Goal: Task Accomplishment & Management: Manage account settings

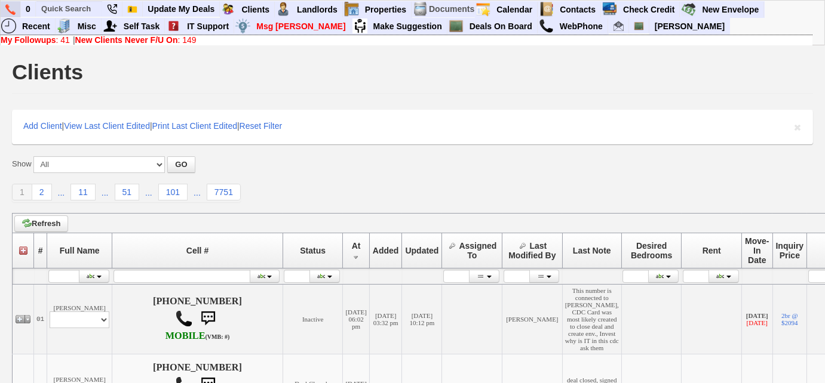
click at [16, 10] on link at bounding box center [11, 9] width 20 height 16
click at [82, 5] on input "text" at bounding box center [69, 8] width 66 height 15
paste input "610) 802-1343"
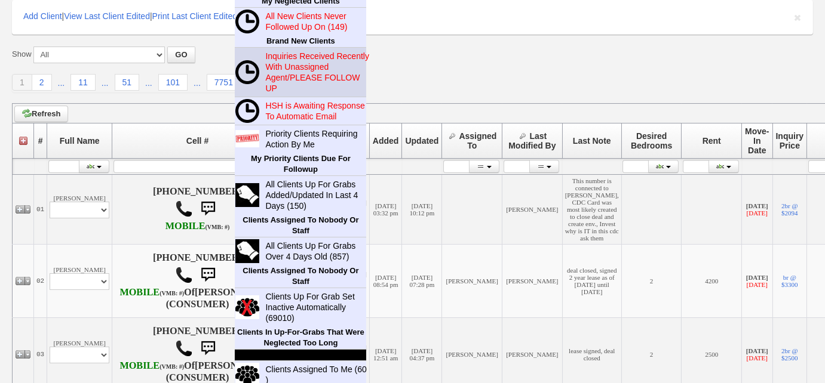
scroll to position [162, 0]
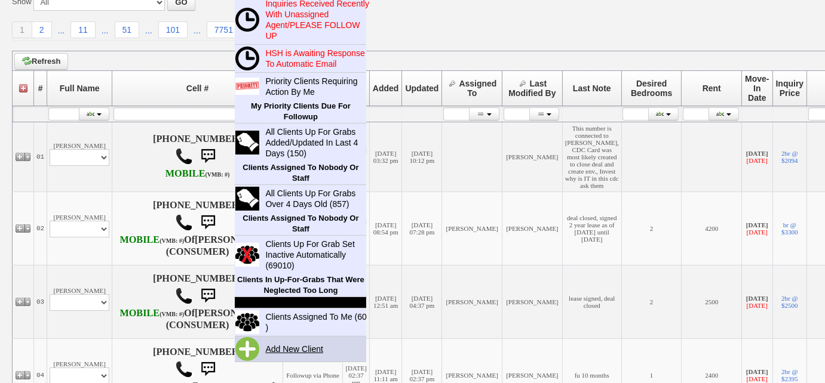
type input "610) 802-1343"
click at [280, 349] on link "Add New Client" at bounding box center [298, 350] width 77 height 16
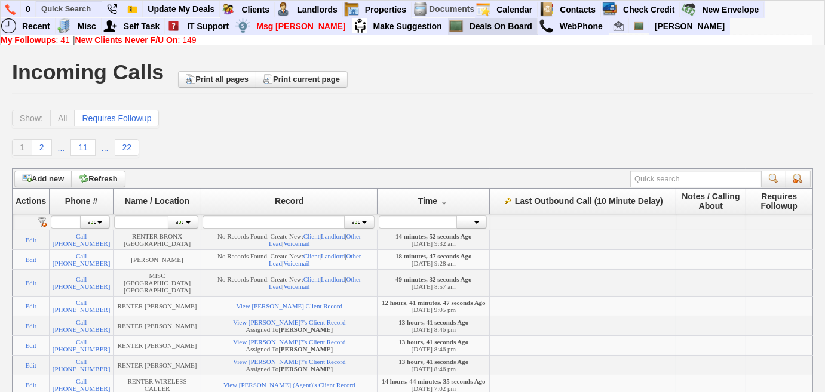
click at [465, 23] on link "Deals On Board" at bounding box center [501, 27] width 73 height 16
click at [62, 10] on input "text" at bounding box center [69, 8] width 66 height 15
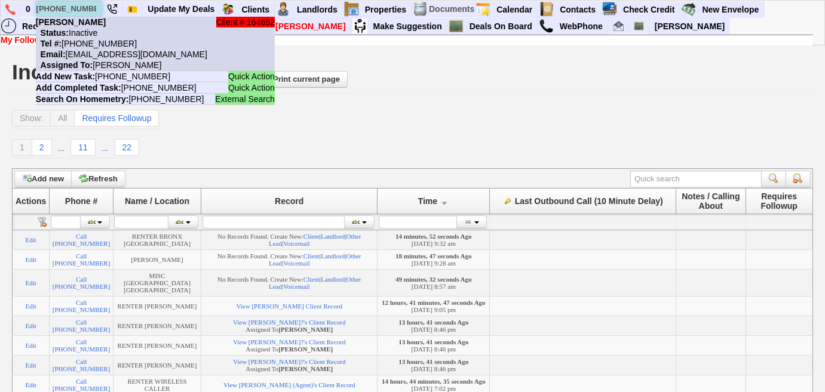
type input "201-359-6065"
click at [106, 41] on nobr "Tel #: 201-359-6065" at bounding box center [86, 44] width 101 height 10
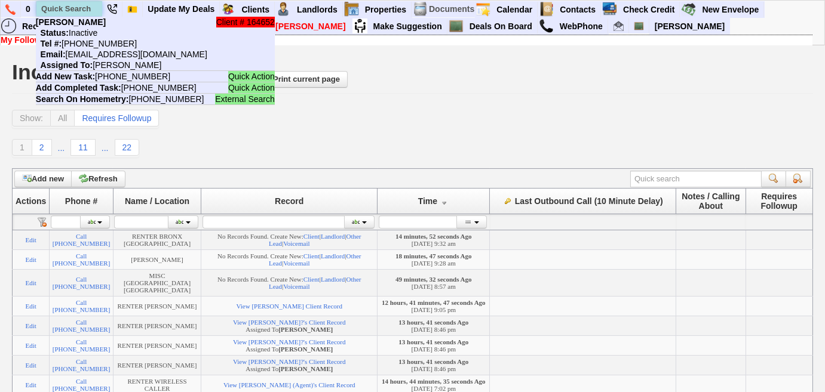
click at [90, 4] on input "text" at bounding box center [69, 8] width 66 height 15
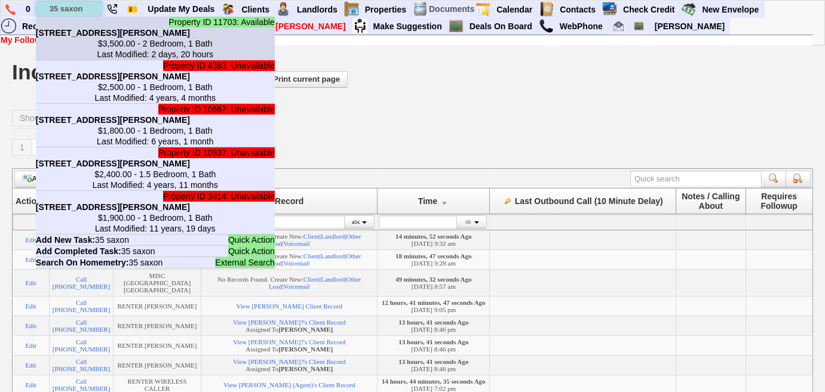
type input "35 saxon"
click at [88, 44] on center "$3,500.00 - 2 Bedroom, 1 Bath Last Modified: 2 days, 20 hours" at bounding box center [155, 48] width 239 height 21
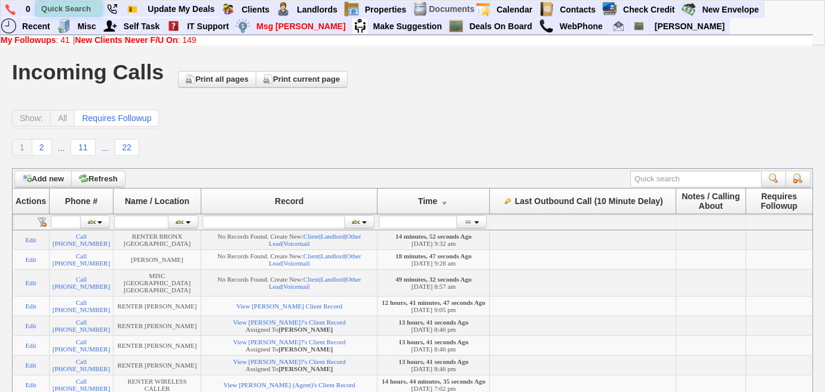
click at [87, 8] on input "text" at bounding box center [69, 8] width 66 height 15
type input "6th ave`"
click at [429, 121] on div "Show: All Requires Followup" at bounding box center [412, 119] width 801 height 19
click at [10, 11] on img at bounding box center [10, 9] width 10 height 11
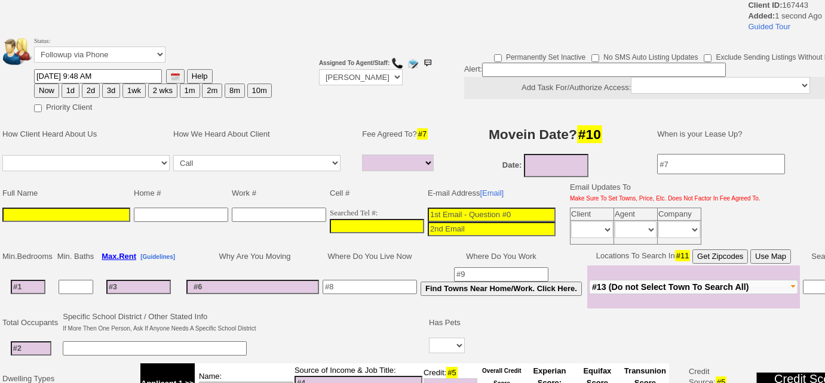
select select
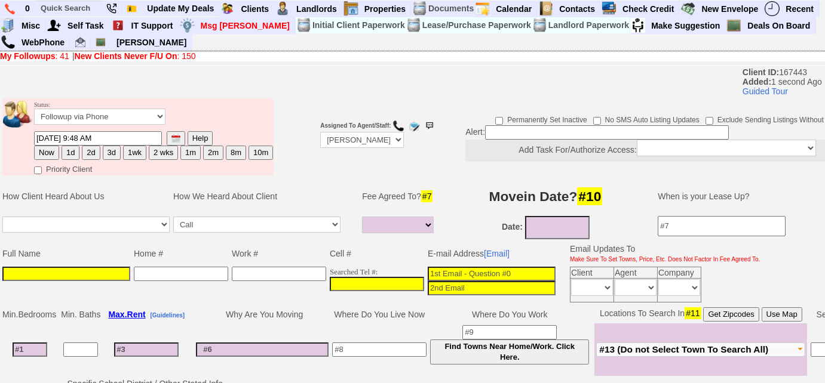
drag, startPoint x: 326, startPoint y: 271, endPoint x: 334, endPoint y: 277, distance: 9.9
click at [328, 273] on td "Searched Tel #:" at bounding box center [377, 284] width 98 height 39
click at [334, 277] on font "Searched Tel #:" at bounding box center [377, 277] width 94 height 17
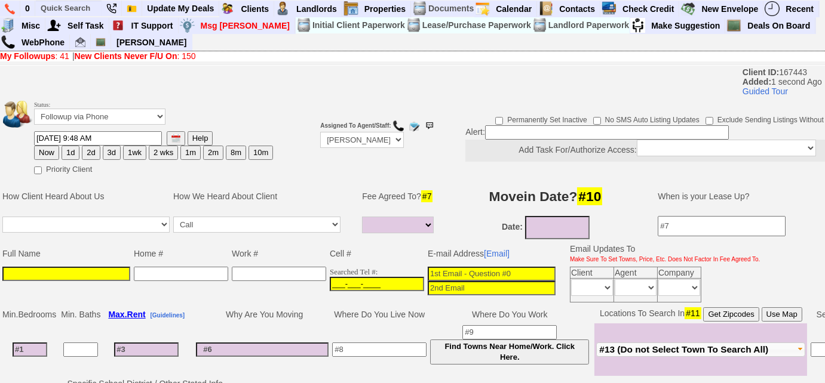
click at [333, 281] on input "___-___-____" at bounding box center [377, 284] width 94 height 14
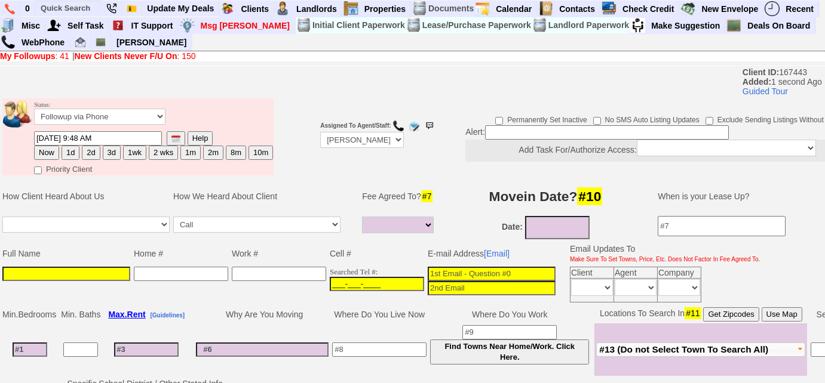
paste input "[PHONE_NUMBER]"
type input "610-802-1343"
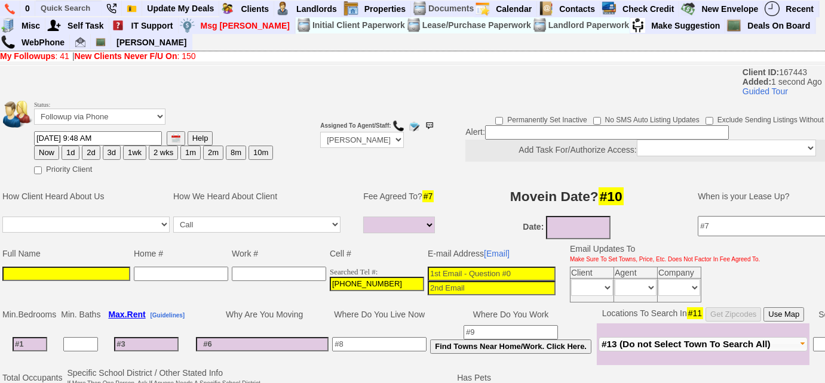
click at [54, 269] on input at bounding box center [66, 274] width 128 height 14
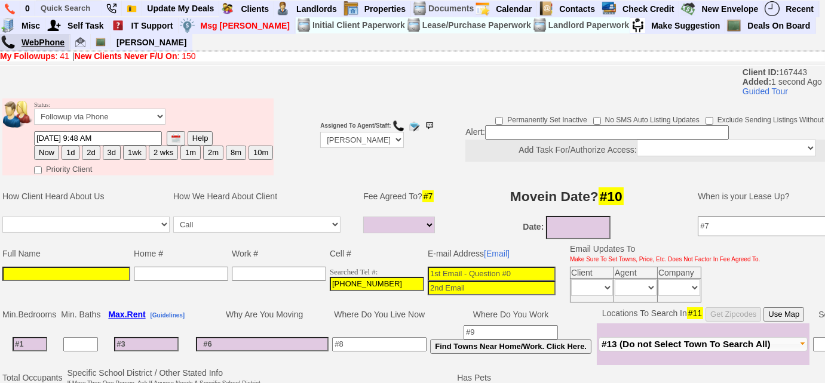
paste input "Shakema Antoine"
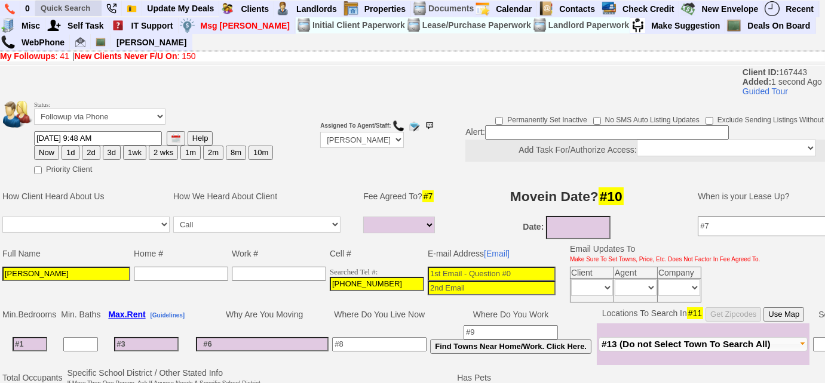
type input "Shakema Antoine"
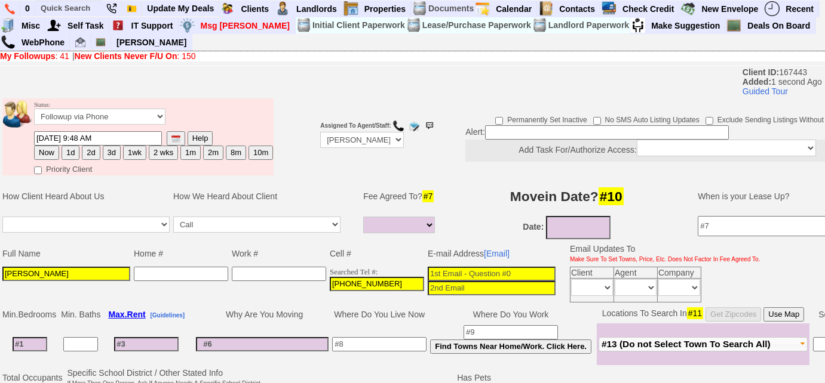
click at [428, 270] on input at bounding box center [492, 274] width 128 height 14
paste input "shakema.antoine@gmail.com"
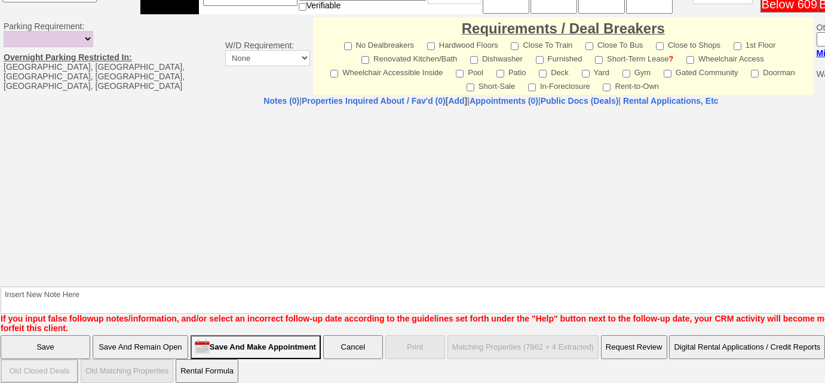
type input "shakema.antoine@gmail.com"
click at [169, 342] on input "Save And Remain Open" at bounding box center [141, 348] width 96 height 24
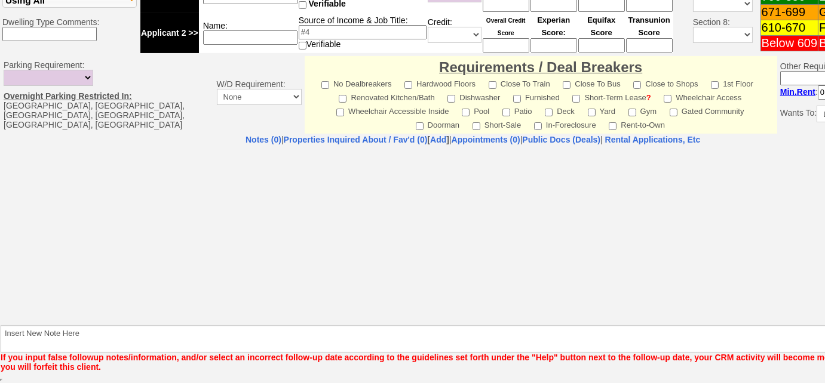
scroll to position [443, 0]
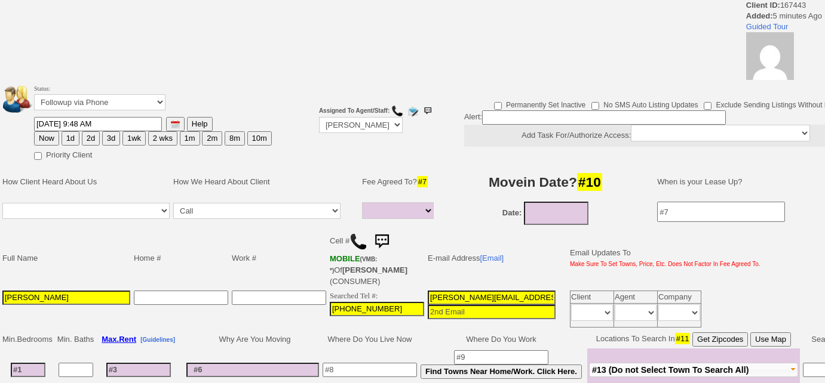
select select
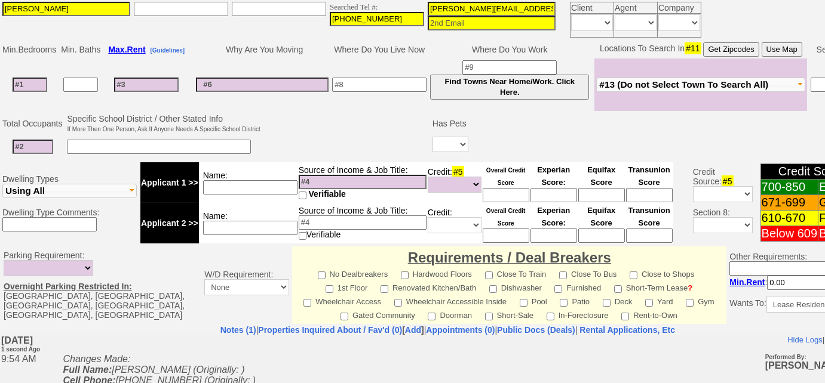
scroll to position [584, 0]
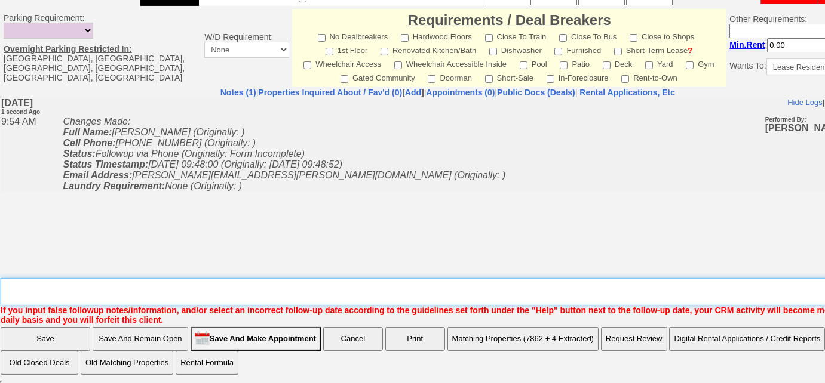
click at [225, 293] on textarea "Insert New Note Here" at bounding box center [452, 291] width 902 height 27
type textarea "submitted inquiry on apartments.com re: 346 columbus avenue"
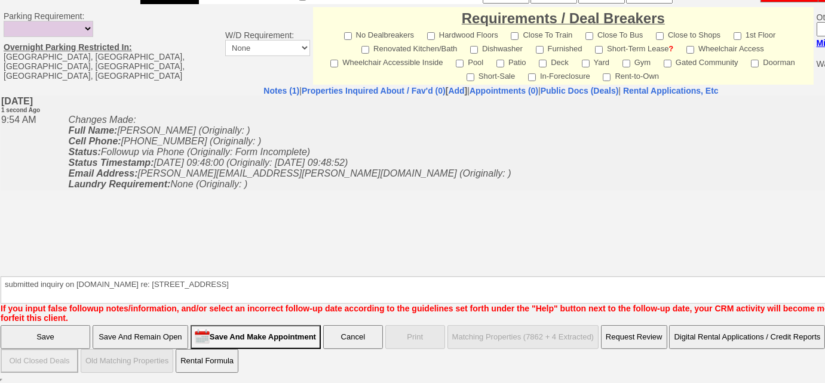
click at [170, 330] on input "Save And Remain Open" at bounding box center [141, 337] width 96 height 24
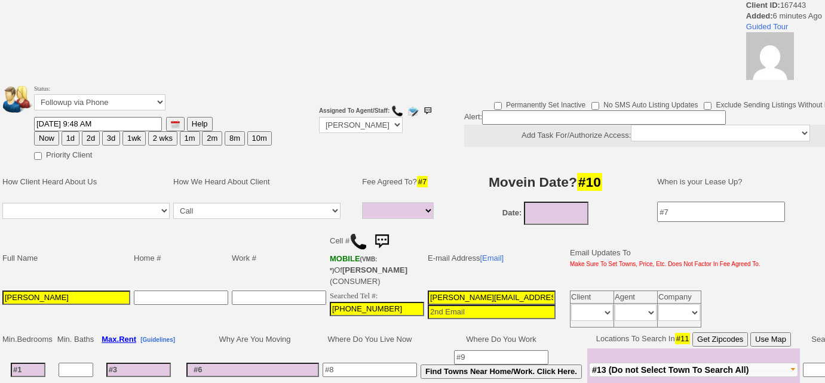
select select
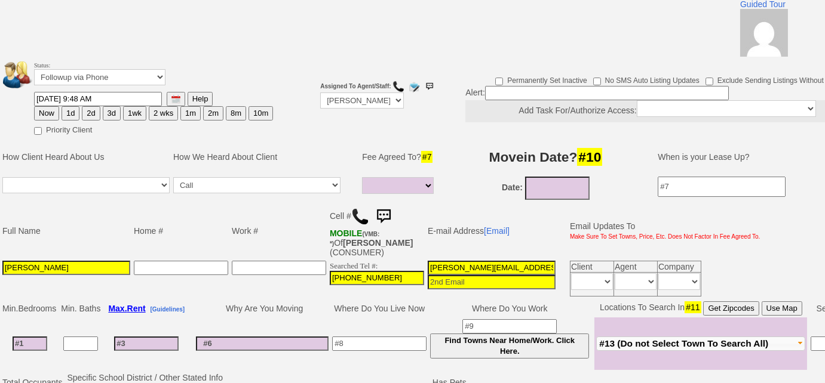
scroll to position [217, 0]
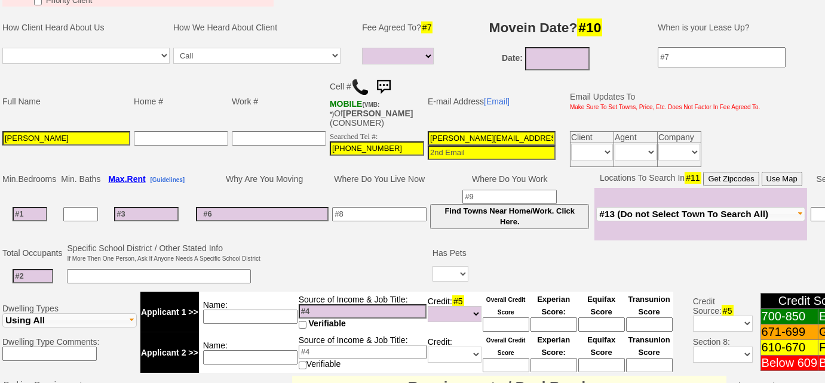
click at [357, 85] on img at bounding box center [360, 87] width 18 height 18
click at [605, 214] on span "#13 (Do not Select Town To Search All)" at bounding box center [683, 214] width 169 height 10
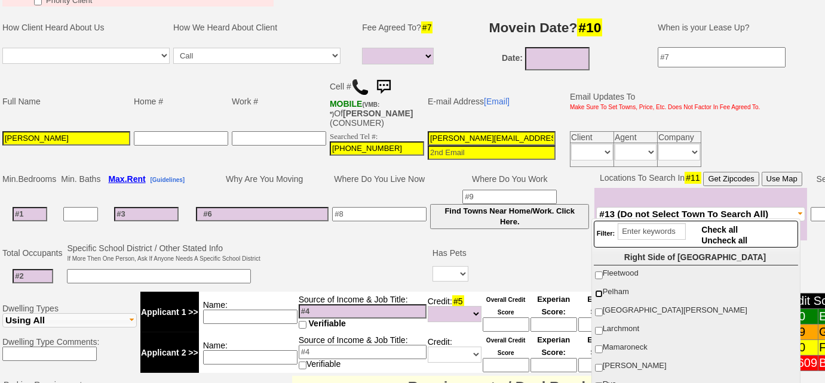
scroll to position [162, 0]
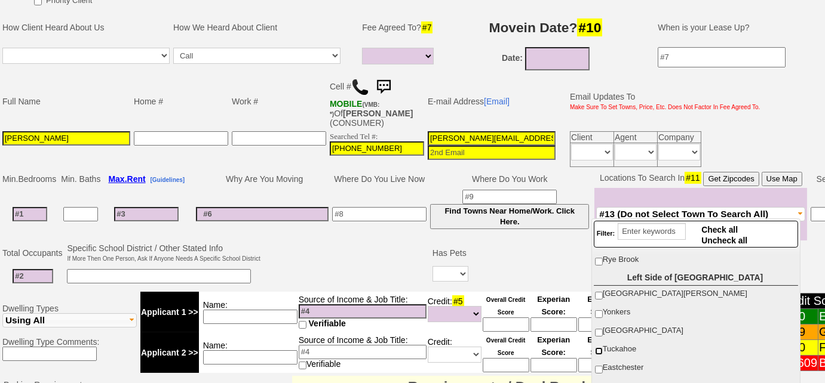
click at [600, 348] on input "Tuckahoe" at bounding box center [599, 352] width 8 height 8
checkbox input "true"
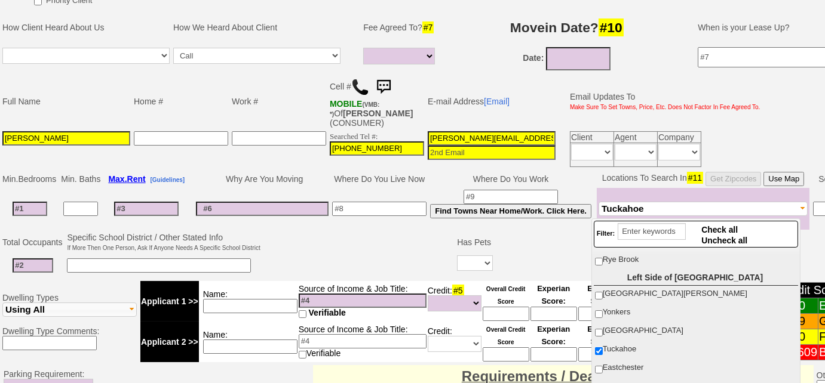
click at [360, 270] on td at bounding box center [358, 254] width 193 height 47
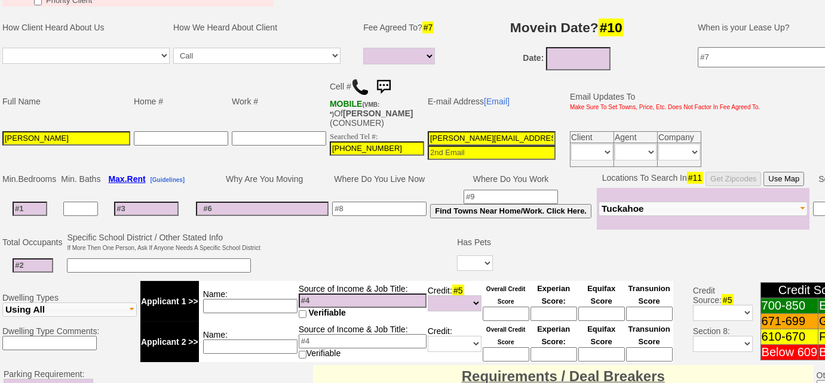
click at [30, 208] on input at bounding box center [30, 209] width 35 height 14
type input "3"
select select
type input "3"
select select
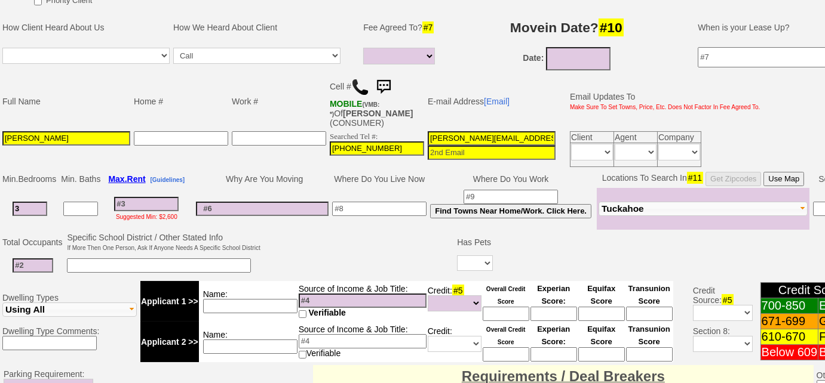
click at [93, 208] on input at bounding box center [80, 209] width 35 height 14
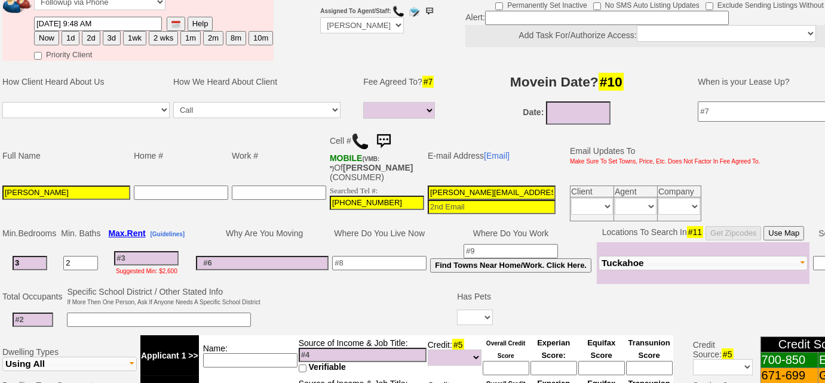
type input "2"
click at [569, 114] on input "08/22/2025" at bounding box center [578, 113] width 64 height 23
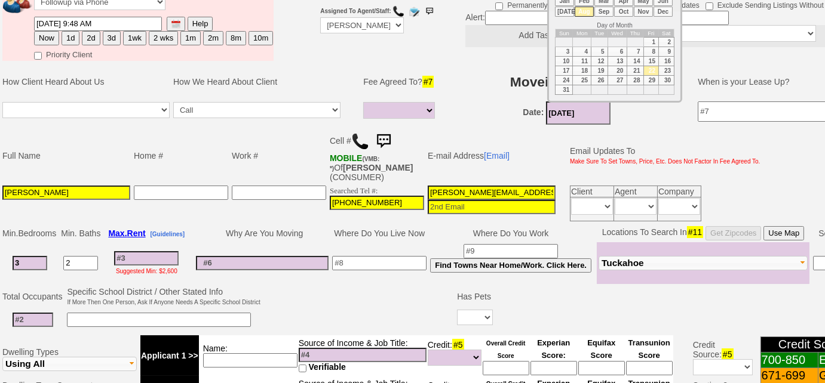
scroll to position [108, 0]
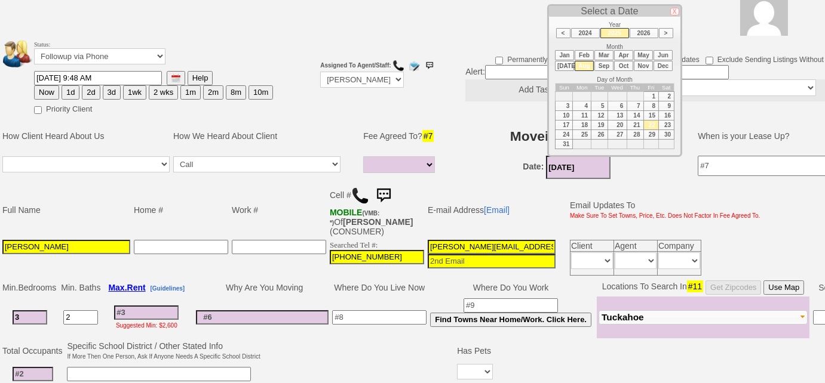
click at [604, 66] on li "Sep" at bounding box center [603, 66] width 19 height 10
click at [619, 64] on li "Oct" at bounding box center [623, 66] width 19 height 10
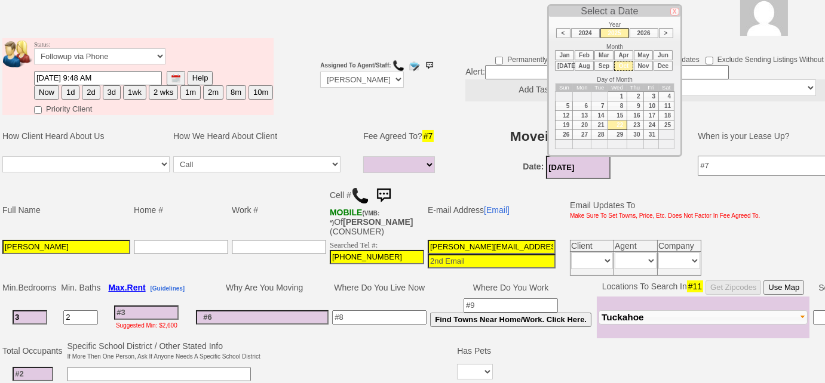
click at [616, 93] on td "1" at bounding box center [616, 97] width 19 height 10
type input "10/01/2025"
click at [214, 208] on td "Home #" at bounding box center [181, 210] width 98 height 56
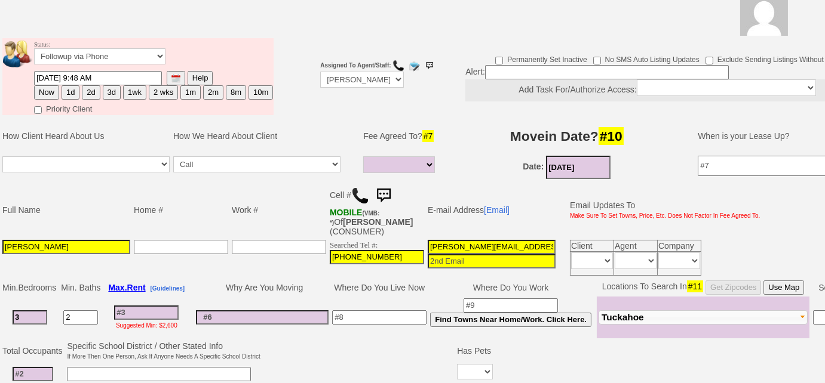
scroll to position [54, 0]
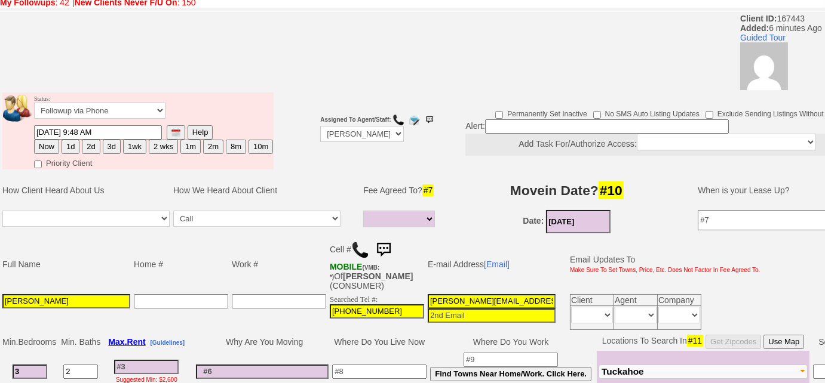
click at [163, 145] on button "2 wks" at bounding box center [163, 147] width 29 height 14
type input "09/05/2025 09:55 AM"
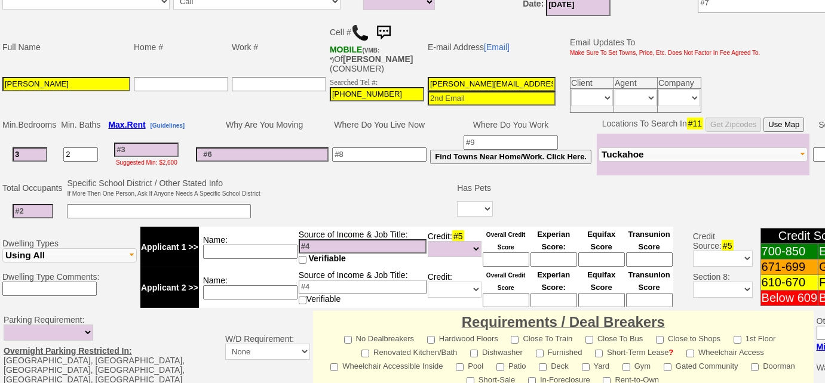
scroll to position [566, 0]
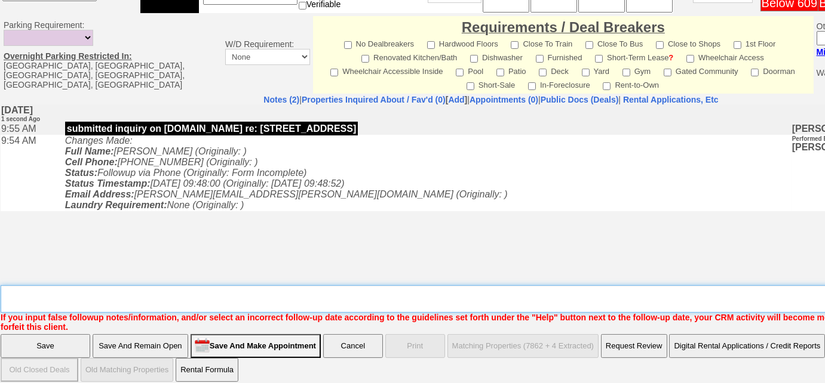
click at [233, 285] on textarea "Insert New Note Here" at bounding box center [495, 298] width 989 height 27
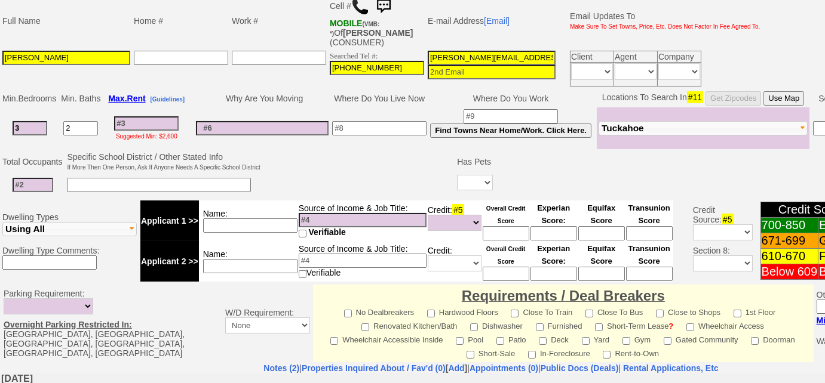
scroll to position [240, 0]
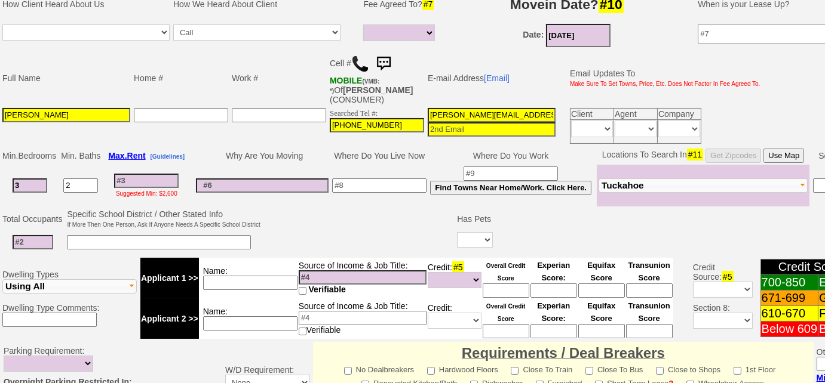
click at [171, 179] on input at bounding box center [146, 181] width 64 height 14
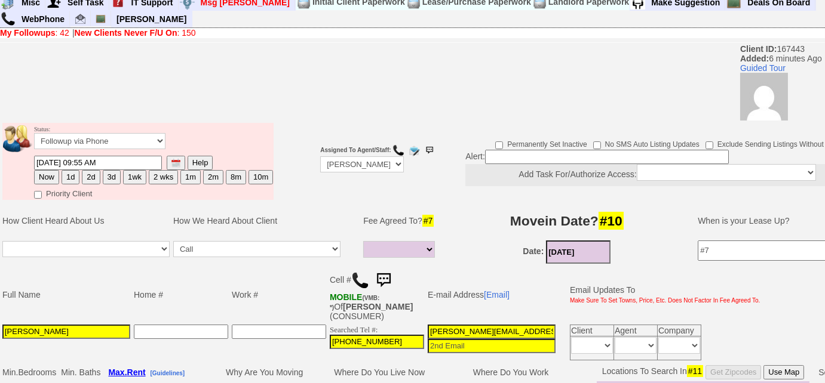
scroll to position [0, 0]
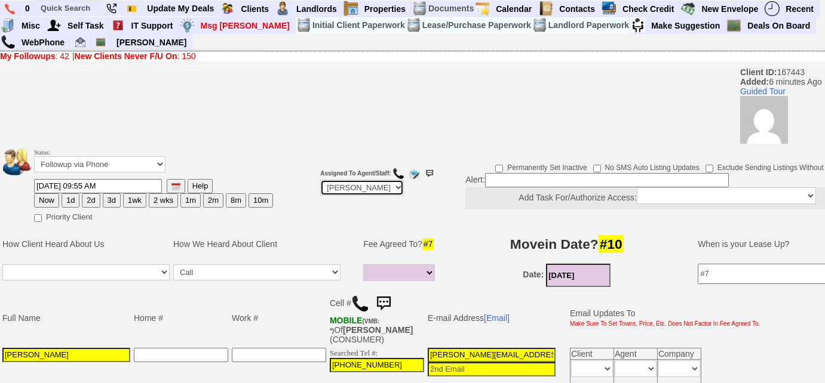
click at [374, 184] on select "Up-For-Grabs ***** STAFF ***** Bob Bruno 914-419-3579 Cristy Liberto 914-486-10…" at bounding box center [362, 188] width 84 height 16
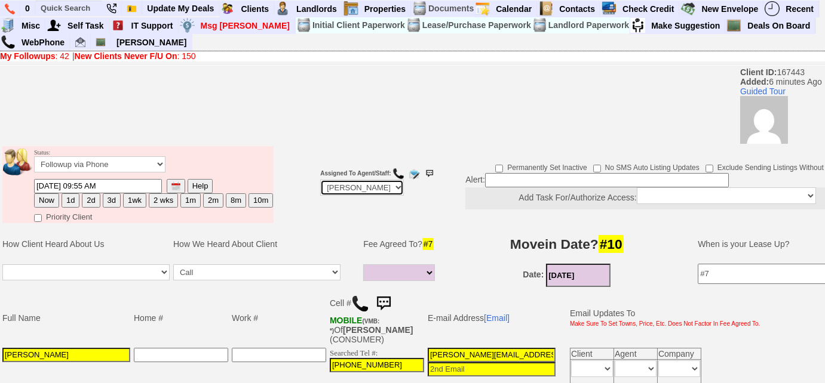
select select "Up-For-Grabs"
click at [320, 180] on select "Up-For-Grabs ***** STAFF ***** Bob Bruno 914-419-3579 Cristy Liberto 914-486-10…" at bounding box center [362, 188] width 84 height 16
click at [486, 182] on input at bounding box center [607, 180] width 244 height 14
type input "sec 8"
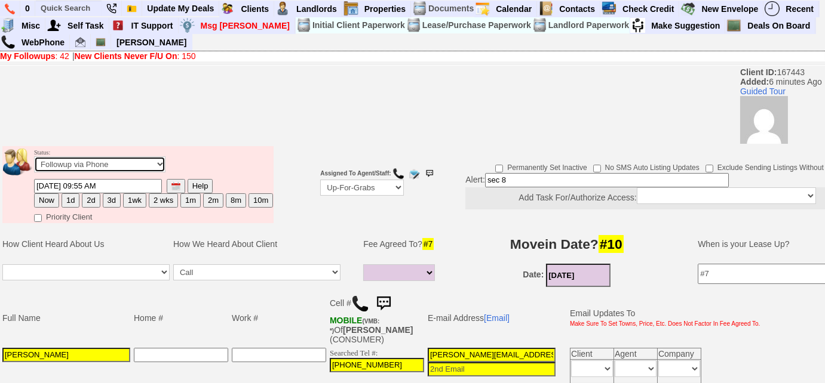
click at [152, 166] on select "Followup via Phone Followup via Email Followup When Section 8 Property Found De…" at bounding box center [99, 164] width 131 height 16
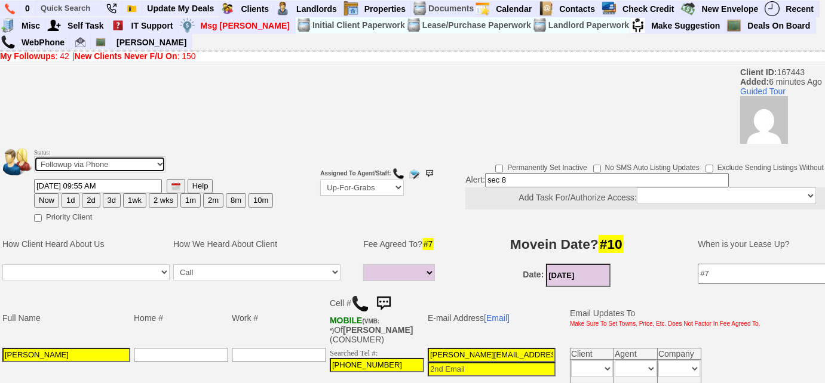
select select "Followup When Section 8 Property Found"
click at [34, 156] on select "Followup via Phone Followup via Email Followup When Section 8 Property Found De…" at bounding box center [99, 164] width 131 height 16
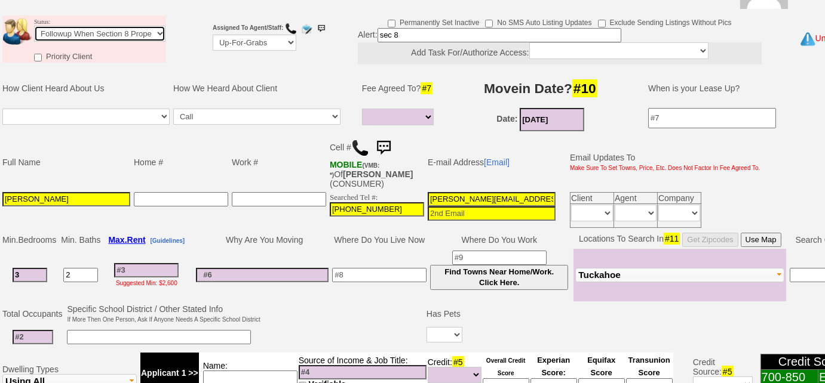
scroll to position [162, 0]
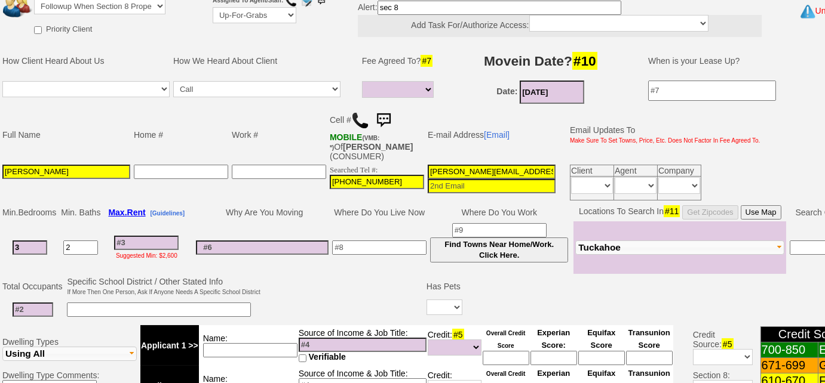
click at [35, 236] on td "3" at bounding box center [30, 248] width 59 height 53
click at [36, 244] on input "3" at bounding box center [30, 248] width 35 height 14
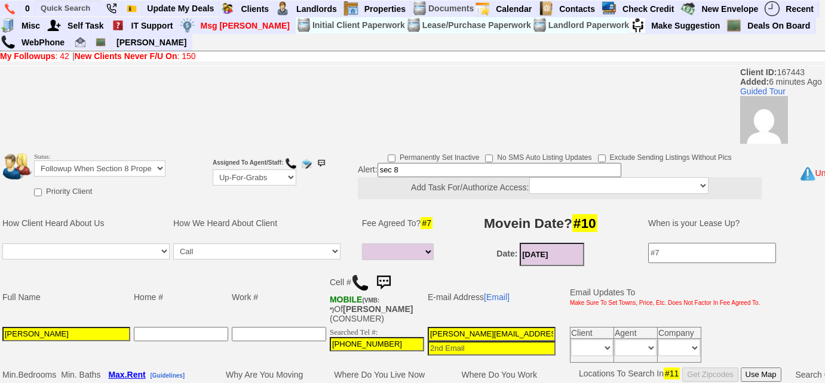
scroll to position [271, 0]
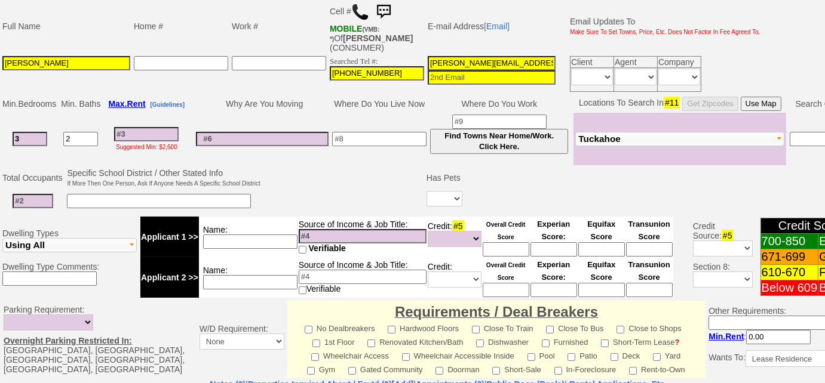
click at [152, 127] on input at bounding box center [146, 134] width 64 height 14
type input "35"
select select
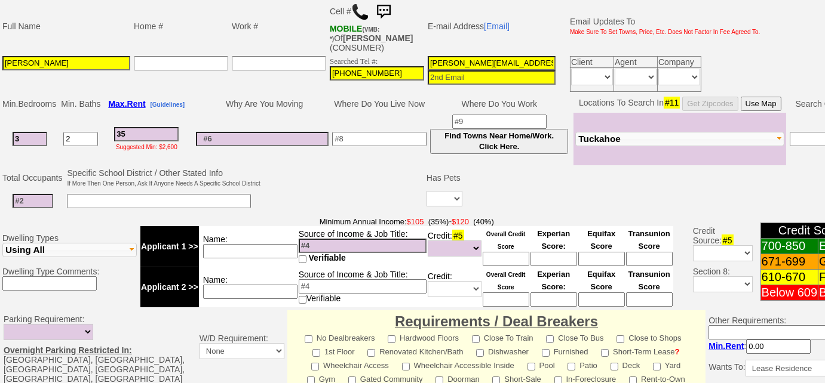
type input "350"
select select
type input "3500"
select select
type input "3500"
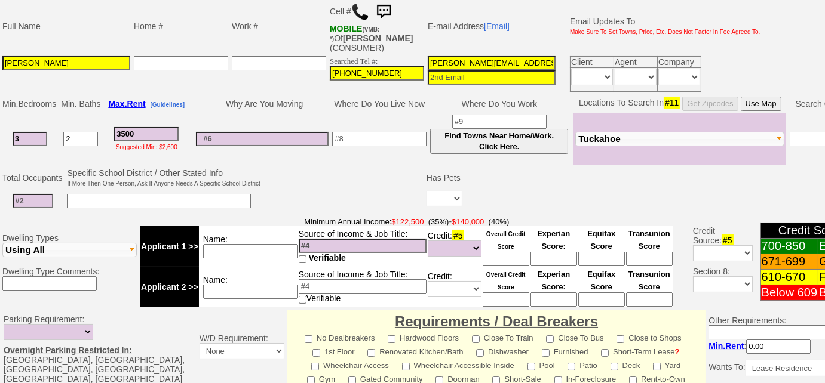
select select
click at [622, 139] on button "Tuckahoe" at bounding box center [679, 139] width 209 height 14
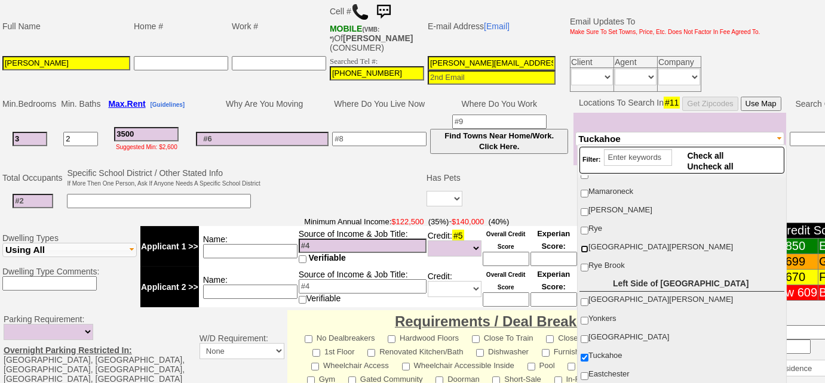
scroll to position [108, 0]
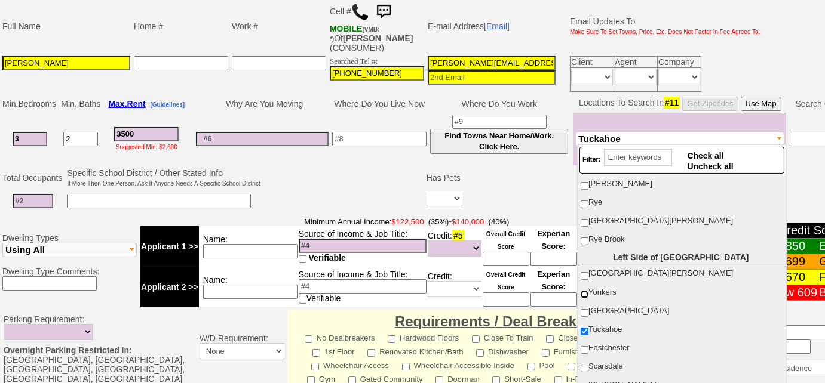
click at [583, 291] on input "Yonkers" at bounding box center [584, 295] width 8 height 8
checkbox input "true"
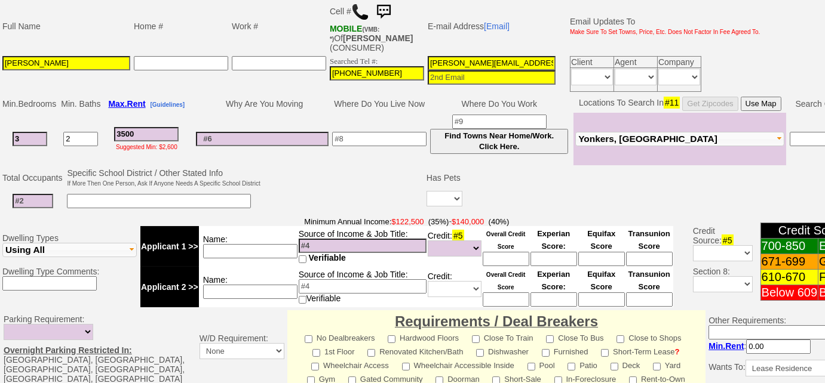
click at [416, 167] on td at bounding box center [343, 190] width 162 height 47
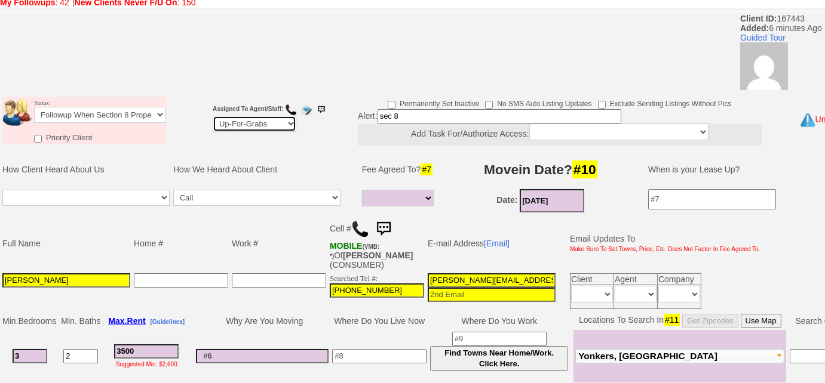
click at [277, 127] on select "Up-For-Grabs ***** STAFF ***** Bob Bruno 914-419-3579 Cristy Liberto 914-486-10…" at bounding box center [255, 124] width 84 height 16
select select "227"
click at [213, 116] on select "Up-For-Grabs ***** STAFF ***** Bob Bruno 914-419-3579 Cristy Liberto 914-486-10…" at bounding box center [255, 124] width 84 height 16
click at [196, 145] on td at bounding box center [193, 121] width 36 height 60
click at [390, 191] on select "Full Fee Fee: $5,040.00 Total Move in Costs: $12,040.00 1 Month Fee: $3,500.00 …" at bounding box center [398, 198] width 72 height 17
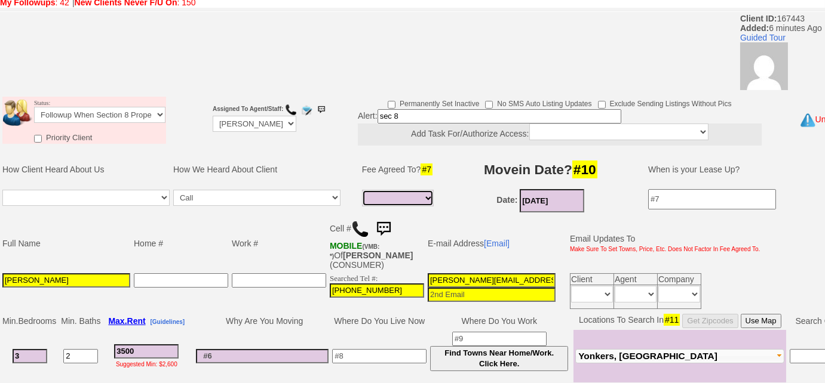
select select "Full Fee"
click at [362, 190] on select "Full Fee Fee: $5,040.00 Total Move in Costs: $12,040.00 1 Month Fee: $3,500.00 …" at bounding box center [398, 198] width 72 height 17
click at [260, 246] on td "Work #" at bounding box center [279, 244] width 98 height 56
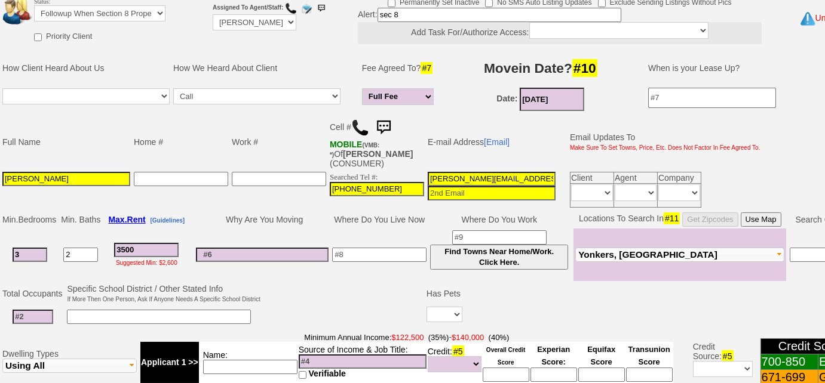
scroll to position [217, 0]
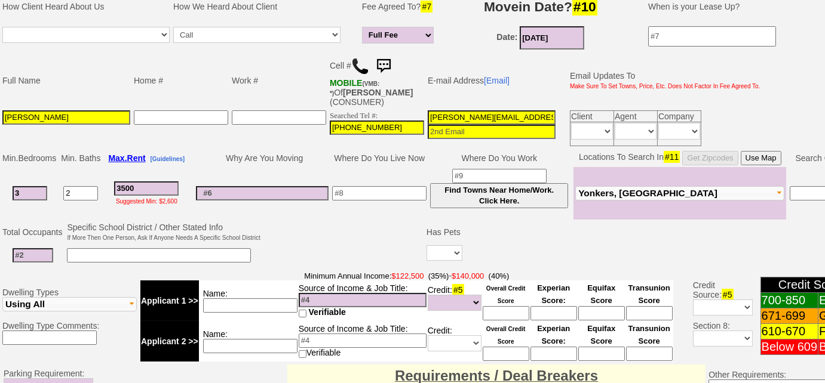
click at [40, 251] on input at bounding box center [33, 255] width 41 height 14
type input "3"
click at [114, 257] on input at bounding box center [159, 255] width 184 height 14
type input "daughter is 19 and special needs; son 18"
click at [451, 250] on select "Yes No" at bounding box center [444, 253] width 36 height 16
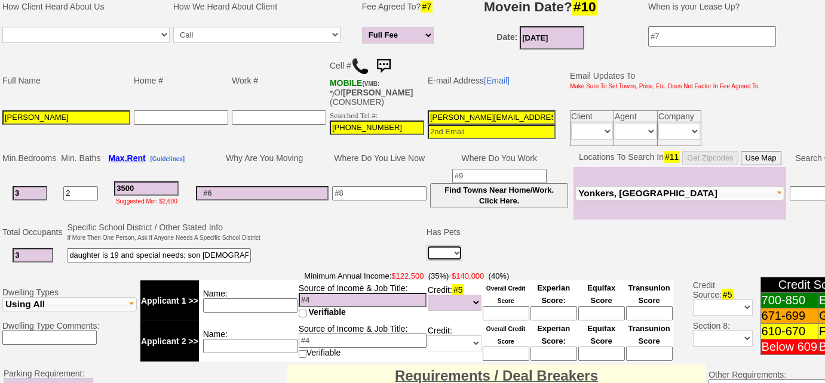
select select "No"
click at [428, 245] on select "Yes No" at bounding box center [444, 253] width 36 height 16
click at [389, 198] on input at bounding box center [379, 193] width 94 height 14
type input "Brooklyn"
click at [86, 193] on input "2" at bounding box center [80, 193] width 35 height 14
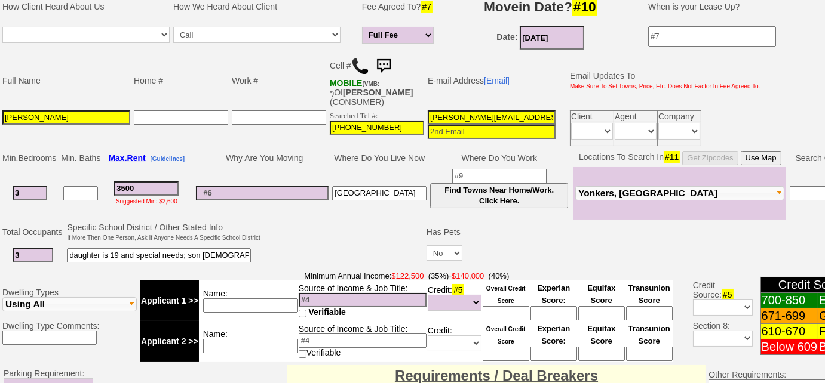
click at [342, 294] on input at bounding box center [363, 300] width 128 height 14
click at [320, 295] on input at bounding box center [363, 300] width 128 height 14
type input "VA at a college -"
click at [225, 301] on input at bounding box center [250, 306] width 94 height 14
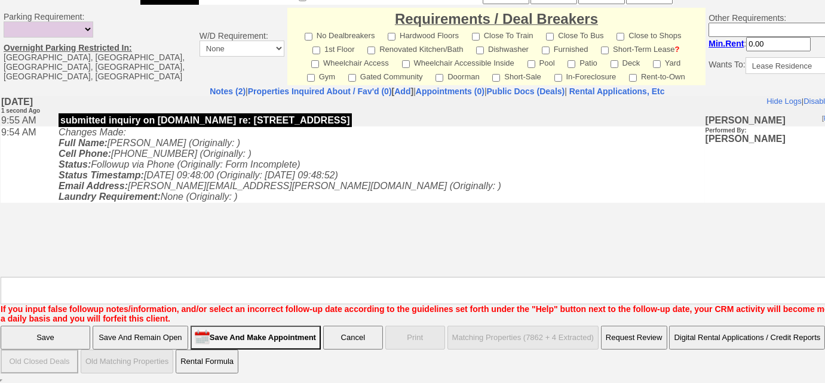
type input "sec 8 pays 100%"
click at [182, 334] on input "Save And Remain Open" at bounding box center [141, 338] width 96 height 24
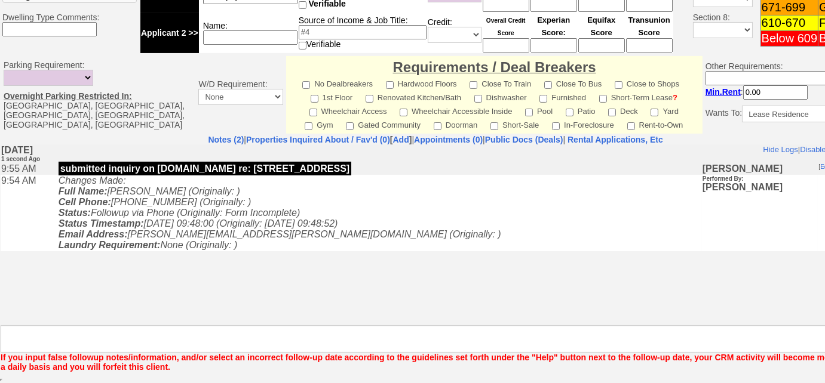
scroll to position [525, 0]
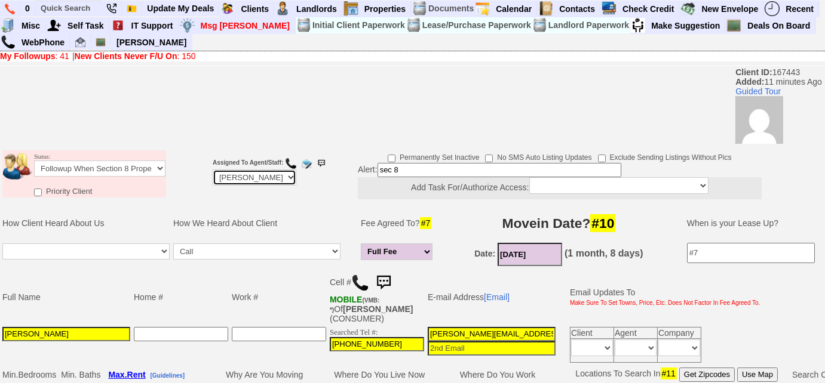
click at [239, 180] on select "Up-For-Grabs ***** STAFF ***** Bob Bruno 914-419-3579 Cristy Liberto 914-486-10…" at bounding box center [255, 178] width 84 height 16
select select "Up-For-Grabs"
click at [213, 170] on select "Up-For-Grabs ***** STAFF ***** Bob Bruno 914-419-3579 Cristy Liberto 914-486-10…" at bounding box center [255, 178] width 84 height 16
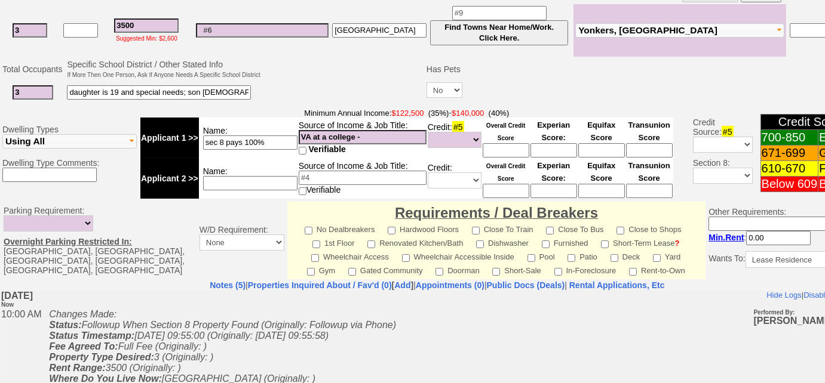
scroll to position [574, 0]
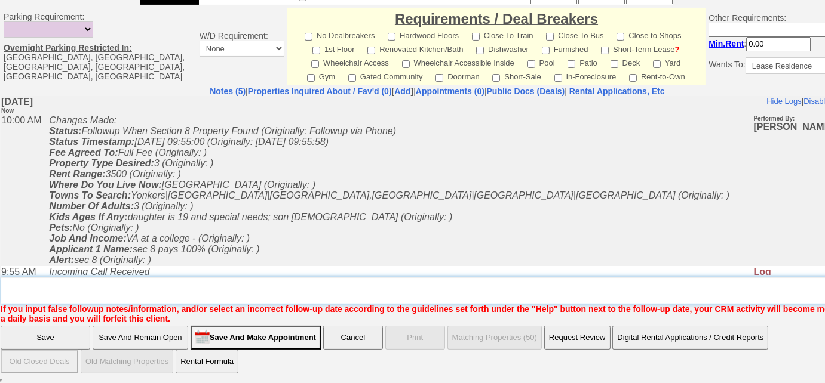
click at [44, 286] on textarea "Insert New Note Here" at bounding box center [441, 290] width 881 height 27
type textarea "sec 8"
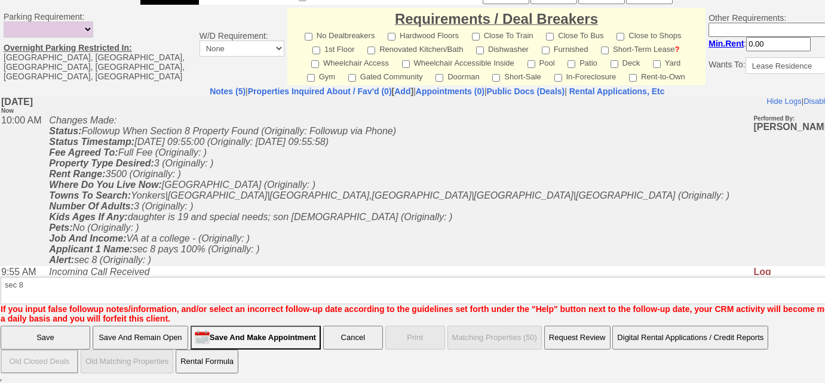
click at [38, 333] on input "Save" at bounding box center [46, 338] width 90 height 24
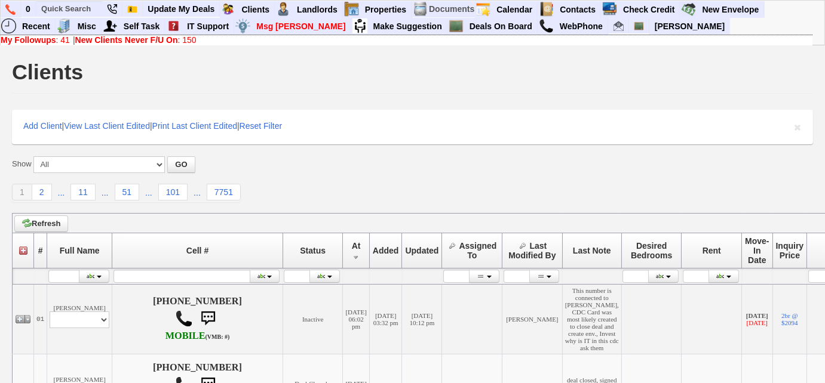
click at [44, 39] on b "My Followups" at bounding box center [29, 40] width 56 height 10
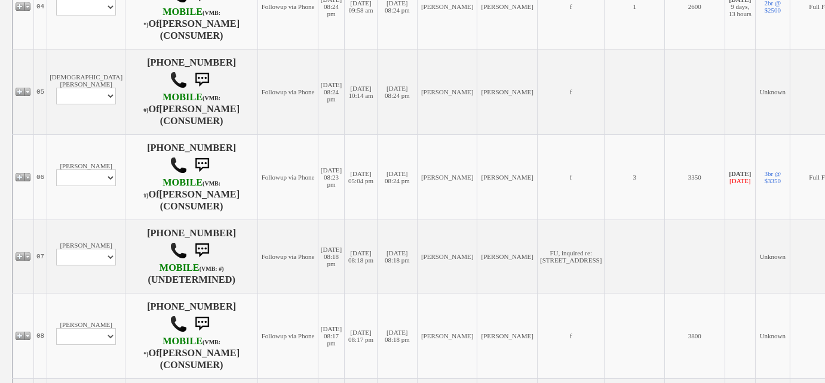
scroll to position [597, 0]
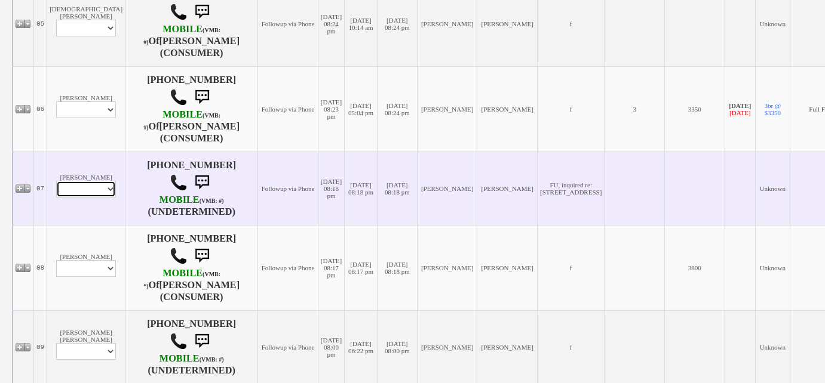
click at [103, 195] on select "Profile Edit Print Closed Deals" at bounding box center [86, 189] width 60 height 17
select select "ChangeURL,/crm/custom/edit_client_form.php?redirect=%2Fcrm%2Fclients.php&id=167…"
click at [56, 188] on select "Profile Edit Print Closed Deals" at bounding box center [86, 189] width 60 height 17
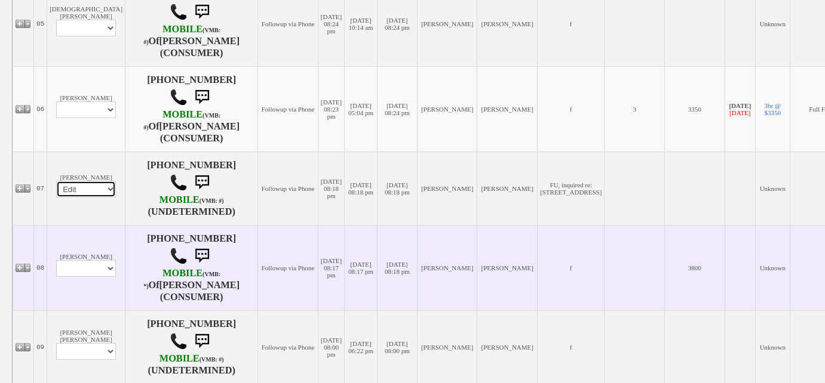
select select
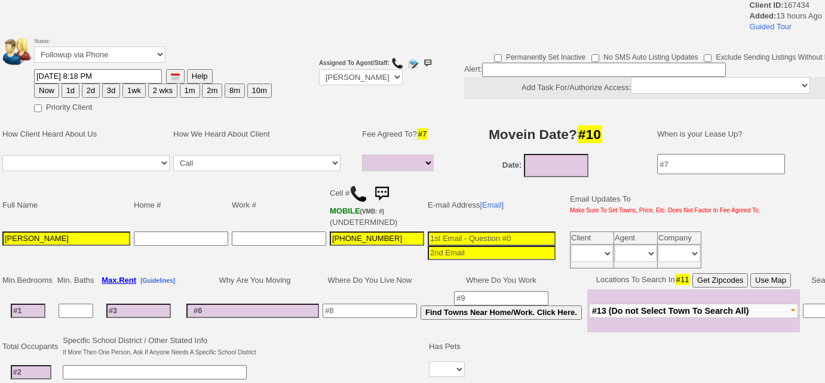
select select
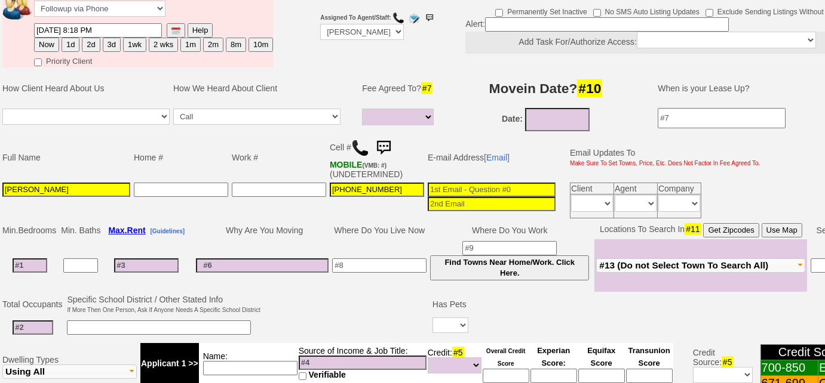
scroll to position [171, 0]
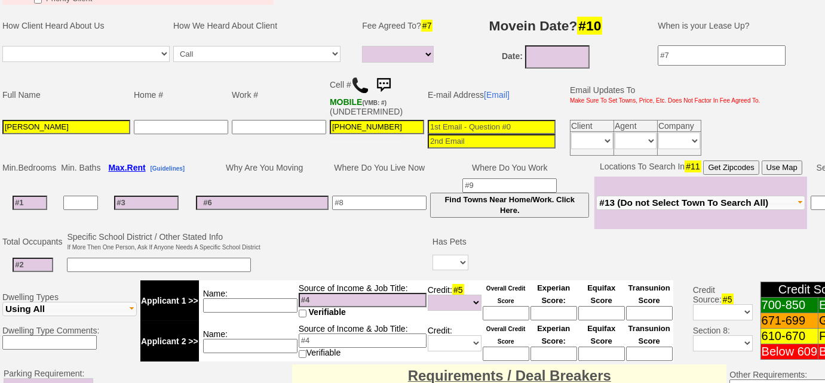
click at [357, 89] on img at bounding box center [360, 85] width 18 height 18
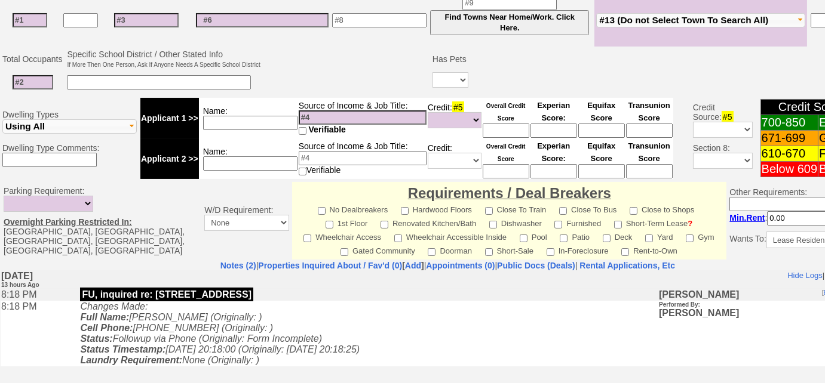
scroll to position [225, 0]
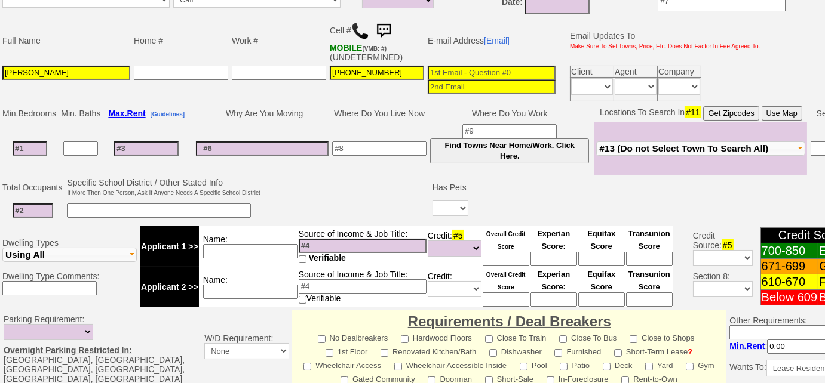
click at [622, 146] on span "#13 (Do not Select Town To Search All)" at bounding box center [683, 148] width 169 height 10
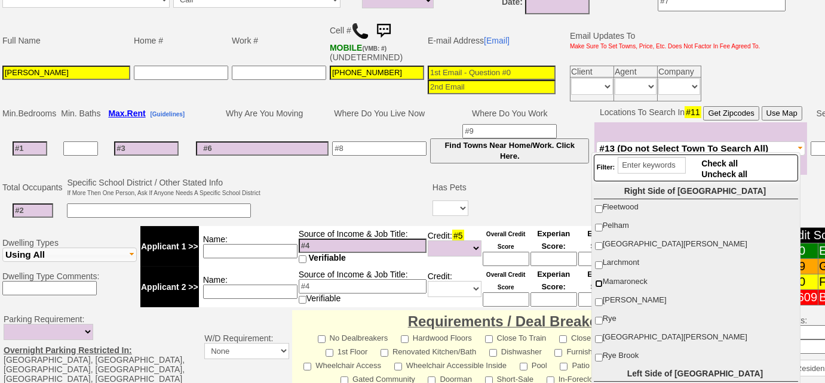
scroll to position [162, 0]
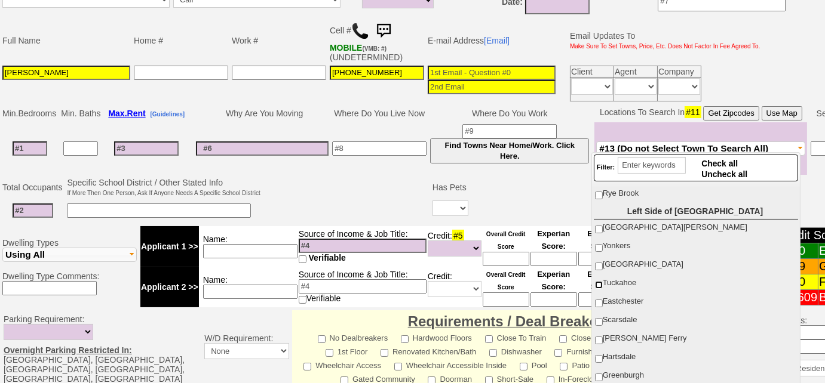
click at [600, 281] on input "Tuckahoe" at bounding box center [599, 285] width 8 height 8
checkbox input "true"
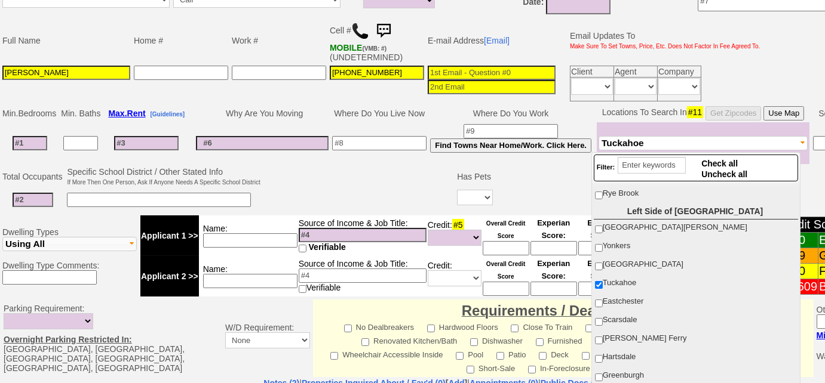
click at [25, 139] on input at bounding box center [30, 143] width 35 height 14
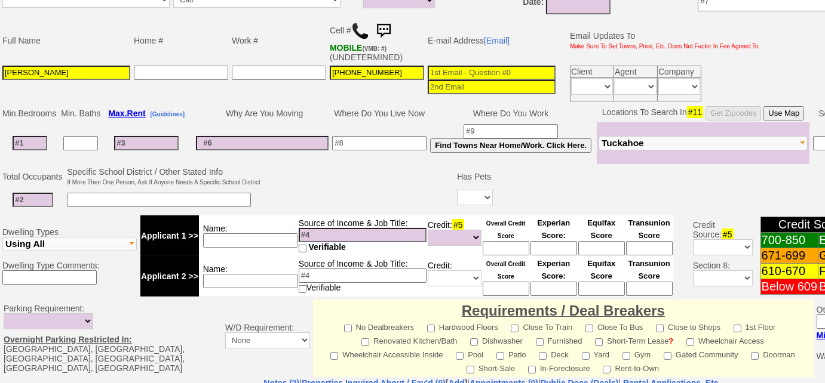
type input "3"
select select
type input "3"
select select
click at [86, 143] on input at bounding box center [80, 143] width 35 height 14
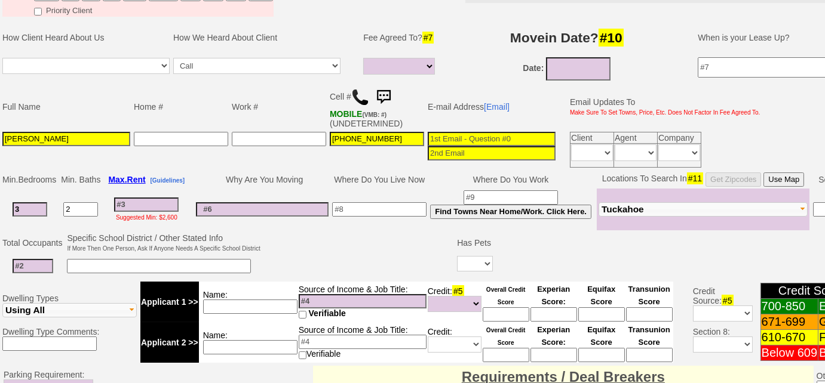
scroll to position [116, 0]
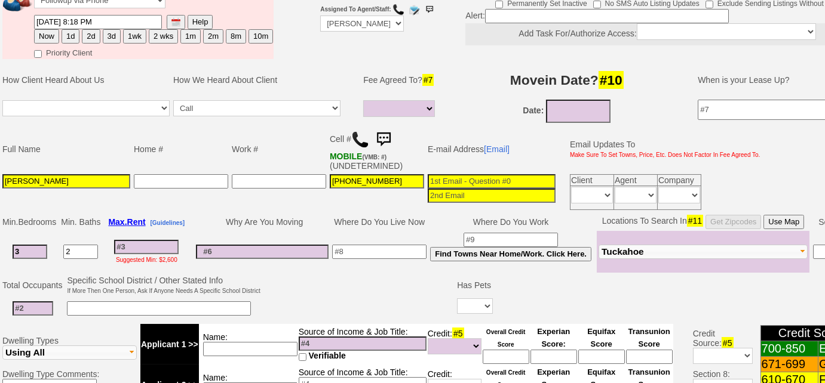
type input "2"
click at [557, 109] on input "08/22/2025" at bounding box center [578, 111] width 64 height 23
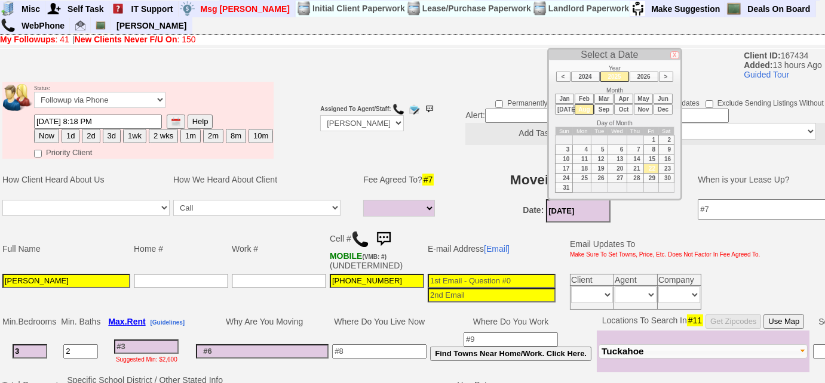
scroll to position [8, 0]
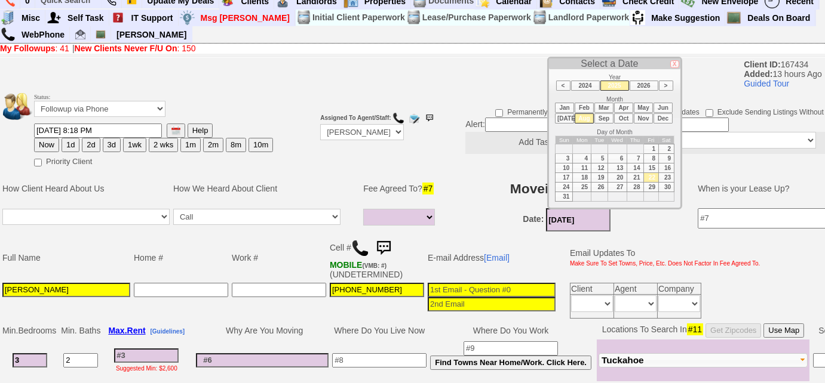
click at [605, 117] on li "Sep" at bounding box center [603, 118] width 19 height 10
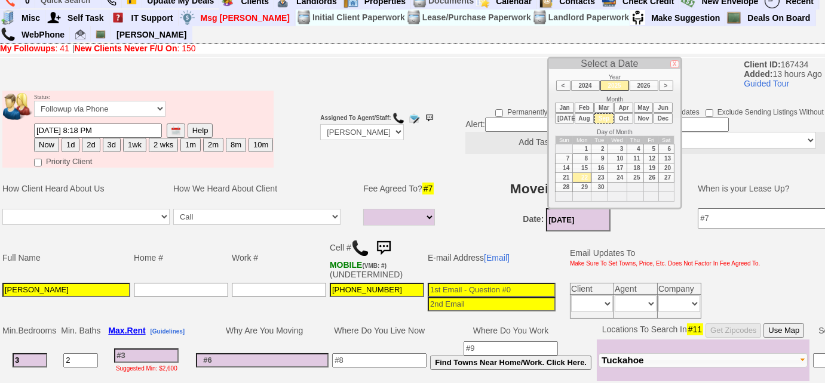
click at [583, 146] on td "1" at bounding box center [582, 150] width 19 height 10
type input "09/01/2025"
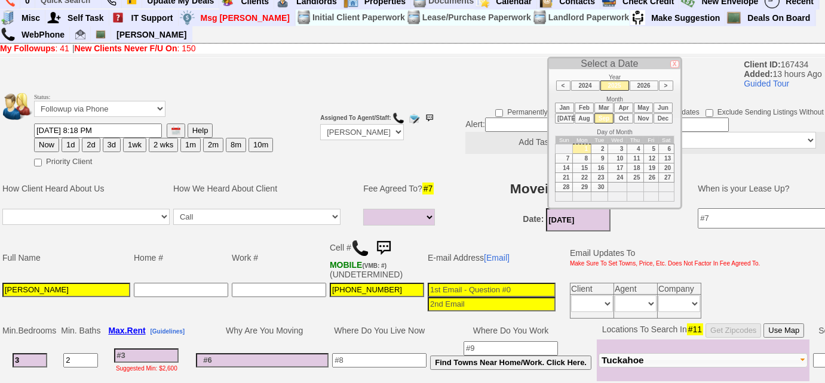
scroll to position [171, 0]
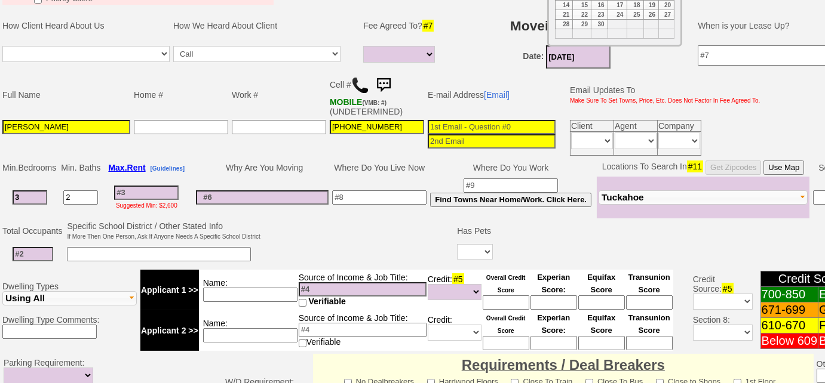
click at [363, 191] on input at bounding box center [379, 198] width 94 height 14
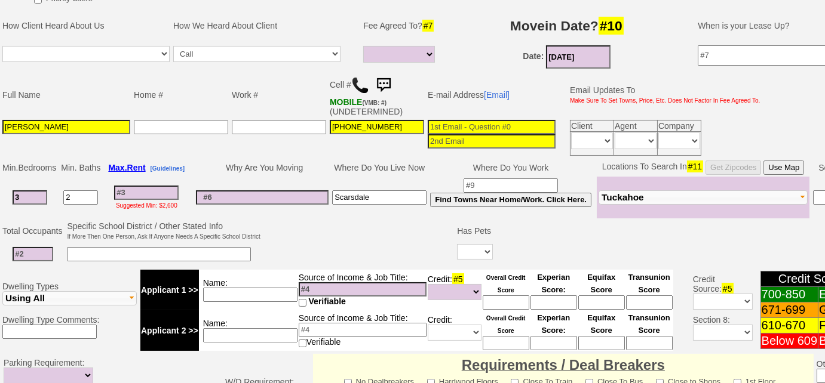
type input "Scarsdale"
click at [293, 192] on input at bounding box center [262, 198] width 133 height 14
click at [6, 127] on input "[PERSON_NAME]" at bounding box center [66, 127] width 128 height 14
type input "Liuying Yang"
click at [40, 194] on input "3" at bounding box center [30, 198] width 35 height 14
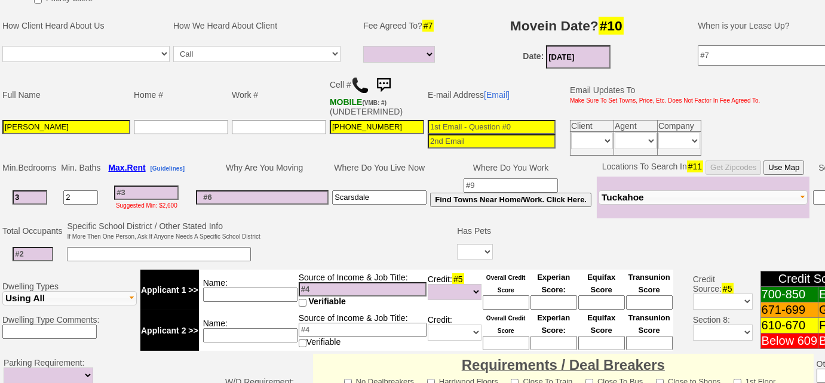
click at [315, 193] on input at bounding box center [262, 198] width 133 height 14
type input "Ll is selling house"
click at [38, 249] on input at bounding box center [33, 254] width 41 height 14
type input "2"
click at [92, 247] on input at bounding box center [159, 254] width 184 height 14
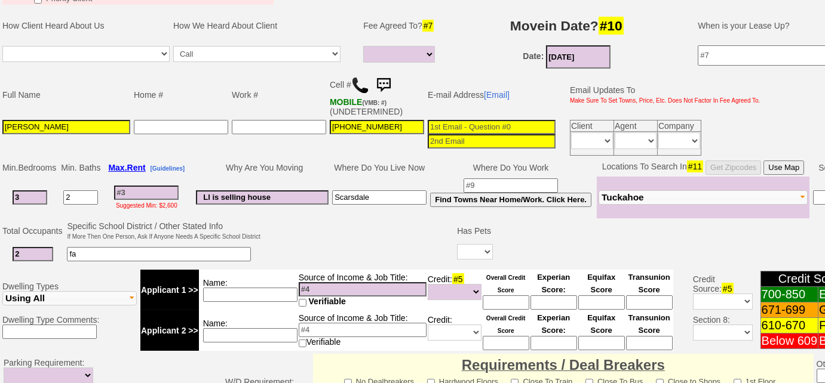
type input "f"
type input "daughter"
click at [455, 252] on td "Yes No" at bounding box center [474, 254] width 39 height 24
click at [465, 249] on select "Yes No" at bounding box center [475, 252] width 36 height 16
select select "No"
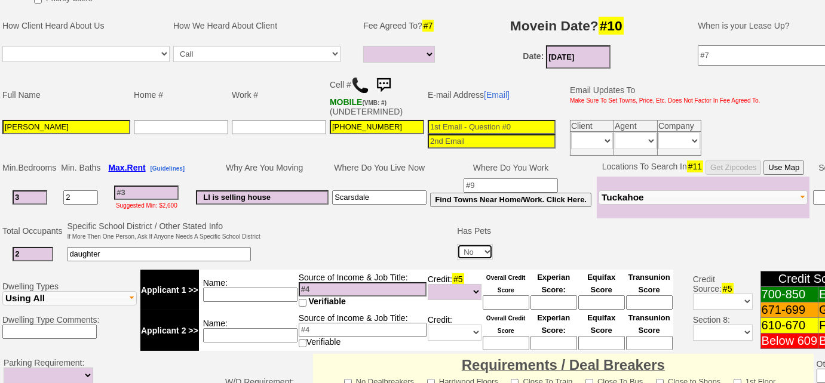
click at [457, 244] on select "Yes No" at bounding box center [475, 252] width 36 height 16
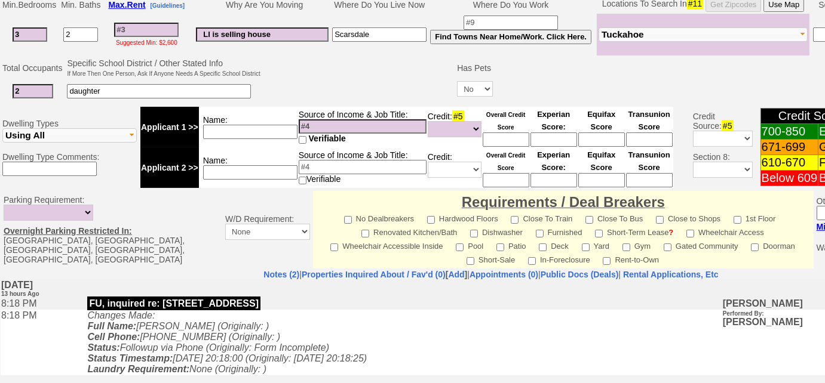
click at [323, 119] on input at bounding box center [363, 126] width 128 height 14
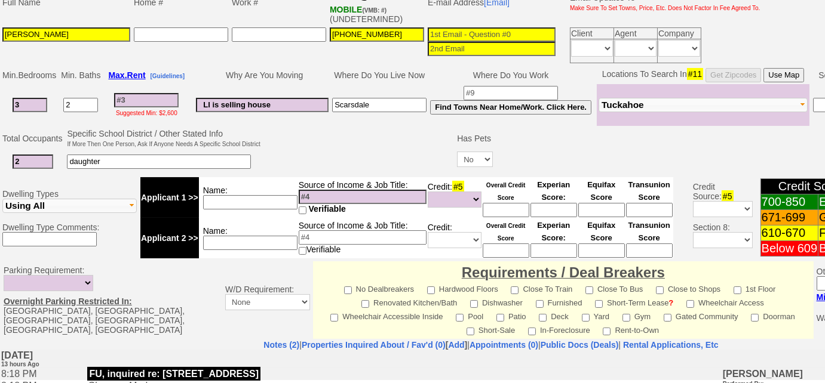
scroll to position [171, 0]
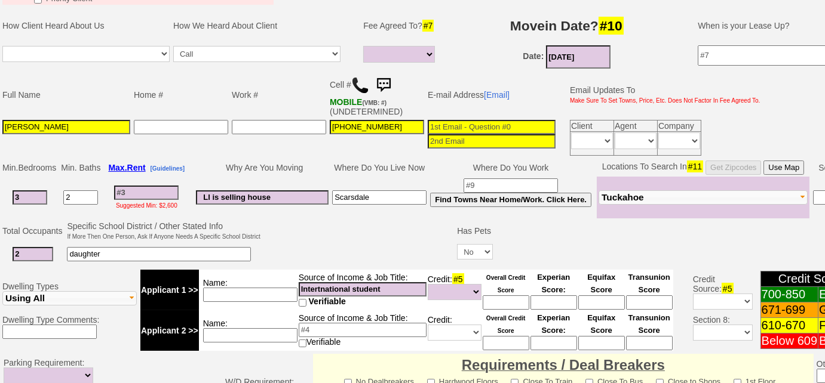
type input "Intertnational student"
click at [279, 332] on input at bounding box center [250, 335] width 94 height 14
click at [355, 328] on input at bounding box center [363, 330] width 128 height 14
click at [280, 337] on input "Husband" at bounding box center [250, 335] width 94 height 14
type input "Husband in China"
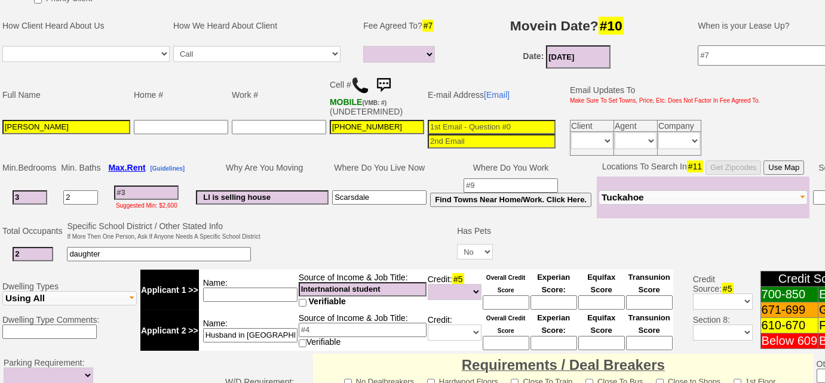
click at [321, 287] on input "Intertnational student" at bounding box center [363, 289] width 128 height 14
type input "International student"
click at [234, 293] on input at bounding box center [250, 295] width 94 height 14
type input "1 year ahead - $100k"
click at [342, 238] on td at bounding box center [358, 243] width 193 height 47
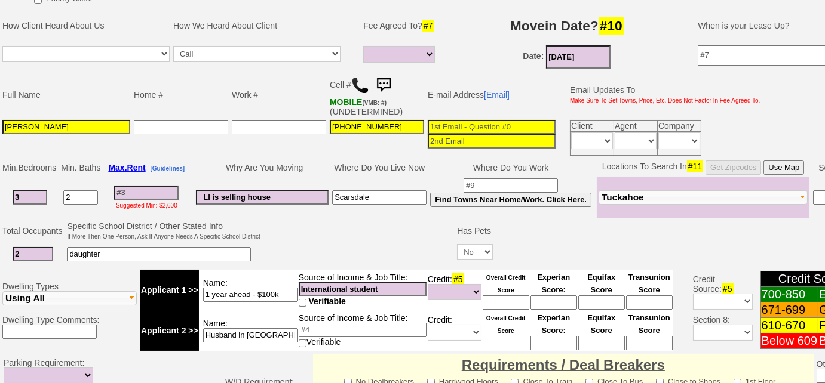
click at [386, 282] on input "International student" at bounding box center [363, 289] width 128 height 14
type input "International student - SS in Dec"
click at [140, 192] on input at bounding box center [146, 193] width 64 height 14
type input "4"
select select
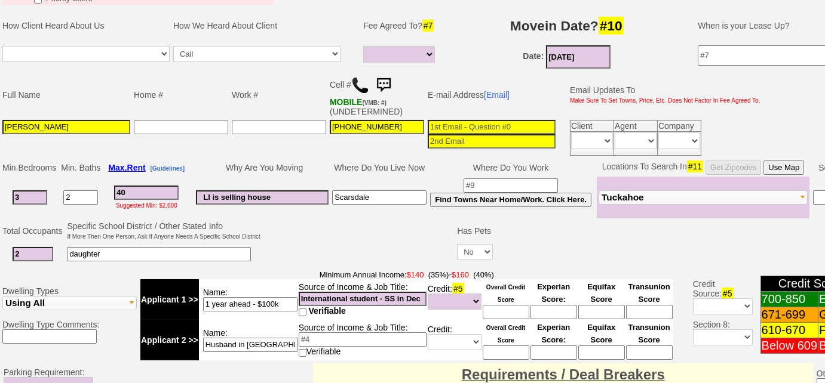
type input "400"
select select
type input "4000"
select select
type input "4000"
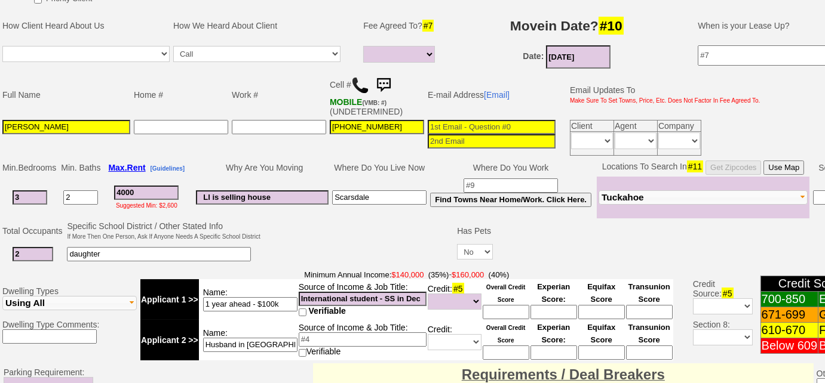
click at [368, 220] on td at bounding box center [358, 243] width 193 height 47
click at [366, 236] on td at bounding box center [358, 243] width 193 height 47
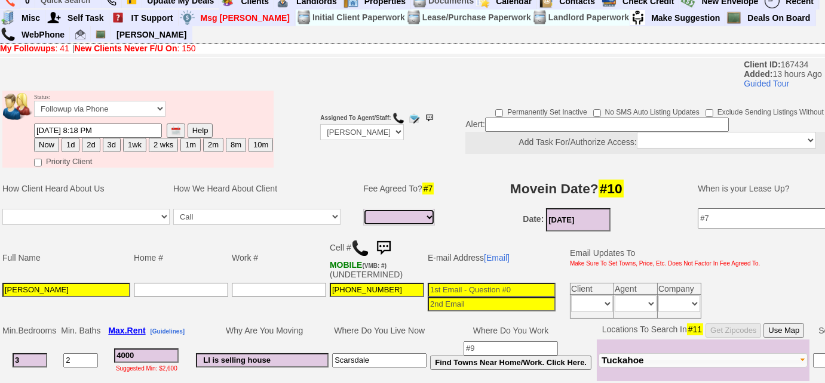
click at [422, 220] on select "Full Fee Fee: $5,760.00 Total Move in Costs: $13,760.00 1 Month Fee: $4,000.00 …" at bounding box center [399, 217] width 72 height 17
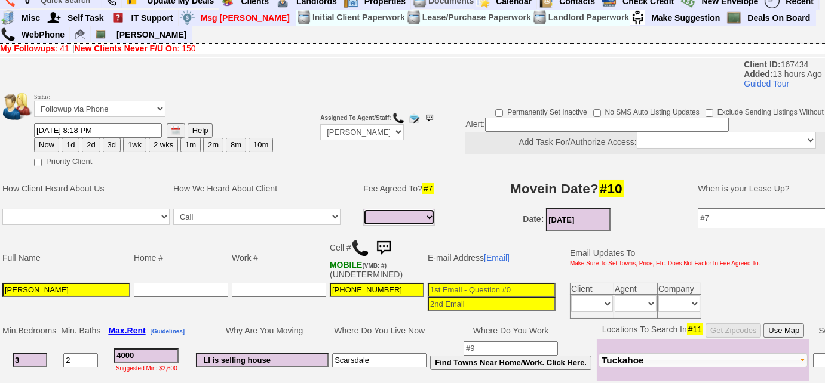
select select "Full Fee"
click at [363, 209] on select "Full Fee Fee: $5,760.00 Total Move in Costs: $13,760.00 1 Month Fee: $4,000.00 …" at bounding box center [399, 217] width 72 height 17
click at [156, 355] on input "4000" at bounding box center [146, 356] width 64 height 14
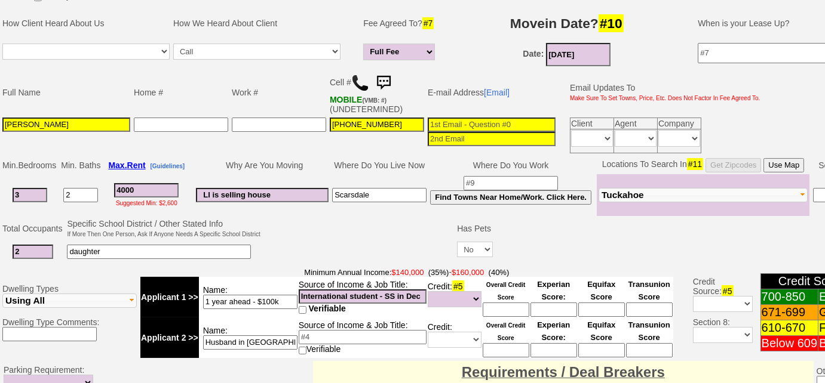
scroll to position [116, 0]
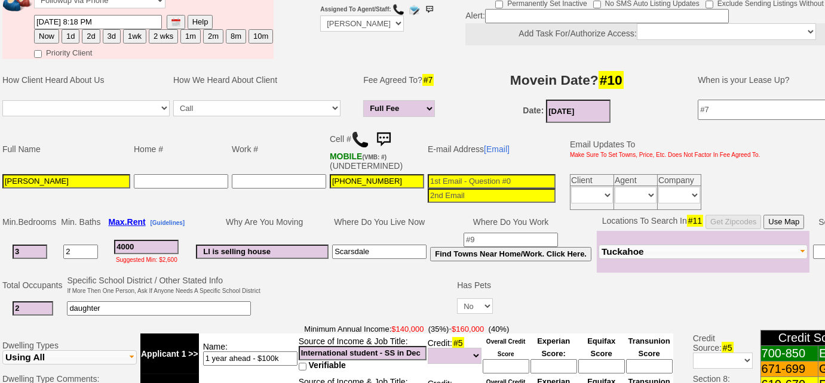
click at [460, 179] on input at bounding box center [492, 181] width 128 height 14
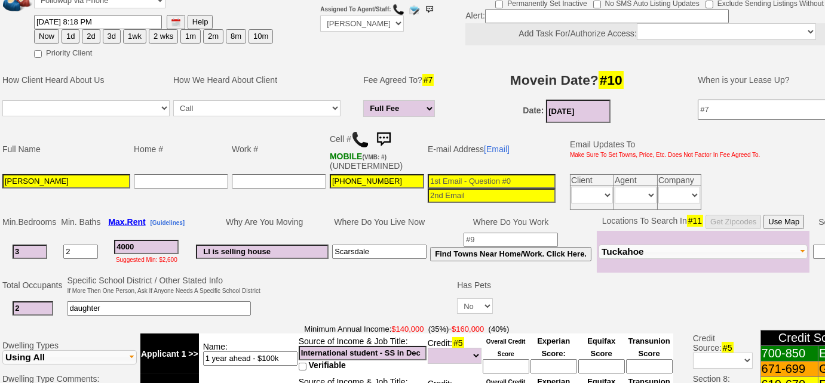
scroll to position [225, 0]
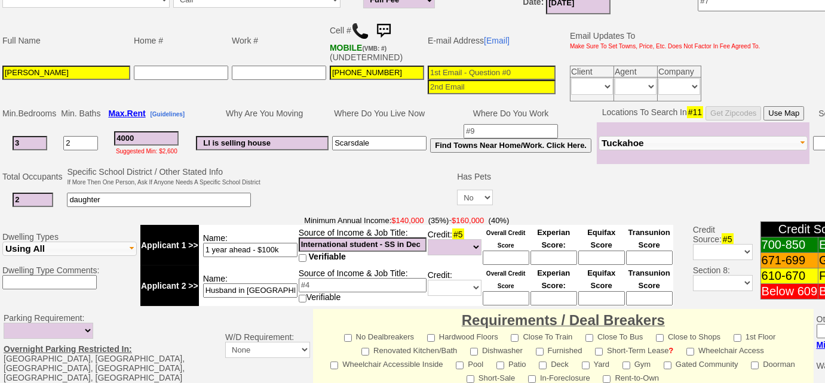
click at [403, 238] on input "International student - SS in Dec" at bounding box center [363, 245] width 128 height 14
click at [355, 186] on td at bounding box center [358, 188] width 193 height 47
click at [403, 241] on input "International student - SS in Dec" at bounding box center [363, 245] width 128 height 14
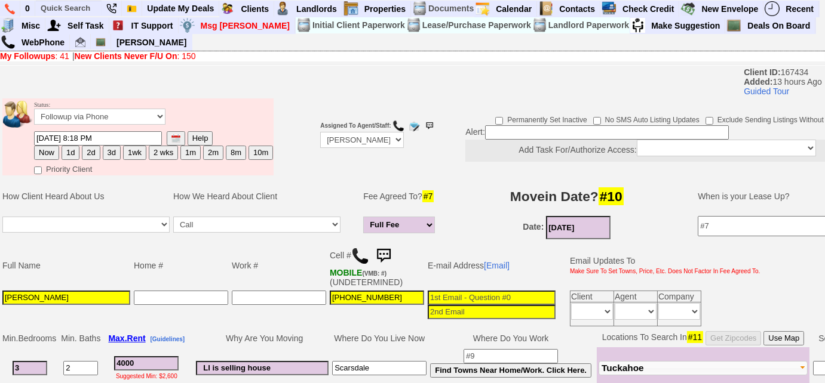
scroll to position [325, 0]
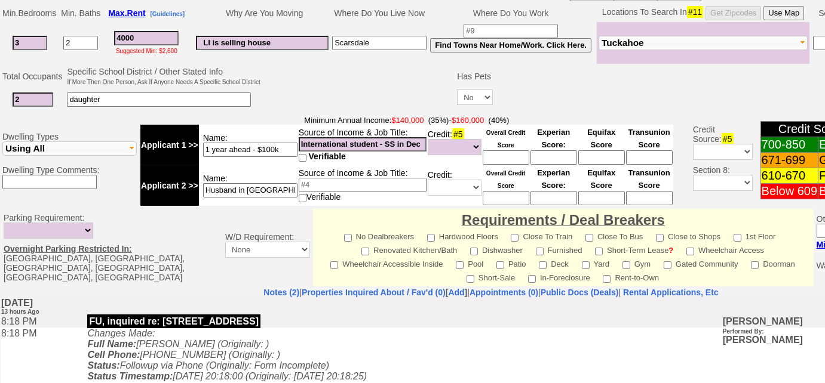
click at [331, 79] on td at bounding box center [358, 88] width 193 height 47
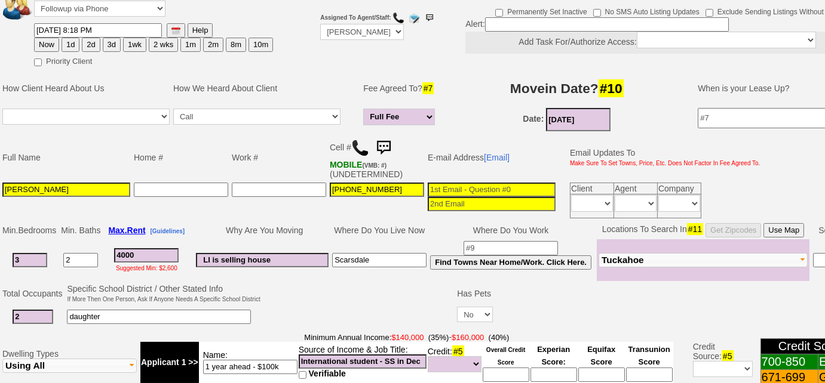
click at [358, 146] on img at bounding box center [360, 148] width 18 height 18
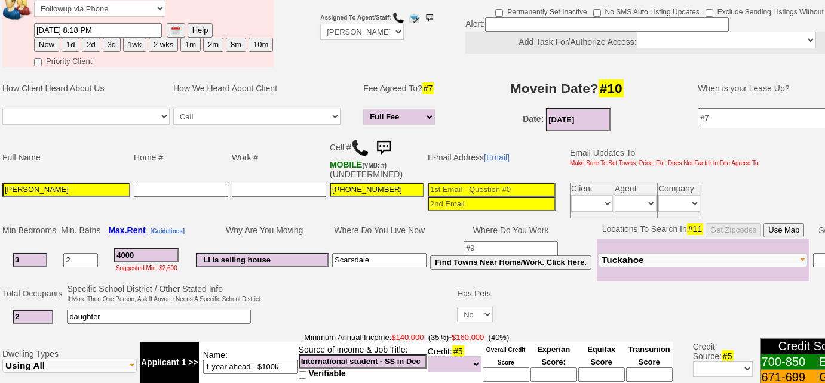
click at [387, 145] on img at bounding box center [383, 148] width 24 height 24
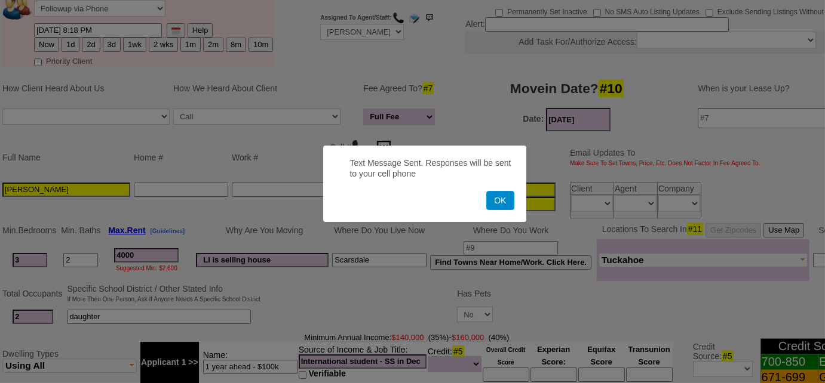
click at [512, 208] on button "OK" at bounding box center [499, 200] width 27 height 19
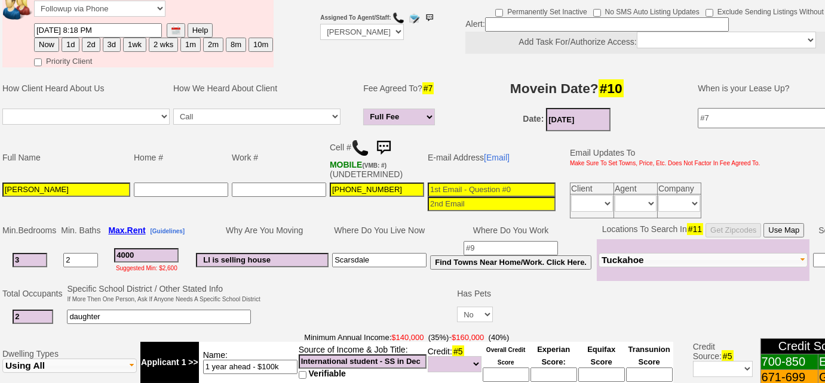
click at [358, 145] on img at bounding box center [360, 148] width 18 height 18
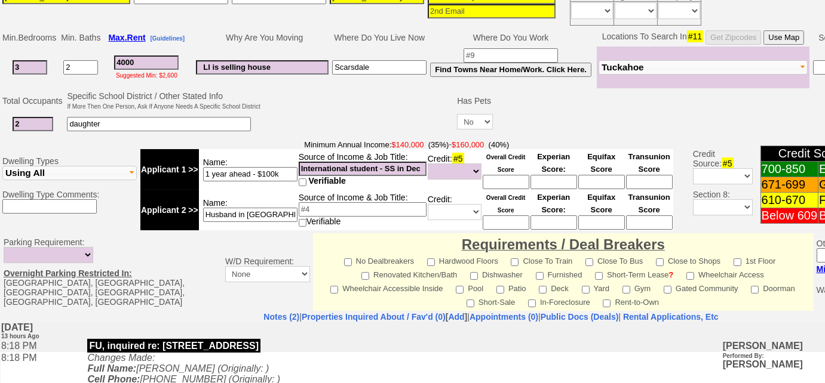
scroll to position [325, 0]
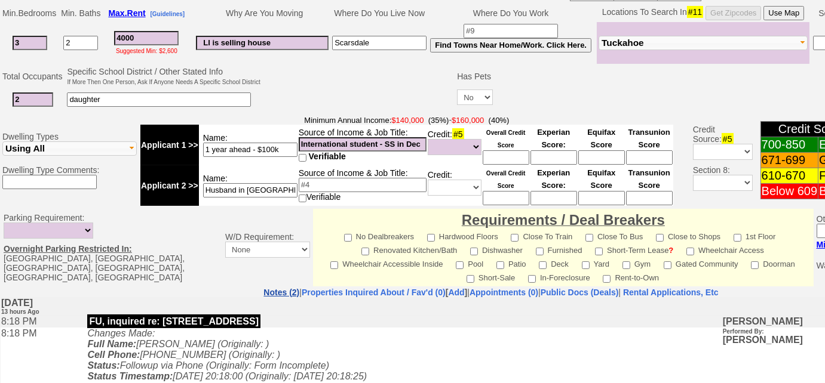
click at [263, 288] on link "Notes (2)" at bounding box center [281, 293] width 36 height 10
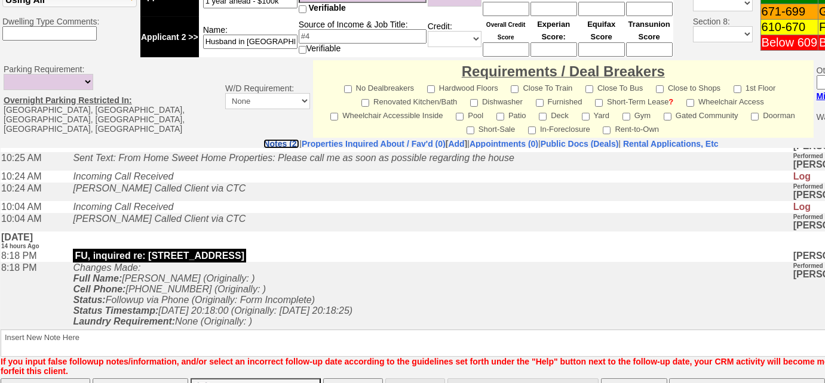
scroll to position [518, 0]
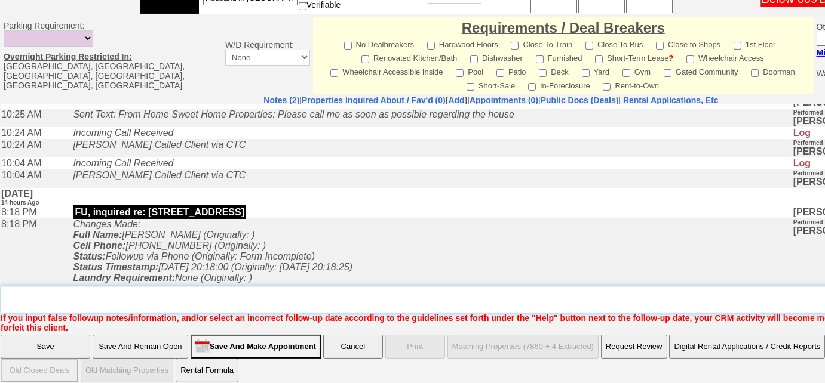
click at [261, 286] on textarea "Insert New Note Here" at bounding box center [495, 299] width 989 height 27
click at [357, 291] on textarea "Insert New Note Here" at bounding box center [495, 299] width 989 height 27
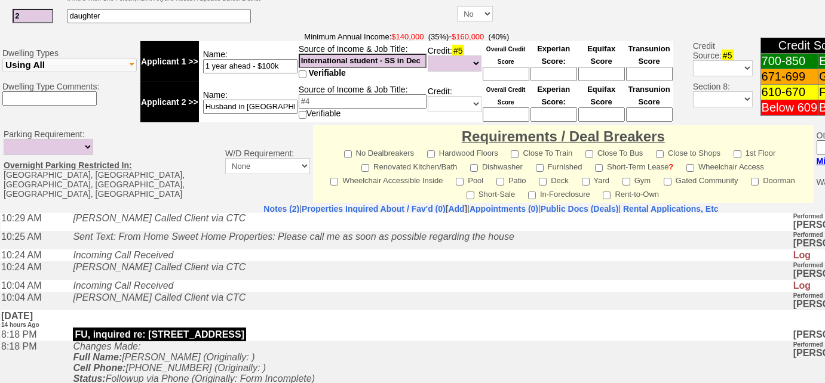
scroll to position [56, 0]
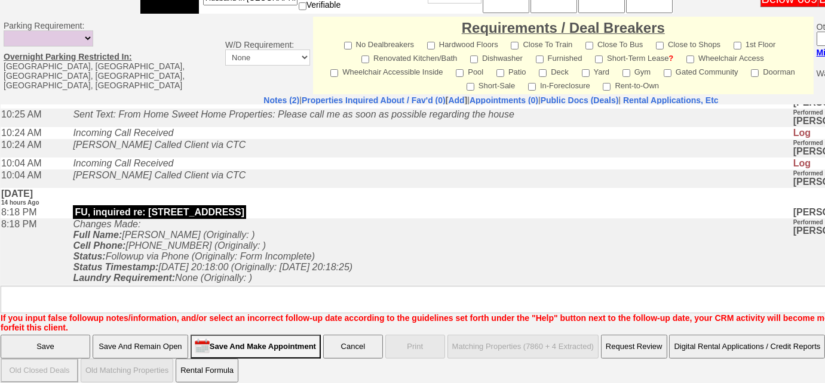
click at [171, 335] on input "Save And Remain Open" at bounding box center [141, 347] width 96 height 24
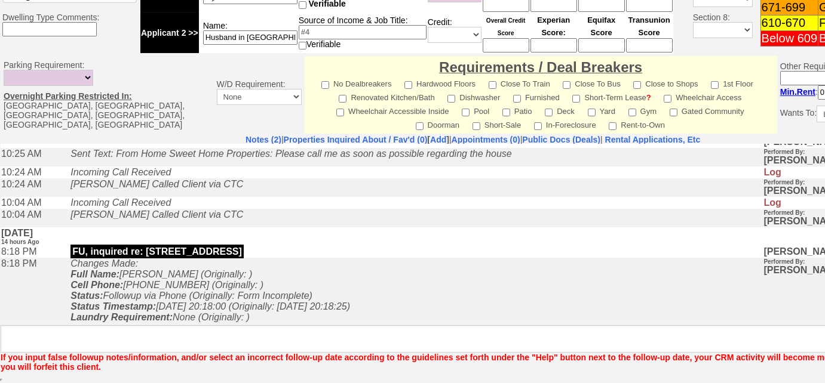
scroll to position [476, 0]
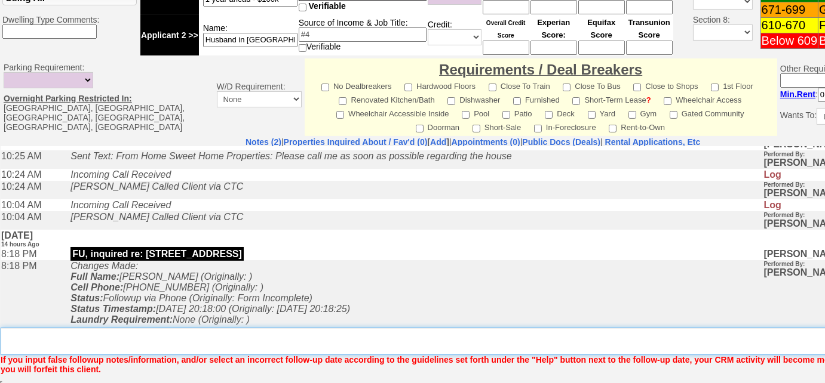
click at [168, 338] on textarea "Insert New Note Here" at bounding box center [477, 341] width 953 height 27
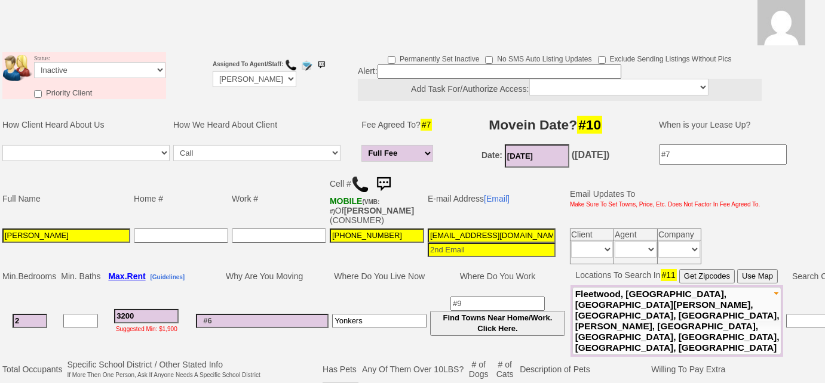
scroll to position [54, 0]
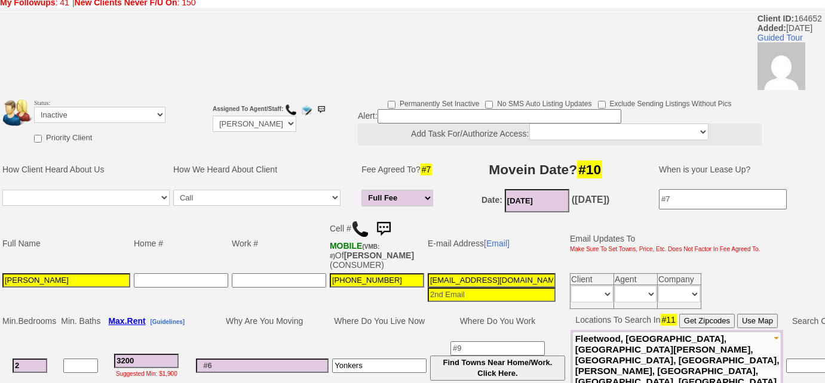
click at [127, 124] on td "Status: Followup via Phone Followup via Email Followup When Section 8 Property …" at bounding box center [99, 113] width 133 height 32
click at [129, 114] on select "Followup via Phone Followup via Email Followup When Section 8 Property Found De…" at bounding box center [99, 115] width 131 height 16
select select "Followup via Phone"
click at [34, 107] on select "Followup via Phone Followup via Email Followup When Section 8 Property Found De…" at bounding box center [99, 115] width 131 height 16
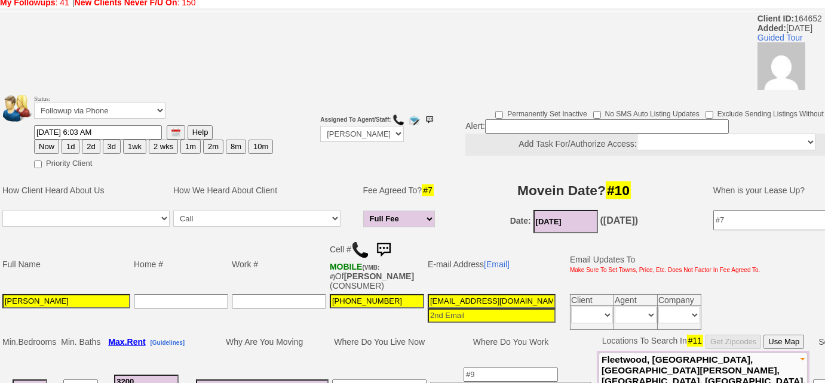
click at [46, 145] on button "Now" at bounding box center [46, 147] width 25 height 14
type input "[DATE] 10:05 AM"
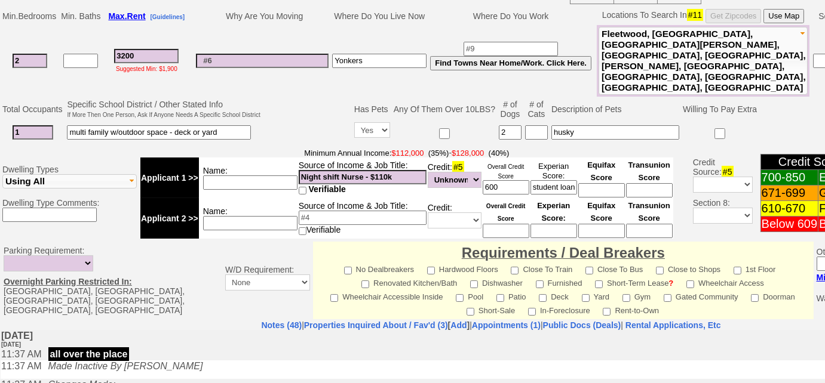
scroll to position [585, 0]
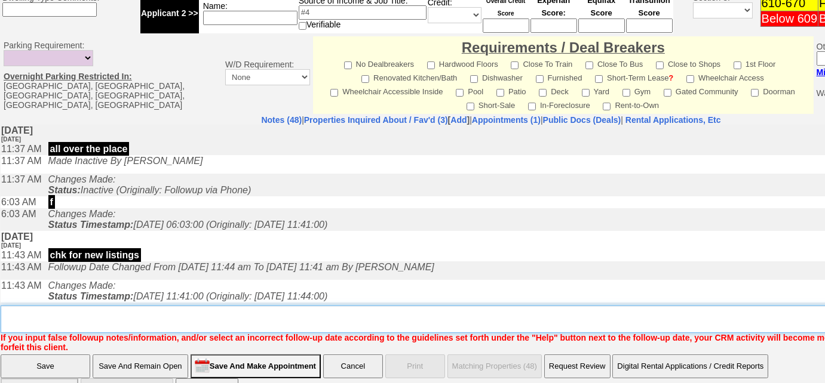
click at [159, 306] on textarea "Insert New Note Here" at bounding box center [495, 319] width 989 height 27
type textarea "f"
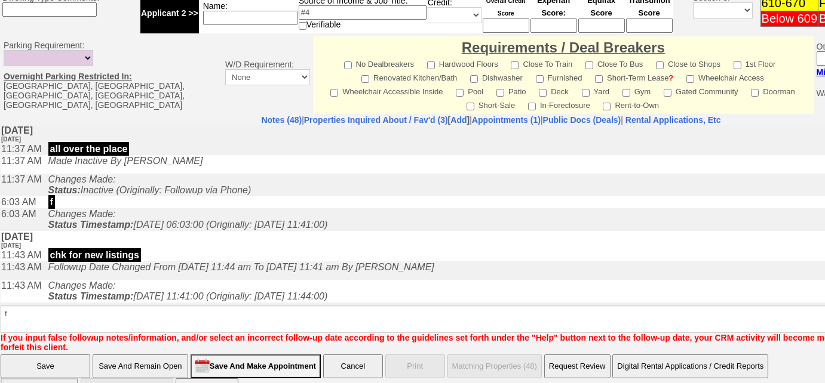
click at [166, 355] on input "Save And Remain Open" at bounding box center [141, 367] width 96 height 24
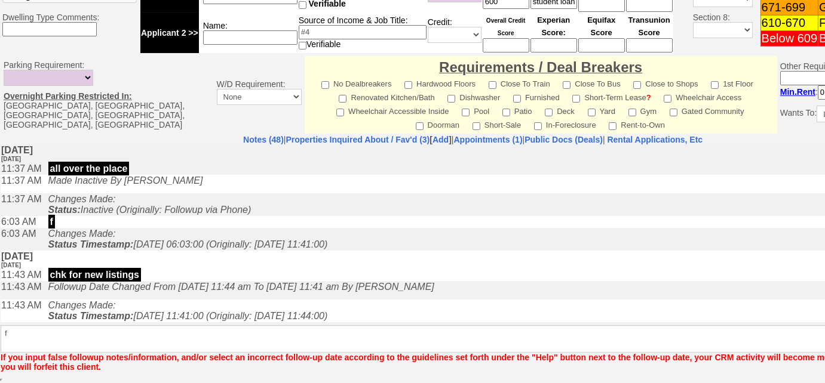
scroll to position [543, 0]
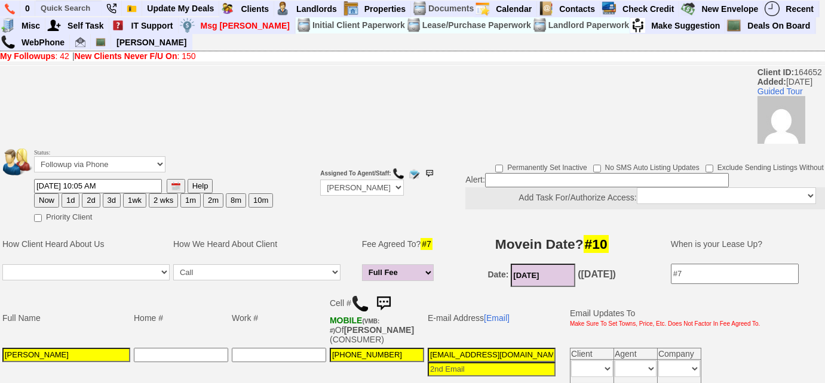
scroll to position [271, 0]
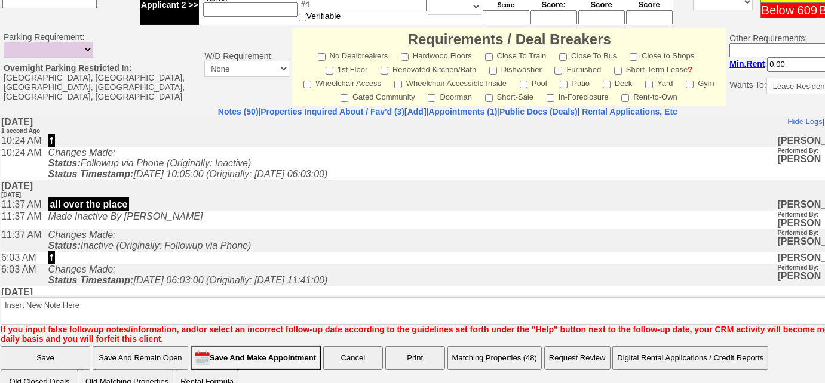
click at [501, 346] on button "Matching Properties (48)" at bounding box center [494, 358] width 94 height 24
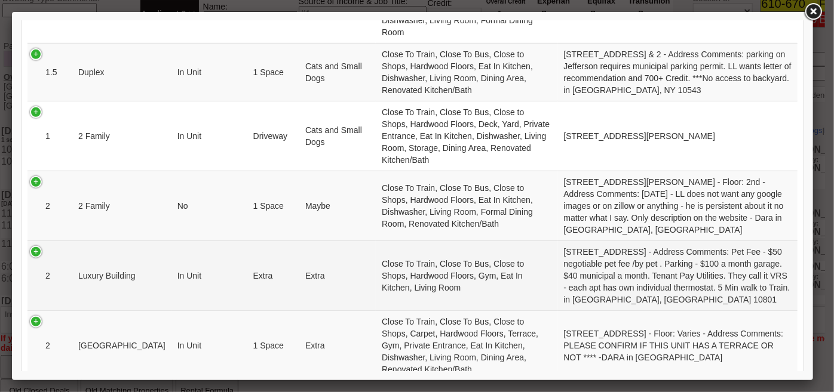
scroll to position [434, 0]
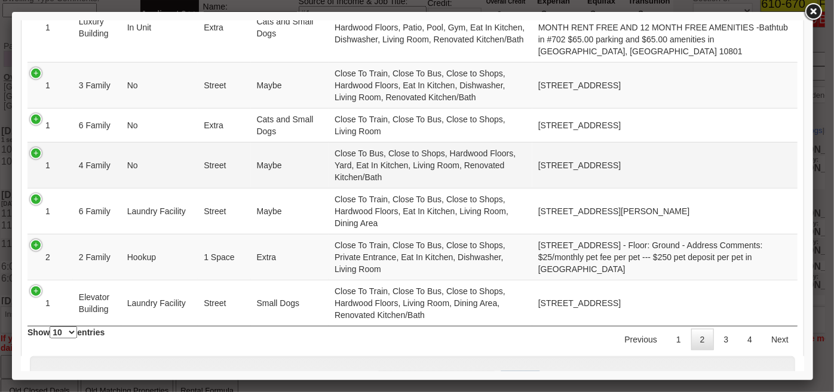
scroll to position [217, 0]
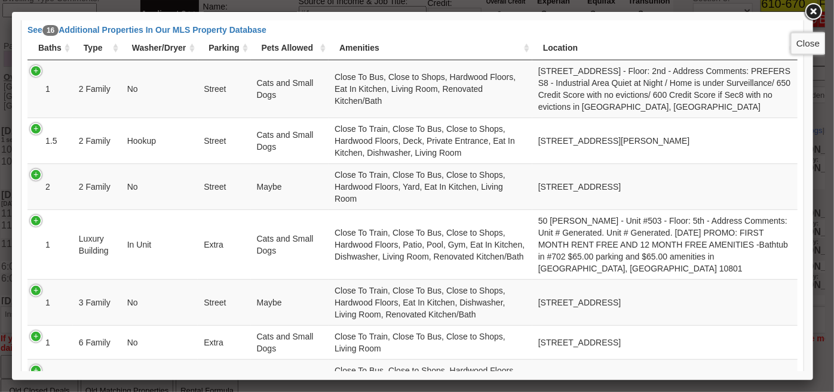
drag, startPoint x: 818, startPoint y: 11, endPoint x: 790, endPoint y: 2, distance: 28.9
click at [817, 11] on link at bounding box center [812, 11] width 21 height 21
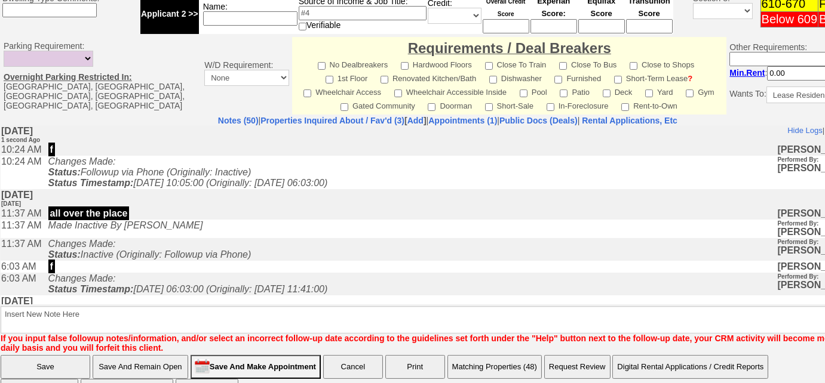
click at [508, 355] on button "Matching Properties (48)" at bounding box center [494, 367] width 94 height 24
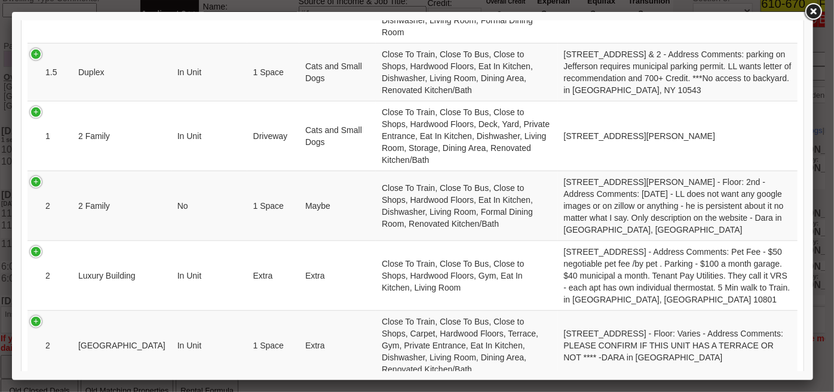
scroll to position [550, 0]
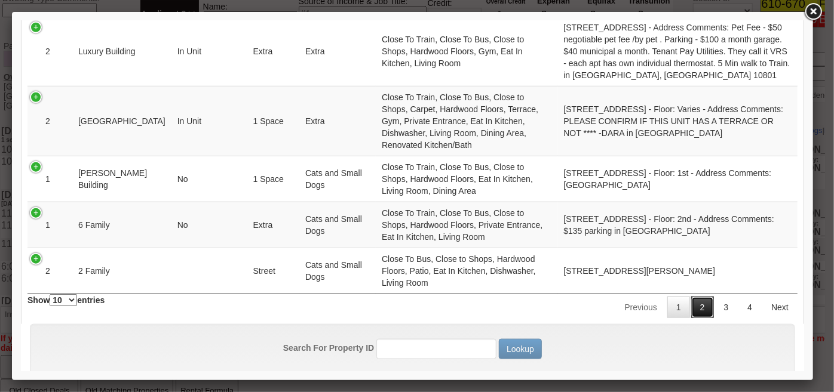
click at [699, 296] on link "2" at bounding box center [701, 306] width 23 height 21
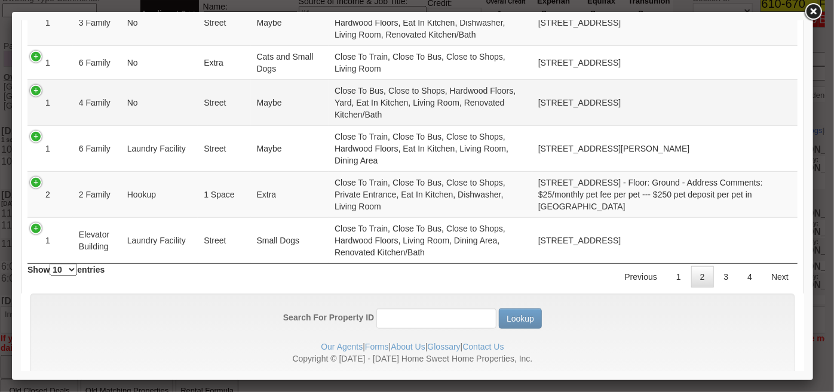
scroll to position [514, 0]
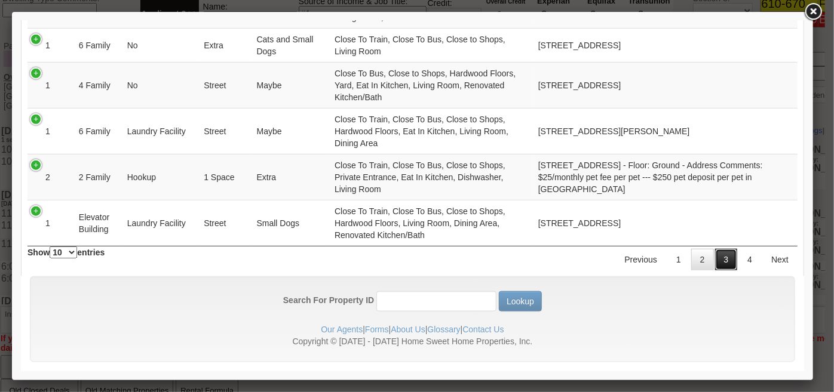
click at [720, 254] on link "3" at bounding box center [725, 258] width 23 height 21
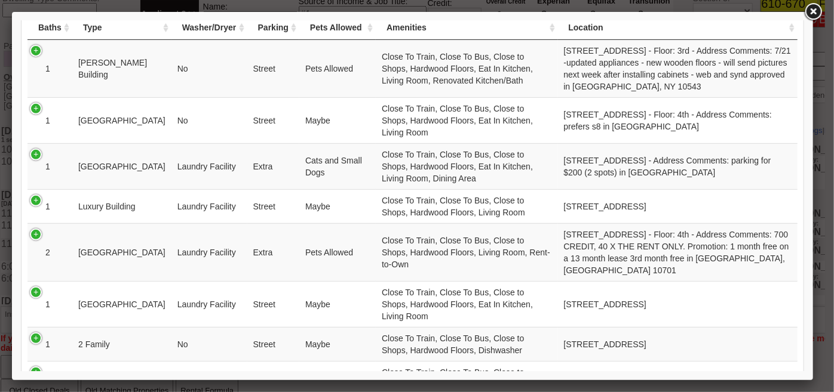
scroll to position [346, 0]
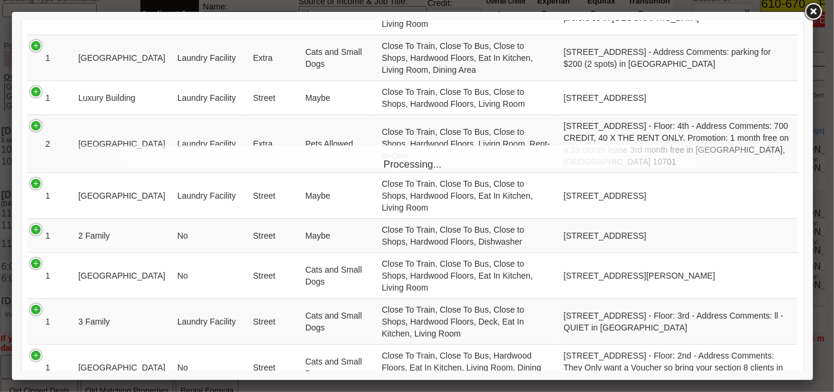
scroll to position [124, 0]
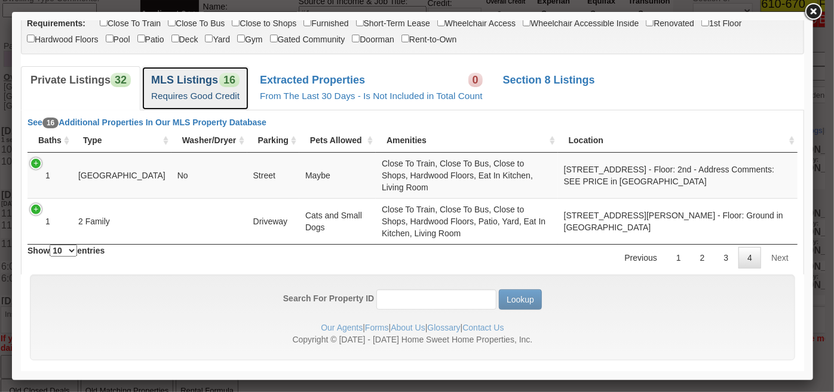
click at [187, 82] on b "MLS Listings" at bounding box center [183, 79] width 67 height 12
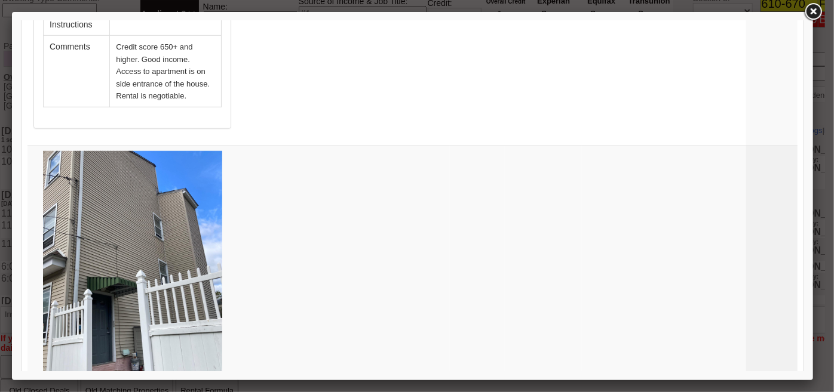
scroll to position [5301, 0]
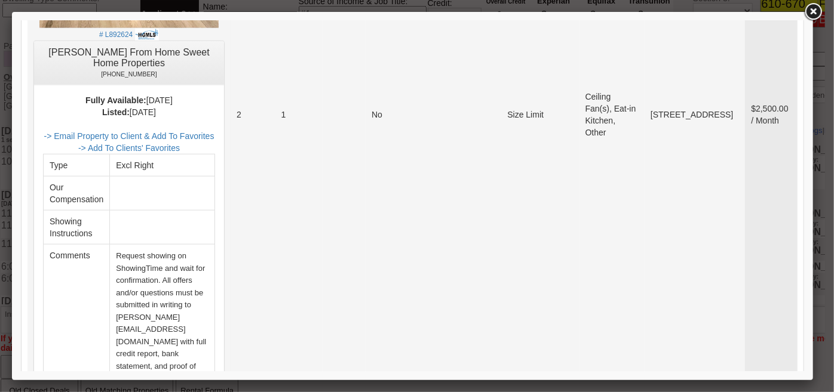
scroll to position [3024, 0]
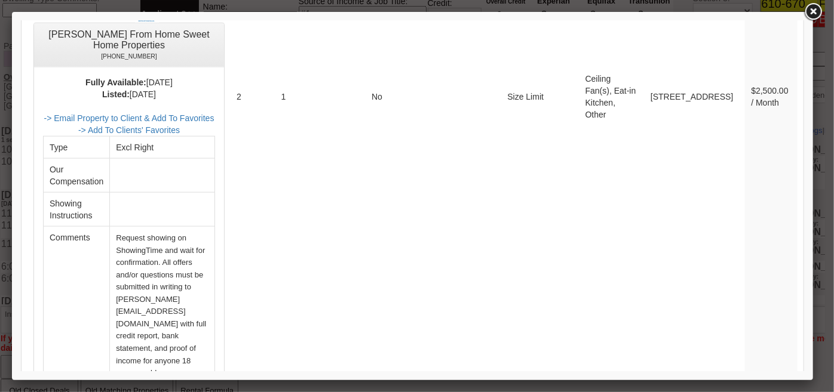
drag, startPoint x: 803, startPoint y: 337, endPoint x: 801, endPoint y: 311, distance: 26.3
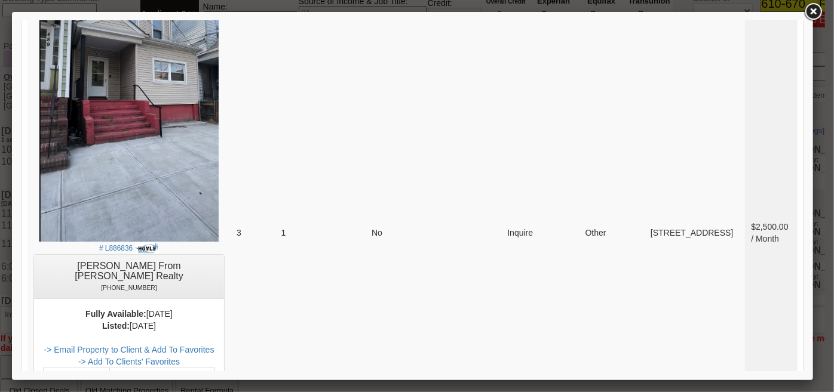
scroll to position [0, 0]
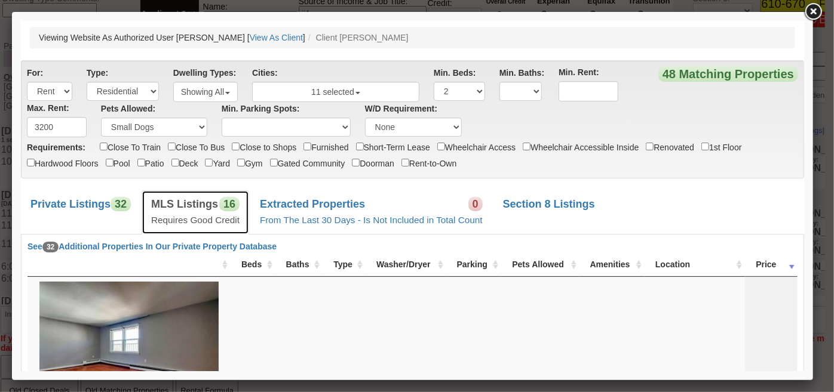
click at [230, 201] on span "16" at bounding box center [229, 203] width 20 height 14
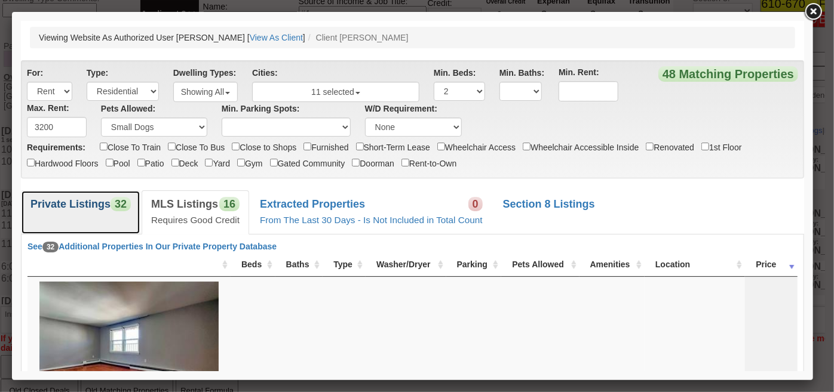
click at [124, 201] on span "32" at bounding box center [120, 203] width 20 height 14
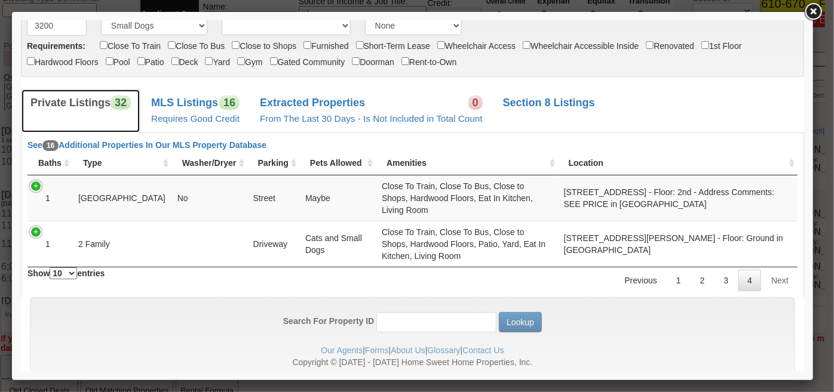
scroll to position [124, 0]
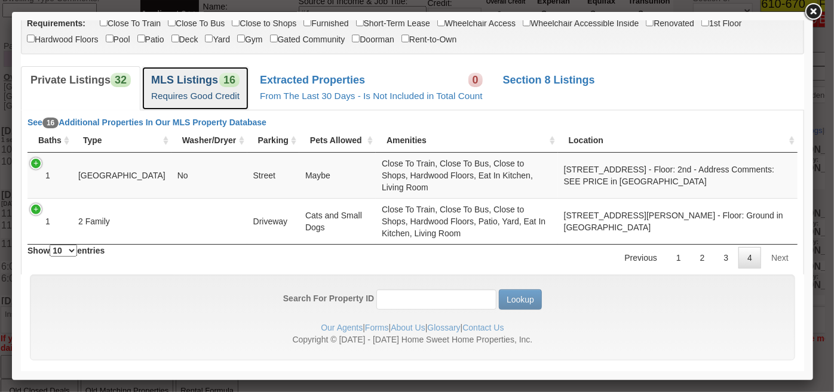
click at [214, 80] on b "MLS Listings" at bounding box center [183, 79] width 67 height 12
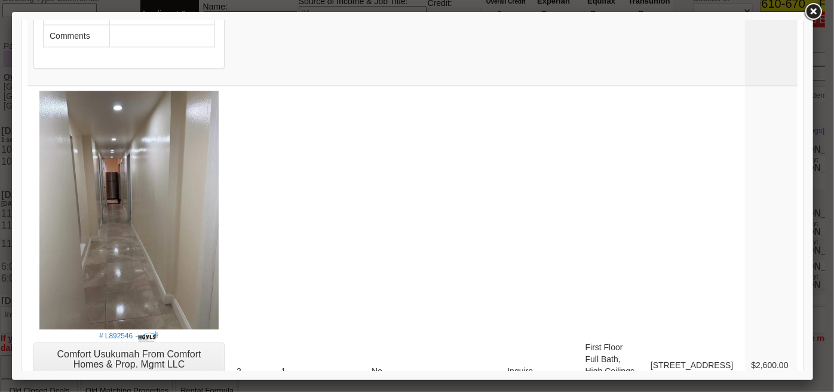
scroll to position [1590, 0]
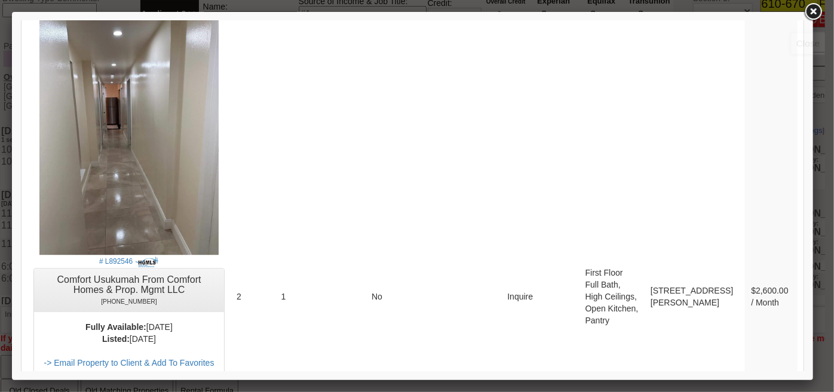
click at [817, 13] on link at bounding box center [812, 11] width 21 height 21
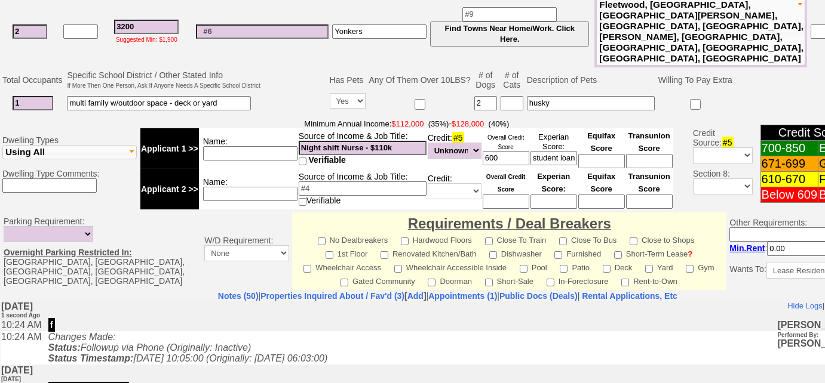
scroll to position [150, 0]
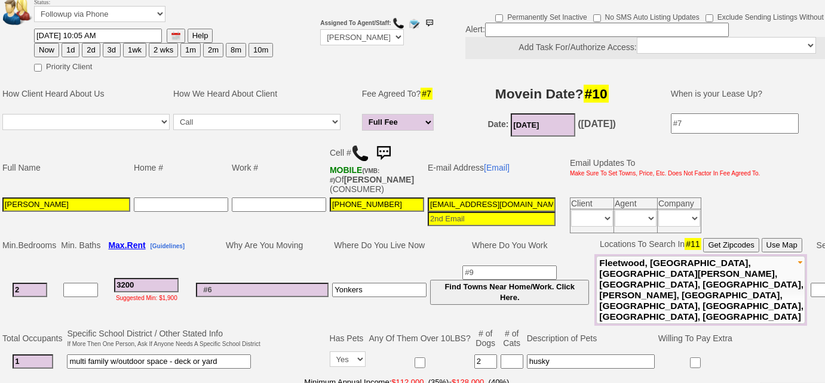
click at [115, 21] on td "Status: Followup via Phone Followup via Email Followup When Section 8 Property …" at bounding box center [153, 12] width 240 height 32
drag, startPoint x: 117, startPoint y: 13, endPoint x: 118, endPoint y: 20, distance: 7.2
click at [117, 13] on select "Followup via Phone Followup via Email Followup When Section 8 Property Found De…" at bounding box center [99, 14] width 131 height 16
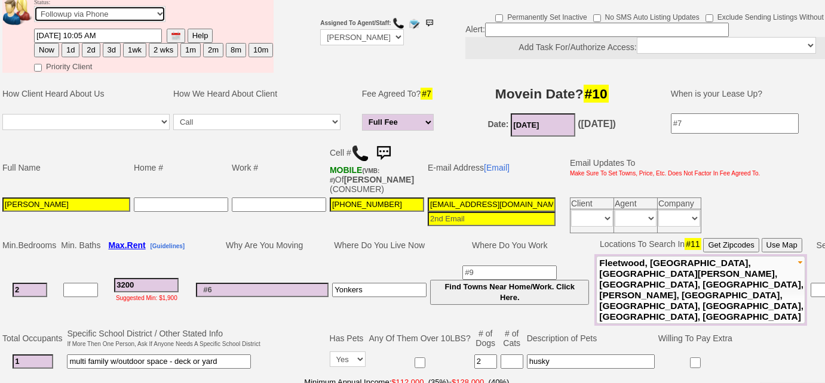
select select "Inactive"
click at [34, 6] on select "Followup via Phone Followup via Email Followup When Section 8 Property Found De…" at bounding box center [99, 14] width 131 height 16
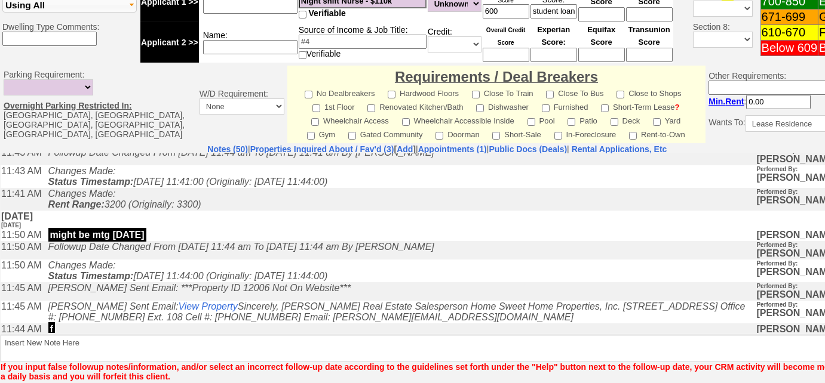
scroll to position [217, 0]
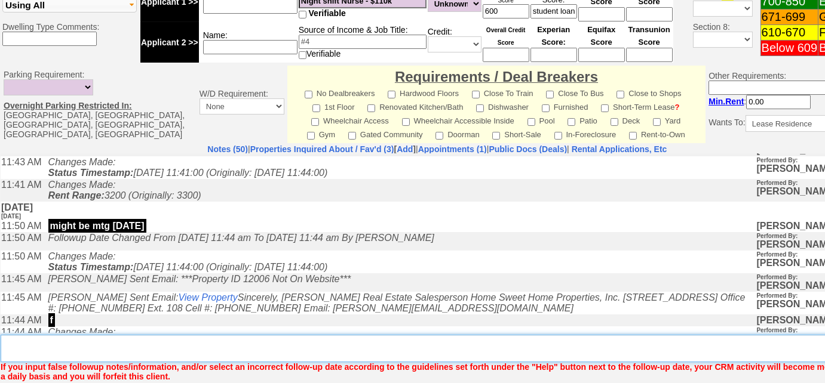
click at [78, 335] on textarea "Insert New Note Here" at bounding box center [441, 348] width 881 height 27
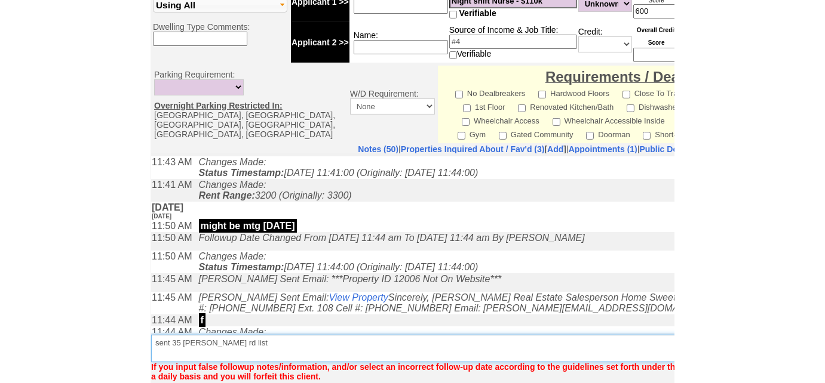
scroll to position [535, 0]
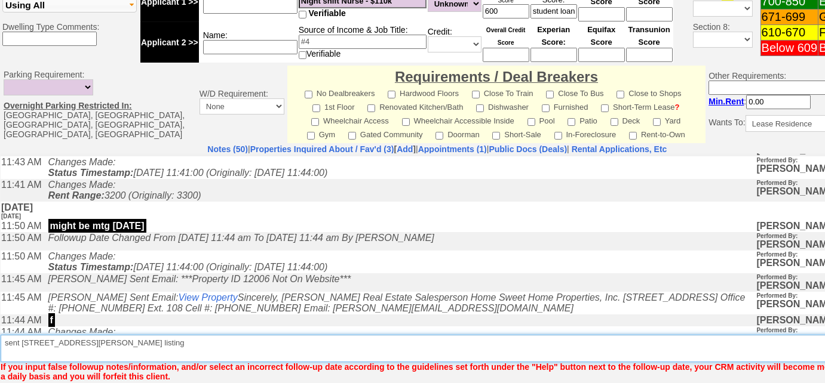
click at [46, 335] on textarea "Insert New Note Here" at bounding box center [441, 348] width 881 height 27
type textarea "sent 35 saxon woods rd listing"
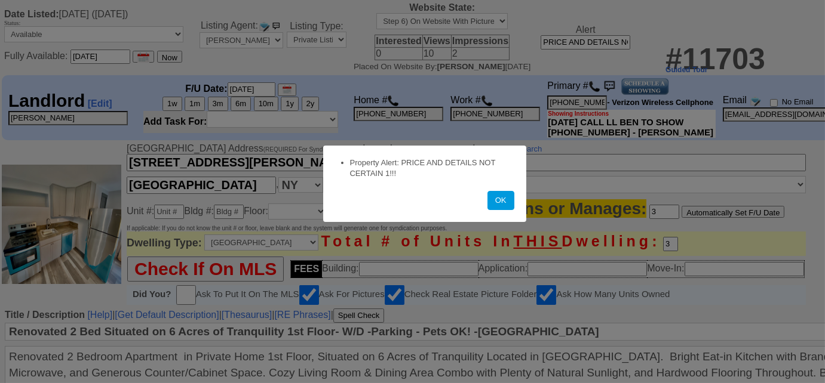
scroll to position [325, 0]
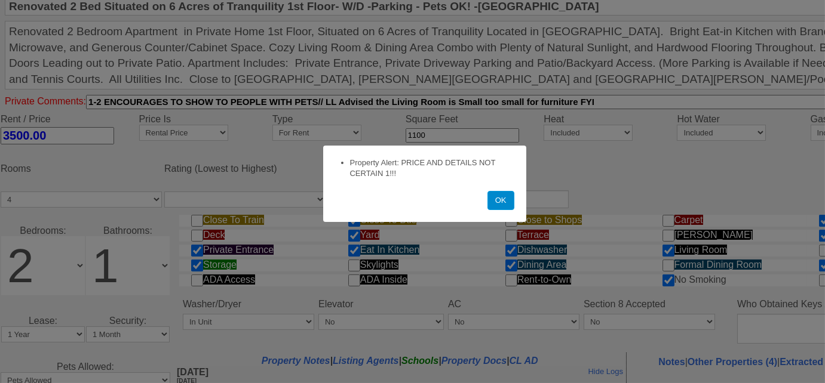
click at [502, 204] on button "OK" at bounding box center [500, 200] width 27 height 19
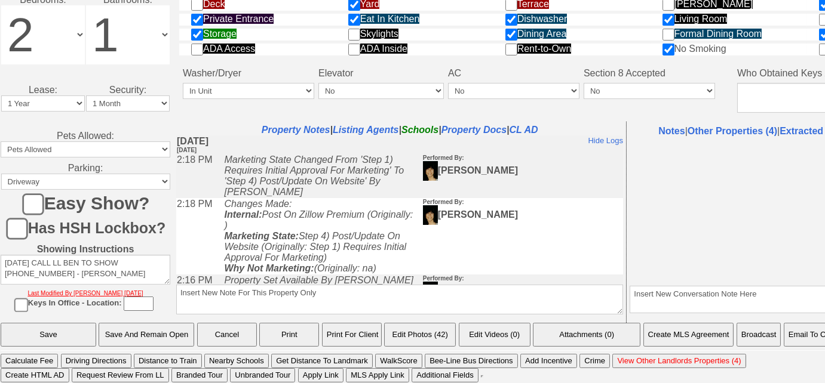
click at [804, 333] on button "Email To Client" at bounding box center [814, 335] width 61 height 24
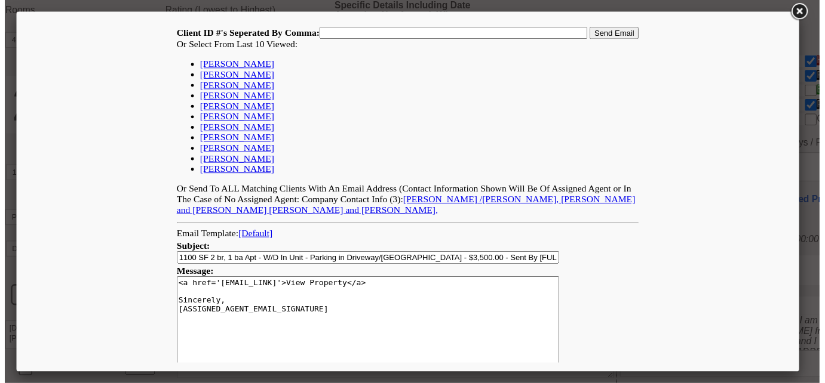
scroll to position [0, 0]
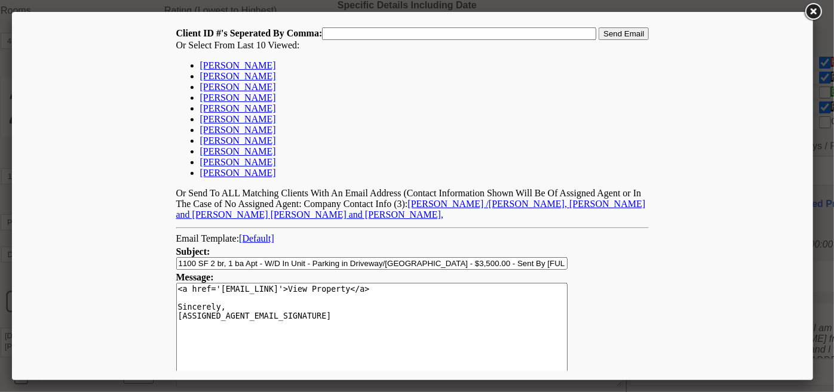
click at [811, 10] on link at bounding box center [812, 11] width 21 height 21
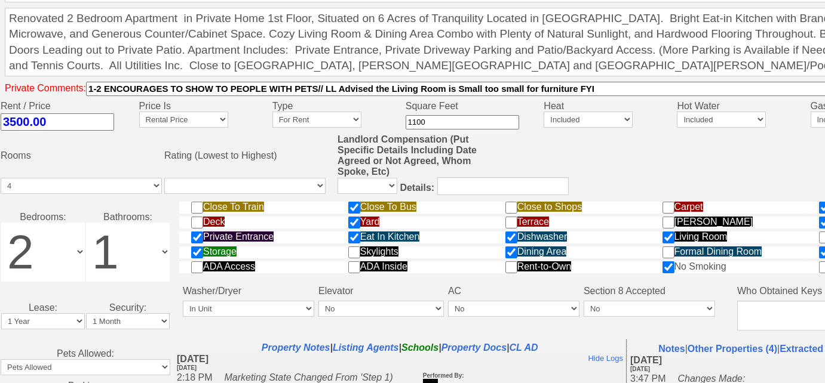
scroll to position [404, 0]
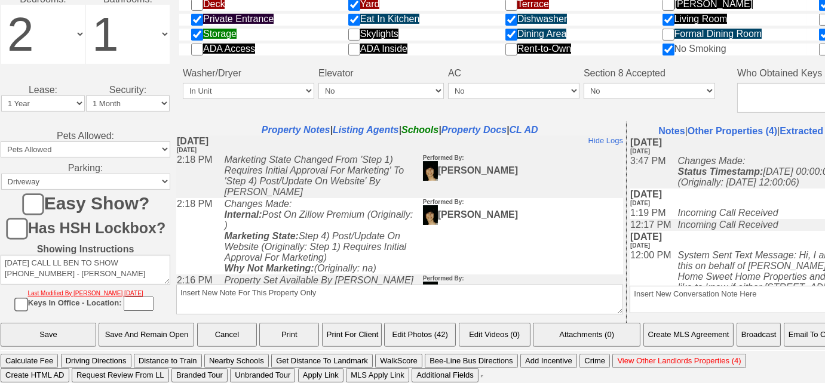
click at [801, 331] on button "Email To Client" at bounding box center [814, 335] width 61 height 24
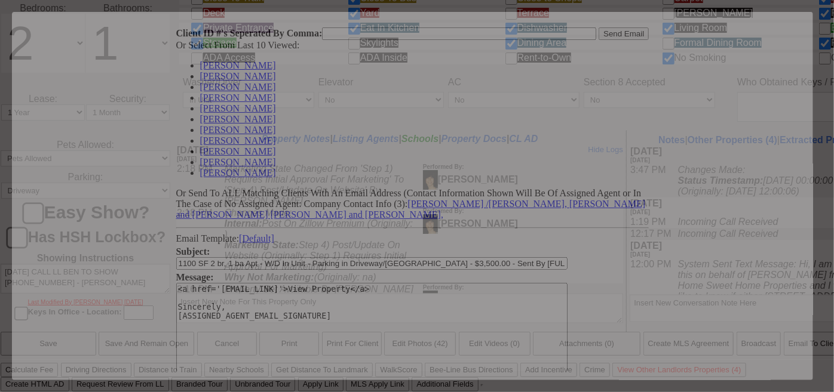
scroll to position [0, 0]
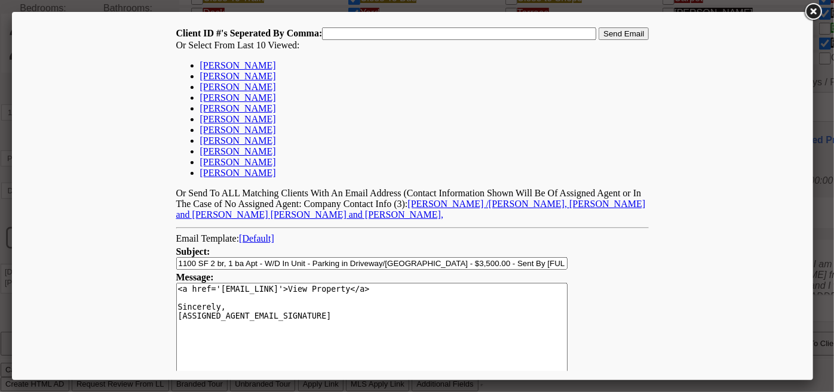
click at [256, 66] on link "[PERSON_NAME]" at bounding box center [237, 65] width 76 height 10
type input "164652,"
click at [176, 269] on input "1100 SF 2 br, 1 ba Apt - W/D In Unit - Parking in Driveway/[GEOGRAPHIC_DATA] - …" at bounding box center [372, 263] width 392 height 13
click at [458, 269] on input "(ALL utilities included) 1100 SF 2 br, 1 ba Apt - W/D In Unit - Parking in Driv…" at bounding box center [372, 263] width 392 height 13
type input "(ALL utilities included) 1100 SF 2 br, 1 ba Apt - W/D In Unit - Parking in Driv…"
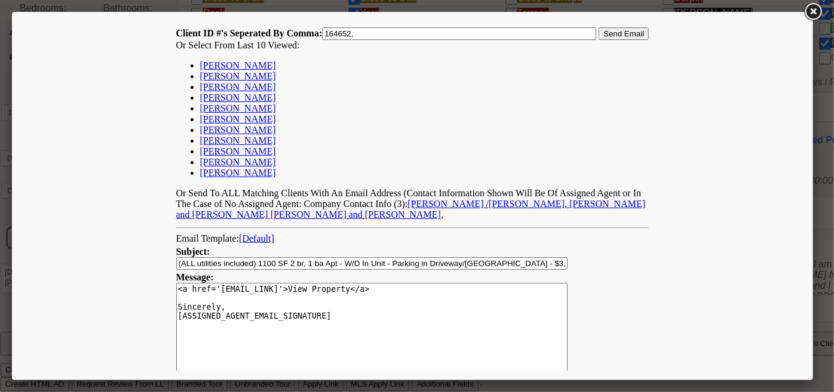
click at [622, 36] on input "Send Email" at bounding box center [623, 33] width 50 height 13
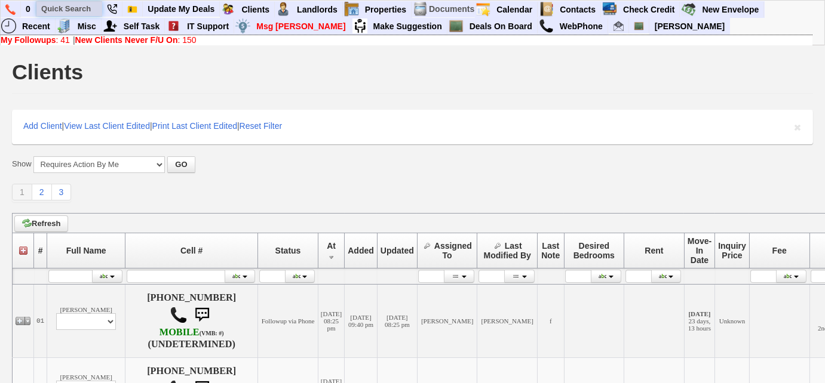
click at [89, 8] on input "text" at bounding box center [69, 8] width 66 height 15
paste input "914) 755-0543"
type input "914) 755-0543"
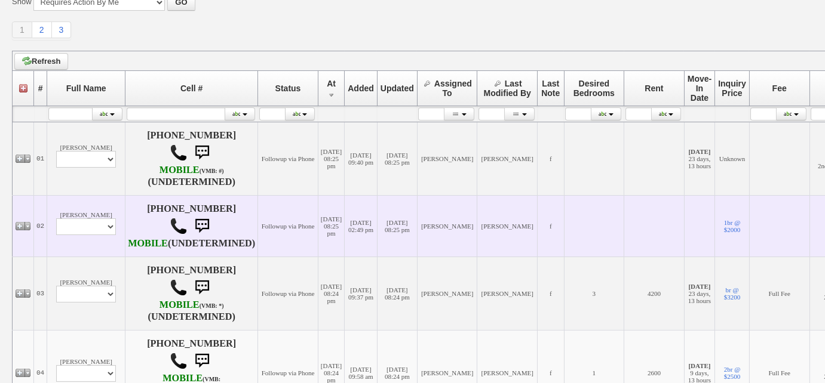
scroll to position [271, 0]
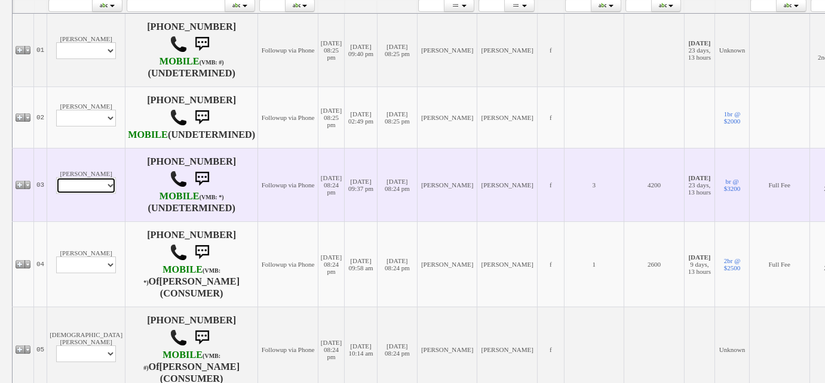
click at [100, 192] on select "Profile Edit Print Email Externally (Will Not Be Tracked In CRM) Closed Deals" at bounding box center [86, 185] width 60 height 17
select select "ChangeURL,/crm/custom/edit_client_form.php?redirect=%2Fcrm%2Fclients.php&id=167…"
click at [56, 188] on select "Profile Edit Print Email Externally (Will Not Be Tracked In CRM) Closed Deals" at bounding box center [86, 185] width 60 height 17
select select
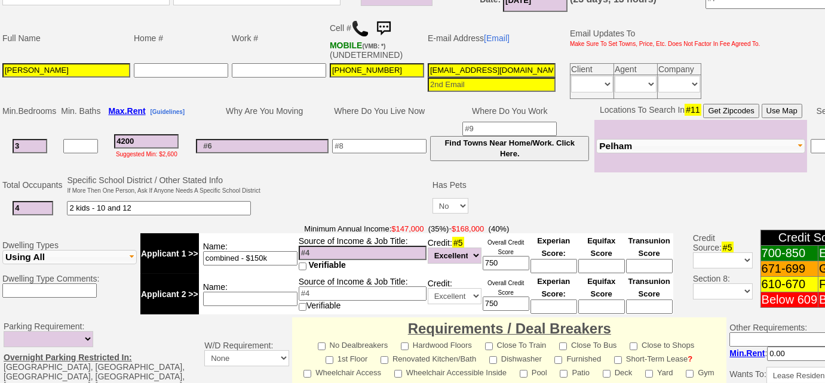
scroll to position [202, 0]
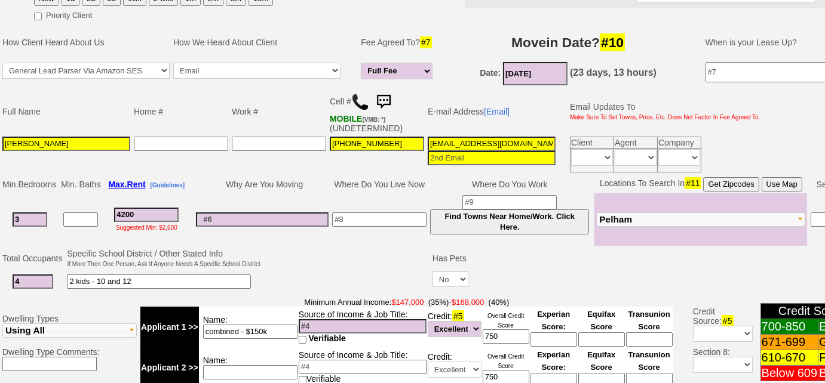
click at [355, 101] on img at bounding box center [360, 102] width 18 height 18
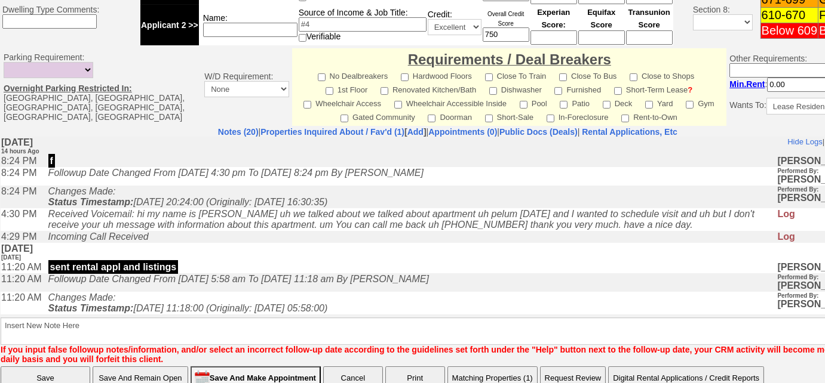
scroll to position [584, 0]
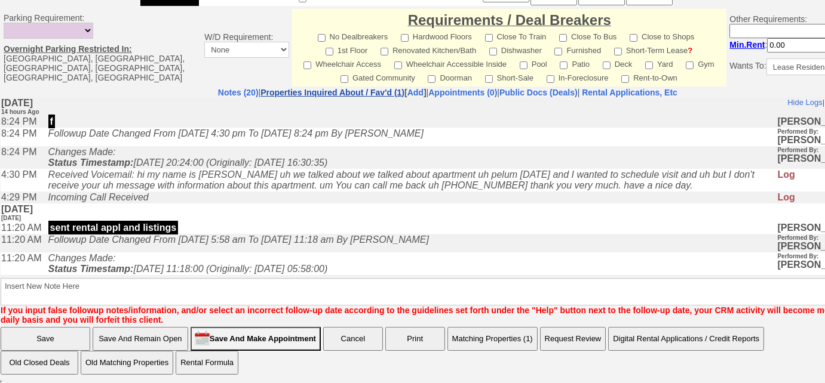
click at [328, 88] on link "Properties Inquired About / Fav'd (1)" at bounding box center [332, 93] width 144 height 10
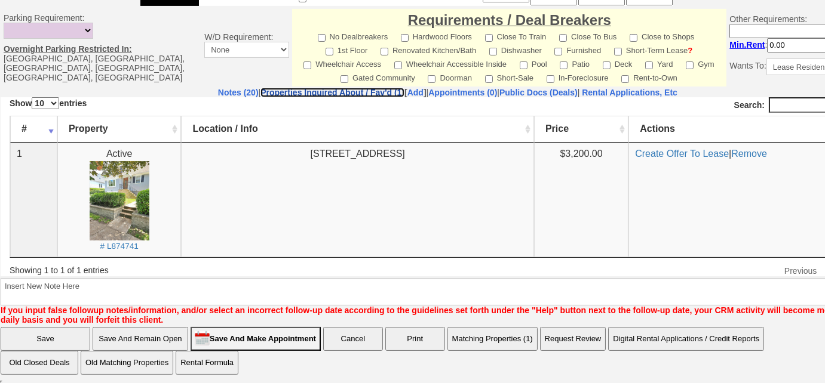
scroll to position [0, 0]
click at [218, 88] on link "Notes (20)" at bounding box center [238, 93] width 41 height 10
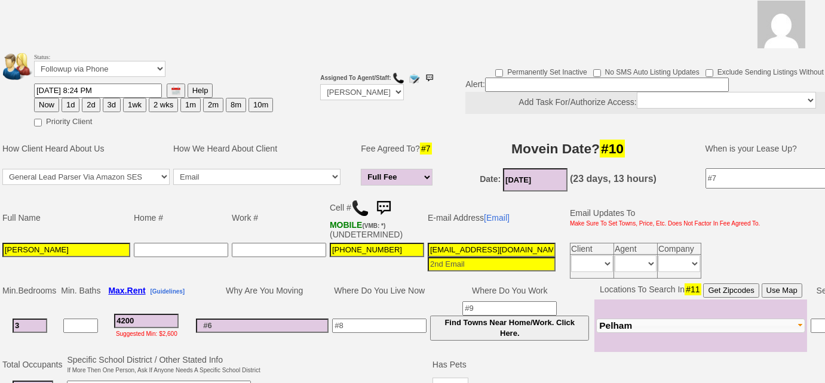
click at [108, 103] on button "3d" at bounding box center [112, 105] width 18 height 14
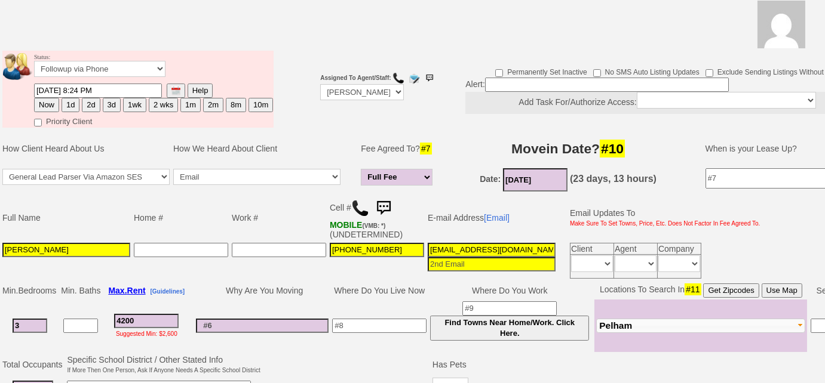
type input "08/25/2025 10:34 AM"
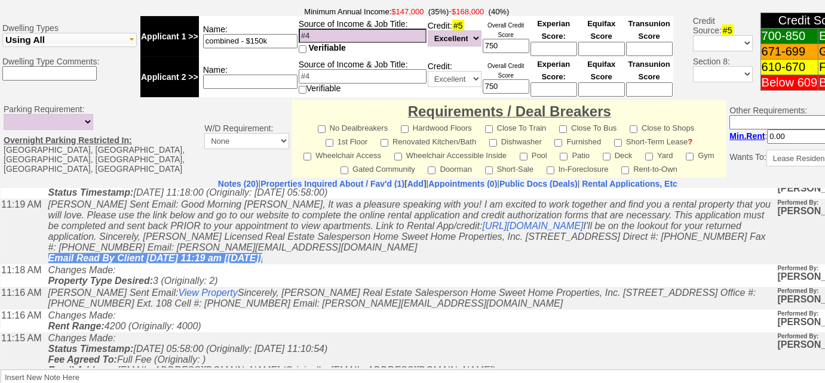
scroll to position [584, 0]
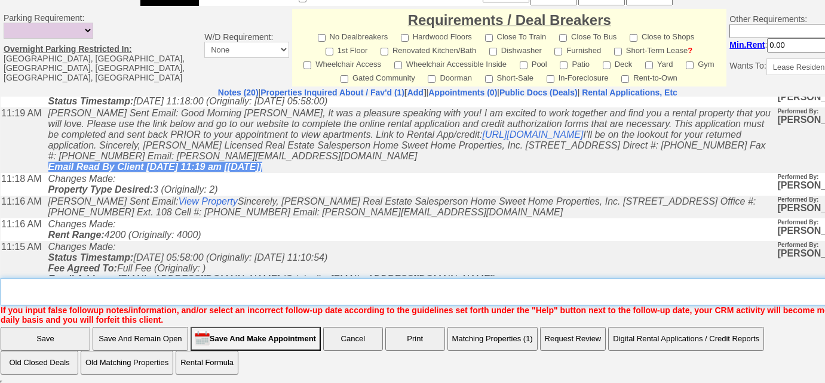
click at [376, 302] on textarea "Insert New Note Here" at bounding box center [452, 291] width 902 height 27
type textarea "Left VM to FU"
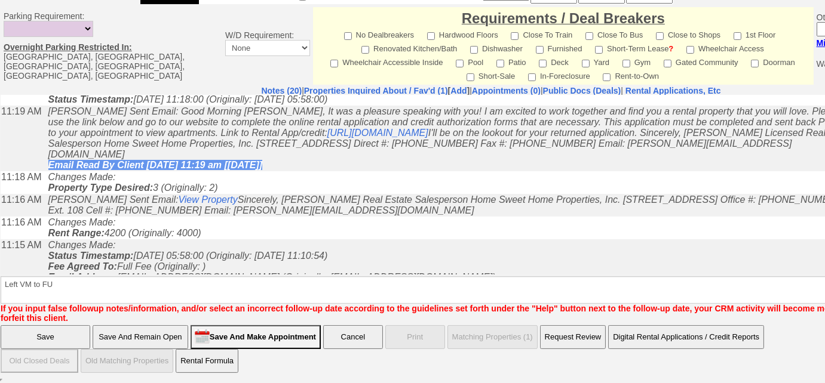
drag, startPoint x: 29, startPoint y: 331, endPoint x: 87, endPoint y: 91, distance: 246.4
click at [29, 331] on input "Save" at bounding box center [46, 337] width 90 height 24
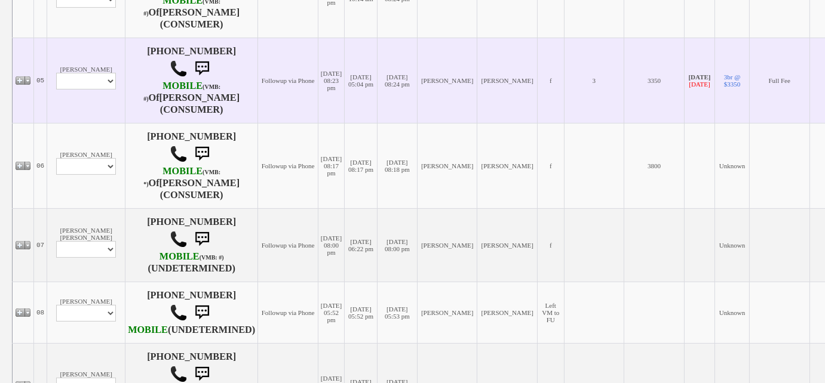
scroll to position [651, 0]
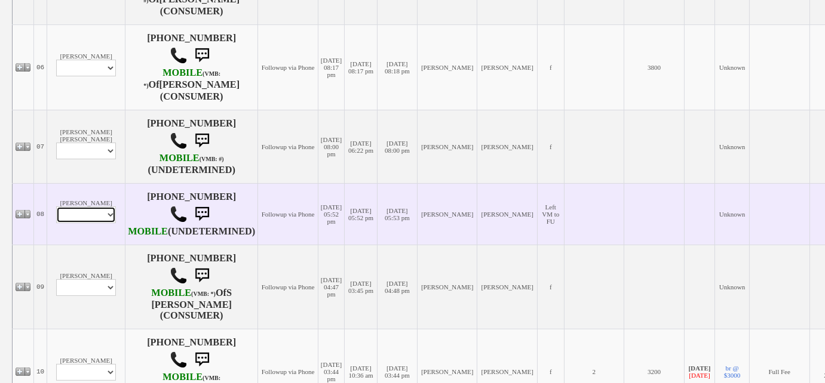
click at [105, 223] on select "Profile Edit Print Closed Deals" at bounding box center [86, 215] width 60 height 17
select select "ChangeURL,/crm/custom/edit_client_form.php?redirect=%2Fcrm%2Fclients.php&id=167…"
click at [56, 217] on select "Profile Edit Print Closed Deals" at bounding box center [86, 215] width 60 height 17
select select
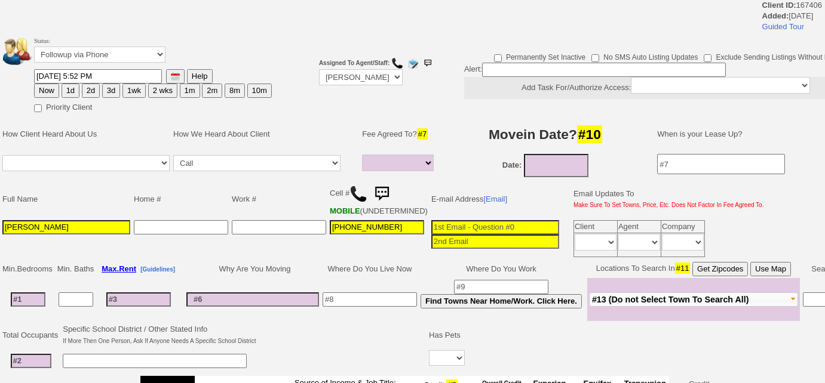
select select
click at [102, 60] on select "Followup via Phone Followup via Email Followup When Section 8 Property Found De…" at bounding box center [99, 55] width 131 height 16
click at [92, 217] on td "Full Name" at bounding box center [66, 199] width 131 height 38
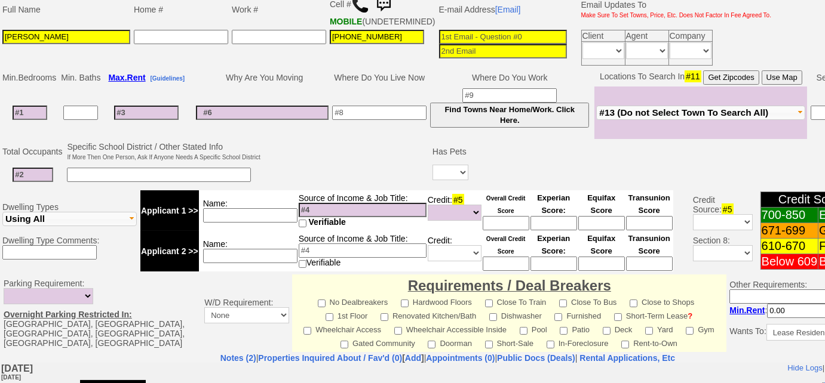
scroll to position [222, 0]
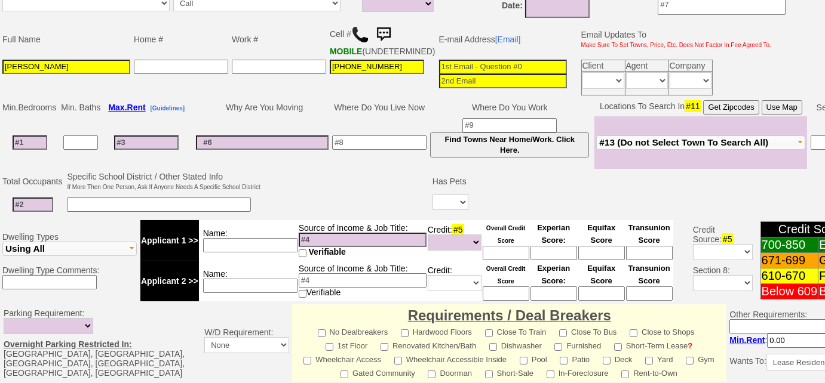
click at [358, 32] on img at bounding box center [360, 35] width 18 height 18
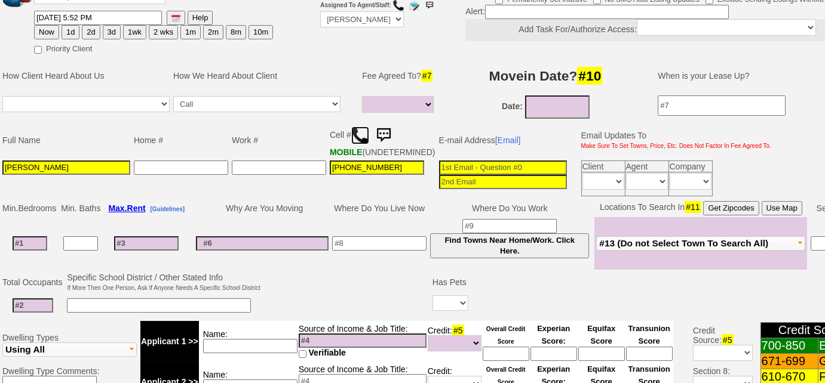
scroll to position [0, 0]
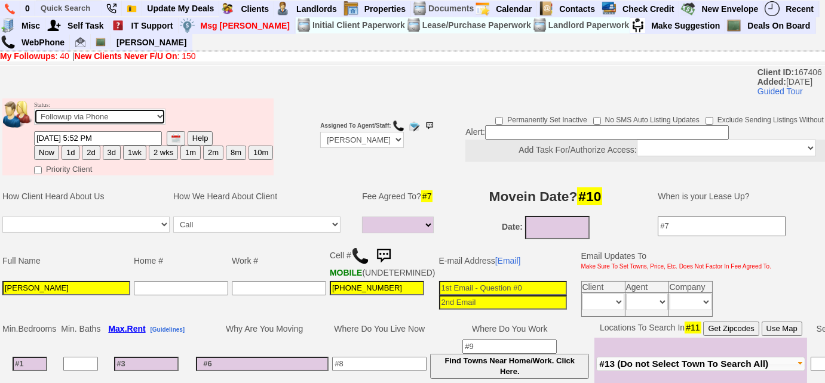
drag, startPoint x: 118, startPoint y: 113, endPoint x: 118, endPoint y: 121, distance: 7.8
click at [118, 113] on select "Followup via Phone Followup via Email Followup When Section 8 Property Found De…" at bounding box center [99, 117] width 131 height 16
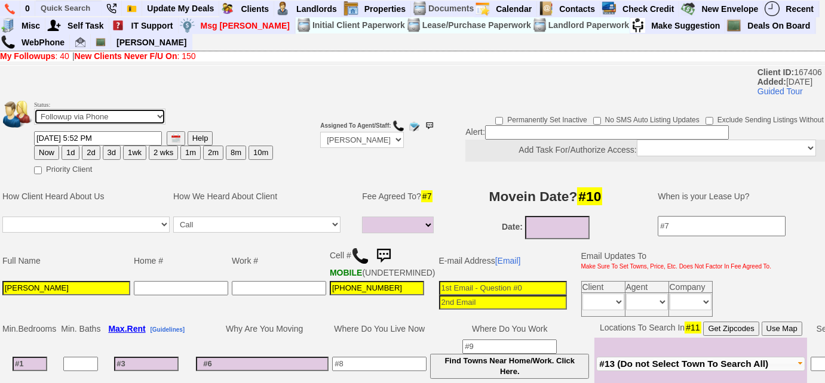
select select "Inactive"
click at [34, 109] on select "Followup via Phone Followup via Email Followup When Section 8 Property Found De…" at bounding box center [99, 117] width 131 height 16
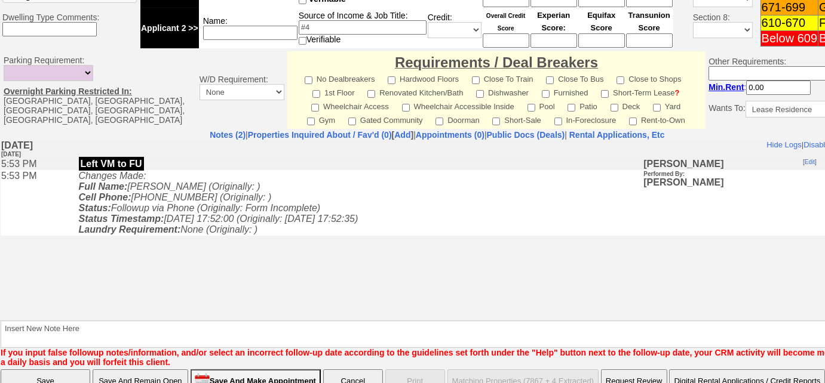
scroll to position [506, 0]
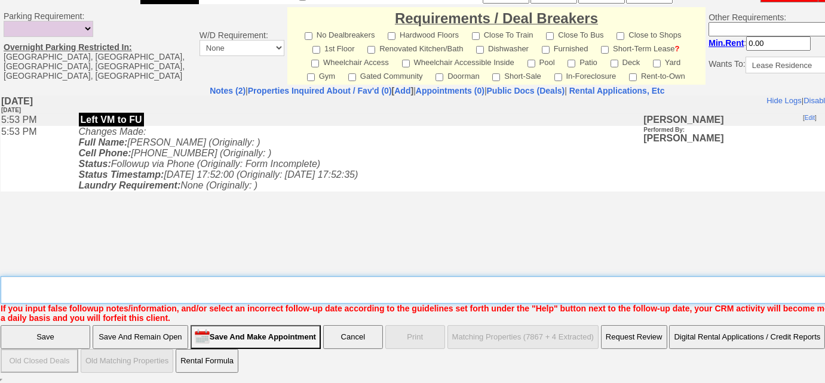
click at [188, 288] on textarea "Insert New Note Here" at bounding box center [441, 290] width 881 height 27
type textarea "Left VM to FU; 2ns attempt"
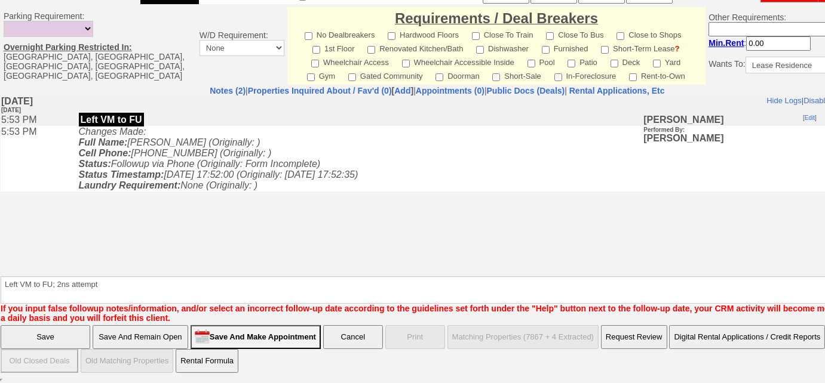
click at [82, 335] on input "Save" at bounding box center [46, 337] width 90 height 24
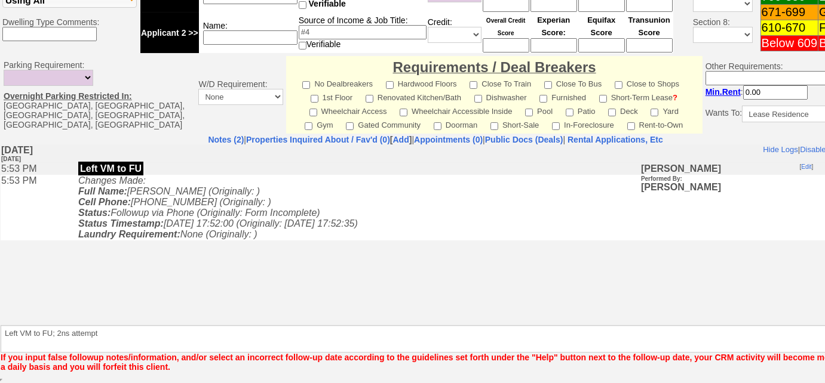
scroll to position [457, 0]
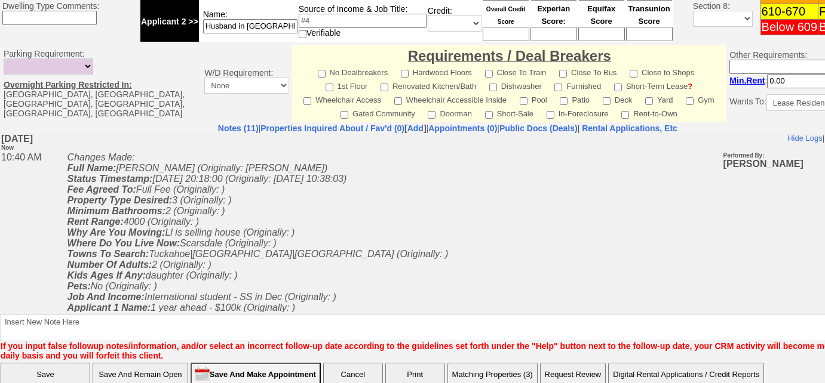
scroll to position [536, 0]
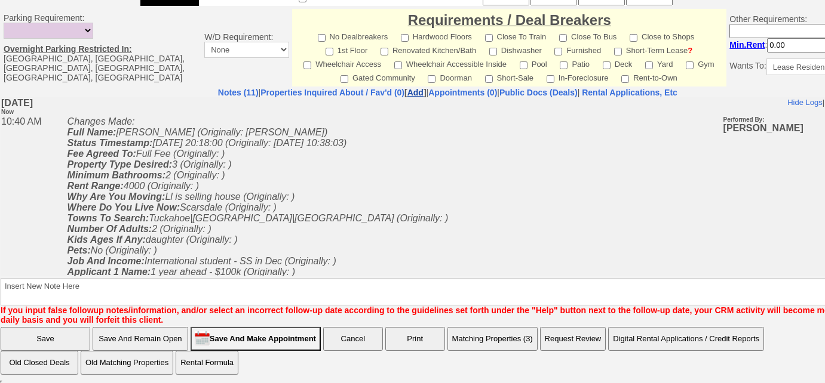
click at [407, 88] on link "Add" at bounding box center [415, 93] width 16 height 10
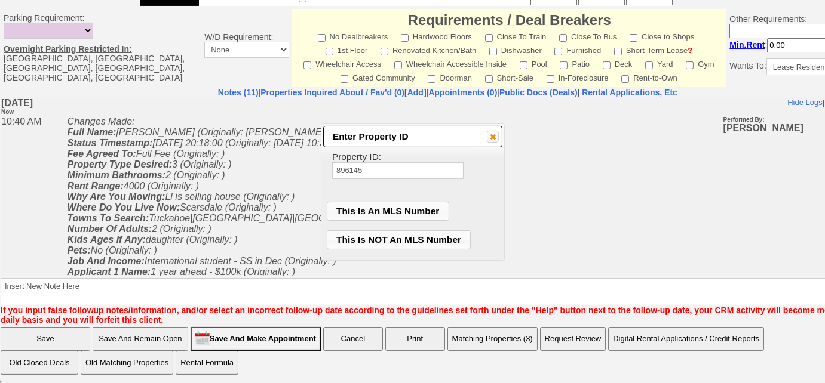
type input "896145"
click at [398, 208] on span "This Is An MLS Number" at bounding box center [387, 211] width 121 height 18
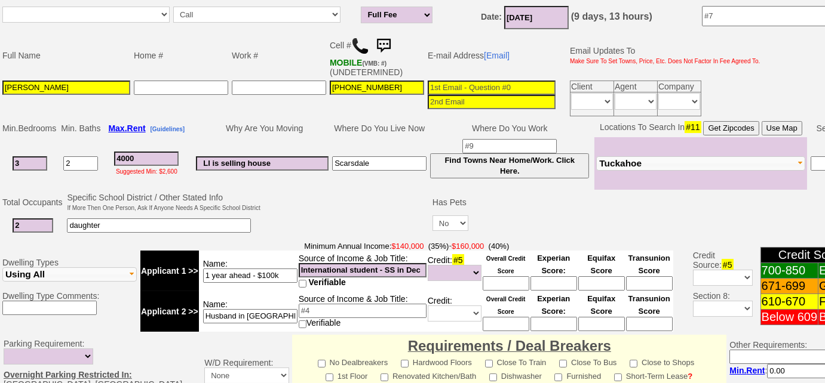
scroll to position [0, 0]
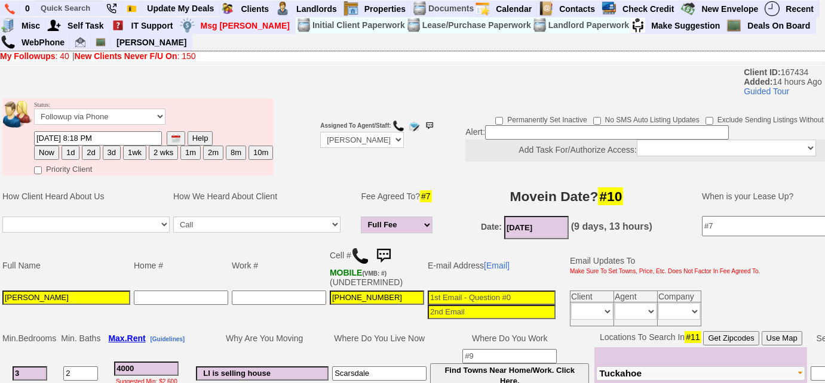
click at [110, 153] on button "3d" at bounding box center [112, 153] width 18 height 14
type input "[DATE] 10:40 AM"
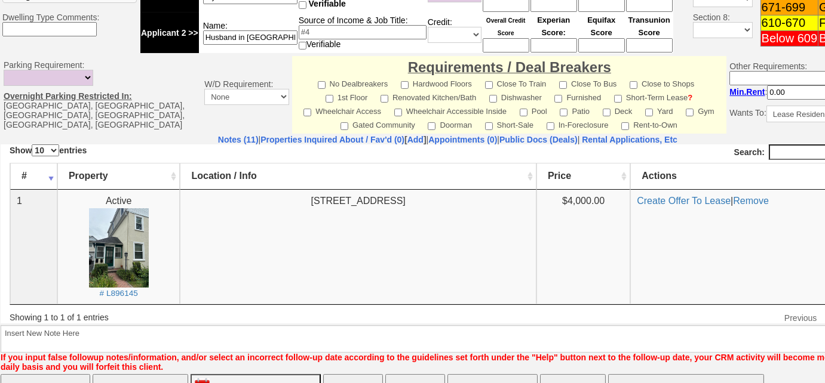
scroll to position [536, 0]
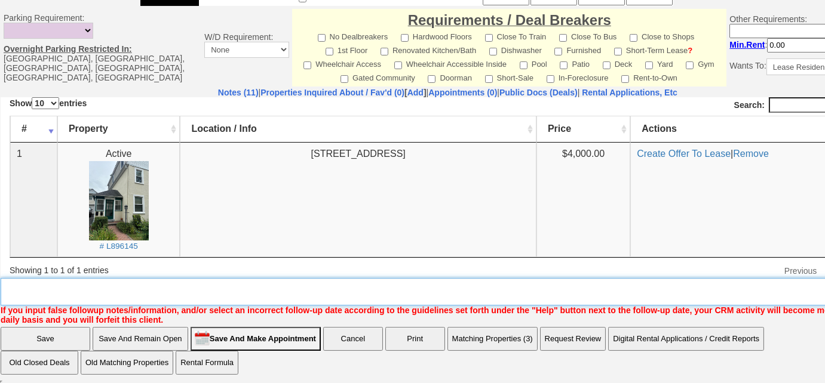
click at [96, 288] on textarea "Insert New Note Here" at bounding box center [452, 291] width 902 height 27
type textarea "f"
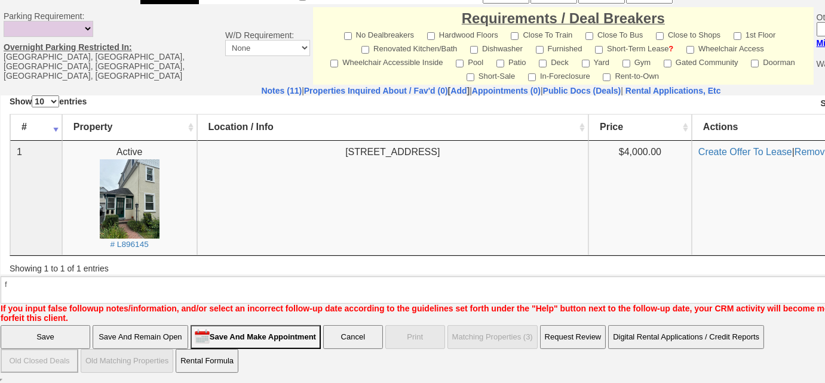
scroll to position [476, 0]
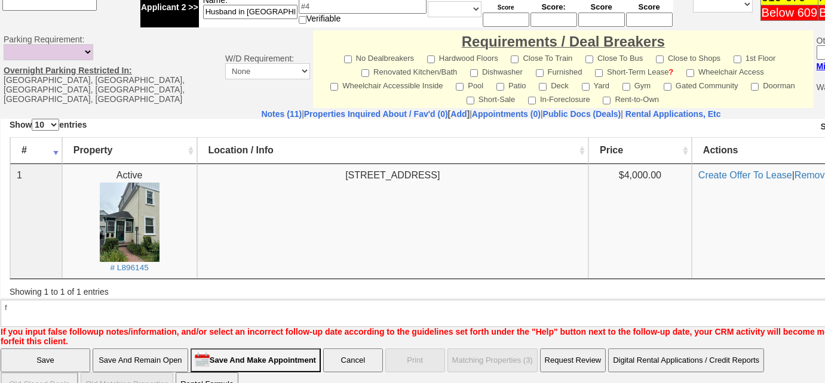
drag, startPoint x: 53, startPoint y: 337, endPoint x: 119, endPoint y: 143, distance: 205.9
click at [53, 349] on input "Save" at bounding box center [46, 361] width 90 height 24
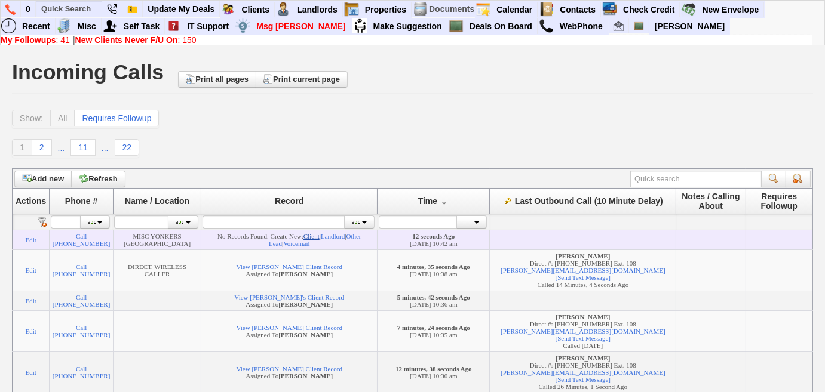
click at [320, 239] on link "Client" at bounding box center [311, 236] width 16 height 7
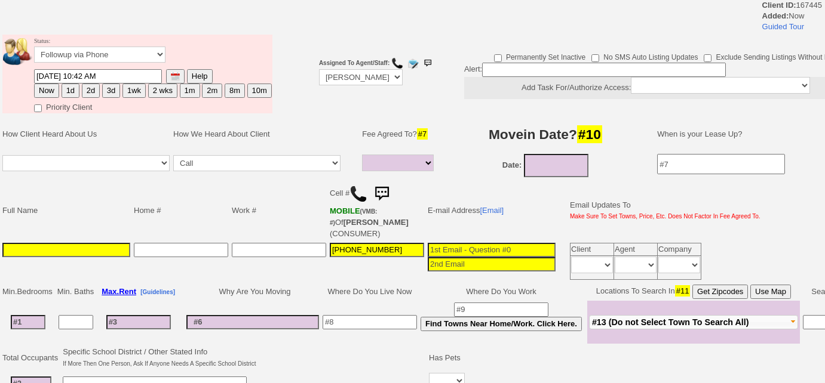
select select
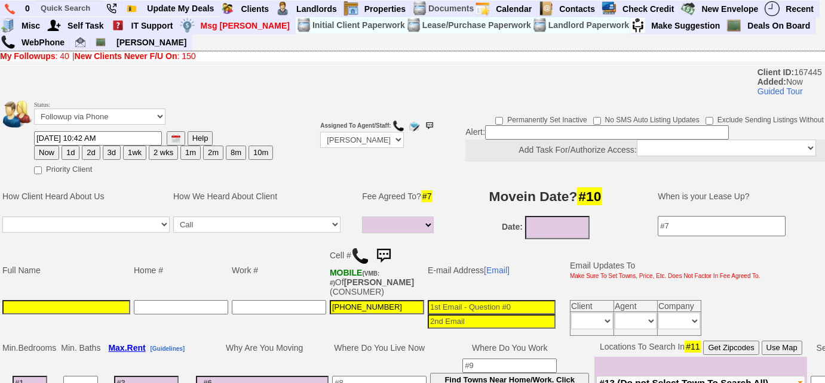
click at [100, 311] on input at bounding box center [66, 307] width 128 height 14
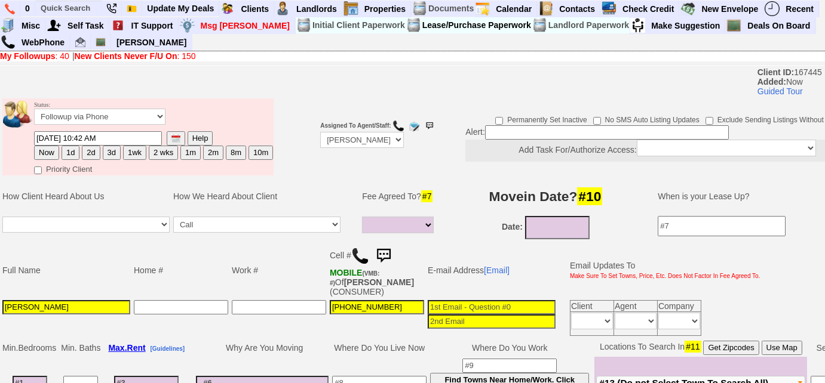
type input "Olga Ingram"
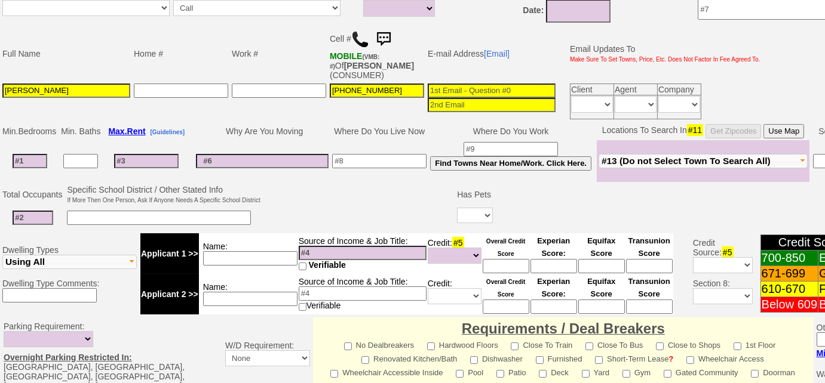
scroll to position [380, 0]
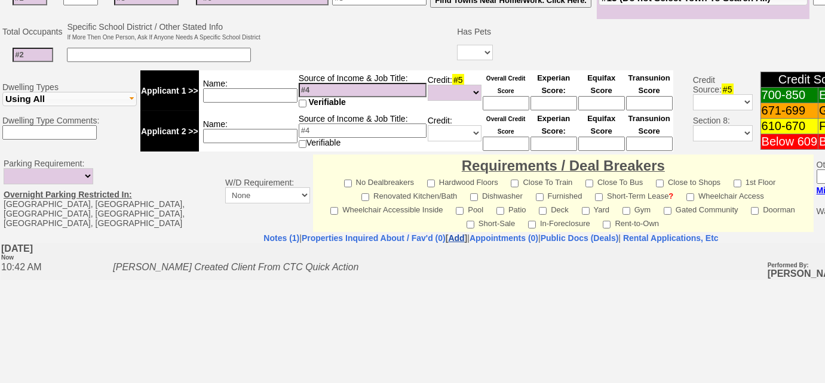
click at [448, 234] on link "Add" at bounding box center [456, 239] width 16 height 10
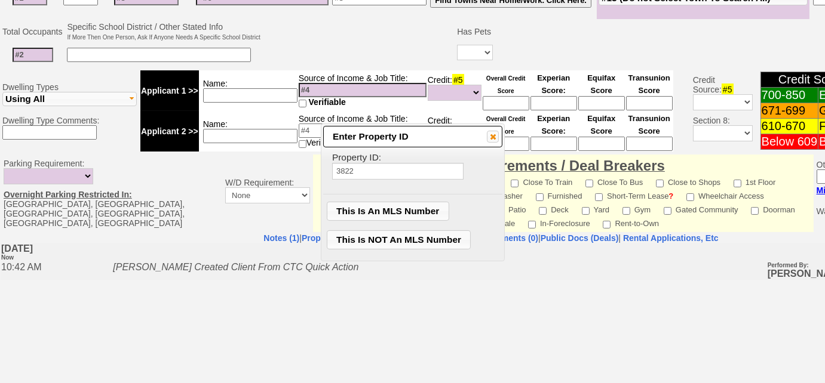
type input "3822"
click at [429, 238] on span "This Is NOT An MLS Number" at bounding box center [398, 240] width 143 height 18
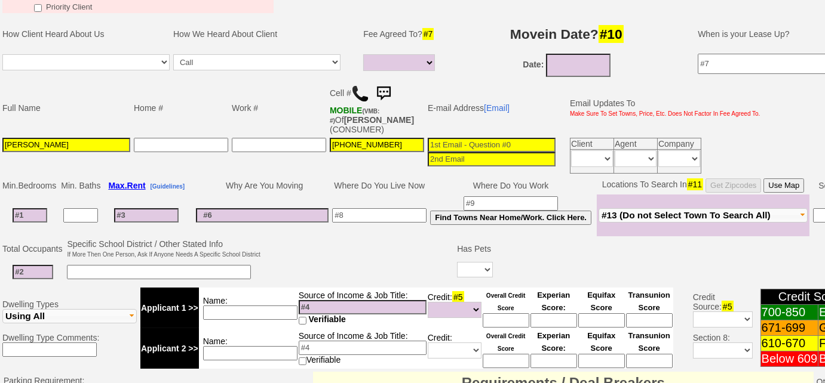
scroll to position [54, 0]
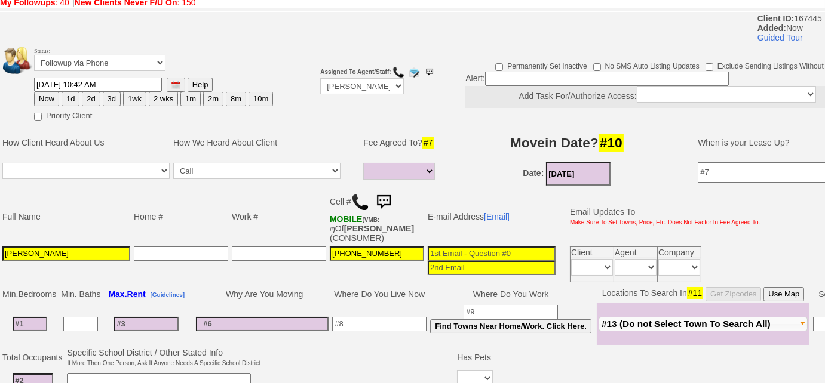
click at [554, 168] on input "08/22/2025" at bounding box center [578, 173] width 64 height 23
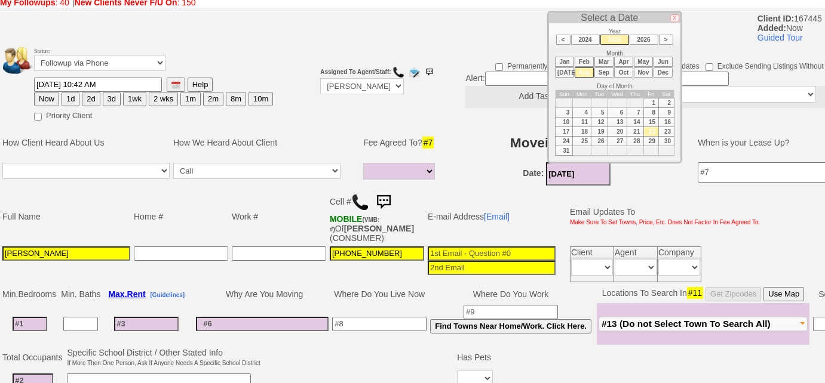
click at [656, 118] on td "15" at bounding box center [651, 123] width 16 height 10
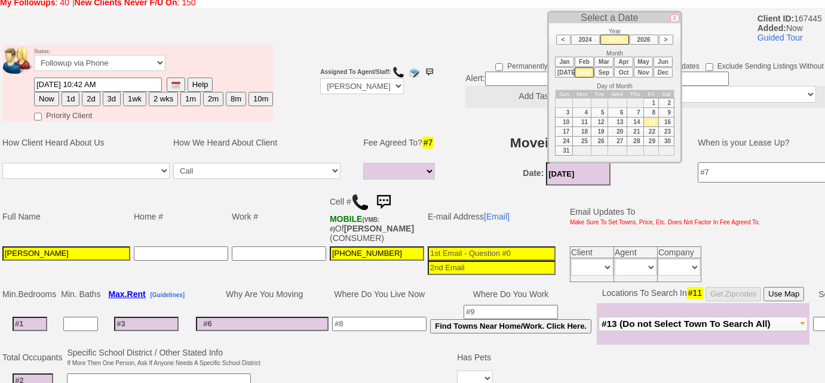
click at [486, 144] on h3 "Movein Date? #10" at bounding box center [566, 142] width 235 height 21
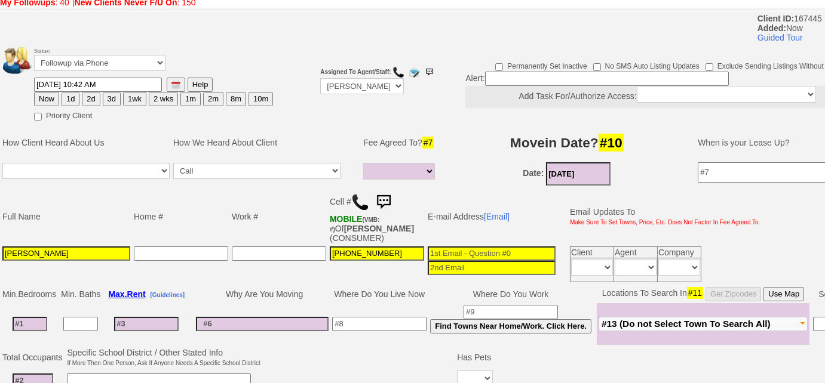
click at [600, 177] on input "08/15/2025" at bounding box center [578, 173] width 64 height 23
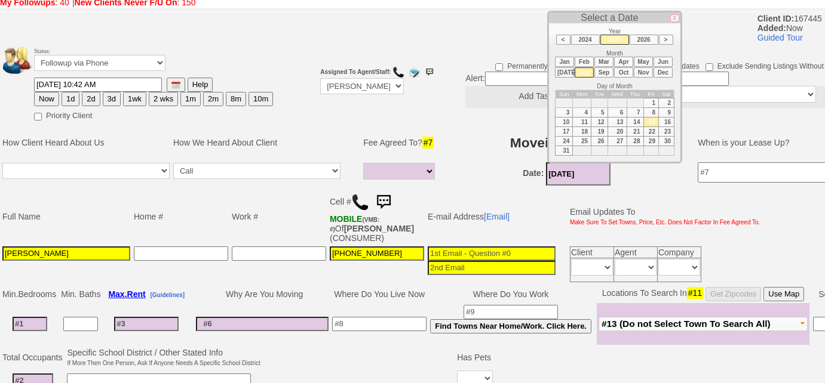
click at [597, 68] on li "Sep" at bounding box center [603, 72] width 19 height 10
type input "09/15/2025"
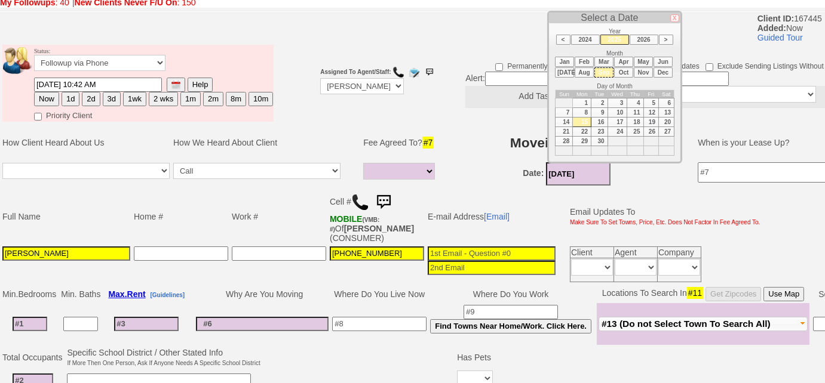
click at [578, 120] on td "15" at bounding box center [582, 123] width 19 height 10
click at [459, 129] on td "Movein Date? #10" at bounding box center [566, 143] width 238 height 36
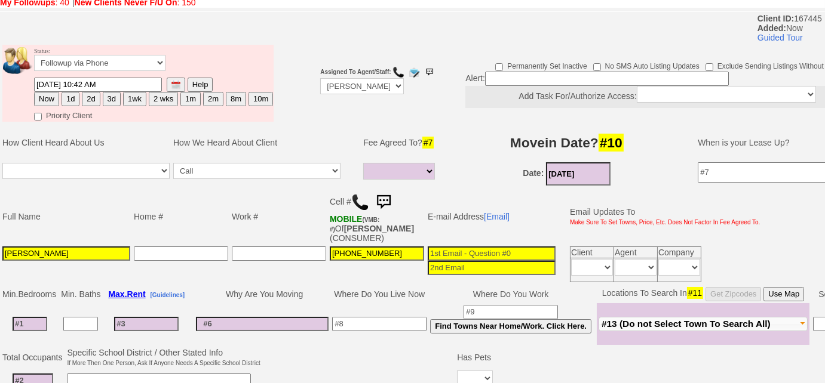
click at [21, 321] on input at bounding box center [30, 324] width 35 height 14
type input "2"
select select
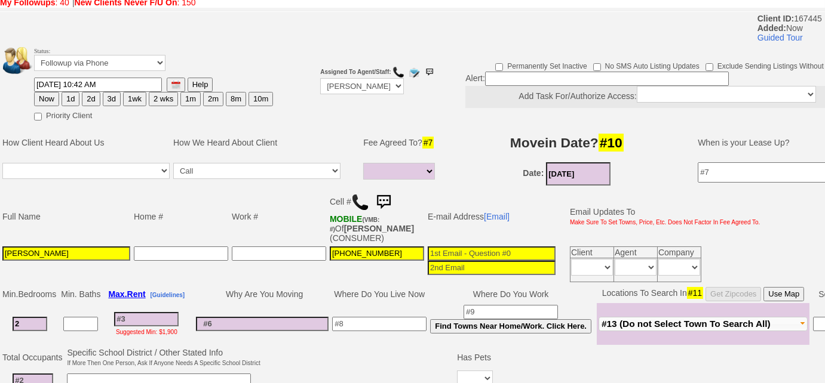
type input "2"
click at [89, 318] on input at bounding box center [80, 324] width 35 height 14
select select
type input "2"
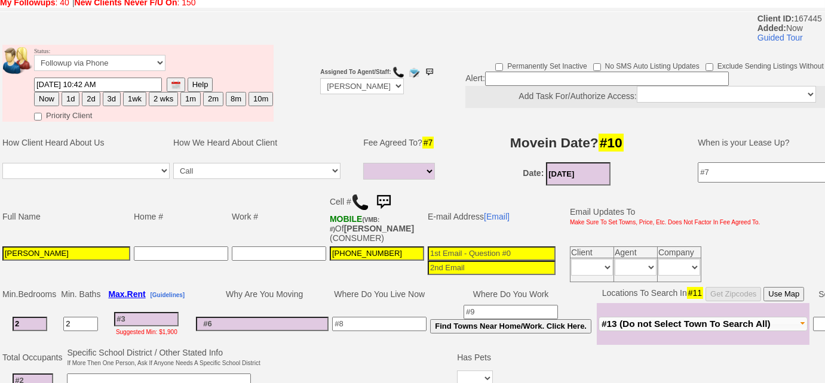
click at [130, 315] on input at bounding box center [146, 319] width 64 height 14
type input "3"
select select
type input "390"
select select
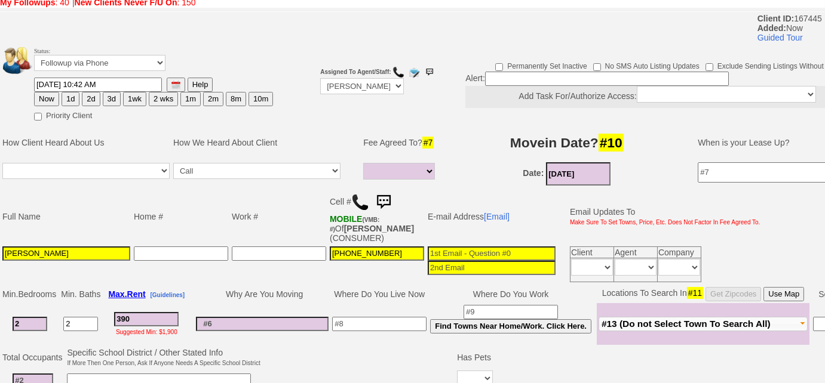
type input "3900"
select select
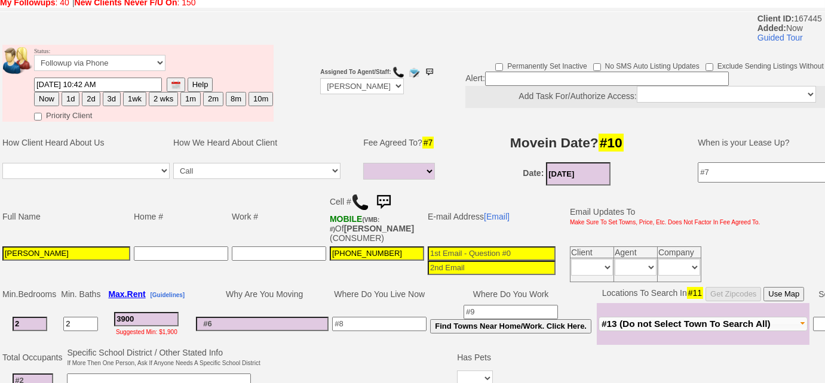
type input "3900"
select select
click at [630, 325] on button "#13 (Do not Select Town To Search All)" at bounding box center [702, 324] width 209 height 14
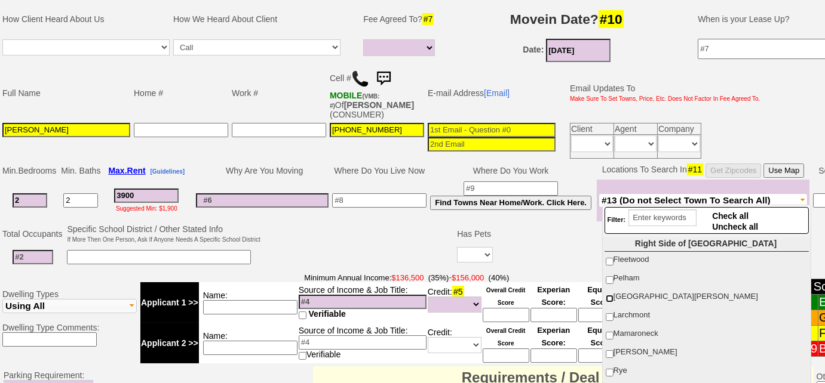
scroll to position [275, 0]
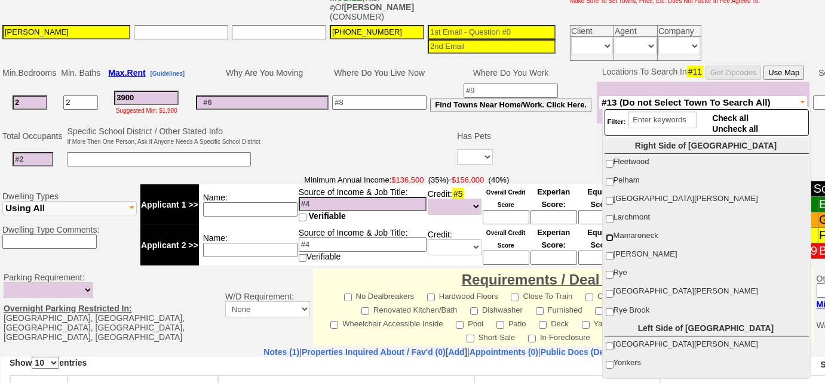
drag, startPoint x: 610, startPoint y: 235, endPoint x: 358, endPoint y: 170, distance: 260.4
click at [610, 235] on input "Mamaroneck" at bounding box center [610, 238] width 8 height 8
checkbox input "true"
click at [43, 155] on input at bounding box center [33, 159] width 41 height 14
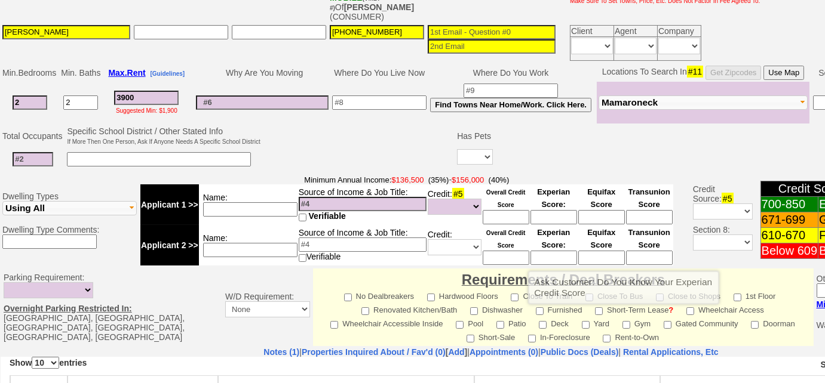
scroll to position [58, 0]
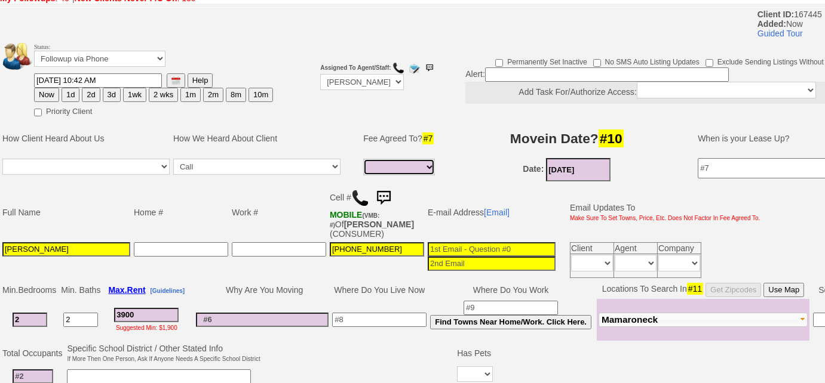
click at [395, 167] on select "Full Fee Fee: $5,616.00 Total Move in Costs: $13,416.00 1 Month Fee: $3,900.00 …" at bounding box center [399, 167] width 72 height 17
select select "1 Month"
click at [363, 159] on select "Full Fee Fee: $5,616.00 Total Move in Costs: $13,416.00 1 Month Fee: $3,900.00 …" at bounding box center [399, 167] width 72 height 17
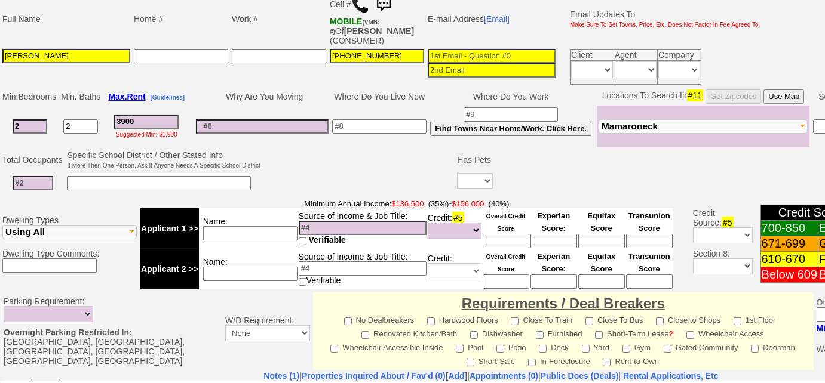
scroll to position [275, 0]
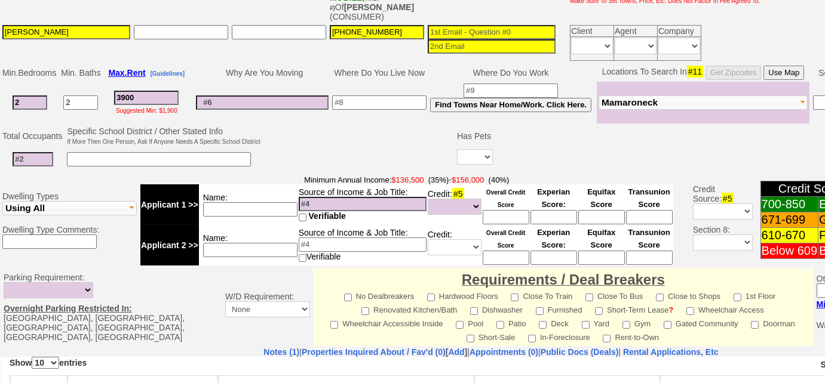
click at [35, 157] on input at bounding box center [33, 159] width 41 height 14
type input "2"
drag, startPoint x: 473, startPoint y: 149, endPoint x: 474, endPoint y: 159, distance: 10.8
click at [473, 149] on select "Yes No" at bounding box center [475, 157] width 36 height 16
select select "No"
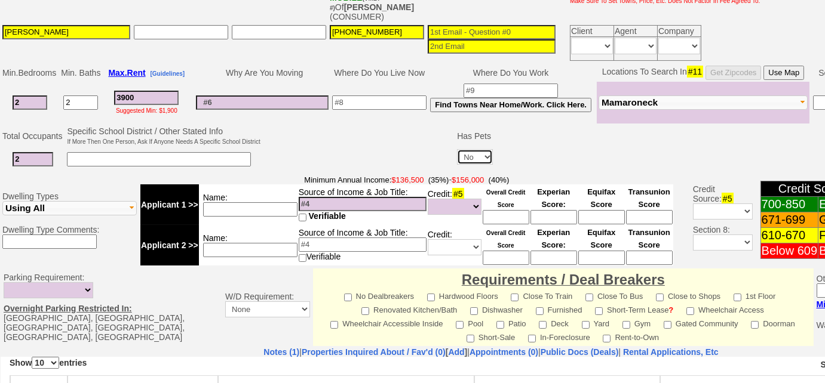
click at [457, 149] on select "Yes No" at bounding box center [475, 157] width 36 height 16
click at [262, 148] on td at bounding box center [163, 160] width 196 height 24
click at [333, 197] on input at bounding box center [363, 204] width 128 height 14
click at [257, 209] on input at bounding box center [250, 209] width 94 height 14
type input "combined - $200k"
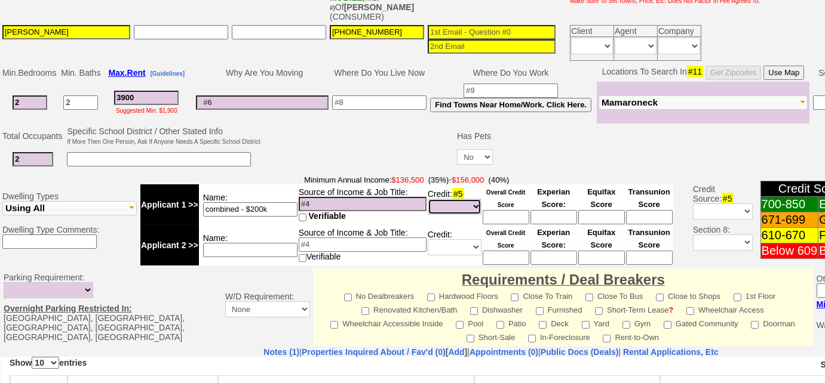
click at [474, 207] on select "Unknown Bad (Below 609) Fair (610-670) Good (671-699) Excellent (700-850) None" at bounding box center [455, 207] width 54 height 16
select select "Excellent"
click at [428, 199] on select "Unknown Bad (Below 609) Fair (610-670) Good (671-699) Excellent (700-850) None" at bounding box center [455, 207] width 54 height 16
click at [435, 247] on select "Unknown Bad (Below 609) Fair (610-670) Good (671-699) Excellent (700-850) None" at bounding box center [455, 247] width 54 height 16
select select "Excellent"
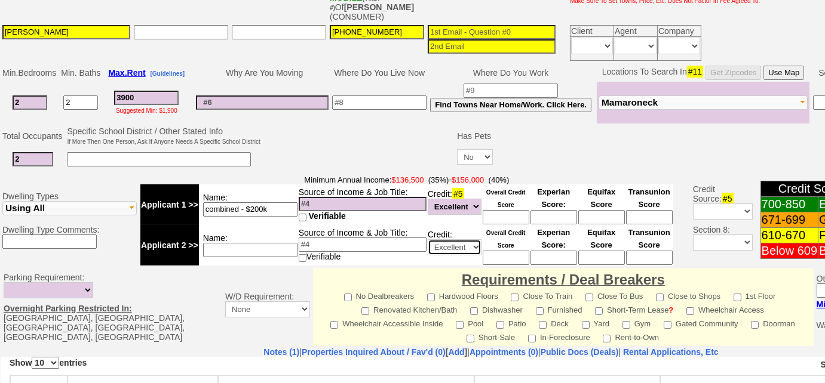
click at [428, 239] on select "Unknown Bad (Below 609) Fair (610-670) Good (671-699) Excellent (700-850) None" at bounding box center [455, 247] width 54 height 16
click at [298, 147] on td at bounding box center [358, 148] width 193 height 47
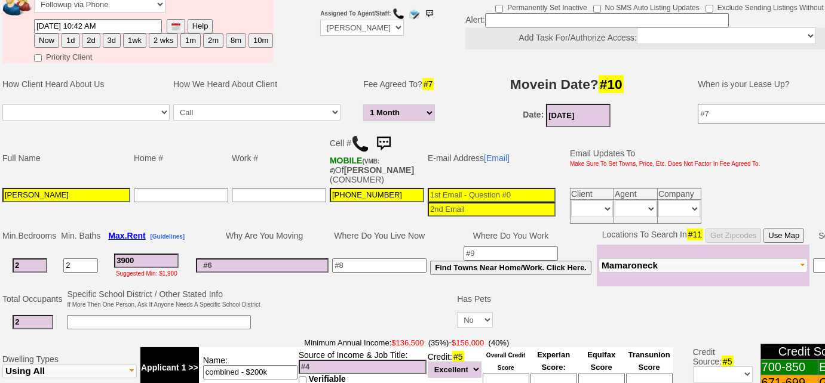
click at [519, 195] on input at bounding box center [492, 195] width 128 height 14
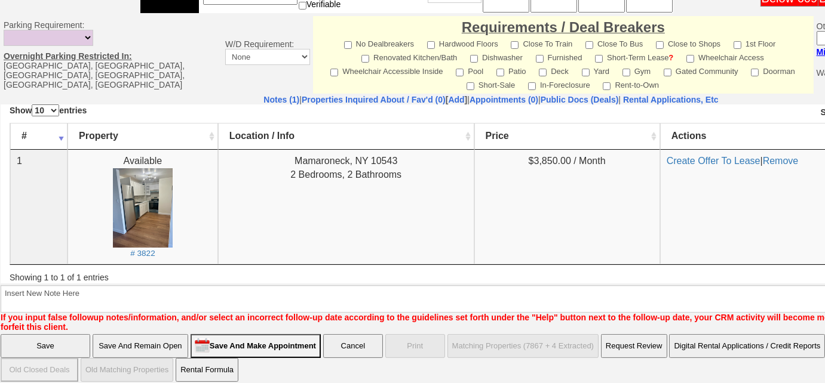
type input "olgabykh@gmail.com"
click at [178, 334] on input "Save And Remain Open" at bounding box center [141, 346] width 96 height 24
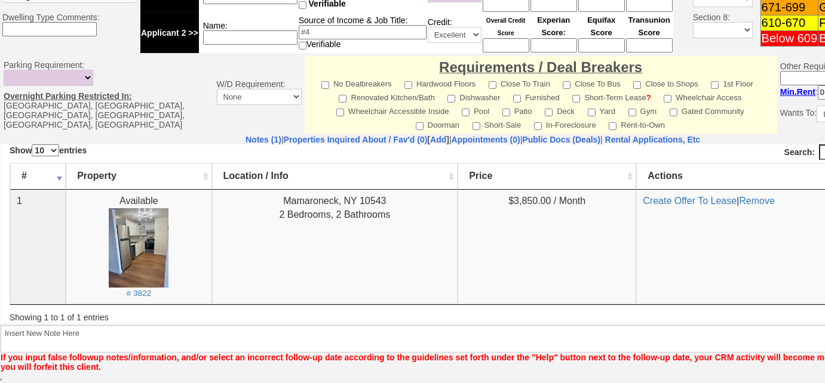
scroll to position [486, 0]
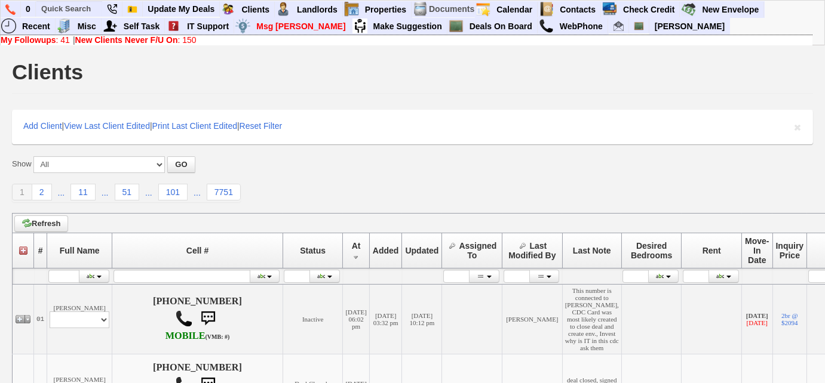
click at [61, 41] on link "My Followups : 41" at bounding box center [35, 40] width 69 height 10
click at [91, 12] on input "text" at bounding box center [69, 8] width 66 height 15
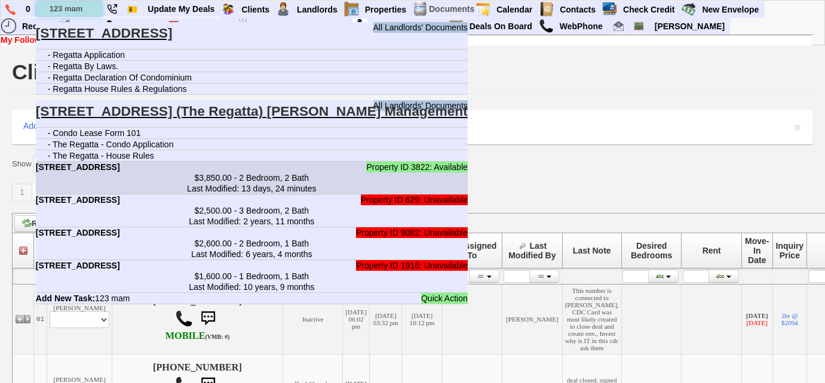
type input "123 mam"
click at [204, 175] on center "$3,850.00 - 2 Bedroom, 2 Bath Last Modified: 13 days, 24 minutes" at bounding box center [252, 183] width 432 height 21
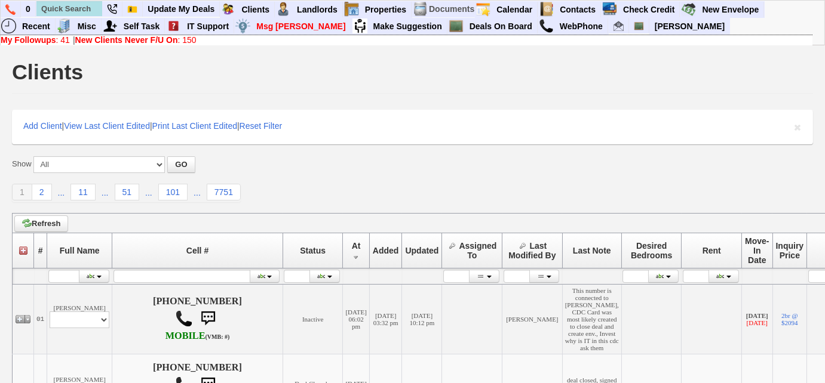
click at [70, 42] on div "My Followups : 41 | New Clients Never F/U On : 150" at bounding box center [407, 40] width 812 height 10
click at [66, 41] on link "My Followups : 41" at bounding box center [35, 40] width 69 height 10
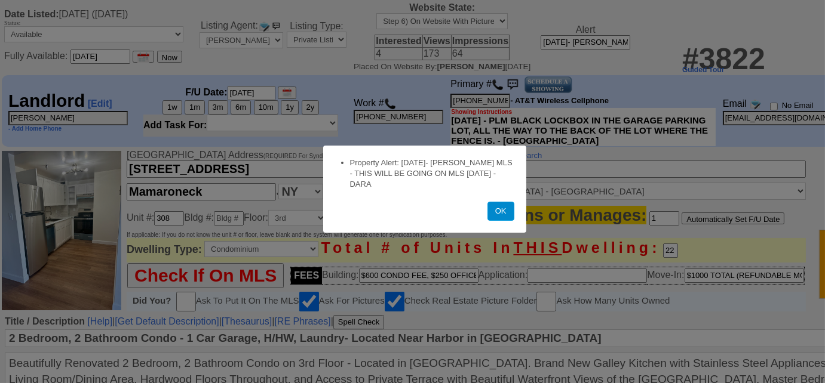
click at [505, 219] on button "OK" at bounding box center [500, 211] width 27 height 19
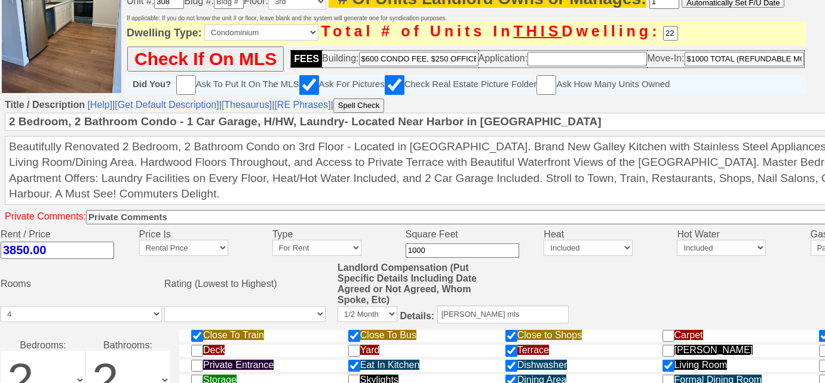
scroll to position [557, 0]
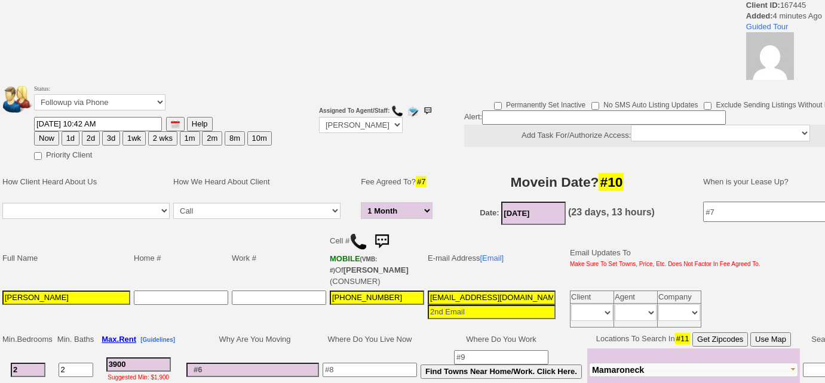
select select "1 Month"
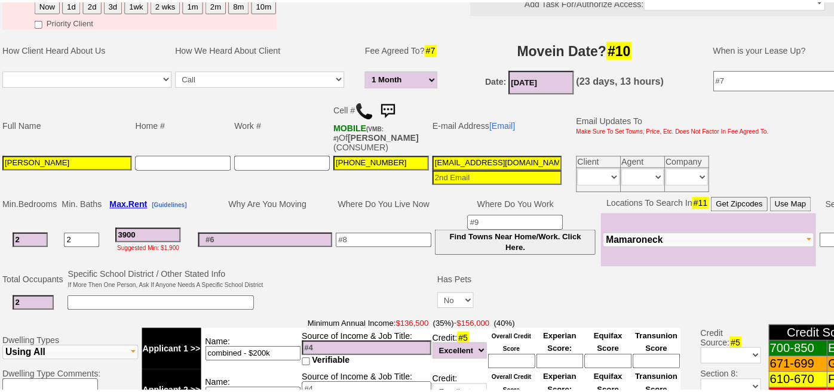
scroll to position [271, 0]
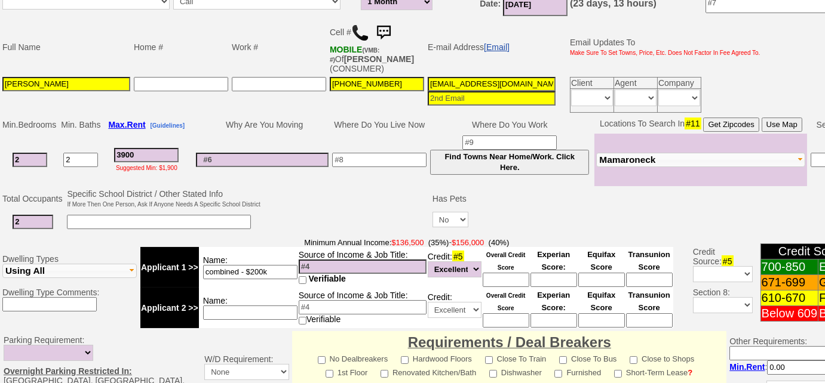
click at [504, 44] on link "[Email]" at bounding box center [497, 47] width 26 height 10
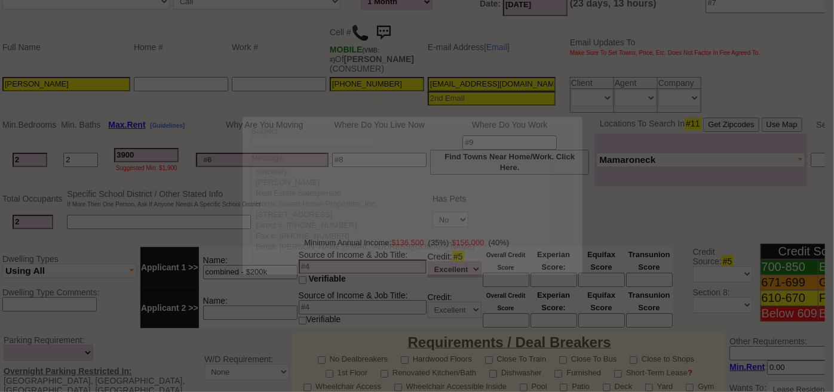
scroll to position [0, 0]
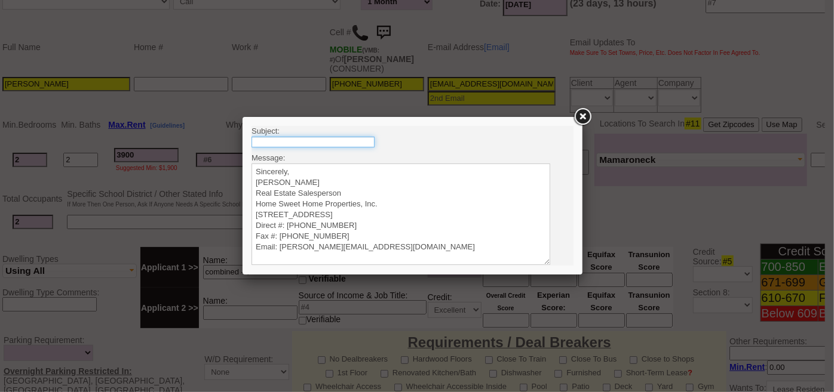
click at [301, 144] on input "text" at bounding box center [312, 141] width 123 height 11
type input "Rental Intake Form"
click at [308, 167] on textarea "Sincerely, [PERSON_NAME] Real Estate Salesperson Home Sweet Home Properties, In…" at bounding box center [400, 214] width 299 height 102
paste textarea "Good Morning [PERSON_NAME], It was a pleasure speaking with you! I am excited t…"
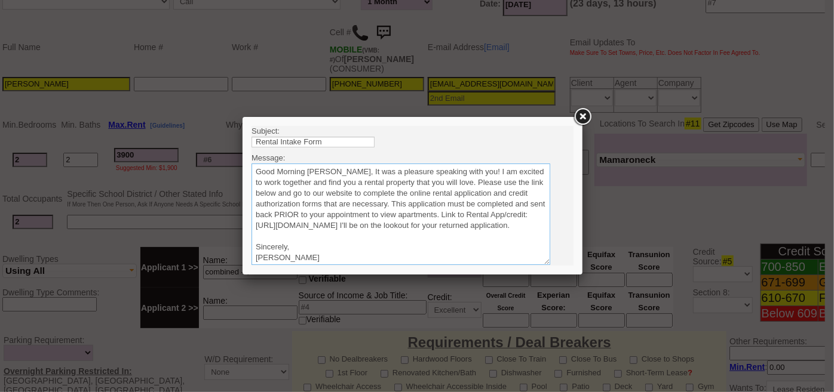
click at [328, 170] on textarea "Sincerely, [PERSON_NAME] Real Estate Salesperson Home Sweet Home Properties, In…" at bounding box center [400, 214] width 299 height 102
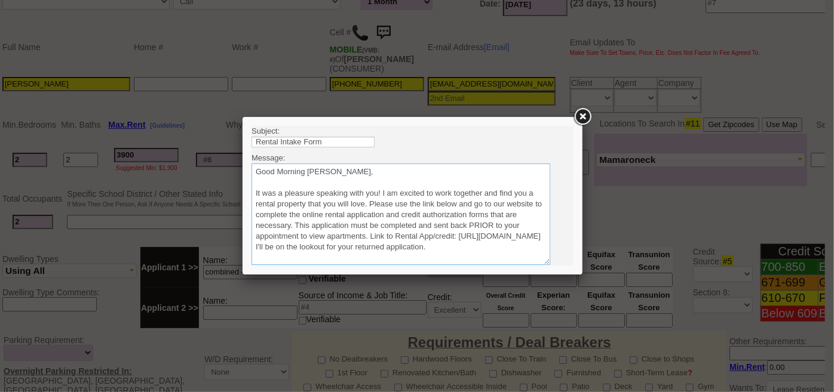
click at [368, 201] on textarea "Sincerely, [PERSON_NAME] Real Estate Salesperson Home Sweet Home Properties, In…" at bounding box center [400, 214] width 299 height 102
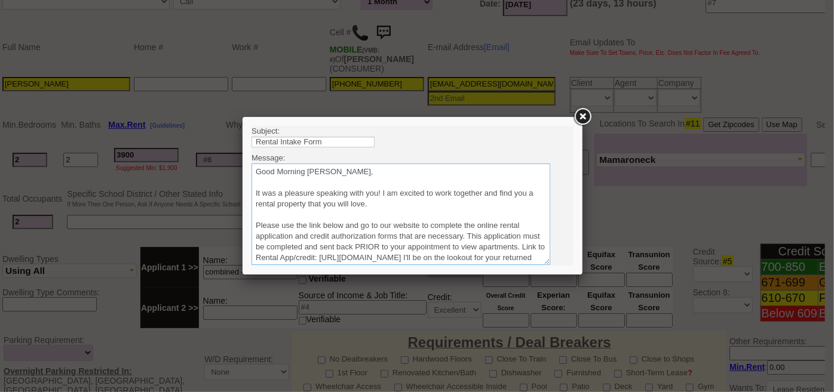
scroll to position [54, 0]
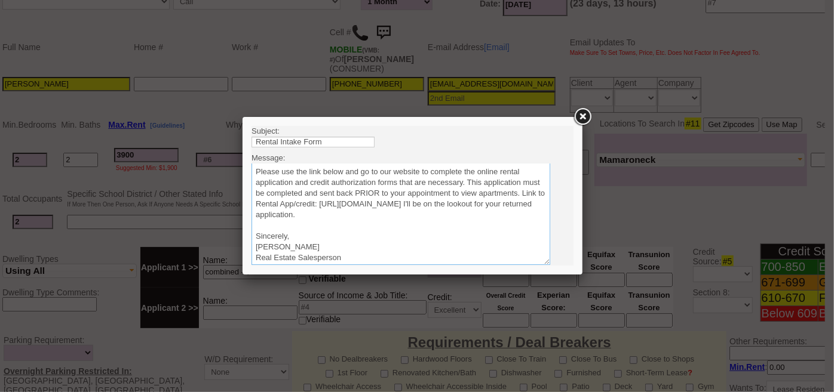
click at [509, 214] on textarea "Sincerely, [PERSON_NAME] Real Estate Salesperson Home Sweet Home Properties, In…" at bounding box center [400, 214] width 299 height 102
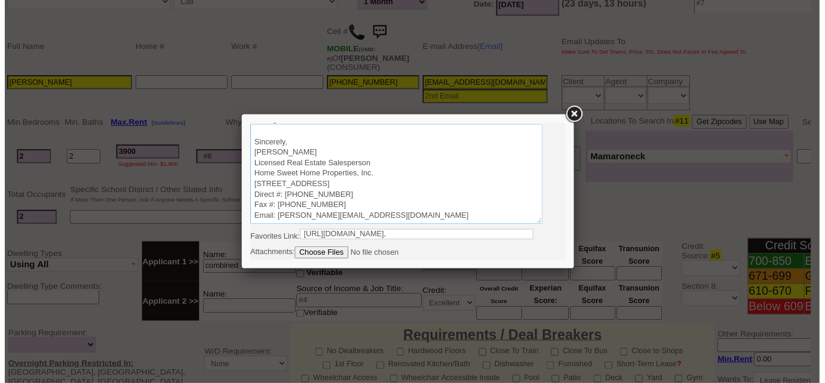
scroll to position [51, 0]
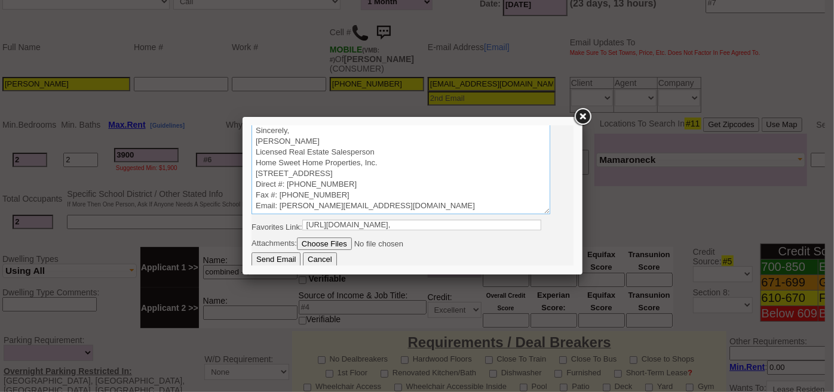
type textarea "Good Morning [PERSON_NAME], It was a pleasure speaking with you! I am excited t…"
click at [285, 262] on input "Send Email" at bounding box center [275, 259] width 49 height 14
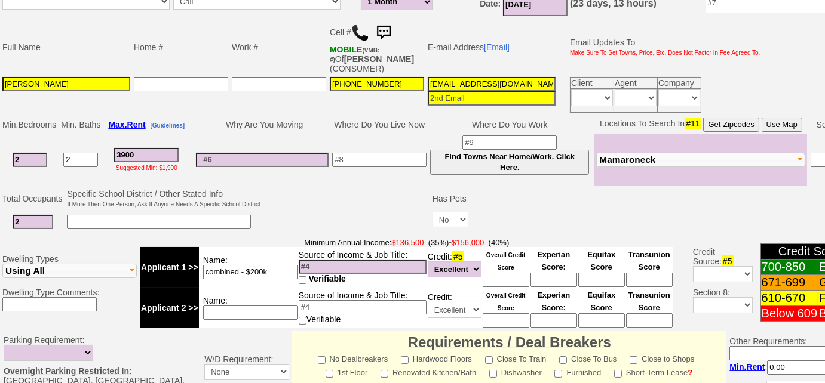
scroll to position [380, 0]
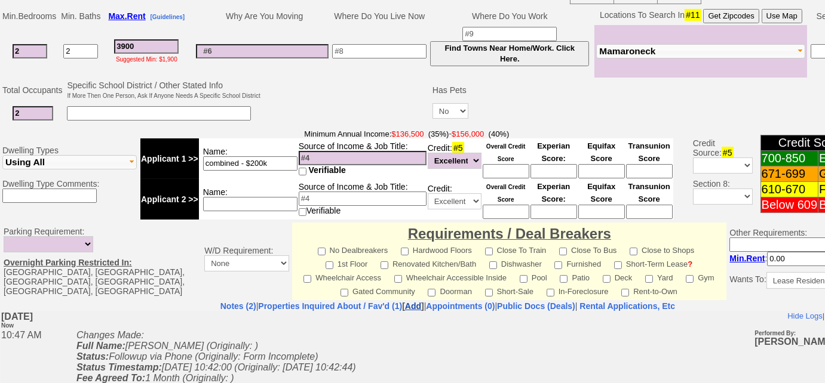
click at [394, 303] on b "Properties Inquired About / Fav'd (1) [ Add ]" at bounding box center [340, 307] width 165 height 10
click at [405, 304] on link "Add" at bounding box center [413, 307] width 16 height 10
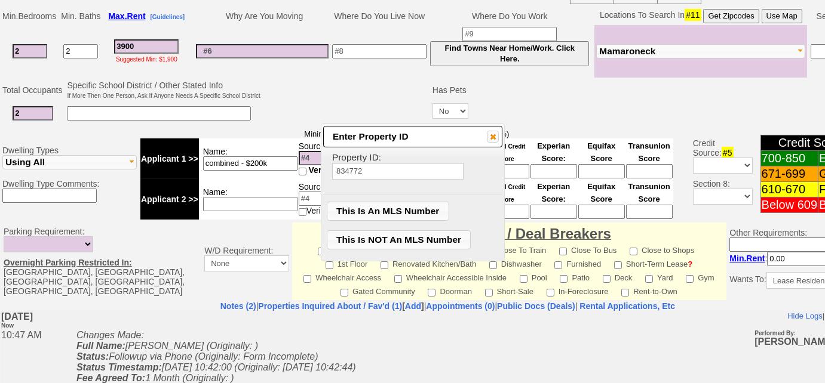
click at [354, 171] on input "834772" at bounding box center [397, 171] width 131 height 17
type input "834772"
click at [380, 207] on span "This Is An MLS Number" at bounding box center [387, 211] width 121 height 18
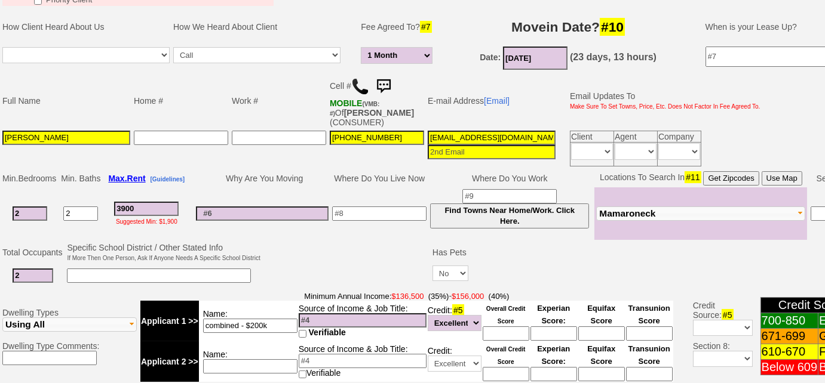
scroll to position [108, 0]
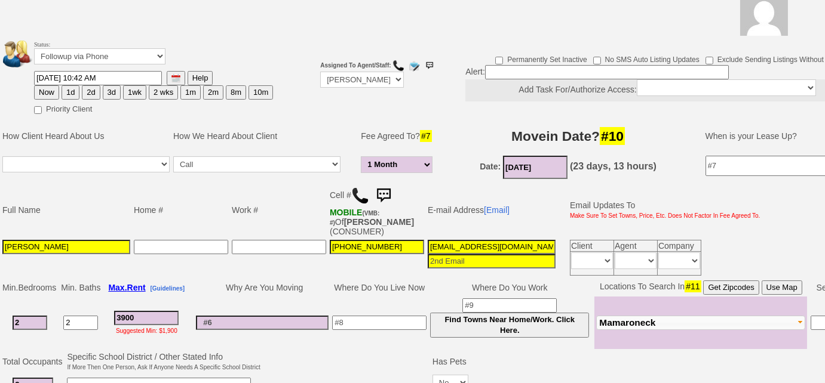
click at [168, 75] on button at bounding box center [176, 78] width 19 height 14
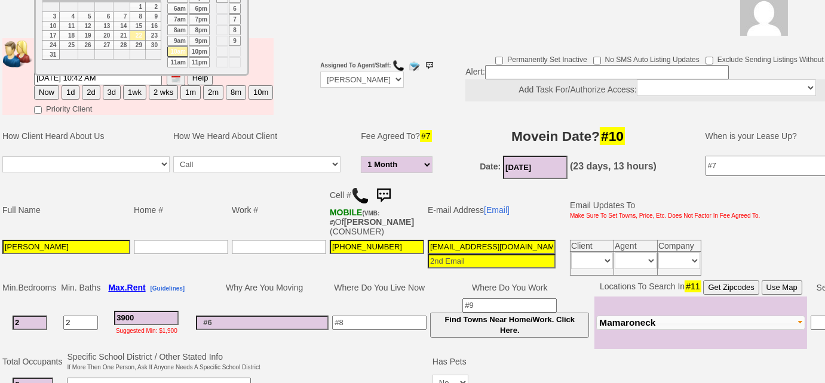
scroll to position [54, 0]
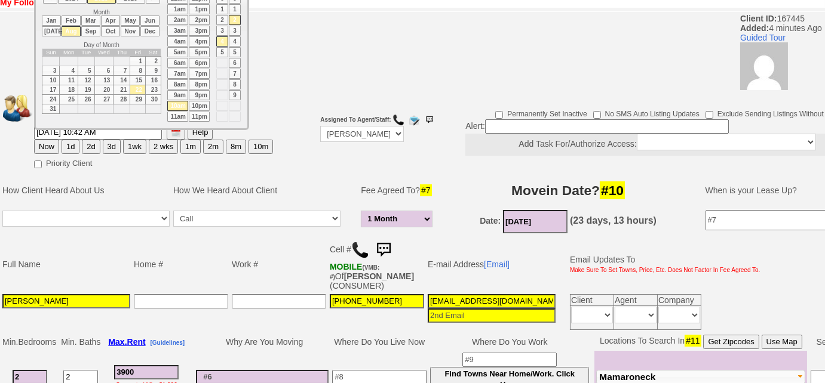
click at [122, 95] on td "28" at bounding box center [121, 100] width 17 height 10
type input "08/28/2025 10:42 AM"
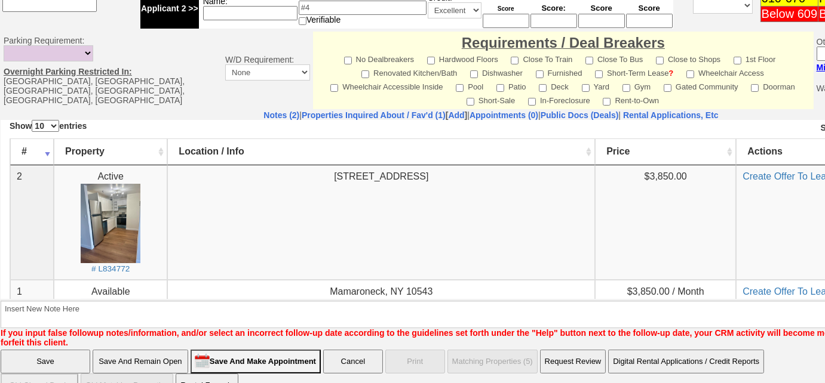
scroll to position [576, 0]
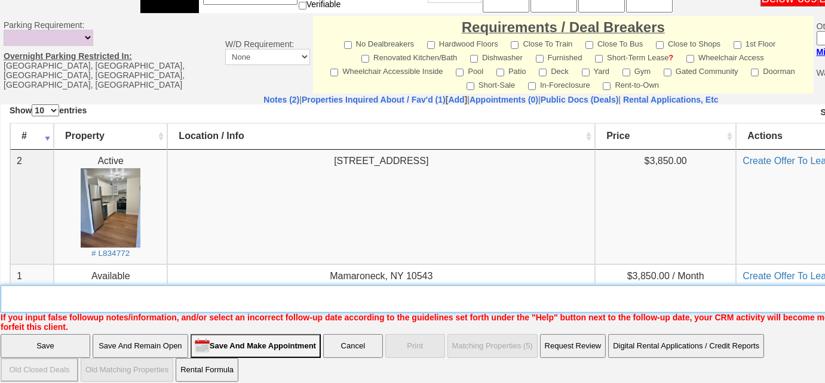
click at [199, 297] on textarea "Insert New Note Here" at bounding box center [495, 298] width 989 height 27
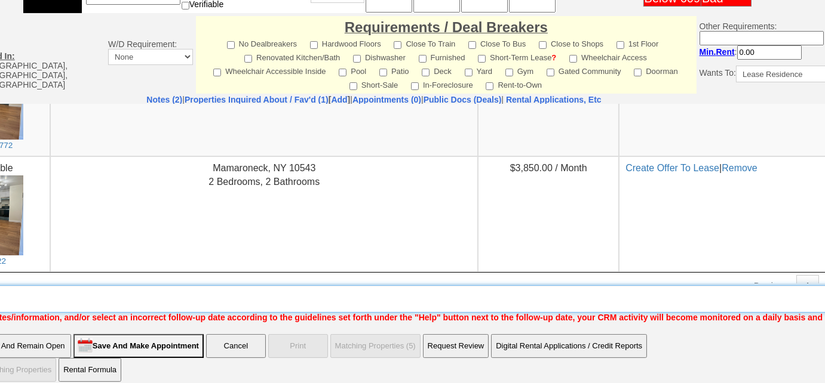
scroll to position [576, 161]
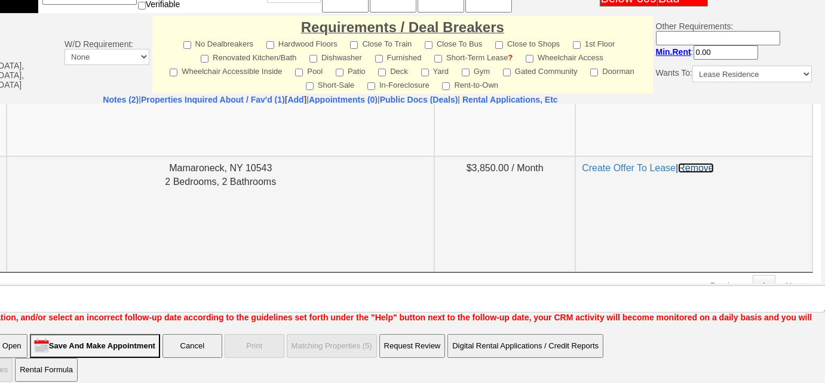
click at [688, 164] on link "Remove" at bounding box center [696, 167] width 36 height 10
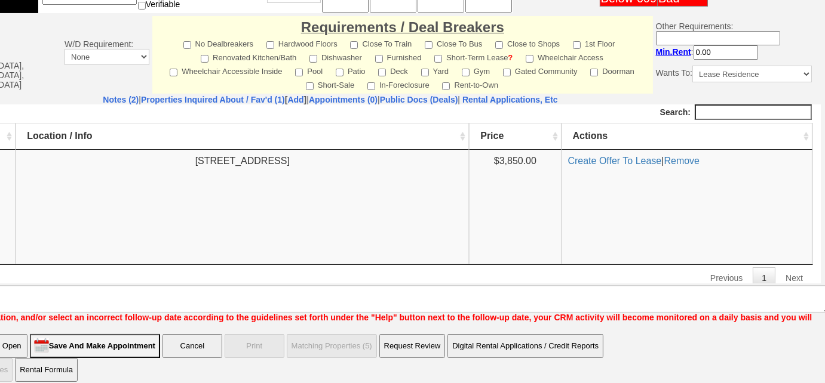
scroll to position [576, 0]
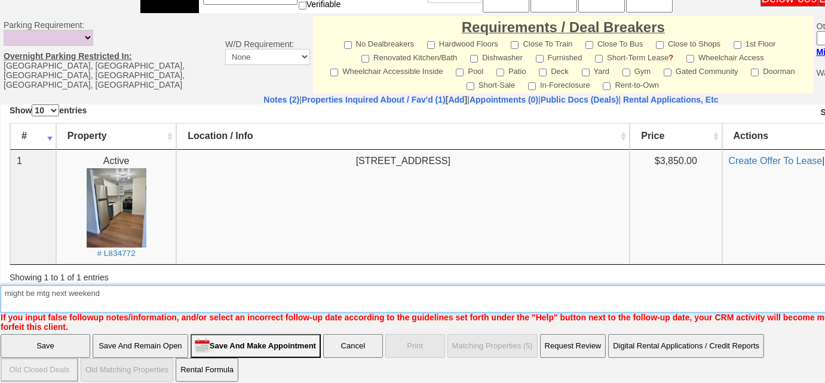
drag, startPoint x: 126, startPoint y: 291, endPoint x: 135, endPoint y: 287, distance: 9.9
click at [127, 289] on textarea "Insert New Note Here" at bounding box center [495, 298] width 989 height 27
click at [142, 287] on textarea "Insert New Note Here" at bounding box center [495, 298] width 989 height 27
type textarea "might be mtg next weekend, sent rental appl and told her 1 month fee"
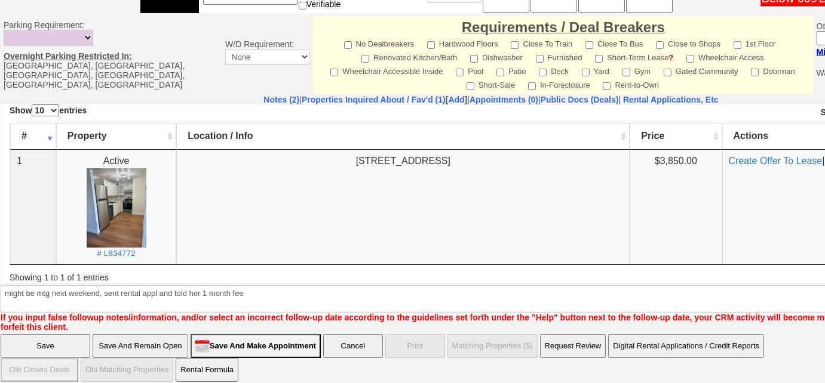
click at [81, 335] on input "Save" at bounding box center [46, 346] width 90 height 24
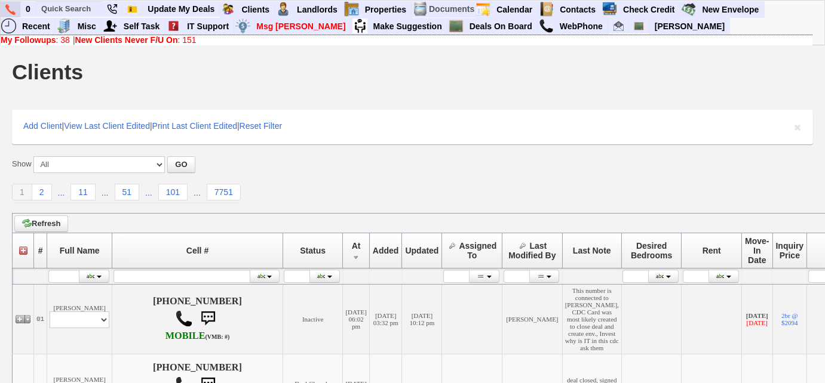
click at [5, 9] on img at bounding box center [10, 9] width 10 height 11
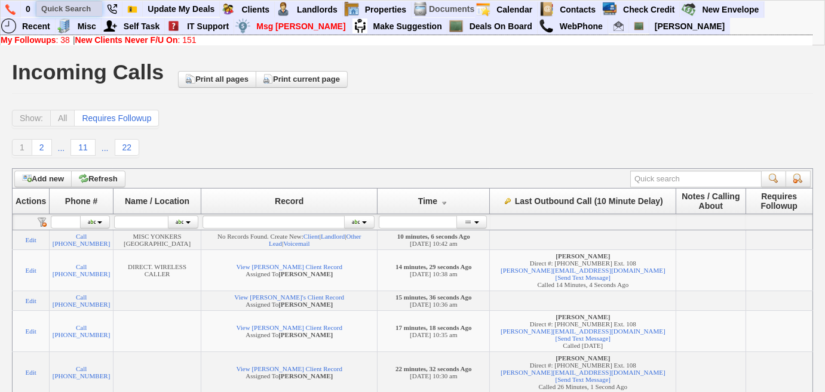
click at [79, 7] on input "text" at bounding box center [69, 8] width 66 height 15
paste input "646) 337-5411"
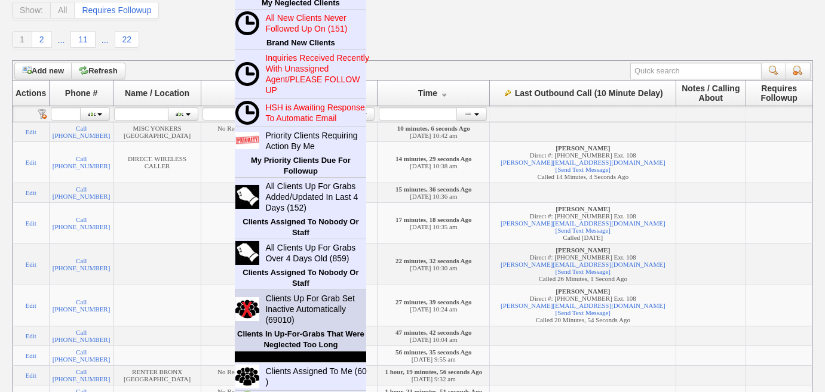
scroll to position [162, 0]
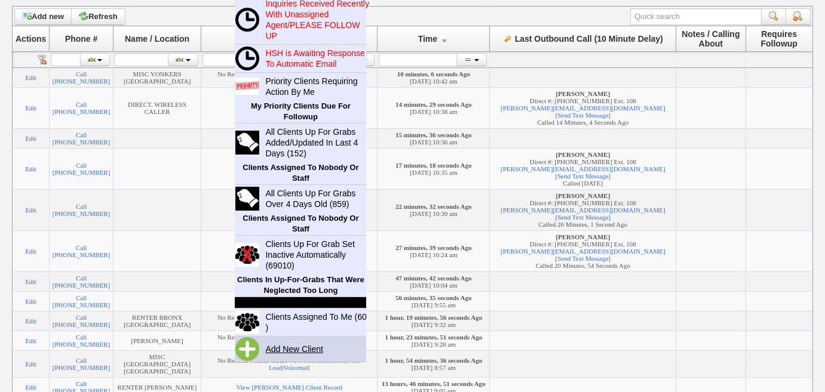
type input "646) 337-5411"
click at [294, 344] on link "Add New Client" at bounding box center [298, 350] width 77 height 16
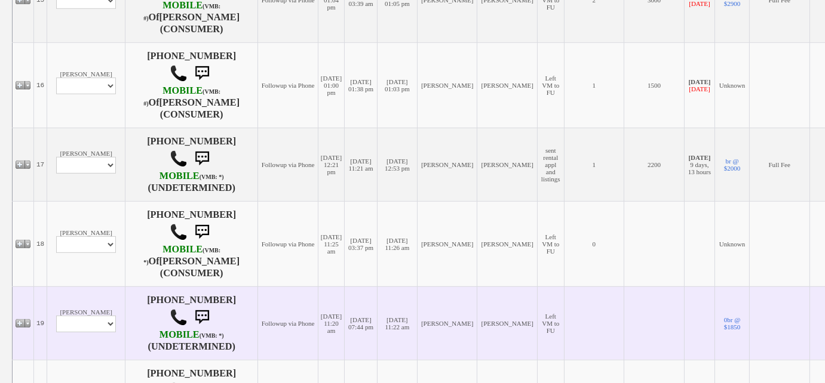
scroll to position [1566, 0]
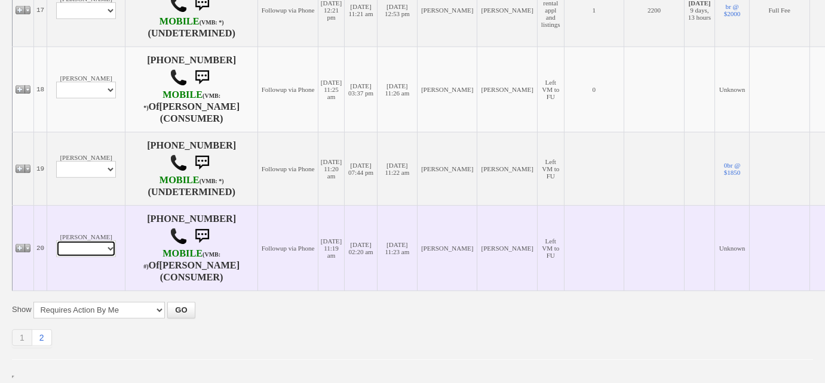
click at [98, 246] on select "Profile Edit Print Email Externally (Will Not Be Tracked In CRM) Closed Deals" at bounding box center [86, 249] width 60 height 17
select select "ChangeURL,/crm/custom/edit_client_form.php?redirect=%2Fcrm%2Fclients.php&id=167…"
click at [56, 241] on select "Profile Edit Print Email Externally (Will Not Be Tracked In CRM) Closed Deals" at bounding box center [86, 249] width 60 height 17
select select
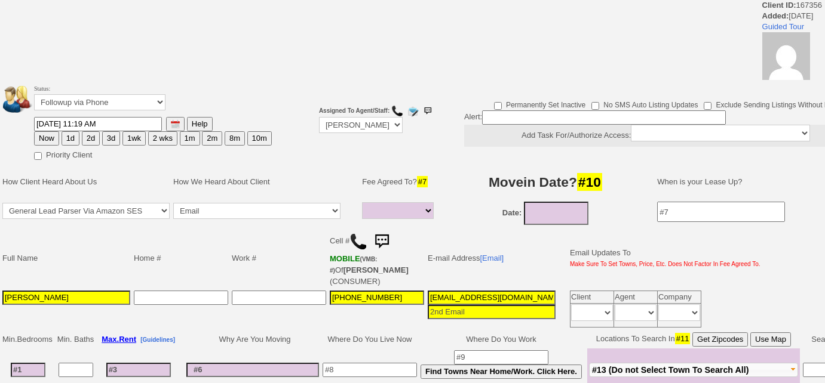
select select
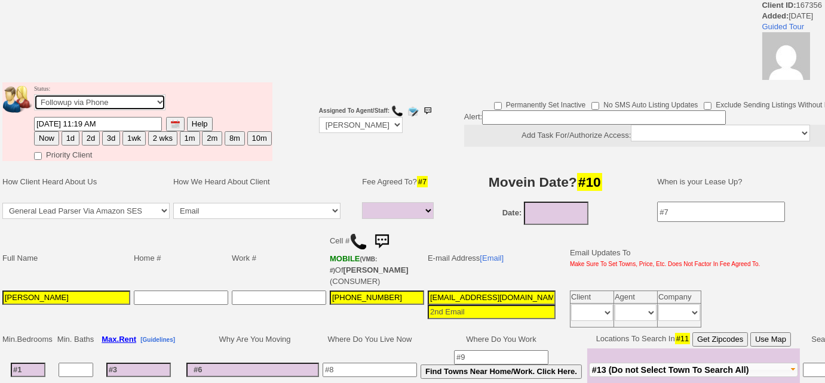
click at [133, 101] on select "Followup via Phone Followup via Email Followup When Section 8 Property Found De…" at bounding box center [99, 102] width 131 height 16
select select "Inactive"
click at [34, 94] on select "Followup via Phone Followup via Email Followup When Section 8 Property Found De…" at bounding box center [99, 102] width 131 height 16
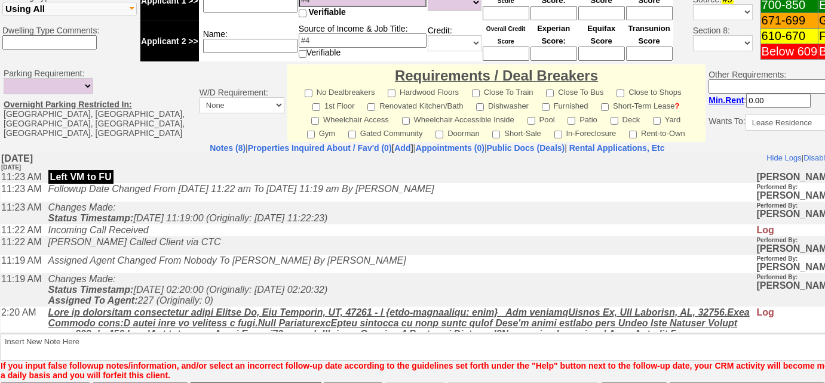
scroll to position [563, 0]
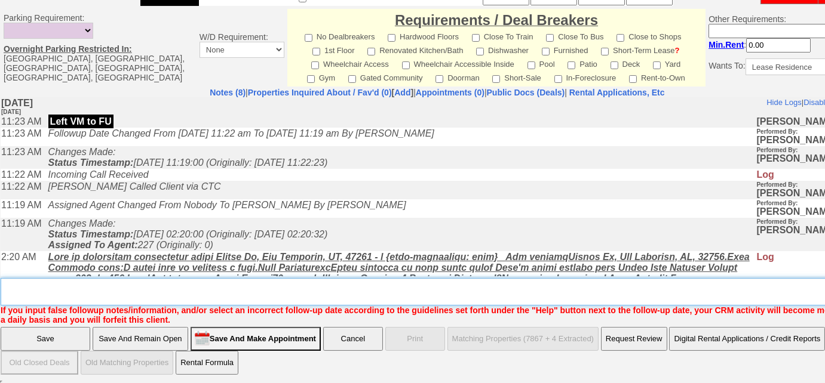
click at [183, 288] on textarea "Insert New Note Here" at bounding box center [441, 291] width 881 height 27
type textarea "e"
drag, startPoint x: 183, startPoint y: 288, endPoint x: 0, endPoint y: 295, distance: 182.9
click at [0, 295] on td "Notes (8) | Properties Inquired About / Fav'd (0) [ Add ] | Appointments (0) | …" at bounding box center [437, 206] width 874 height 238
type textarea "never heard back from client"
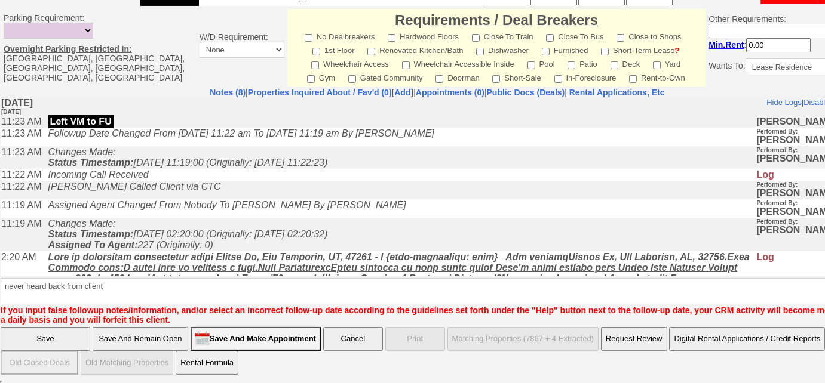
click at [71, 338] on input "Save" at bounding box center [46, 339] width 90 height 24
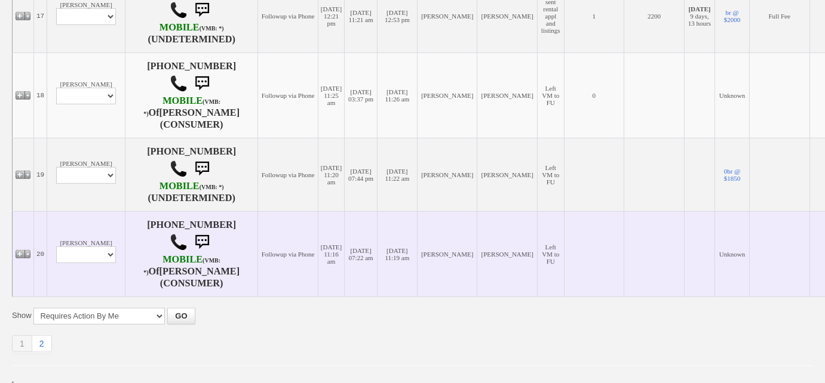
scroll to position [1566, 0]
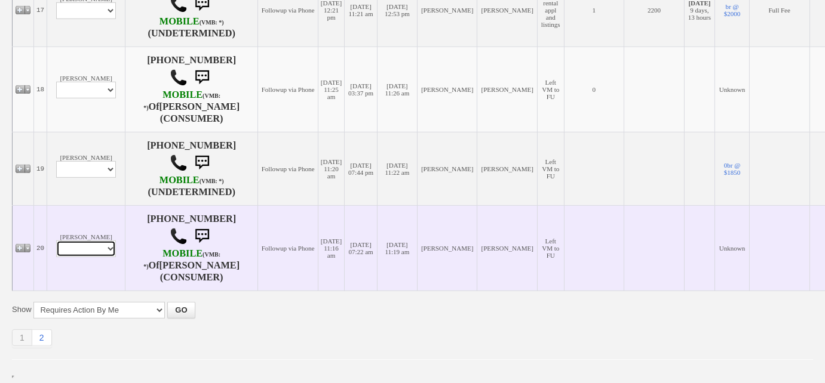
click at [97, 250] on select "Profile Edit Print Email Externally (Will Not Be Tracked In CRM) Closed Deals" at bounding box center [86, 249] width 60 height 17
select select "ChangeURL,/crm/custom/edit_client_form.php?redirect=%2Fcrm%2Fclients.php&id=167…"
click at [56, 241] on select "Profile Edit Print Email Externally (Will Not Be Tracked In CRM) Closed Deals" at bounding box center [86, 249] width 60 height 17
select select
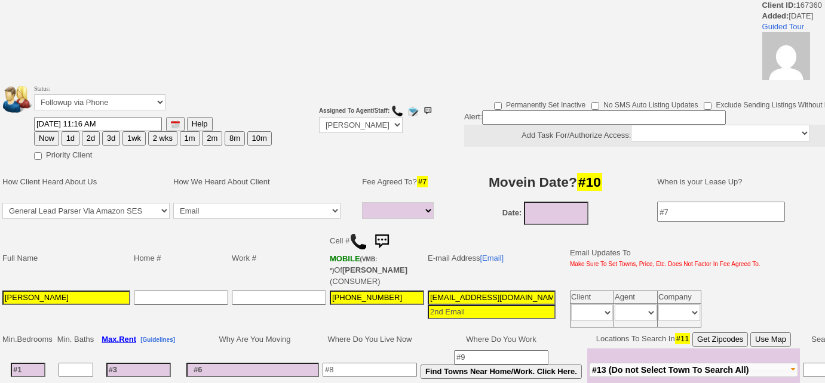
select select
click at [130, 103] on select "Followup via Phone Followup via Email Followup When Section 8 Property Found De…" at bounding box center [99, 102] width 131 height 16
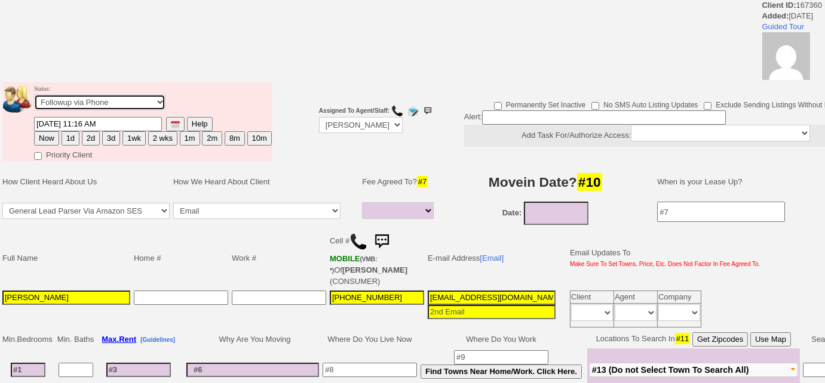
select select "Inactive"
click at [34, 94] on select "Followup via Phone Followup via Email Followup When Section 8 Property Found De…" at bounding box center [99, 102] width 131 height 16
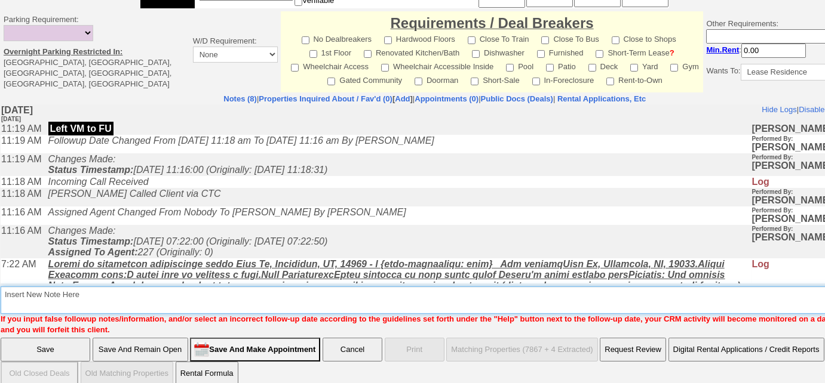
click at [122, 288] on textarea "Insert New Note Here" at bounding box center [439, 300] width 877 height 27
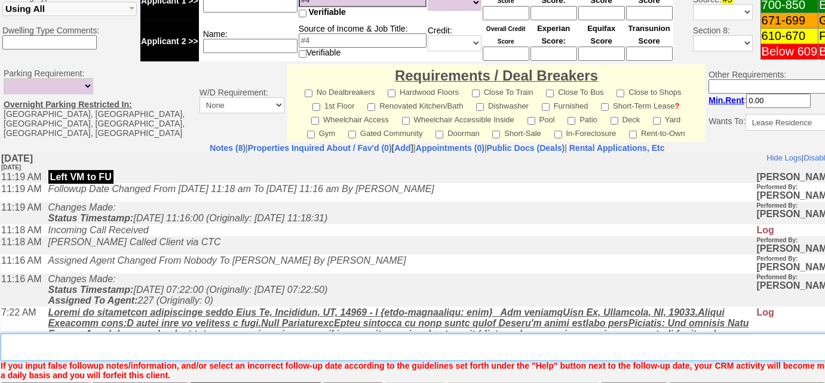
scroll to position [563, 0]
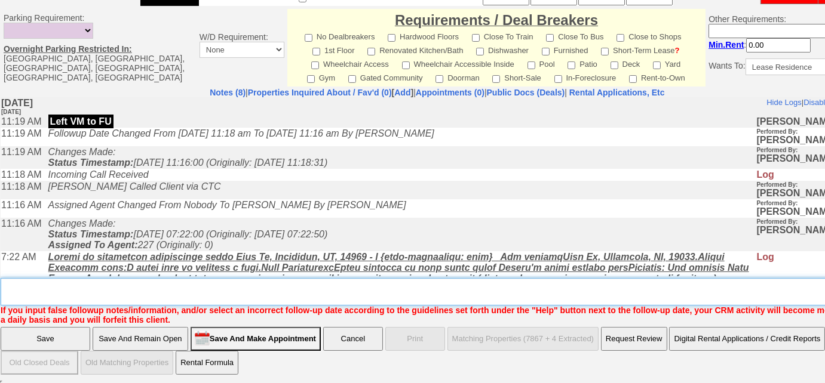
paste textarea "never heard back from client"
type textarea "never heard back from client"
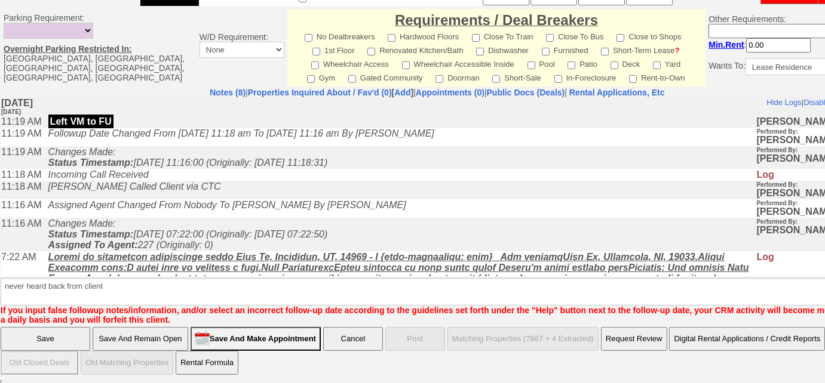
click at [48, 341] on input "Save" at bounding box center [46, 339] width 90 height 24
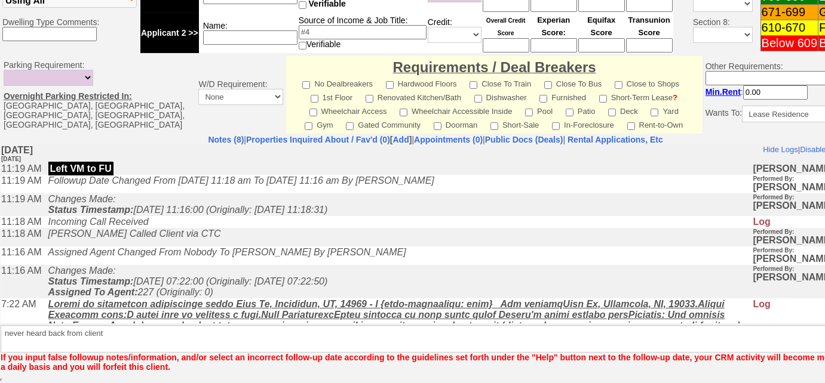
scroll to position [515, 0]
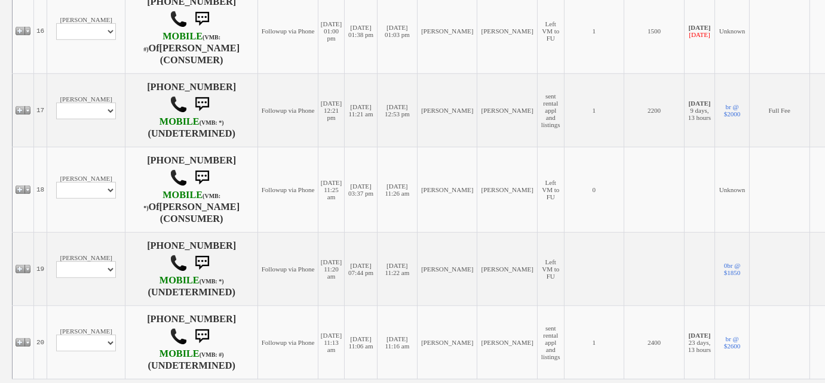
scroll to position [1555, 0]
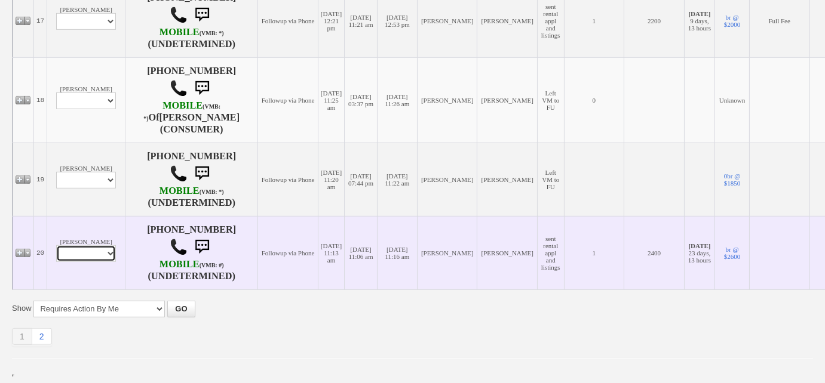
click at [106, 250] on select "Profile Edit Print Email Externally (Will Not Be Tracked In CRM) Closed Deals" at bounding box center [86, 253] width 60 height 17
select select "ChangeURL,/crm/custom/edit_client_form.php?redirect=%2Fcrm%2Fclients.php&id=159…"
click at [56, 245] on select "Profile Edit Print Email Externally (Will Not Be Tracked In CRM) Closed Deals" at bounding box center [86, 253] width 60 height 17
select select
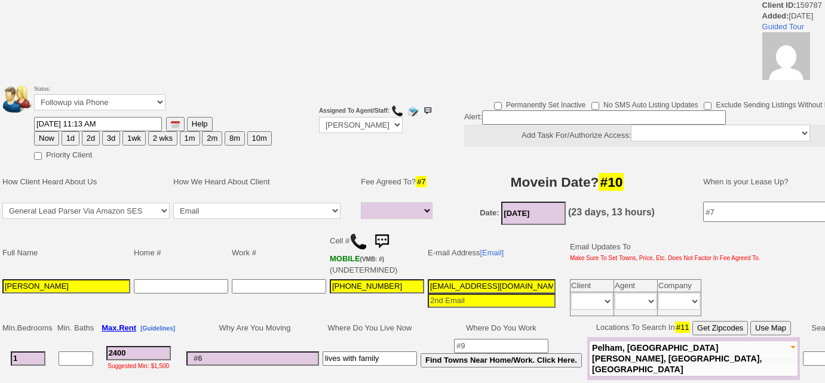
select select
click at [114, 103] on select "Followup via Phone Followup via Email Followup When Section 8 Property Found De…" at bounding box center [99, 102] width 131 height 16
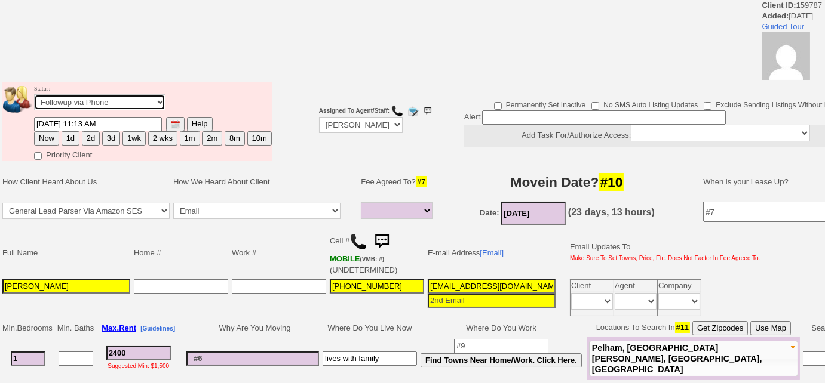
select select "Inactive"
click at [34, 94] on select "Followup via Phone Followup via Email Followup When Section 8 Property Found De…" at bounding box center [99, 102] width 131 height 16
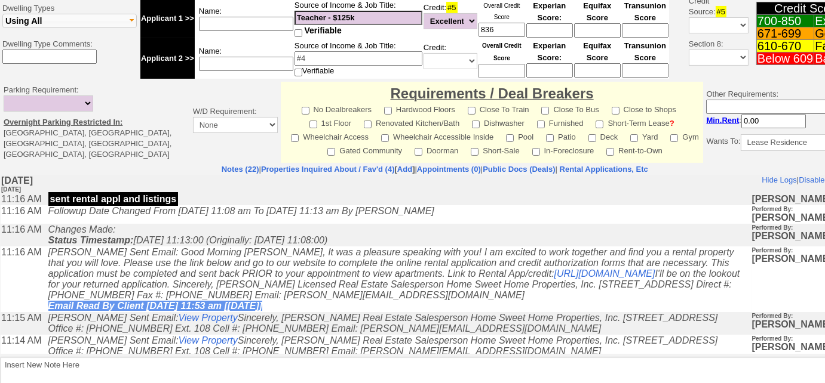
scroll to position [506, 0]
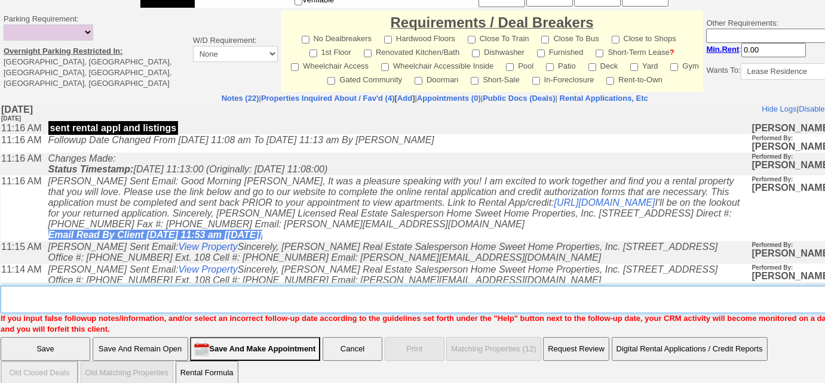
click at [66, 286] on textarea "Insert New Note Here" at bounding box center [439, 299] width 877 height 27
paste textarea "never heard back from client"
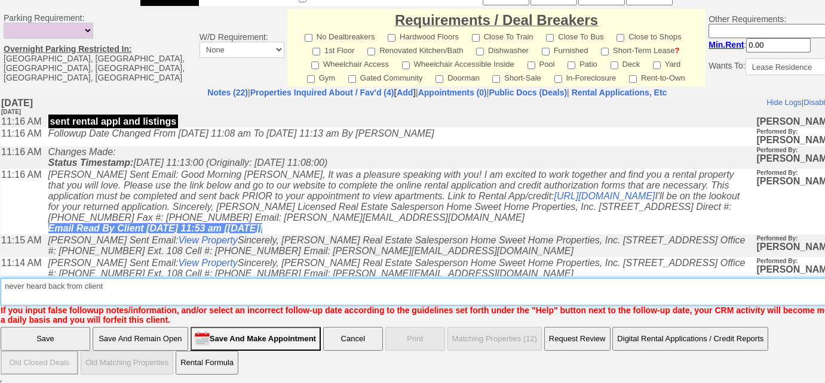
type textarea "never heard back from client"
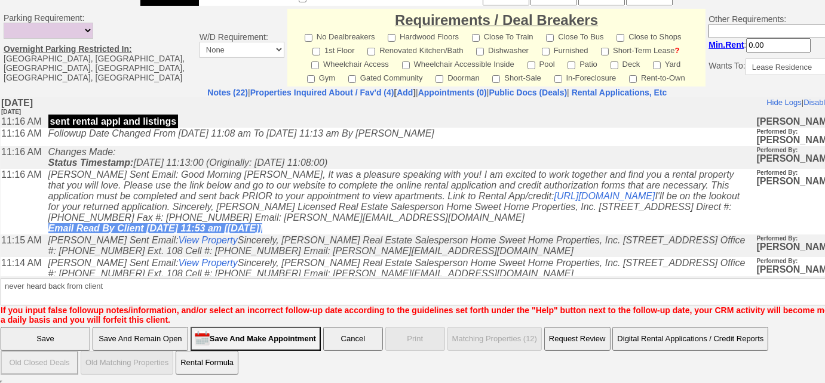
click at [51, 339] on input "Save" at bounding box center [46, 339] width 90 height 24
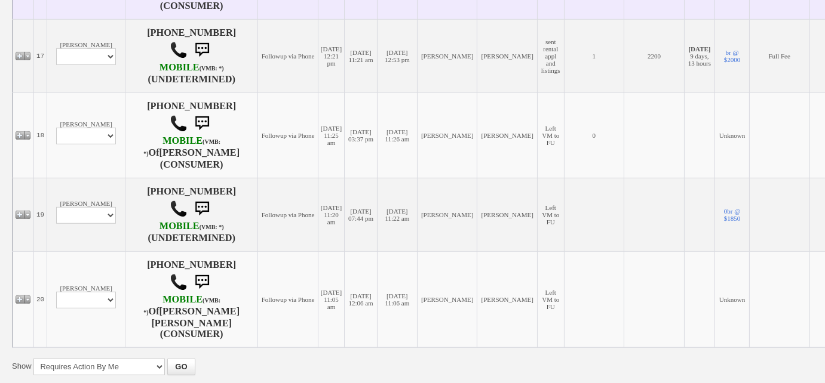
scroll to position [1566, 0]
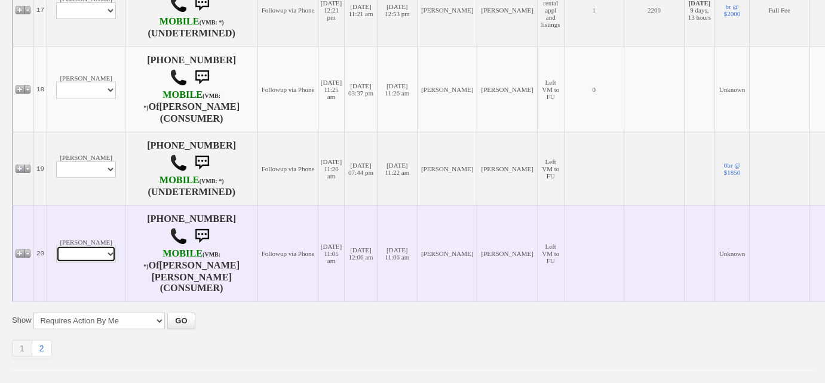
click at [76, 246] on select "Profile Edit Print Email Externally (Will Not Be Tracked In CRM) Closed Deals" at bounding box center [86, 254] width 60 height 17
select select "ChangeURL,/crm/custom/edit_client_form.php?redirect=%2Fcrm%2Fclients.php&id=167…"
click at [56, 246] on select "Profile Edit Print Email Externally (Will Not Be Tracked In CRM) Closed Deals" at bounding box center [86, 254] width 60 height 17
select select
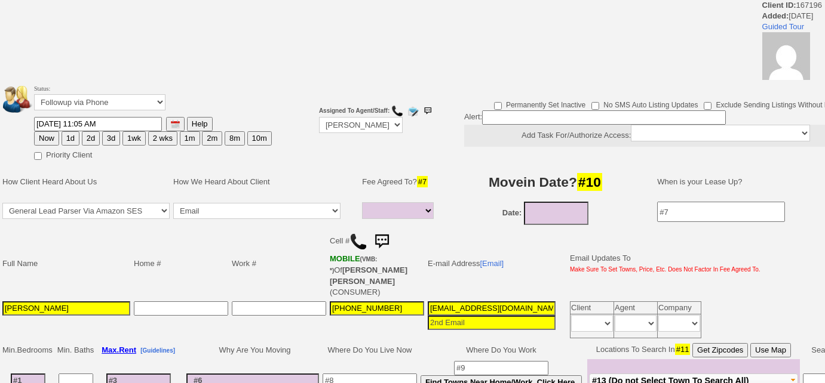
select select
click at [132, 106] on select "Followup via Phone Followup via Email Followup When Section 8 Property Found De…" at bounding box center [99, 102] width 131 height 16
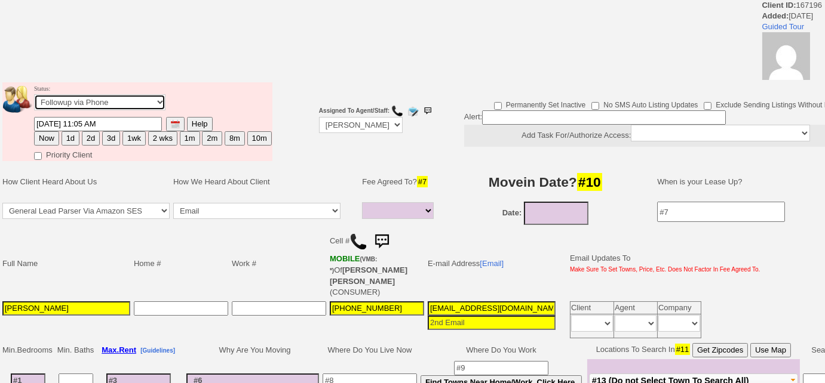
select select "Inactive"
click at [34, 94] on select "Followup via Phone Followup via Email Followup When Section 8 Property Found De…" at bounding box center [99, 102] width 131 height 16
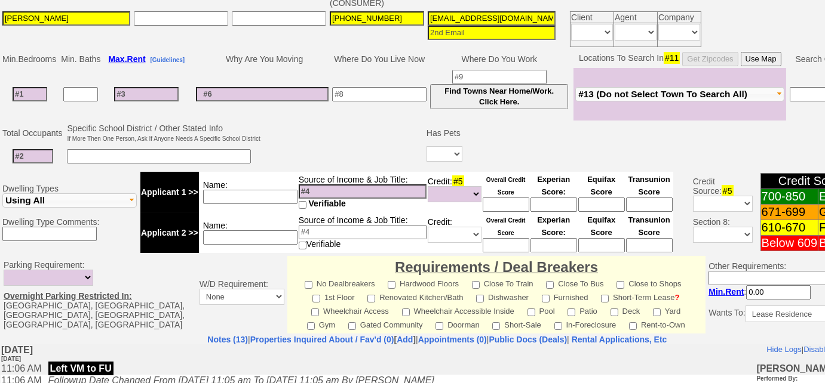
scroll to position [561, 0]
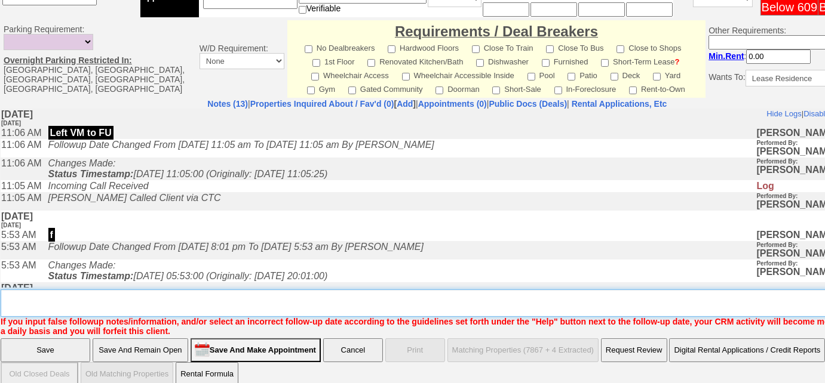
click at [100, 290] on textarea "Insert New Note Here" at bounding box center [441, 303] width 881 height 27
paste textarea "never heard back from client"
type textarea "never heard back from client"
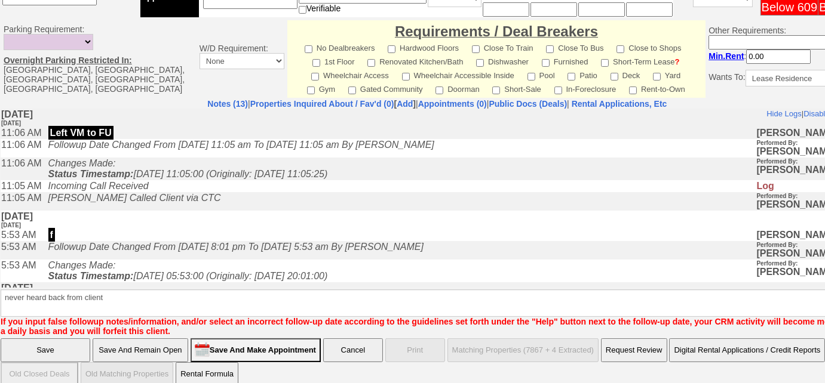
click at [76, 342] on input "Save" at bounding box center [46, 351] width 90 height 24
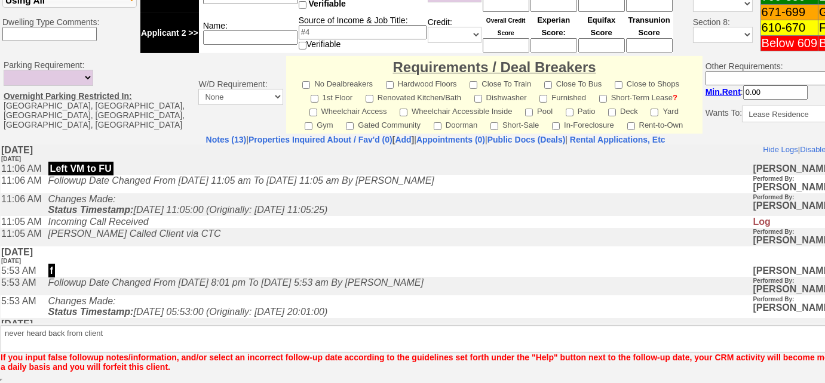
scroll to position [515, 0]
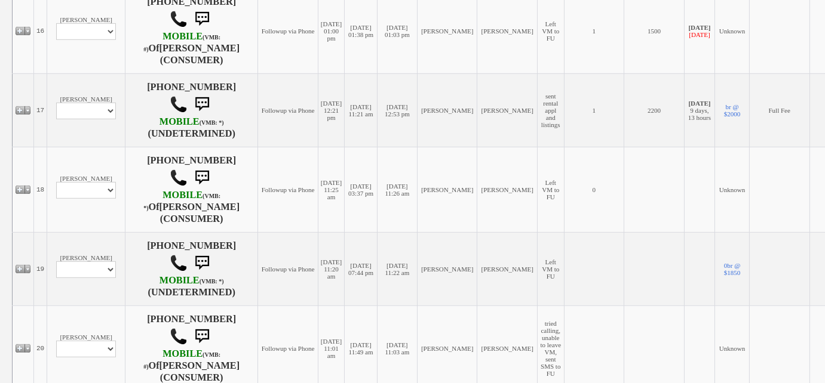
scroll to position [1566, 0]
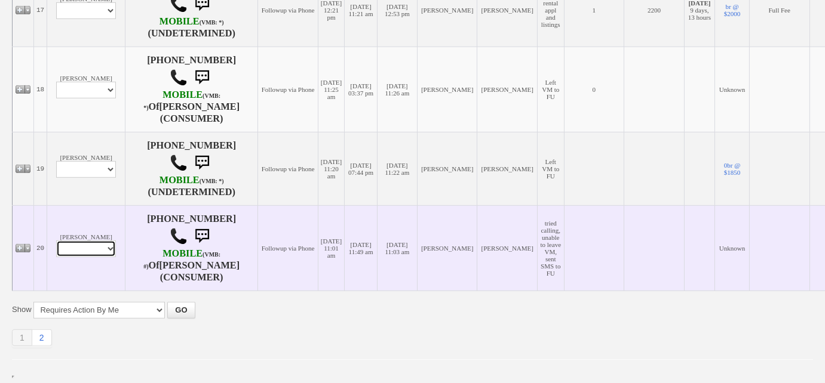
click at [84, 251] on select "Profile Edit Print Email Externally (Will Not Be Tracked In CRM) Closed Deals" at bounding box center [86, 249] width 60 height 17
select select "ChangeURL,/crm/custom/edit_client_form.php?redirect=%2Fcrm%2Fclients.php&id=167…"
click at [56, 241] on select "Profile Edit Print Email Externally (Will Not Be Tracked In CRM) Closed Deals" at bounding box center [86, 249] width 60 height 17
select select
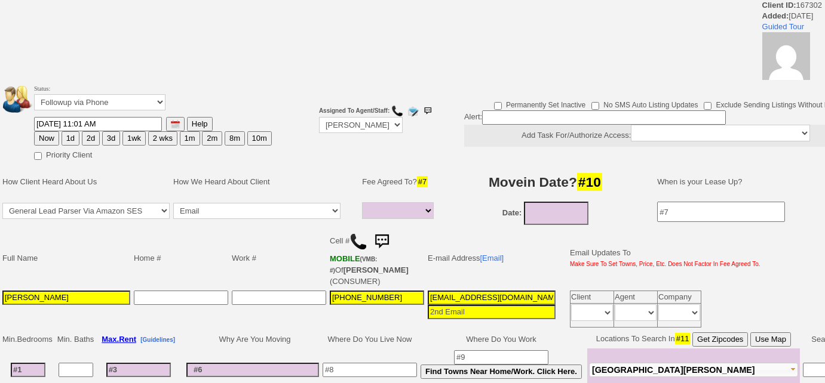
select select
click at [145, 96] on select "Followup via Phone Followup via Email Followup When Section 8 Property Found De…" at bounding box center [99, 102] width 131 height 16
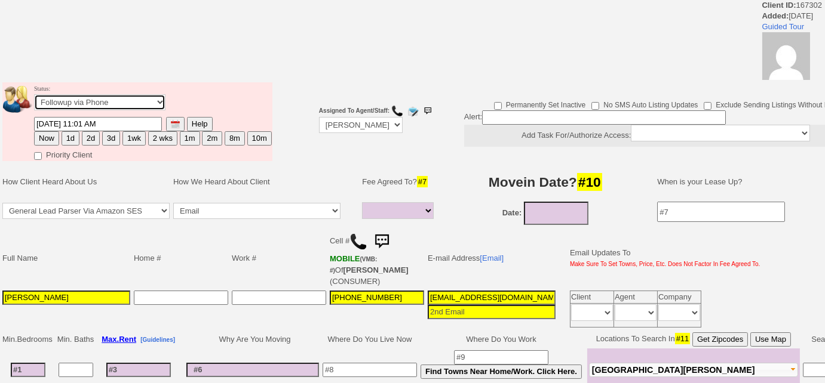
select select "Inactive"
click at [34, 94] on select "Followup via Phone Followup via Email Followup When Section 8 Property Found De…" at bounding box center [99, 102] width 131 height 16
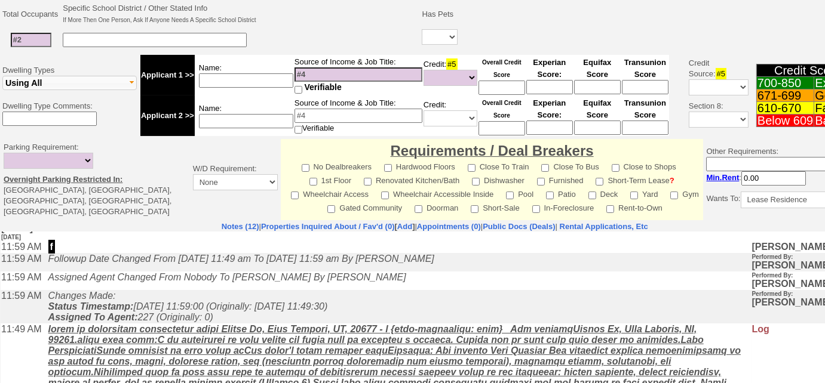
scroll to position [325, 0]
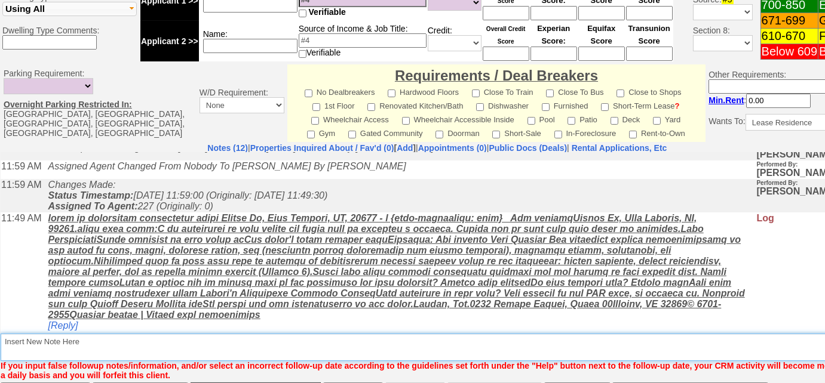
click at [79, 334] on textarea "Insert New Note Here" at bounding box center [441, 347] width 881 height 27
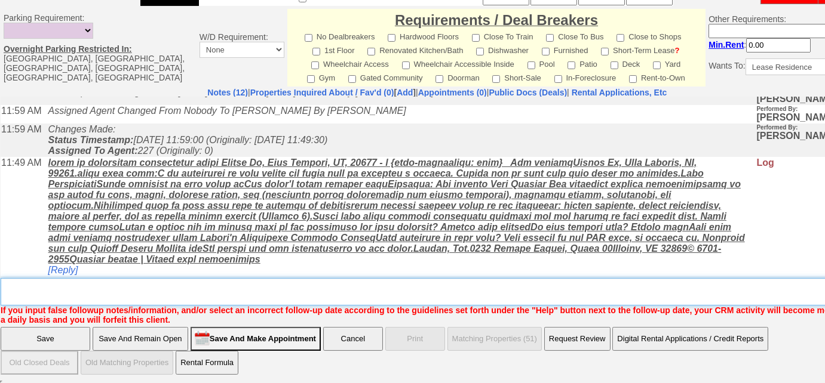
paste textarea "never heard back from client"
type textarea "never heard back from client"
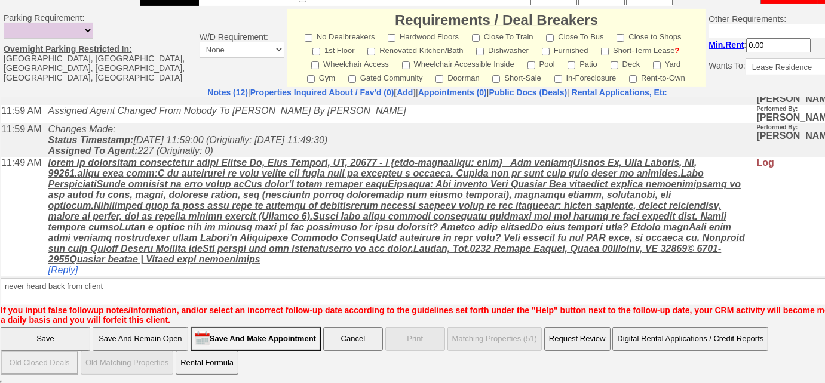
click at [76, 339] on input "Save" at bounding box center [46, 339] width 90 height 24
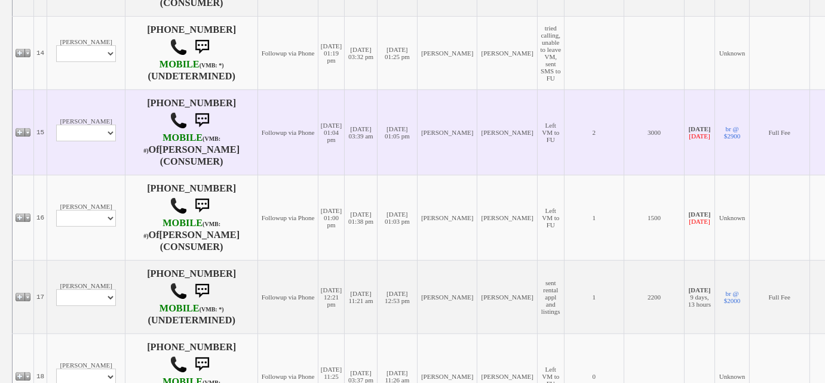
scroll to position [1520, 0]
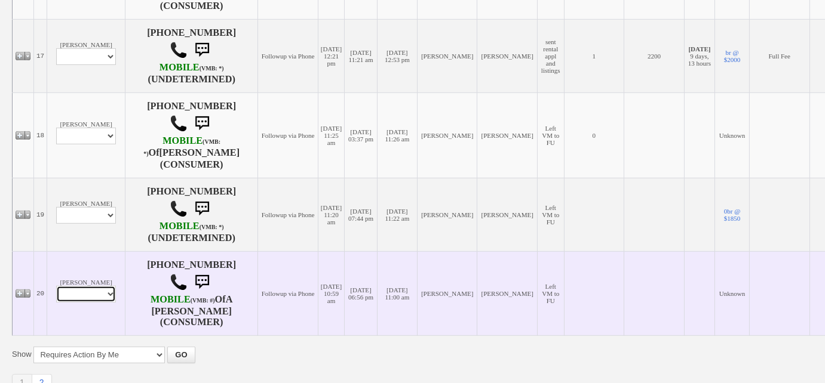
click at [68, 293] on select "Profile Edit Print Email Externally (Will Not Be Tracked In CRM) Closed Deals" at bounding box center [86, 294] width 60 height 17
select select "ChangeURL,/crm/custom/edit_client_form.php?redirect=%2Fcrm%2Fclients.php&id=167…"
click at [56, 286] on select "Profile Edit Print Email Externally (Will Not Be Tracked In CRM) Closed Deals" at bounding box center [86, 294] width 60 height 17
select select
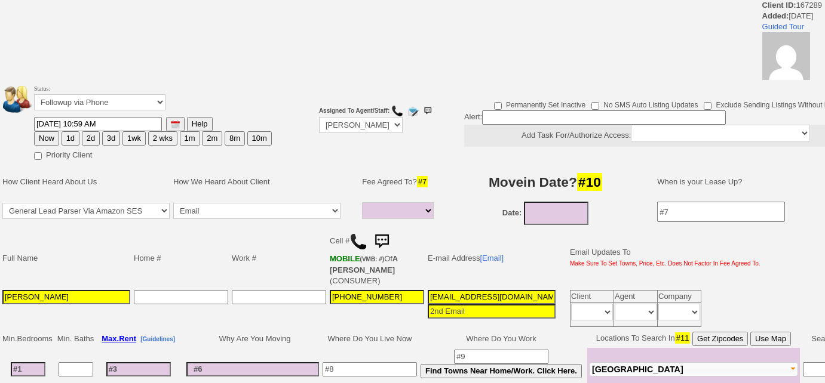
select select
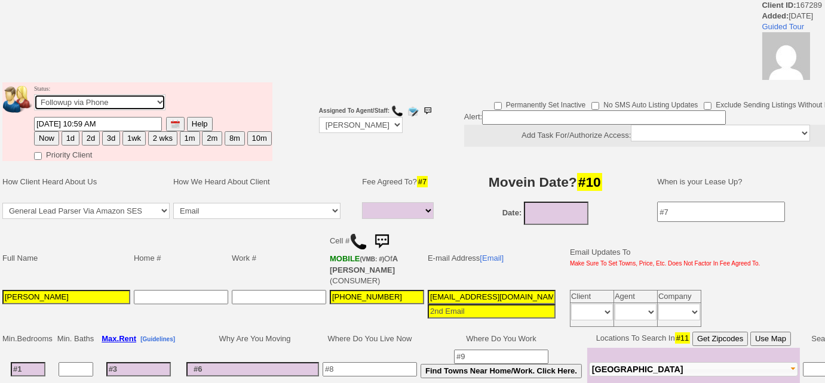
click at [137, 101] on select "Followup via Phone Followup via Email Followup When Section 8 Property Found De…" at bounding box center [99, 102] width 131 height 16
select select "Inactive"
click at [34, 94] on select "Followup via Phone Followup via Email Followup When Section 8 Property Found De…" at bounding box center [99, 102] width 131 height 16
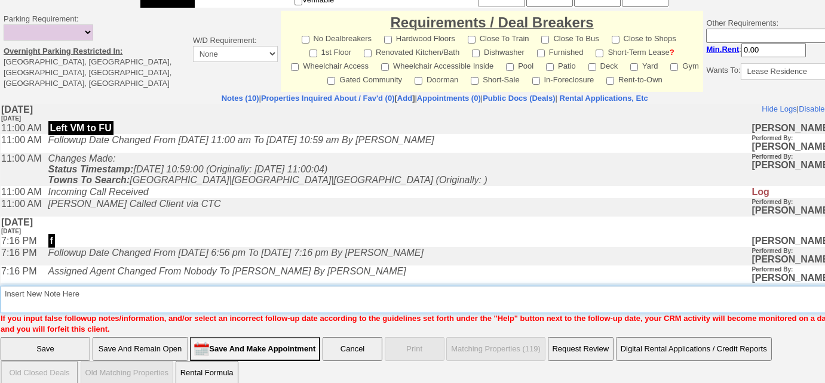
click at [70, 294] on textarea "Insert New Note Here" at bounding box center [439, 299] width 877 height 27
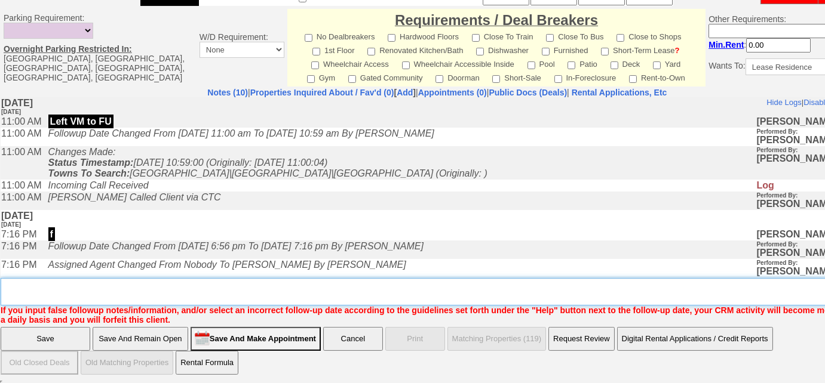
paste textarea "never heard back from client"
type textarea "never heard back from client"
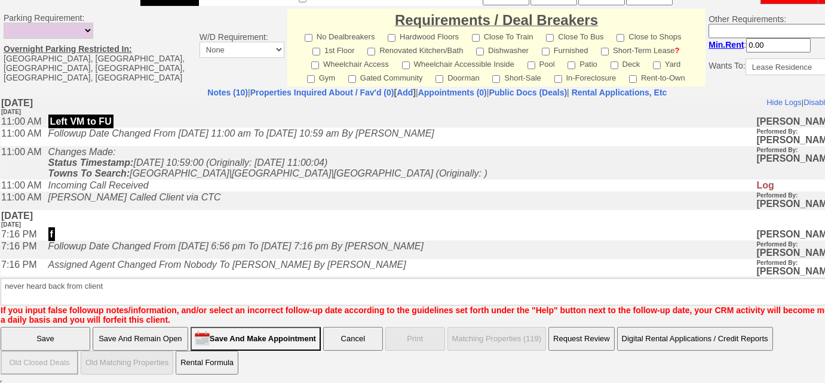
click at [65, 334] on input "Save" at bounding box center [46, 339] width 90 height 24
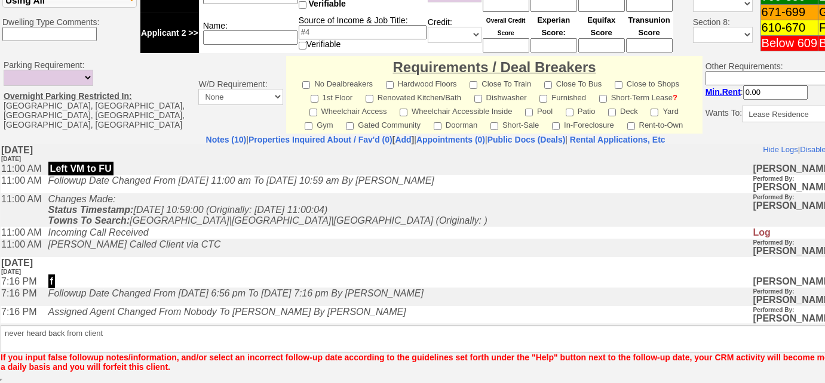
scroll to position [515, 0]
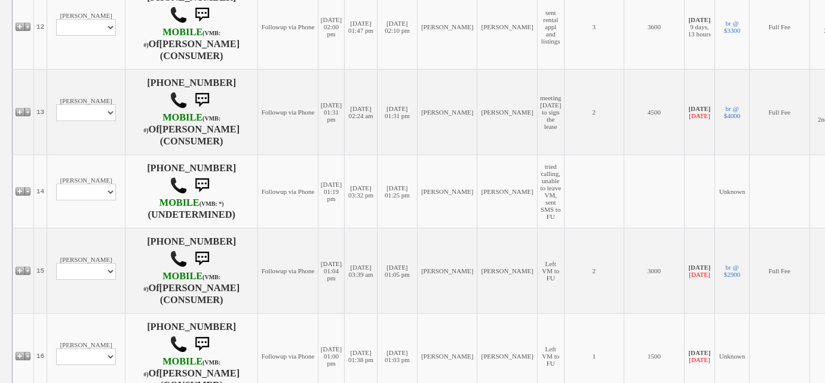
scroll to position [1248, 0]
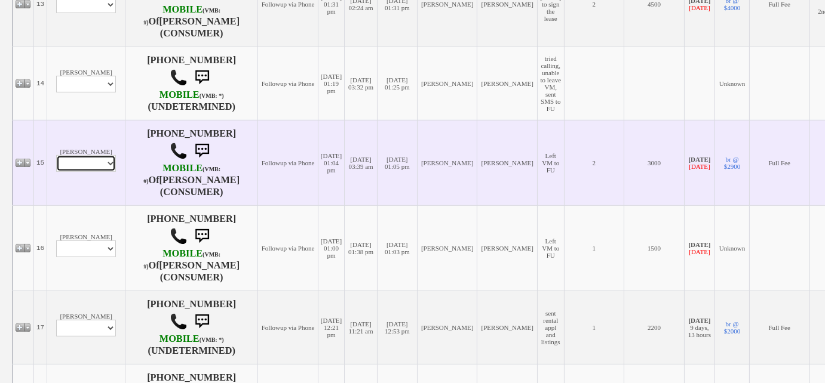
click at [97, 163] on select "Profile Edit Print Email Externally (Will Not Be Tracked In CRM) Closed Deals" at bounding box center [86, 163] width 60 height 17
select select "ChangeURL,/crm/custom/edit_client_form.php?redirect=%2Fcrm%2Fclients.php&id=159…"
click at [56, 155] on select "Profile Edit Print Email Externally (Will Not Be Tracked In CRM) Closed Deals" at bounding box center [86, 163] width 60 height 17
select select
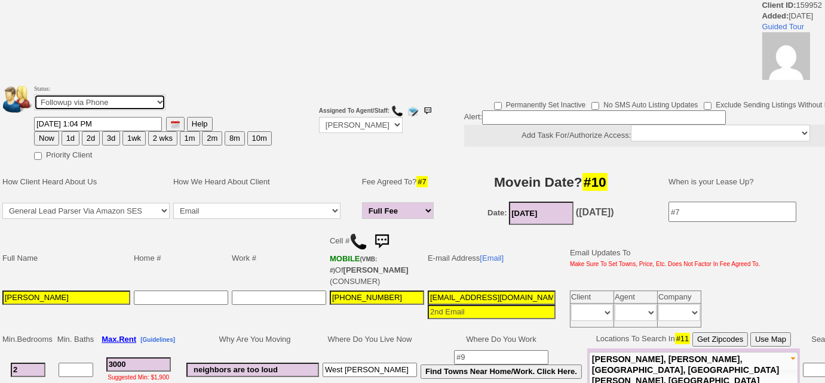
click at [146, 106] on select "Followup via Phone Followup via Email Followup When Section 8 Property Found De…" at bounding box center [99, 102] width 131 height 16
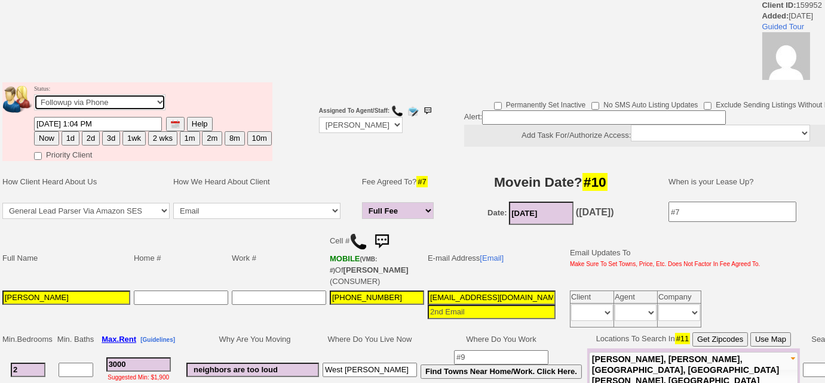
select select "Inactive"
click at [34, 94] on select "Followup via Phone Followup via Email Followup When Section 8 Property Found De…" at bounding box center [99, 102] width 131 height 16
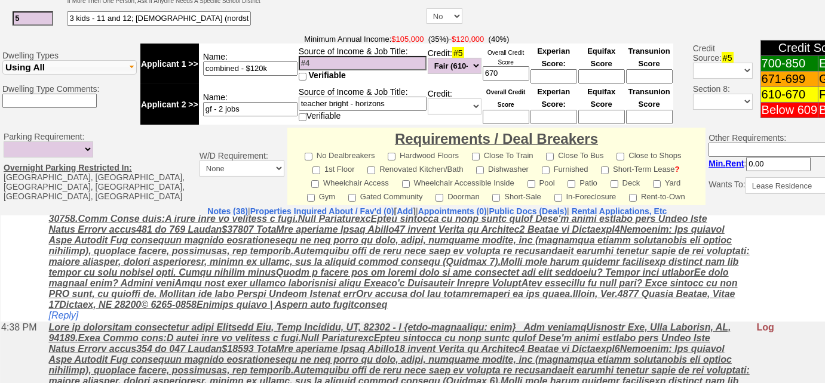
scroll to position [573, 0]
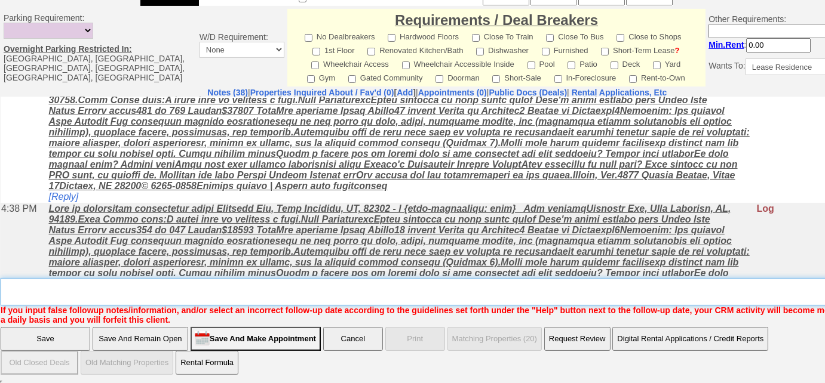
click at [54, 291] on textarea "Insert New Note Here" at bounding box center [441, 291] width 881 height 27
paste textarea "never heard back from client"
type textarea "never heard back from client"
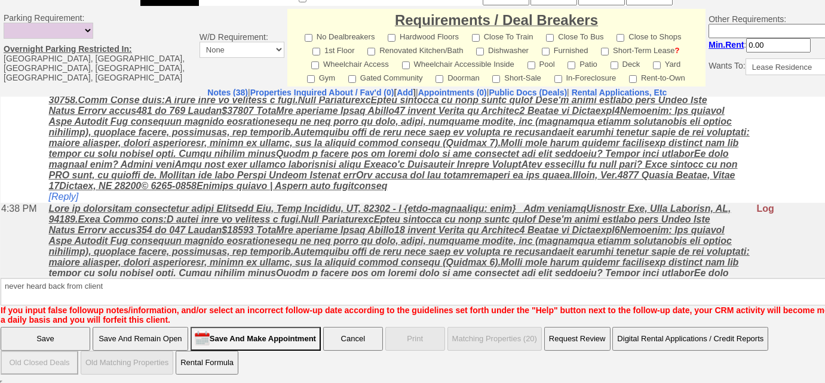
click at [48, 337] on input "Save" at bounding box center [46, 339] width 90 height 24
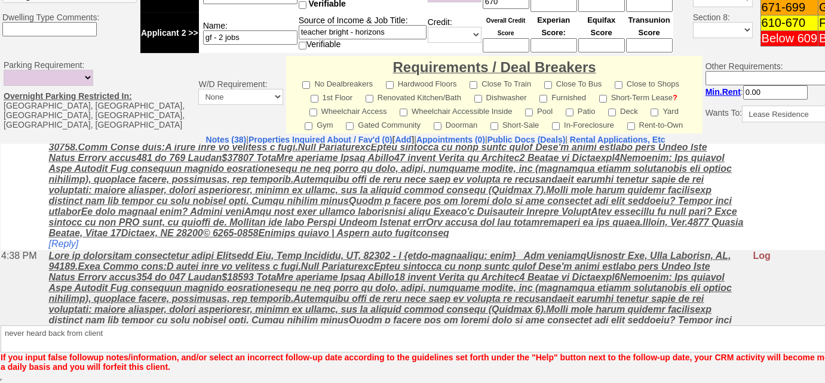
scroll to position [525, 0]
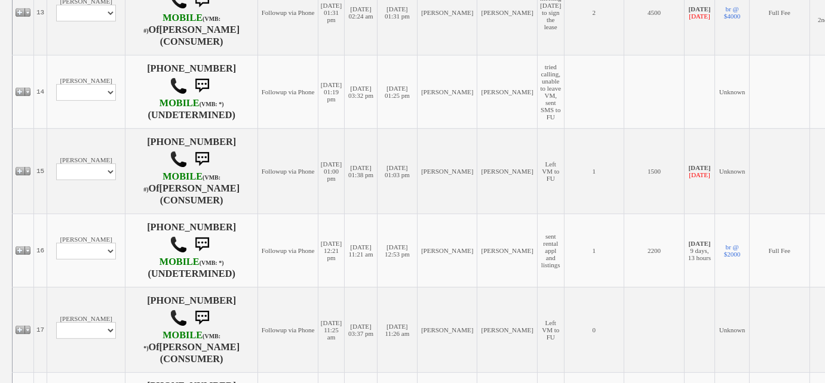
scroll to position [1411, 0]
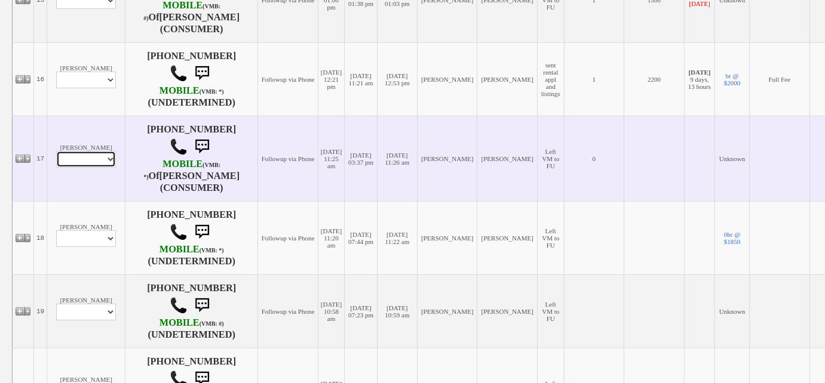
click at [97, 151] on select "Profile Edit Print Email Externally (Will Not Be Tracked In CRM) Closed Deals" at bounding box center [86, 159] width 60 height 17
select select "ChangeURL,/crm/custom/edit_client_form.php?redirect=%2Fcrm%2Fclients.php&id=167…"
click at [56, 151] on select "Profile Edit Print Email Externally (Will Not Be Tracked In CRM) Closed Deals" at bounding box center [86, 159] width 60 height 17
select select
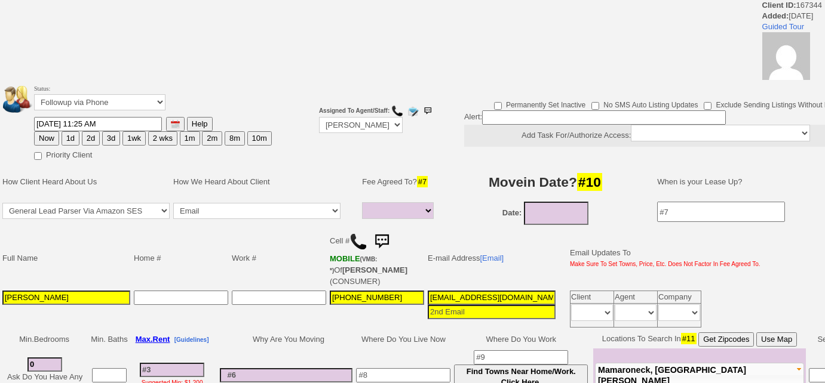
select select
click at [124, 106] on select "Followup via Phone Followup via Email Followup When Section 8 Property Found De…" at bounding box center [99, 102] width 131 height 16
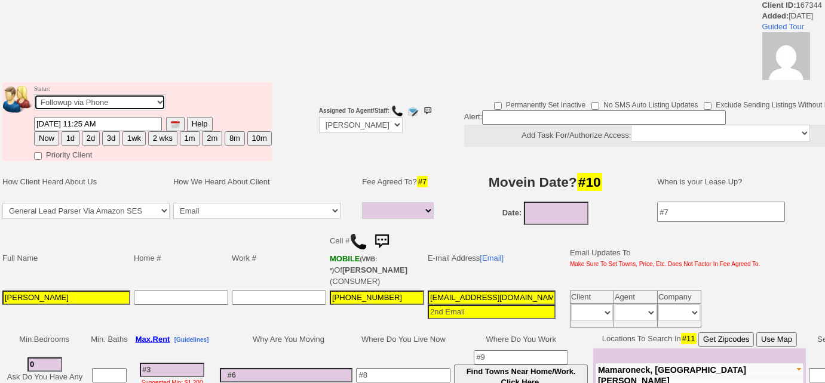
select select "Inactive"
click at [34, 94] on select "Followup via Phone Followup via Email Followup When Section 8 Property Found De…" at bounding box center [99, 102] width 131 height 16
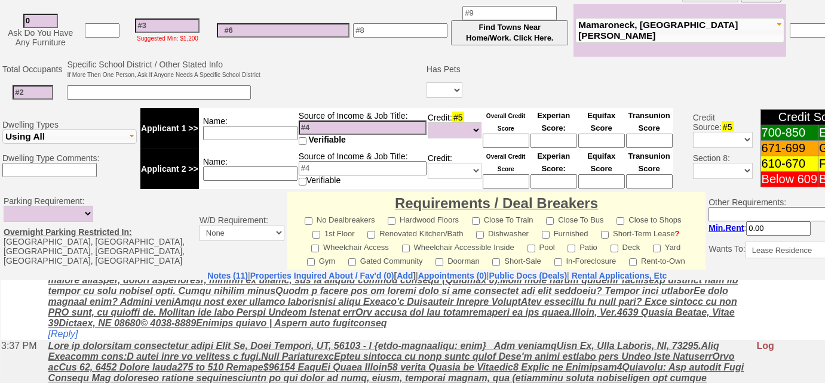
scroll to position [564, 0]
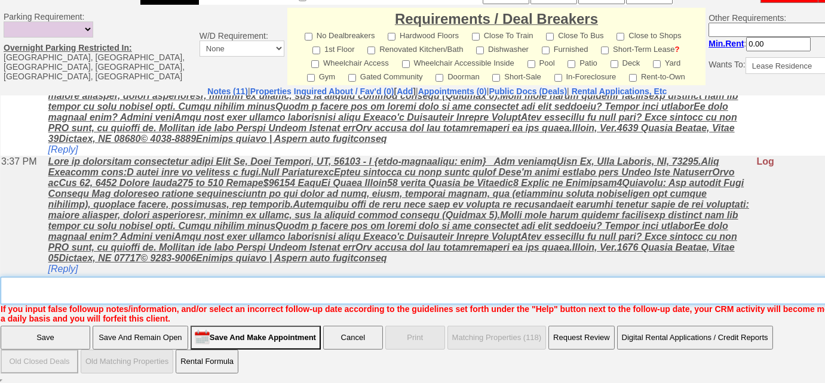
click at [75, 287] on textarea "Insert New Note Here" at bounding box center [441, 290] width 881 height 27
paste textarea "never heard back from client"
type textarea "never heard back from client"
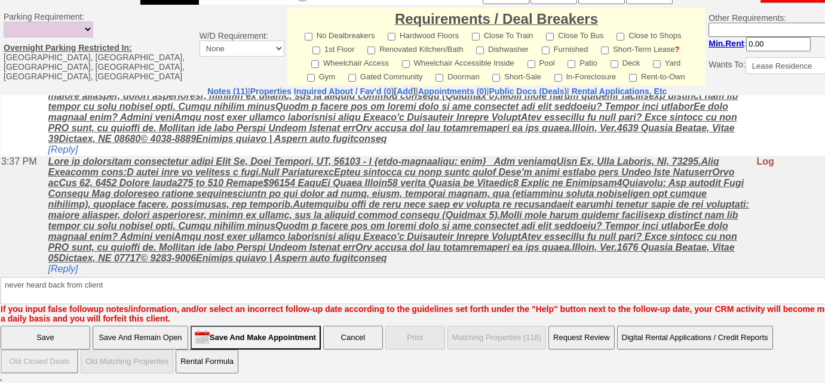
click at [66, 336] on input "Save" at bounding box center [46, 338] width 90 height 24
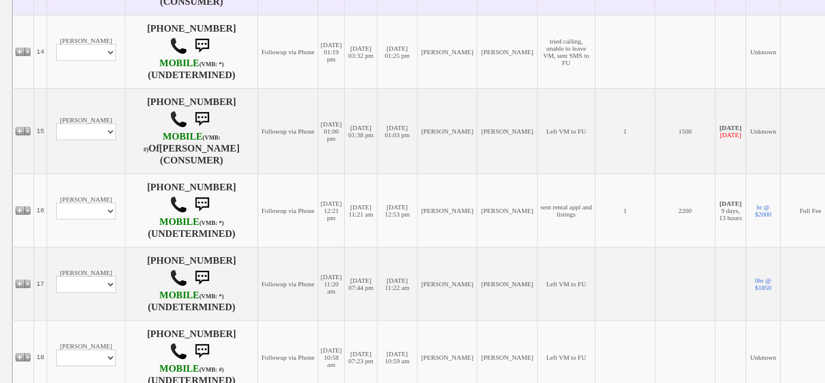
scroll to position [1303, 0]
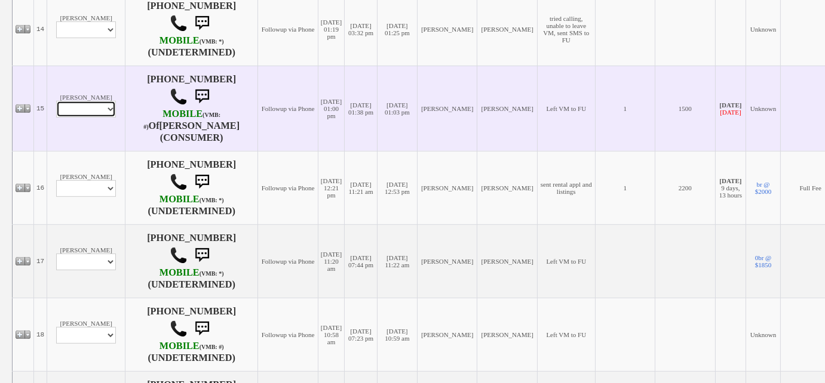
click at [94, 110] on select "Profile Edit Print Email Externally (Will Not Be Tracked In CRM) Closed Deals" at bounding box center [86, 109] width 60 height 17
select select "ChangeURL,/crm/custom/edit_client_form.php?redirect=%2Fcrm%2Fclients.php&id=130…"
click at [56, 101] on select "Profile Edit Print Email Externally (Will Not Be Tracked In CRM) Closed Deals" at bounding box center [86, 109] width 60 height 17
select select
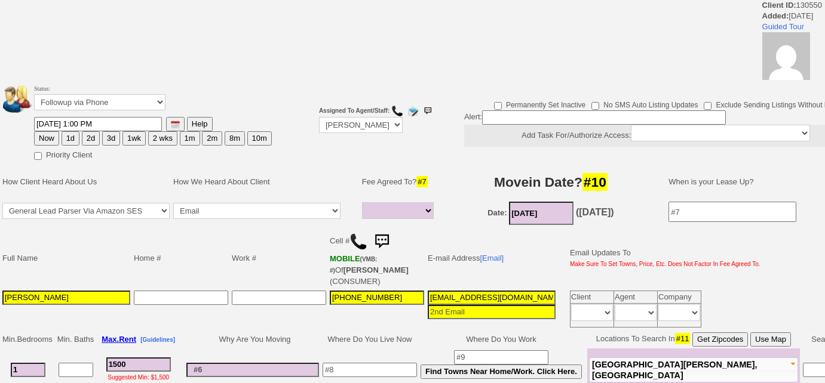
select select
click at [110, 99] on select "Followup via Phone Followup via Email Followup When Section 8 Property Found De…" at bounding box center [99, 102] width 131 height 16
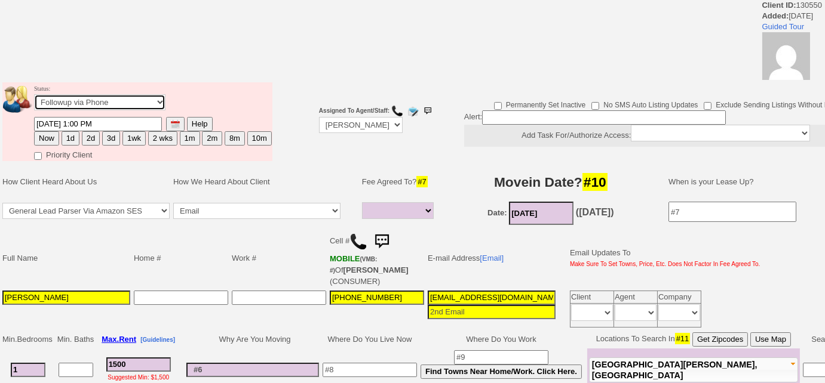
select select "Inactive"
click at [34, 94] on select "Followup via Phone Followup via Email Followup When Section 8 Property Found De…" at bounding box center [99, 102] width 131 height 16
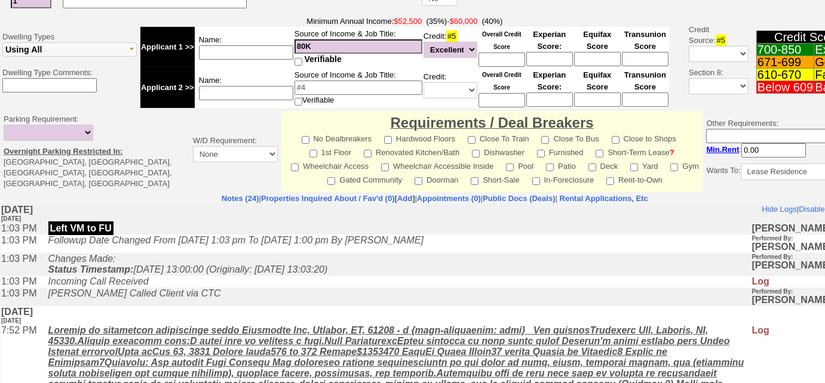
scroll to position [518, 0]
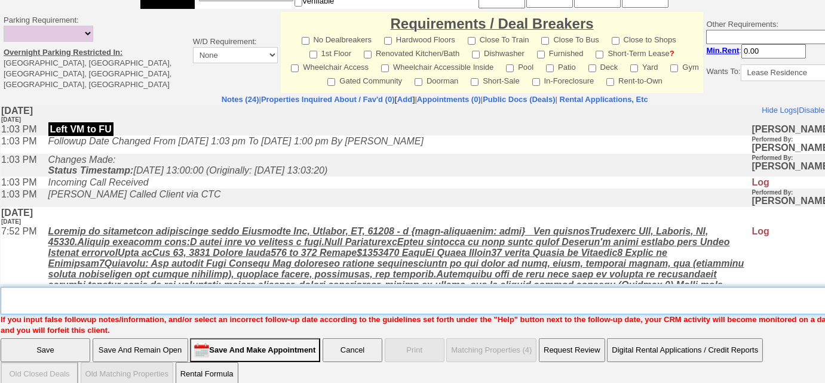
click at [51, 292] on textarea "Insert New Note Here" at bounding box center [439, 300] width 877 height 27
paste textarea "never heard back from client"
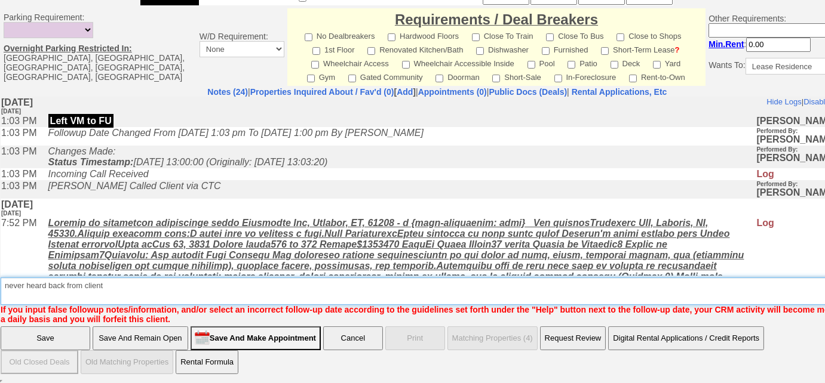
type textarea "never heard back from client"
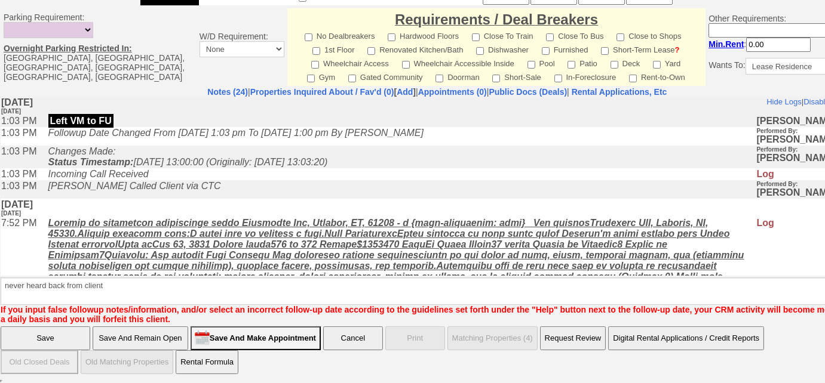
click at [78, 341] on input "Save" at bounding box center [46, 339] width 90 height 24
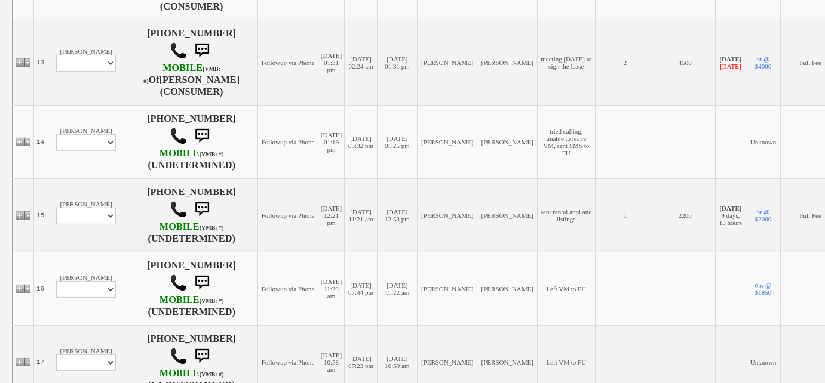
scroll to position [1357, 0]
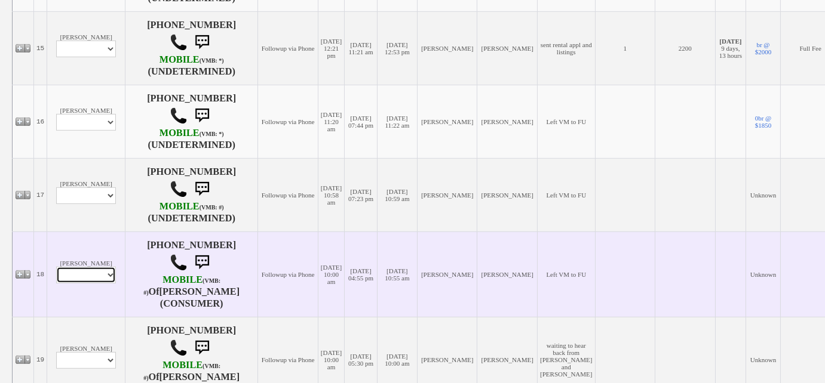
click at [100, 275] on select "Profile Edit Print Email Externally (Will Not Be Tracked In CRM) Closed Deals" at bounding box center [86, 275] width 60 height 17
select select "ChangeURL,/crm/custom/edit_client_form.php?redirect=%2Fcrm%2Fclients.php&id=167…"
click at [56, 267] on select "Profile Edit Print Email Externally (Will Not Be Tracked In CRM) Closed Deals" at bounding box center [86, 275] width 60 height 17
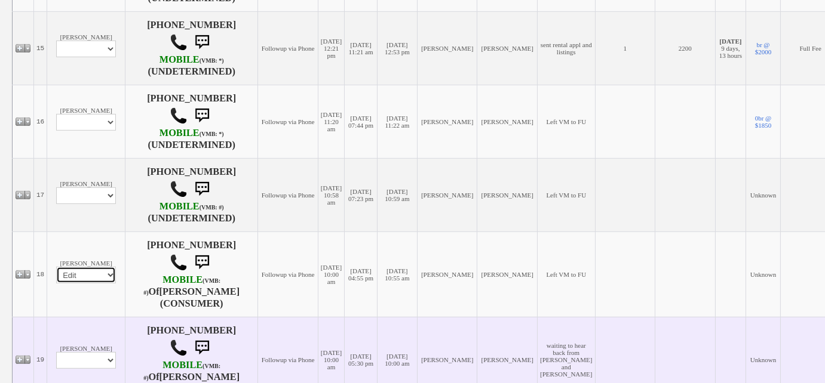
select select
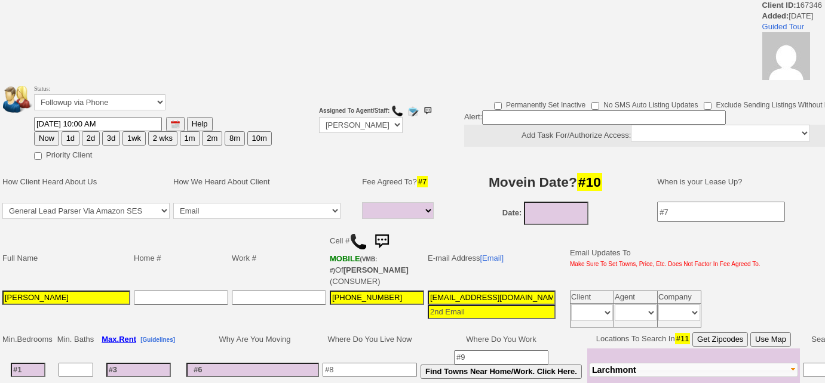
select select
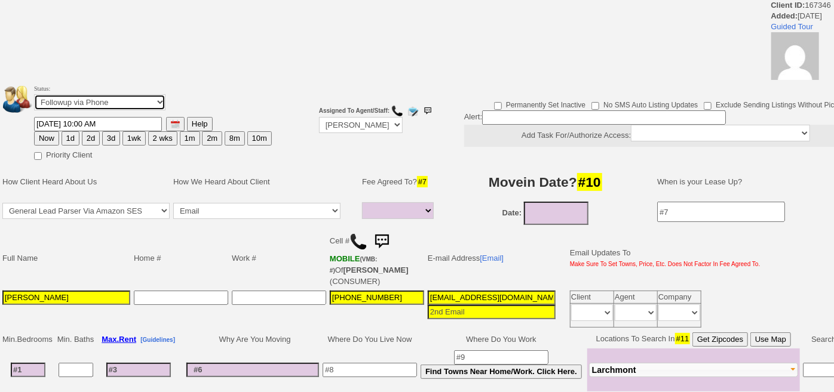
click at [123, 101] on select "Followup via Phone Followup via Email Followup When Section 8 Property Found De…" at bounding box center [99, 102] width 131 height 16
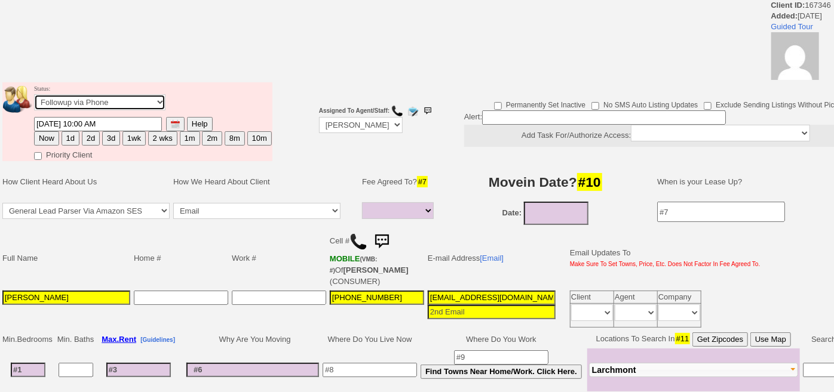
select select "Inactive"
click at [34, 94] on select "Followup via Phone Followup via Email Followup When Section 8 Property Found De…" at bounding box center [99, 102] width 131 height 16
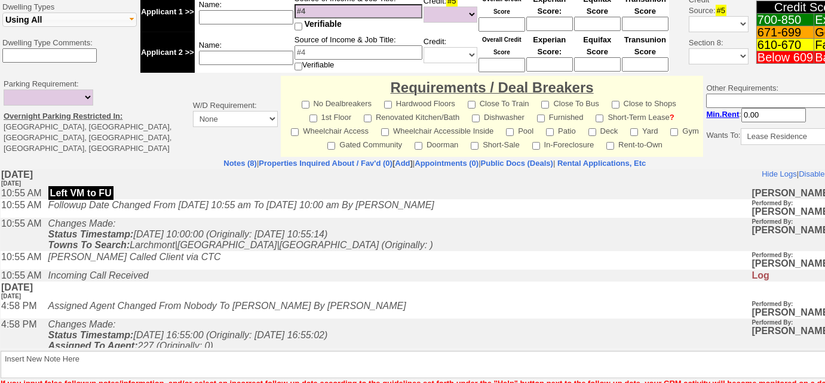
scroll to position [508, 0]
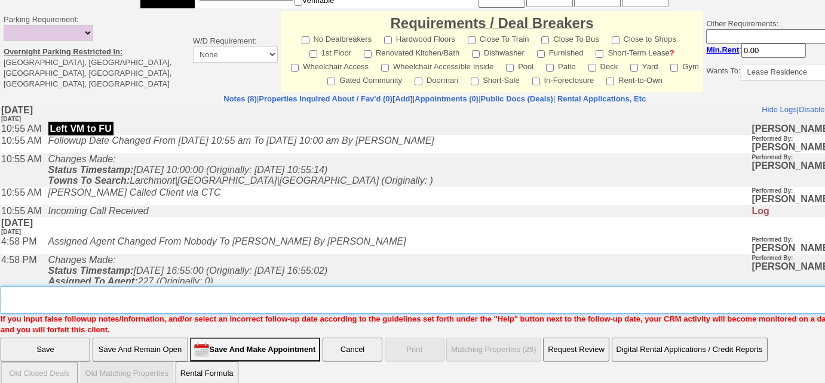
click at [38, 287] on textarea "Insert New Note Here" at bounding box center [439, 300] width 877 height 27
paste textarea "never heard back from client"
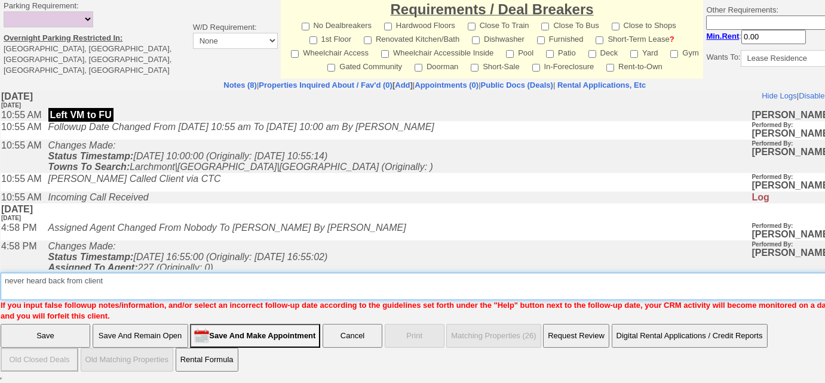
type textarea "never heard back from client"
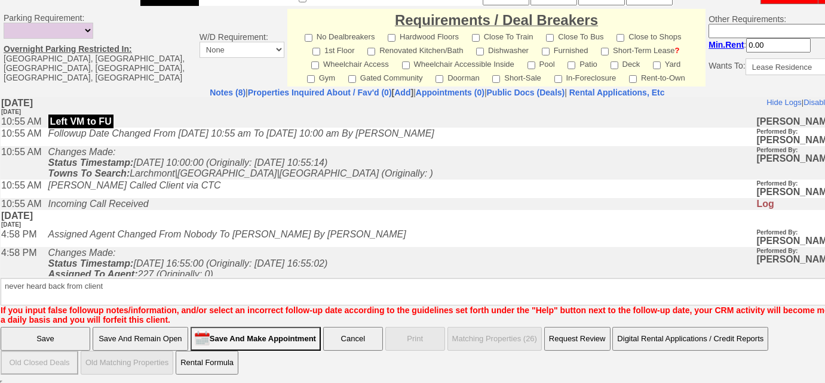
click at [29, 328] on input "Save" at bounding box center [46, 339] width 90 height 24
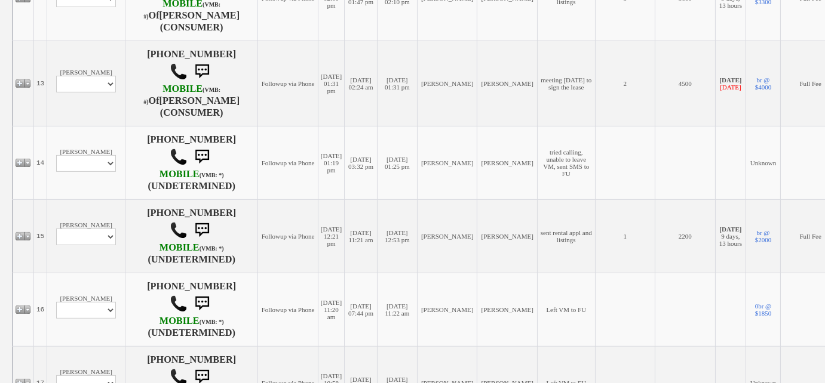
scroll to position [1248, 0]
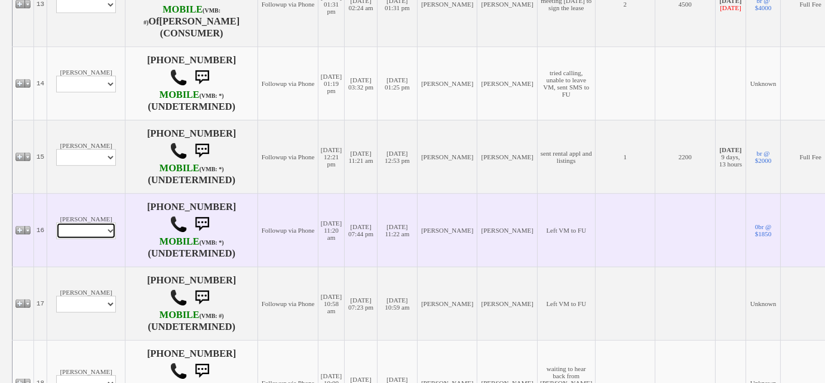
click at [72, 232] on select "Profile Edit Print Email Externally (Will Not Be Tracked In CRM) Closed Deals" at bounding box center [86, 231] width 60 height 17
select select "ChangeURL,/crm/custom/edit_client_form.php?redirect=%2Fcrm%2Fclients.php&id=167…"
click at [56, 223] on select "Profile Edit Print Email Externally (Will Not Be Tracked In CRM) Closed Deals" at bounding box center [86, 231] width 60 height 17
select select
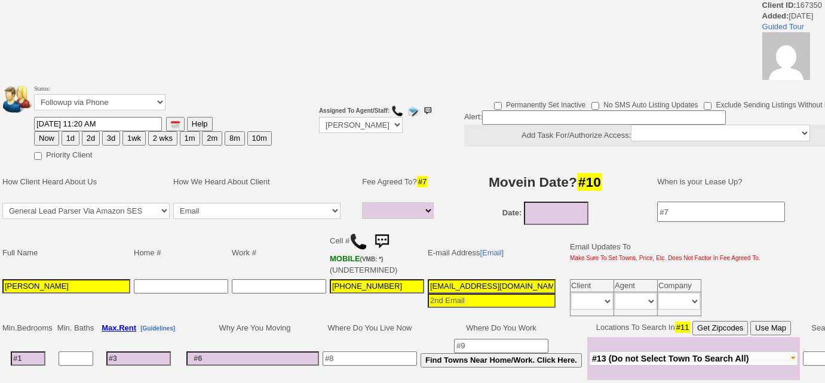
select select
click at [150, 102] on select "Followup via Phone Followup via Email Followup When Section 8 Property Found De…" at bounding box center [99, 102] width 131 height 16
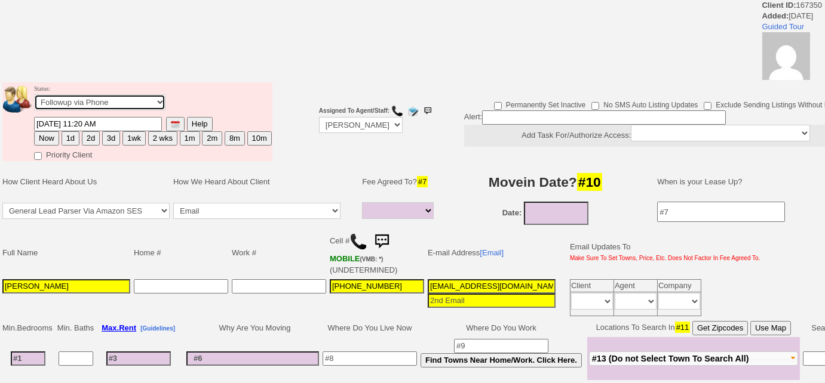
select select "Inactive"
click at [34, 94] on select "Followup via Phone Followup via Email Followup When Section 8 Property Found De…" at bounding box center [99, 102] width 131 height 16
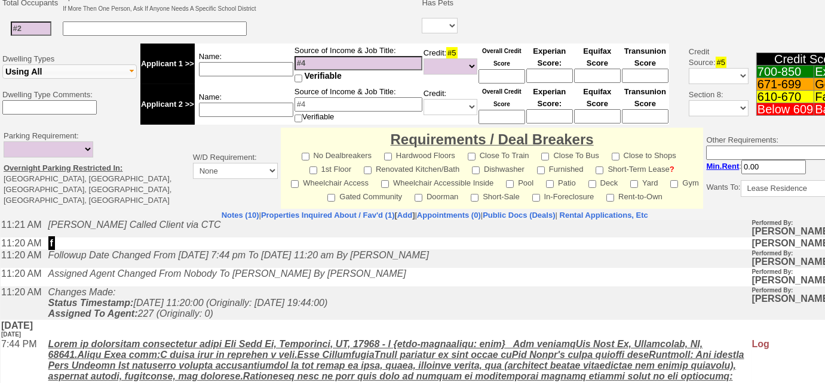
scroll to position [146, 0]
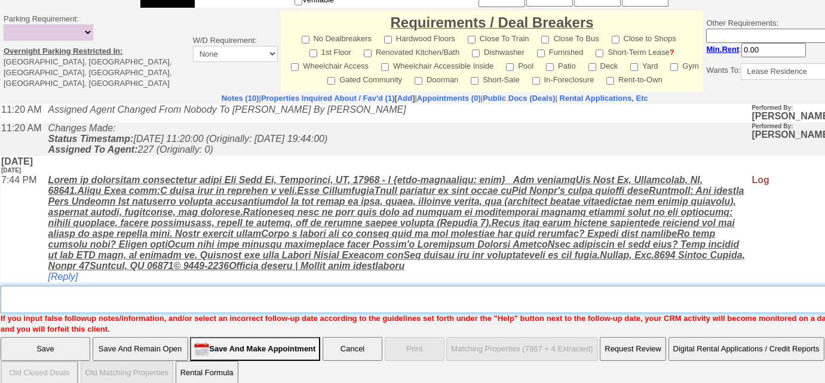
click at [64, 287] on textarea "Insert New Note Here" at bounding box center [439, 299] width 877 height 27
paste textarea "never heard back from client"
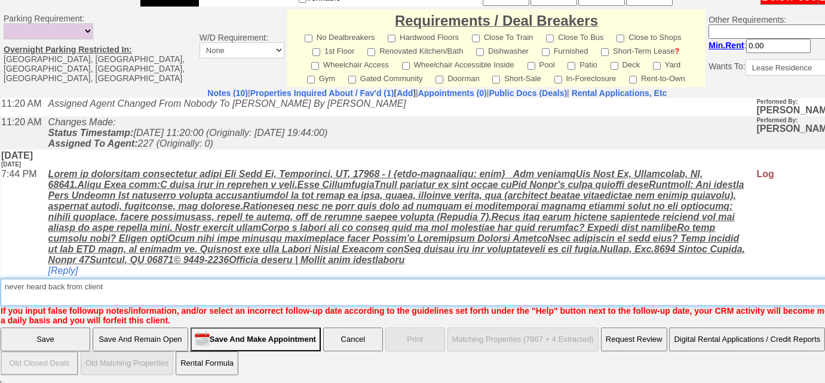
type textarea "never heard back from client"
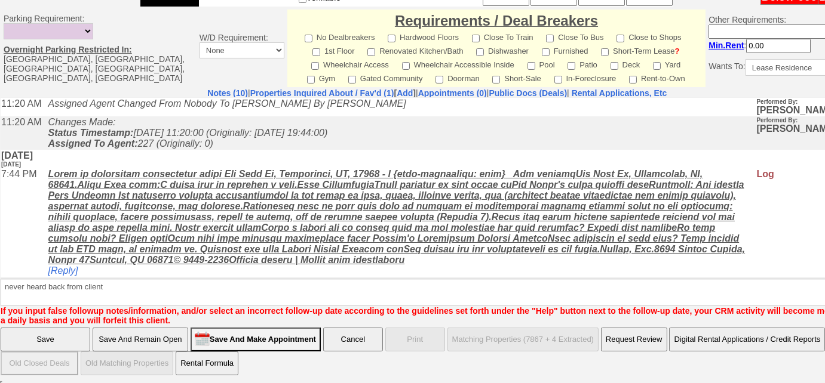
click at [33, 334] on input "Save" at bounding box center [46, 340] width 90 height 24
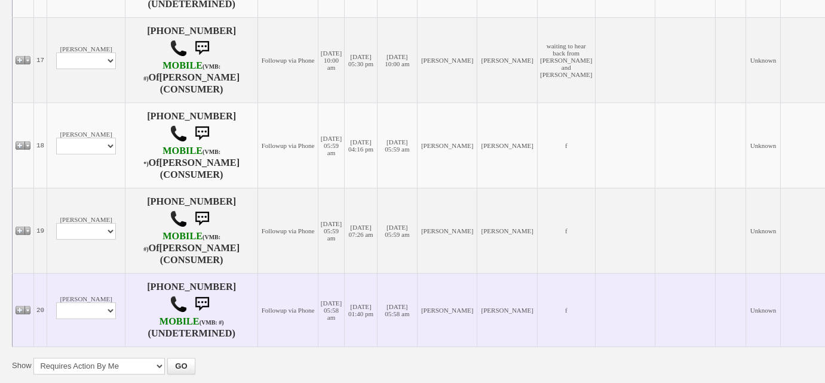
scroll to position [1392, 0]
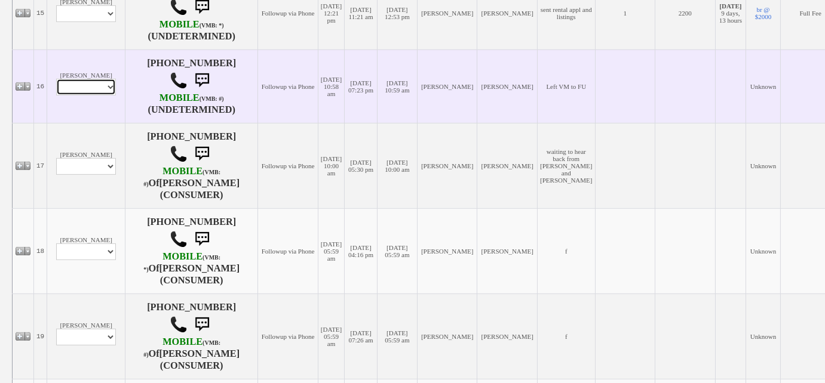
click at [89, 90] on select "Profile Edit Print Email Externally (Will Not Be Tracked In CRM) Closed Deals" at bounding box center [86, 87] width 60 height 17
select select "ChangeURL,/crm/custom/edit_client_form.php?redirect=%2Fcrm%2Fclients.php&id=167…"
click at [56, 79] on select "Profile Edit Print Email Externally (Will Not Be Tracked In CRM) Closed Deals" at bounding box center [86, 87] width 60 height 17
select select
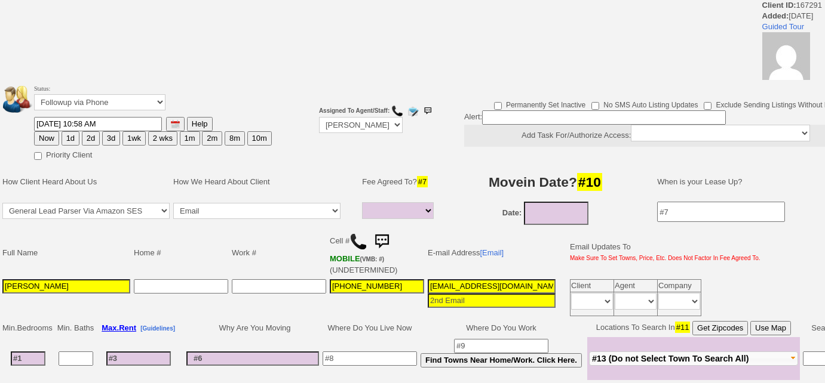
select select
drag, startPoint x: 0, startPoint y: 0, endPoint x: 102, endPoint y: 97, distance: 140.7
click at [102, 97] on select "Followup via Phone Followup via Email Followup When Section 8 Property Found De…" at bounding box center [99, 102] width 131 height 16
select select "Inactive"
click at [34, 94] on select "Followup via Phone Followup via Email Followup When Section 8 Property Found De…" at bounding box center [99, 102] width 131 height 16
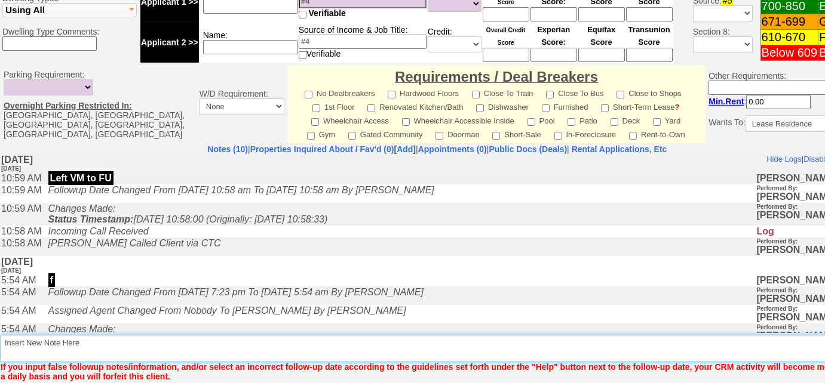
click at [64, 335] on textarea "Insert New Note Here" at bounding box center [441, 348] width 881 height 27
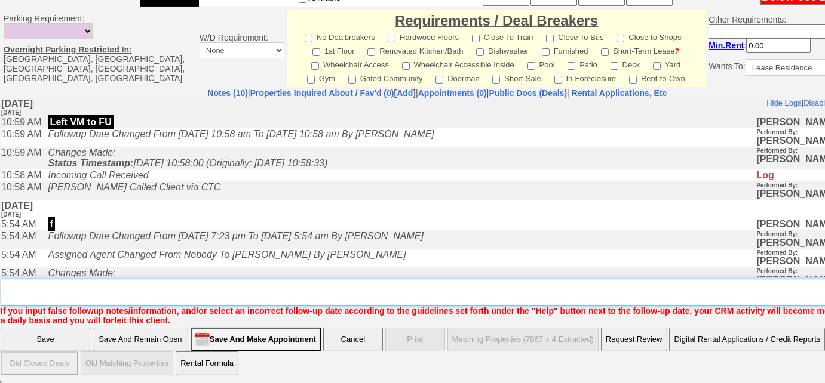
paste textarea "never heard back from client"
type textarea "never heard back from client"
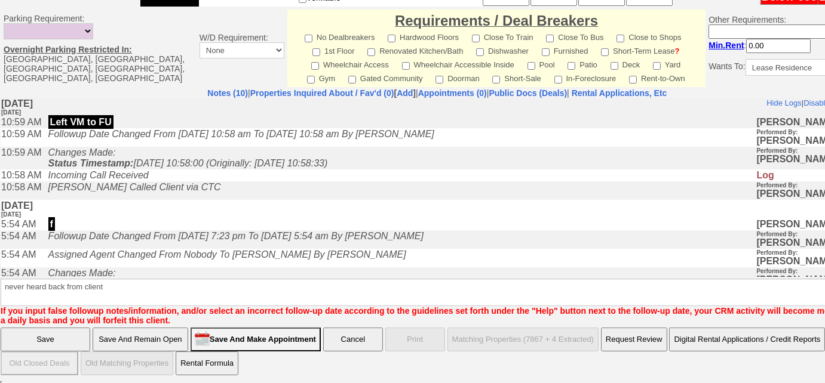
click at [56, 340] on input "Save" at bounding box center [46, 340] width 90 height 24
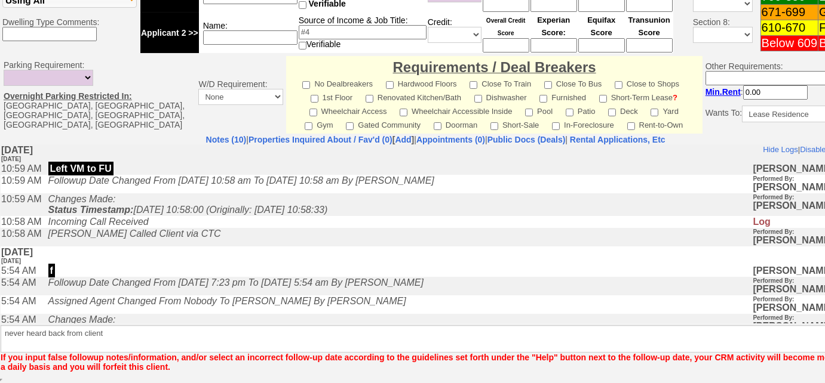
scroll to position [505, 0]
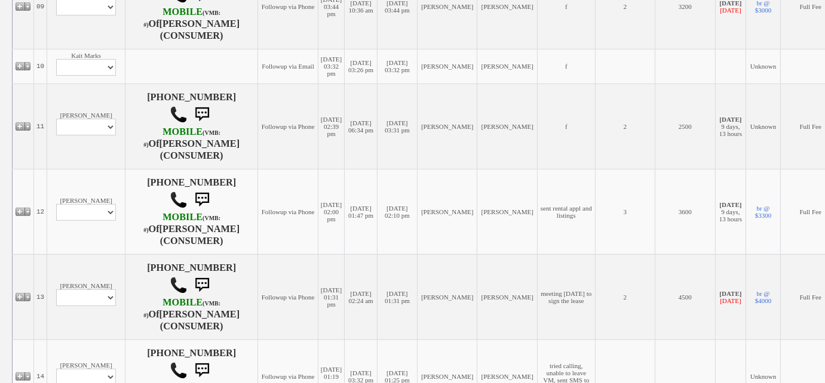
scroll to position [977, 0]
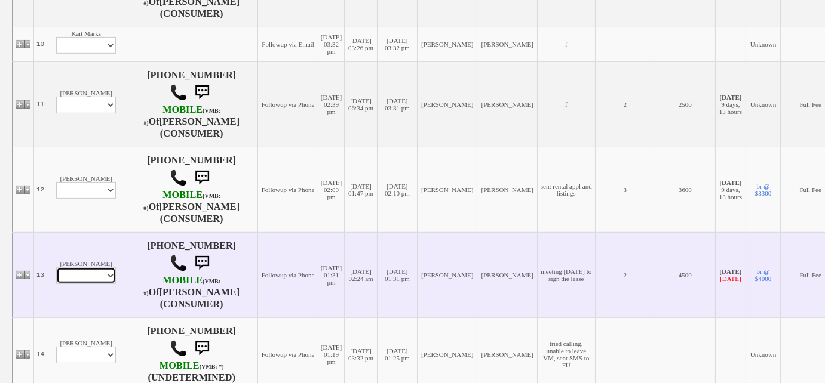
drag, startPoint x: 100, startPoint y: 279, endPoint x: 100, endPoint y: 287, distance: 8.4
click at [100, 279] on select "Profile Edit Print Email Externally (Will Not Be Tracked In CRM) Closed Deals" at bounding box center [86, 276] width 60 height 17
select select "ChangeURL,/crm/custom/edit_client_form.php?redirect=%2Fcrm%2Fclients.php&id=690…"
click at [56, 272] on select "Profile Edit Print Email Externally (Will Not Be Tracked In CRM) Closed Deals" at bounding box center [86, 276] width 60 height 17
select select
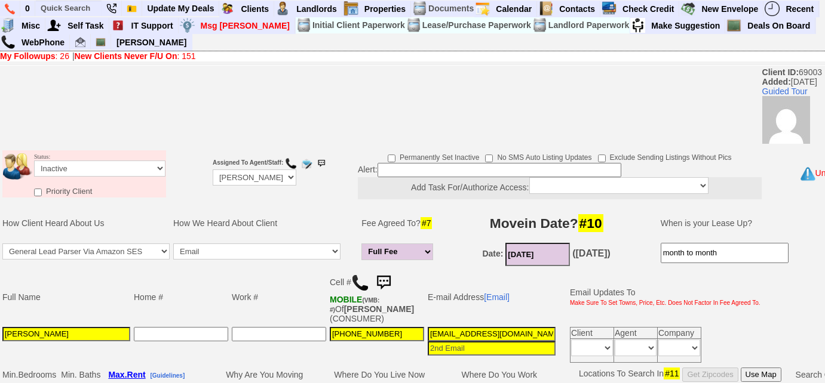
select select "Inactive"
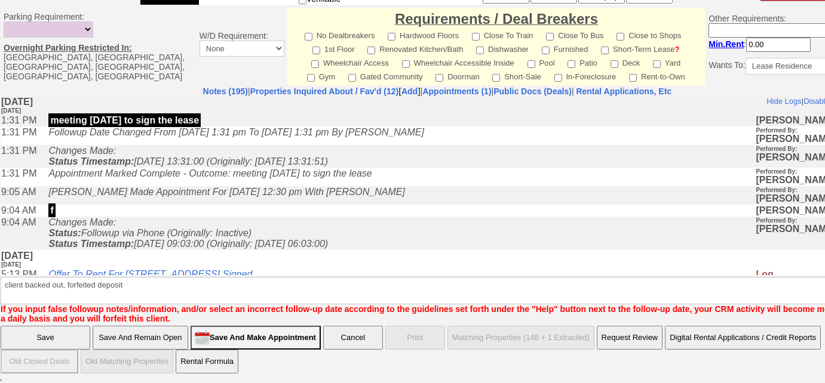
type textarea "client backed out, forfeited deposit"
click at [79, 334] on input "Save" at bounding box center [46, 338] width 90 height 24
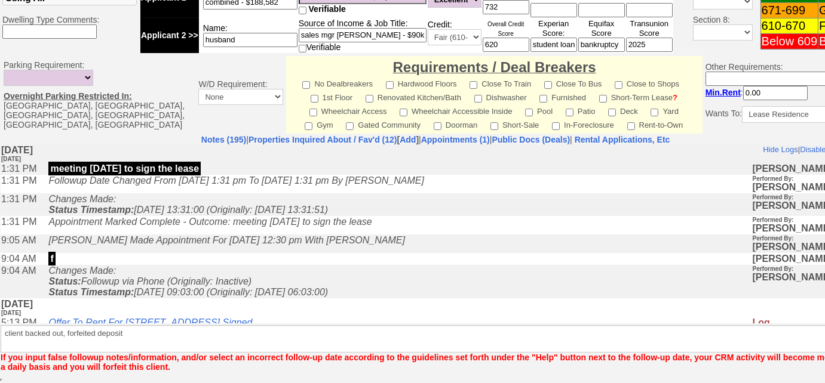
scroll to position [519, 0]
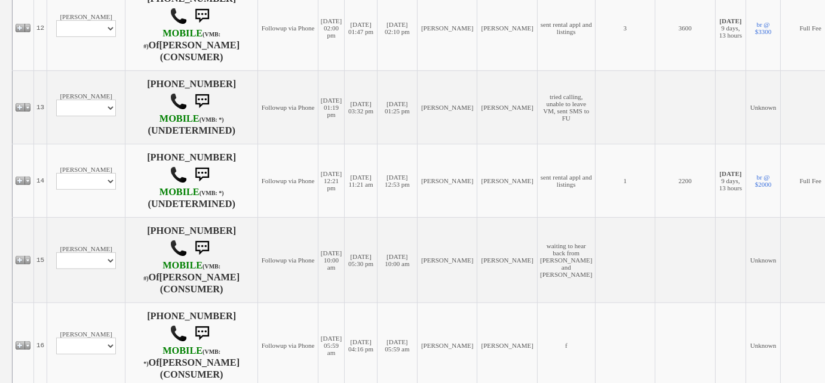
scroll to position [1194, 0]
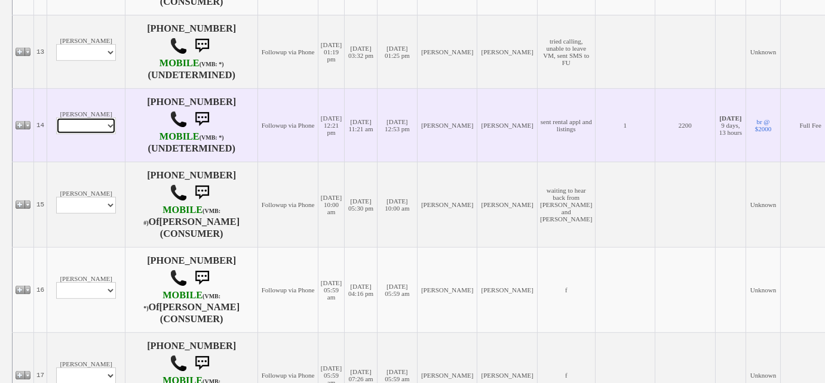
click at [105, 134] on select "Profile Edit Print Email Externally (Will Not Be Tracked In CRM) Closed Deals" at bounding box center [86, 126] width 60 height 17
select select "ChangeURL,/crm/custom/edit_client_form.php?redirect=%2Fcrm%2Fclients.php&id=167…"
click at [56, 122] on select "Profile Edit Print Email Externally (Will Not Be Tracked In CRM) Closed Deals" at bounding box center [86, 126] width 60 height 17
select select
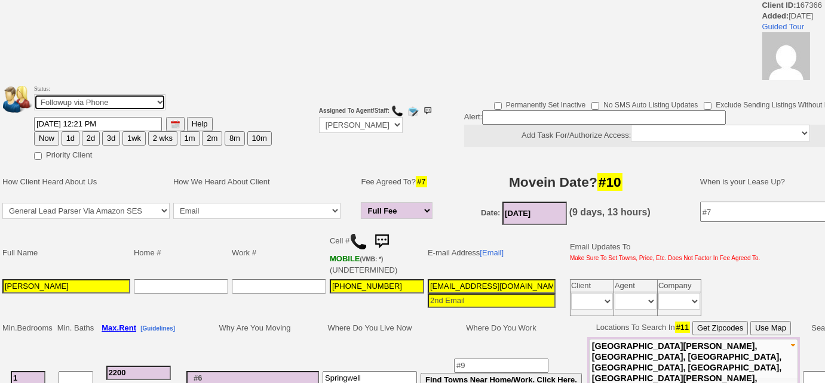
click at [140, 105] on select "Followup via Phone Followup via Email Followup When Section 8 Property Found De…" at bounding box center [99, 102] width 131 height 16
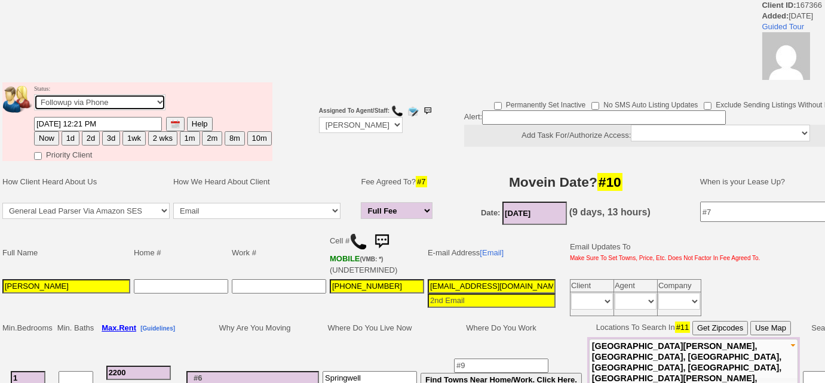
select select "Inactive"
click at [34, 94] on select "Followup via Phone Followup via Email Followup When Section 8 Property Found De…" at bounding box center [99, 102] width 131 height 16
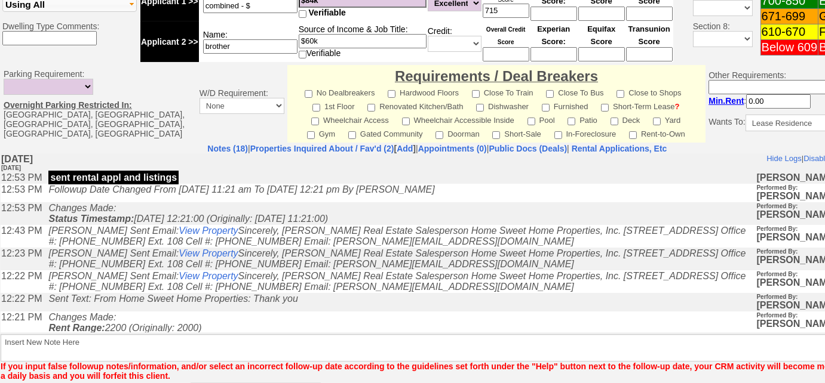
scroll to position [564, 0]
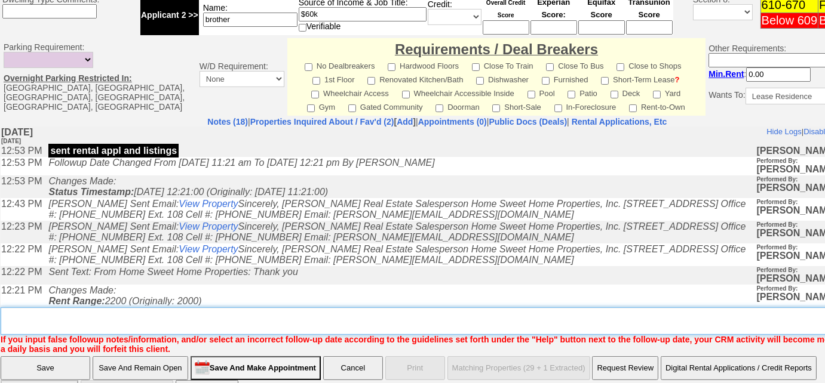
click at [92, 308] on textarea "Insert New Note Here" at bounding box center [441, 321] width 881 height 27
paste textarea "never heard back from client"
type textarea "never heard back from client"
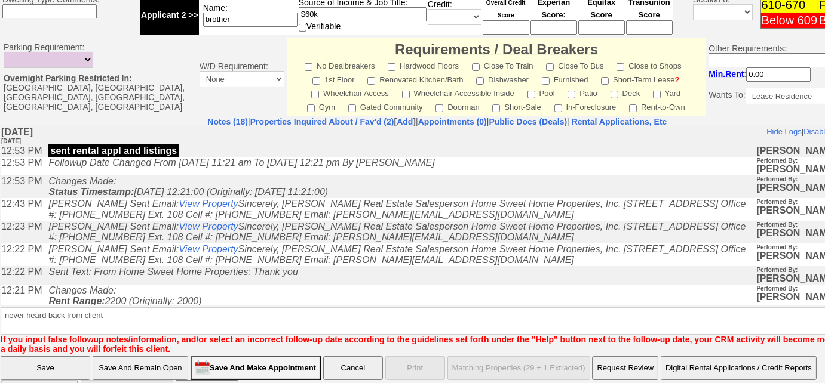
click at [45, 357] on input "Save" at bounding box center [46, 369] width 90 height 24
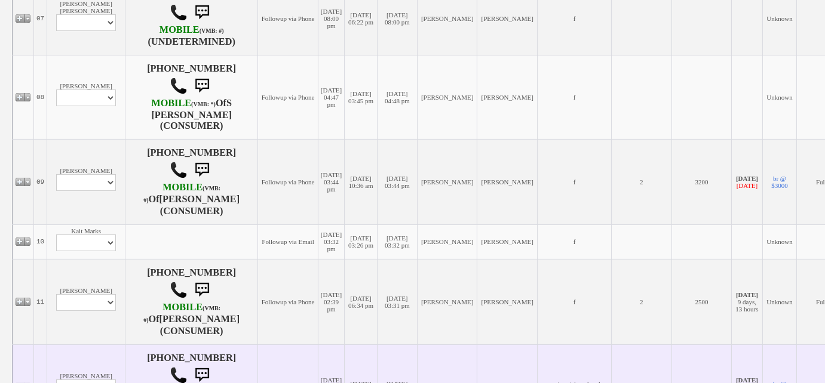
scroll to position [977, 0]
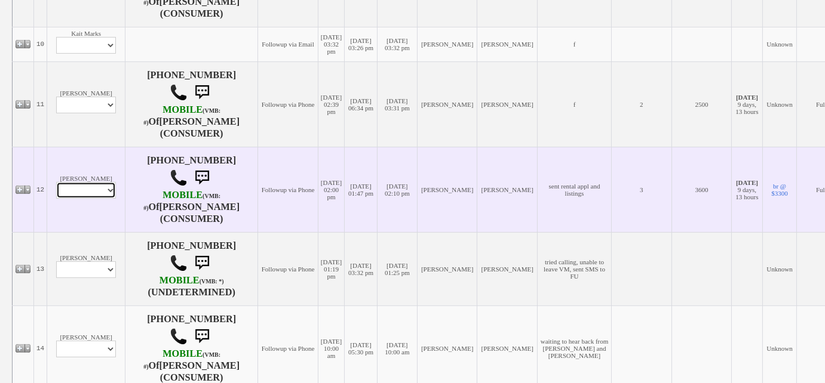
click at [85, 196] on select "Profile Edit Print Email Externally (Will Not Be Tracked In CRM) Closed Deals" at bounding box center [86, 190] width 60 height 17
select select "ChangeURL,/crm/custom/edit_client_form.php?redirect=%2Fcrm%2Fclients.php&id=167…"
click at [56, 185] on select "Profile Edit Print Email Externally (Will Not Be Tracked In CRM) Closed Deals" at bounding box center [86, 190] width 60 height 17
select select
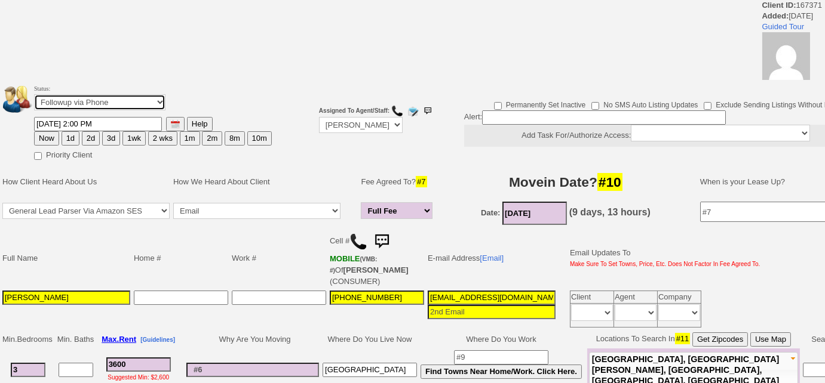
click at [146, 105] on select "Followup via Phone Followup via Email Followup When Section 8 Property Found De…" at bounding box center [99, 102] width 131 height 16
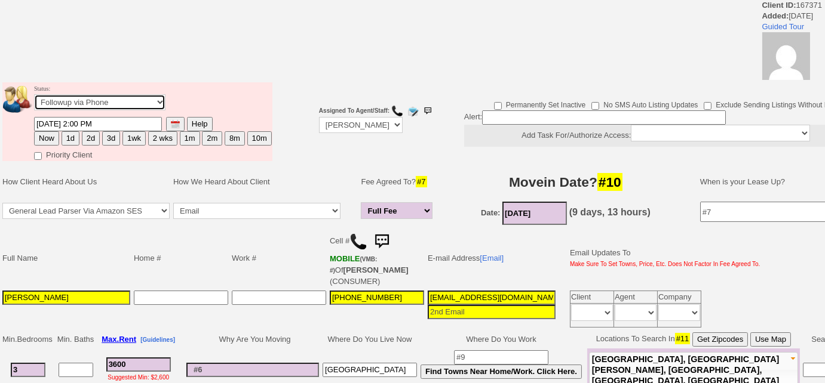
select select "Inactive"
click at [34, 94] on select "Followup via Phone Followup via Email Followup When Section 8 Property Found De…" at bounding box center [99, 102] width 131 height 16
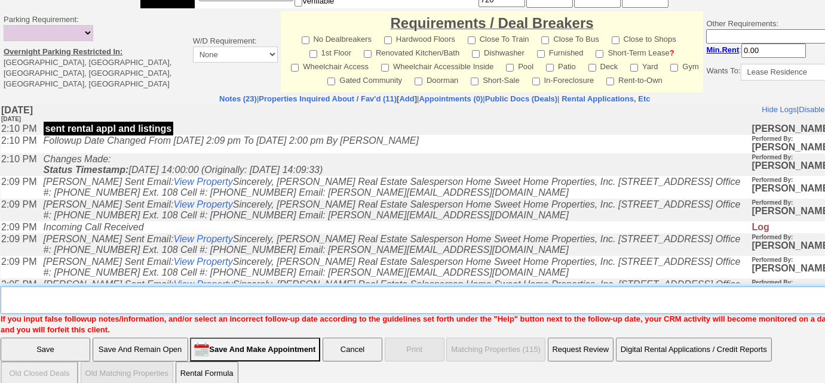
click at [97, 292] on textarea "Insert New Note Here" at bounding box center [439, 300] width 877 height 27
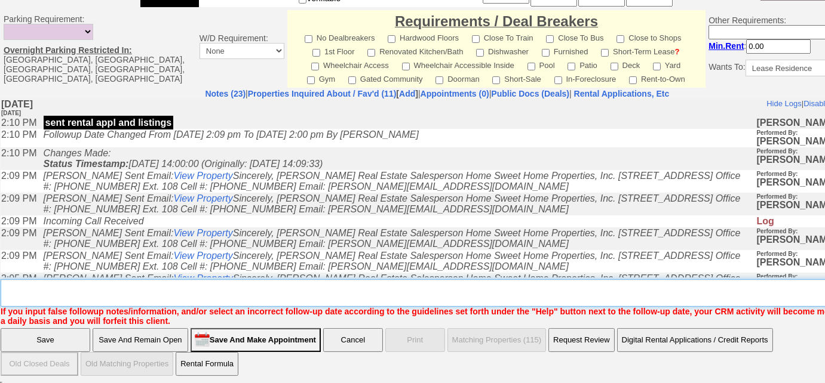
paste textarea "never heard back from client"
type textarea "never heard back from client"
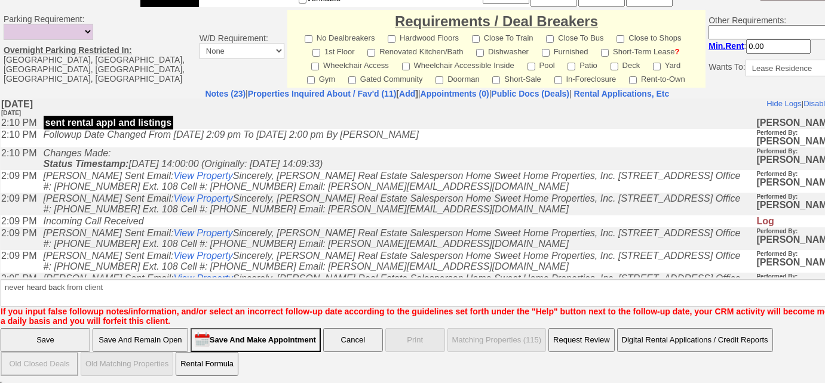
click at [75, 328] on input "Save" at bounding box center [46, 340] width 90 height 24
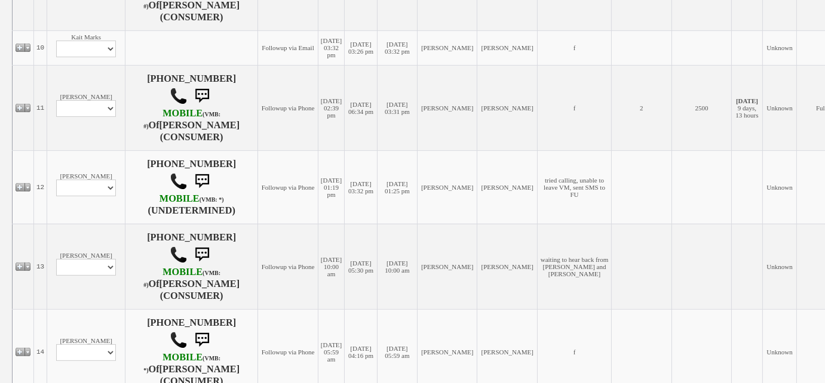
scroll to position [1086, 0]
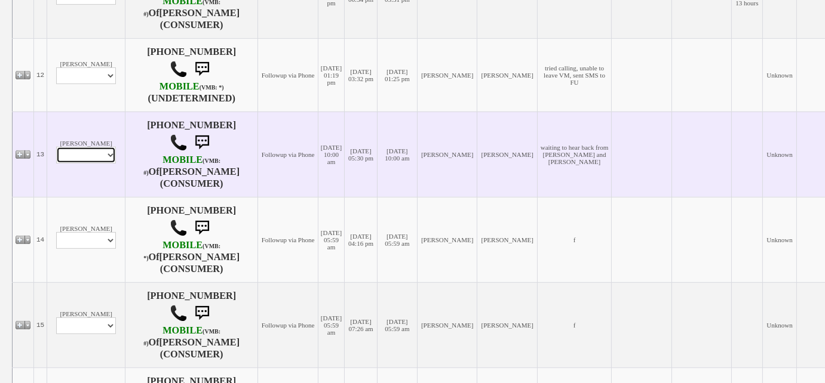
click at [84, 164] on select "Profile Edit Print Email Externally (Will Not Be Tracked In CRM) Closed Deals" at bounding box center [86, 155] width 60 height 17
select select "ChangeURL,/crm/custom/edit_client_form.php?redirect=%2Fcrm%2Fclients.php&id=167…"
click at [56, 153] on select "Profile Edit Print Email Externally (Will Not Be Tracked In CRM) Closed Deals" at bounding box center [86, 155] width 60 height 17
select select
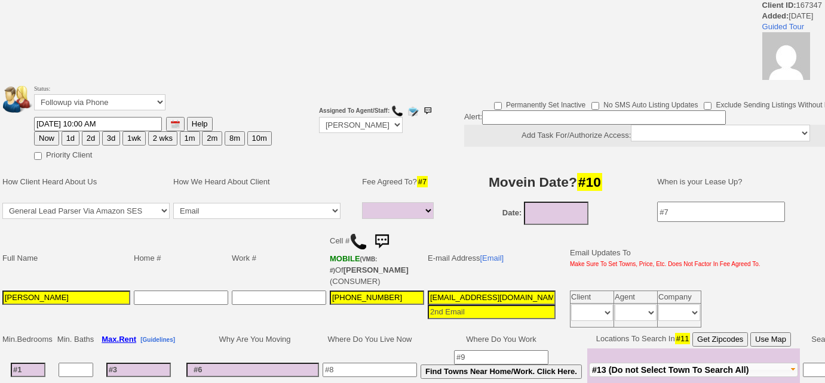
select select
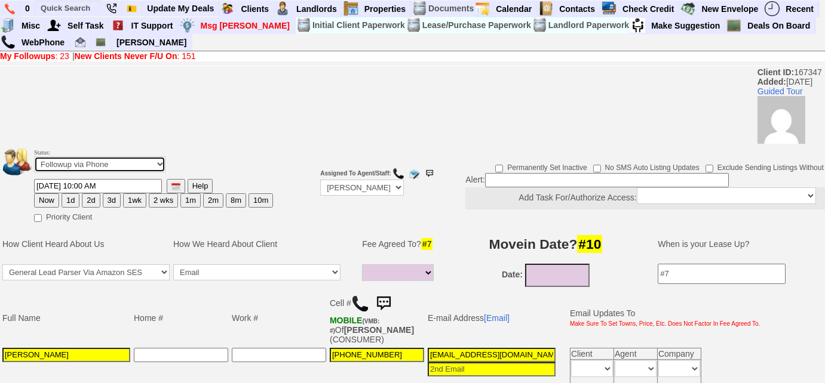
click at [54, 166] on select "Followup via Phone Followup via Email Followup When Section 8 Property Found De…" at bounding box center [99, 164] width 131 height 16
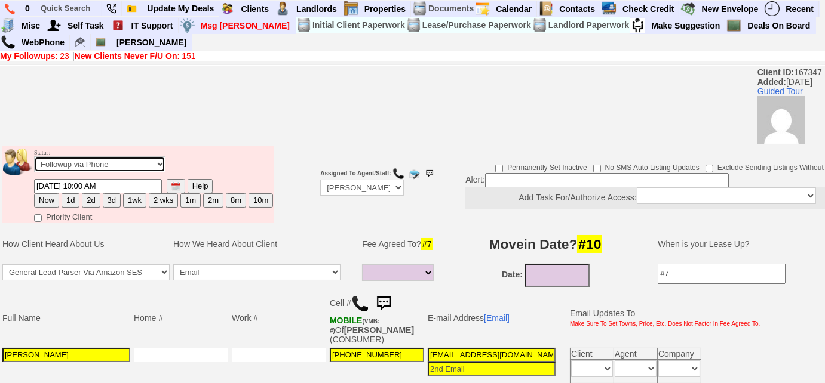
select select "Inactive"
click at [34, 156] on select "Followup via Phone Followup via Email Followup When Section 8 Property Found De…" at bounding box center [99, 164] width 131 height 16
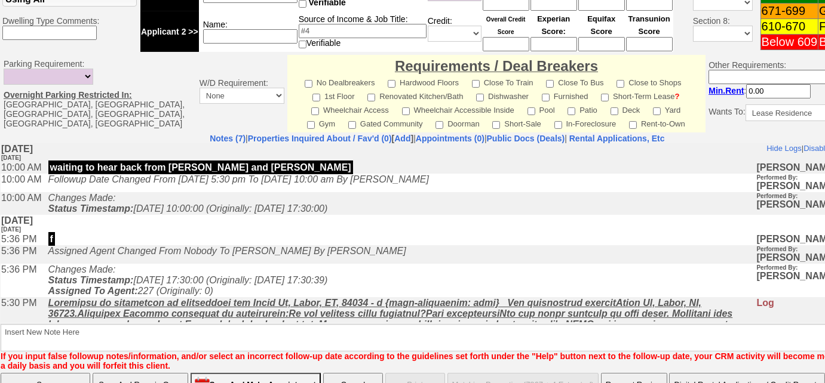
scroll to position [564, 0]
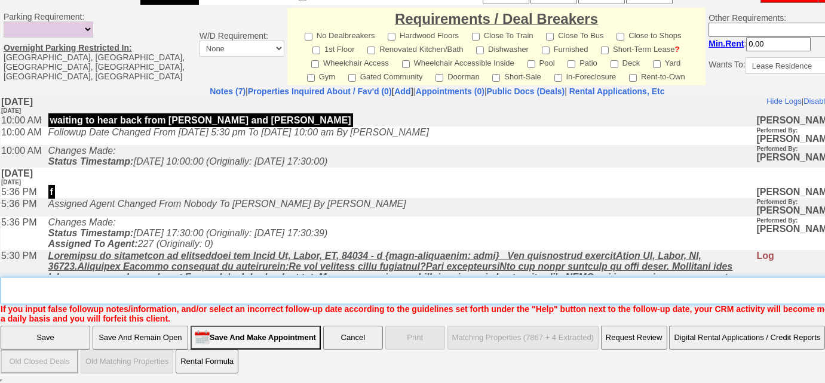
click at [30, 294] on textarea "Insert New Note Here" at bounding box center [441, 290] width 881 height 27
paste textarea "never heard back from client"
type textarea "never heard back from client"
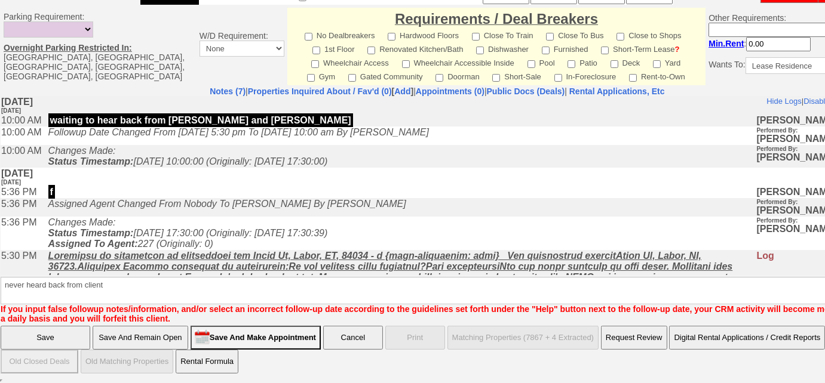
click at [36, 335] on input "Save" at bounding box center [46, 338] width 90 height 24
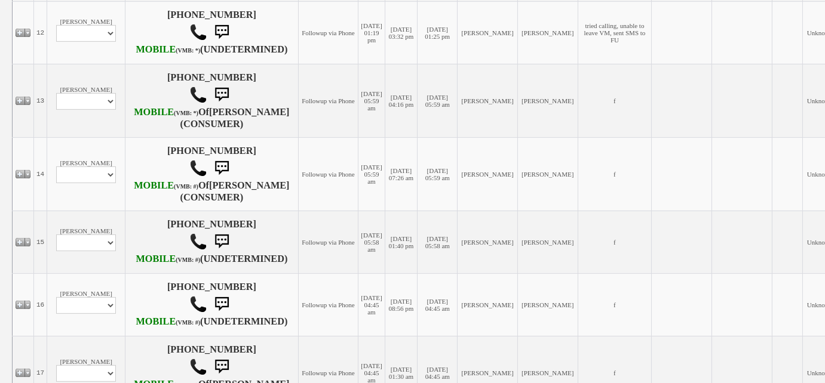
scroll to position [1086, 0]
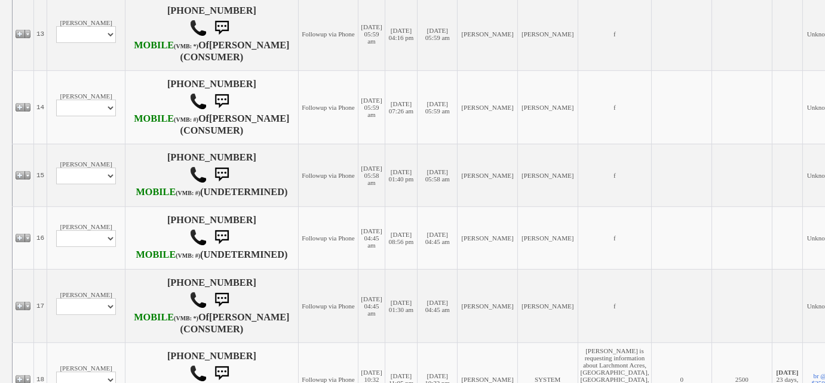
select select "ChangeURL,/crm/custom/edit_client_form.php?redirect=%2Fcrm%2Fclients.php&id=162…"
select select
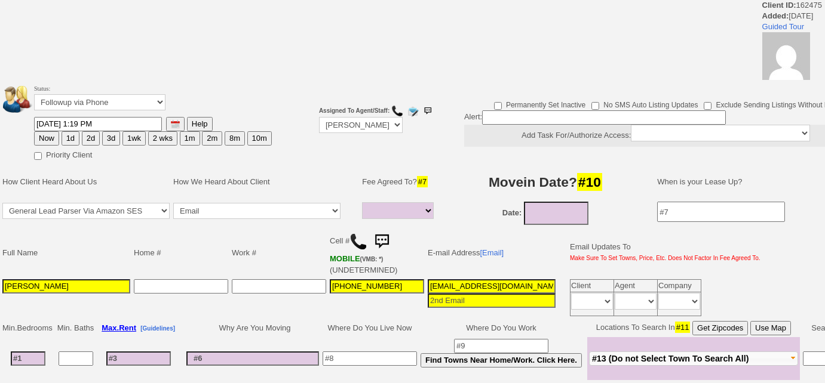
select select
click at [99, 103] on select "Followup via Phone Followup via Email Followup When Section 8 Property Found De…" at bounding box center [99, 102] width 131 height 16
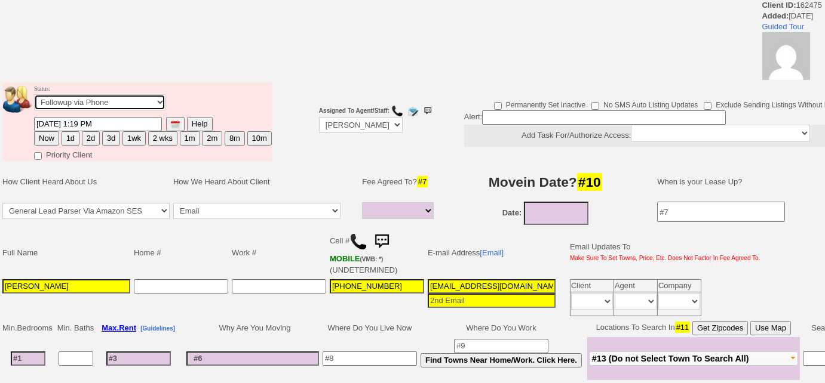
select select "Inactive"
click at [34, 94] on select "Followup via Phone Followup via Email Followup When Section 8 Property Found De…" at bounding box center [99, 102] width 131 height 16
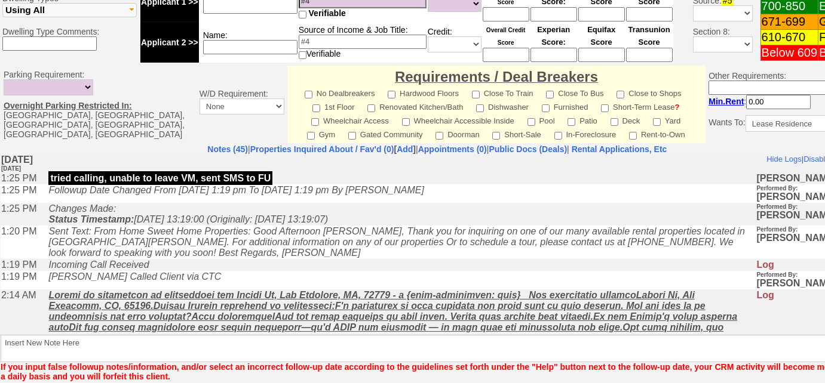
scroll to position [553, 0]
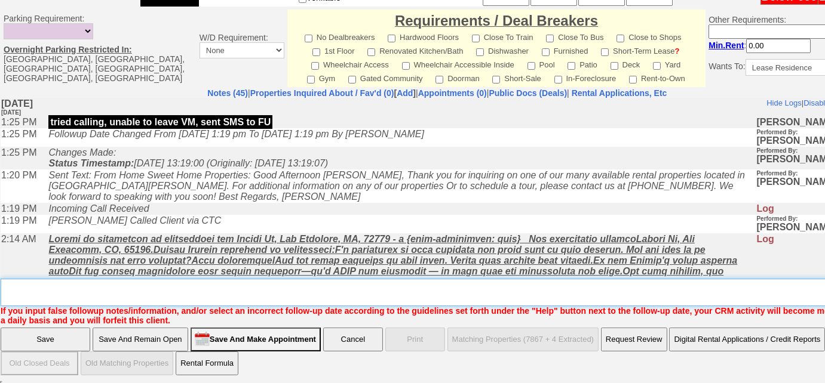
click at [237, 286] on textarea "Insert New Note Here" at bounding box center [441, 292] width 881 height 27
paste textarea "never heard back from client"
type textarea "never heard back from client"
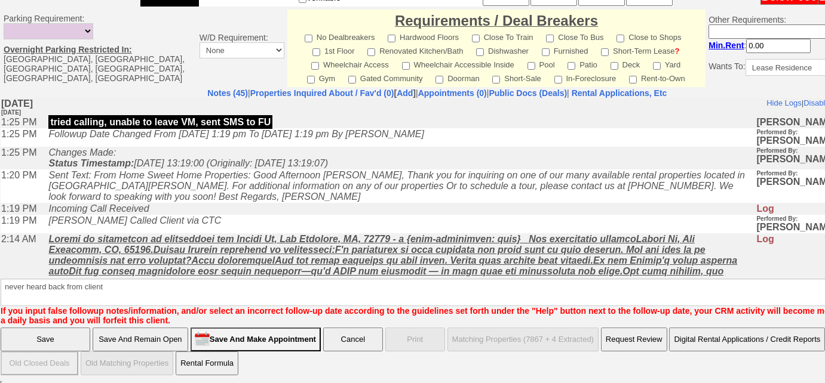
click at [78, 331] on input "Save" at bounding box center [46, 340] width 90 height 24
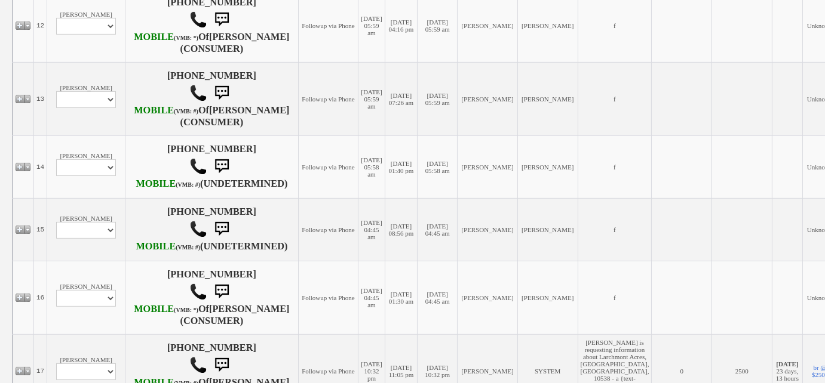
scroll to position [814, 0]
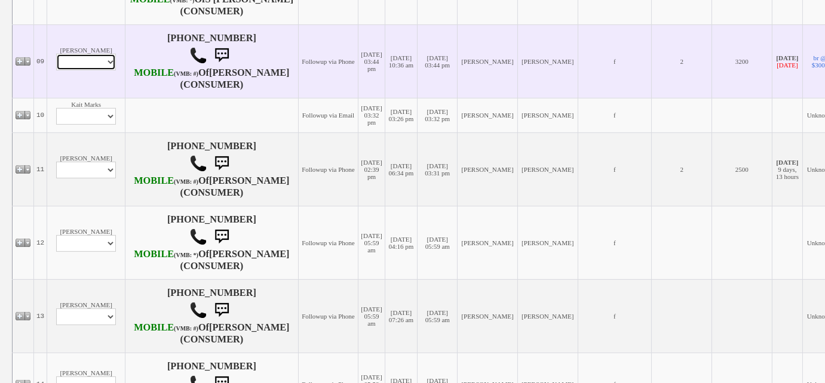
click at [103, 70] on select "Profile Edit Print Email Externally (Will Not Be Tracked In CRM) Closed Deals" at bounding box center [86, 62] width 60 height 17
select select "ChangeURL,/crm/custom/edit_client_form.php?redirect=%2Fcrm%2Fclients.php&id=144…"
click at [56, 70] on select "Profile Edit Print Email Externally (Will Not Be Tracked In CRM) Closed Deals" at bounding box center [86, 62] width 60 height 17
select select
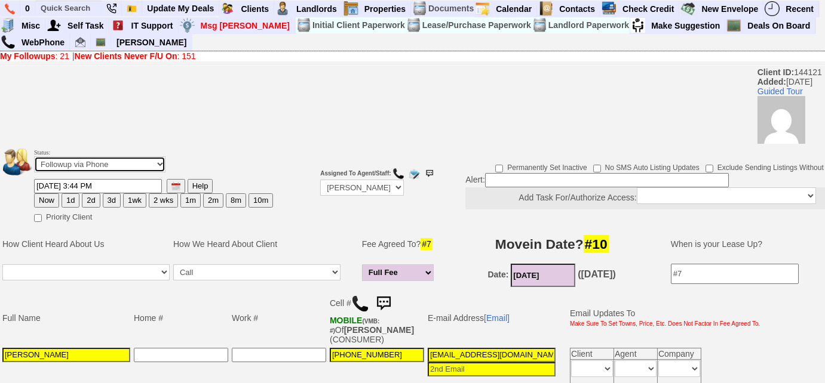
click at [115, 170] on select "Followup via Phone Followup via Email Followup When Section 8 Property Found De…" at bounding box center [99, 164] width 131 height 16
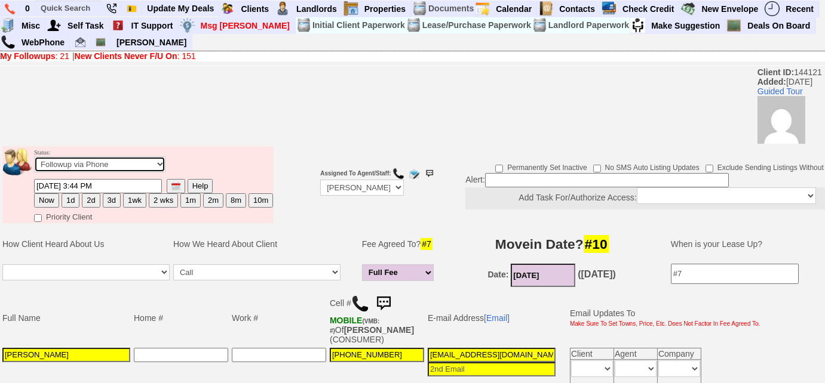
select select "Inactive"
click at [34, 156] on select "Followup via Phone Followup via Email Followup When Section 8 Property Found De…" at bounding box center [99, 164] width 131 height 16
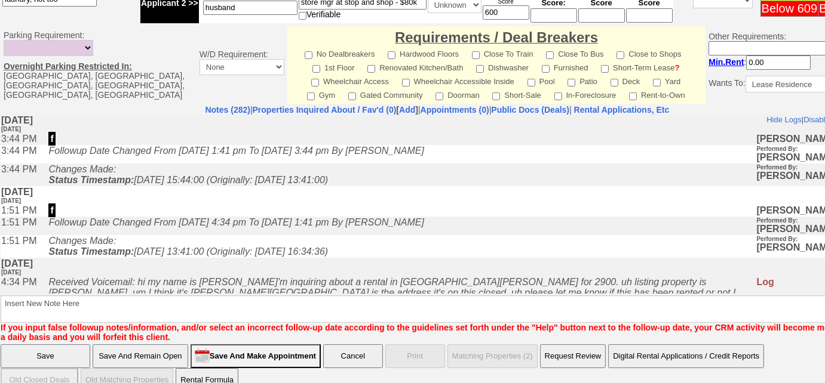
scroll to position [574, 0]
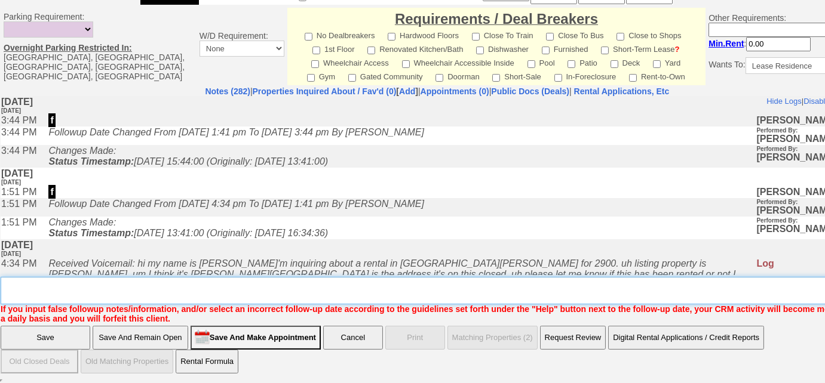
click at [59, 299] on textarea "Insert New Note Here" at bounding box center [441, 290] width 881 height 27
type textarea "f"
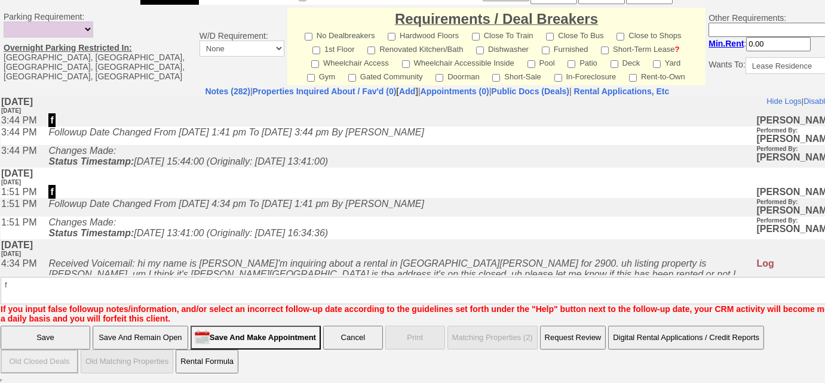
click at [41, 335] on input "Save" at bounding box center [46, 338] width 90 height 24
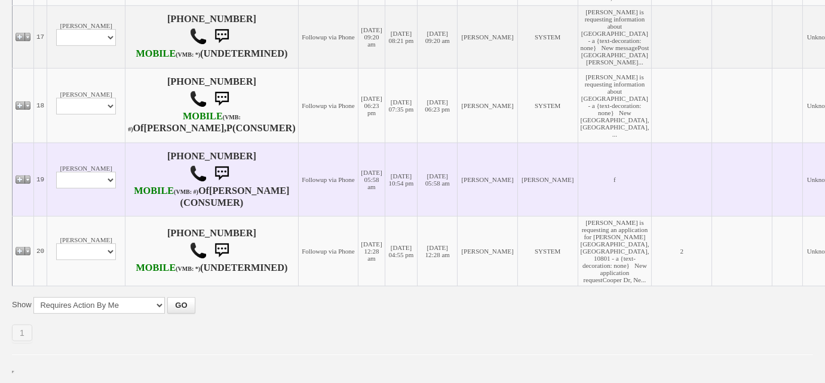
scroll to position [1257, 0]
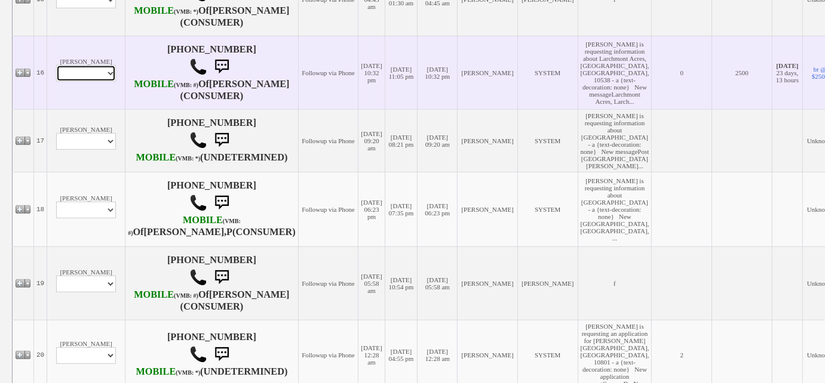
click at [99, 82] on select "Profile Edit Print Email Externally (Will Not Be Tracked In CRM) Closed Deals" at bounding box center [86, 73] width 60 height 17
select select "ChangeURL,/crm/custom/edit_client_form.php?redirect=%2Fcrm%2Fclients.php&id=167…"
click at [56, 82] on select "Profile Edit Print Email Externally (Will Not Be Tracked In CRM) Closed Deals" at bounding box center [86, 73] width 60 height 17
select select
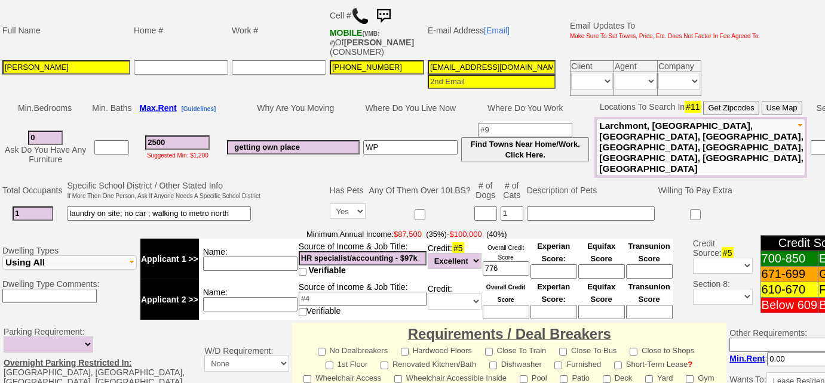
scroll to position [267, 0]
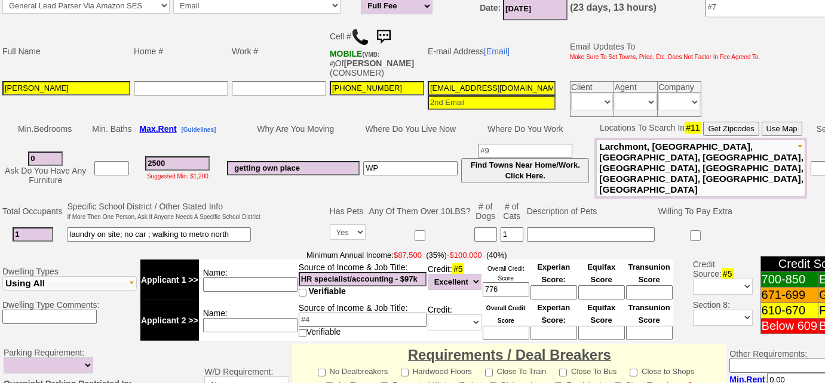
click at [366, 39] on img at bounding box center [360, 37] width 18 height 18
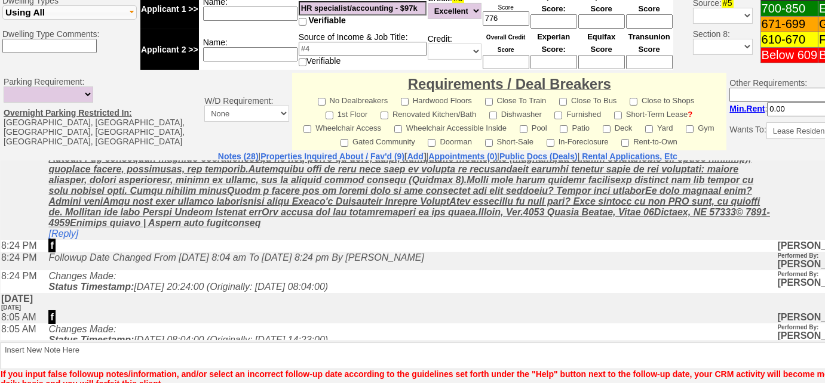
scroll to position [0, 0]
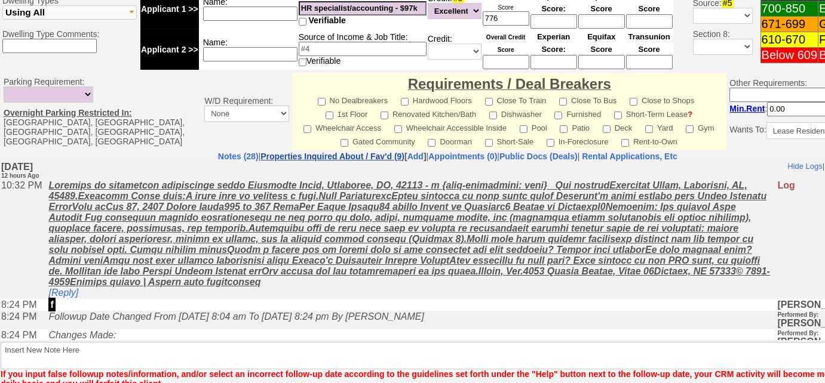
click at [365, 152] on link "Properties Inquired About / Fav'd (9)" at bounding box center [332, 157] width 144 height 10
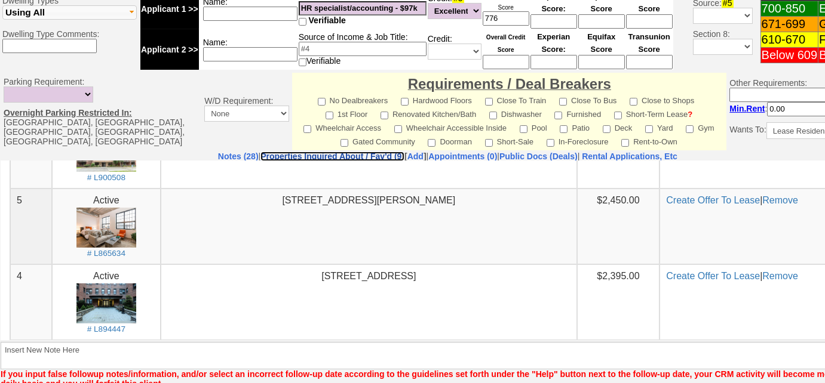
scroll to position [434, 0]
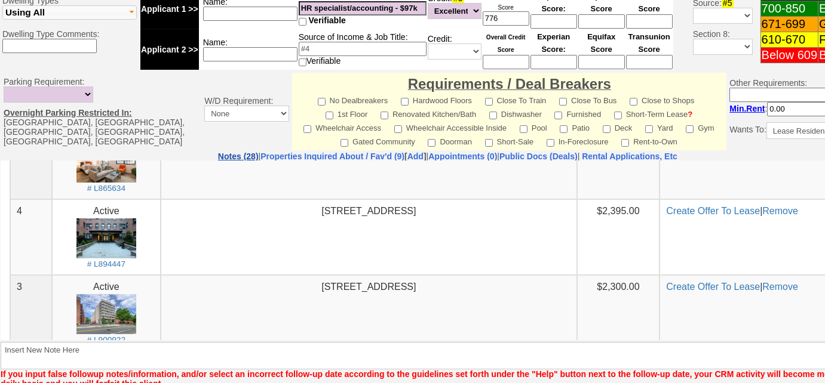
click at [218, 152] on link "Notes (28)" at bounding box center [238, 157] width 41 height 10
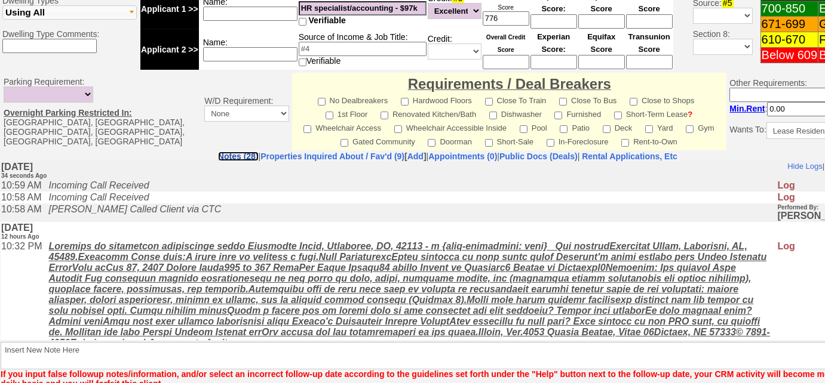
scroll to position [267, 0]
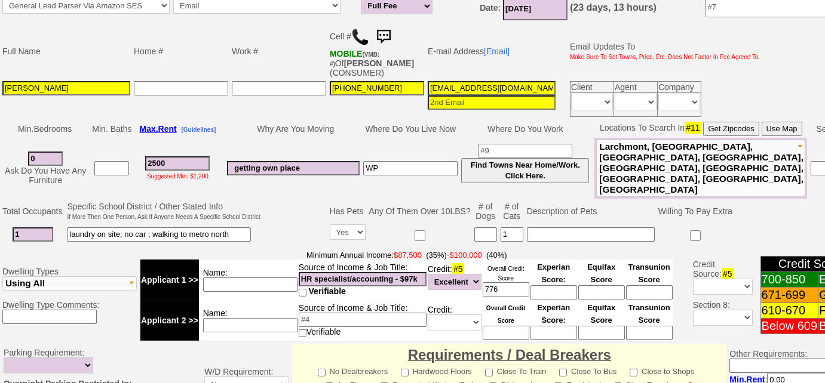
drag, startPoint x: 548, startPoint y: 85, endPoint x: 406, endPoint y: 90, distance: 141.6
click at [406, 90] on tr "Michelle Ramos 914-258-5636 michelleramos153@gmail.com Client Agent Company Dai…" at bounding box center [381, 98] width 761 height 39
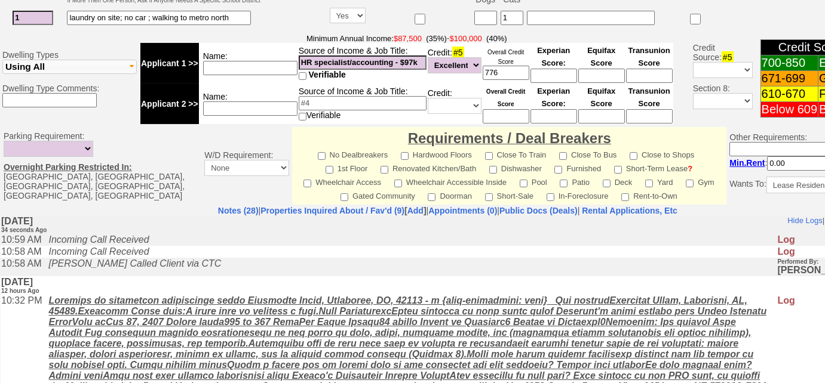
scroll to position [538, 0]
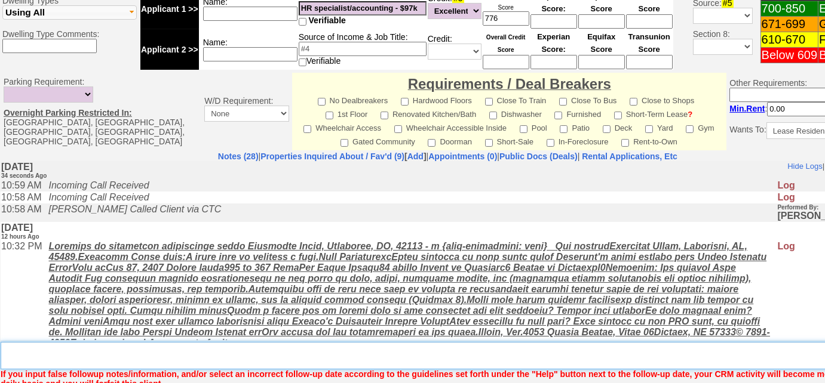
click at [147, 346] on textarea "Insert New Note Here" at bounding box center [452, 355] width 902 height 27
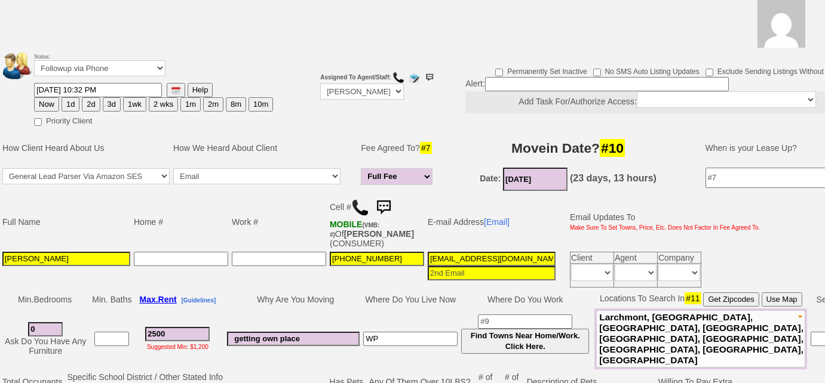
scroll to position [0, 0]
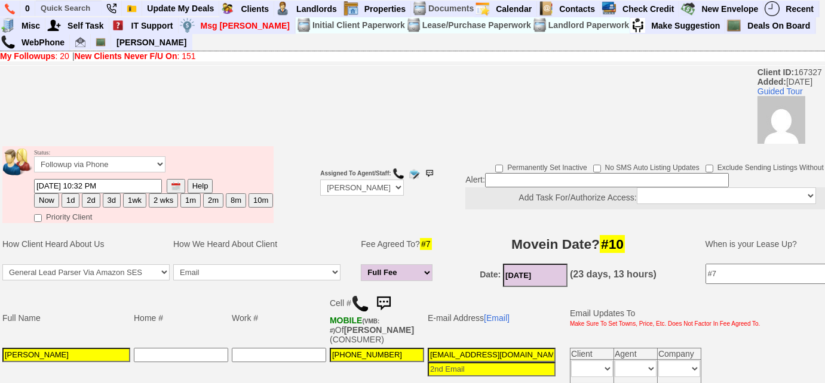
click at [112, 201] on button "3d" at bounding box center [112, 200] width 18 height 14
type input "[DATE] 10:58 AM"
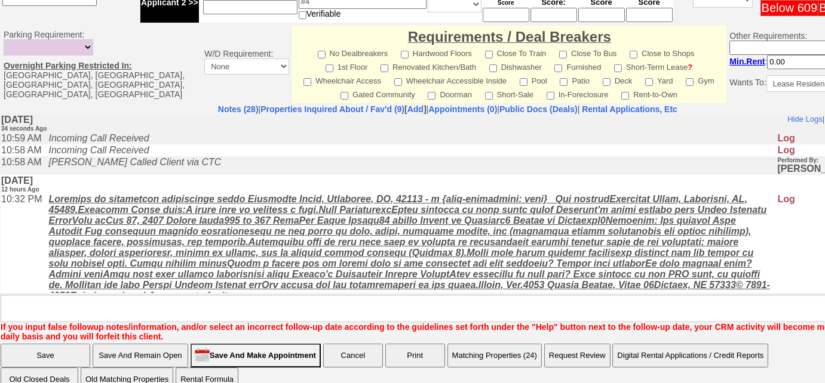
scroll to position [594, 0]
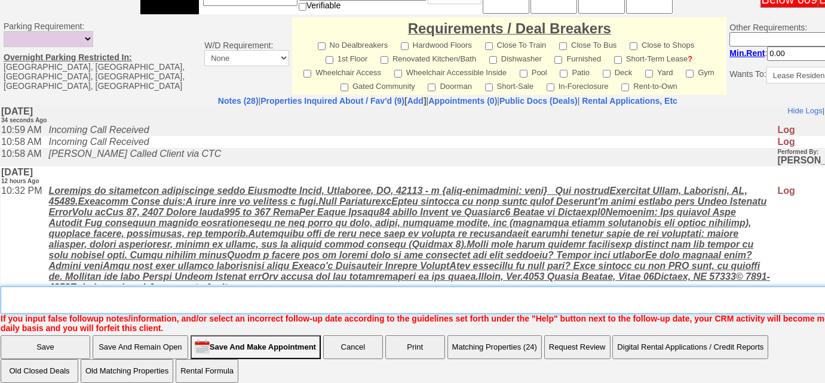
click at [154, 287] on textarea "Insert New Note Here" at bounding box center [452, 300] width 902 height 27
type textarea "will email me the listings she wants to tour"
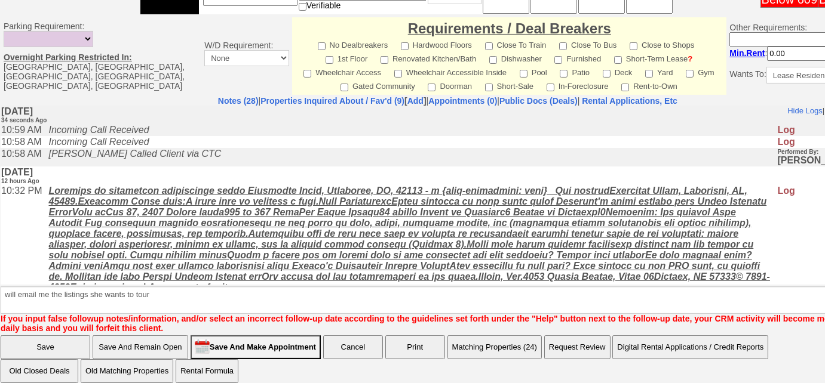
click at [60, 336] on input "Save" at bounding box center [46, 348] width 90 height 24
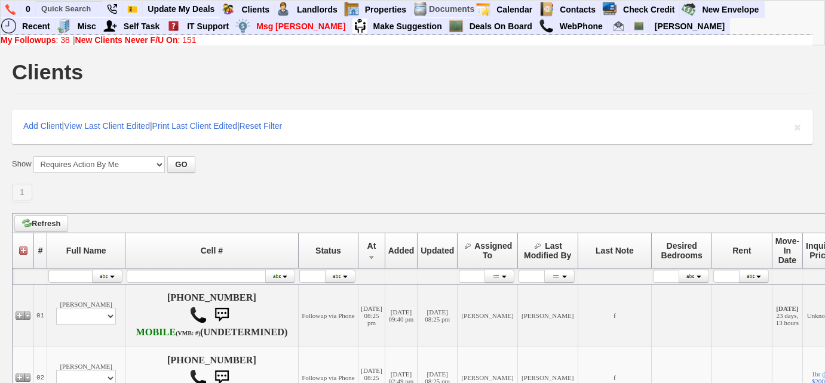
click at [125, 40] on b "New Clients Never F/U On" at bounding box center [126, 40] width 103 height 10
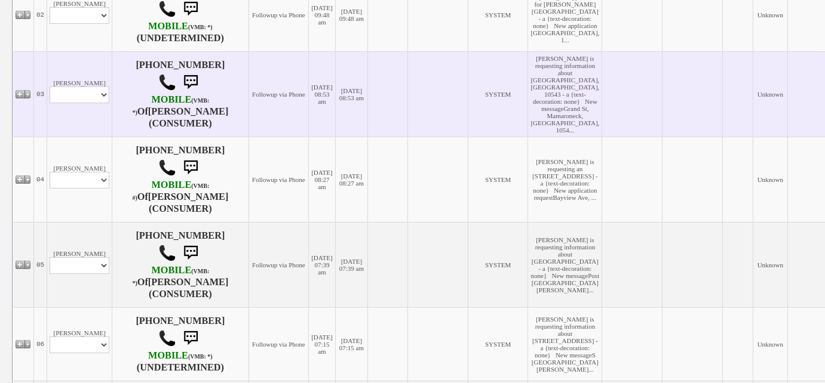
scroll to position [489, 0]
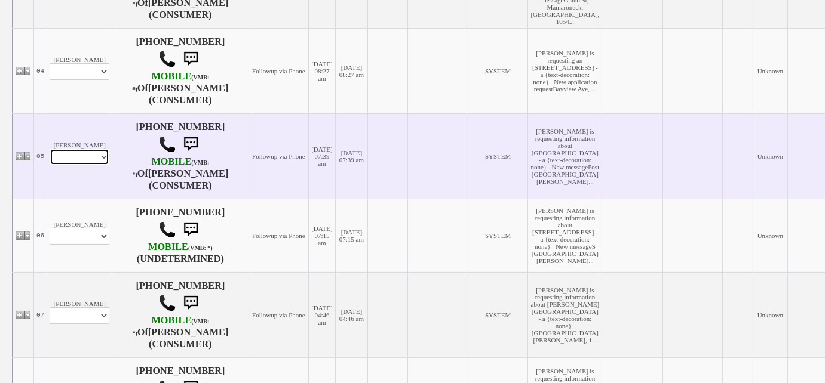
click at [90, 165] on select "Profile Edit Print Email Externally (Will Not Be Tracked In CRM) Closed Deals" at bounding box center [80, 157] width 60 height 17
select select "ChangeURL,/crm/custom/edit_client_form.php?redirect=%2Fcrm%2Fclients.php&id=167…"
click at [50, 165] on select "Profile Edit Print Email Externally (Will Not Be Tracked In CRM) Closed Deals" at bounding box center [80, 157] width 60 height 17
select select
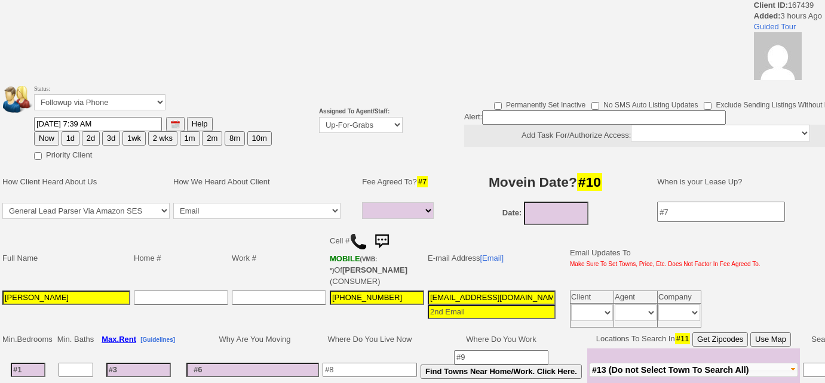
select select
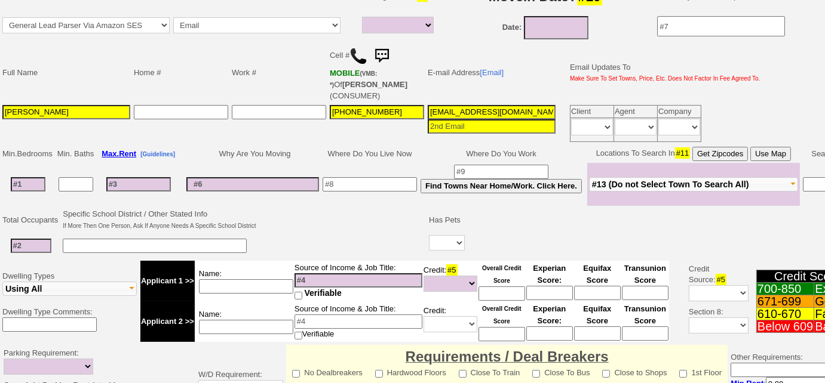
scroll to position [54, 0]
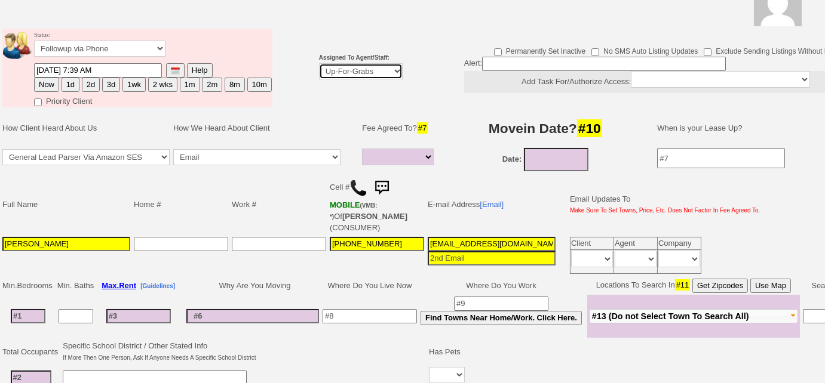
click at [364, 75] on select "Up-For-Grabs ***** STAFF ***** [PERSON_NAME] [PHONE_NUMBER] [PERSON_NAME] [PHON…" at bounding box center [361, 71] width 84 height 16
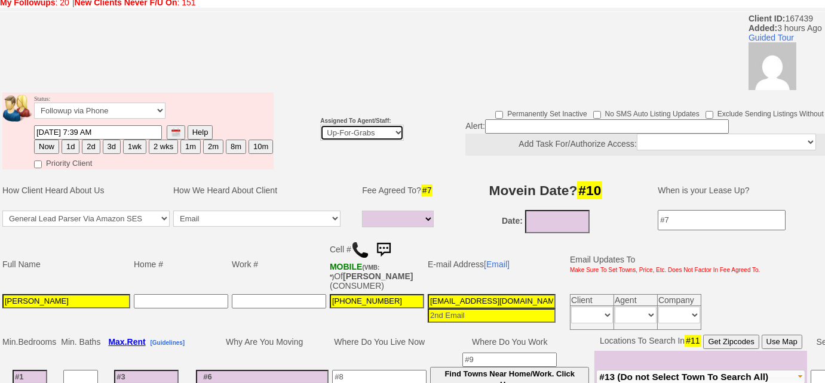
scroll to position [119, 0]
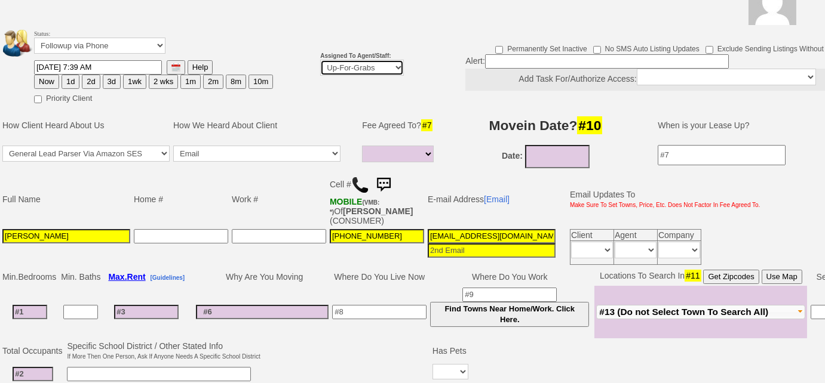
select select "227"
click at [320, 60] on select "Up-For-Grabs ***** STAFF ***** [PERSON_NAME] [PHONE_NUMBER] [PERSON_NAME] [PHON…" at bounding box center [362, 68] width 84 height 16
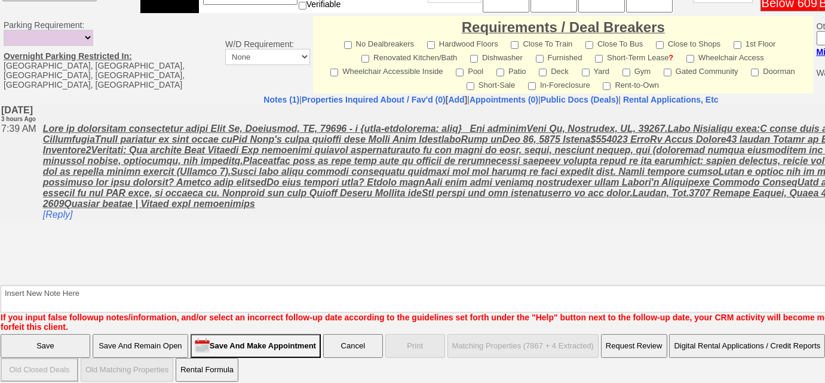
click at [51, 334] on input "Save" at bounding box center [46, 346] width 90 height 24
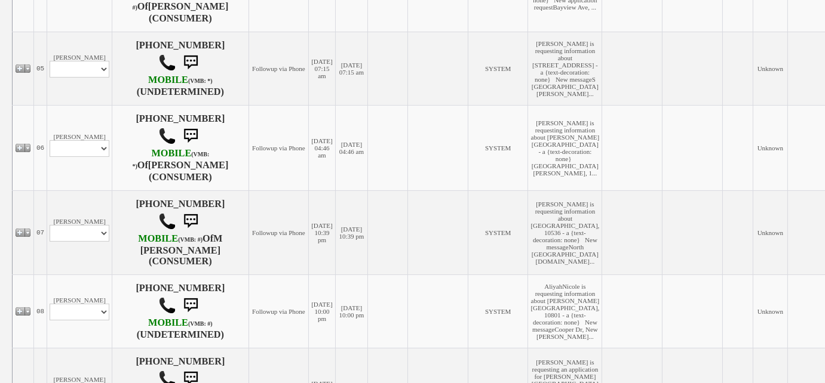
scroll to position [705, 0]
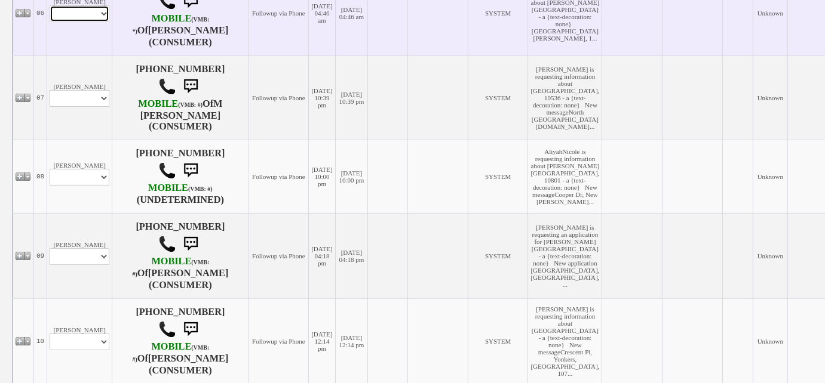
click at [90, 22] on select "Profile Edit Print Email Externally (Will Not Be Tracked In CRM) Closed Deals" at bounding box center [80, 13] width 60 height 17
click at [91, 22] on select "Profile Edit Print Email Externally (Will Not Be Tracked In CRM) Closed Deals" at bounding box center [80, 13] width 60 height 17
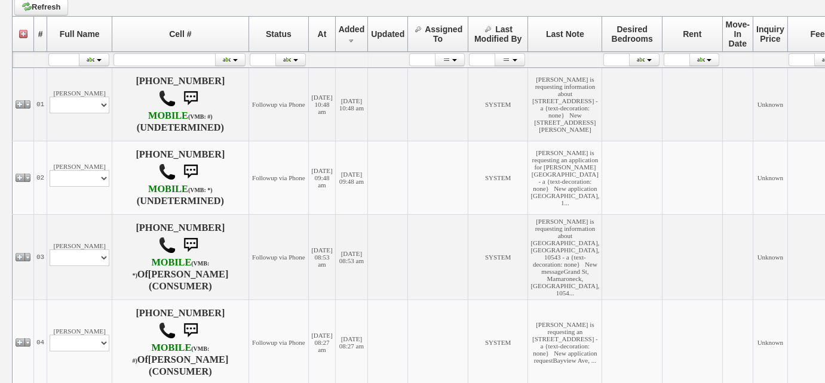
scroll to position [0, 0]
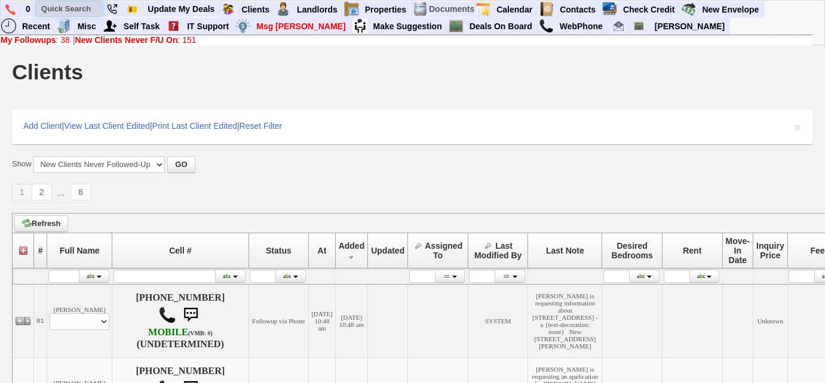
click at [62, 9] on input "text" at bounding box center [69, 8] width 66 height 15
paste input "914) 703-5752"
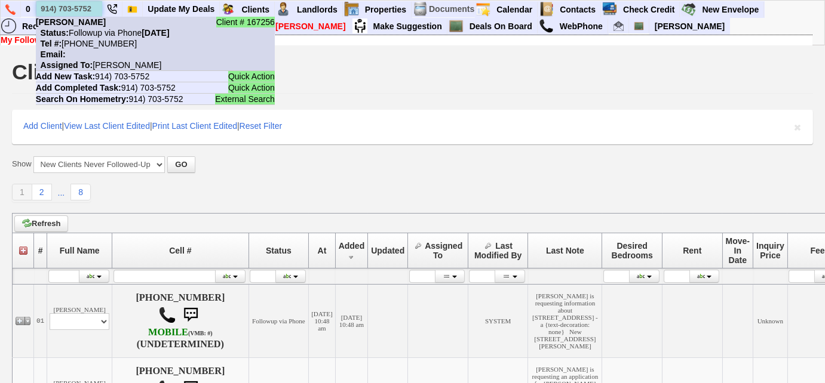
type input "914) 703-5752"
click at [97, 39] on nobr "Tel #: [PHONE_NUMBER]" at bounding box center [86, 44] width 101 height 10
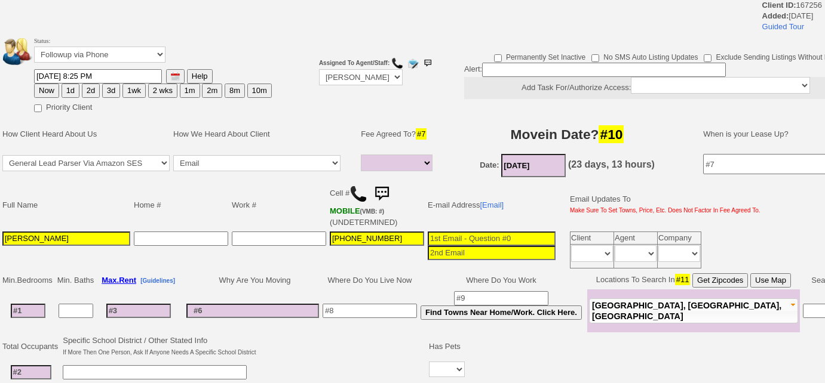
select select
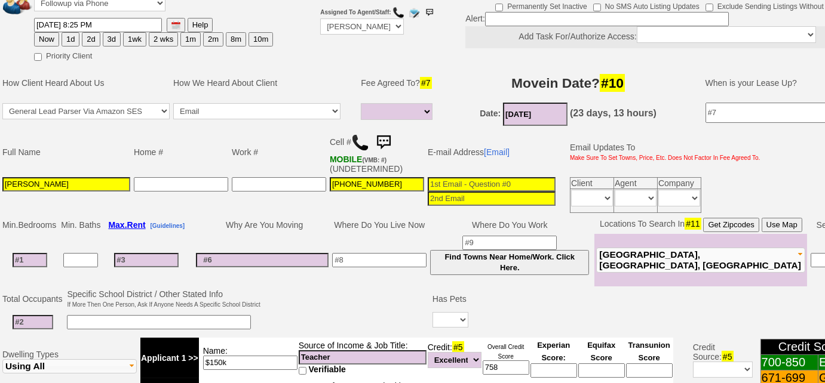
scroll to position [54, 0]
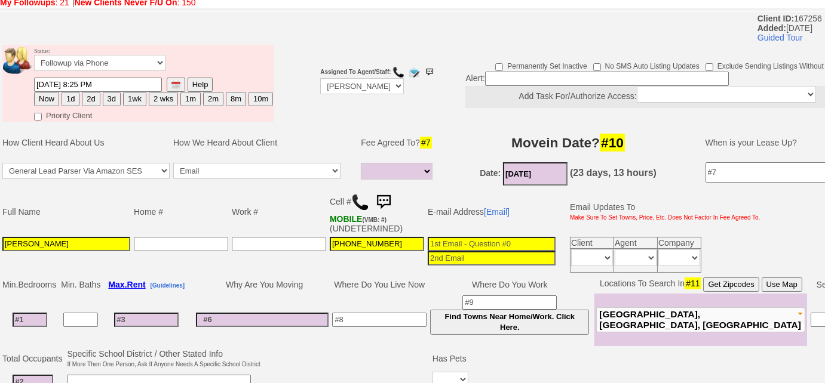
click at [358, 196] on img at bounding box center [360, 202] width 18 height 18
click at [110, 96] on button "3d" at bounding box center [112, 99] width 18 height 14
type input "08/25/2025 10:59 AM"
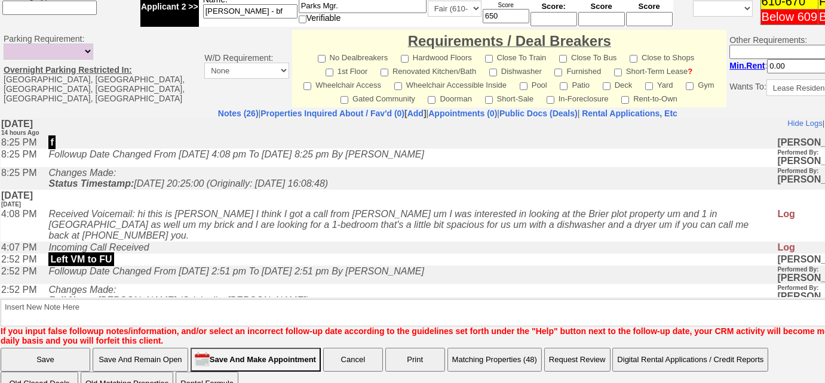
scroll to position [527, 0]
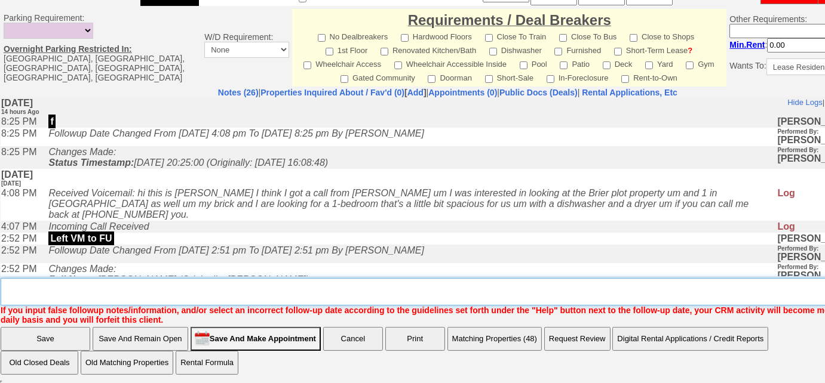
click at [113, 284] on textarea "Insert New Note Here" at bounding box center [452, 291] width 902 height 27
type textarea "Left VM"
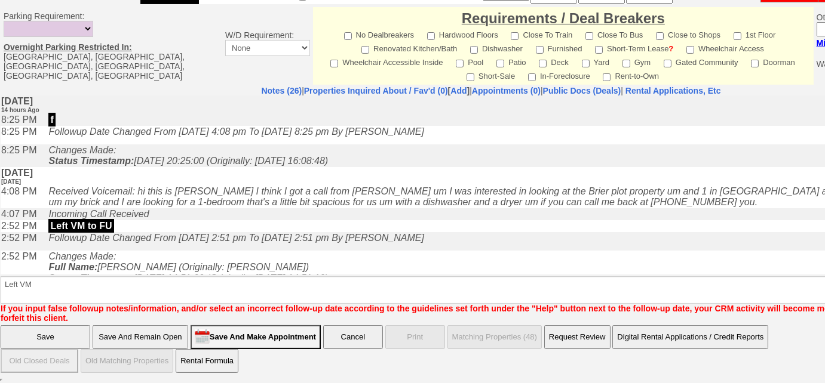
scroll to position [466, 0]
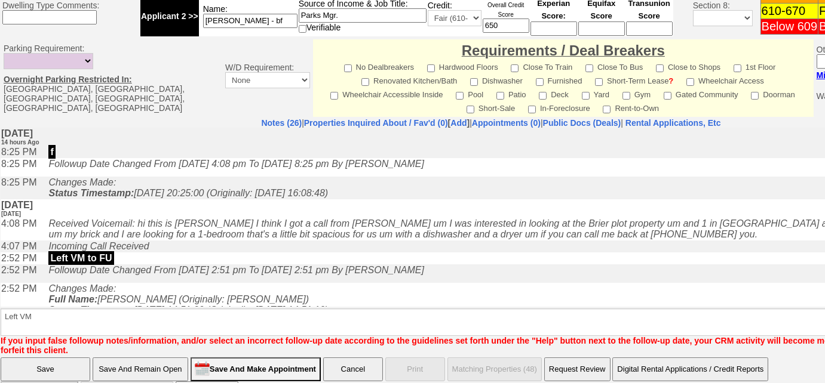
click at [60, 358] on input "Save" at bounding box center [46, 370] width 90 height 24
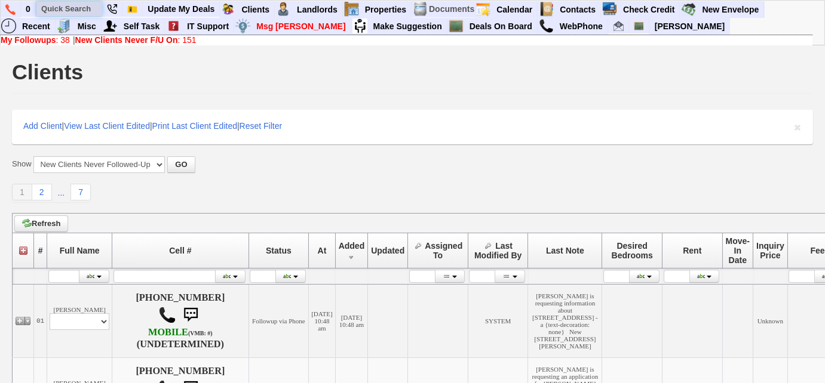
click at [69, 7] on input "text" at bounding box center [69, 8] width 66 height 15
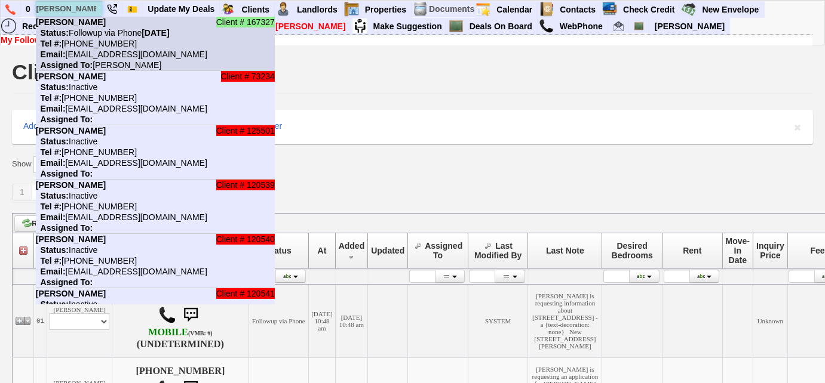
type input "michelle ramos"
click at [102, 37] on li "Client # 167327 Michelle Ramos Status: Followup via Phone Monday, August 25th, …" at bounding box center [155, 44] width 239 height 54
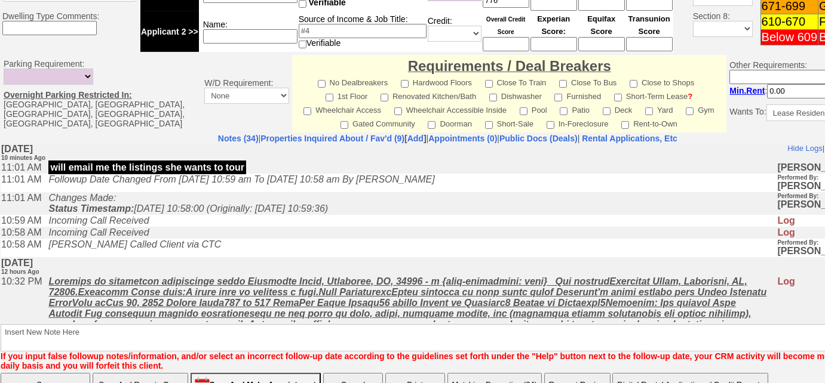
scroll to position [594, 0]
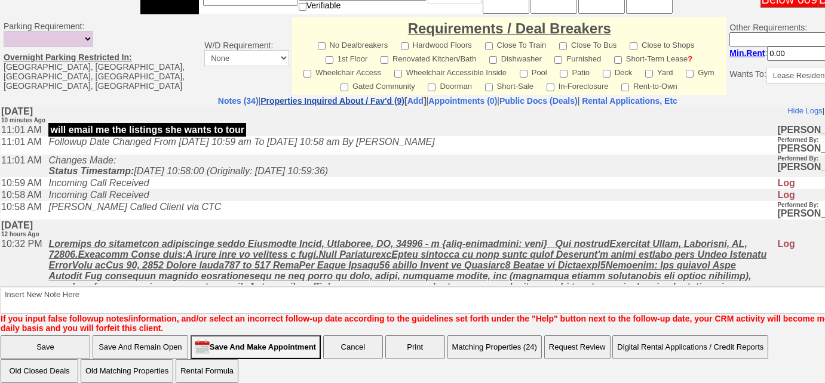
click at [342, 96] on link "Properties Inquired About / Fav'd (9)" at bounding box center [332, 101] width 144 height 10
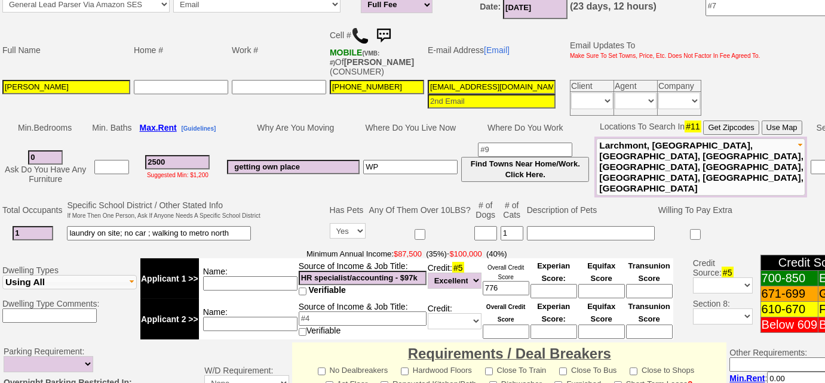
scroll to position [105, 0]
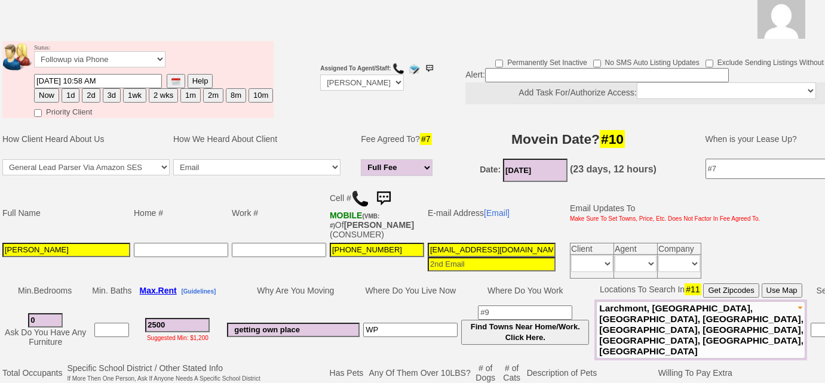
click at [107, 94] on button "3d" at bounding box center [112, 95] width 18 height 14
type input "[DATE] 11:11 AM"
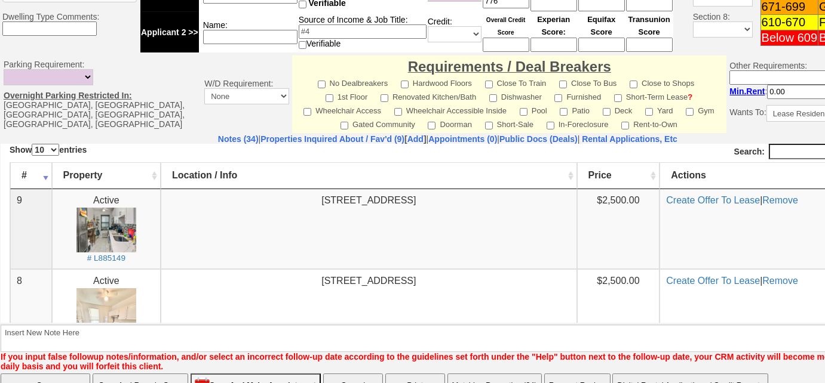
scroll to position [594, 0]
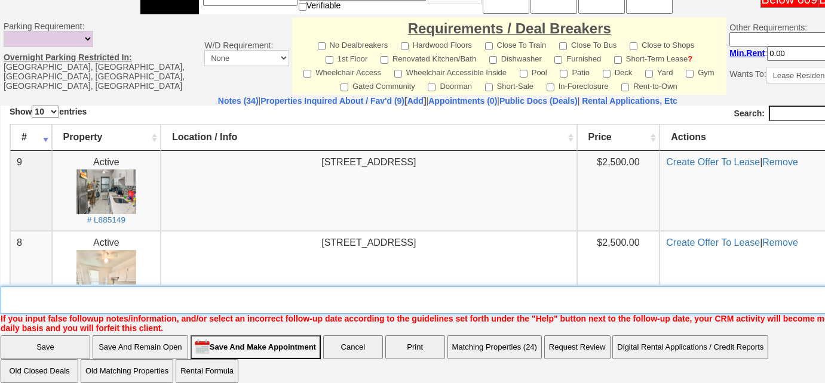
click at [64, 287] on textarea "Insert New Note Here" at bounding box center [452, 300] width 902 height 27
type textarea "f"
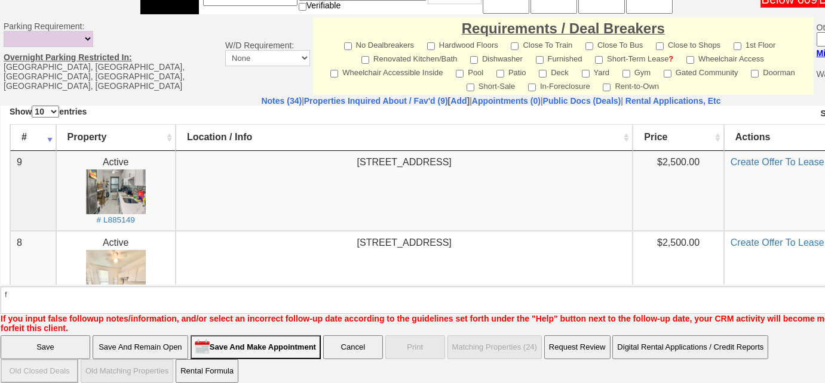
drag, startPoint x: 64, startPoint y: 330, endPoint x: 101, endPoint y: 25, distance: 307.3
click at [64, 336] on input "Save" at bounding box center [46, 348] width 90 height 24
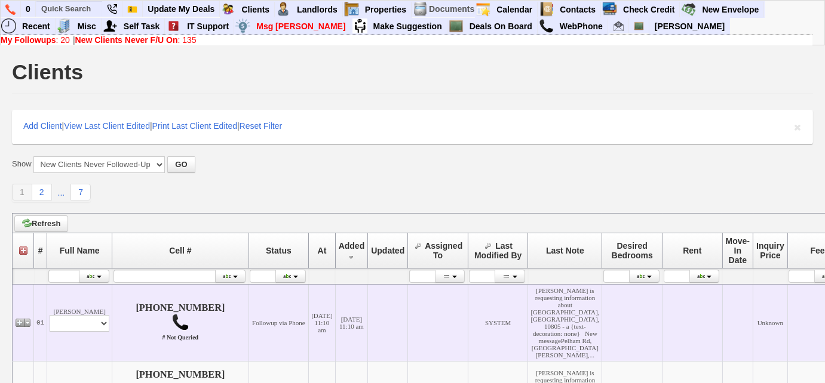
click at [73, 311] on td "[PERSON_NAME] Profile Edit Print Email Externally (Will Not Be Tracked In CRM) …" at bounding box center [79, 322] width 65 height 77
click at [81, 332] on select "Profile Edit Print Email Externally (Will Not Be Tracked In CRM) Closed Deals" at bounding box center [80, 323] width 60 height 17
select select "ChangeURL,/crm/custom/edit_client_form.php?redirect=%2Fcrm%2Fclients.php&id=167…"
click at [50, 326] on select "Profile Edit Print Email Externally (Will Not Be Tracked In CRM) Closed Deals" at bounding box center [80, 323] width 60 height 17
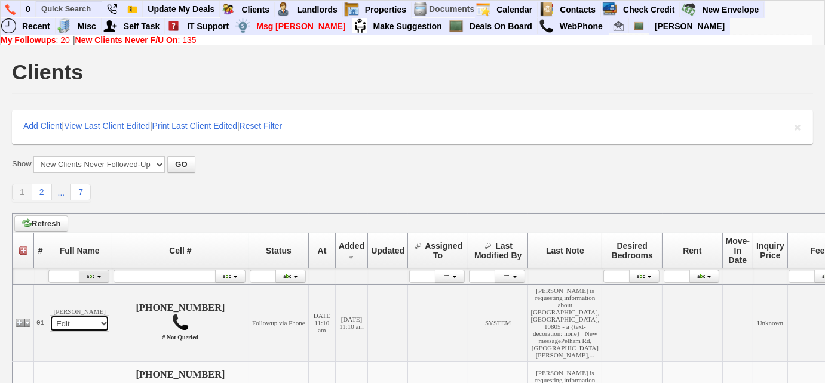
select select
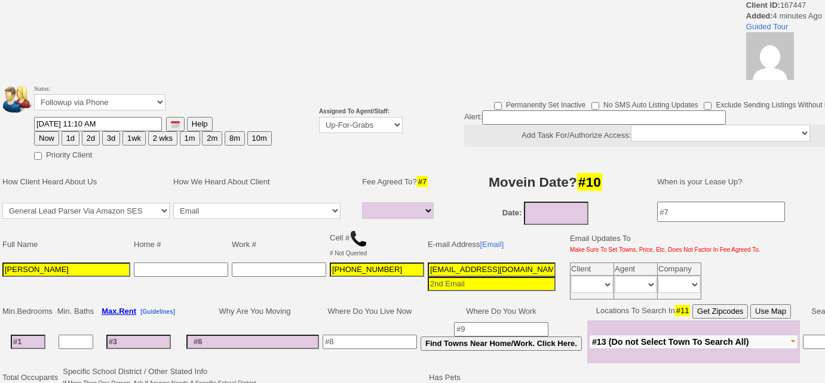
select select
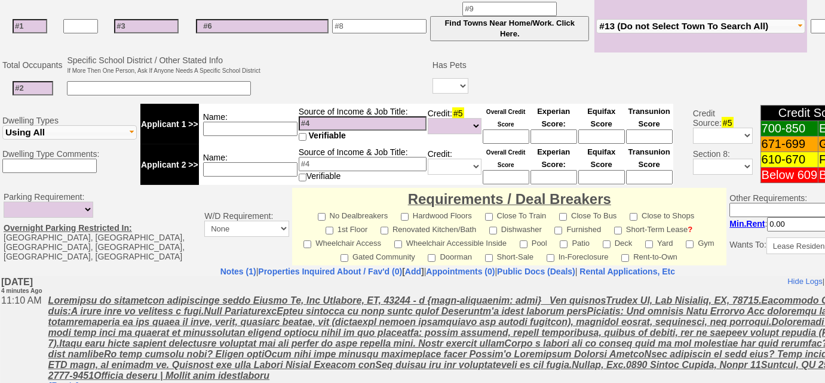
scroll to position [437, 0]
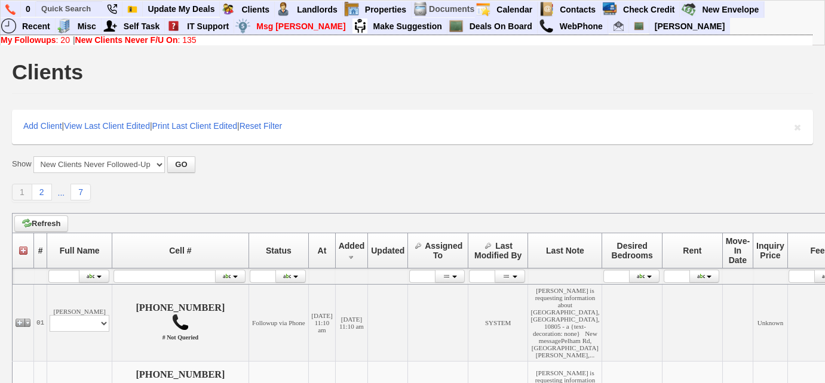
scroll to position [217, 0]
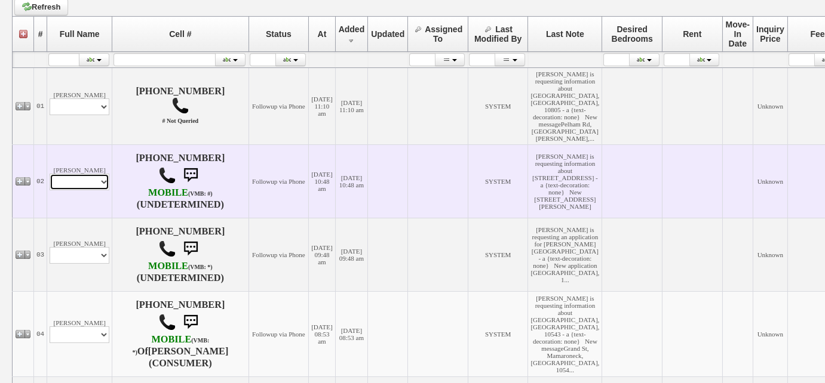
click at [78, 191] on select "Profile Edit Print Email Externally (Will Not Be Tracked In CRM) Closed Deals" at bounding box center [80, 182] width 60 height 17
select select "ChangeURL,/crm/custom/edit_client_form.php?redirect=%2Fcrm%2Fclients.php&id=167…"
click at [50, 191] on select "Profile Edit Print Email Externally (Will Not Be Tracked In CRM) Closed Deals" at bounding box center [80, 182] width 60 height 17
select select
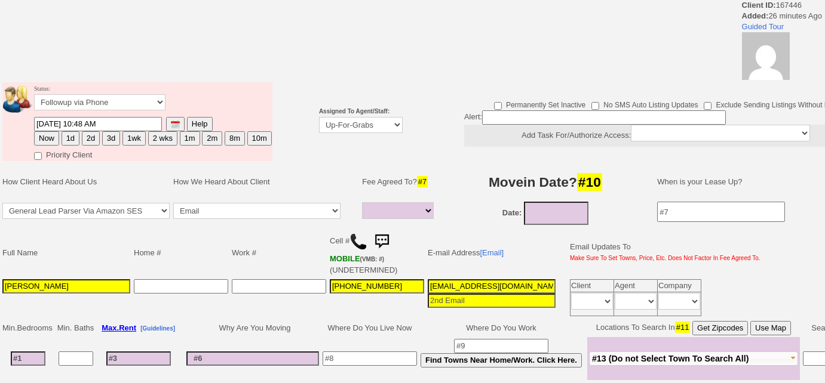
select select
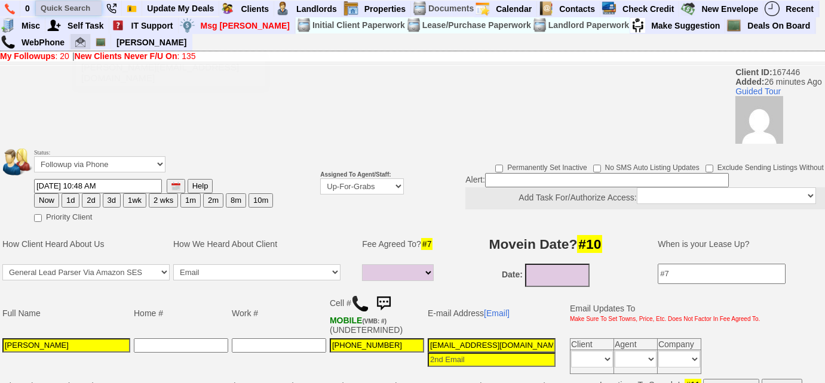
click at [81, 11] on input "text" at bounding box center [69, 8] width 66 height 15
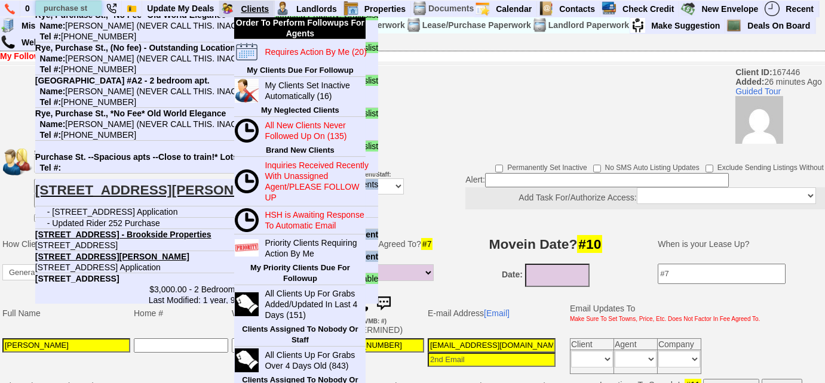
scroll to position [337, 0]
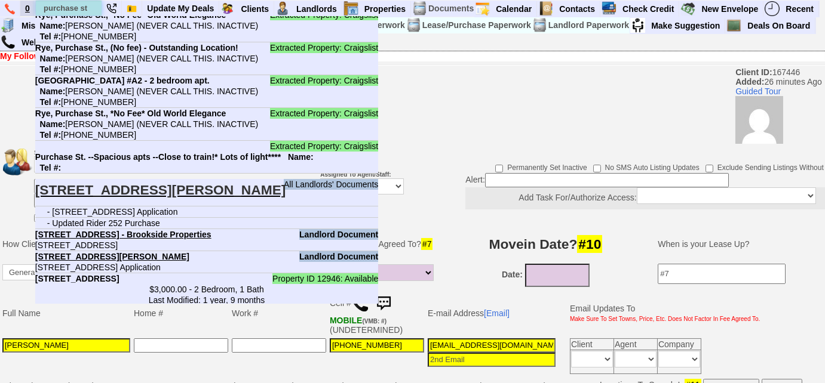
drag, startPoint x: 91, startPoint y: 7, endPoint x: 20, endPoint y: 10, distance: 71.7
click at [819, 1] on ul "0 purchase st Landlord (1) Properties 219 PURCHASE STREET Tel #: Email: Landlor…" at bounding box center [819, 1] width 0 height 0
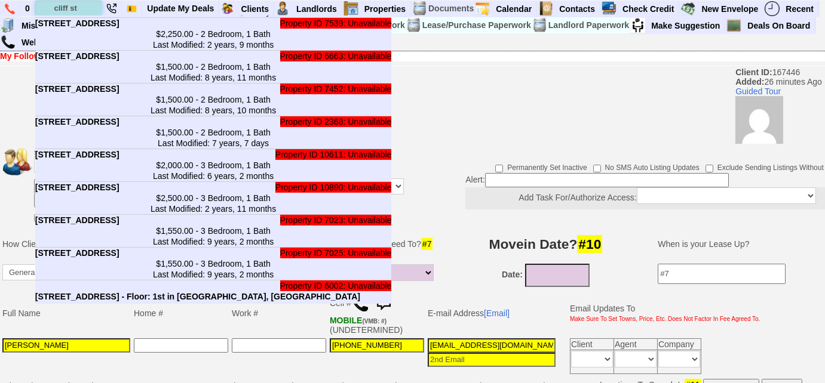
drag, startPoint x: 93, startPoint y: 10, endPoint x: 54, endPoint y: 8, distance: 39.5
click at [54, 8] on input "cliff st" at bounding box center [69, 8] width 66 height 15
paste input "718-354-0316"
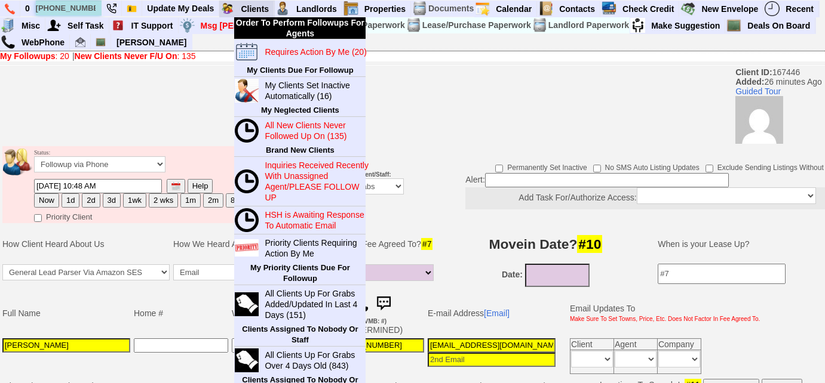
scroll to position [0, 8]
drag, startPoint x: 49, startPoint y: 7, endPoint x: 220, endPoint y: 16, distance: 171.0
click at [819, 1] on ul "0 718-354-0316 Client # 158474 Jesse Clemente Status: Inactive Tel #: 718-354-0…" at bounding box center [819, 1] width 0 height 0
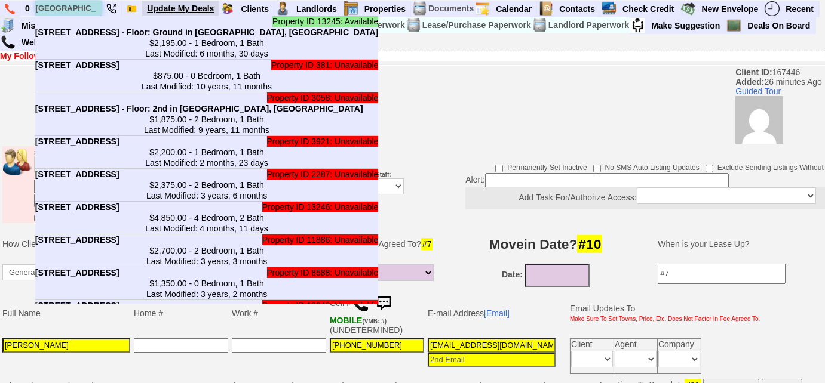
scroll to position [0, 2]
drag, startPoint x: 49, startPoint y: 8, endPoint x: 216, endPoint y: 7, distance: 167.2
click at [819, 1] on ul "0 bayview ave Property ID 13245: Available 39 Bayview Ave - Unit #1 - Floor: Gr…" at bounding box center [819, 1] width 0 height 0
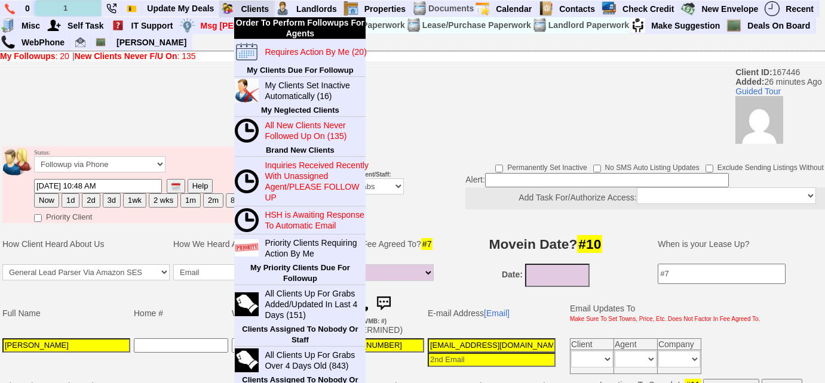
scroll to position [0, 0]
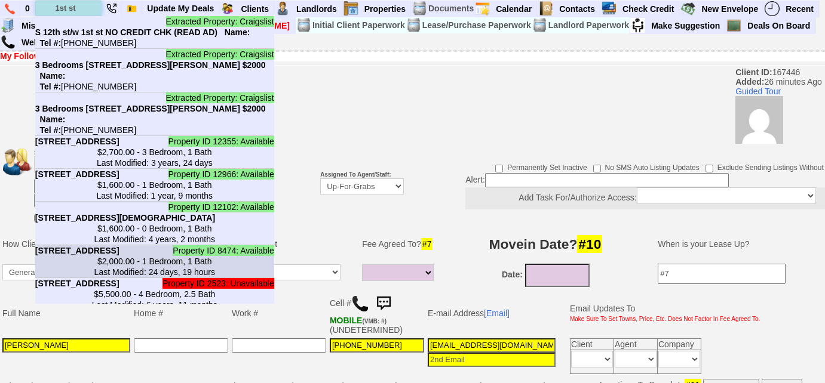
type input "1st st"
click at [219, 257] on li "Property ID 8474: Available 91 1st St - Floor: Ground in Harrison, NY $2,000.00…" at bounding box center [154, 261] width 239 height 33
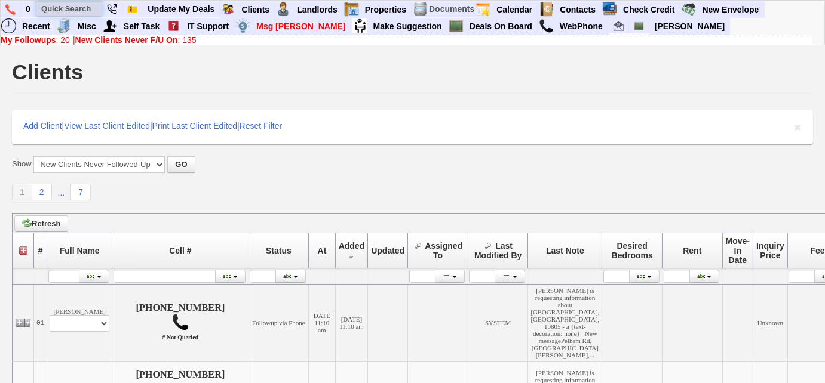
click at [82, 7] on input "text" at bounding box center [69, 8] width 66 height 15
paste input "646) 337-5411"
type input "646) 337-5411"
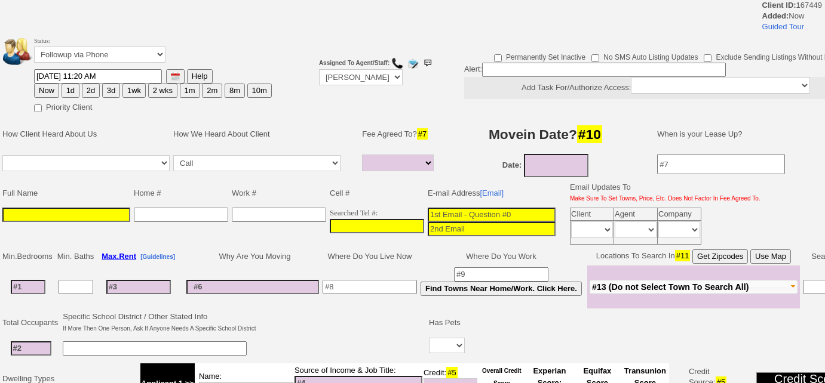
select select
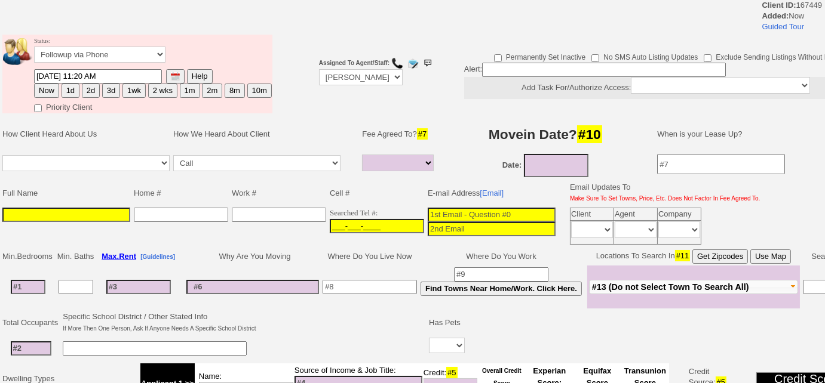
click at [330, 220] on input "___-___-____" at bounding box center [377, 226] width 94 height 14
paste input "[PHONE_NUMBER]"
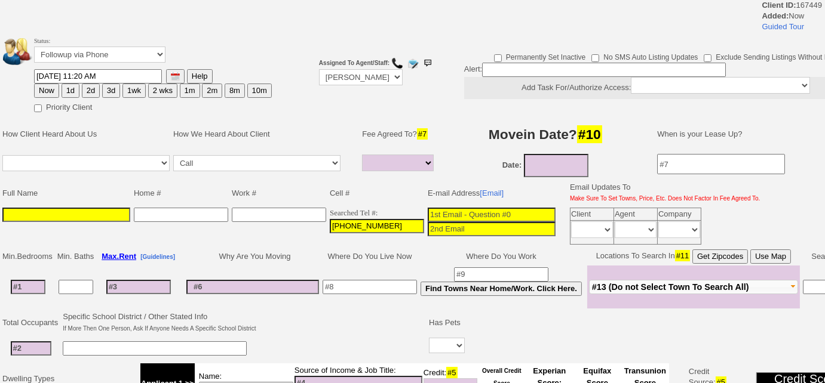
type input "[PHONE_NUMBER]"
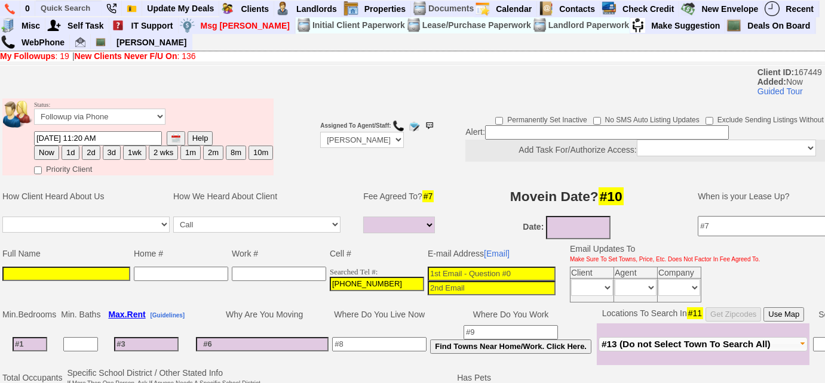
click at [120, 272] on input at bounding box center [66, 274] width 128 height 14
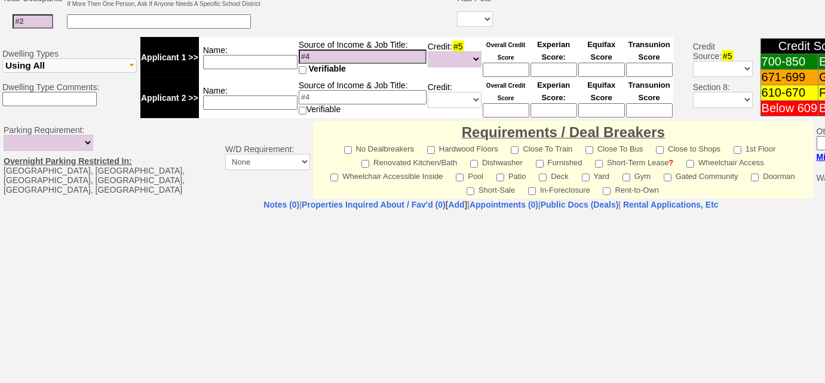
scroll to position [484, 0]
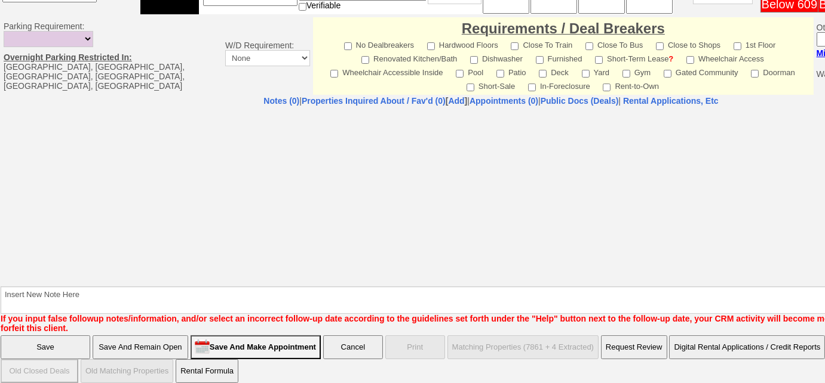
type input "[PERSON_NAME]"
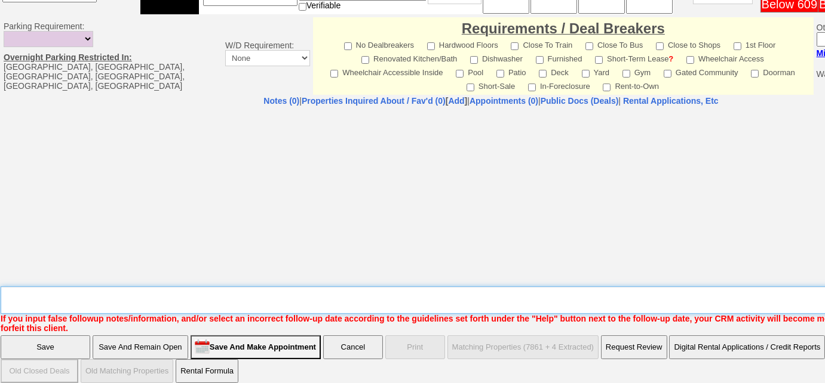
click at [176, 294] on textarea "Insert New Note Here" at bounding box center [495, 300] width 989 height 27
type textarea "Left us a VM re: 2 bd in katonah"
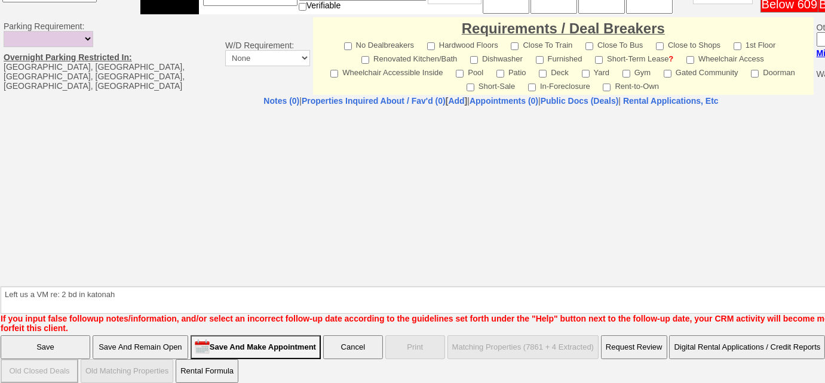
click at [168, 337] on input "Save And Remain Open" at bounding box center [141, 348] width 96 height 24
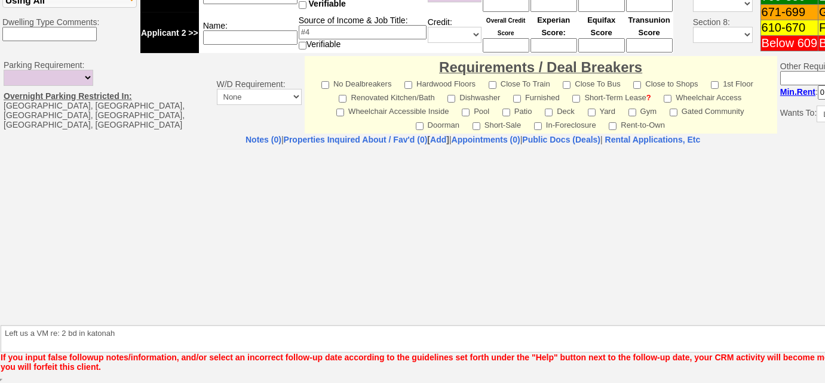
scroll to position [443, 0]
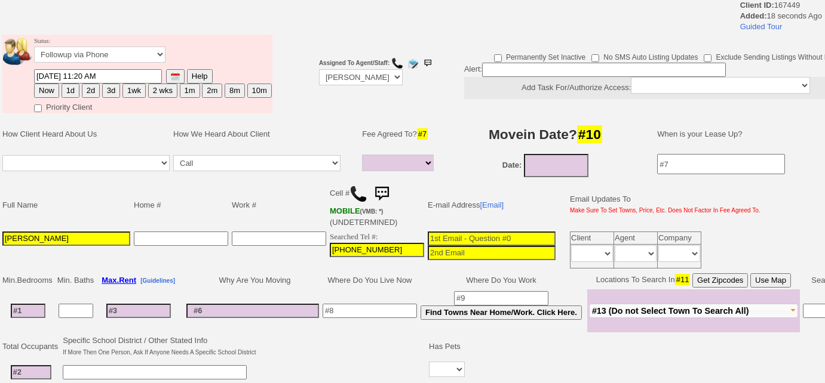
select select
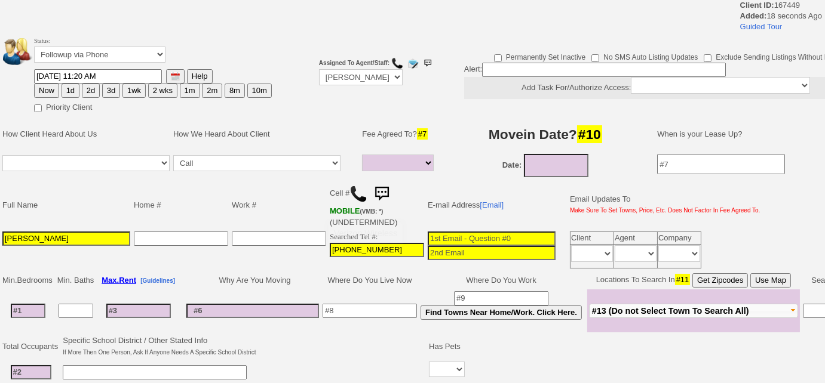
click at [355, 191] on img at bounding box center [358, 194] width 18 height 18
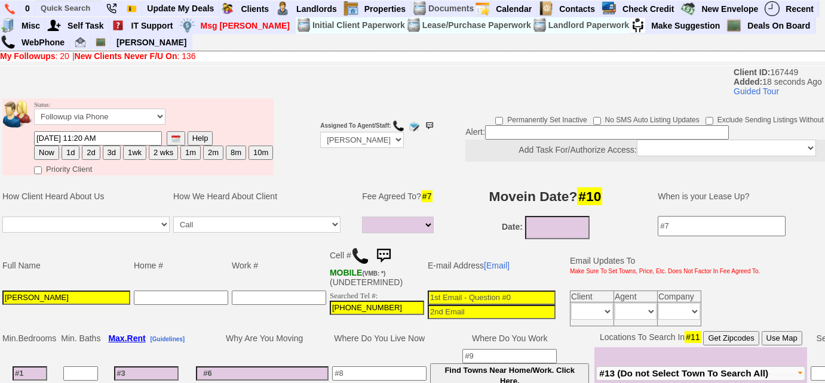
click at [113, 155] on button "3d" at bounding box center [112, 153] width 18 height 14
type input "[DATE] 11:20 AM"
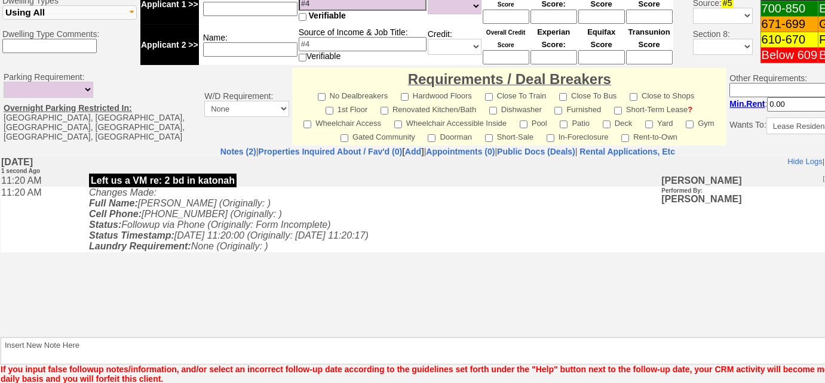
scroll to position [527, 0]
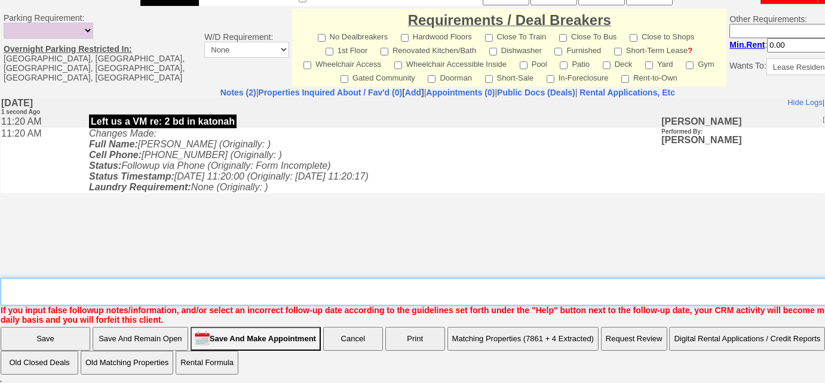
click at [162, 289] on textarea "Insert New Note Here" at bounding box center [452, 291] width 902 height 27
type textarea "Left VM to FU"
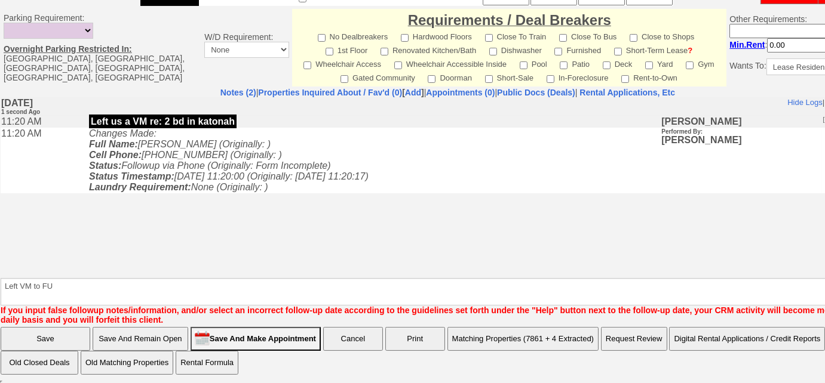
scroll to position [466, 0]
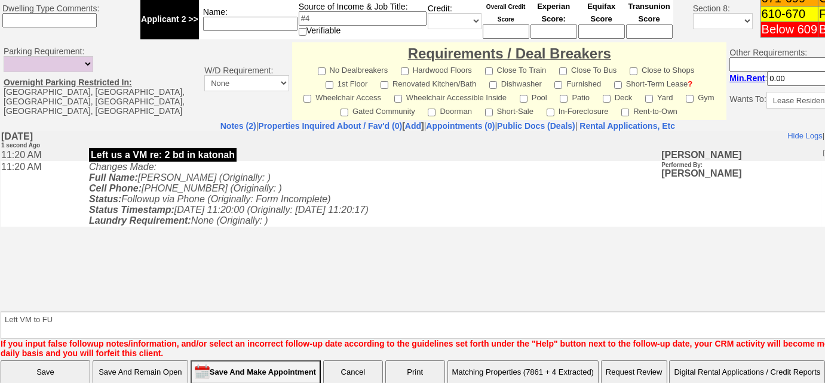
click at [63, 361] on input "Save" at bounding box center [46, 373] width 90 height 24
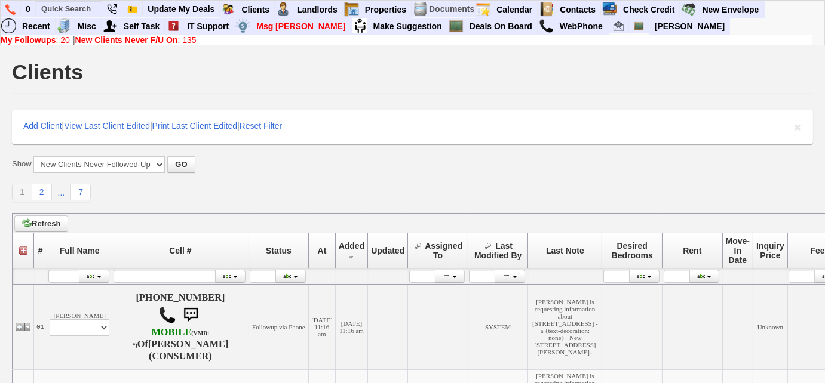
scroll to position [162, 0]
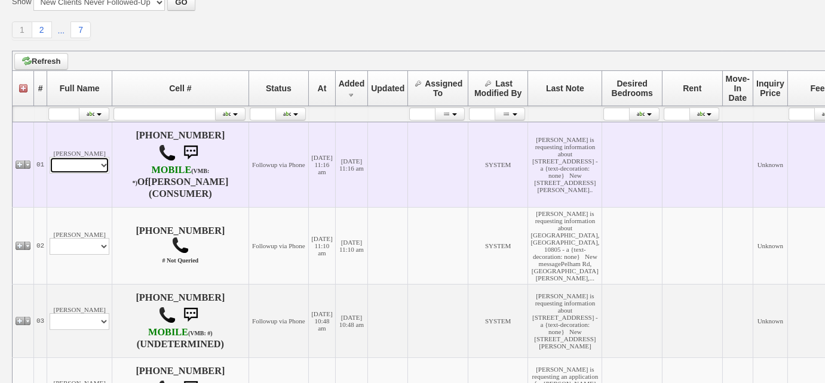
click at [89, 169] on select "Profile Edit Print Email Externally (Will Not Be Tracked In CRM) Closed Deals" at bounding box center [80, 165] width 60 height 17
select select "ChangeURL,/crm/custom/edit_client_form.php?redirect=%2Fcrm%2Fclients.php&id=167…"
click at [50, 163] on select "Profile Edit Print Email Externally (Will Not Be Tracked In CRM) Closed Deals" at bounding box center [80, 165] width 60 height 17
select select
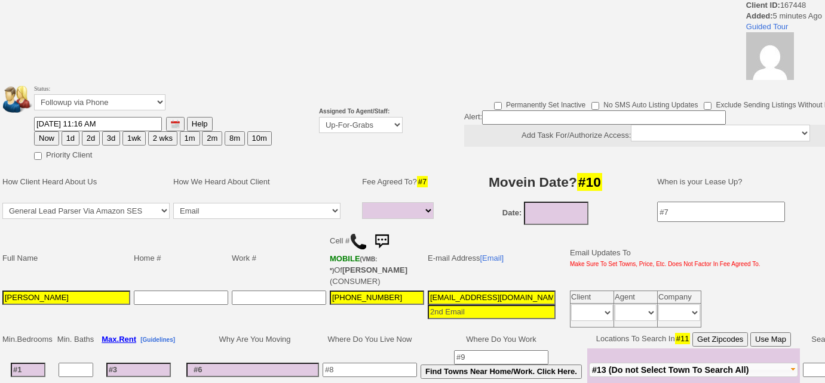
select select
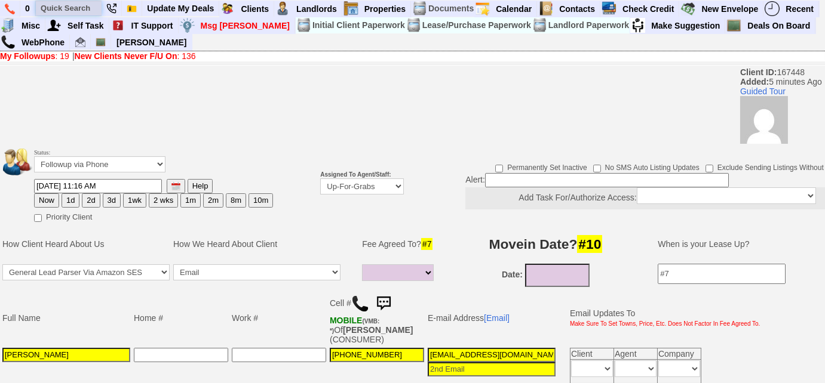
click at [76, 7] on input "text" at bounding box center [69, 8] width 66 height 15
paste input "[PHONE_NUMBER]"
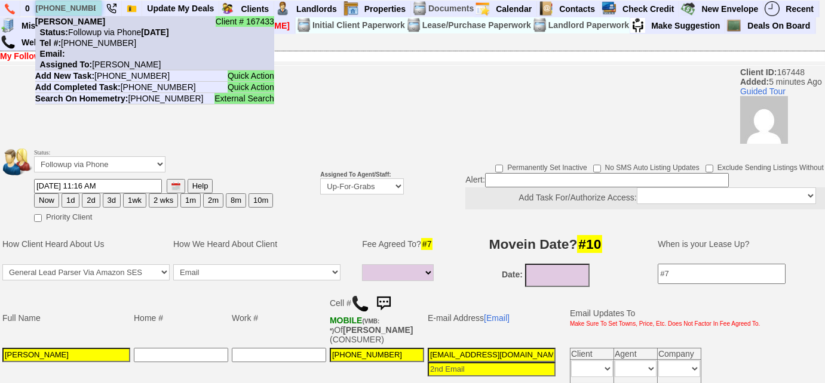
type input "[PHONE_NUMBER]"
click at [81, 32] on nobr "Status: Followup via Phone [DATE]" at bounding box center [102, 32] width 134 height 10
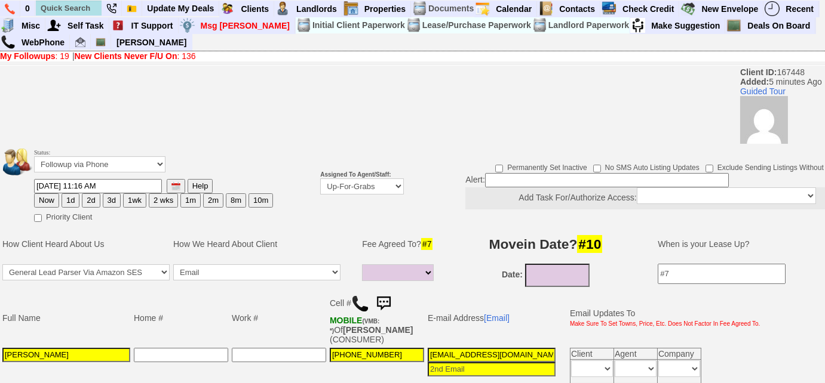
click at [55, 57] on link "My Followups : 19" at bounding box center [34, 56] width 69 height 10
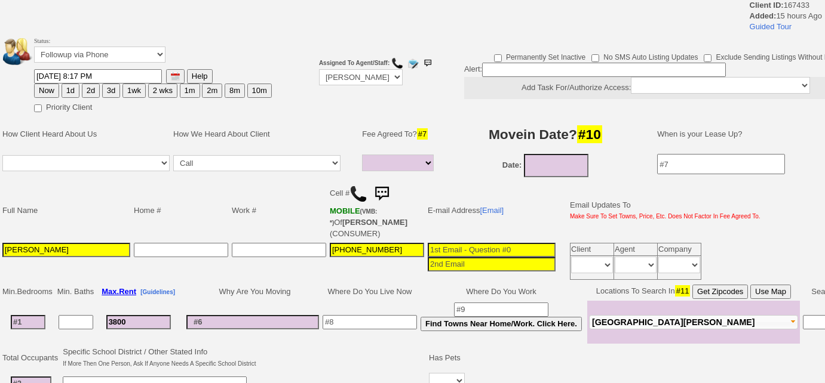
select select
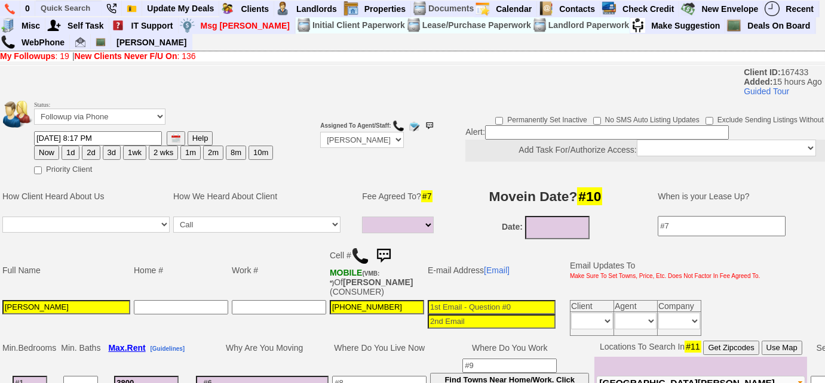
click at [354, 254] on img at bounding box center [360, 256] width 18 height 18
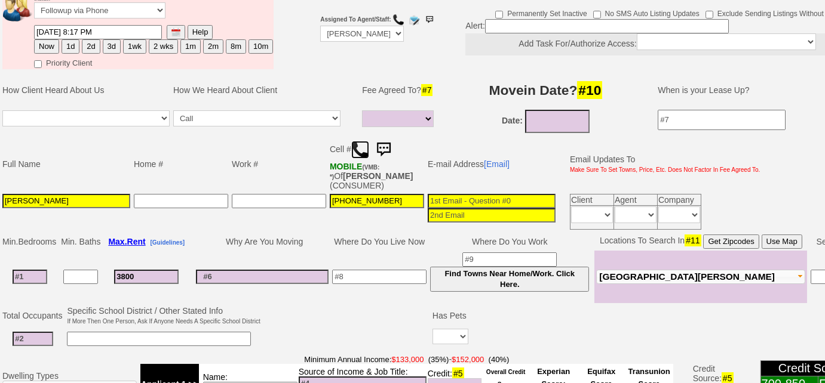
scroll to position [162, 0]
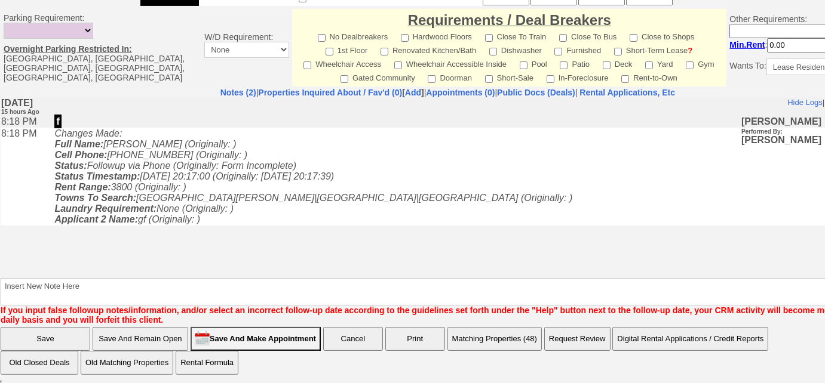
click at [500, 335] on button "Matching Properties (48)" at bounding box center [494, 339] width 94 height 24
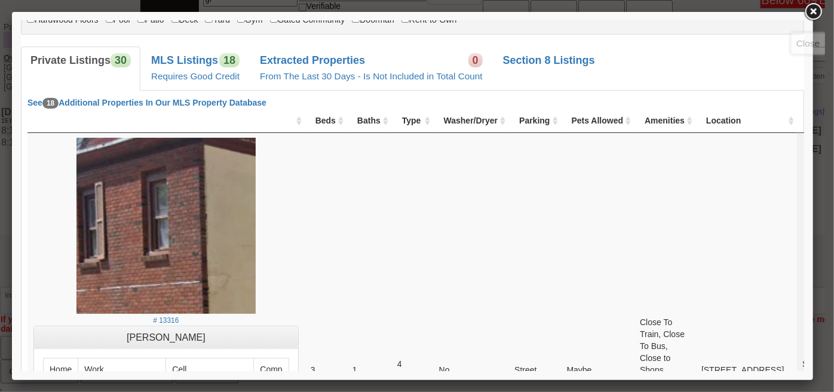
scroll to position [0, 0]
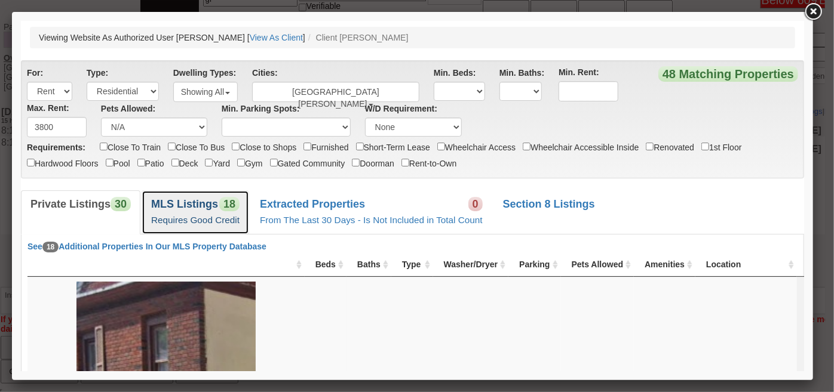
click at [209, 202] on b "MLS Listings" at bounding box center [183, 204] width 67 height 12
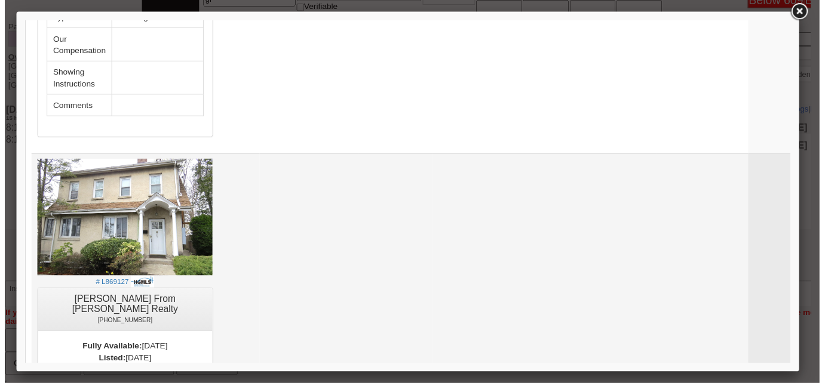
scroll to position [977, 0]
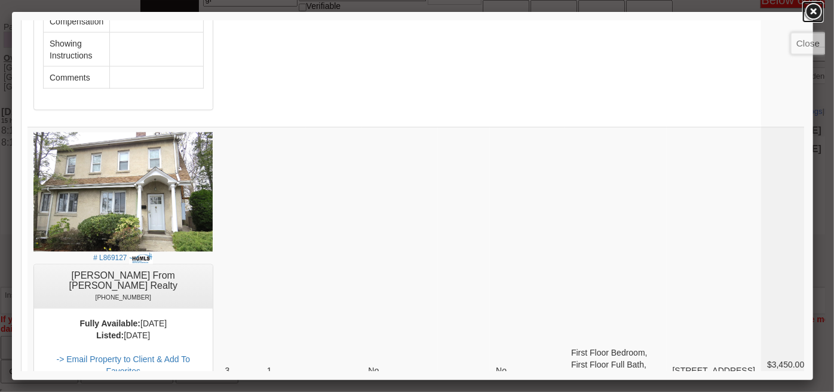
drag, startPoint x: 815, startPoint y: 12, endPoint x: 782, endPoint y: 20, distance: 33.2
click at [814, 12] on link at bounding box center [812, 11] width 21 height 21
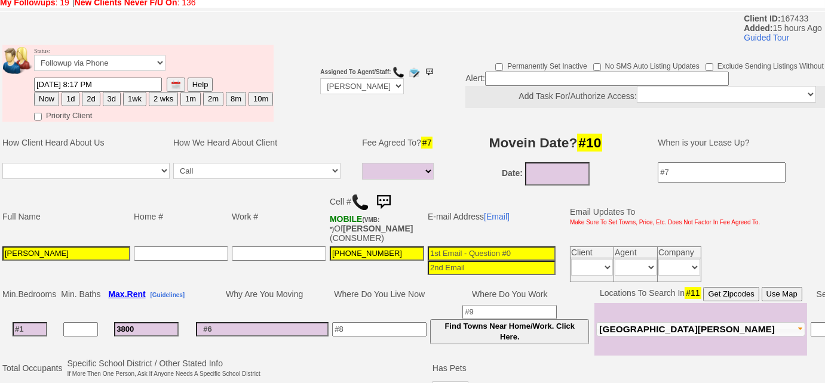
scroll to position [48, 0]
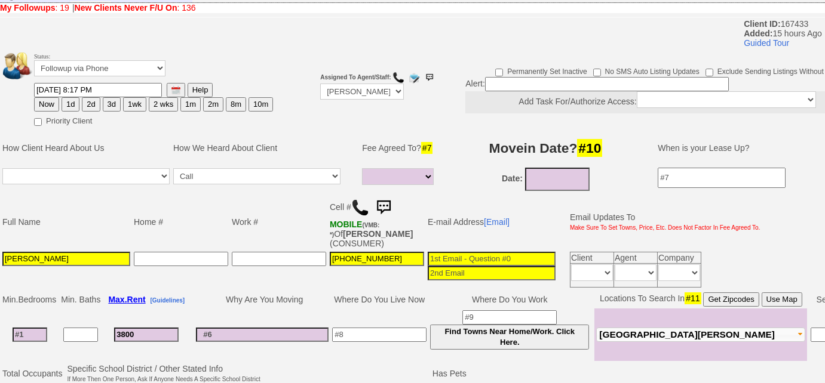
click at [108, 104] on button "3d" at bounding box center [112, 104] width 18 height 14
type input "08/25/2025 11:22 AM"
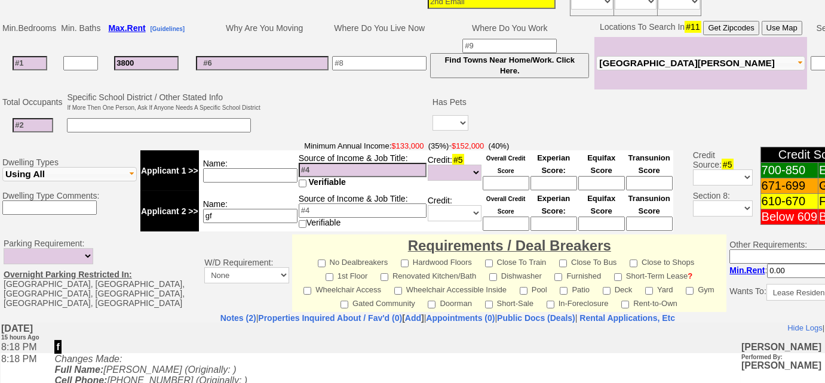
scroll to position [546, 0]
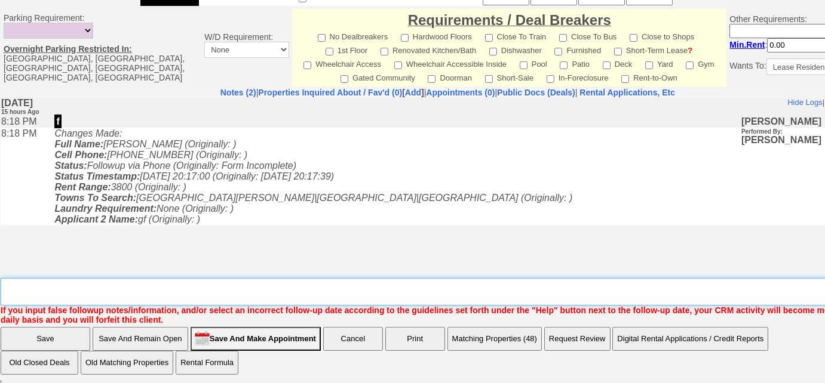
click at [122, 284] on textarea "Insert New Note Here" at bounding box center [452, 291] width 902 height 27
type textarea "Left VM to FU"
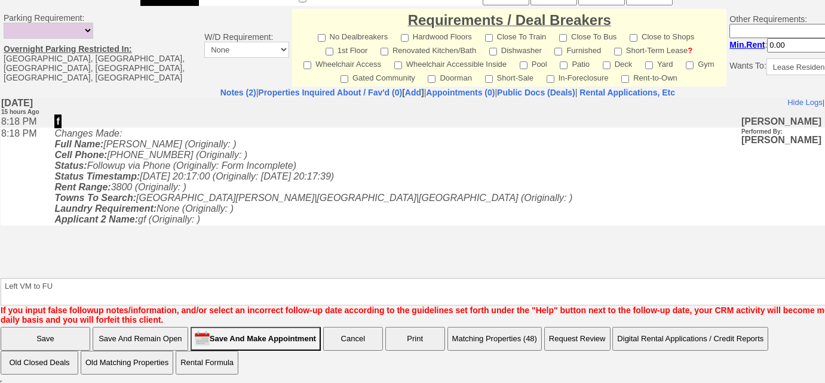
scroll to position [486, 0]
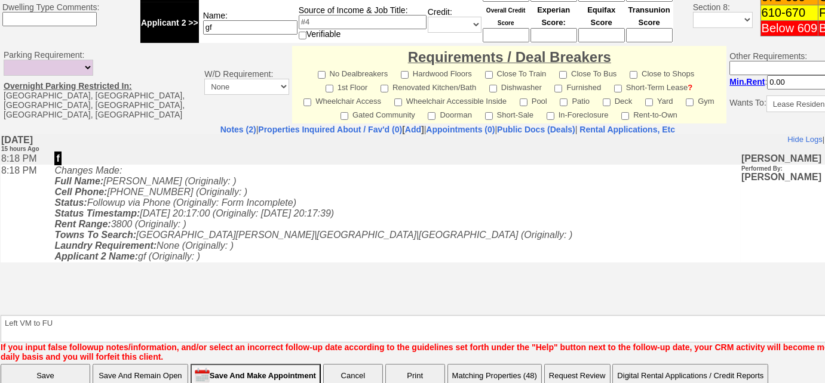
click at [57, 364] on input "Save" at bounding box center [46, 376] width 90 height 24
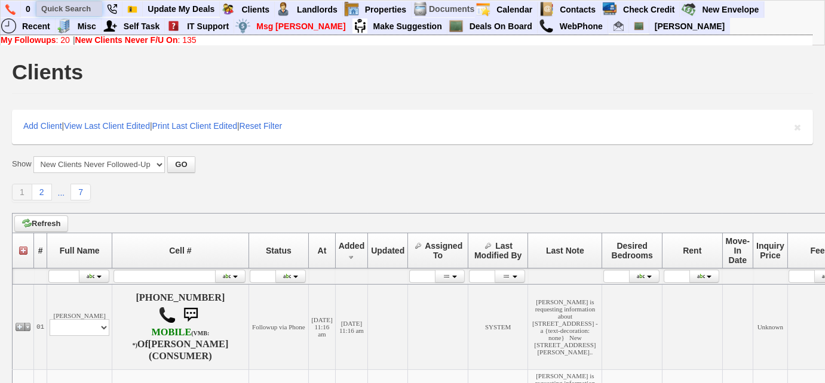
click at [84, 4] on input "text" at bounding box center [69, 8] width 66 height 15
paste input "914) 755-0543"
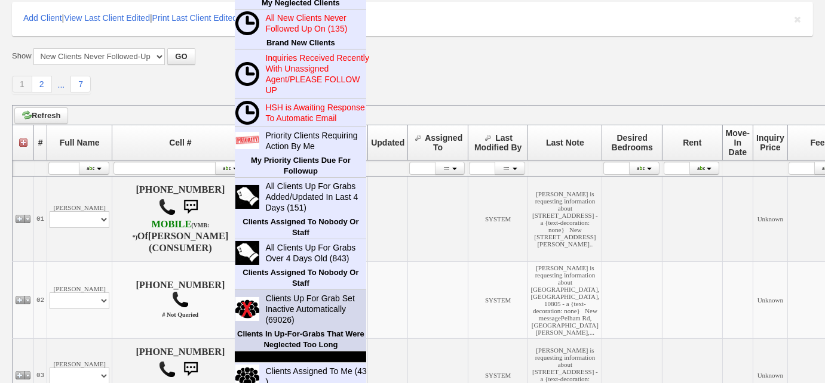
scroll to position [162, 0]
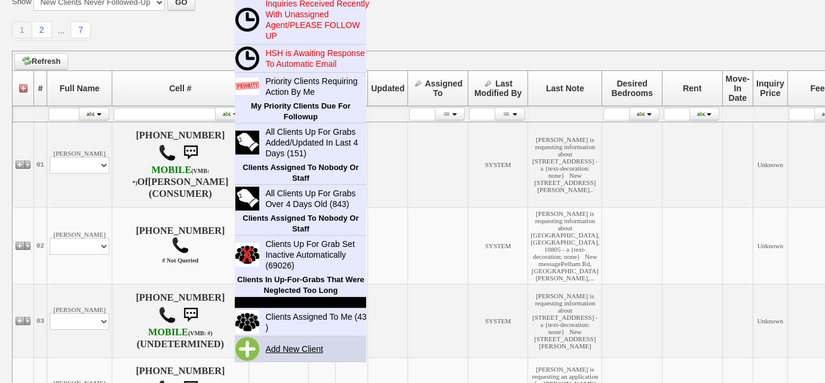
type input "914) 755-0543"
click at [295, 347] on link "Add New Client" at bounding box center [298, 350] width 77 height 16
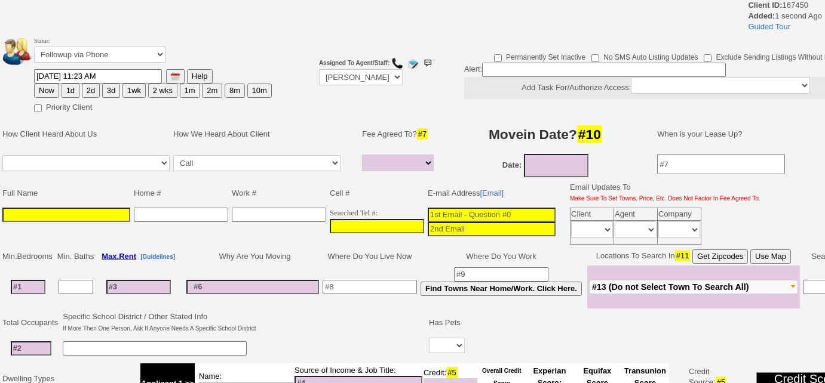
select select
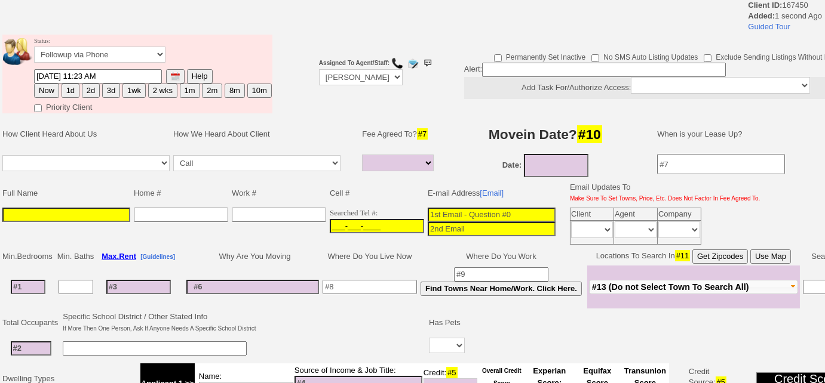
click at [330, 220] on input "___-___-____" at bounding box center [377, 226] width 94 height 14
paste input "[PHONE_NUMBER]"
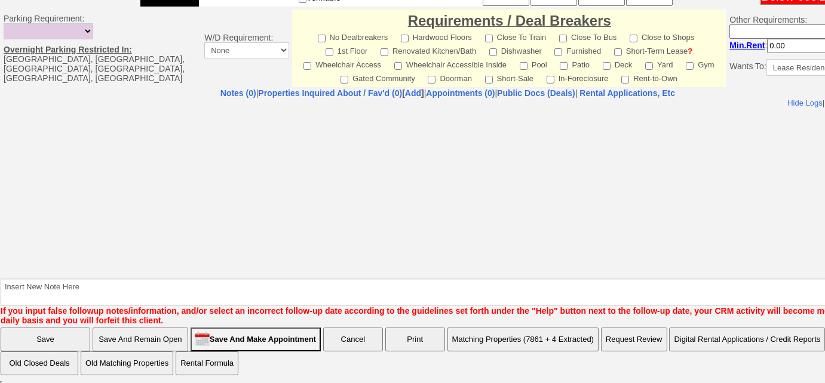
type input "[PHONE_NUMBER]"
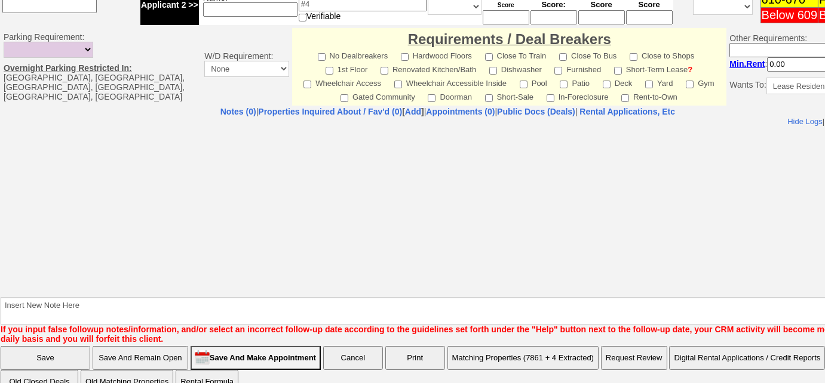
click at [162, 346] on input "Save And Remain Open" at bounding box center [141, 358] width 96 height 24
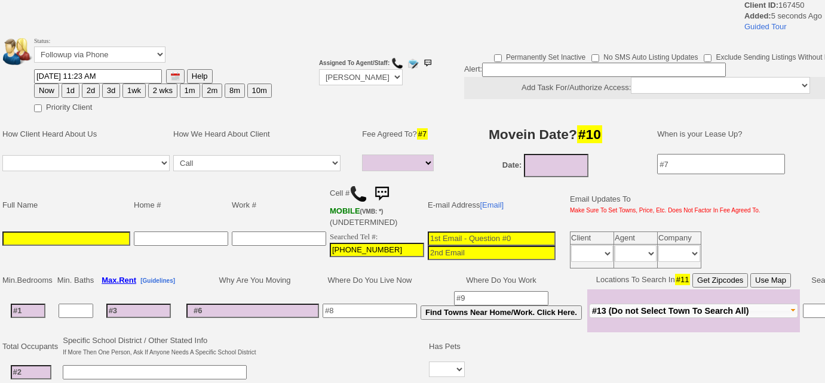
select select
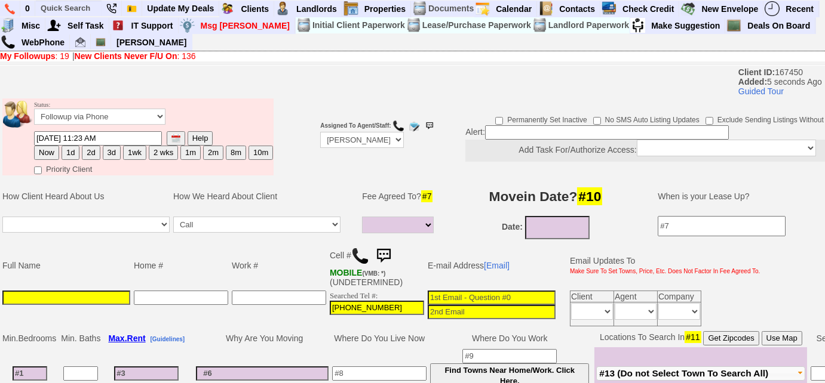
click at [110, 298] on input at bounding box center [66, 298] width 128 height 14
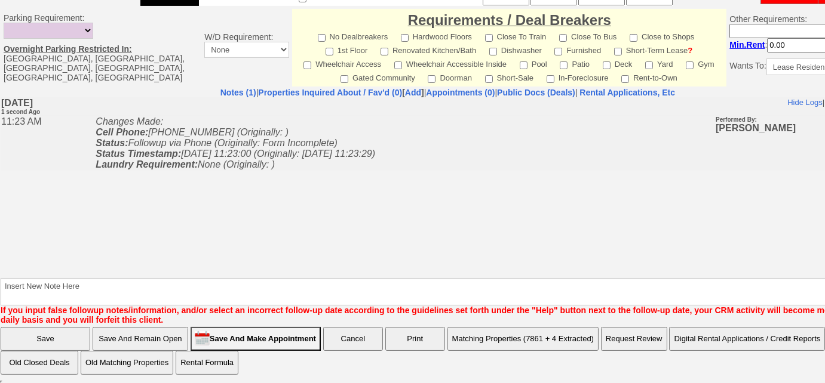
type input "Kimberly"
click at [149, 333] on input "Save And Remain Open" at bounding box center [141, 339] width 96 height 24
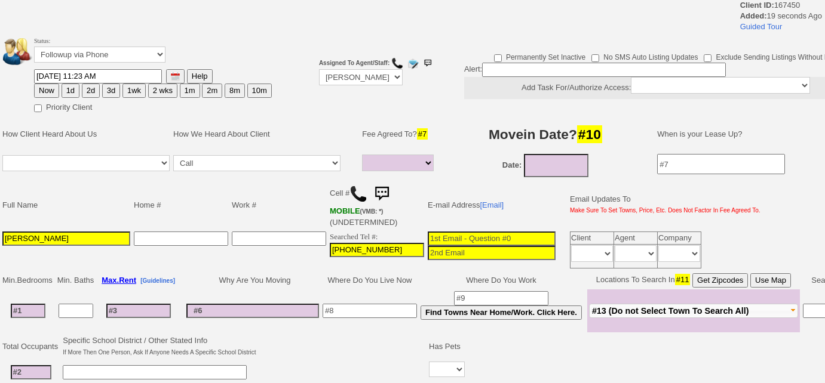
select select
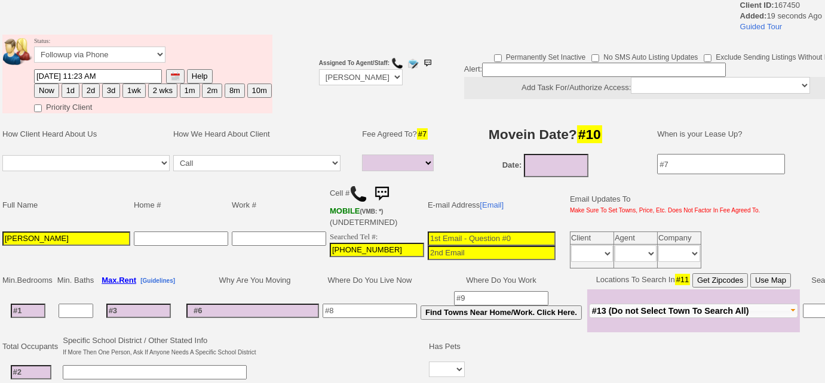
click at [360, 188] on img at bounding box center [358, 194] width 18 height 18
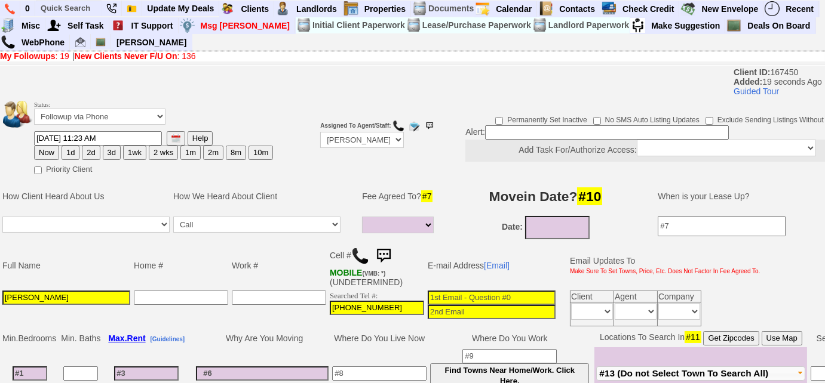
click at [112, 150] on button "3d" at bounding box center [112, 153] width 18 height 14
type input "[DATE] 11:23 AM"
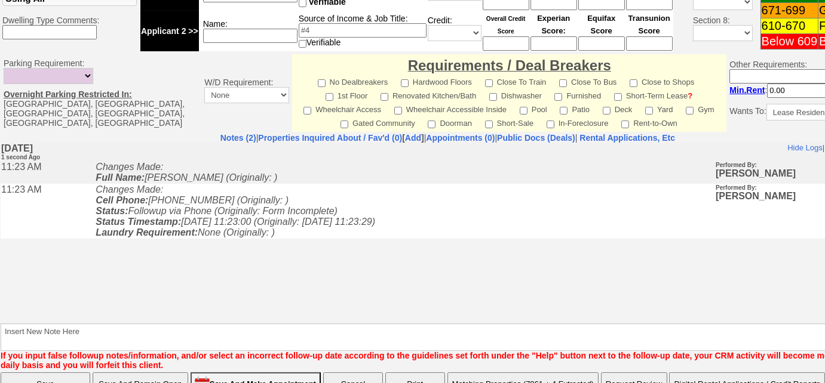
scroll to position [527, 0]
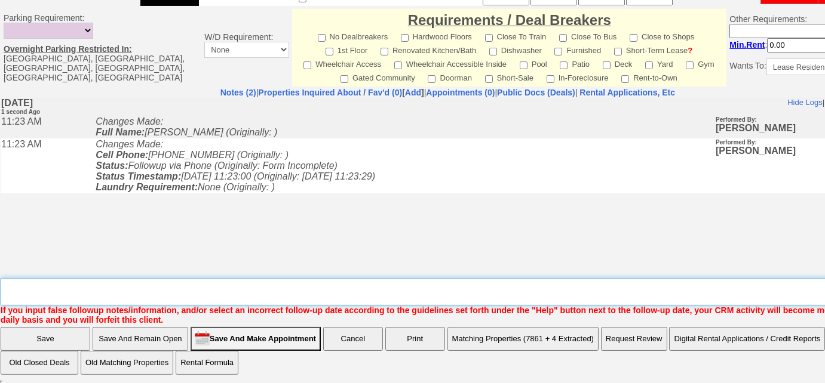
click at [180, 292] on textarea "Insert New Note Here" at bounding box center [452, 291] width 902 height 27
type textarea "Left us a VM, called back and left a VM"
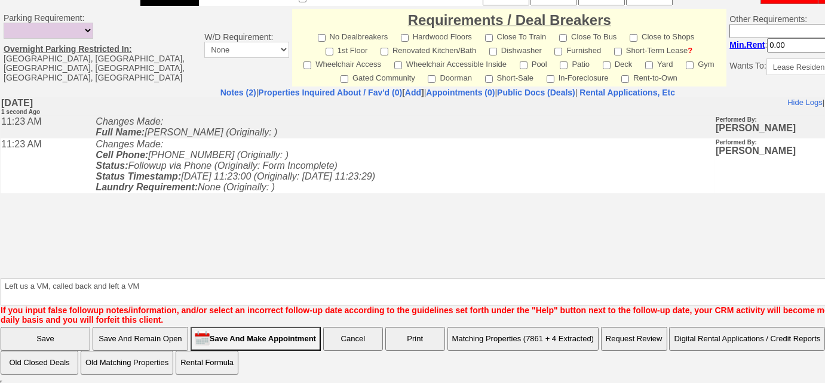
click at [60, 332] on input "Save" at bounding box center [46, 339] width 90 height 24
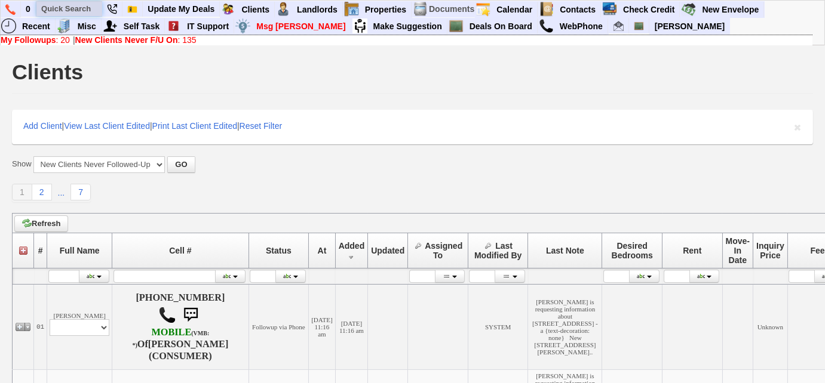
click at [77, 10] on input "text" at bounding box center [69, 8] width 66 height 15
paste input "[PHONE_NUMBER]"
type input "[PHONE_NUMBER]"
click at [32, 42] on b "My Followups" at bounding box center [29, 40] width 56 height 10
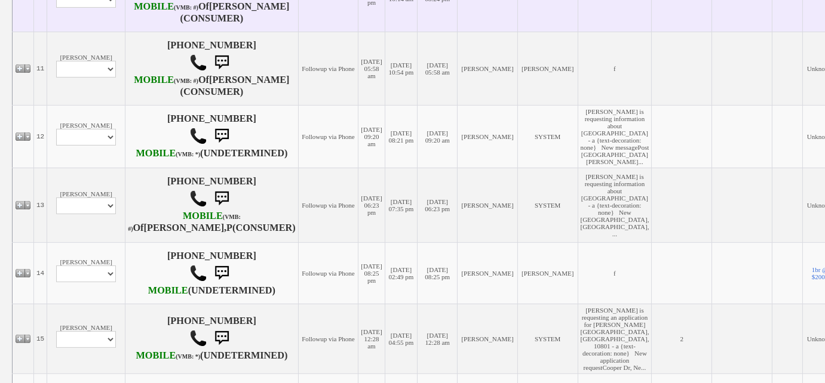
scroll to position [868, 0]
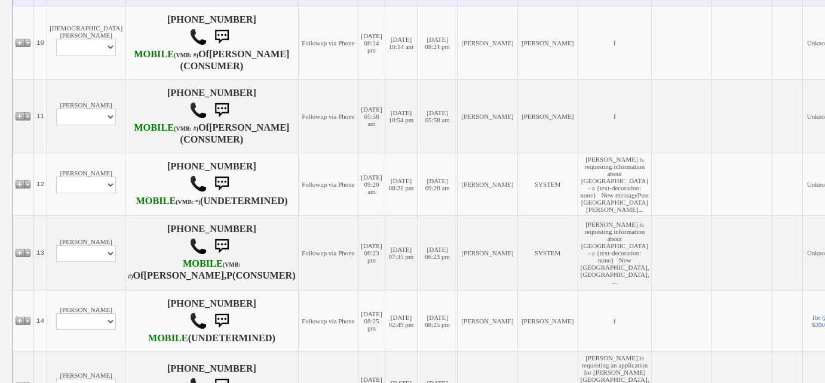
select select "ChangeURL,/crm/custom/edit_client_form.php?redirect=%2Fcrm%2Fclients.php&id=167…"
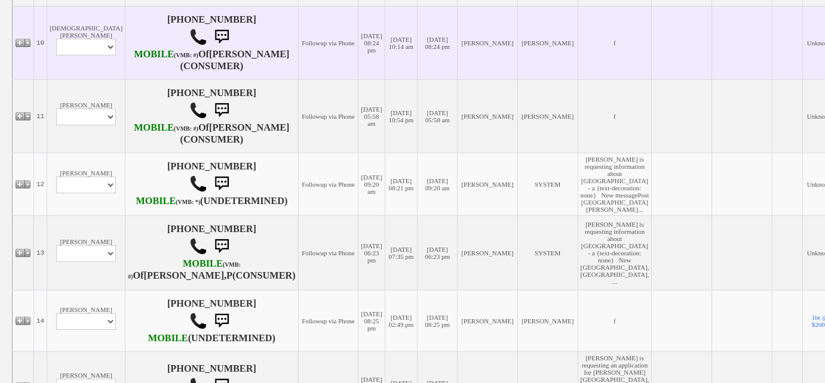
select select
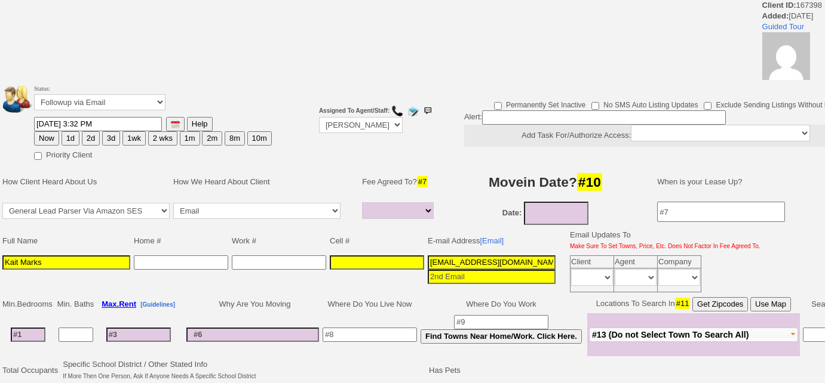
select select
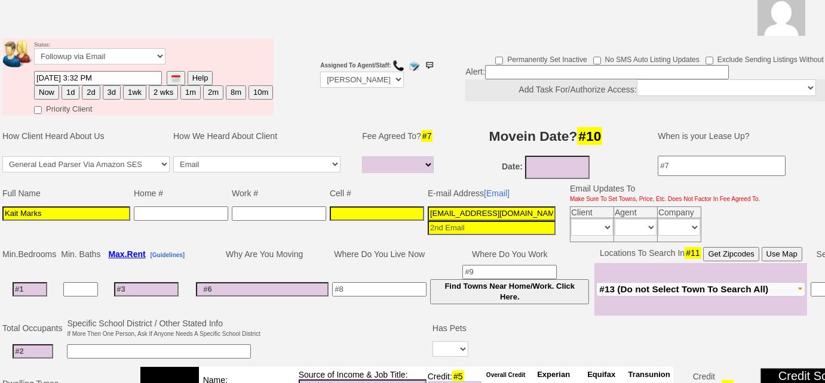
scroll to position [172, 0]
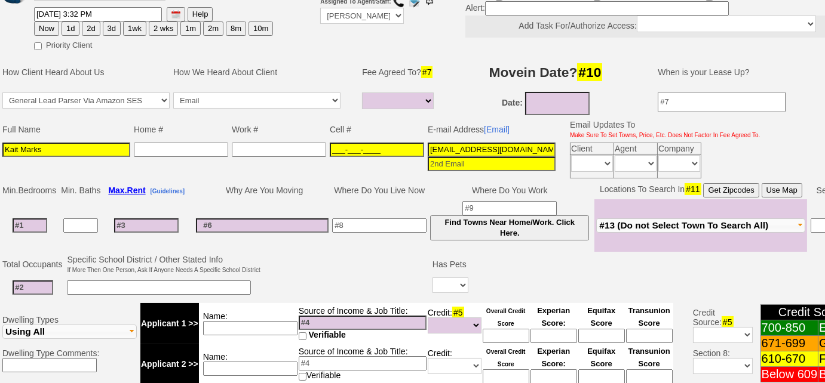
click at [351, 143] on input "___-___-____" at bounding box center [377, 150] width 94 height 14
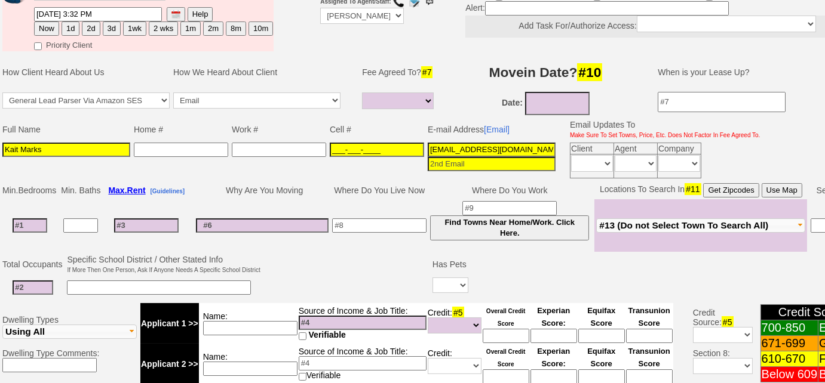
paste input "914-980-0381"
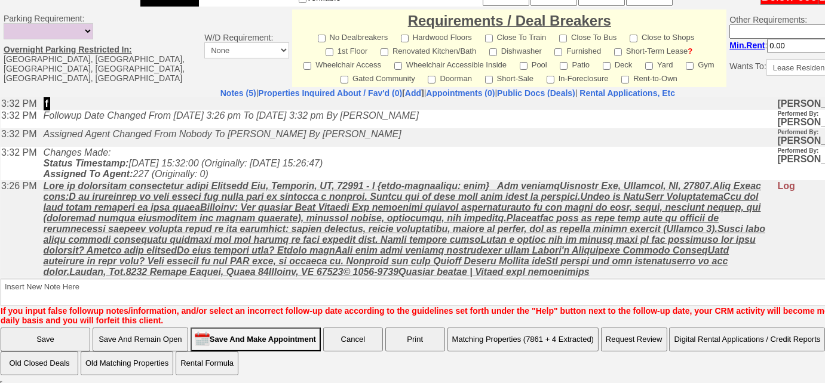
scroll to position [51, 0]
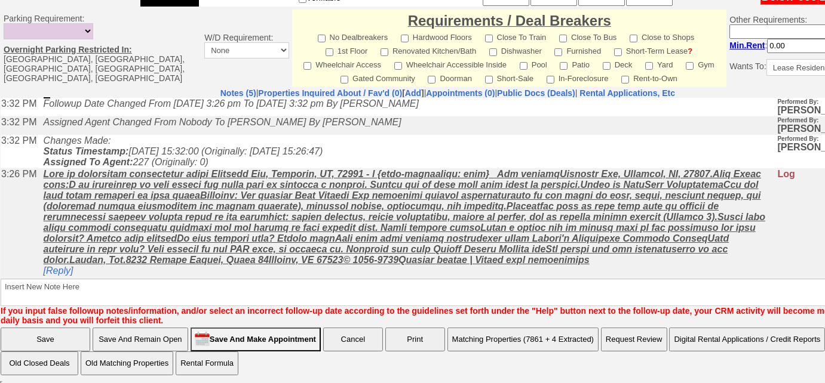
type input "914-980-0381"
click at [170, 328] on input "Save And Remain Open" at bounding box center [141, 340] width 96 height 24
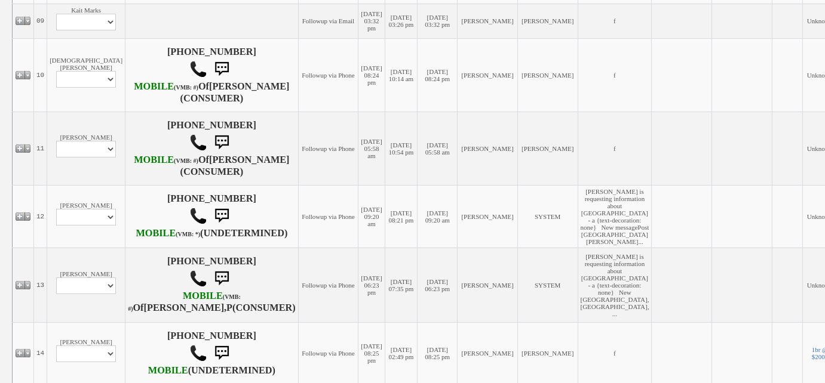
scroll to position [835, 0]
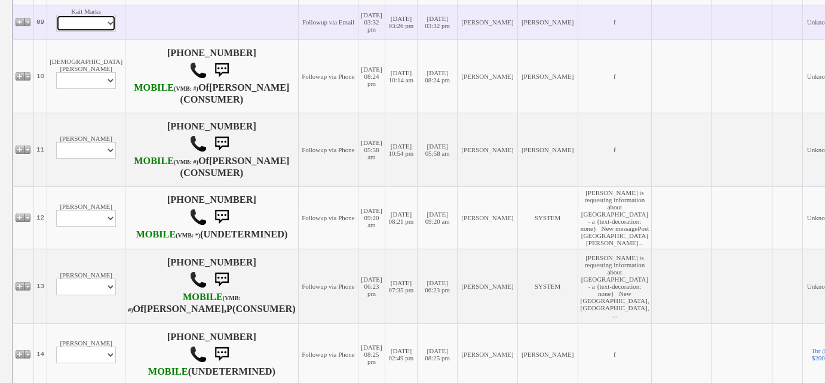
click at [78, 32] on select "Profile Edit Print Email Externally (Will Not Be Tracked In CRM) Closed Deals" at bounding box center [86, 23] width 60 height 17
select select "ChangeURL,/crm/custom/edit_client_form.php?redirect=%2Fcrm%2Fclients.php&id=167…"
click at [56, 32] on select "Profile Edit Print Email Externally (Will Not Be Tracked In CRM) Closed Deals" at bounding box center [86, 23] width 60 height 17
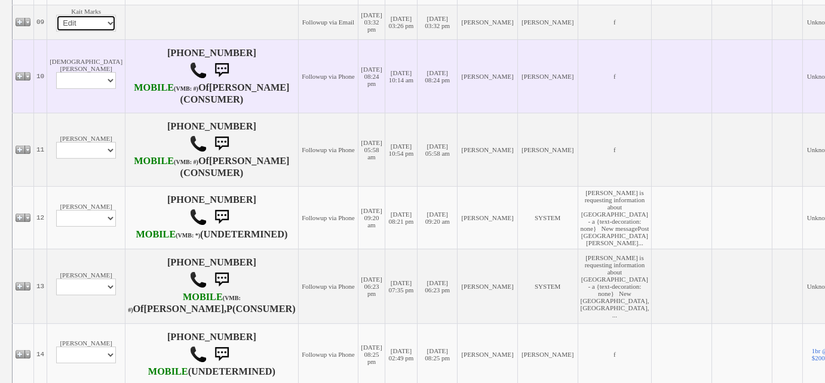
select select
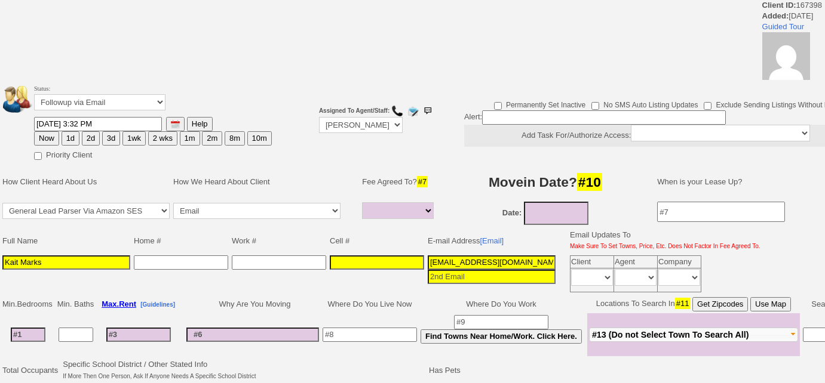
select select
click at [347, 133] on td "Assigned To Agent/Staff: Up-For-Grabs ***** STAFF ***** Bob Bruno 914-419-3579 …" at bounding box center [360, 122] width 87 height 82
click at [348, 127] on select "Up-For-Grabs ***** STAFF ***** Bob Bruno 914-419-3579 Cristy Liberto 914-486-10…" at bounding box center [361, 125] width 84 height 16
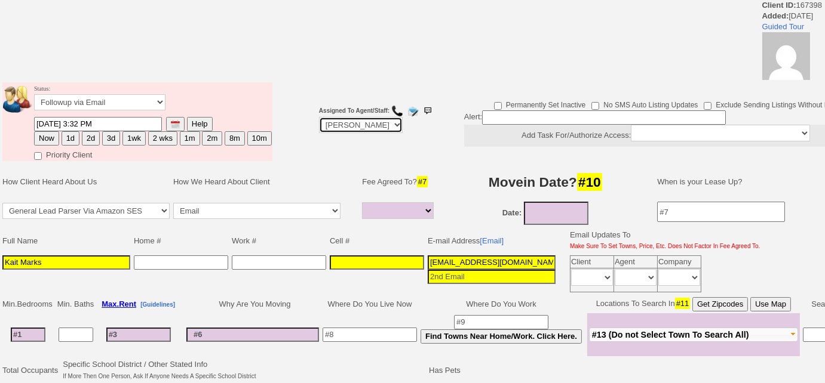
select select "Up-For-Grabs"
click at [319, 117] on select "Up-For-Grabs ***** STAFF ***** Bob Bruno 914-419-3579 Cristy Liberto 914-486-10…" at bounding box center [361, 125] width 84 height 16
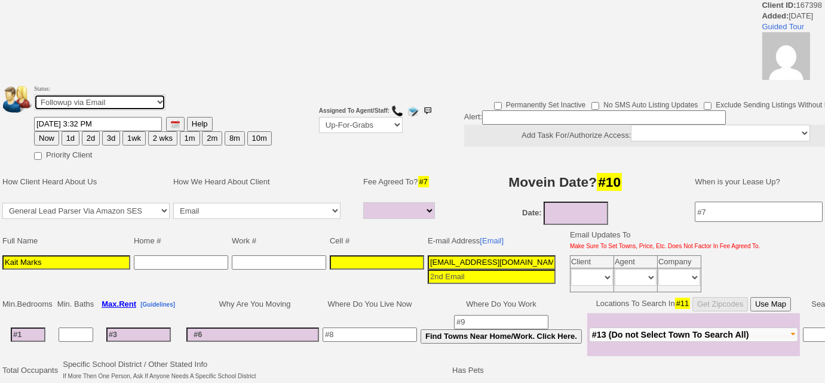
click at [67, 104] on select "Followup via Phone Followup via Email Followup When Section 8 Property Found De…" at bounding box center [99, 102] width 131 height 16
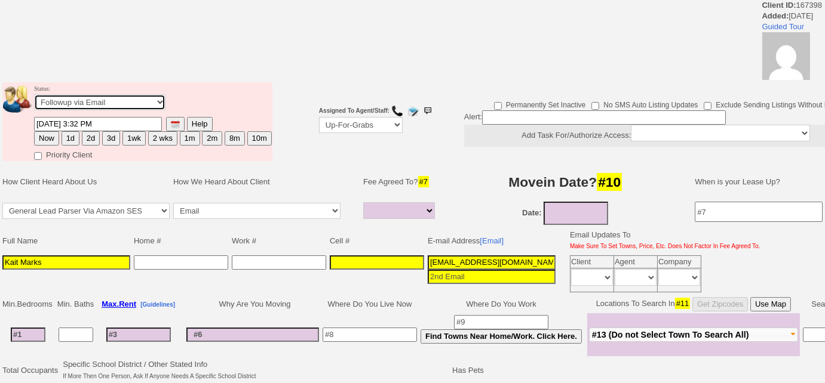
select select "Followup When Section 8 Property Found"
click at [34, 94] on select "Followup via Phone Followup via Email Followup When Section 8 Property Found De…" at bounding box center [99, 102] width 131 height 16
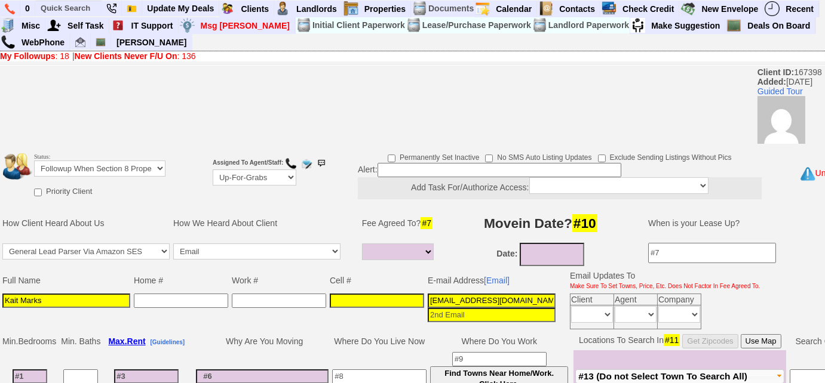
click at [465, 171] on input at bounding box center [499, 170] width 244 height 14
click at [392, 171] on input "sedc 8" at bounding box center [499, 170] width 244 height 14
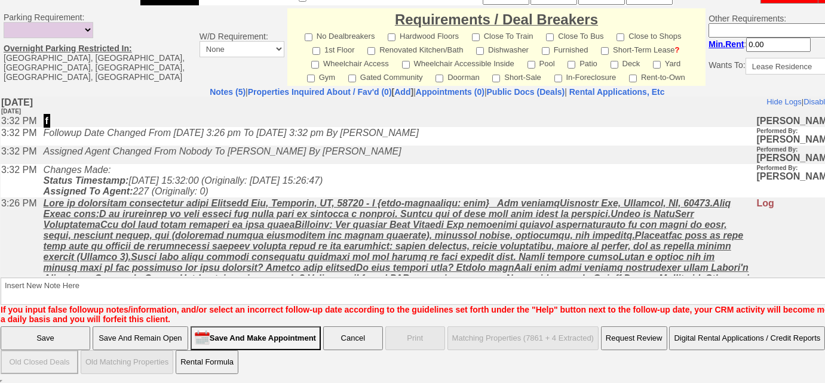
type input "sec 8"
click at [34, 330] on input "Save" at bounding box center [46, 339] width 90 height 24
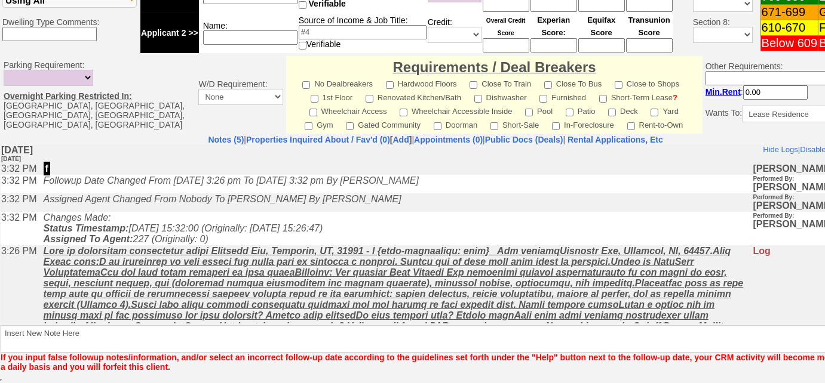
scroll to position [481, 0]
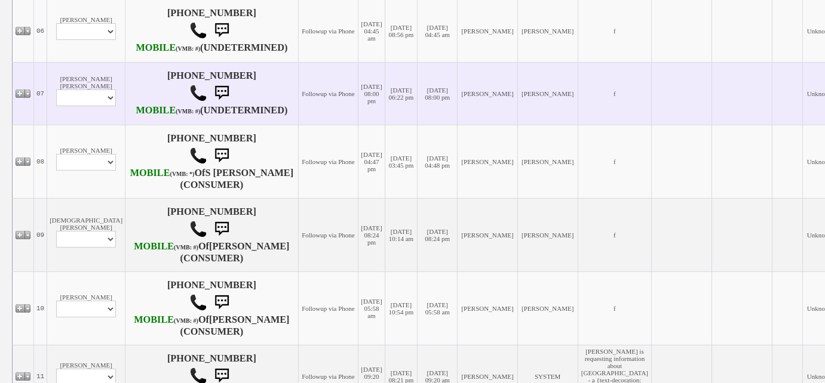
scroll to position [705, 0]
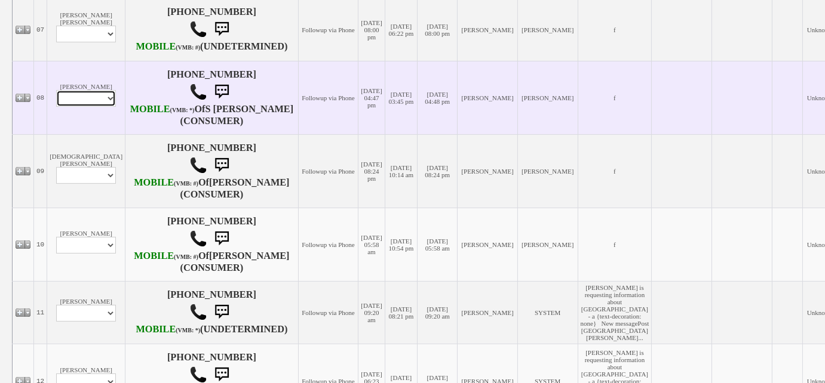
click at [106, 107] on select "Profile Edit Print Email Externally (Will Not Be Tracked In CRM) Closed Deals" at bounding box center [86, 98] width 60 height 17
select select "ChangeURL,/crm/custom/edit_client_form.php?redirect=%2Fcrm%2Fclients.php&id=167…"
click at [56, 107] on select "Profile Edit Print Email Externally (Will Not Be Tracked In CRM) Closed Deals" at bounding box center [86, 98] width 60 height 17
select select
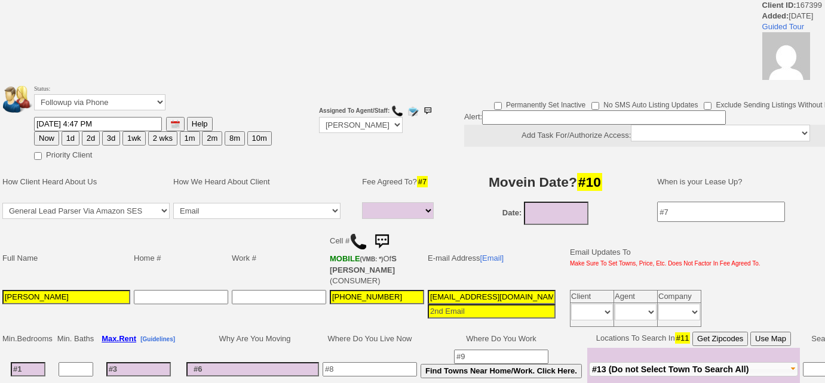
select select
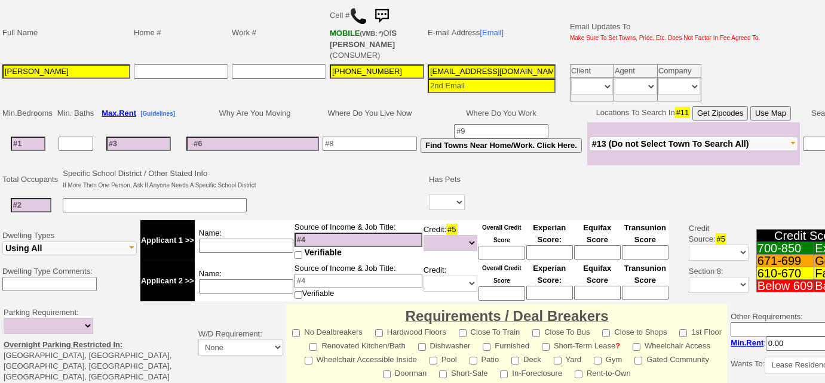
scroll to position [108, 0]
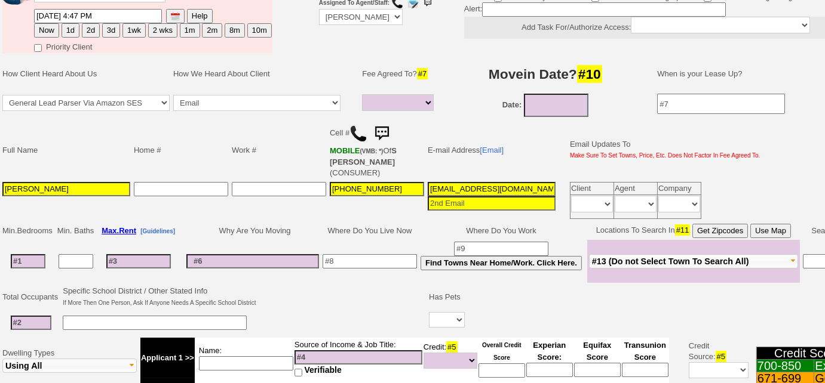
click at [360, 132] on img at bounding box center [358, 134] width 18 height 18
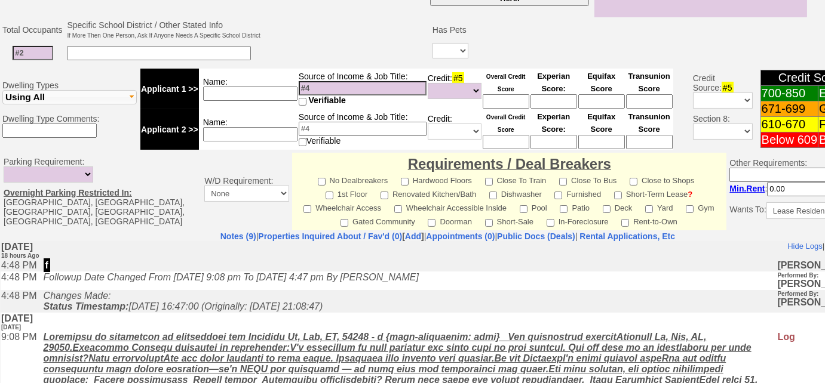
scroll to position [497, 0]
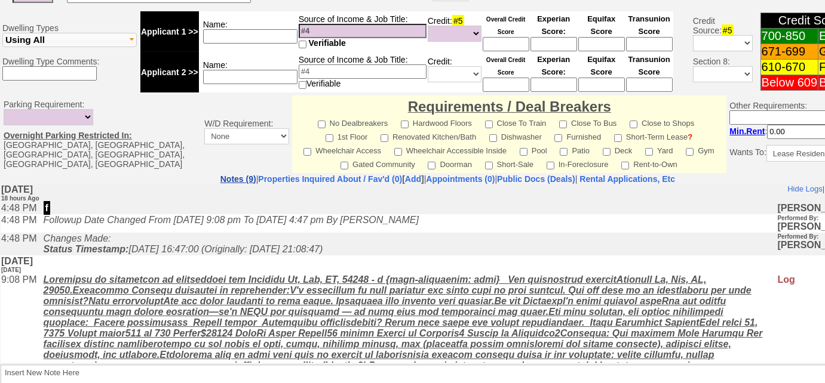
click at [220, 177] on link "Notes (9)" at bounding box center [238, 179] width 36 height 10
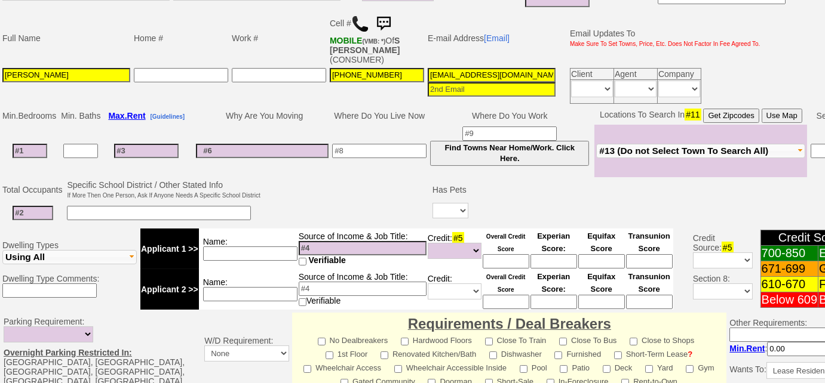
scroll to position [9, 0]
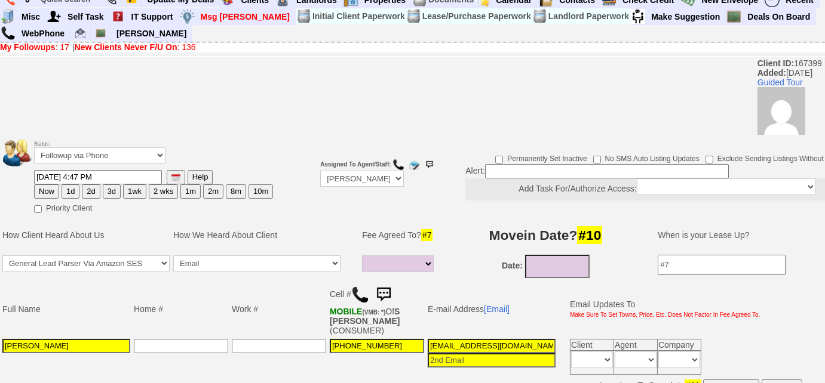
click at [111, 187] on button "3d" at bounding box center [112, 192] width 18 height 14
type input "[DATE] 11:26 AM"
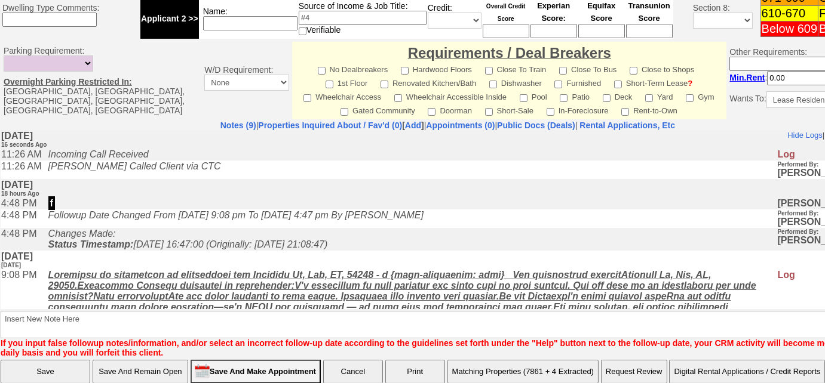
scroll to position [584, 0]
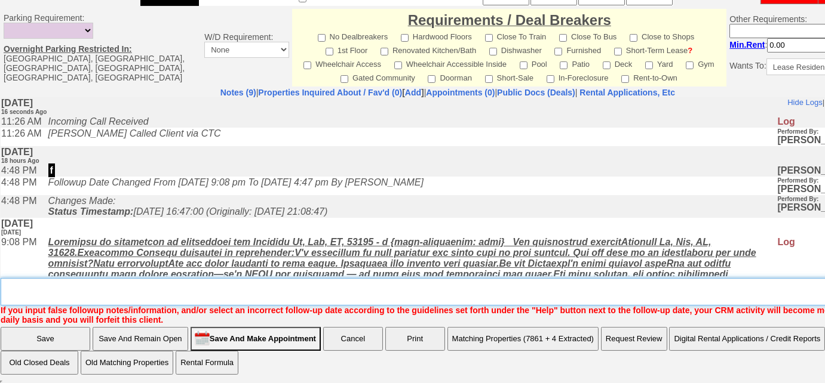
click at [196, 297] on textarea "Insert New Note Here" at bounding box center [452, 291] width 902 height 27
click at [27, 285] on textarea "Insert New Note Here" at bounding box center [452, 291] width 902 height 27
type textarea "Left VM to FU"
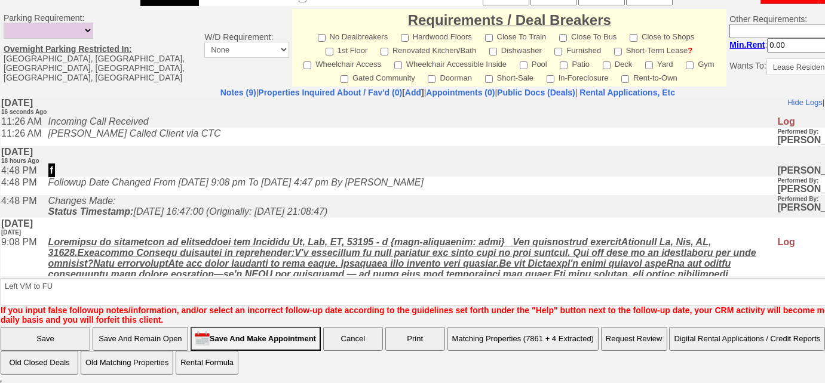
click at [82, 337] on input "Save" at bounding box center [46, 339] width 90 height 24
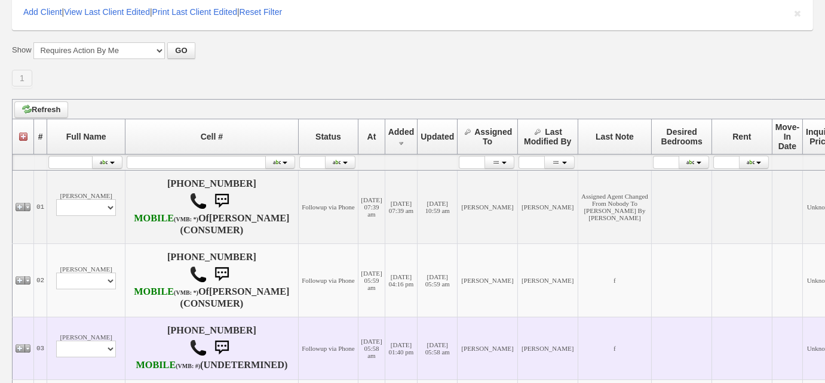
scroll to position [271, 0]
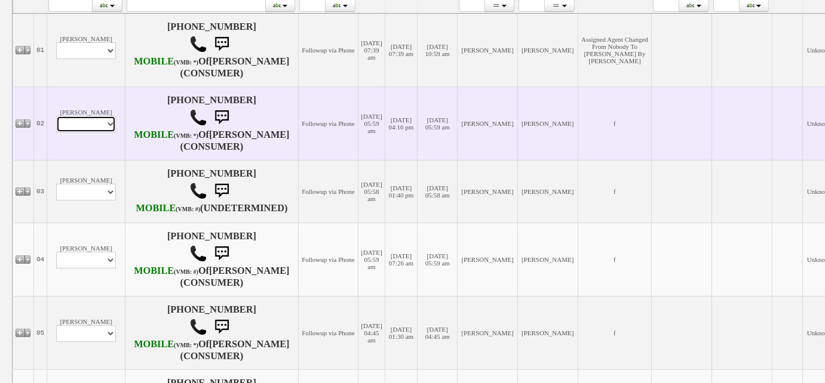
click at [78, 133] on select "Profile Edit Print Email Externally (Will Not Be Tracked In CRM) Closed Deals" at bounding box center [86, 124] width 60 height 17
select select "ChangeURL,/crm/custom/edit_client_form.php?redirect=%2Fcrm%2Fclients.php&id=167…"
click at [56, 131] on select "Profile Edit Print Email Externally (Will Not Be Tracked In CRM) Closed Deals" at bounding box center [86, 124] width 60 height 17
select select
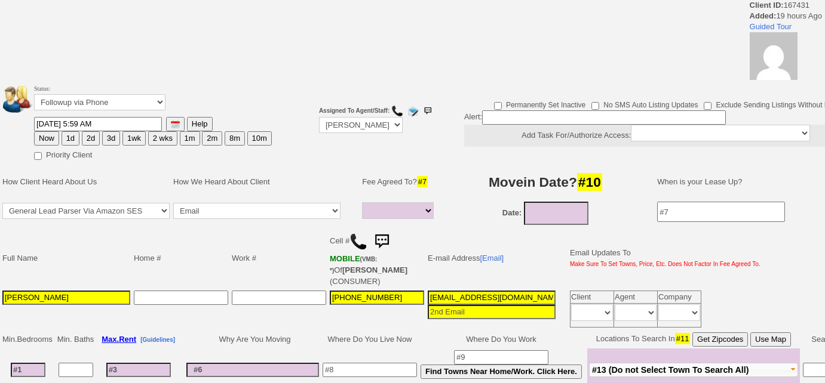
select select
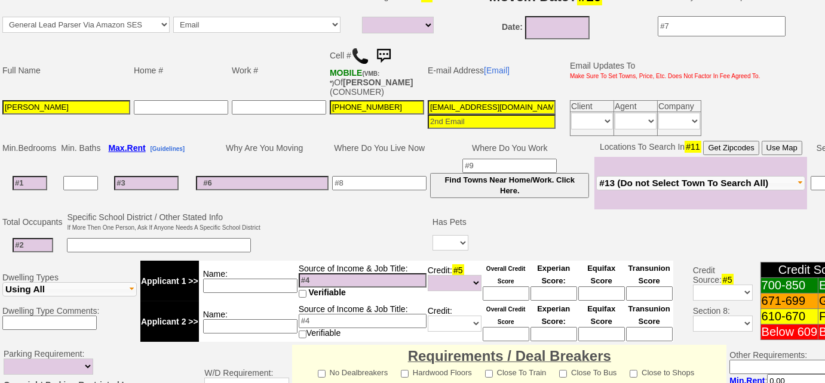
scroll to position [96, 0]
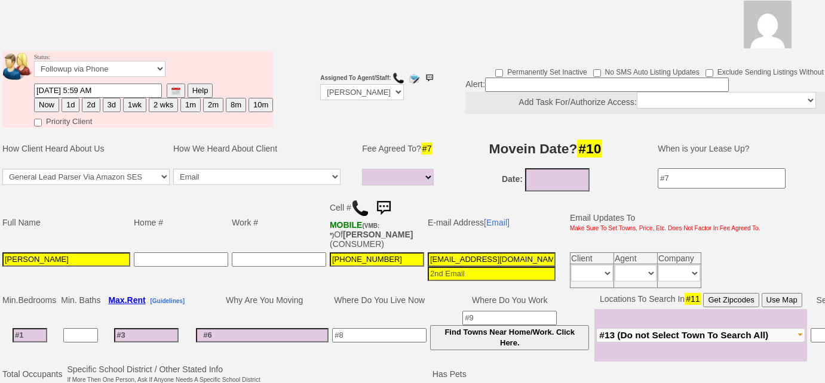
click at [362, 203] on img at bounding box center [360, 208] width 18 height 18
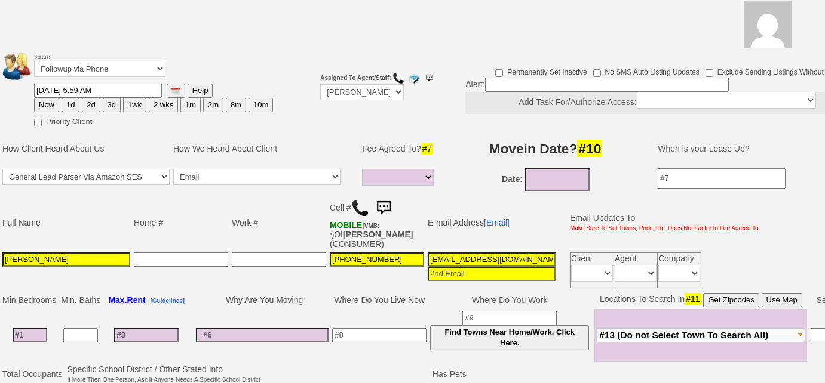
click at [112, 109] on button "3d" at bounding box center [112, 105] width 18 height 14
type input "08/25/2025 11:27 AM"
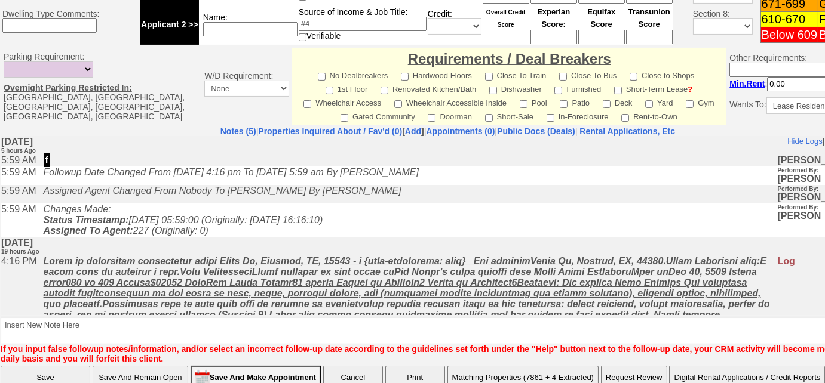
scroll to position [584, 0]
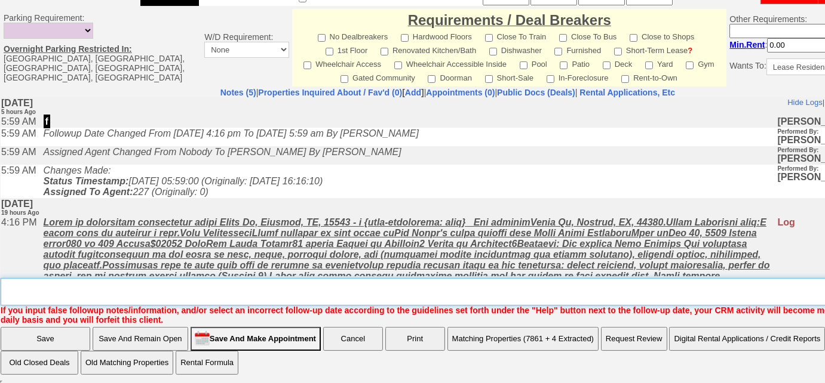
click at [210, 294] on textarea "Insert New Note Here" at bounding box center [452, 291] width 902 height 27
drag, startPoint x: 68, startPoint y: 287, endPoint x: 0, endPoint y: 281, distance: 68.3
click at [0, 281] on td "Notes (5) | Properties Inquired About / Fav'd (0) [ Add ] | Appointments (0) | …" at bounding box center [447, 206] width 895 height 238
type textarea "tried calling, unable to leave VM, sent SMS to FU"
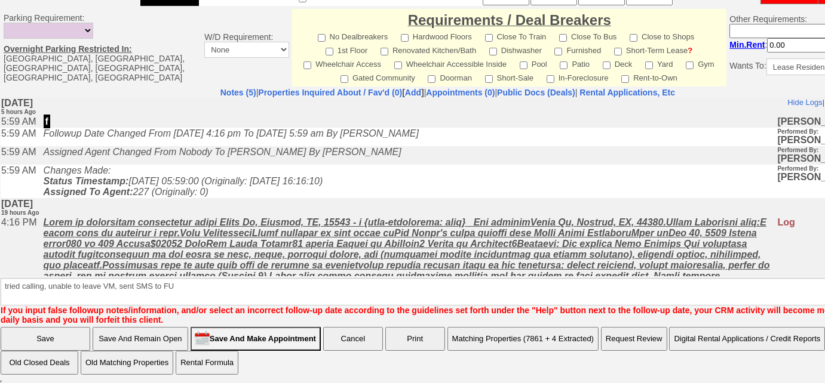
scroll to position [566, 0]
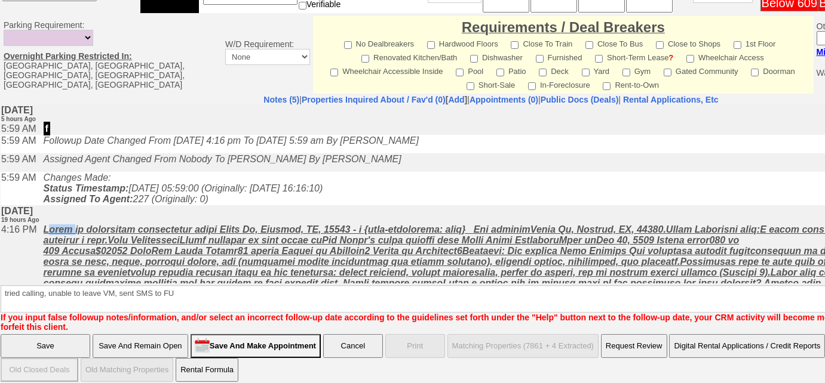
drag, startPoint x: 79, startPoint y: 236, endPoint x: 52, endPoint y: 236, distance: 26.9
click at [52, 236] on u at bounding box center [450, 272] width 812 height 96
drag, startPoint x: 50, startPoint y: 236, endPoint x: 78, endPoint y: 236, distance: 27.5
click at [78, 236] on u at bounding box center [450, 272] width 812 height 96
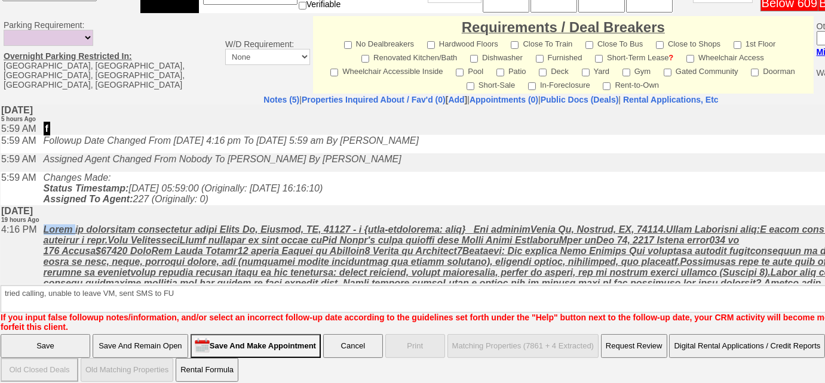
copy u "Jendy"
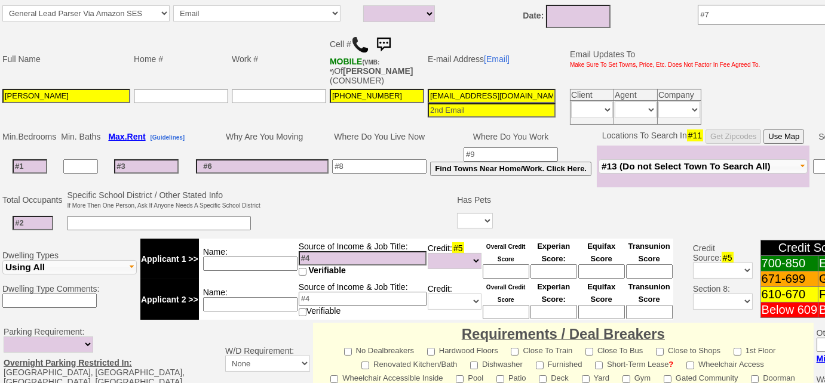
scroll to position [78, 0]
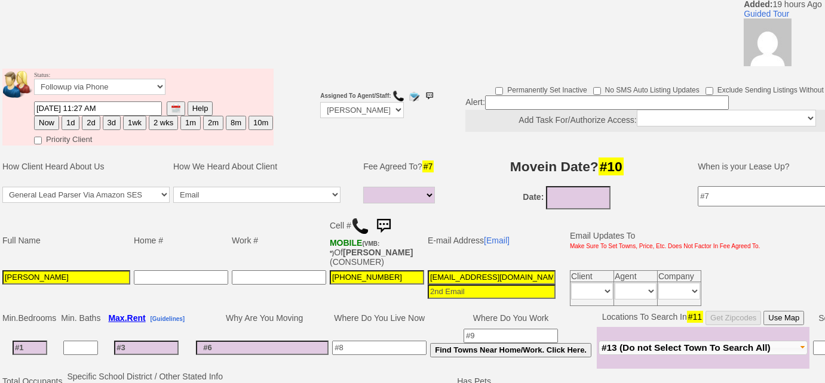
click at [385, 217] on img at bounding box center [383, 226] width 24 height 24
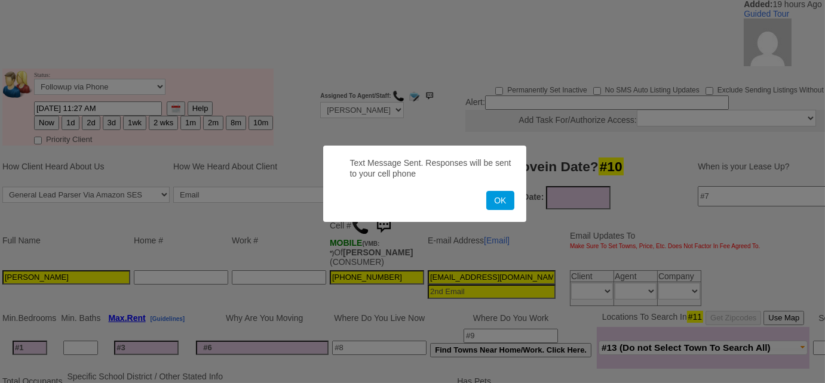
click at [486, 191] on button "OK" at bounding box center [499, 200] width 27 height 19
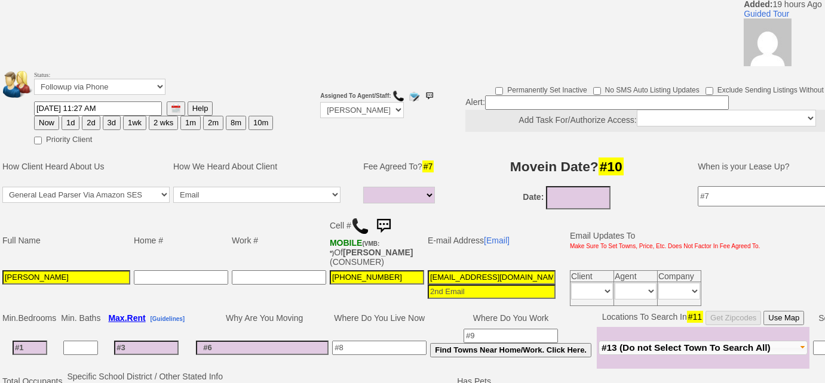
click at [110, 122] on button "3d" at bounding box center [112, 123] width 18 height 14
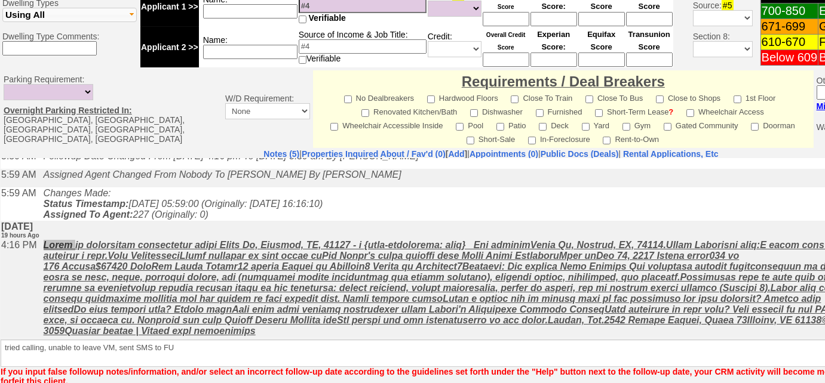
scroll to position [59, 0]
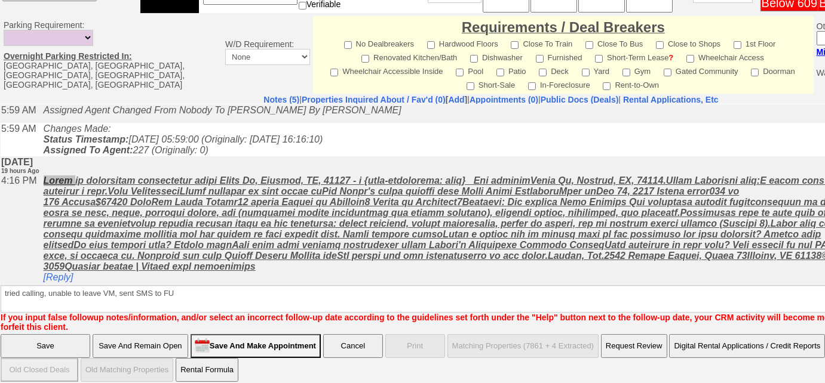
click at [22, 334] on input "Save" at bounding box center [46, 346] width 90 height 24
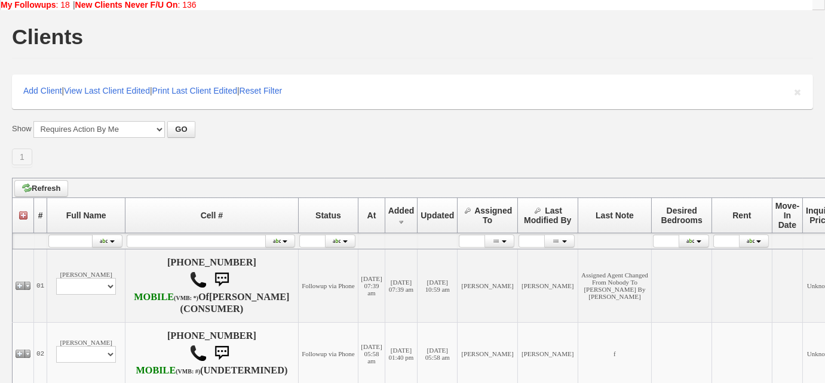
scroll to position [162, 0]
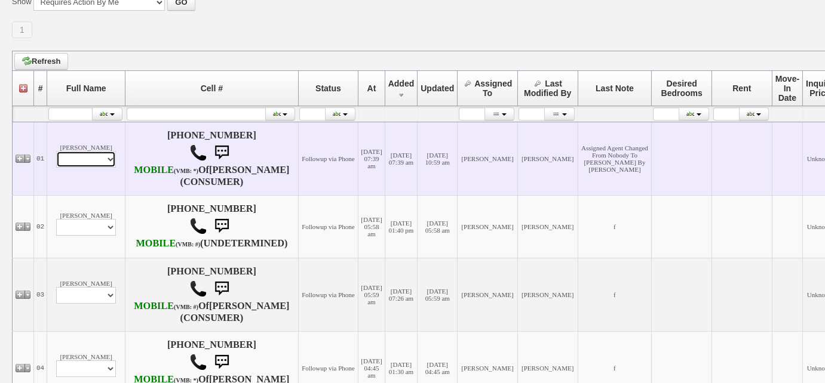
drag, startPoint x: 90, startPoint y: 161, endPoint x: 89, endPoint y: 171, distance: 10.2
click at [90, 161] on select "Profile Edit Print Email Externally (Will Not Be Tracked In CRM) Closed Deals" at bounding box center [86, 159] width 60 height 17
select select "ChangeURL,/crm/custom/edit_client_form.php?redirect=%2Fcrm%2Fclients.php&id=167…"
click at [56, 156] on select "Profile Edit Print Email Externally (Will Not Be Tracked In CRM) Closed Deals" at bounding box center [86, 159] width 60 height 17
select select
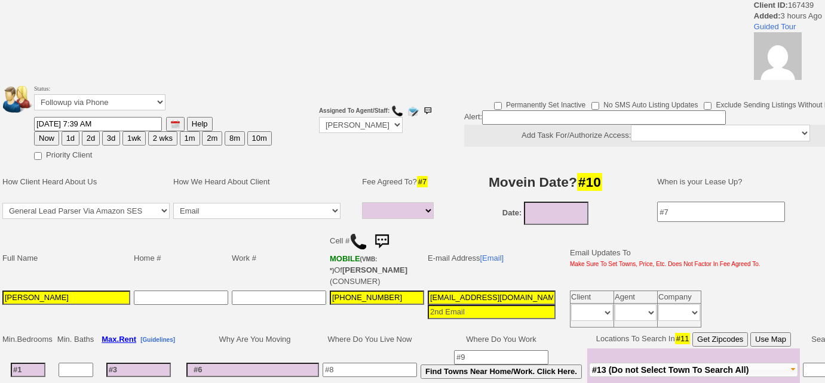
select select
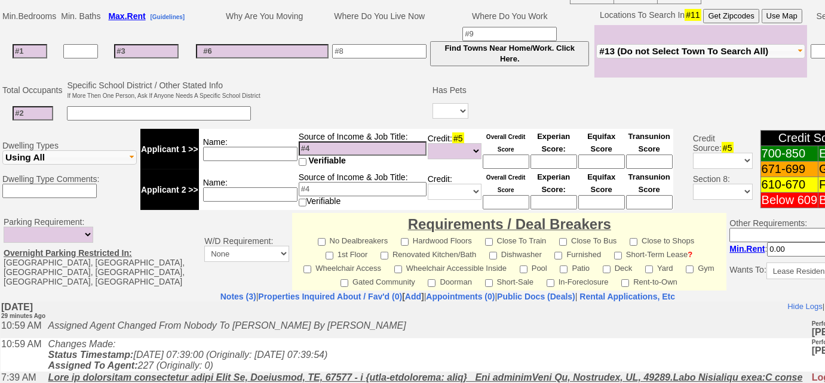
scroll to position [171, 0]
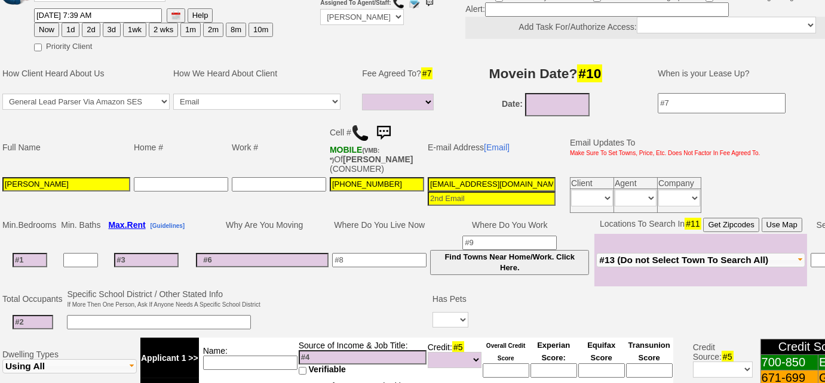
click at [354, 124] on img at bounding box center [360, 133] width 18 height 18
click at [705, 256] on span "#13 (Do not Select Town To Search All)" at bounding box center [683, 260] width 169 height 10
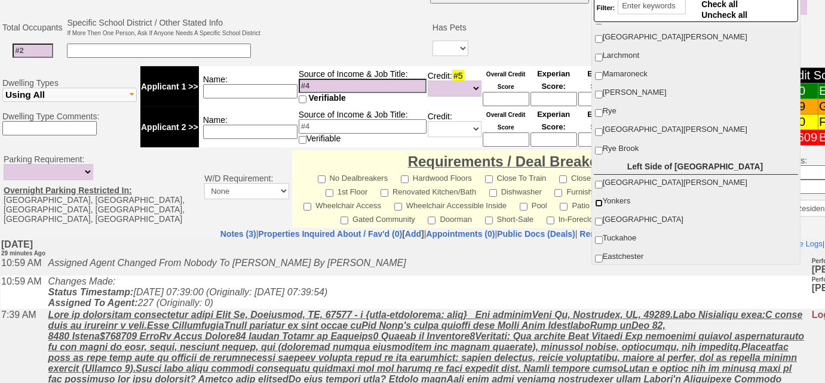
scroll to position [108, 0]
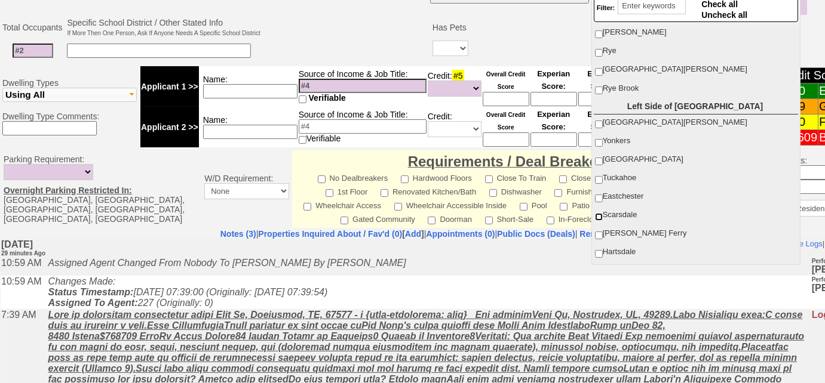
click at [597, 213] on input "Scarsdale" at bounding box center [599, 217] width 8 height 8
checkbox input "true"
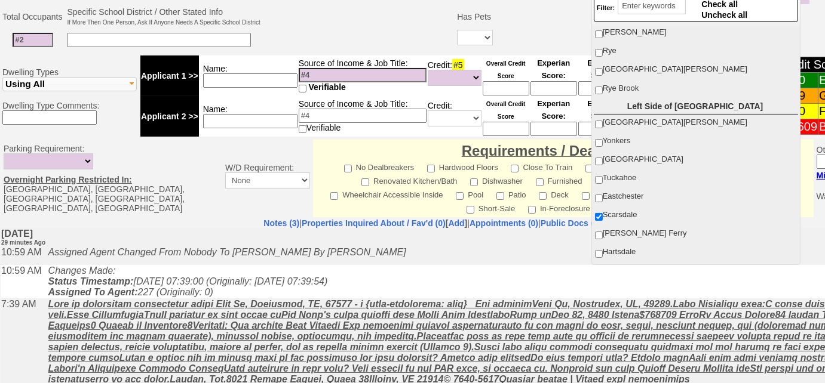
click at [315, 40] on td at bounding box center [358, 28] width 193 height 47
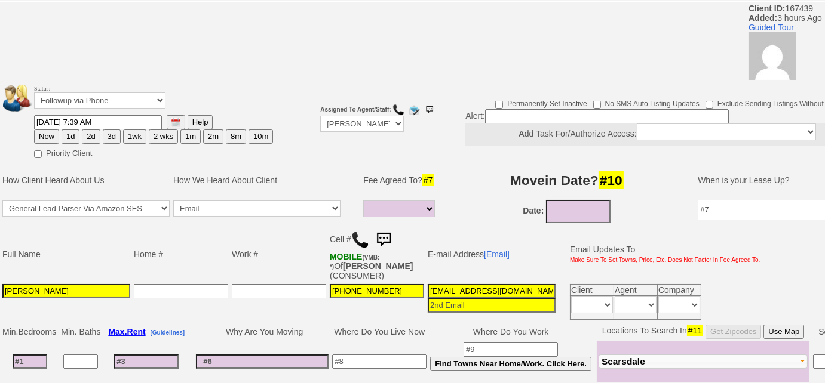
scroll to position [8, 0]
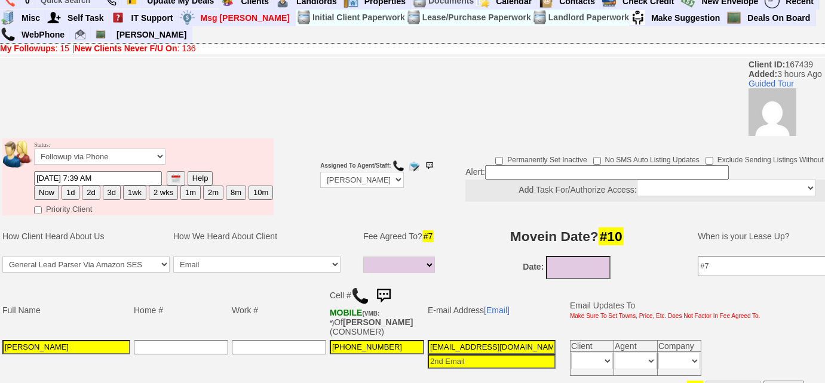
click at [389, 290] on img at bounding box center [383, 296] width 24 height 24
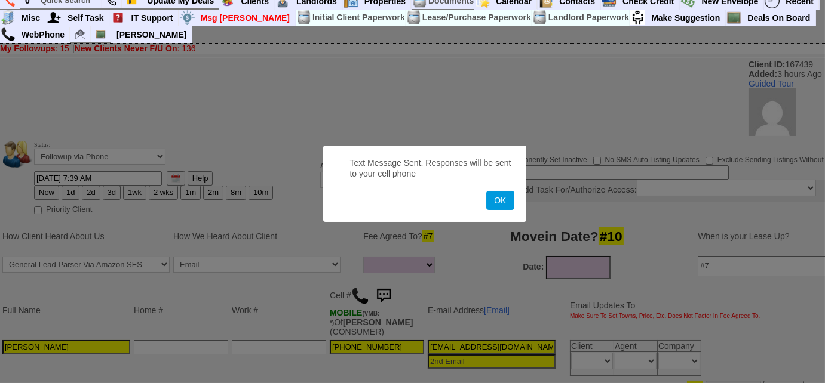
click at [486, 191] on button "OK" at bounding box center [499, 200] width 27 height 19
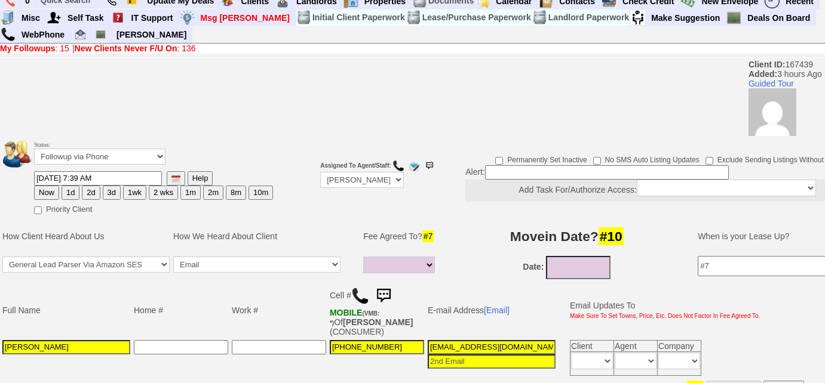
click at [103, 189] on button "3d" at bounding box center [112, 193] width 18 height 14
type input "08/25/2025 11:28 AM"
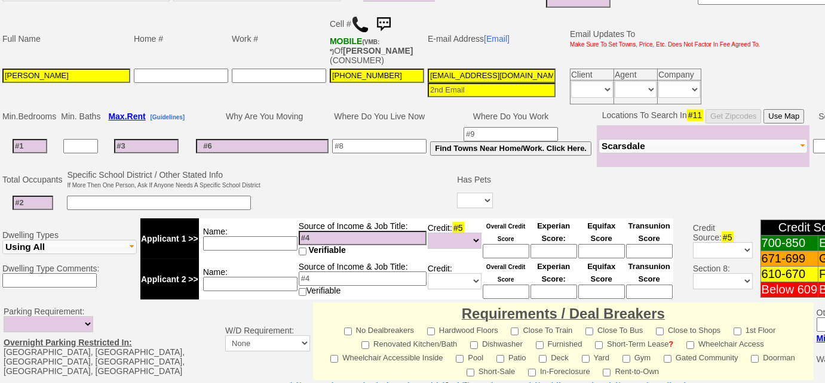
scroll to position [497, 0]
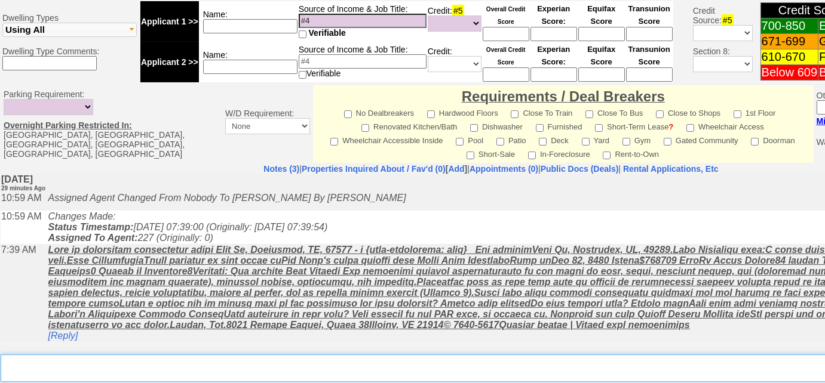
click at [150, 355] on textarea "Insert New Note Here" at bounding box center [495, 368] width 989 height 27
click at [115, 355] on textarea "Insert New Note Here" at bounding box center [495, 368] width 989 height 27
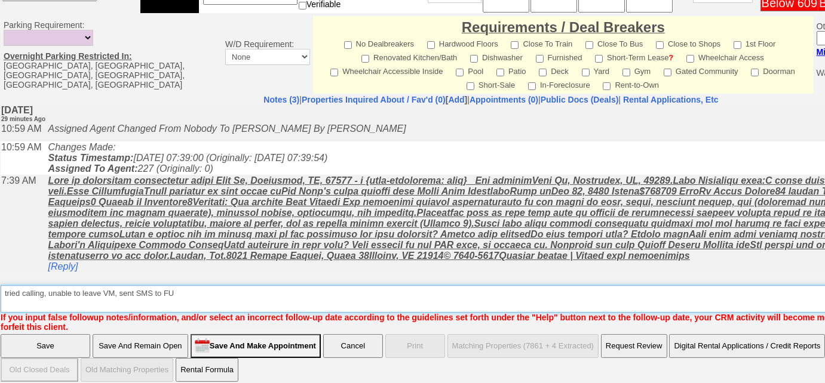
type textarea "tried calling, unable to leave VM, sent SMS to FU"
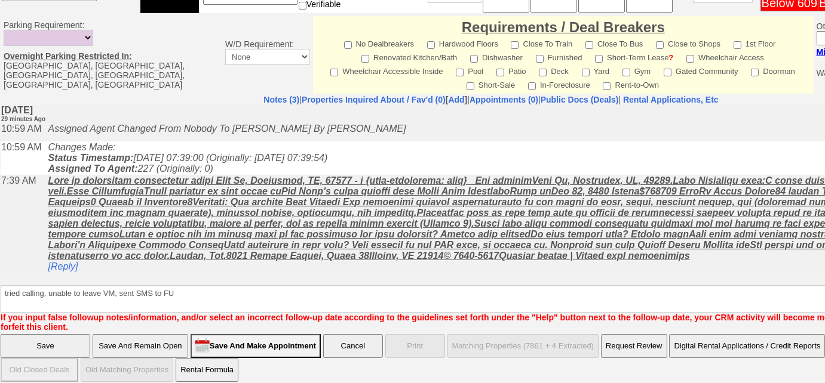
click at [49, 336] on input "Save" at bounding box center [46, 346] width 90 height 24
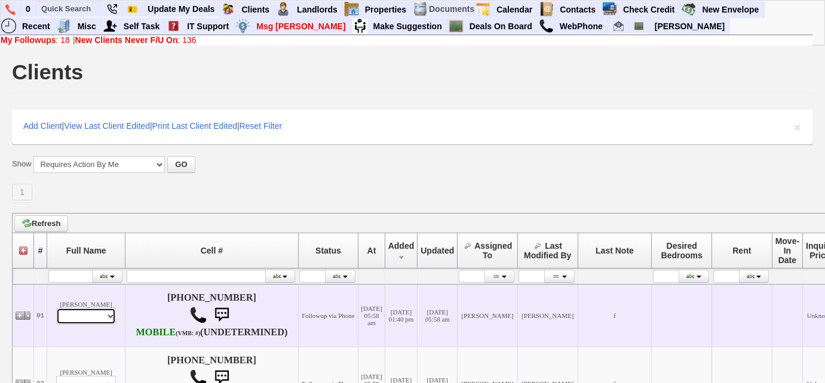
click at [87, 322] on select "Profile Edit Print Email Externally (Will Not Be Tracked In CRM) Closed Deals" at bounding box center [86, 316] width 60 height 17
select select "ChangeURL,/crm/custom/edit_client_form.php?redirect=%2Fcrm%2Fclients.php&id=167…"
click at [56, 313] on select "Profile Edit Print Email Externally (Will Not Be Tracked In CRM) Closed Deals" at bounding box center [86, 316] width 60 height 17
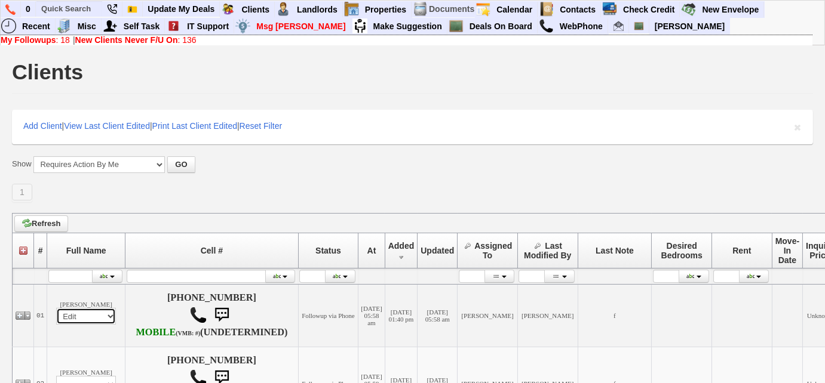
select select
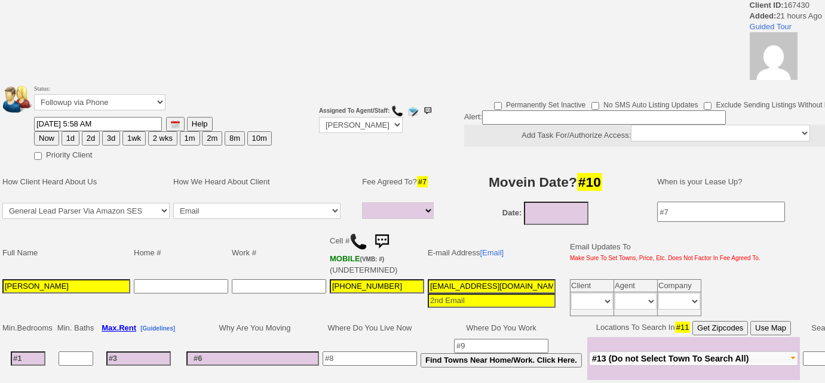
select select
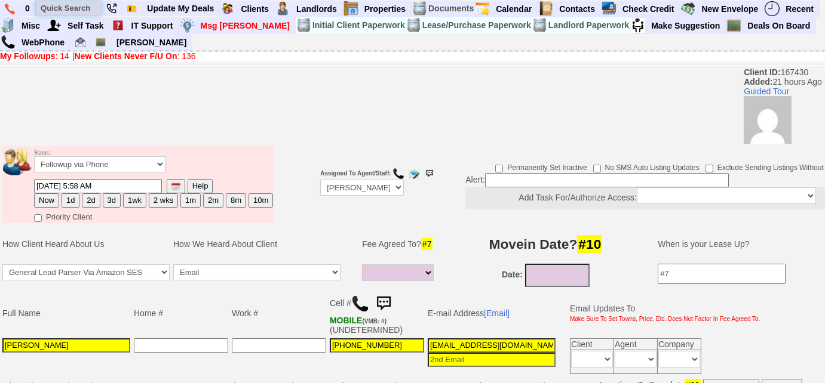
click at [76, 11] on input "text" at bounding box center [69, 8] width 66 height 15
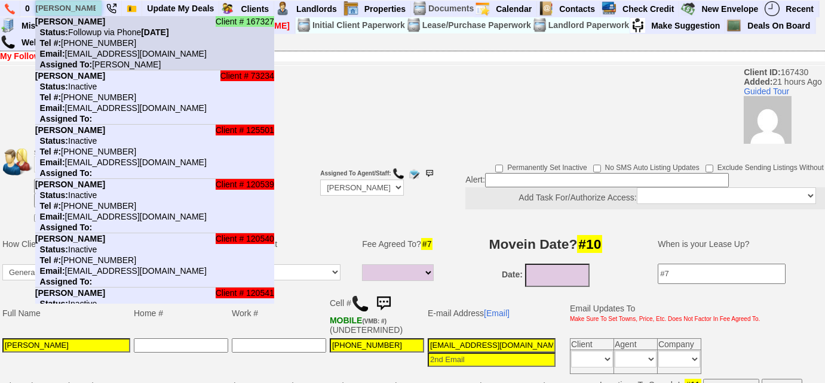
type input "[PERSON_NAME]"
click at [100, 40] on nobr "Tel #: [PHONE_NUMBER]" at bounding box center [85, 43] width 101 height 10
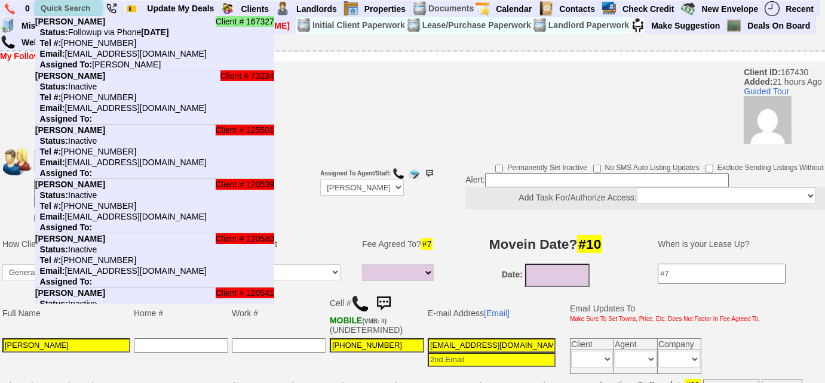
click at [84, 10] on input "text" at bounding box center [69, 8] width 66 height 15
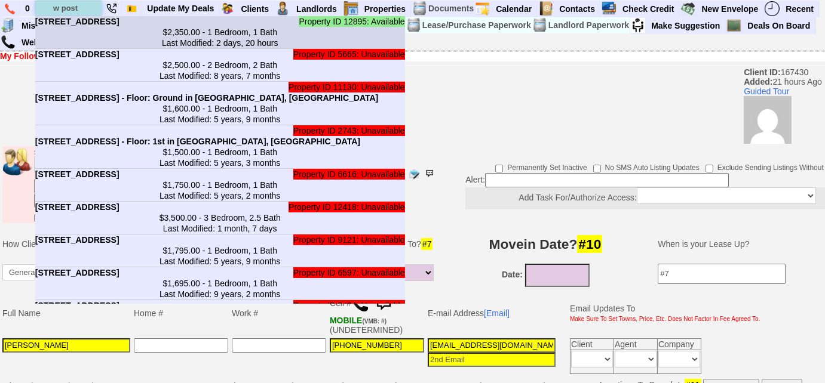
type input "w post"
click at [91, 40] on center "$2,350.00 - 1 Bedroom, 1 Bath Last Modified: 2 days, 20 hours" at bounding box center [220, 37] width 370 height 21
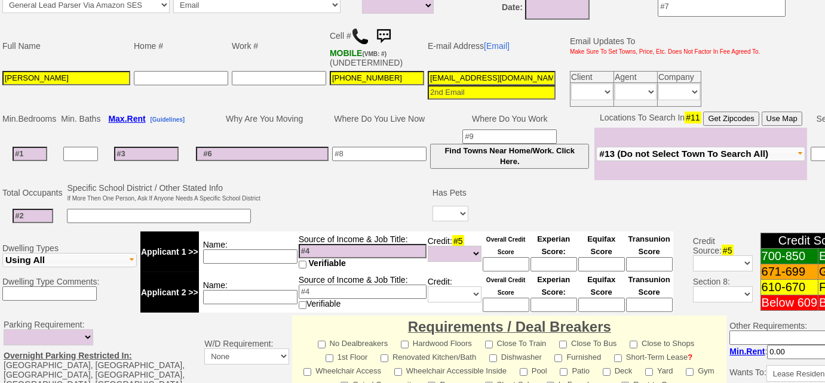
scroll to position [248, 0]
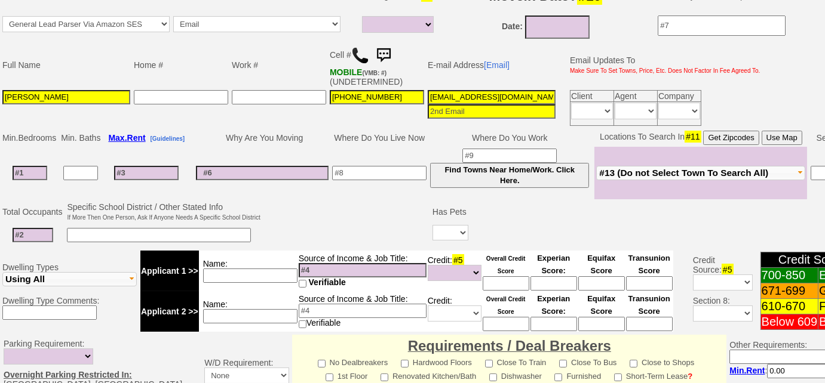
click at [364, 56] on img at bounding box center [360, 56] width 18 height 18
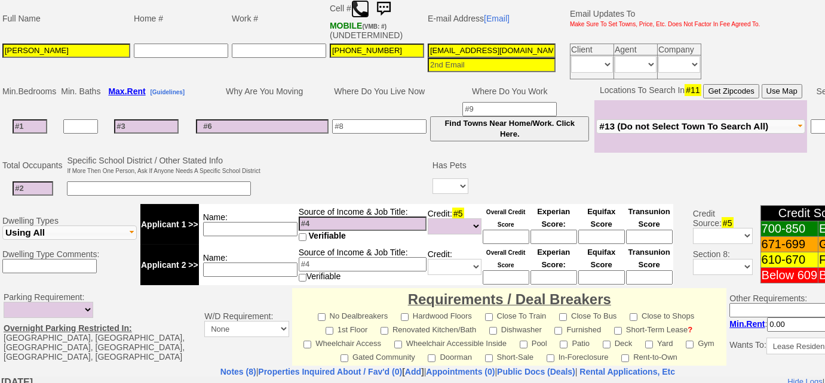
scroll to position [140, 0]
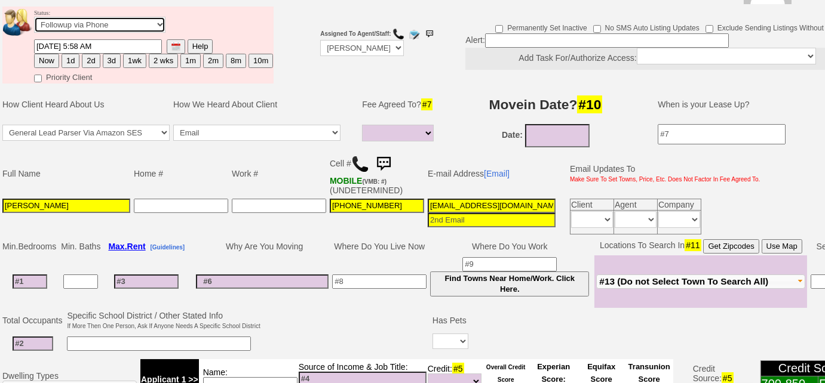
click at [127, 24] on select "Followup via Phone Followup via Email Followup When Section 8 Property Found De…" at bounding box center [99, 25] width 131 height 16
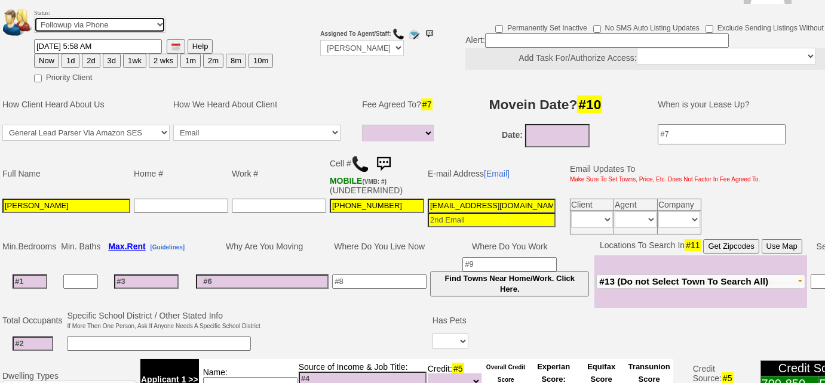
select select "Inactive"
click at [34, 17] on select "Followup via Phone Followup via Email Followup When Section 8 Property Found De…" at bounding box center [99, 25] width 131 height 16
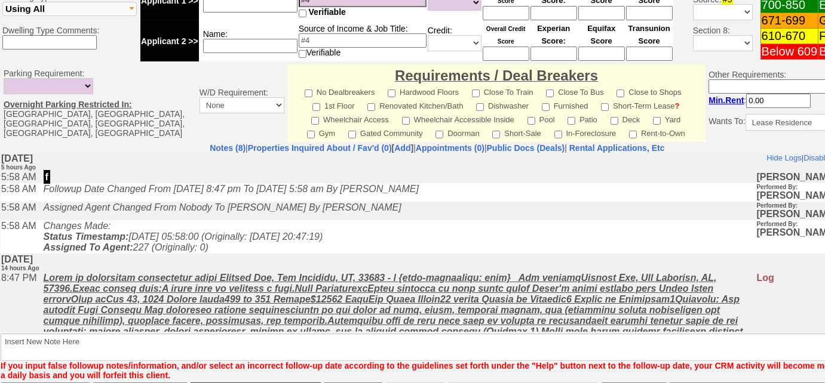
scroll to position [554, 0]
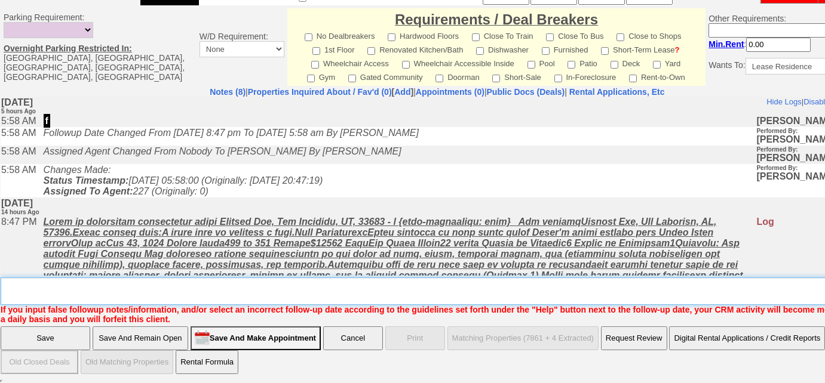
click at [283, 294] on textarea "Insert New Note Here" at bounding box center [441, 291] width 881 height 27
type textarea "w"
type textarea "tried calling, not a working number"
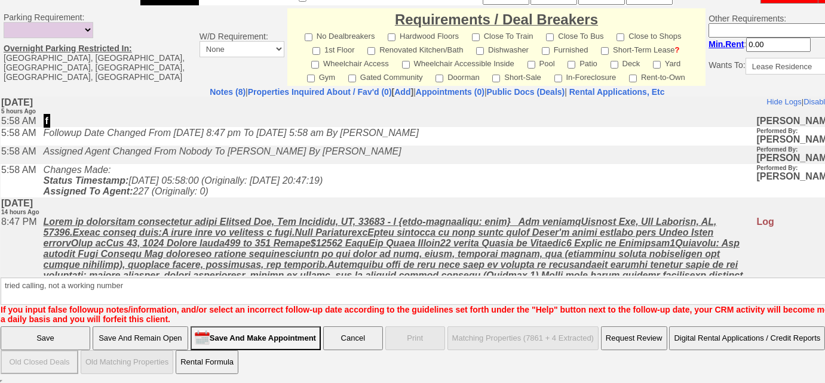
click at [73, 336] on input "Save" at bounding box center [46, 339] width 90 height 24
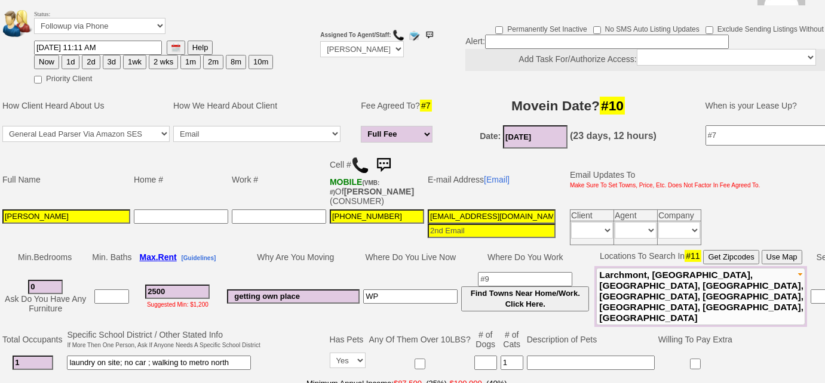
scroll to position [54, 0]
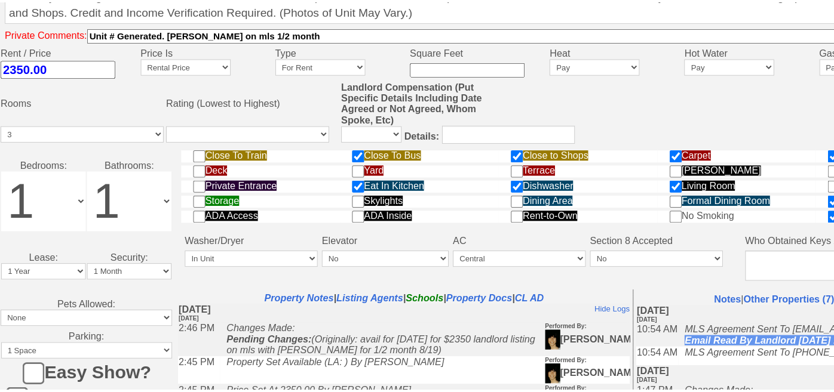
scroll to position [597, 0]
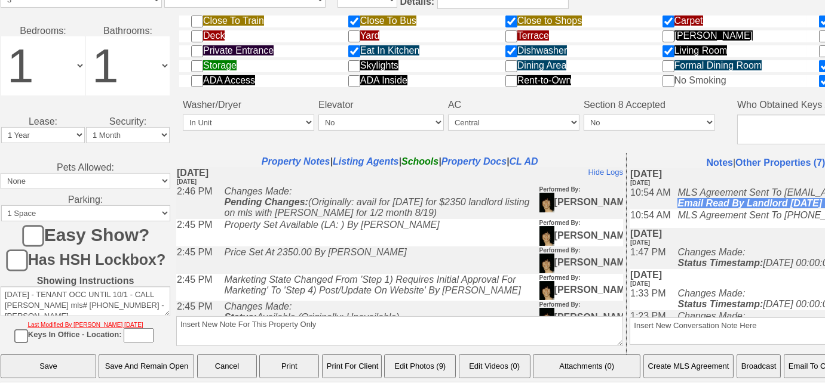
click at [801, 369] on button "Email To Client" at bounding box center [814, 367] width 61 height 24
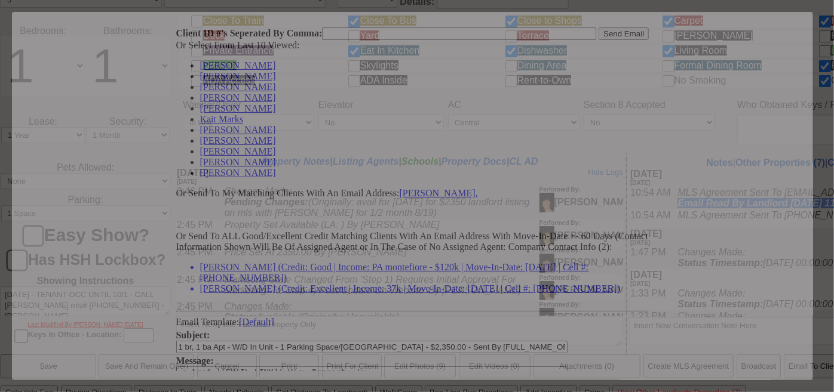
scroll to position [0, 0]
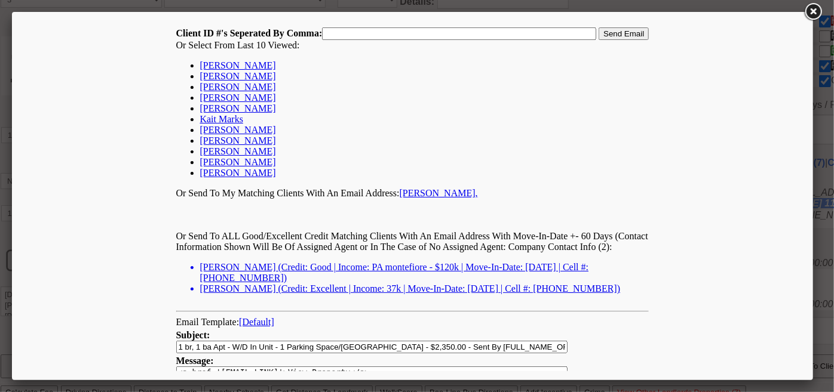
click at [236, 63] on link "Michelle Ramos" at bounding box center [237, 65] width 76 height 10
type input "167327,"
click at [625, 30] on input "Send Email" at bounding box center [623, 33] width 50 height 13
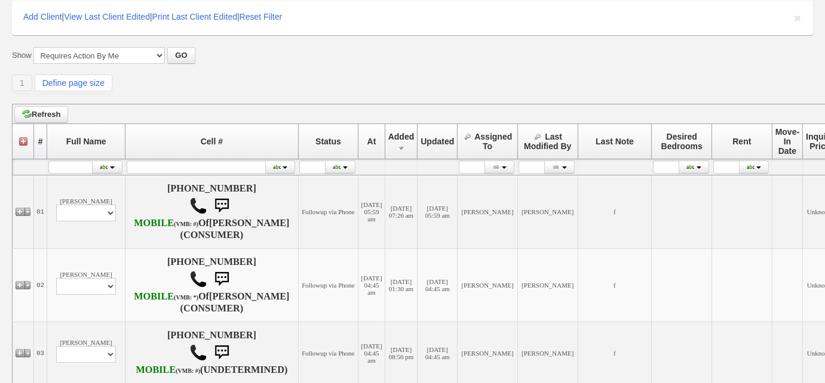
scroll to position [217, 0]
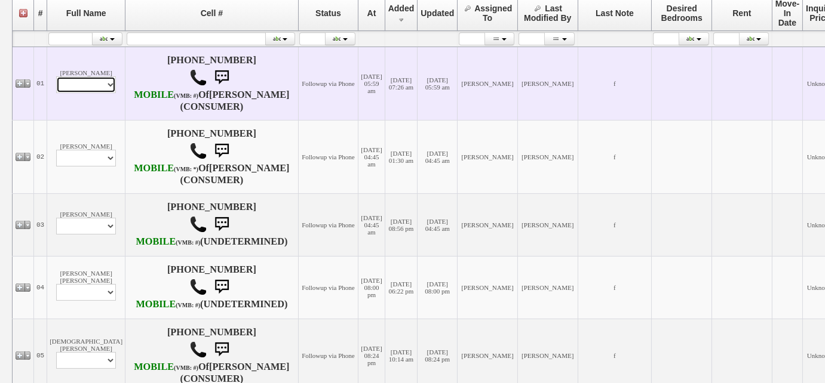
click at [94, 84] on select "Profile Edit Print Email Externally (Will Not Be Tracked In CRM) Closed Deals" at bounding box center [86, 84] width 60 height 17
select select "ChangeURL,/crm/custom/edit_client_form.php?redirect=%2Fcrm%2Fclients.php&id=167…"
click at [56, 81] on select "Profile Edit Print Email Externally (Will Not Be Tracked In CRM) Closed Deals" at bounding box center [86, 84] width 60 height 17
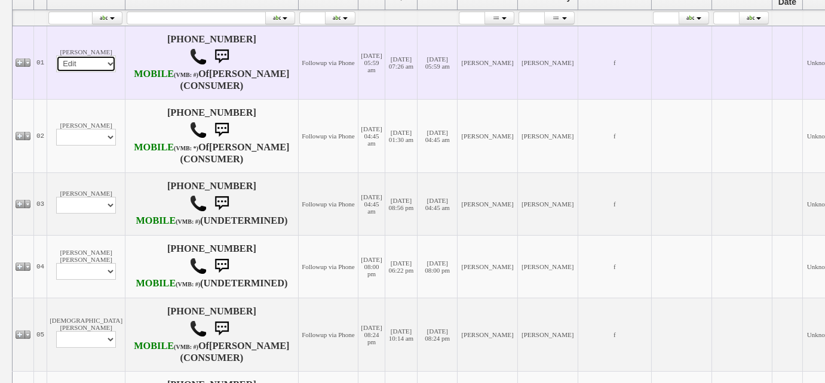
select select
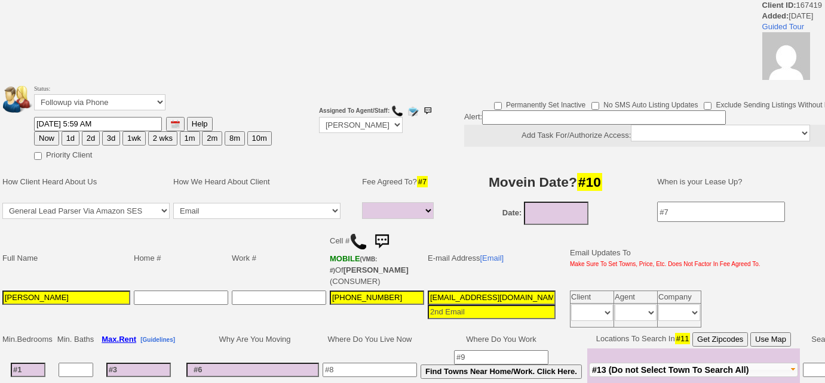
select select
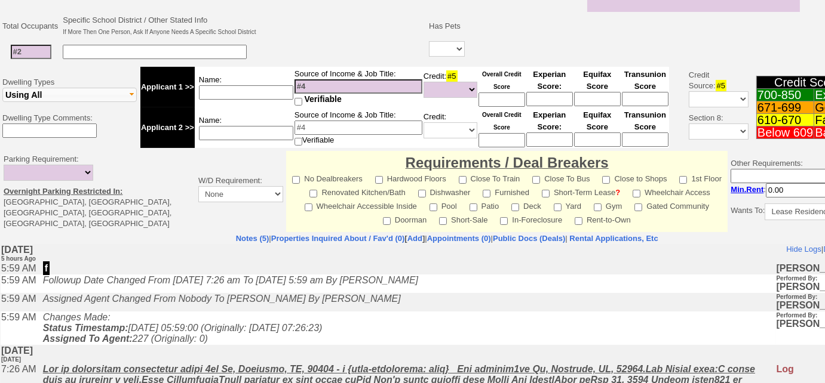
scroll to position [162, 0]
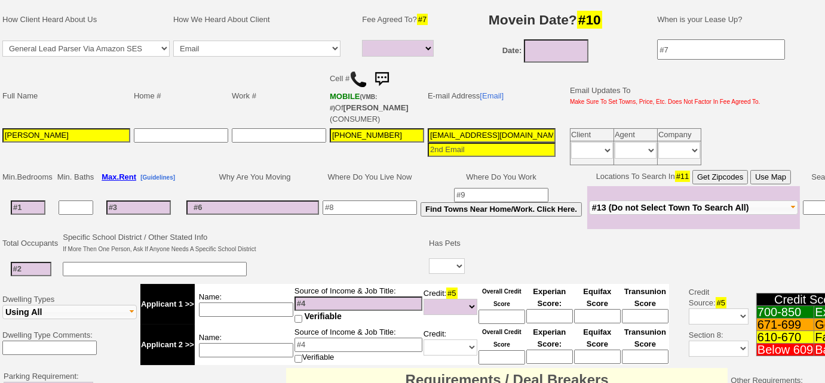
click at [359, 76] on img at bounding box center [358, 79] width 18 height 18
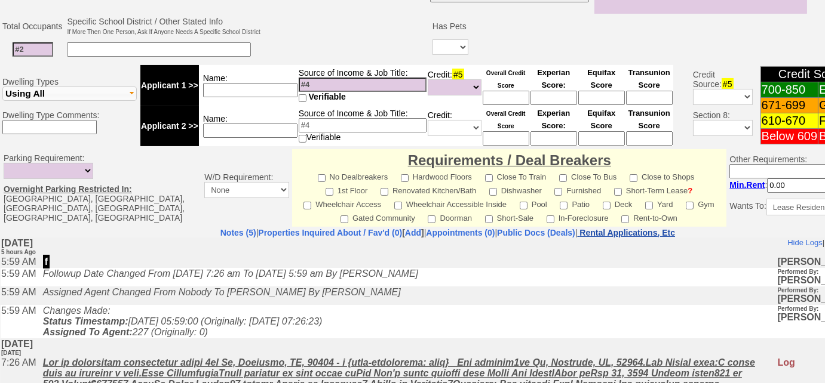
scroll to position [333, 0]
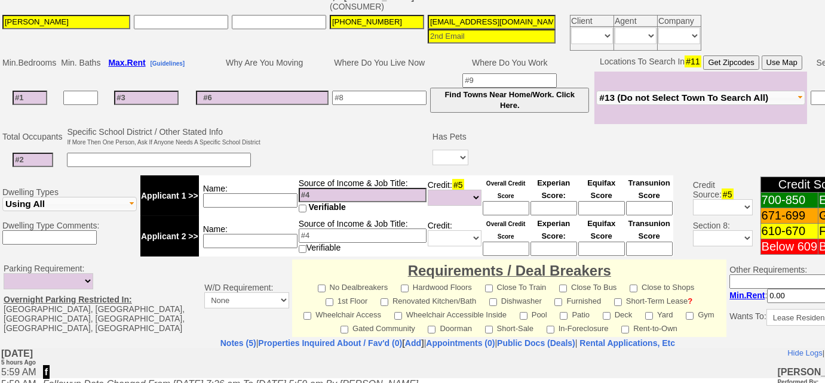
click at [661, 99] on span "#13 (Do not Select Town To Search All)" at bounding box center [683, 98] width 169 height 10
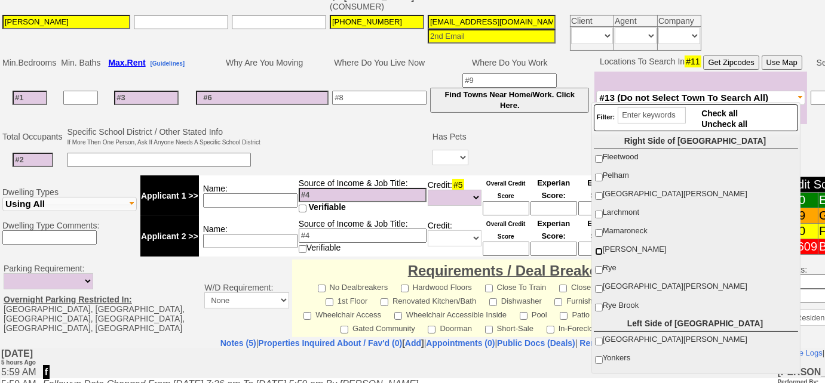
click at [602, 248] on input "[PERSON_NAME]" at bounding box center [599, 252] width 8 height 8
checkbox input "true"
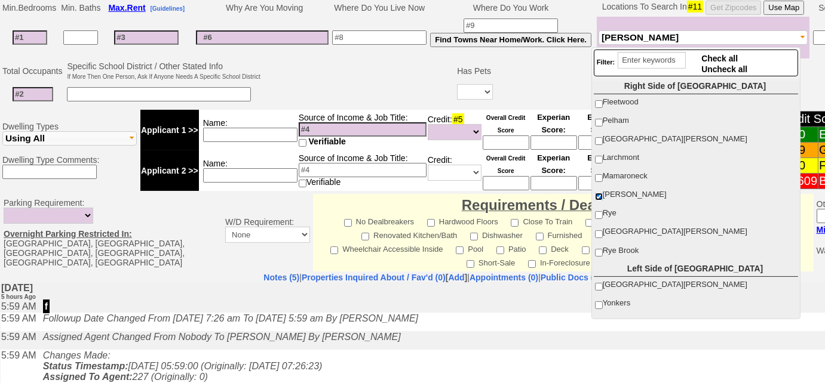
scroll to position [496, 0]
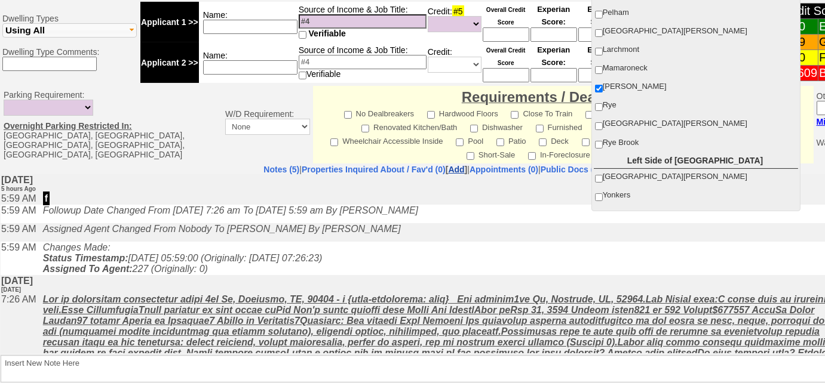
click at [448, 165] on link "Add" at bounding box center [456, 170] width 16 height 10
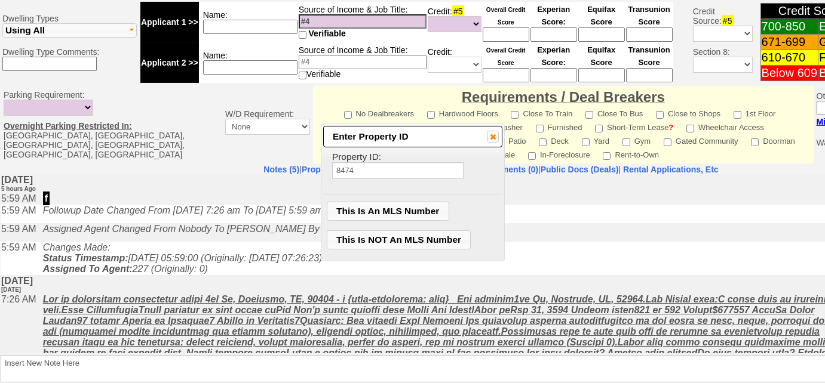
type input "8474"
click at [417, 236] on span "This Is NOT An MLS Number" at bounding box center [398, 240] width 143 height 18
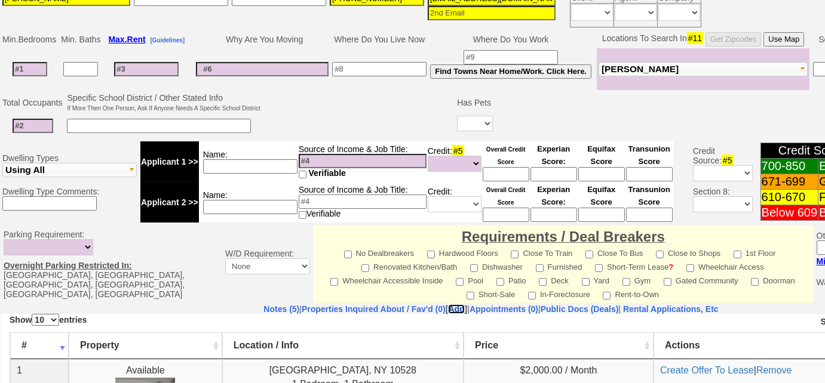
scroll to position [170, 0]
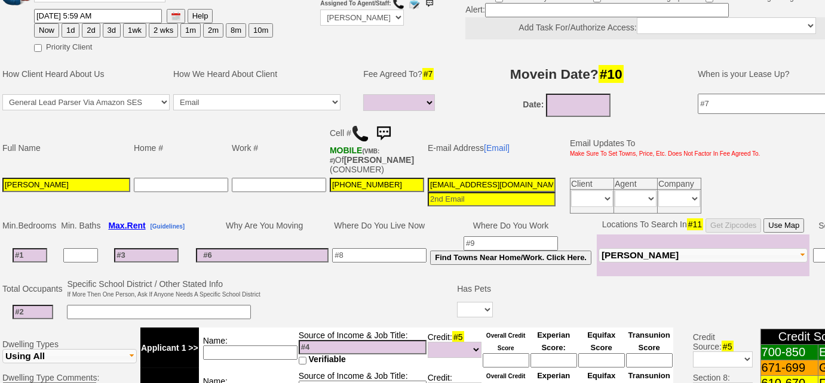
click at [122, 312] on input at bounding box center [159, 312] width 184 height 14
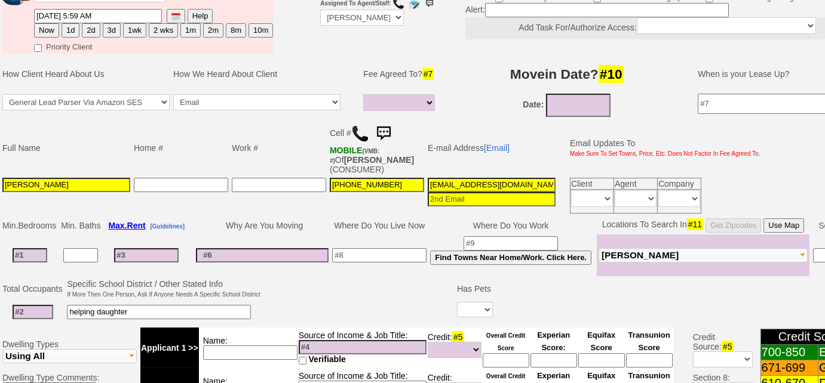
type input "helping daughter"
drag, startPoint x: 426, startPoint y: 180, endPoint x: 661, endPoint y: 167, distance: 235.1
click at [661, 167] on tbody "Full Name Home # Work # Cell # MOBILE (VMB: #) Of THOMAS CHAVEZ (CONSUMER) E-ma…" at bounding box center [381, 168] width 761 height 96
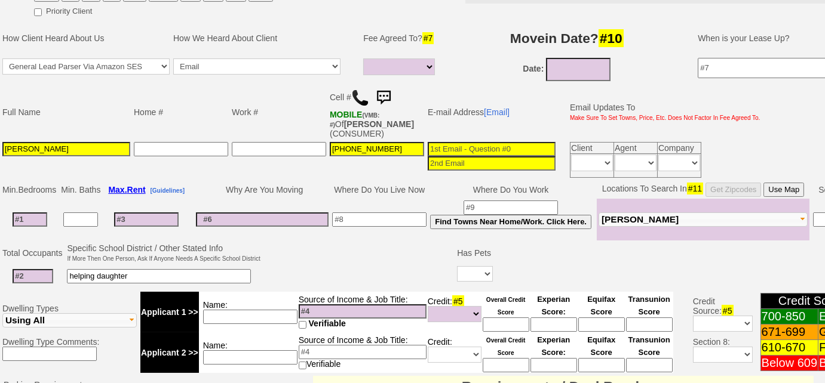
scroll to position [225, 0]
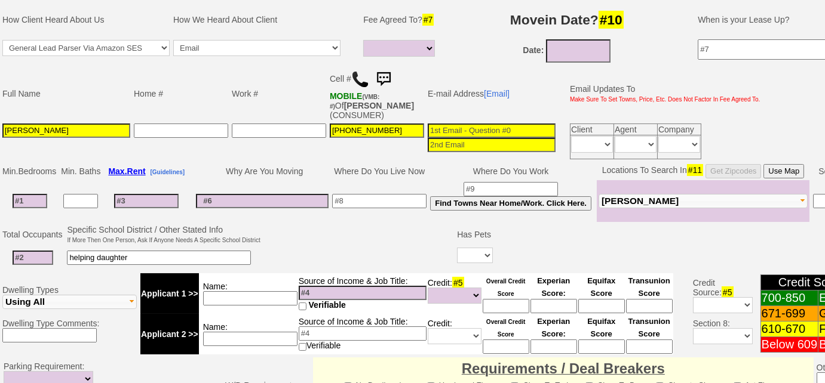
click at [306, 195] on input at bounding box center [262, 201] width 133 height 14
type input "getting own place"
click at [568, 38] on td "Date:" at bounding box center [566, 51] width 238 height 27
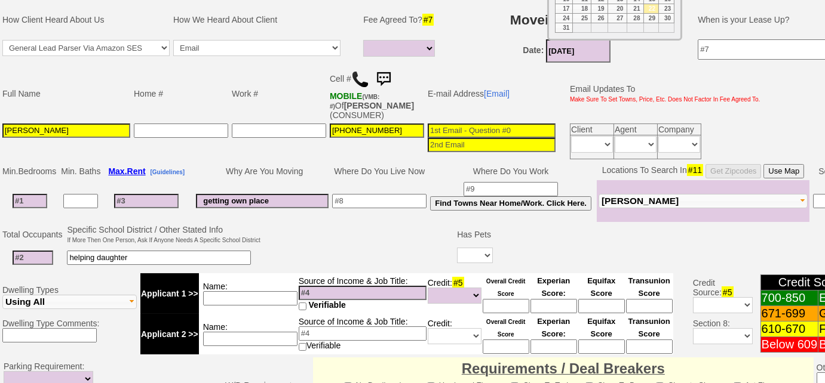
click at [569, 47] on input "08/22/2025" at bounding box center [578, 50] width 64 height 23
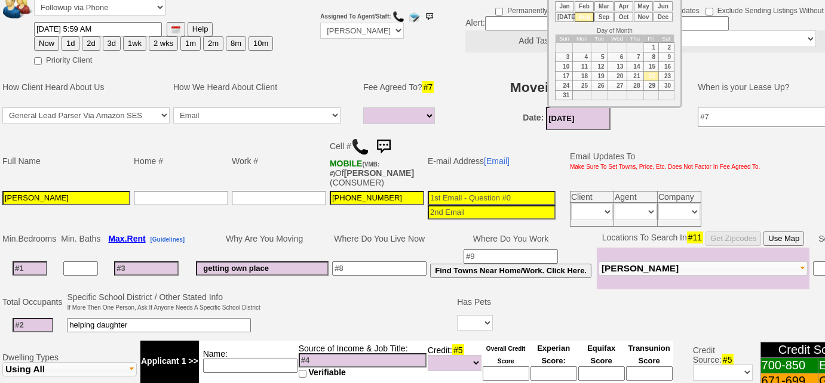
scroll to position [116, 0]
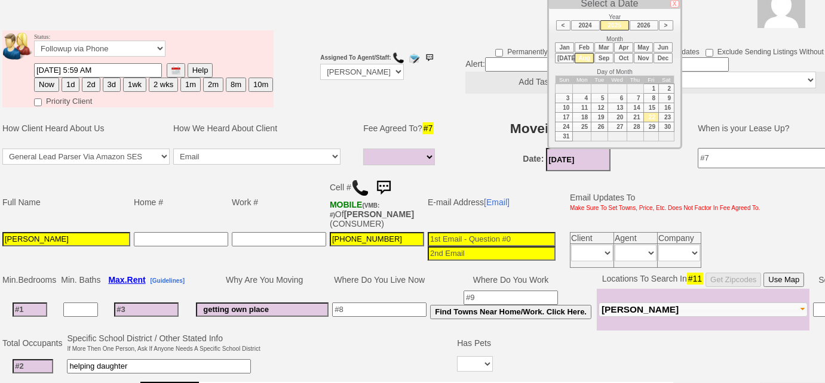
click at [603, 59] on li "Sep" at bounding box center [603, 58] width 19 height 10
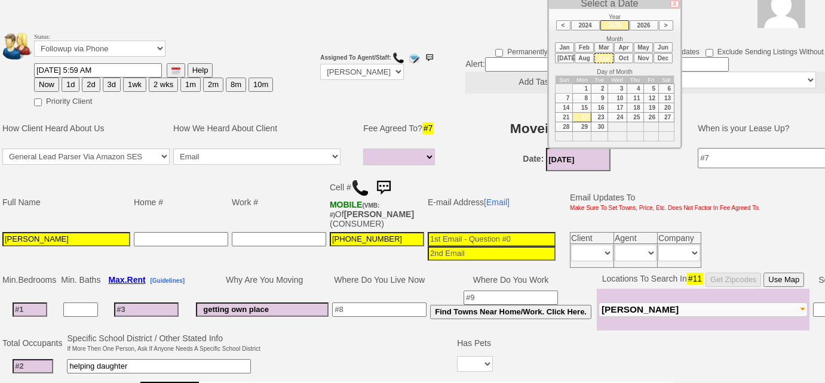
click at [586, 84] on td "1" at bounding box center [582, 89] width 19 height 10
type input "[DATE]"
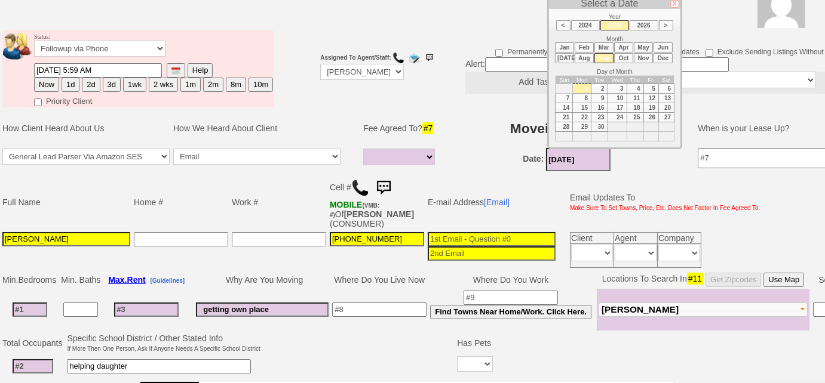
click at [31, 303] on input at bounding box center [30, 310] width 35 height 14
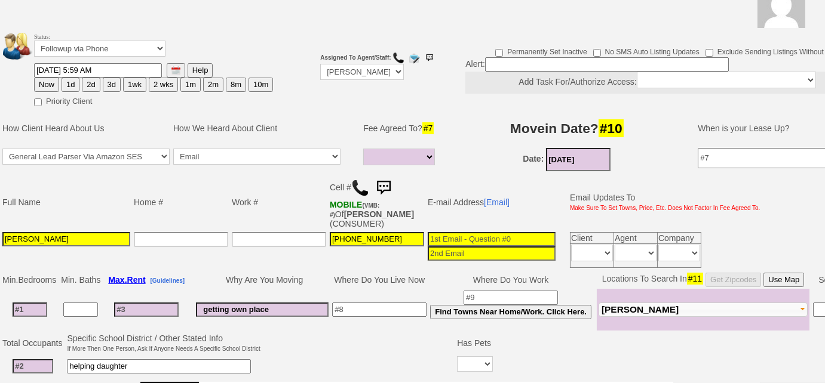
click at [628, 305] on span "[PERSON_NAME]" at bounding box center [639, 310] width 77 height 10
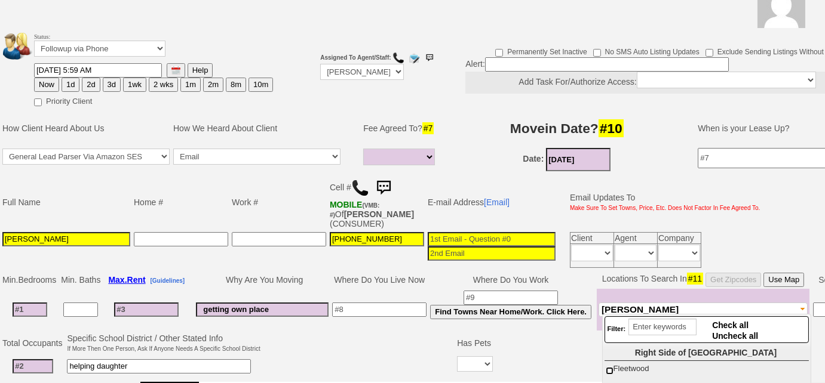
scroll to position [225, 0]
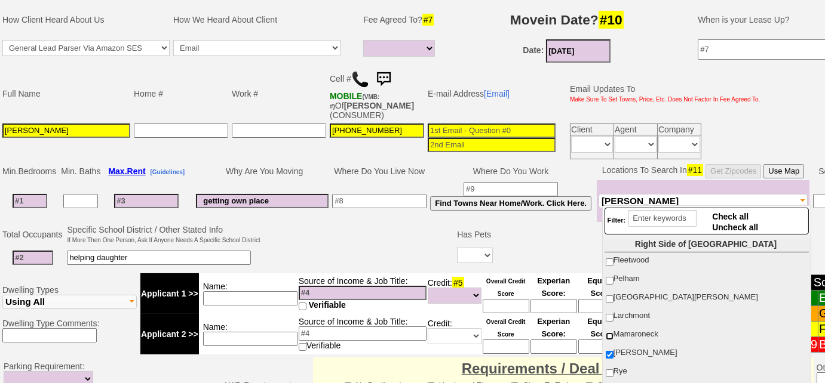
click at [610, 333] on input "Mamaroneck" at bounding box center [610, 337] width 8 height 8
checkbox input "true"
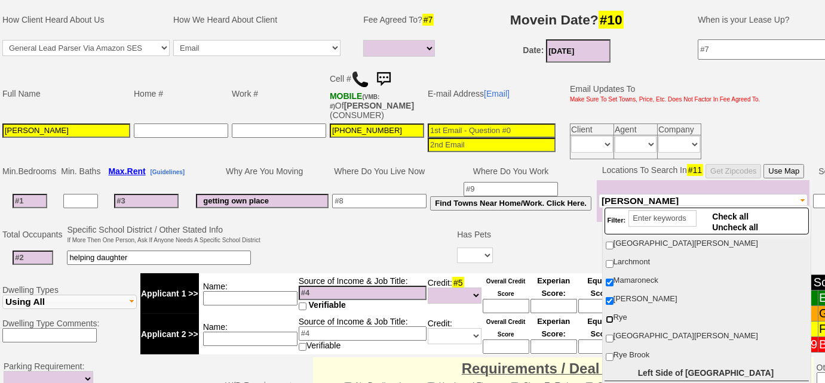
click at [610, 316] on input "Rye" at bounding box center [610, 320] width 8 height 8
checkbox input "true"
click at [609, 354] on input "Rye Brook" at bounding box center [610, 358] width 8 height 8
checkbox input "true"
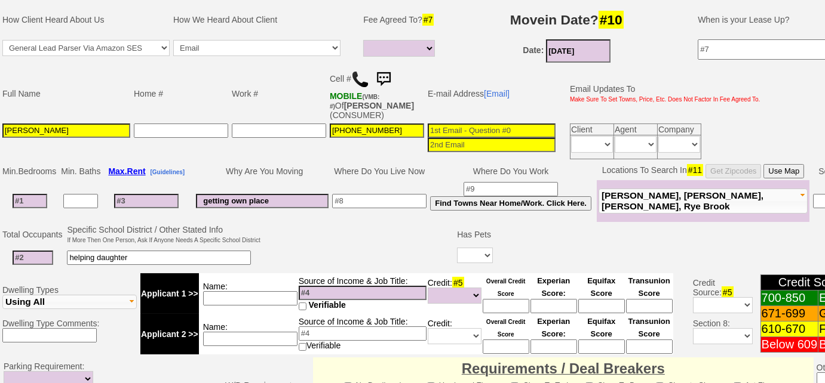
click at [35, 200] on input at bounding box center [30, 201] width 35 height 14
type input "1"
select select
type input "1"
click at [48, 257] on input at bounding box center [33, 258] width 41 height 14
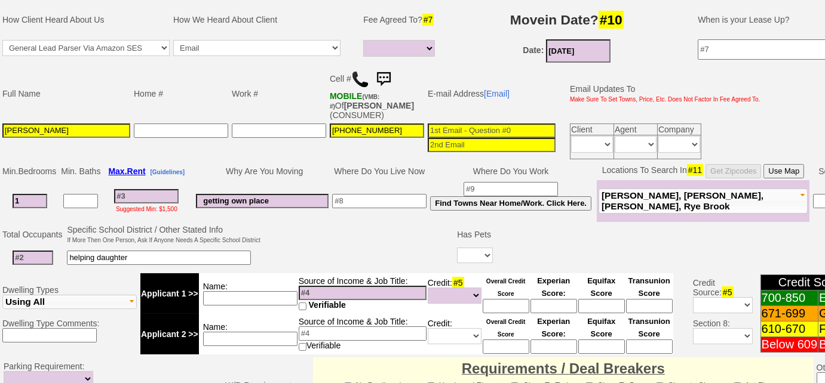
select select
type input "1"
click at [475, 254] on select "Yes No" at bounding box center [475, 256] width 36 height 16
select select "No"
click at [457, 248] on select "Yes No" at bounding box center [475, 256] width 36 height 16
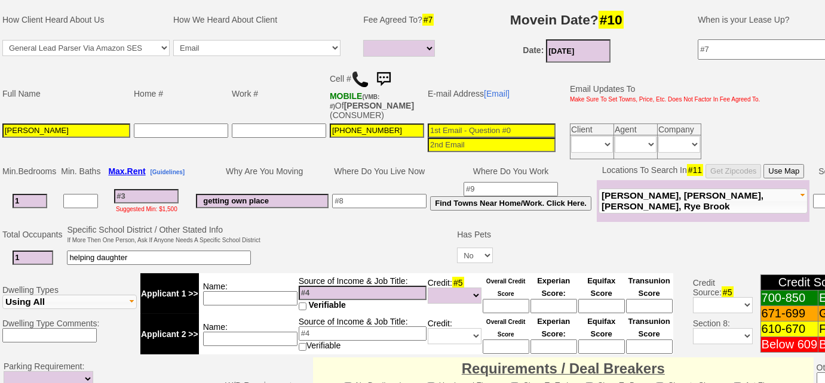
click at [142, 192] on input at bounding box center [146, 196] width 64 height 14
type input "22"
select select
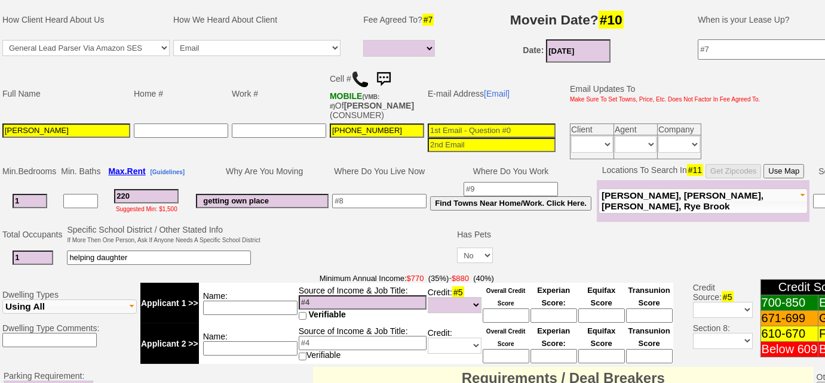
type input "2200"
select select
drag, startPoint x: 128, startPoint y: 192, endPoint x: 205, endPoint y: 176, distance: 79.3
click at [128, 192] on input "2200" at bounding box center [146, 196] width 64 height 14
type input "200"
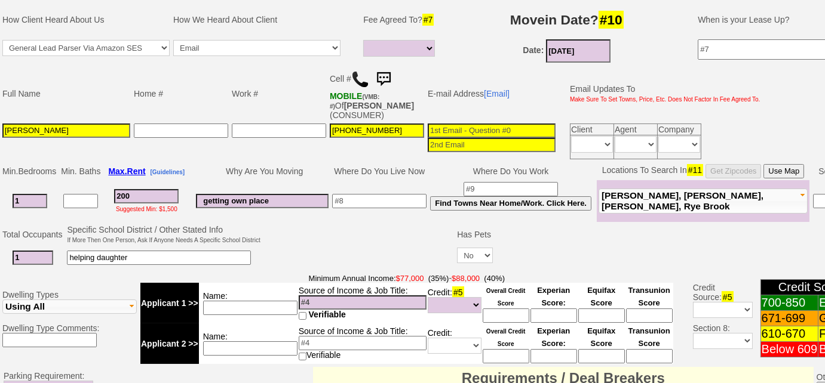
select select
type input "2400"
select select
type input "200"
select select
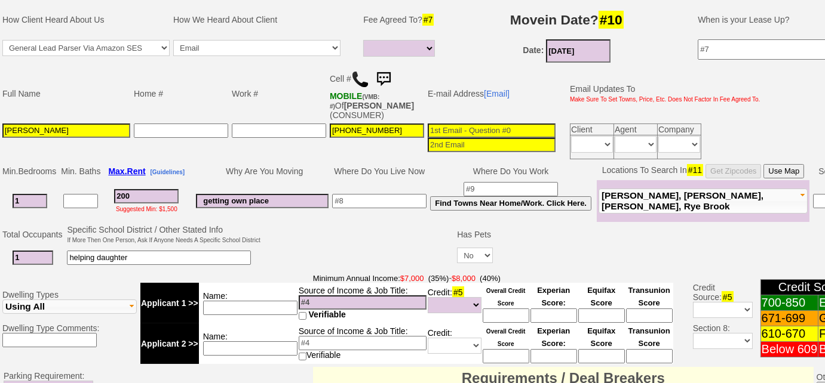
type input "2300"
select select
type input "2300"
select select
click at [308, 296] on input at bounding box center [363, 303] width 128 height 14
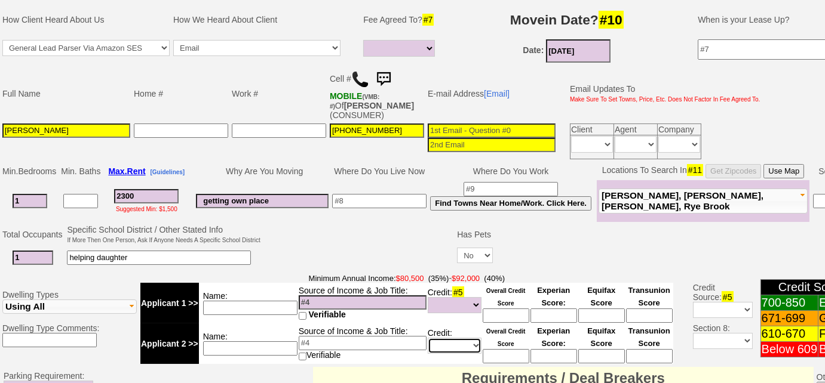
drag, startPoint x: 438, startPoint y: 342, endPoint x: 443, endPoint y: 349, distance: 8.3
click at [439, 342] on select "Unknown Bad (Below 609) Fair (610-670) Good (671-699) Excellent (700-850) None" at bounding box center [455, 346] width 54 height 16
select select "Excellent"
click at [428, 338] on select "Unknown Bad (Below 609) Fair (610-670) Good (671-699) Excellent (700-850) None" at bounding box center [455, 346] width 54 height 16
click at [492, 342] on center "Overall Credit Score" at bounding box center [506, 343] width 47 height 39
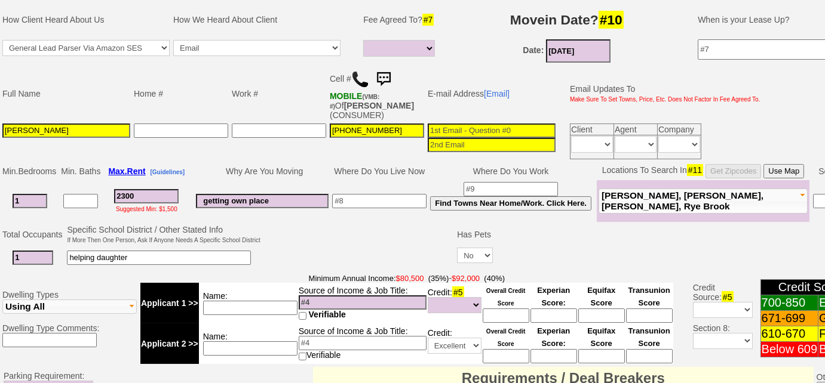
click at [493, 345] on center "Overall Credit Score" at bounding box center [506, 343] width 47 height 39
click at [487, 351] on input at bounding box center [506, 356] width 47 height 14
type input "750"
click at [269, 342] on input at bounding box center [250, 349] width 94 height 14
type input "$135k"
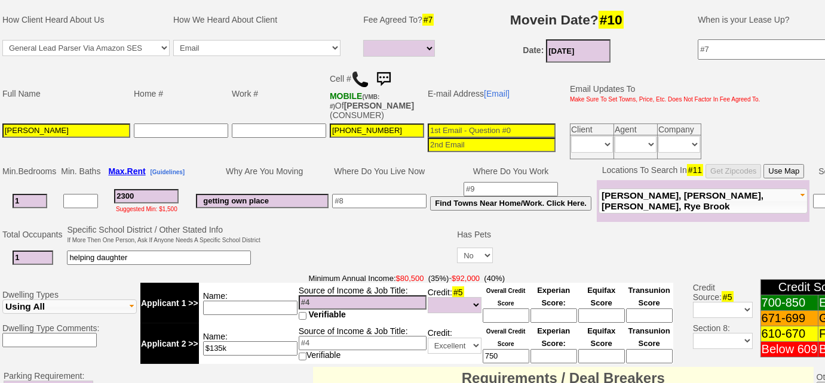
click at [354, 296] on input at bounding box center [363, 303] width 128 height 14
type input "MLB - $70k"
click at [443, 306] on select "Unknown Bad (Below 609) Fair (610-670) Good (671-699) Excellent (700-850) None" at bounding box center [455, 305] width 54 height 16
select select "Excellent"
click at [428, 297] on select "Unknown Bad (Below 609) Fair (610-670) Good (671-699) Excellent (700-850) None" at bounding box center [455, 305] width 54 height 16
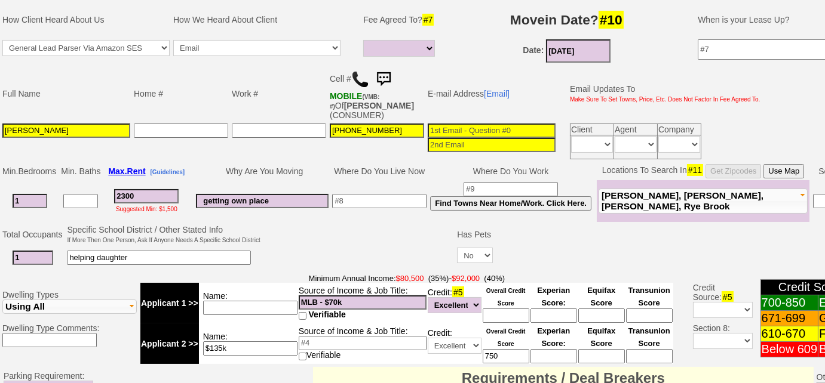
click at [343, 232] on td at bounding box center [358, 246] width 193 height 47
click at [469, 130] on input at bounding box center [492, 131] width 128 height 14
click at [475, 124] on input "snbcthomas" at bounding box center [492, 131] width 128 height 14
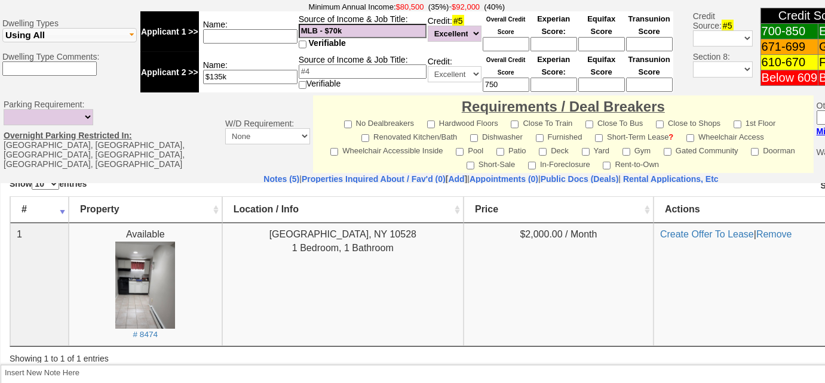
scroll to position [11, 0]
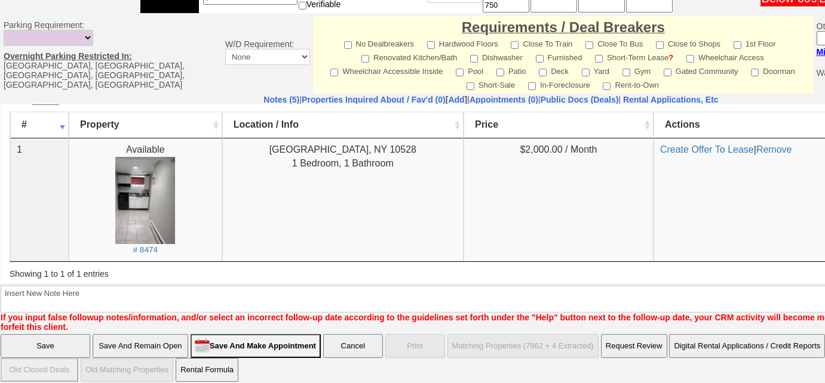
type input "snbcthomas@hotmail.com"
click at [138, 335] on input "Save And Remain Open" at bounding box center [141, 346] width 96 height 24
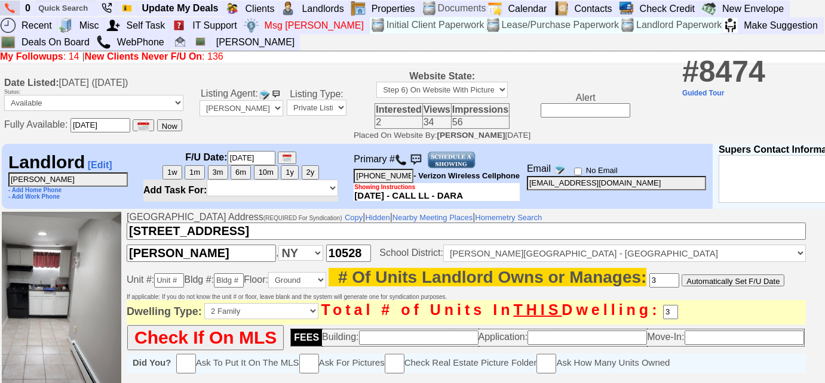
click at [11, 8] on img at bounding box center [10, 8] width 10 height 11
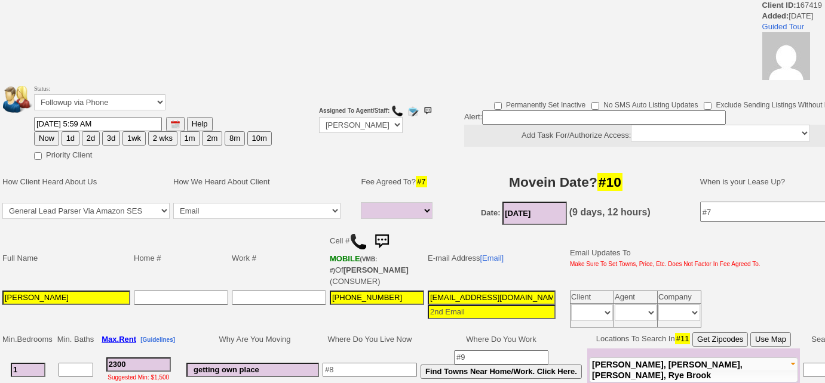
select select
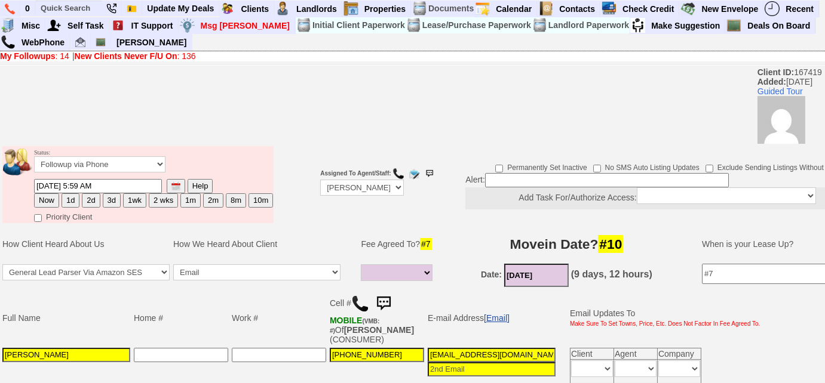
click at [490, 314] on link "[Email]" at bounding box center [497, 319] width 26 height 10
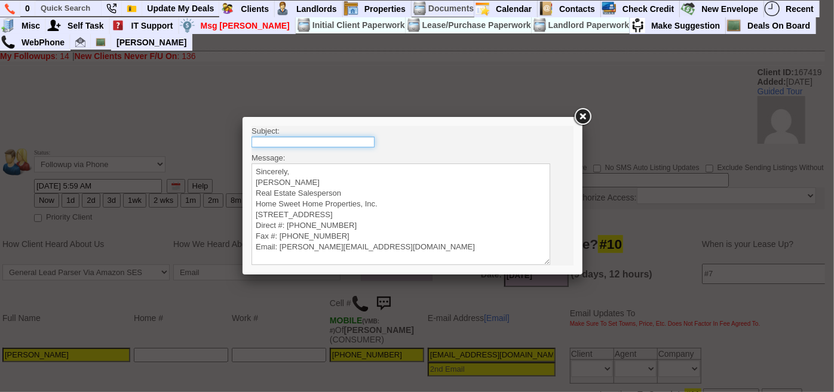
click at [336, 138] on input "text" at bounding box center [312, 141] width 123 height 11
type input "Rental Intake Form"
click at [309, 167] on textarea "Sincerely, Renata Staroselsky Real Estate Salesperson Home Sweet Home Propertie…" at bounding box center [400, 214] width 299 height 102
paste textarea "Good Morning Tom, It was a pleasure speaking with you! I am excited to work tog…"
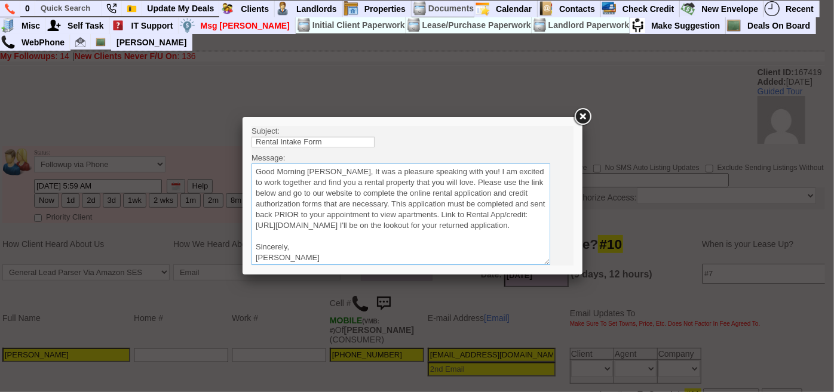
click at [326, 172] on textarea "Sincerely, Renata Staroselsky Real Estate Salesperson Home Sweet Home Propertie…" at bounding box center [400, 214] width 299 height 102
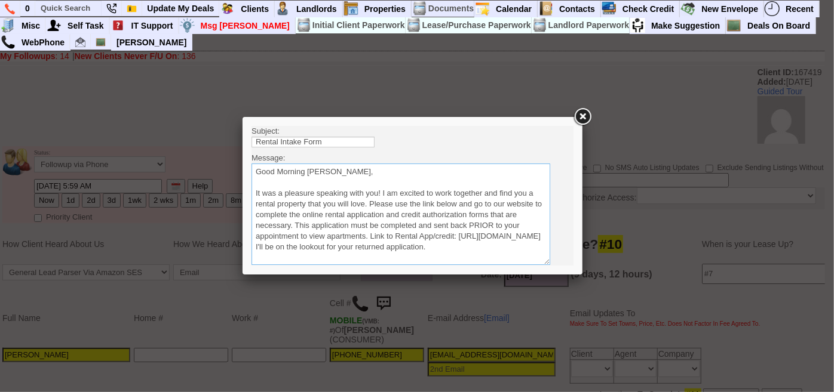
click at [368, 202] on textarea "Sincerely, Renata Staroselsky Real Estate Salesperson Home Sweet Home Propertie…" at bounding box center [400, 214] width 299 height 102
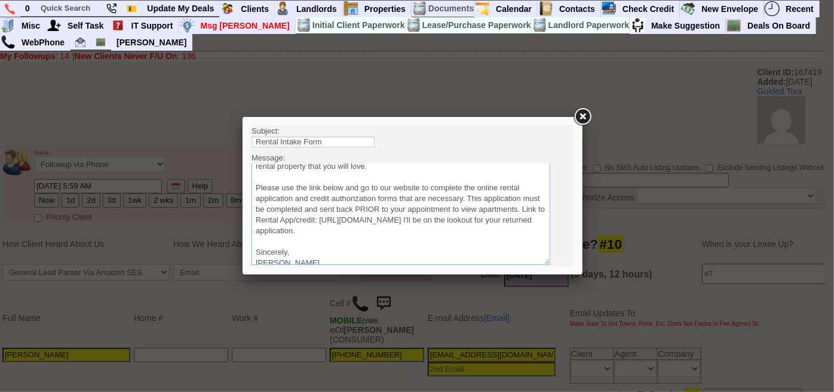
scroll to position [54, 0]
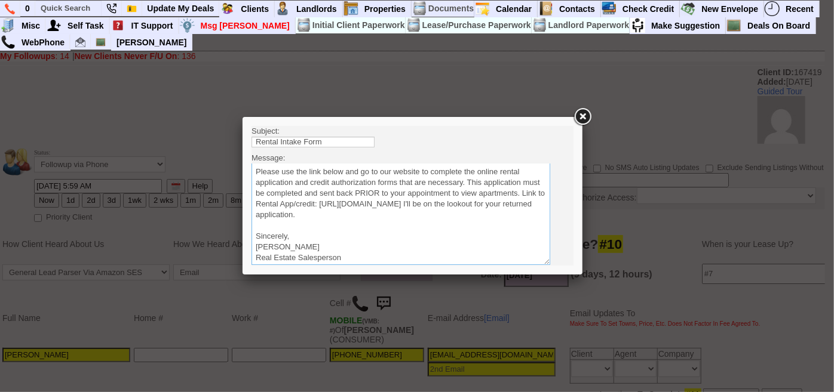
click at [509, 213] on textarea "Sincerely, Renata Staroselsky Real Estate Salesperson Home Sweet Home Propertie…" at bounding box center [400, 214] width 299 height 102
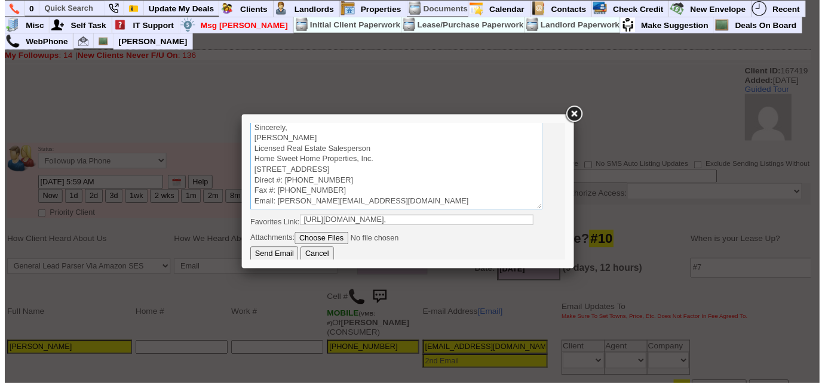
scroll to position [140, 0]
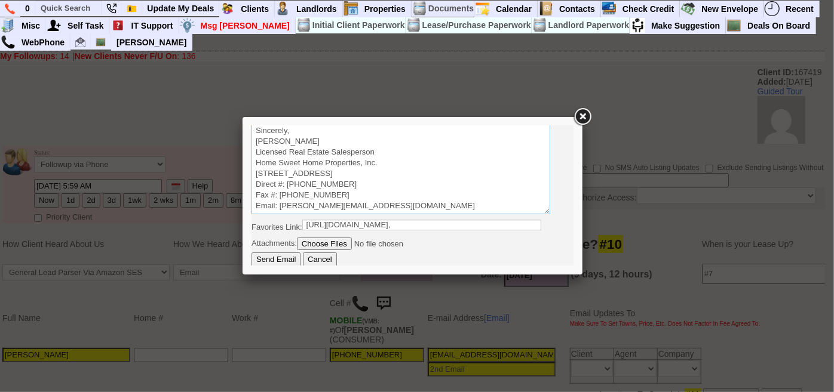
type textarea "Good Morning Tom, It was a pleasure speaking with you! I am excited to work tog…"
click at [287, 256] on input "Send Email" at bounding box center [275, 259] width 49 height 14
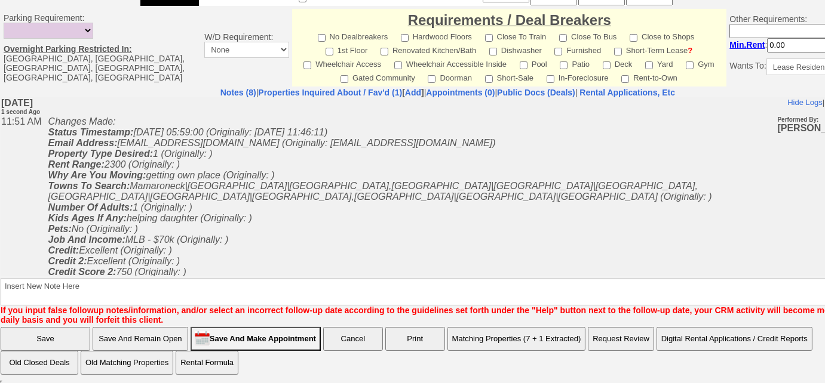
click at [148, 337] on input "Save And Remain Open" at bounding box center [141, 339] width 96 height 24
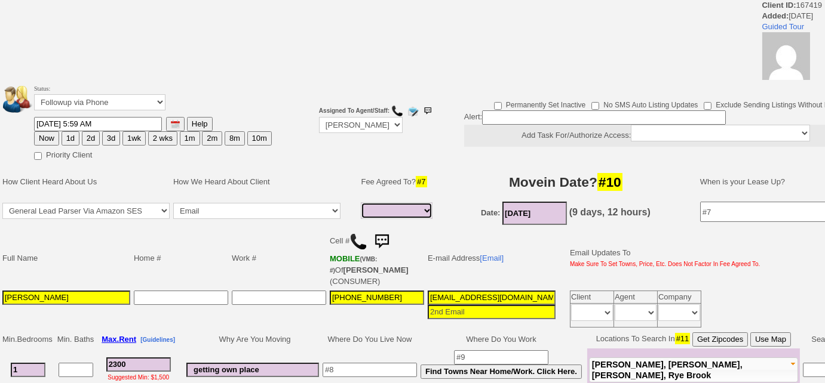
click at [413, 216] on select "Full Fee Fee: $3,312.00 Total Move in Costs: $7,912.00 1 Month Fee: $2,300.00 T…" at bounding box center [397, 210] width 72 height 17
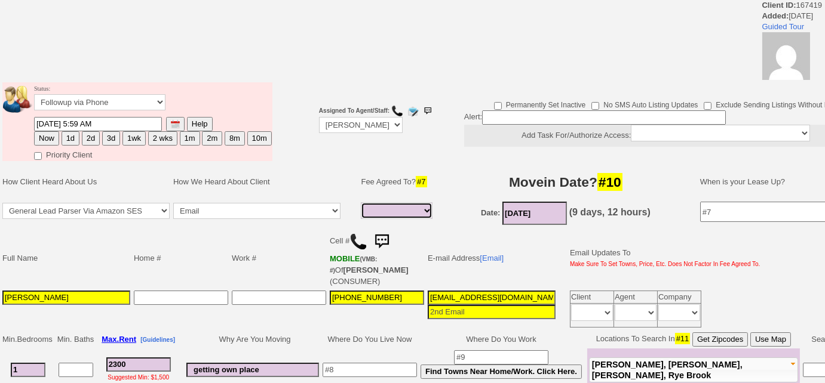
select select "Full Fee"
click at [361, 202] on select "Full Fee Fee: $3,312.00 Total Move in Costs: $7,912.00 1 Month Fee: $2,300.00 T…" at bounding box center [397, 210] width 72 height 17
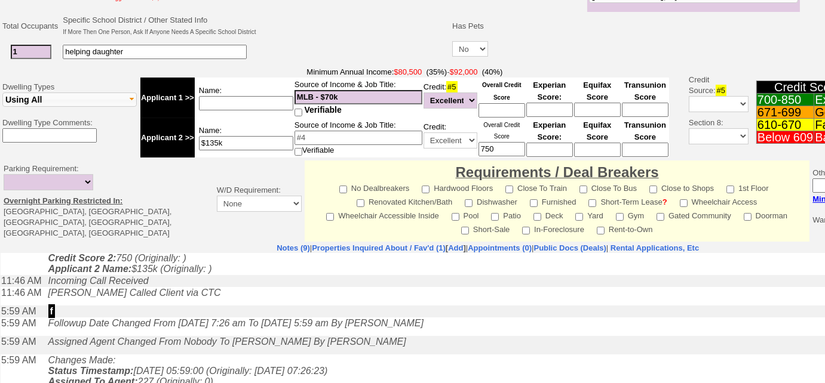
scroll to position [317, 0]
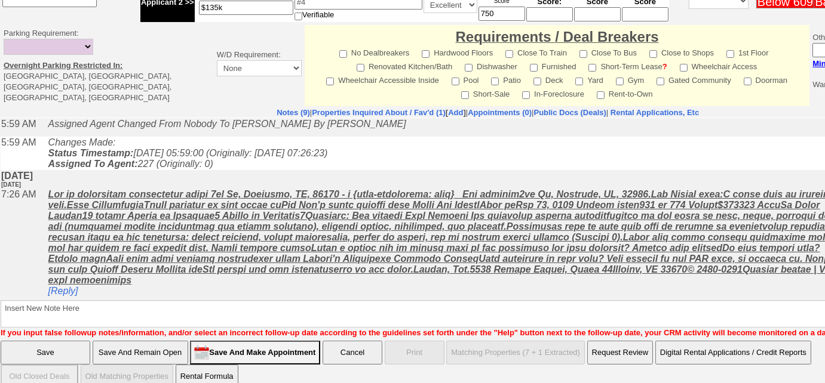
click at [158, 341] on input "Save And Remain Open" at bounding box center [141, 353] width 96 height 24
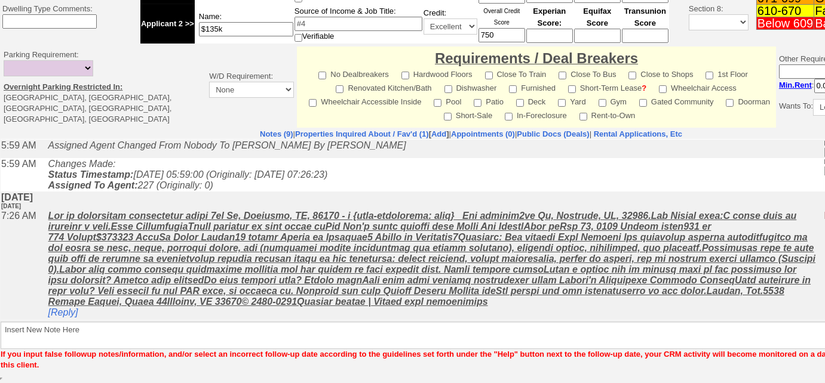
scroll to position [479, 0]
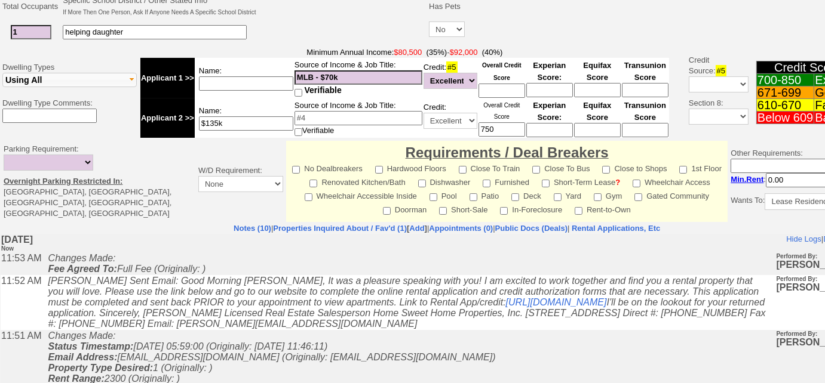
scroll to position [434, 0]
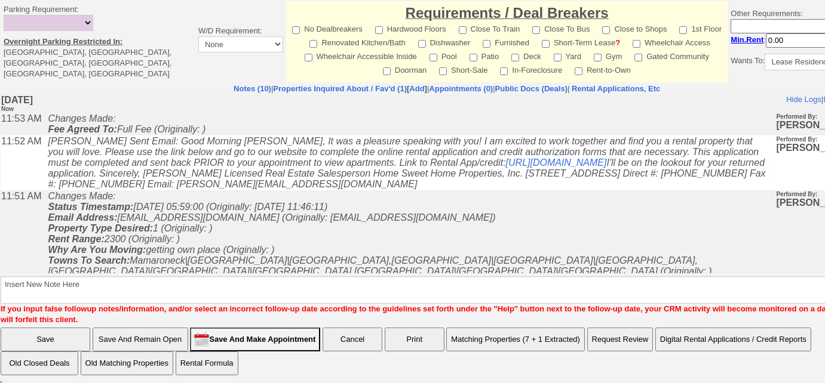
click at [519, 338] on button "Matching Properties (7 + 1 Extracted)" at bounding box center [515, 340] width 139 height 24
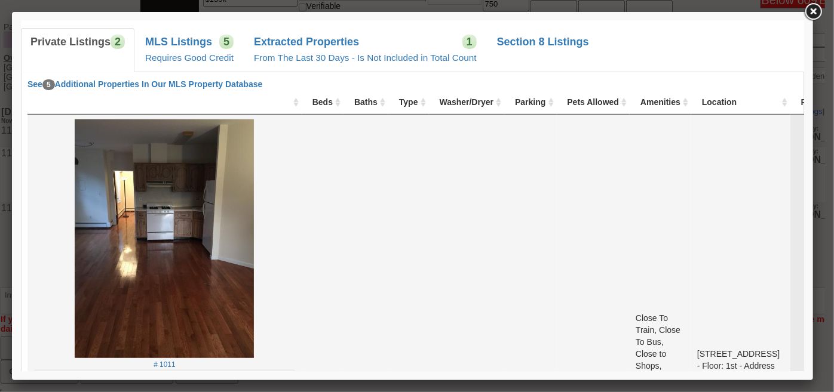
scroll to position [489, 0]
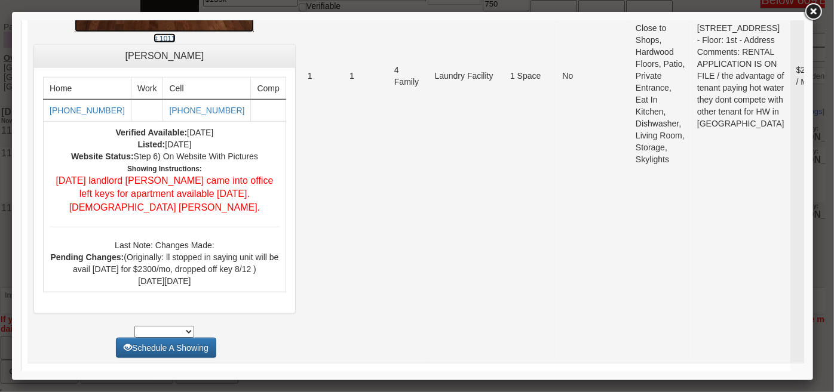
click at [153, 36] on small "# 1011" at bounding box center [163, 38] width 21 height 8
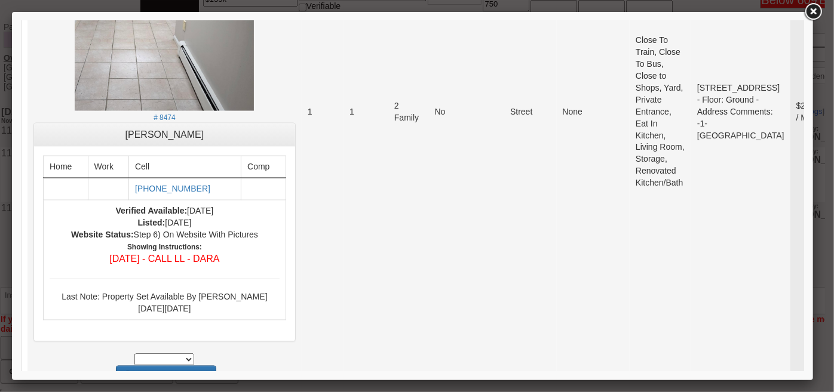
scroll to position [1031, 0]
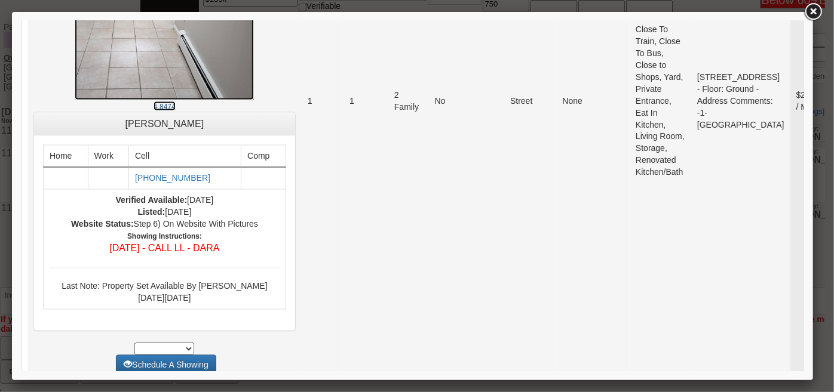
click at [153, 110] on small "# 8474" at bounding box center [163, 106] width 21 height 8
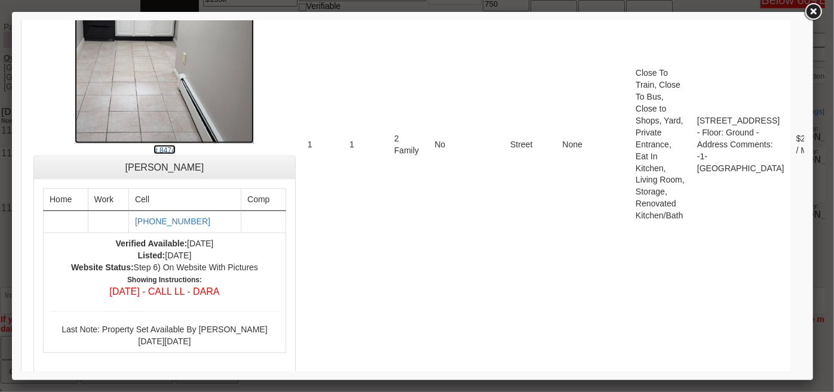
scroll to position [0, 0]
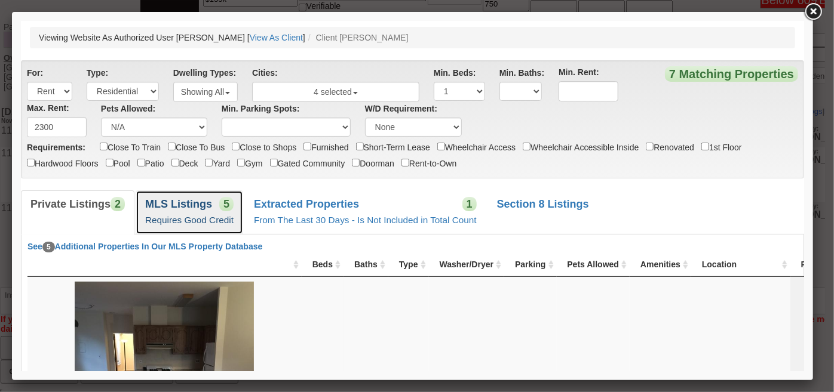
click at [219, 201] on span "5" at bounding box center [226, 203] width 14 height 14
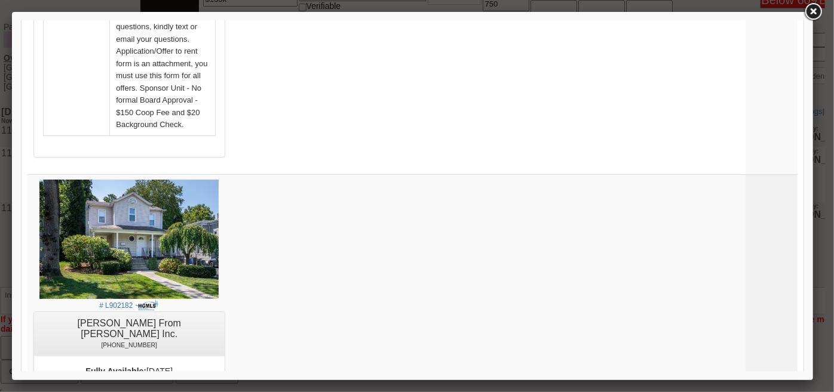
scroll to position [2394, 0]
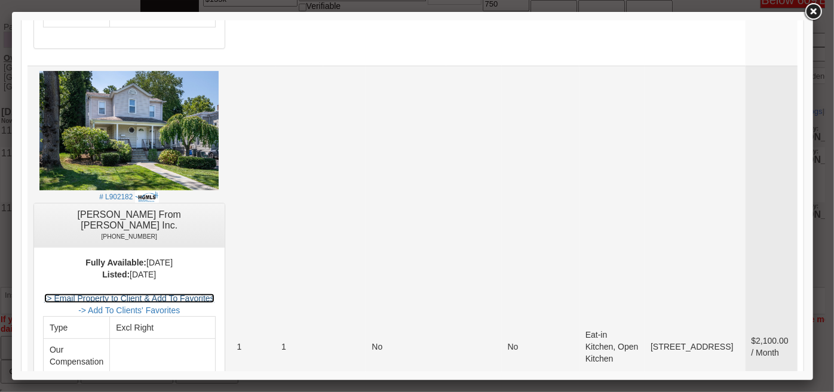
click at [214, 293] on link "-> Email Property to Client & Add To Favorites" at bounding box center [129, 298] width 170 height 10
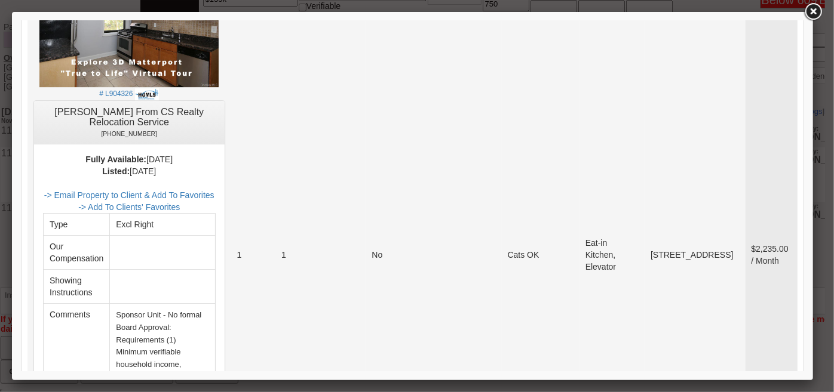
scroll to position [1850, 0]
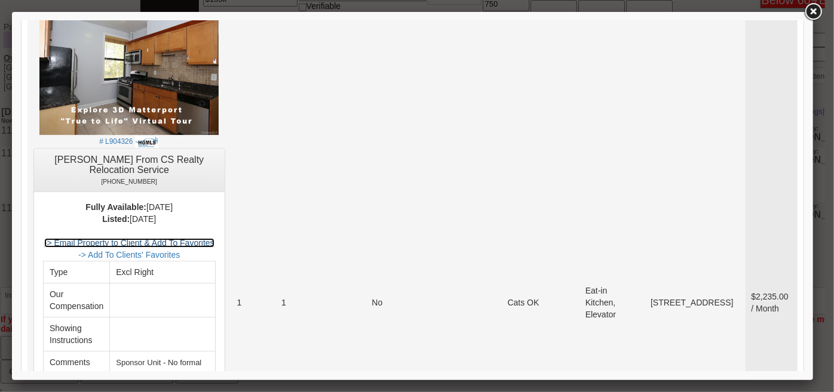
click at [207, 238] on link "-> Email Property to Client & Add To Favorites" at bounding box center [129, 243] width 170 height 10
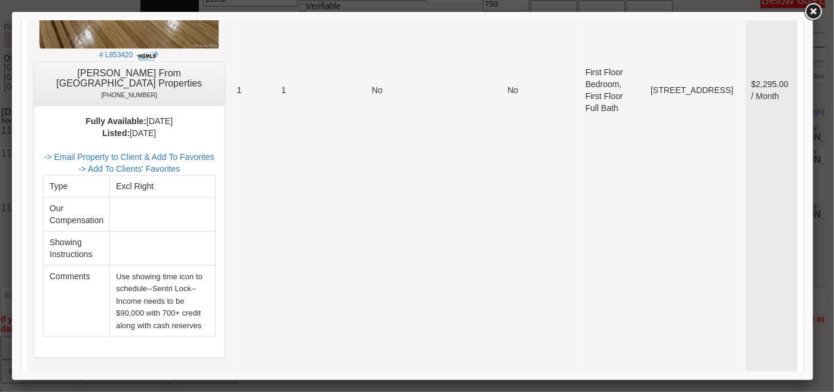
scroll to position [1362, 0]
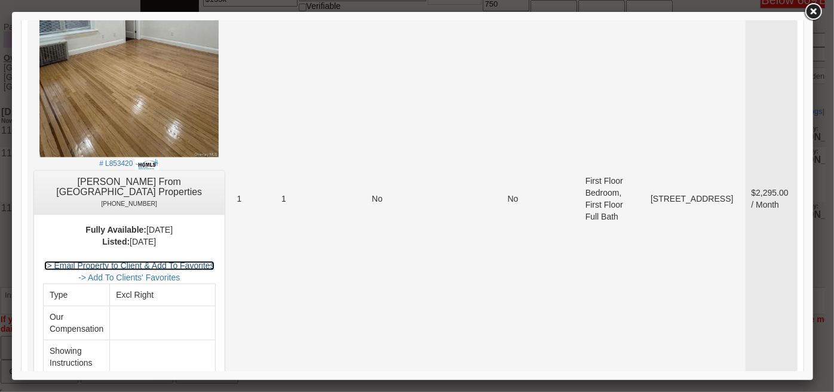
click at [214, 260] on link "-> Email Property to Client & Add To Favorites" at bounding box center [129, 265] width 170 height 10
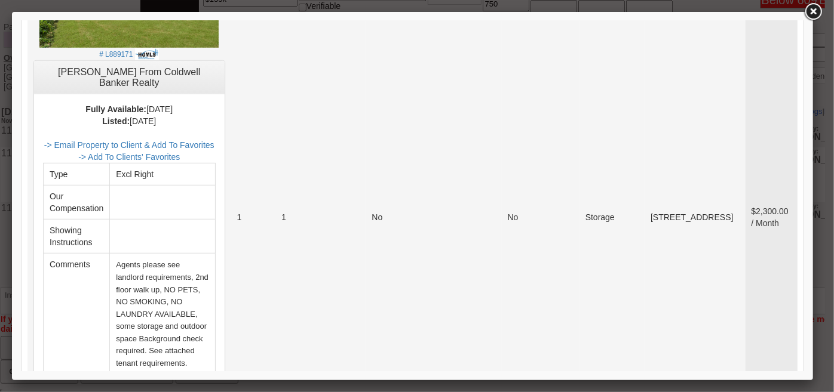
scroll to position [330, 0]
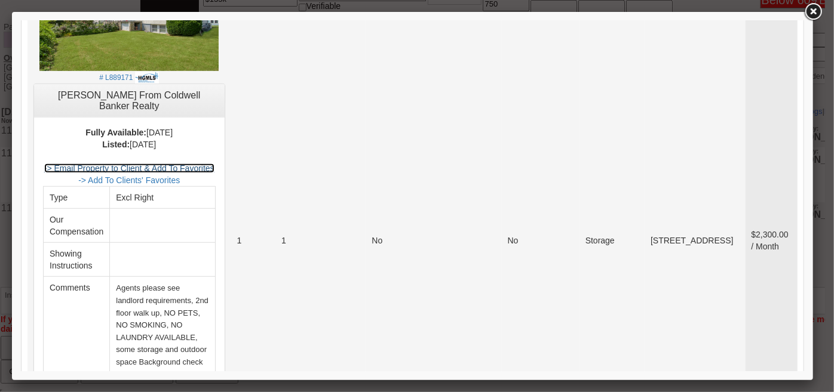
click at [214, 163] on link "-> Email Property to Client & Add To Favorites" at bounding box center [129, 168] width 170 height 10
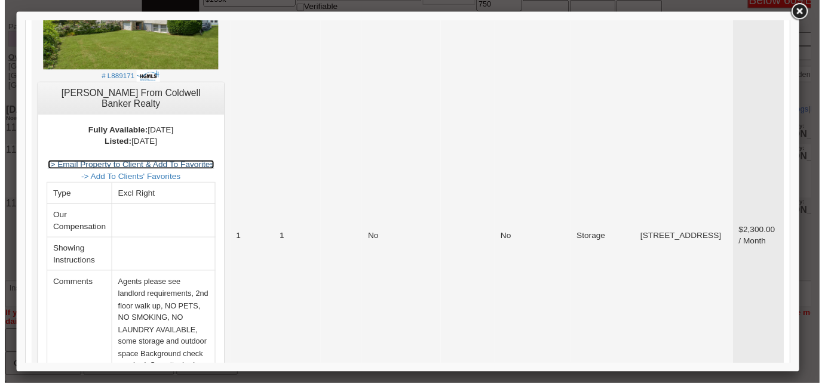
scroll to position [0, 0]
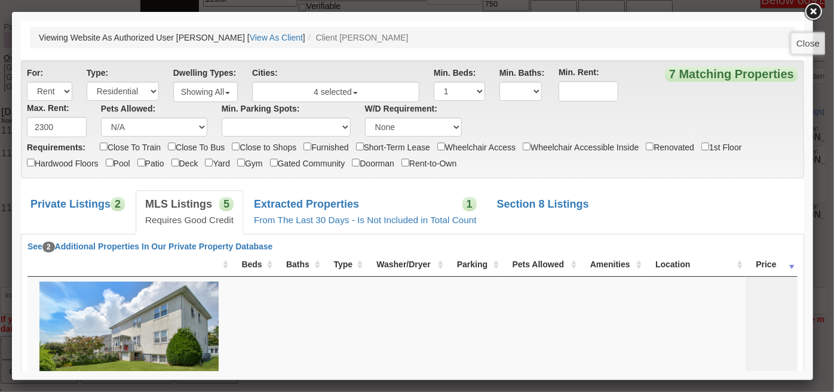
click at [812, 13] on link at bounding box center [812, 11] width 21 height 21
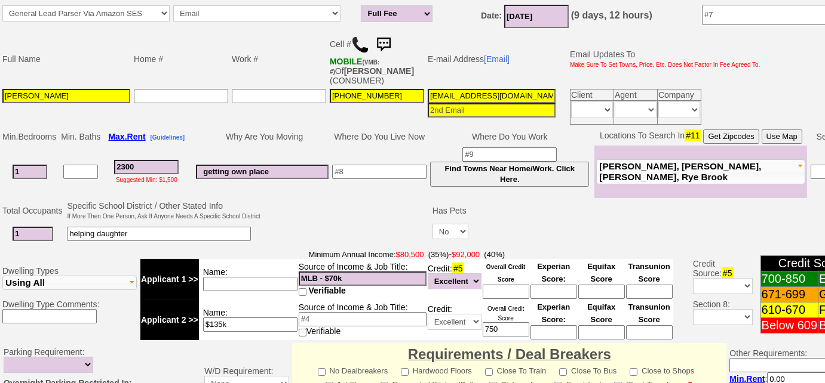
scroll to position [96, 0]
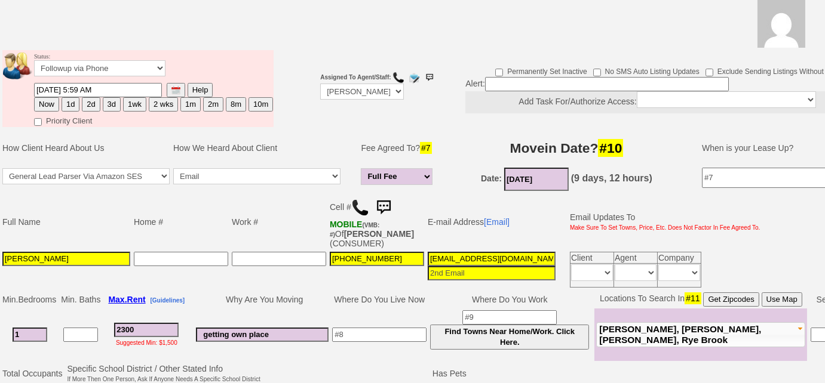
click at [111, 98] on button "3d" at bounding box center [112, 104] width 18 height 14
type input "[DATE] 11:53 AM"
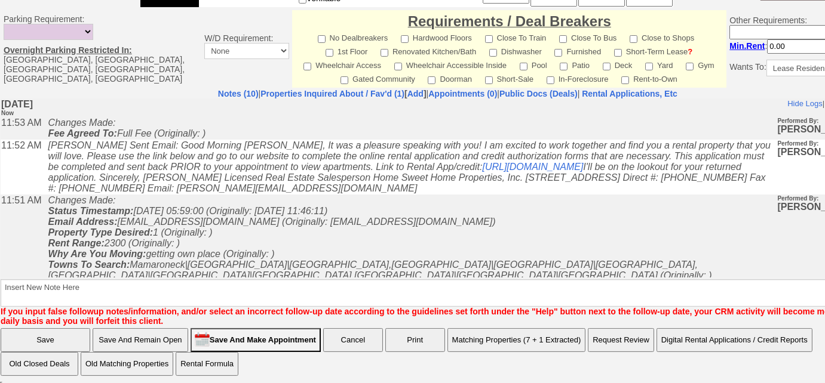
scroll to position [594, 0]
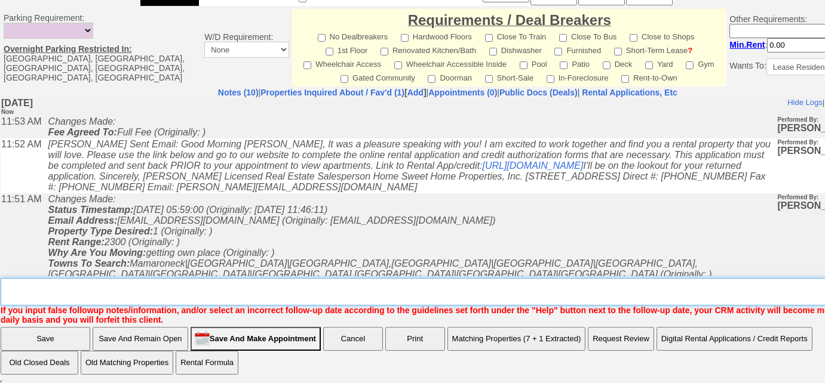
click at [346, 288] on textarea "Insert New Note Here" at bounding box center [452, 291] width 902 height 27
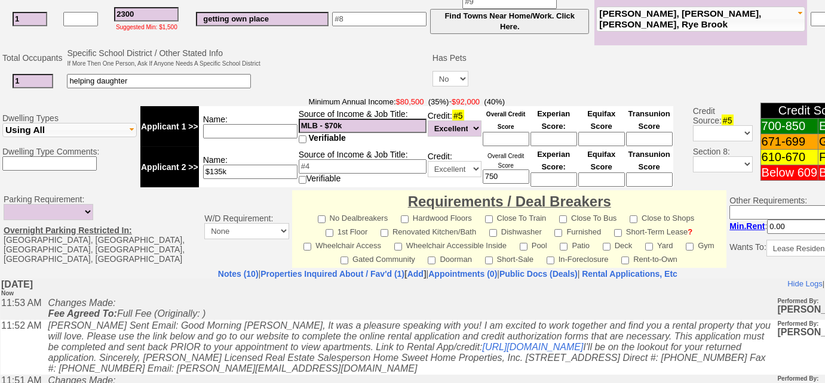
scroll to position [377, 0]
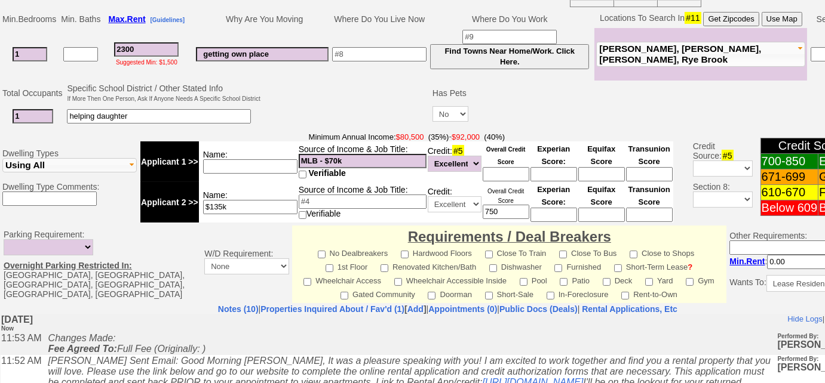
type textarea "Left VM to FU"
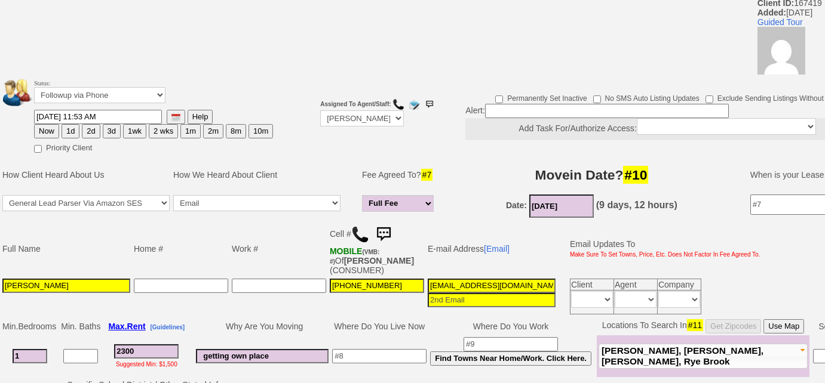
scroll to position [0, 0]
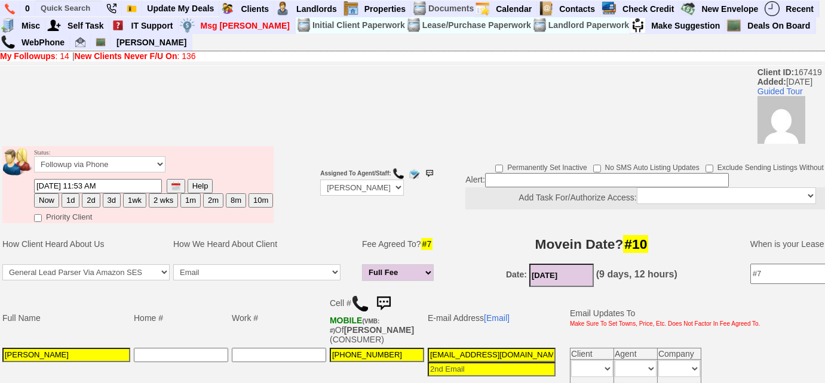
click at [110, 199] on button "3d" at bounding box center [112, 200] width 18 height 14
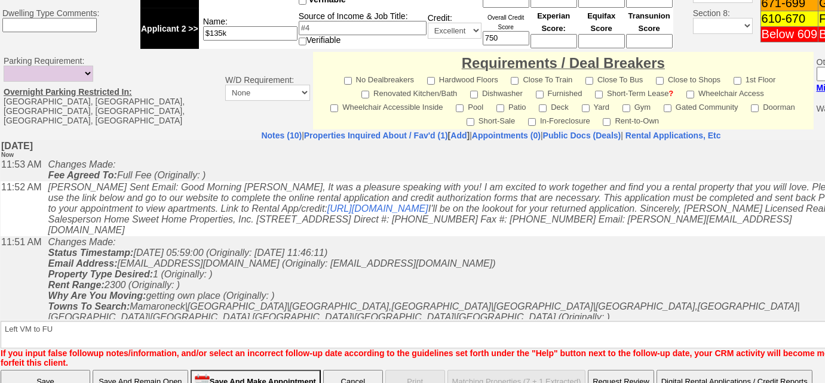
scroll to position [576, 0]
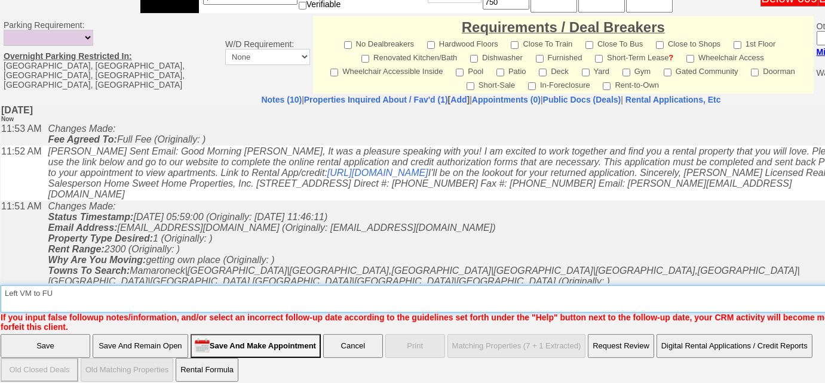
click at [371, 285] on textarea "Insert New Note Here" at bounding box center [495, 298] width 989 height 27
drag, startPoint x: 75, startPoint y: 285, endPoint x: 0, endPoint y: 279, distance: 74.9
click at [0, 279] on td "Notes (10) | Properties Inquired About / Fav'd (1) [ Add ] | Appointments (0) |…" at bounding box center [491, 213] width 982 height 238
type textarea "sent rental appl and listings"
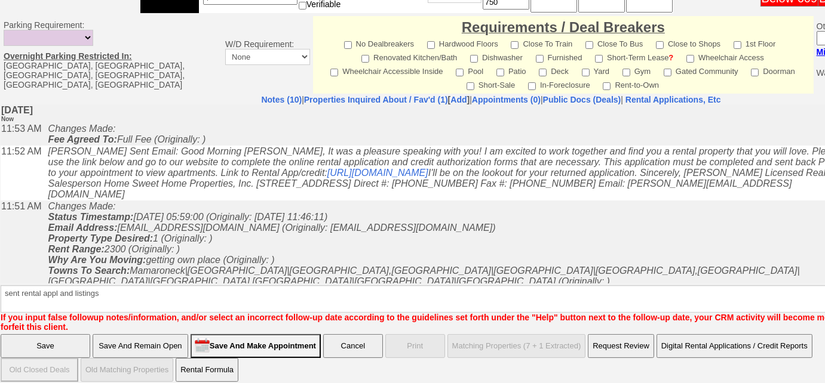
click at [73, 341] on input "Save" at bounding box center [46, 346] width 90 height 24
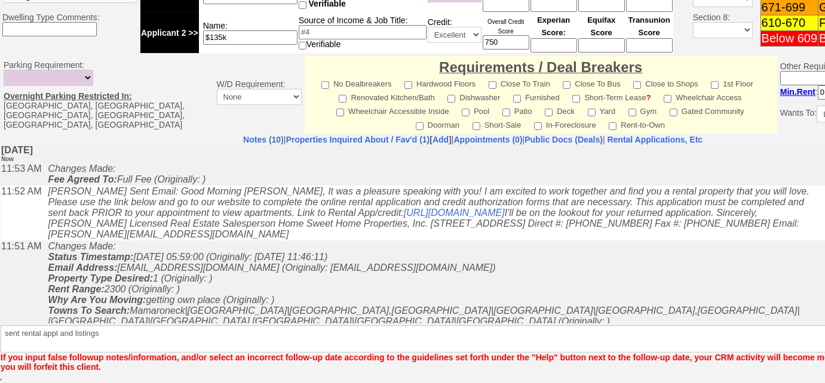
scroll to position [534, 0]
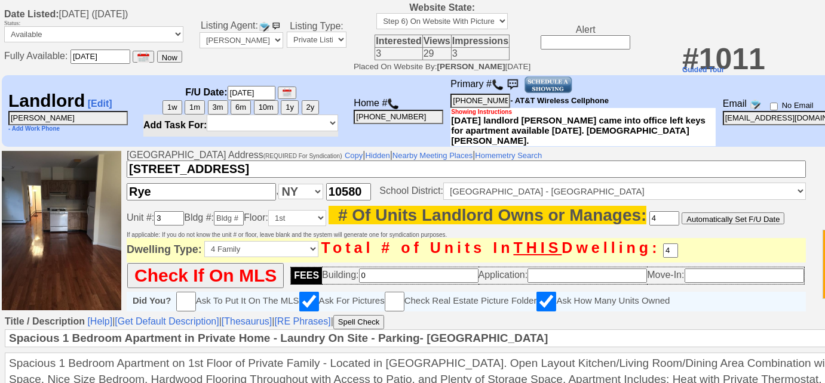
scroll to position [325, 0]
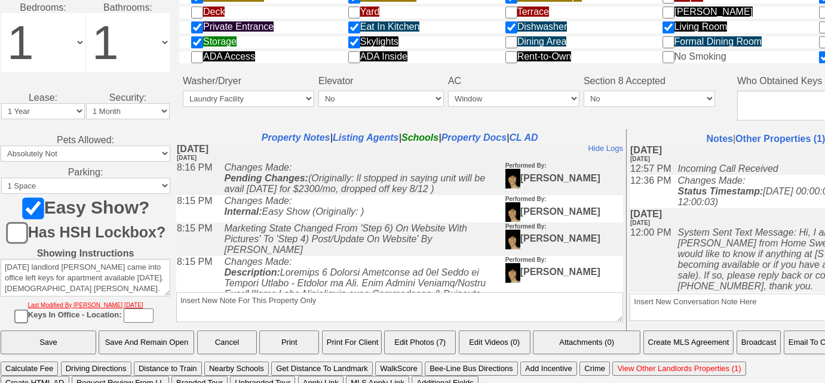
click at [811, 340] on button "Email To Client" at bounding box center [814, 343] width 61 height 24
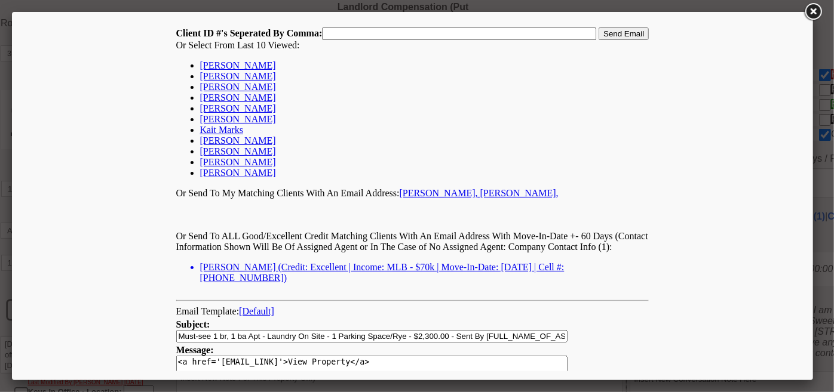
scroll to position [0, 0]
click at [236, 65] on link "[PERSON_NAME]" at bounding box center [237, 65] width 76 height 10
type input "167419,"
click at [619, 29] on input "Send Email" at bounding box center [623, 33] width 50 height 13
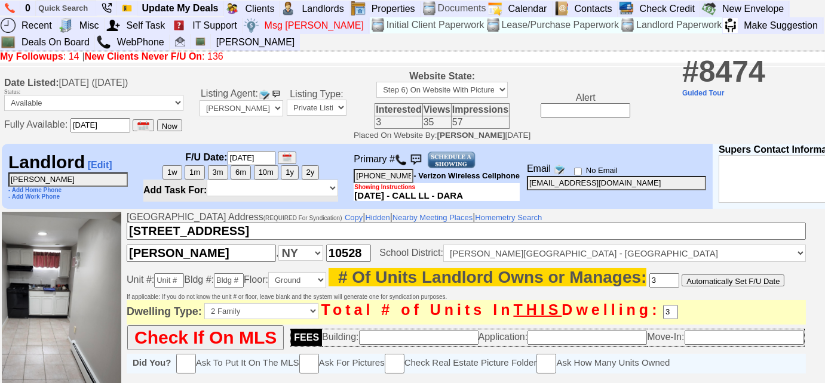
click at [402, 159] on img at bounding box center [401, 160] width 12 height 12
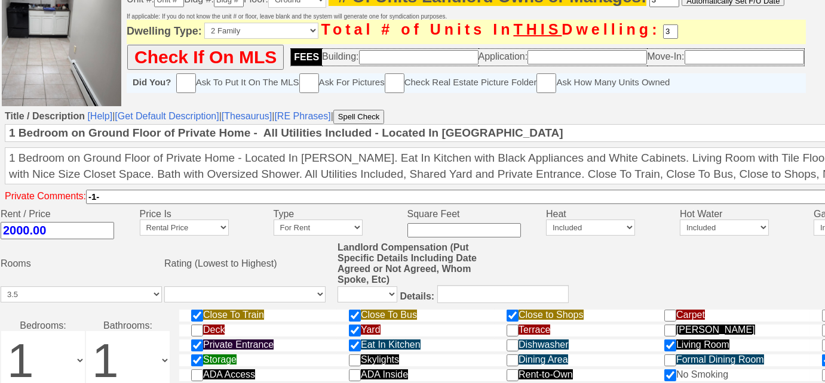
scroll to position [281, 263]
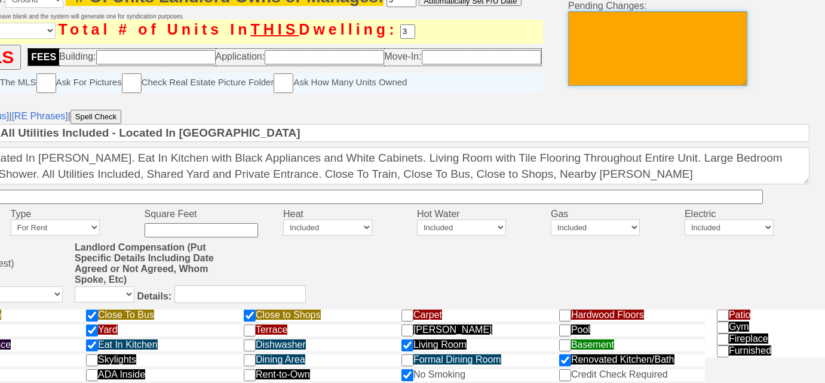
click at [675, 44] on textarea at bounding box center [657, 48] width 179 height 75
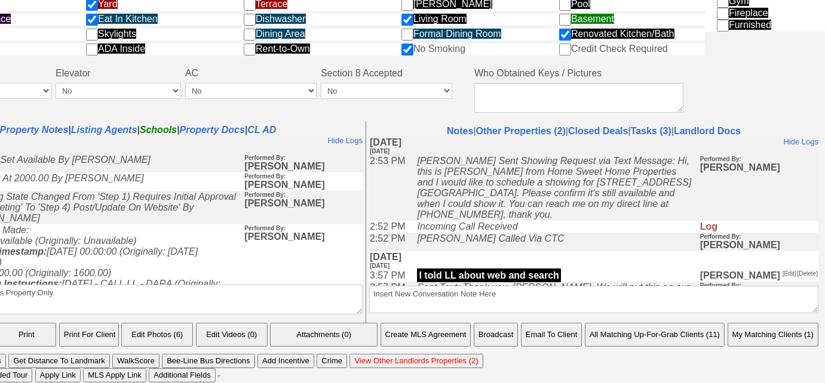
scroll to position [607, 0]
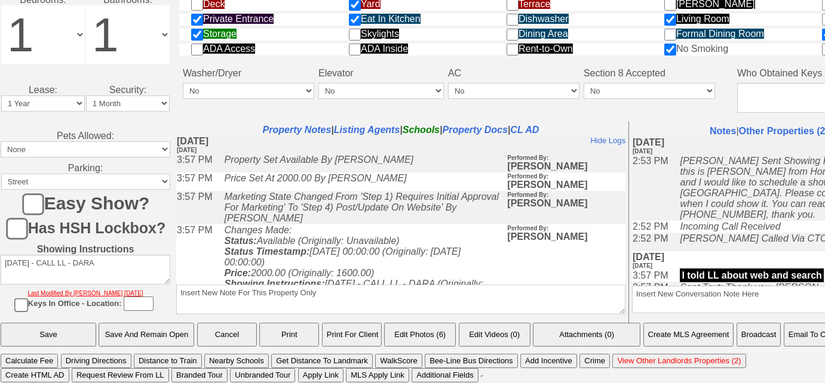
type textarea "made multiple attempts to get a status update on the 1 bd at 91 1st st in harri…"
click at [49, 335] on input "Save" at bounding box center [49, 335] width 96 height 24
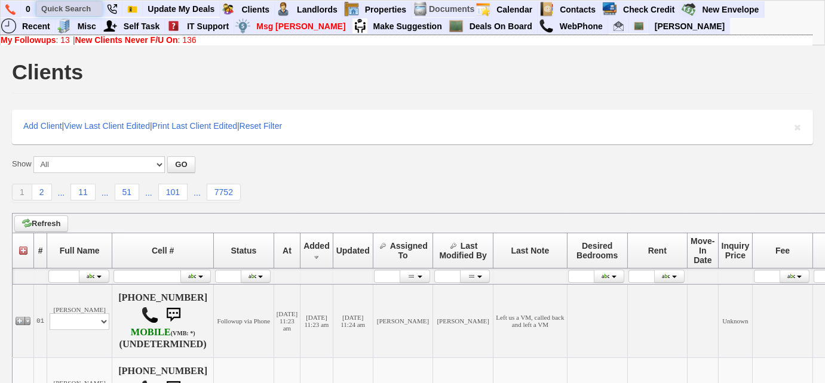
click at [95, 13] on input "text" at bounding box center [69, 8] width 66 height 15
type input "m"
type input "w post rd"
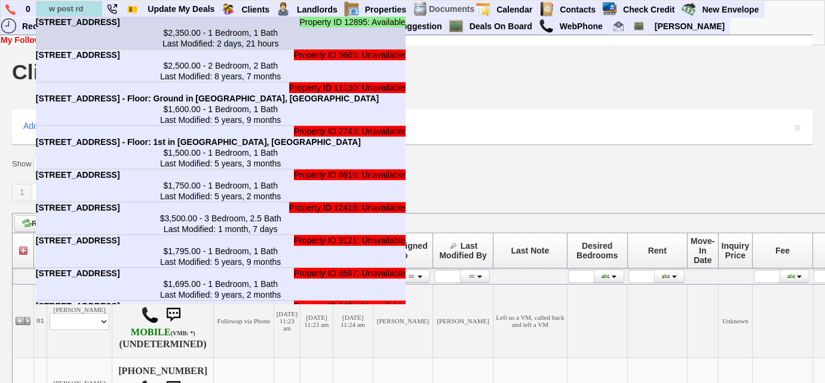
click at [92, 43] on center "$2,350.00 - 1 Bedroom, 1 Bath Last Modified: 2 days, 21 hours" at bounding box center [221, 37] width 370 height 21
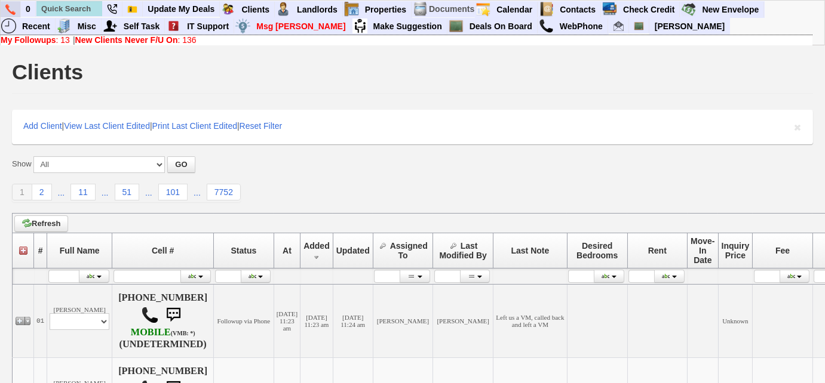
click at [5, 8] on link at bounding box center [11, 9] width 20 height 16
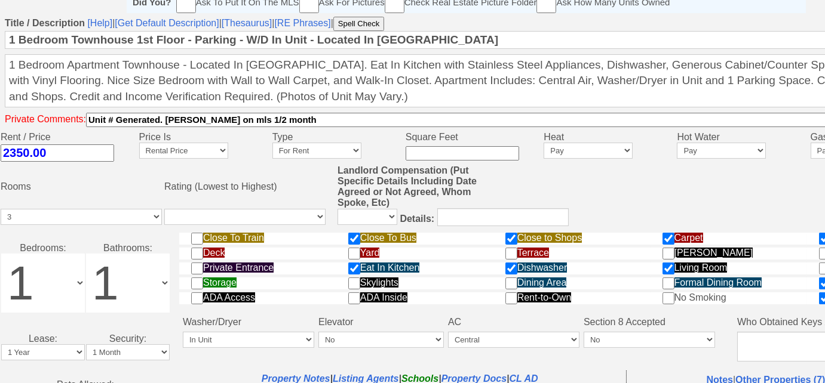
scroll to position [625, 0]
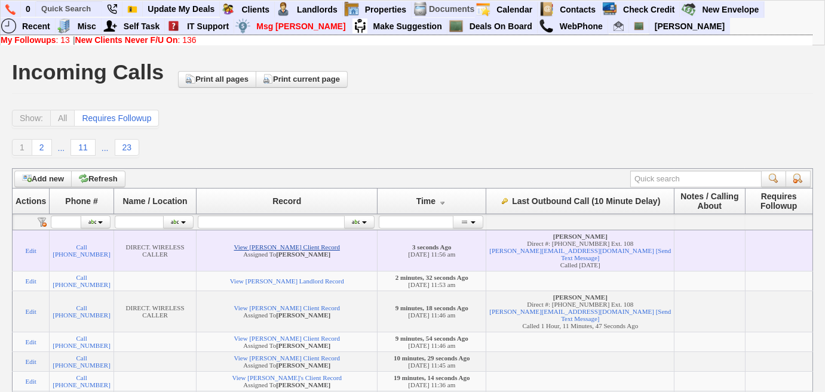
click at [318, 244] on link "View [PERSON_NAME] Client Record" at bounding box center [287, 247] width 106 height 7
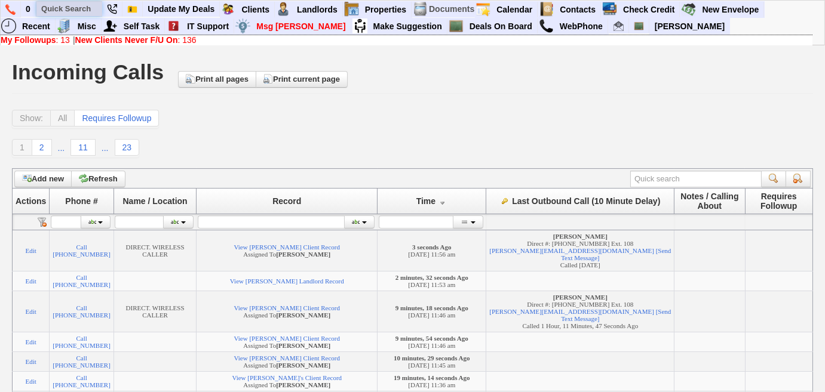
click at [81, 3] on input "text" at bounding box center [69, 8] width 66 height 15
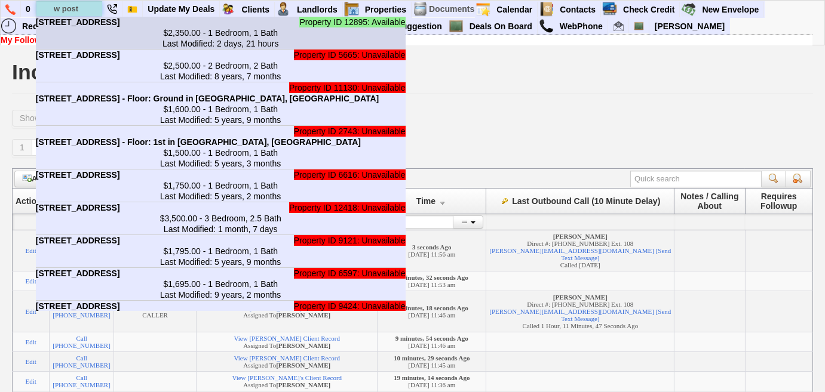
type input "w post"
click at [82, 27] on b "331 W Post Rd - Unit #A in White Plains, NY" at bounding box center [78, 22] width 84 height 10
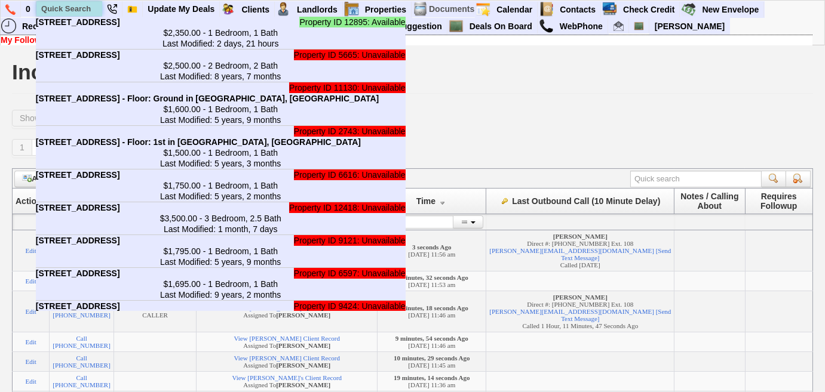
click at [73, 12] on input "text" at bounding box center [69, 8] width 66 height 15
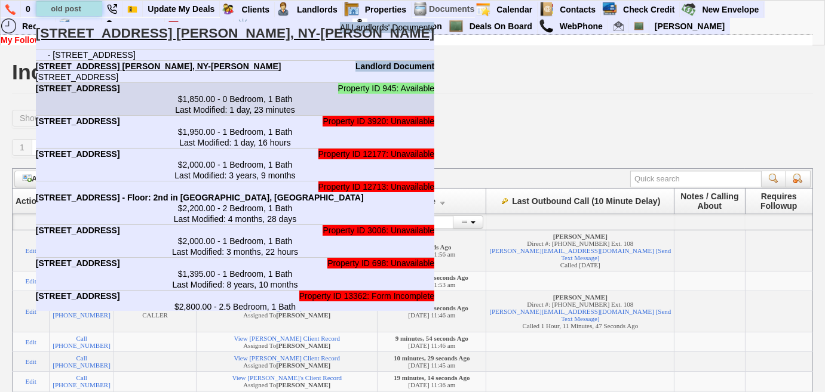
type input "old post"
click at [155, 110] on center "$1,850.00 - 0 Bedroom, 1 Bath Last Modified: 1 day, 23 minutes" at bounding box center [235, 104] width 398 height 21
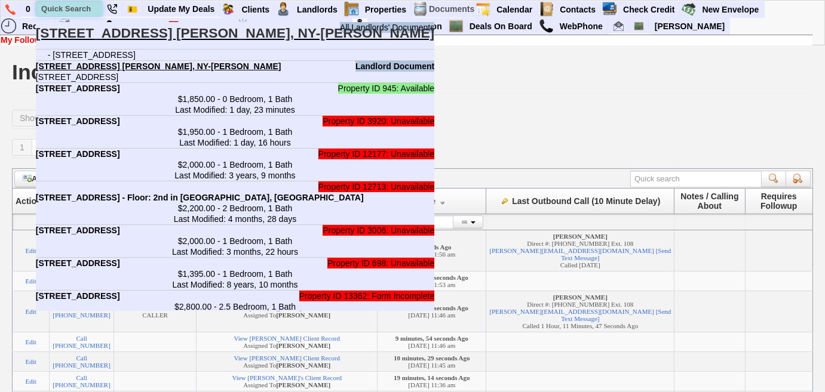
click at [83, 8] on input "text" at bounding box center [69, 8] width 66 height 15
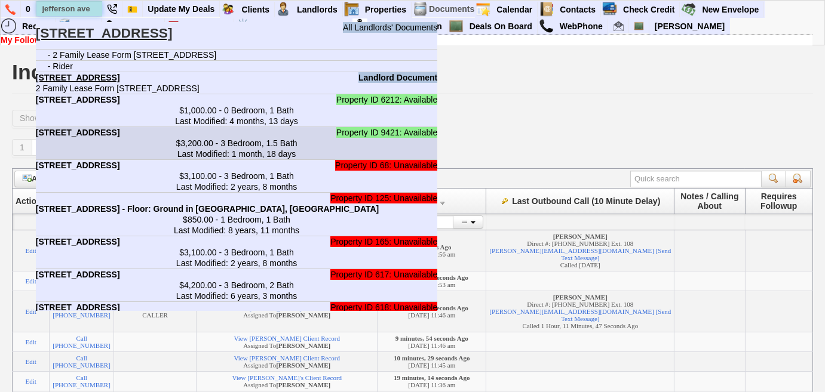
type input "jefferson ave"
click at [133, 159] on center "$3,200.00 - 3 Bedroom, 1.5 Bath Last Modified: 1 month, 18 days" at bounding box center [237, 148] width 402 height 21
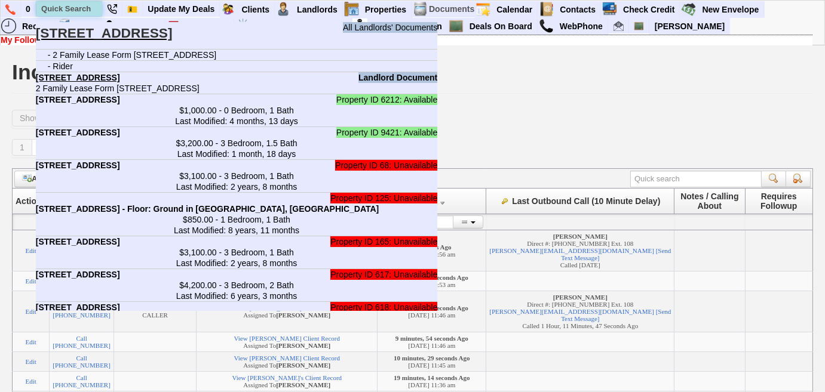
click at [84, 4] on input "text" at bounding box center [69, 8] width 66 height 15
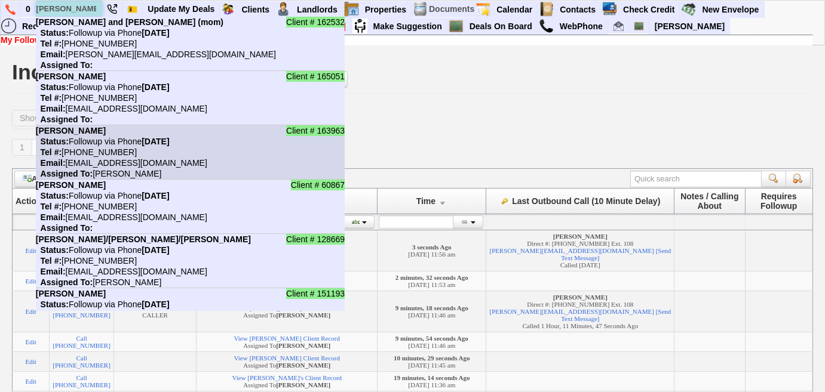
type input "andrea"
click at [186, 158] on nobr "Email: andreajohnson51124@gmail.com" at bounding box center [121, 163] width 171 height 10
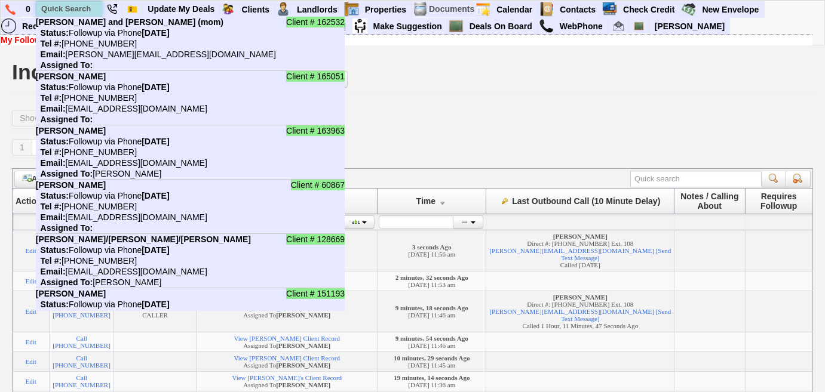
click at [76, 6] on input "text" at bounding box center [69, 8] width 66 height 15
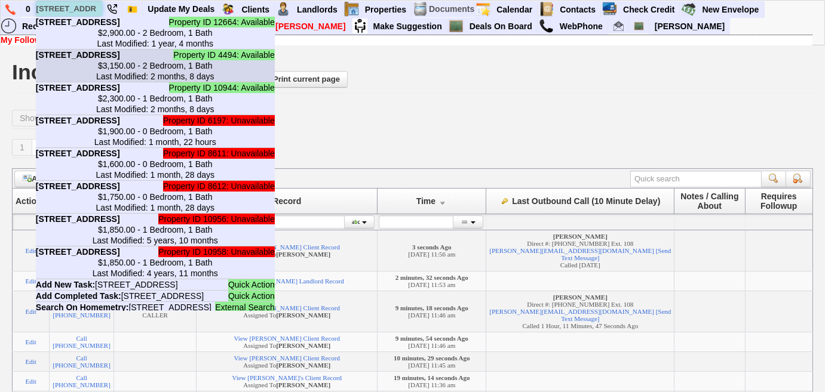
type input "7 lake st"
click at [93, 60] on b "7 Lake St - Unit #8K in White Plains, NY" at bounding box center [78, 55] width 84 height 10
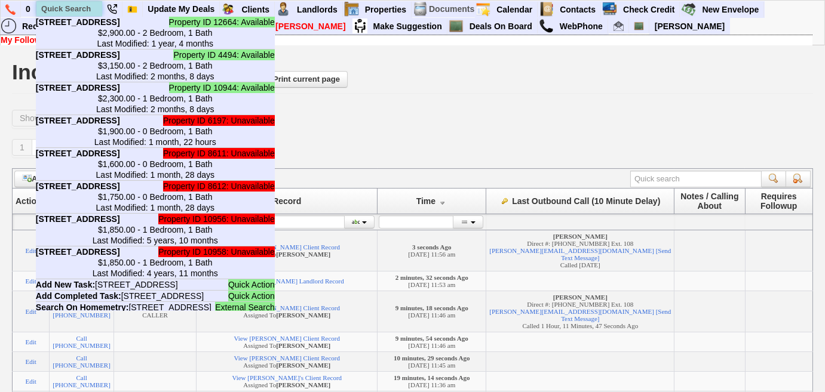
click at [78, 8] on input "text" at bounding box center [69, 8] width 66 height 15
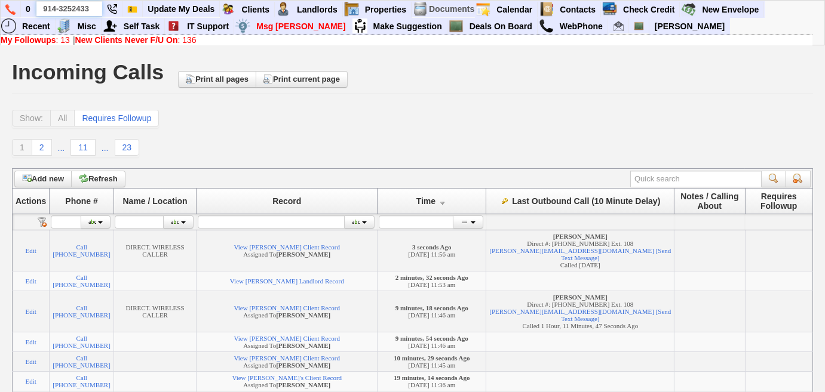
click at [72, 8] on input "914-3252433" at bounding box center [69, 8] width 66 height 15
click at [94, 6] on input "914-325-2433" at bounding box center [69, 8] width 66 height 15
type input "914-325-2433"
click at [10, 10] on img at bounding box center [10, 9] width 10 height 11
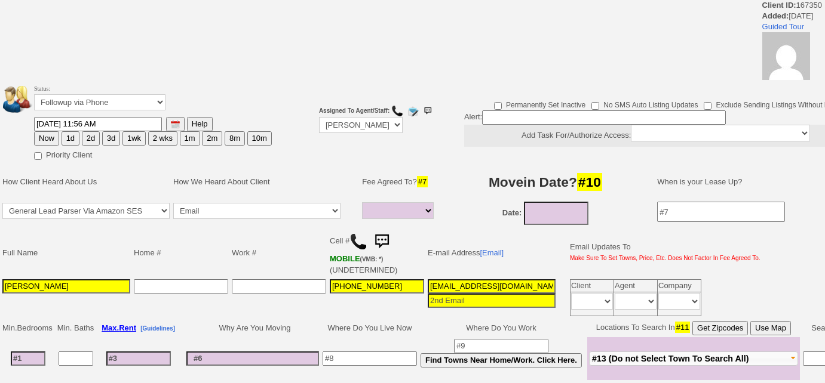
select select
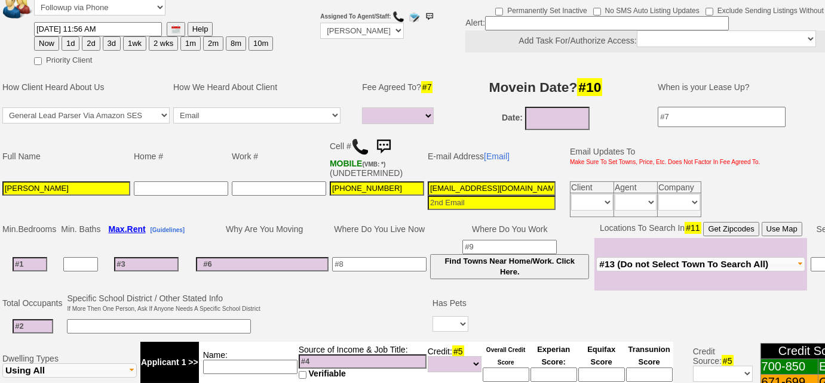
scroll to position [86, 0]
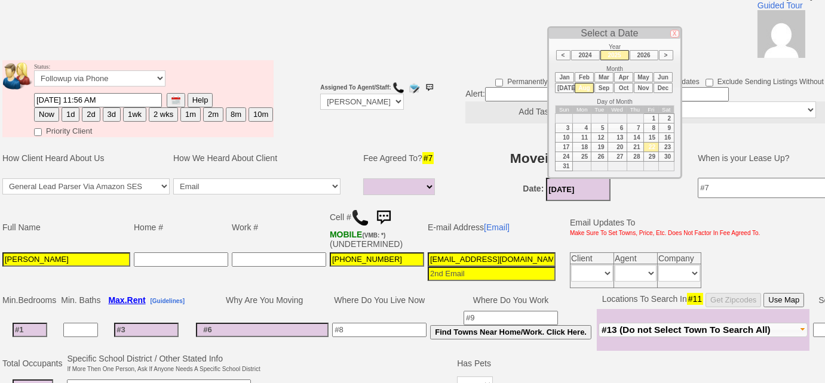
click at [554, 183] on input "08/22/2025" at bounding box center [578, 189] width 64 height 23
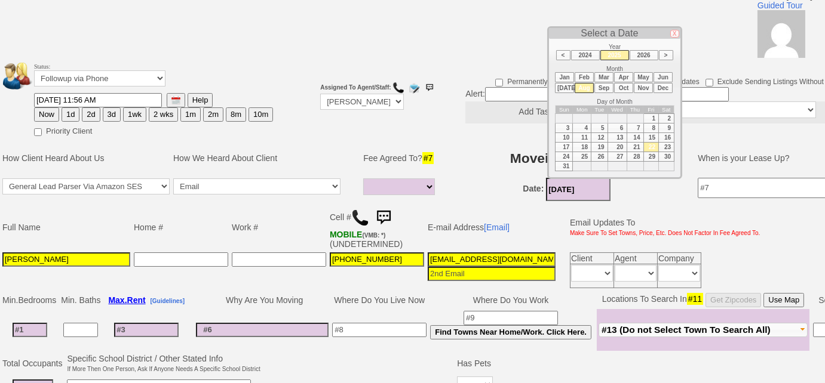
click at [601, 83] on li "Sep" at bounding box center [603, 88] width 19 height 10
click at [581, 133] on td "15" at bounding box center [582, 138] width 19 height 10
type input "09/15/2025"
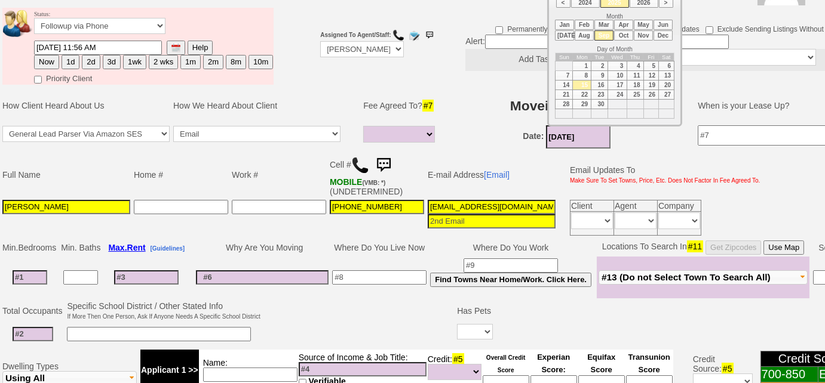
scroll to position [194, 0]
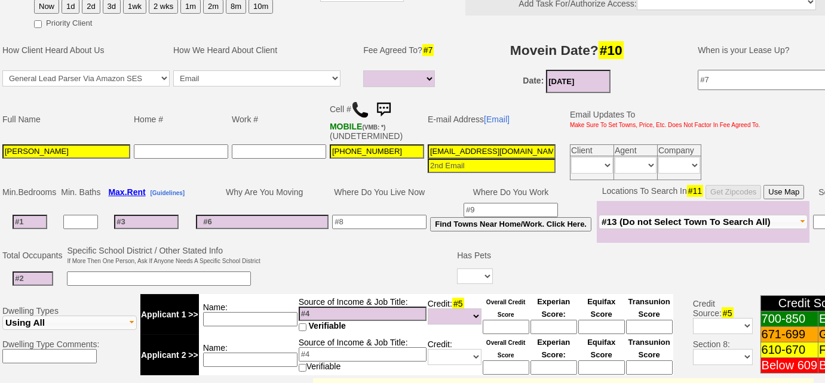
drag, startPoint x: 425, startPoint y: 145, endPoint x: 721, endPoint y: 121, distance: 297.2
click at [721, 121] on tbody "Full Name Home # Work # Cell # MOBILE (VMB: *) (UNDETERMINED) E-mail Address [E…" at bounding box center [381, 139] width 761 height 86
click at [390, 221] on input at bounding box center [379, 222] width 94 height 14
type input "Nyack"
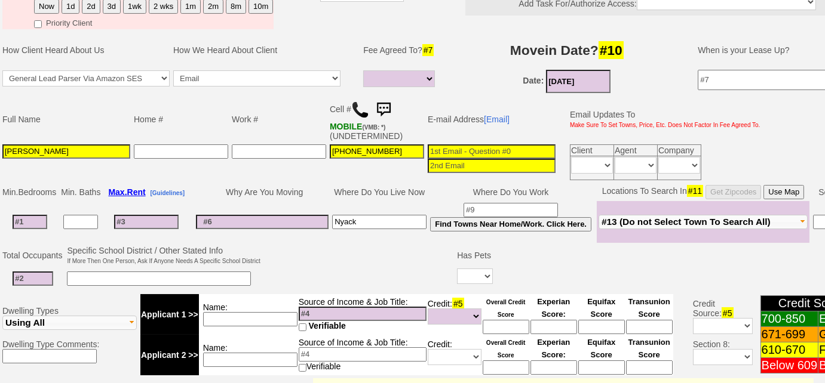
click at [505, 203] on input at bounding box center [510, 210] width 94 height 14
type input "Mamaroneck"
click at [716, 219] on span "#13 (Do not Select Town To Search All)" at bounding box center [685, 222] width 169 height 10
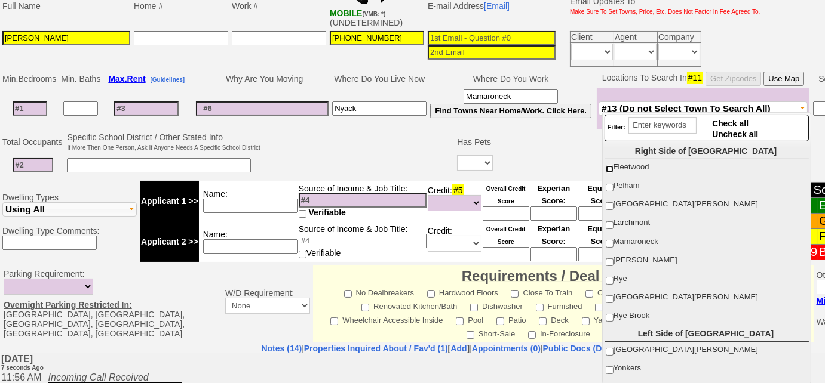
scroll to position [411, 0]
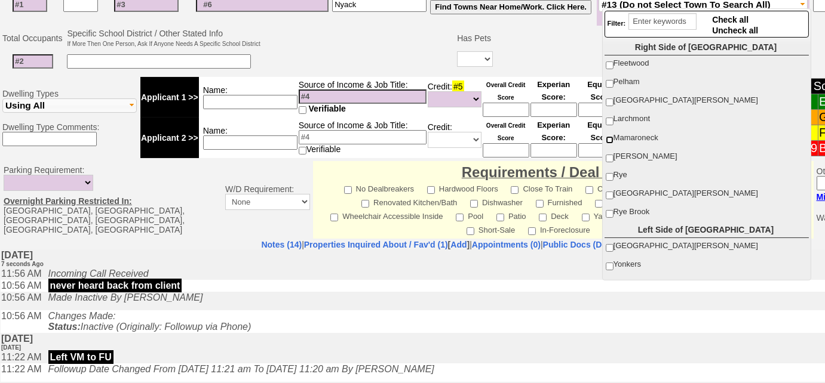
click at [610, 136] on input "Mamaroneck" at bounding box center [610, 140] width 8 height 8
checkbox input "true"
click at [607, 155] on input "[PERSON_NAME]" at bounding box center [610, 159] width 8 height 8
checkbox input "true"
click at [612, 100] on input "New Rochelle" at bounding box center [610, 103] width 8 height 8
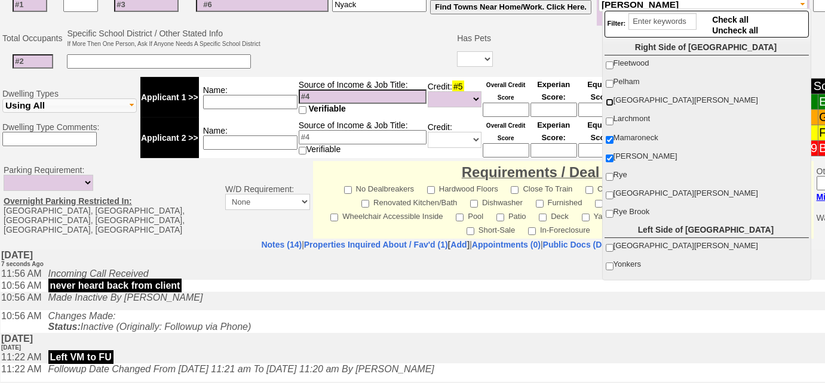
checkbox input "true"
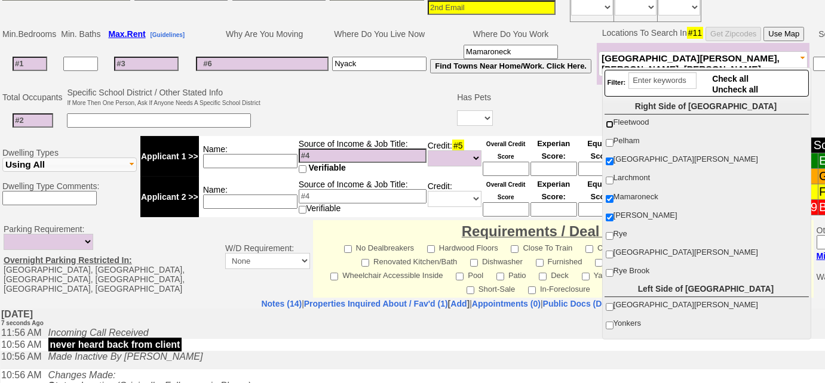
scroll to position [303, 0]
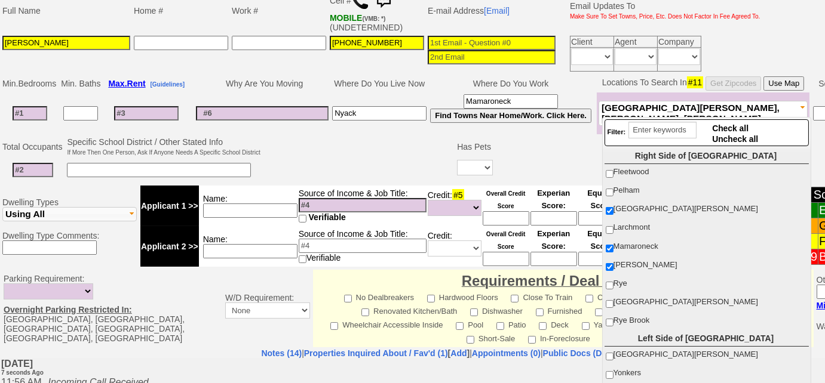
click at [35, 102] on td at bounding box center [30, 114] width 59 height 42
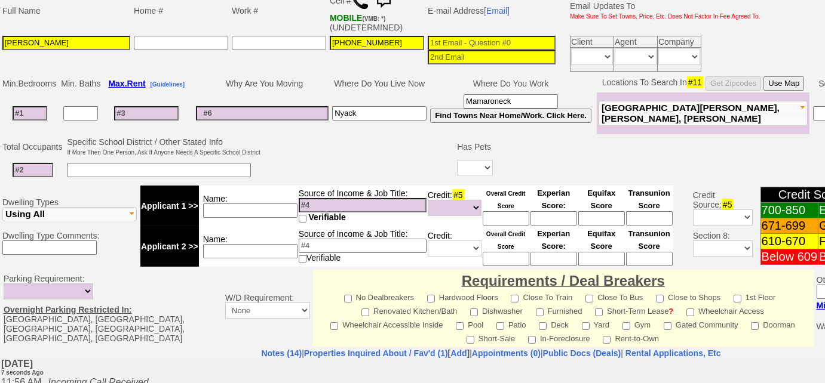
click at [35, 107] on input at bounding box center [30, 113] width 35 height 14
type input "1"
select select
type input "12"
select select
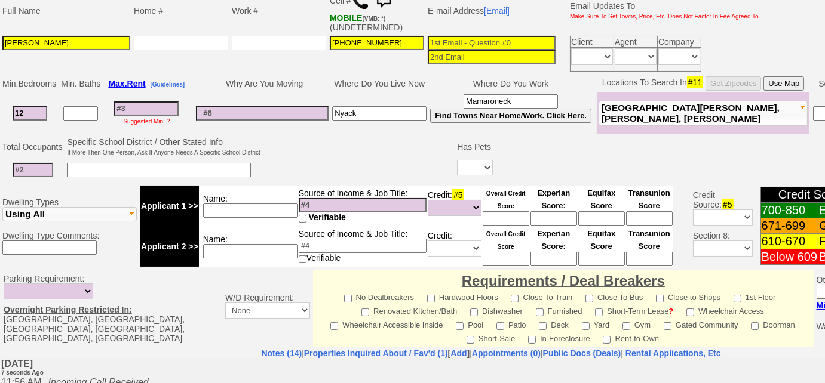
type input "1"
select select
type input "1"
select select
click at [51, 164] on input at bounding box center [33, 170] width 41 height 14
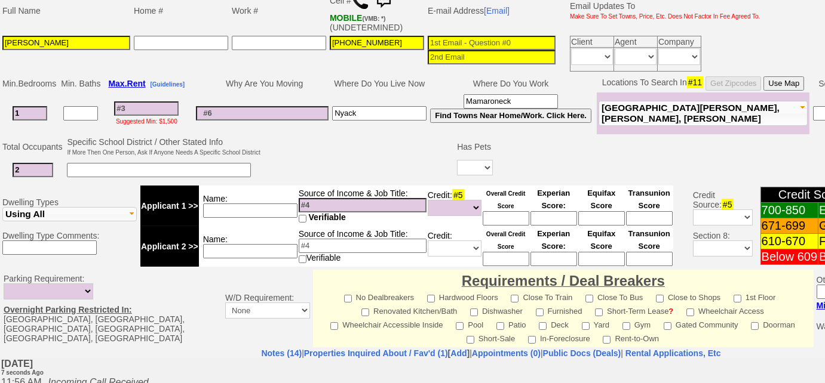
type input "2"
click at [210, 246] on input at bounding box center [250, 251] width 94 height 14
type input "cousin"
click at [467, 161] on select "Yes No" at bounding box center [475, 168] width 36 height 16
select select "No"
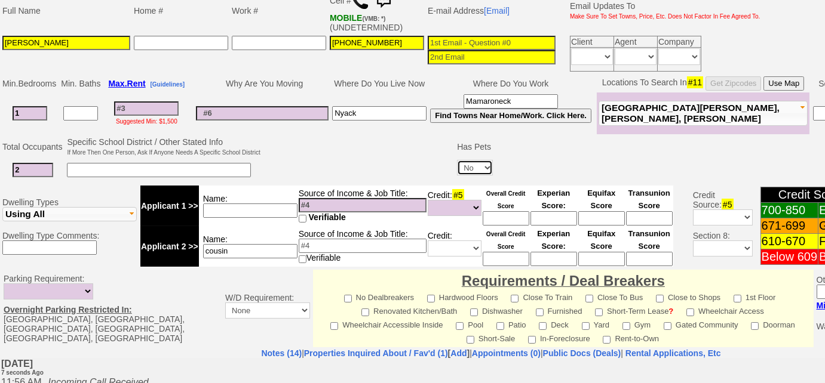
click at [457, 160] on select "Yes No" at bounding box center [475, 168] width 36 height 16
click at [140, 105] on input at bounding box center [146, 109] width 64 height 14
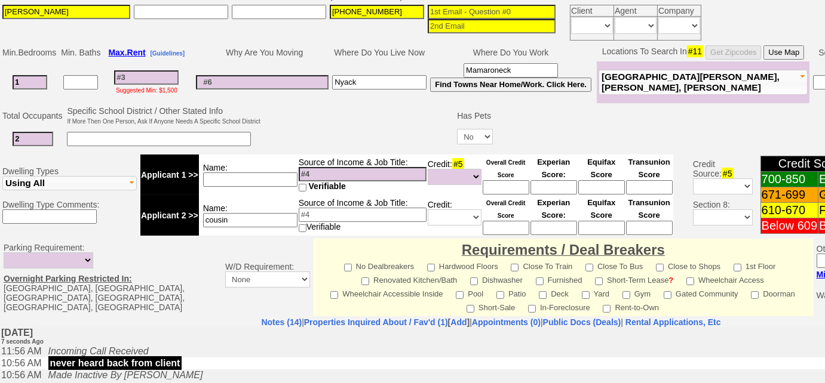
scroll to position [231, 0]
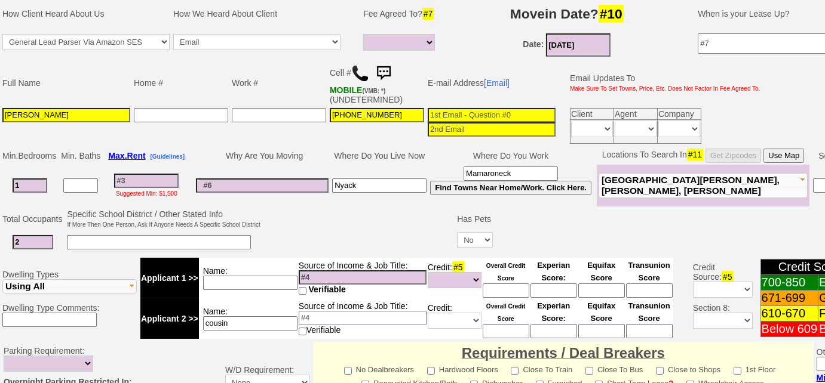
click at [159, 167] on td "Suggested Min: $1,500" at bounding box center [146, 186] width 88 height 42
click at [162, 174] on input at bounding box center [146, 181] width 64 height 14
type input "20"
select select
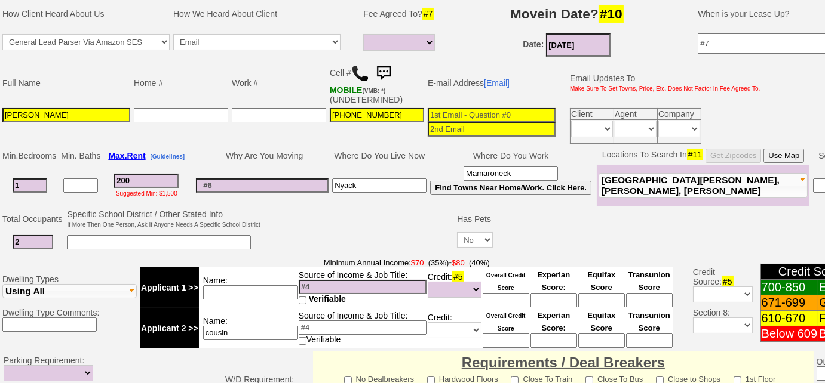
type input "2000"
select select
type input "2000"
click at [248, 286] on input at bounding box center [250, 292] width 94 height 14
select select
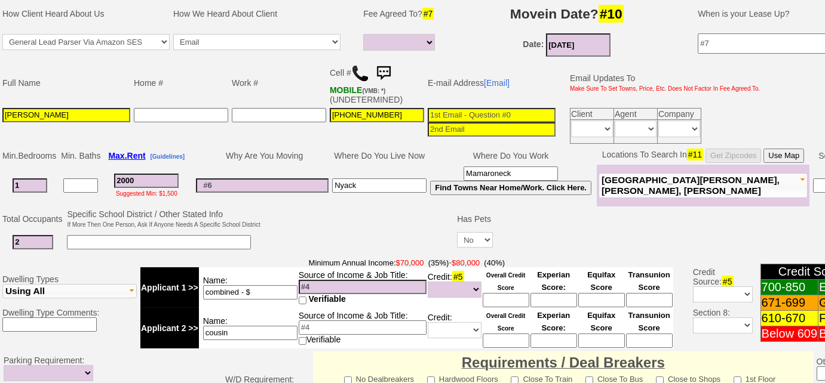
type input "combined - $"
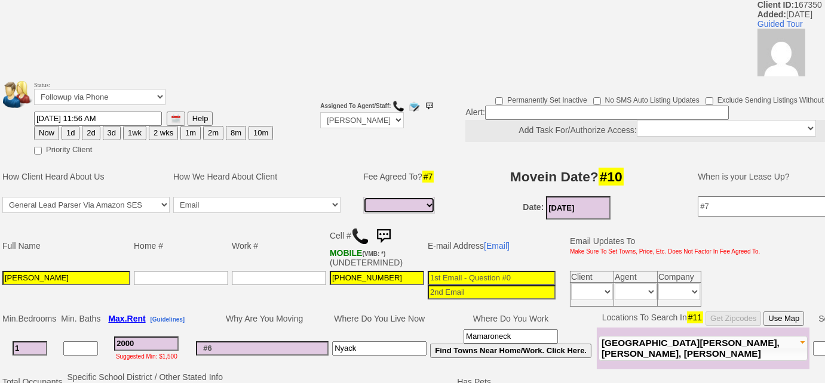
click at [399, 203] on select "Full Fee Fee: $2,880.00 Total Move in Costs: $6,880.00 1 Month Fee: $2,000.00 T…" at bounding box center [399, 205] width 72 height 17
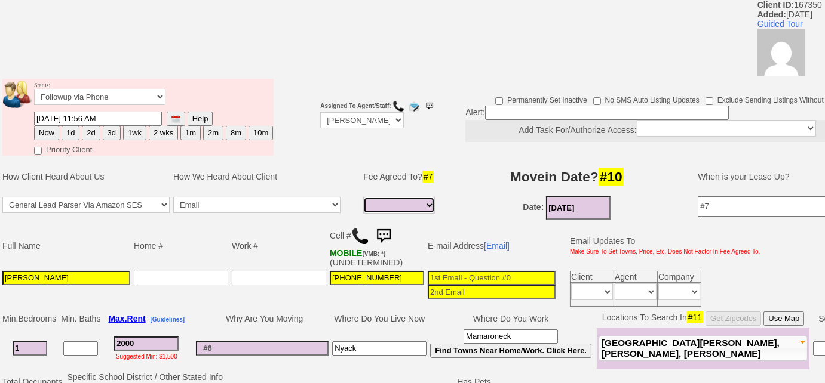
select select "Full Fee"
click at [363, 197] on select "Full Fee Fee: $2,880.00 Total Move in Costs: $6,880.00 1 Month Fee: $2,000.00 T…" at bounding box center [399, 205] width 72 height 17
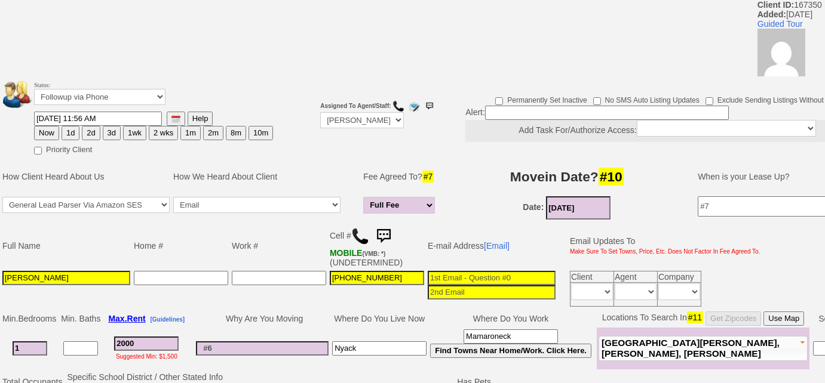
click at [112, 137] on button "3d" at bounding box center [112, 133] width 18 height 14
type input "08/25/2025 11:56 AM"
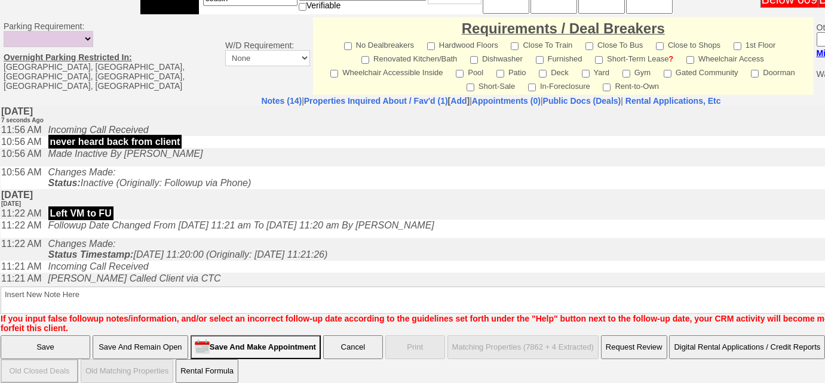
scroll to position [566, 0]
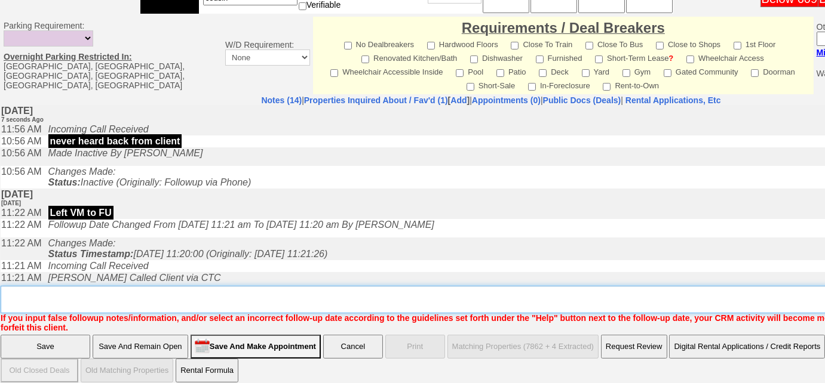
click at [285, 288] on textarea "Insert New Note Here" at bounding box center [495, 299] width 989 height 27
click at [40, 286] on textarea "Insert New Note Here" at bounding box center [495, 299] width 989 height 27
type textarea "need cousin's income and credit scores; will call me back"
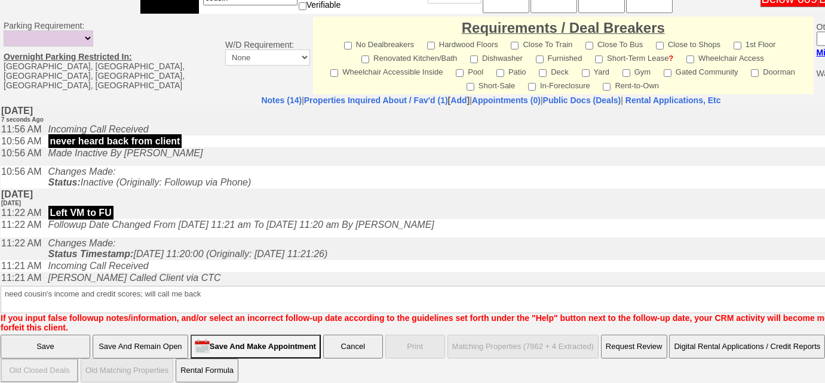
click at [59, 340] on input "Save" at bounding box center [46, 347] width 90 height 24
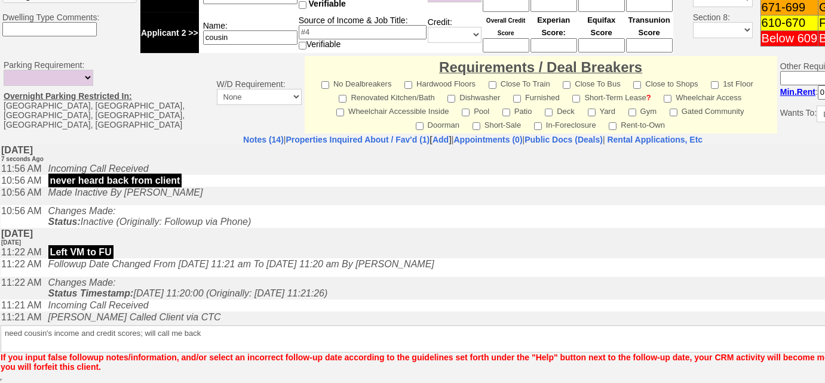
scroll to position [524, 0]
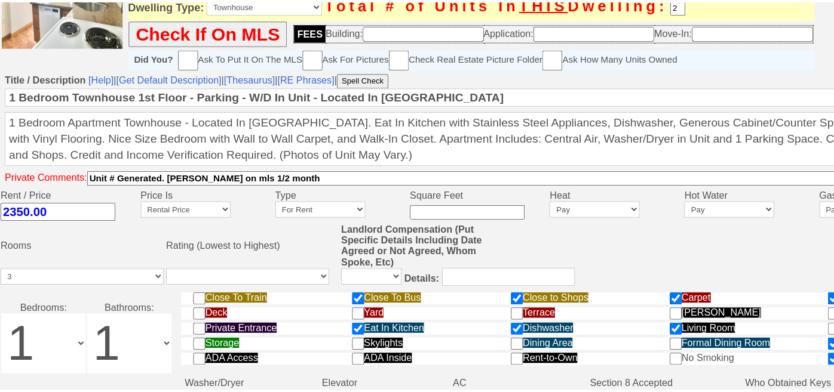
scroll to position [597, 0]
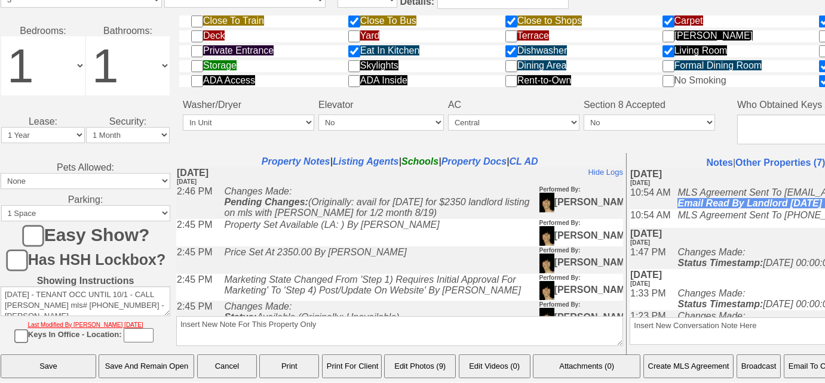
click at [801, 363] on button "Email To Client" at bounding box center [814, 367] width 61 height 24
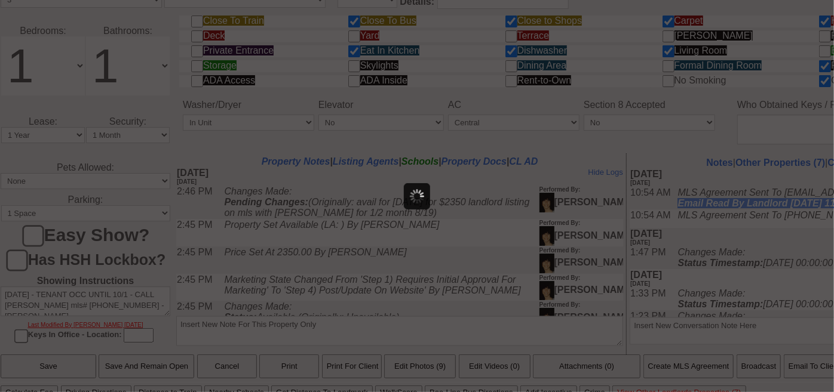
scroll to position [0, 0]
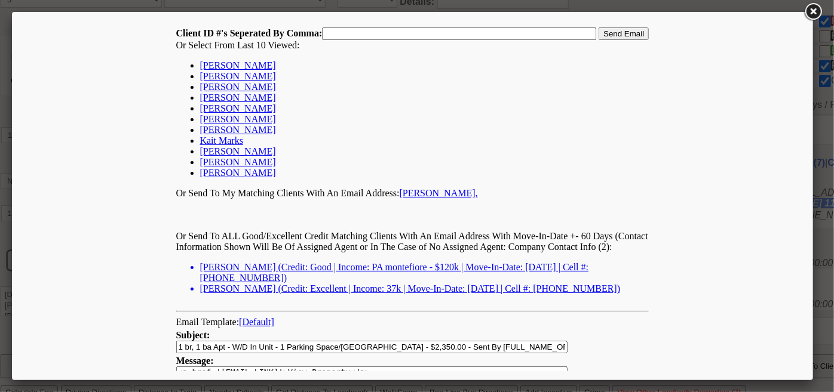
click at [249, 87] on link "[PERSON_NAME]" at bounding box center [237, 86] width 76 height 10
type input "167327,"
click at [633, 38] on input "Send Email" at bounding box center [623, 33] width 50 height 13
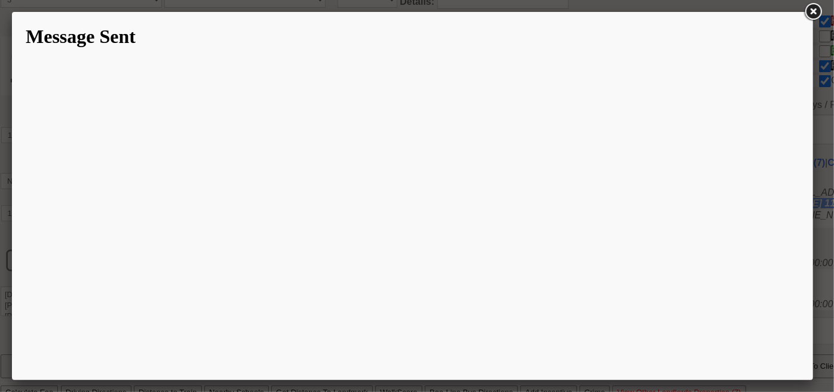
click at [821, 14] on link at bounding box center [812, 11] width 21 height 21
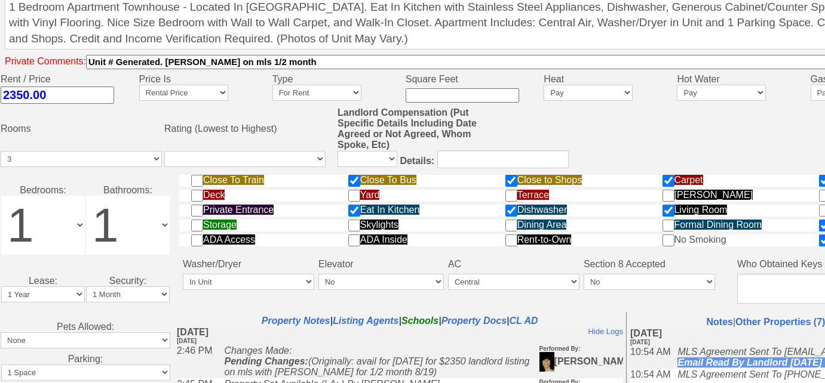
scroll to position [271, 0]
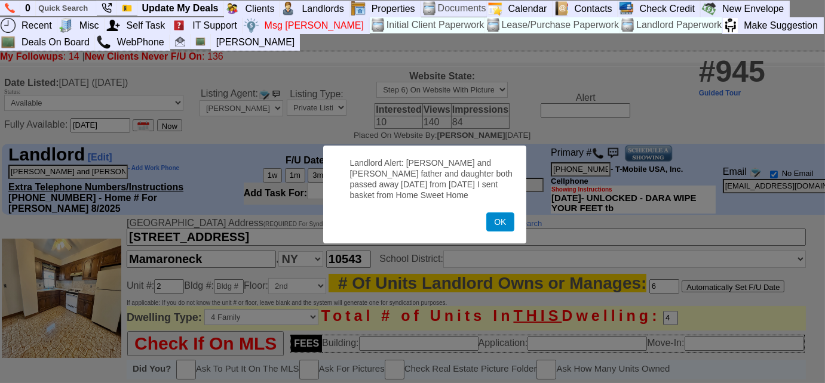
click at [508, 220] on button "OK" at bounding box center [499, 222] width 27 height 19
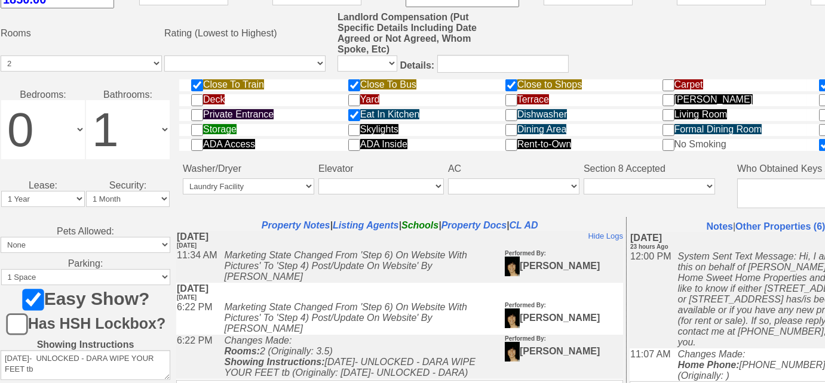
scroll to position [602, 0]
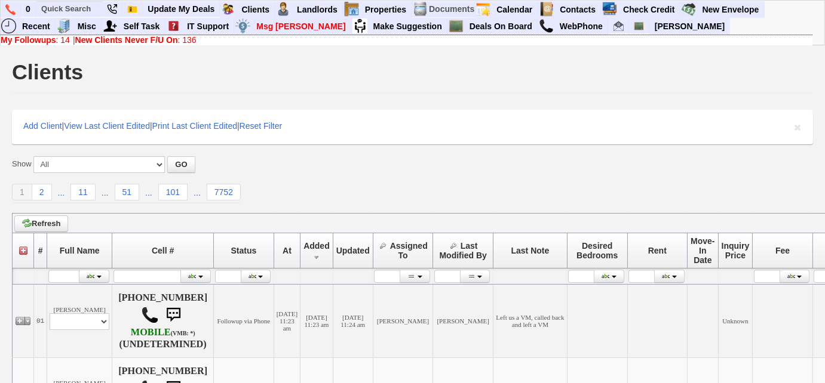
click at [186, 38] on link "New Clients Never F/U On : 136" at bounding box center [135, 40] width 121 height 10
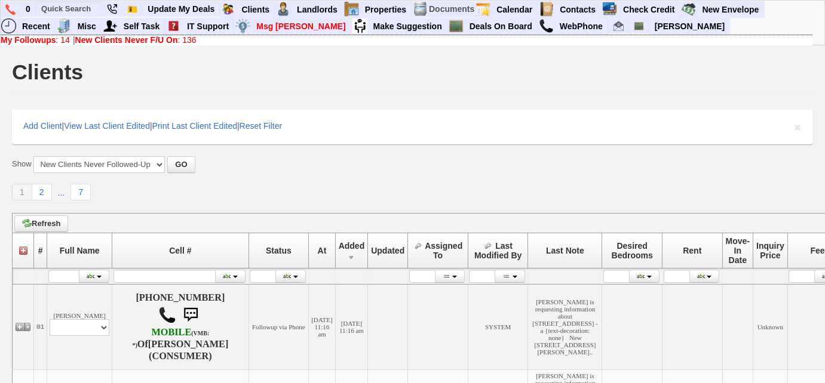
click at [39, 43] on b "My Followups" at bounding box center [29, 40] width 56 height 10
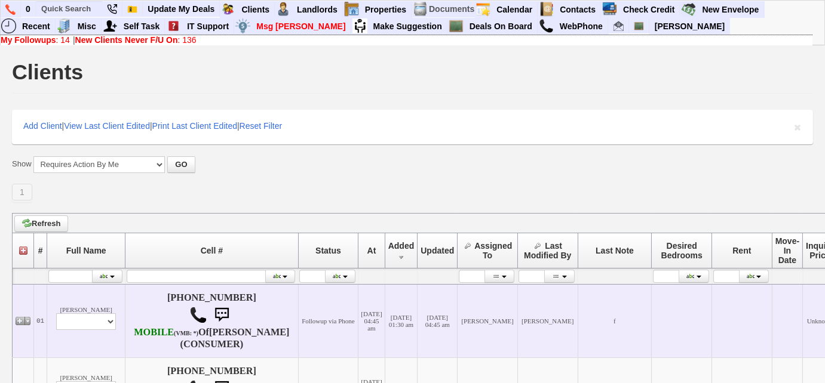
click at [91, 309] on td "[PERSON_NAME] Profile Edit Print Email Externally (Will Not Be Tracked In CRM) …" at bounding box center [86, 320] width 78 height 73
click at [91, 330] on select "Profile Edit Print Email Externally (Will Not Be Tracked In CRM) Closed Deals" at bounding box center [86, 322] width 60 height 17
select select "ChangeURL,/crm/custom/edit_client_form.php?redirect=%2Fcrm%2Fclients.php&id=167…"
click at [56, 318] on select "Profile Edit Print Email Externally (Will Not Be Tracked In CRM) Closed Deals" at bounding box center [86, 322] width 60 height 17
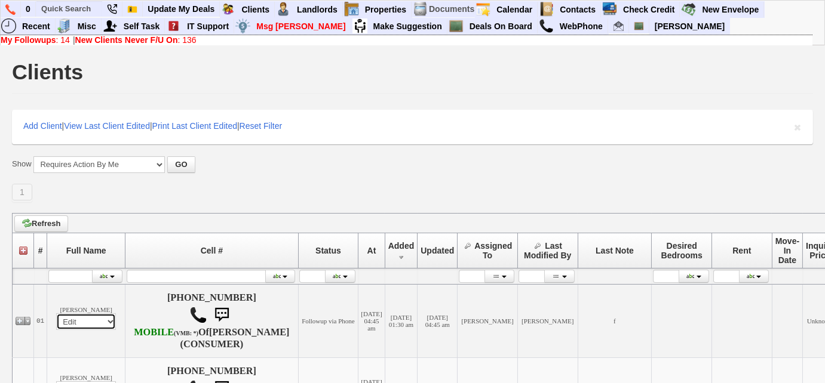
select select
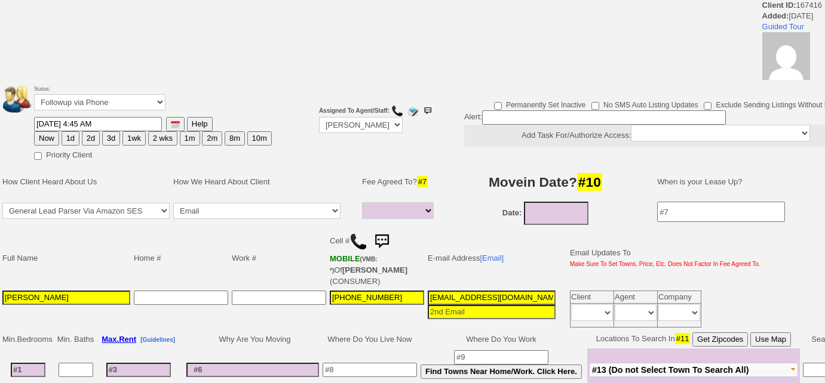
select select
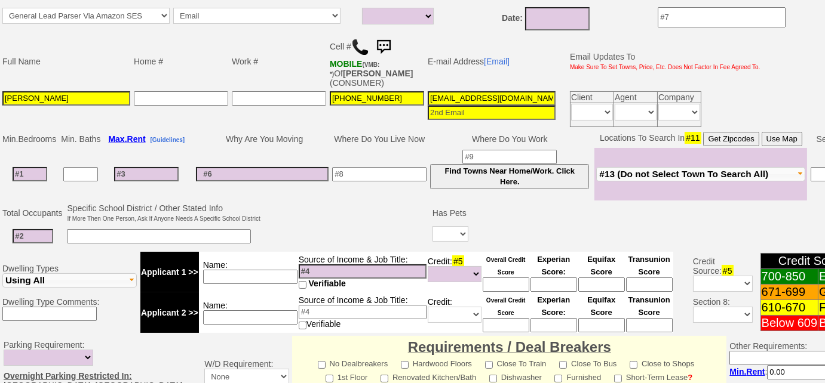
scroll to position [202, 0]
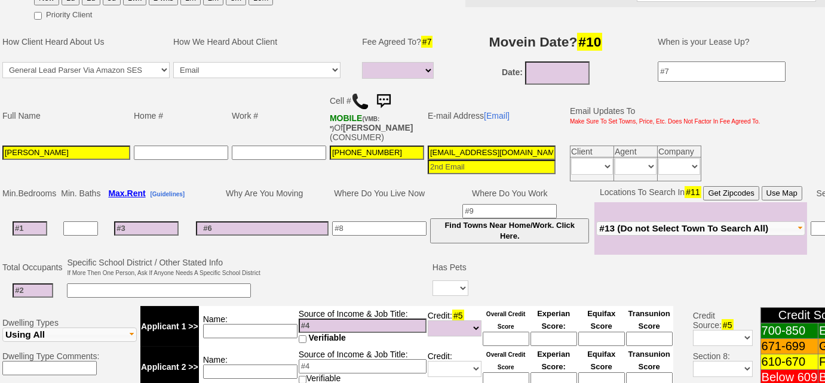
click at [361, 98] on img at bounding box center [360, 102] width 18 height 18
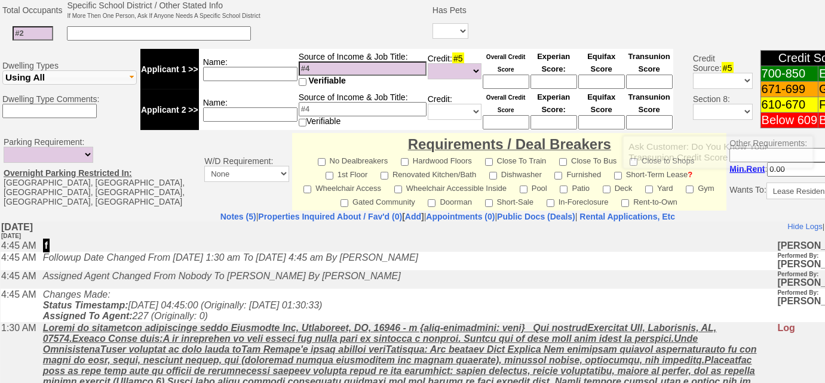
scroll to position [365, 0]
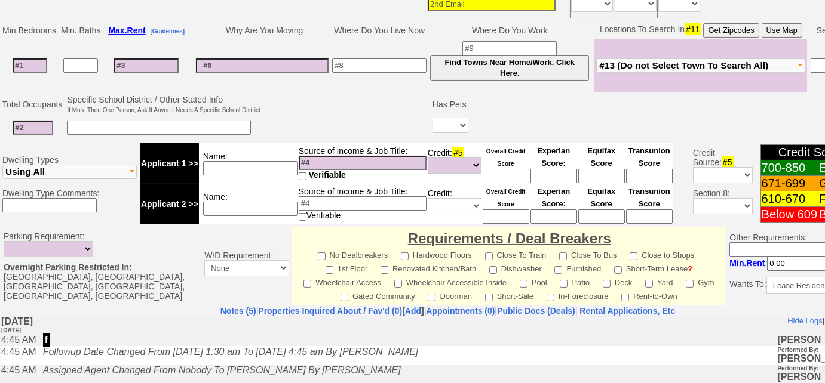
click at [649, 62] on span "#13 (Do not Select Town To Search All)" at bounding box center [683, 65] width 169 height 10
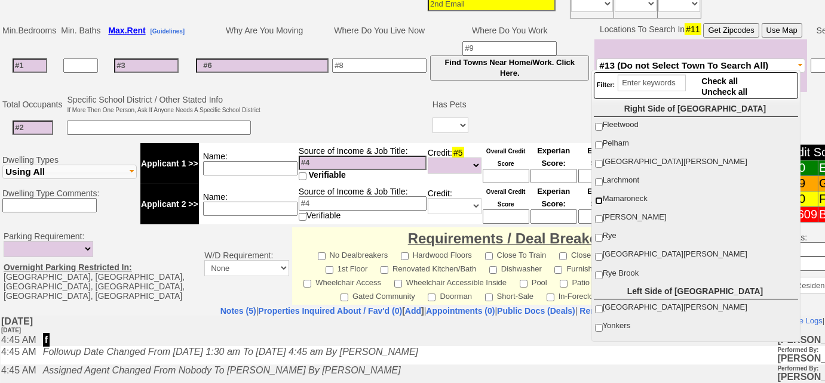
click at [600, 199] on input "Mamaroneck" at bounding box center [599, 201] width 8 height 8
checkbox input "true"
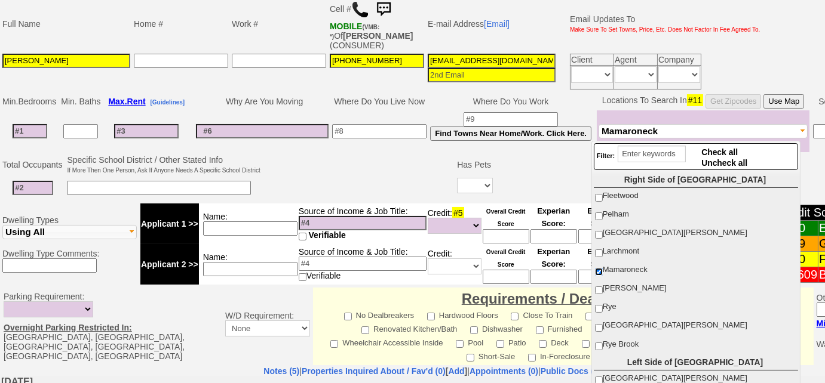
scroll to position [78, 0]
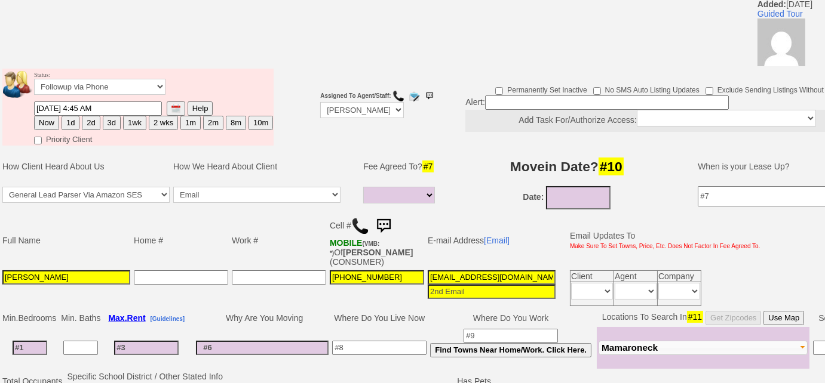
click at [103, 118] on button "3d" at bounding box center [112, 123] width 18 height 14
type input "08/25/2025 12:08 PM"
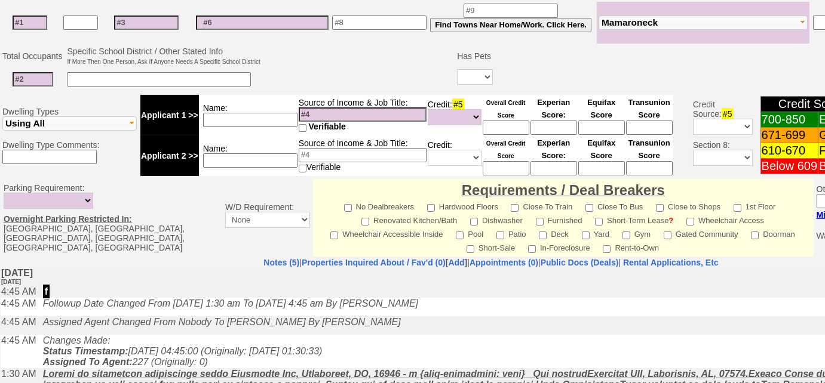
scroll to position [566, 0]
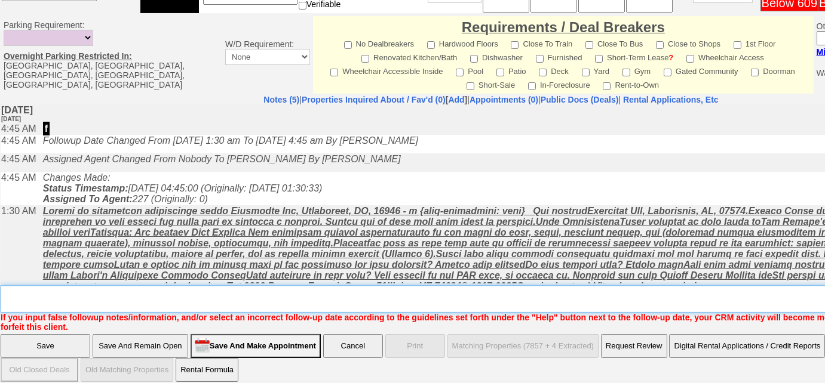
click at [78, 286] on textarea "Insert New Note Here" at bounding box center [495, 298] width 989 height 27
type textarea "Left VM to FU"
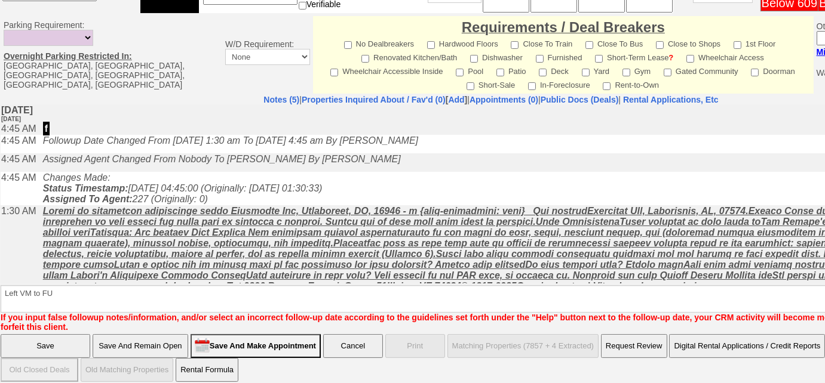
click at [70, 334] on input "Save" at bounding box center [46, 346] width 90 height 24
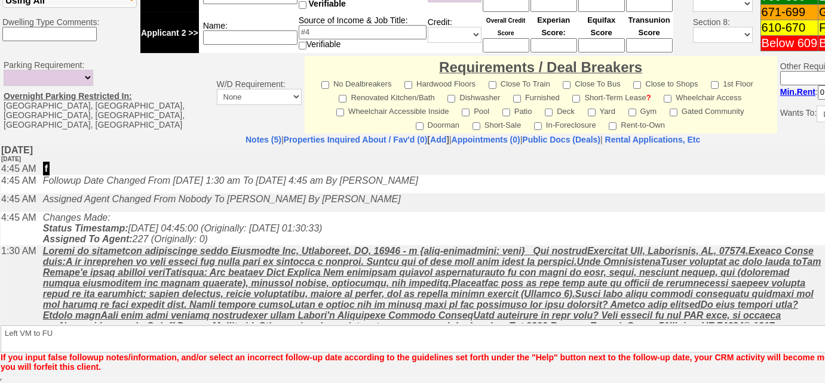
scroll to position [524, 0]
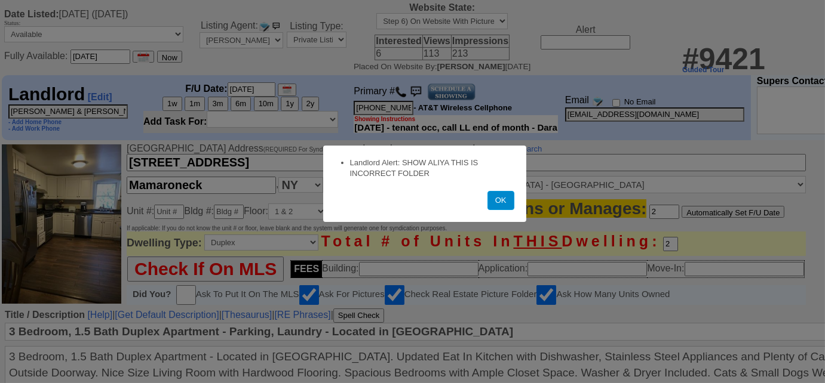
click at [492, 201] on button "OK" at bounding box center [500, 200] width 27 height 19
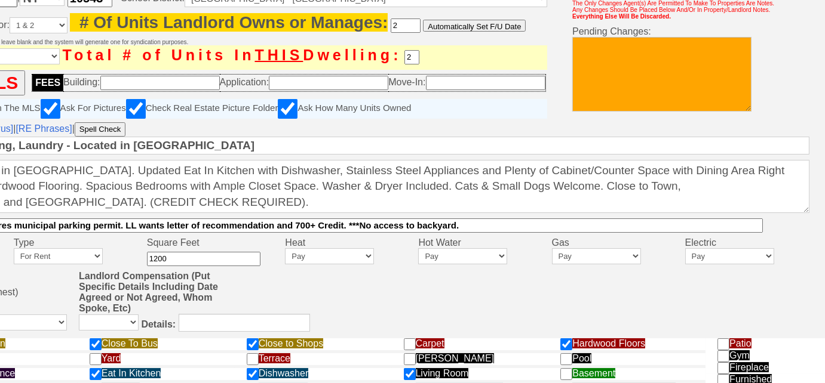
scroll to position [174, 259]
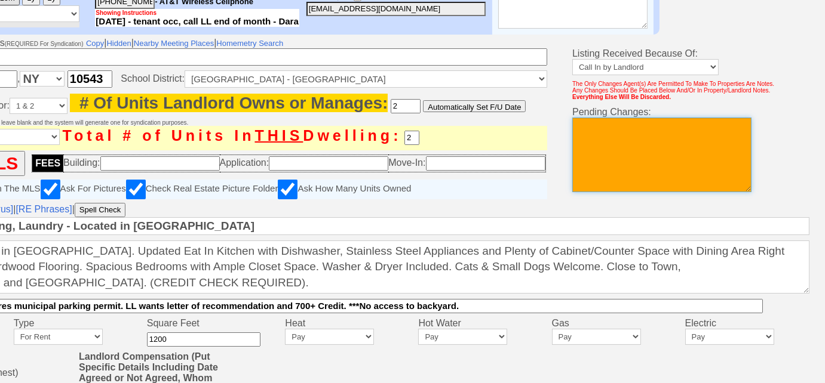
click at [664, 176] on textarea at bounding box center [661, 155] width 179 height 75
click at [699, 126] on textarea "Ll responded asking to make this listin inactive" at bounding box center [661, 155] width 179 height 75
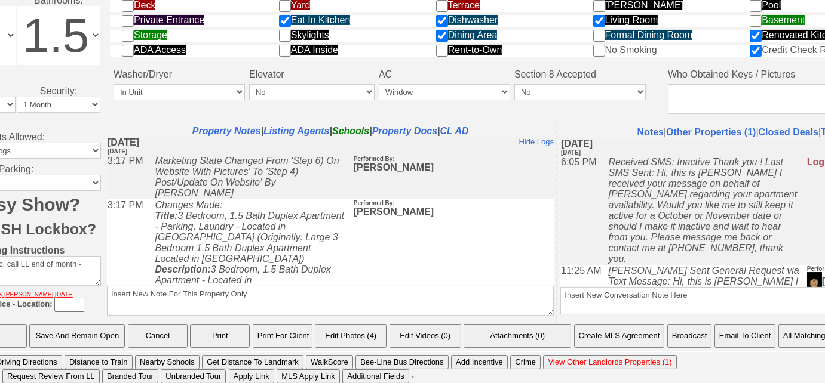
scroll to position [609, 0]
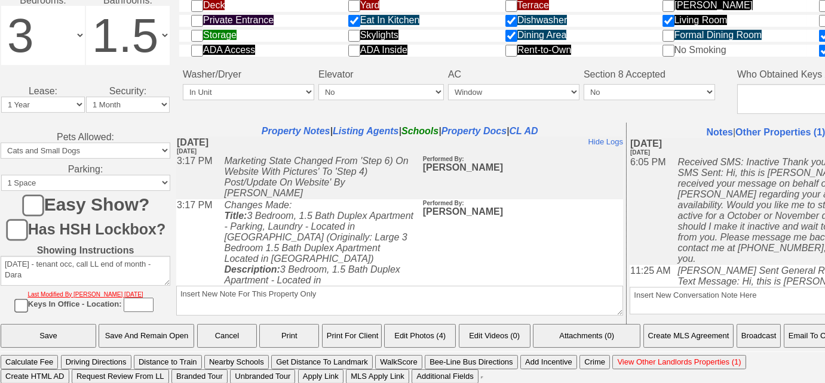
type textarea "Ll responded asking to make this listing inactive"
click at [35, 336] on input "Save" at bounding box center [49, 336] width 96 height 24
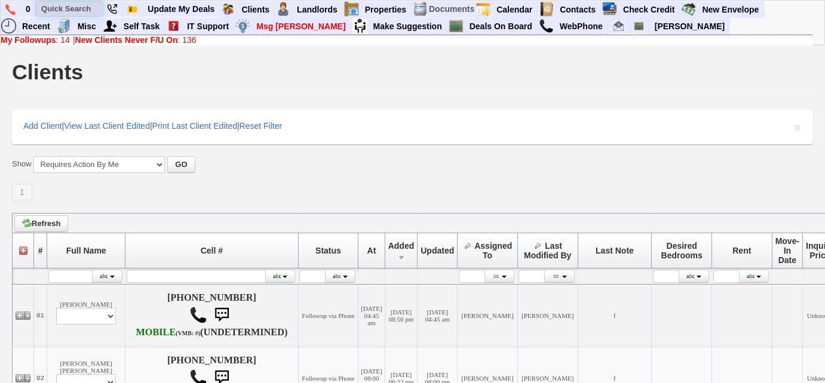
click at [94, 8] on input "text" at bounding box center [69, 8] width 66 height 15
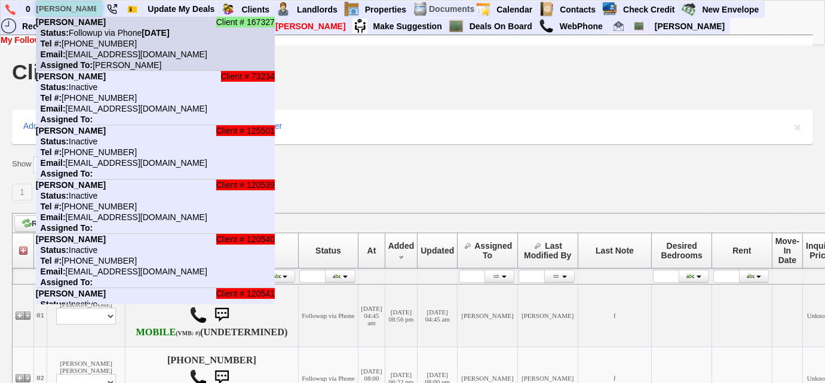
type input "[PERSON_NAME]"
click at [97, 34] on nobr "Status: Followup via Phone [DATE]" at bounding box center [103, 33] width 134 height 10
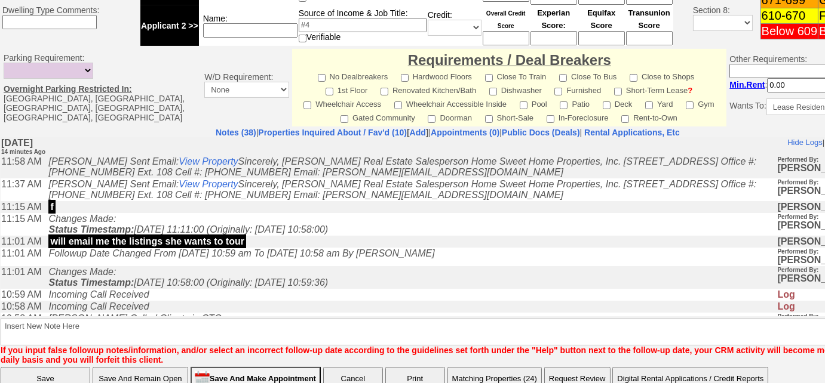
scroll to position [594, 0]
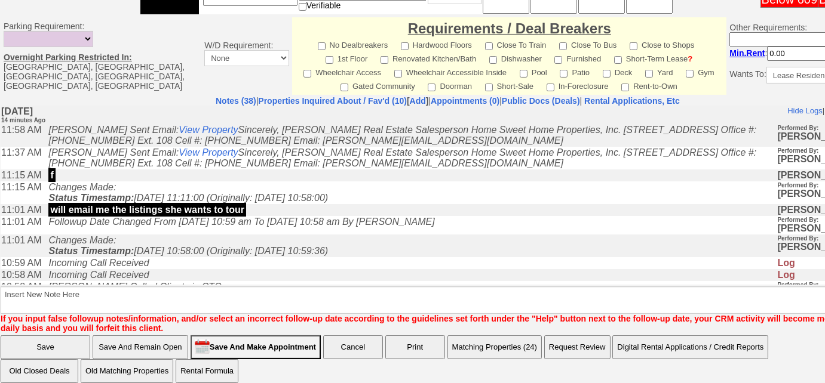
click at [303, 336] on input "Save And Make Appointment" at bounding box center [256, 348] width 130 height 24
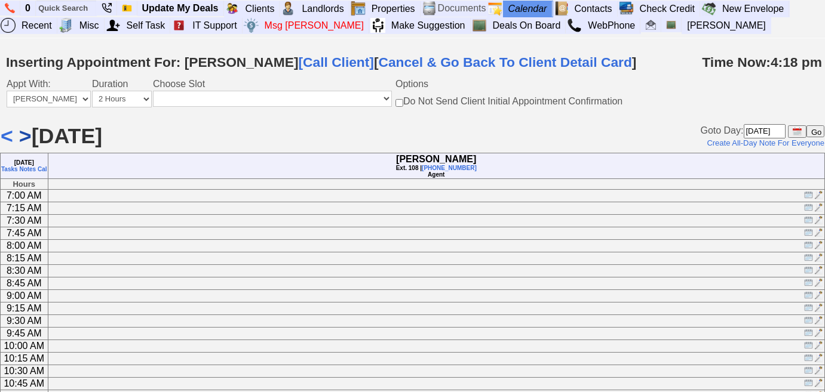
click at [20, 139] on link ">" at bounding box center [25, 136] width 13 height 24
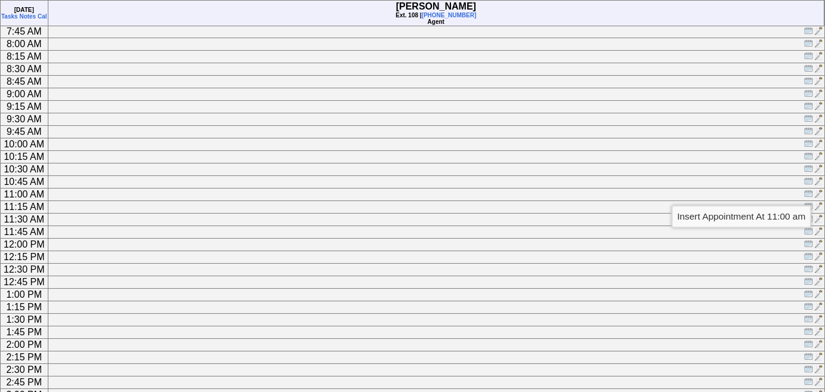
click at [810, 194] on img at bounding box center [808, 193] width 9 height 9
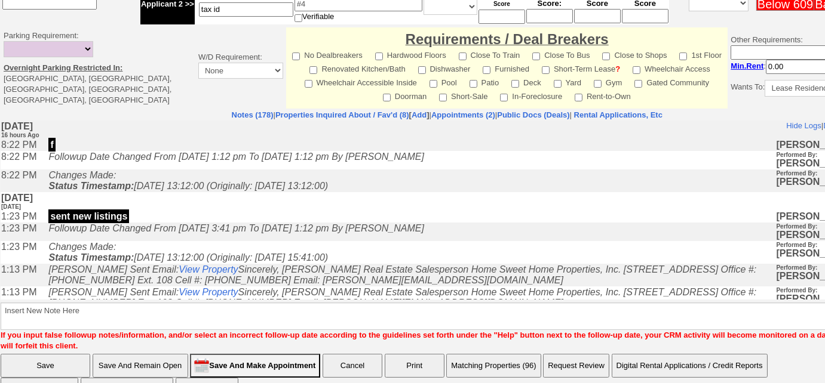
scroll to position [539, 0]
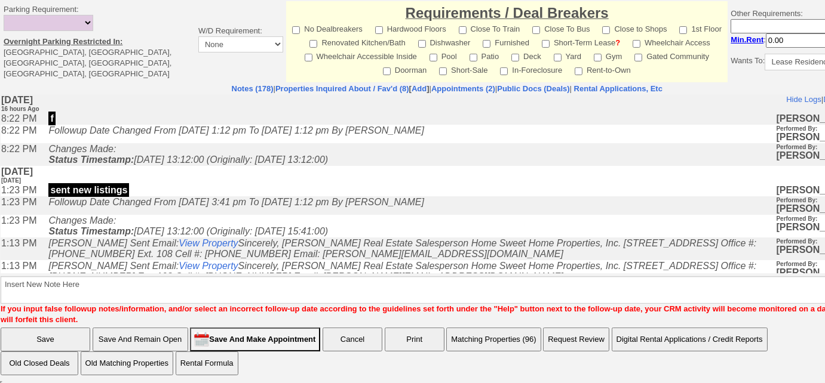
click at [526, 332] on button "Matching Properties (96)" at bounding box center [493, 340] width 94 height 24
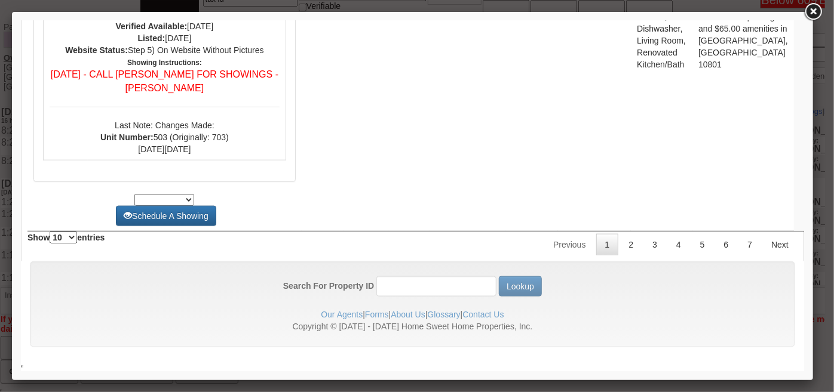
scroll to position [5462, 0]
click at [622, 247] on link "2" at bounding box center [630, 244] width 23 height 21
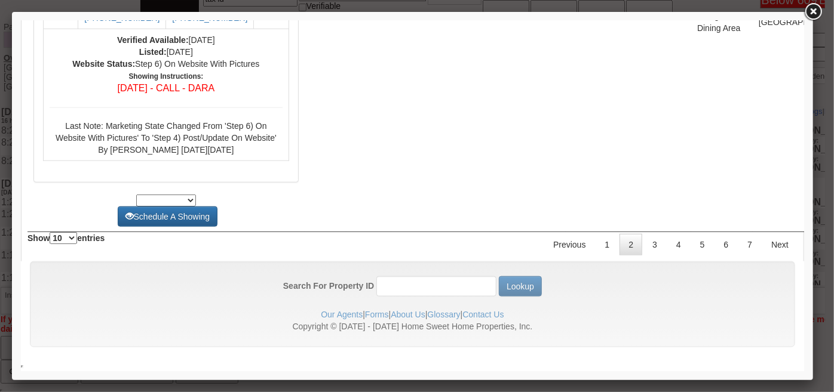
scroll to position [5268, 0]
click at [653, 249] on link "3" at bounding box center [654, 244] width 23 height 21
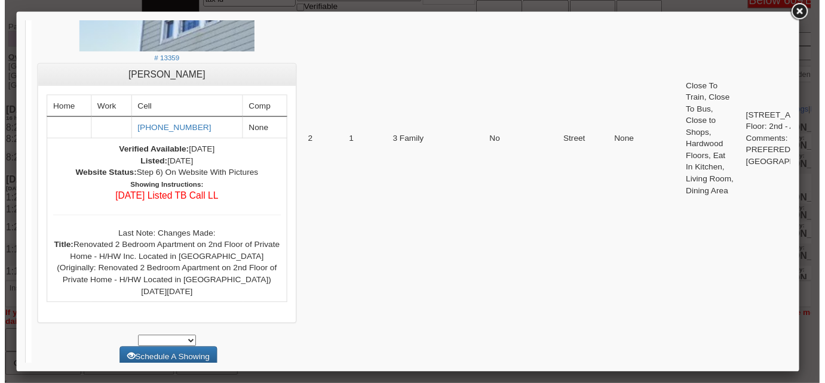
scroll to position [2226, 0]
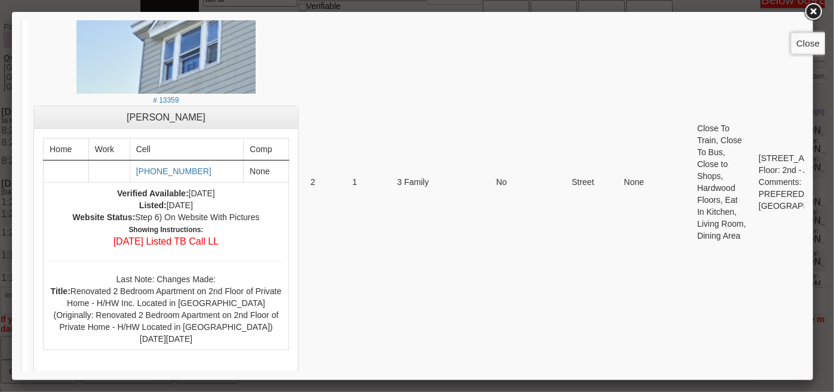
click at [816, 16] on link at bounding box center [812, 11] width 21 height 21
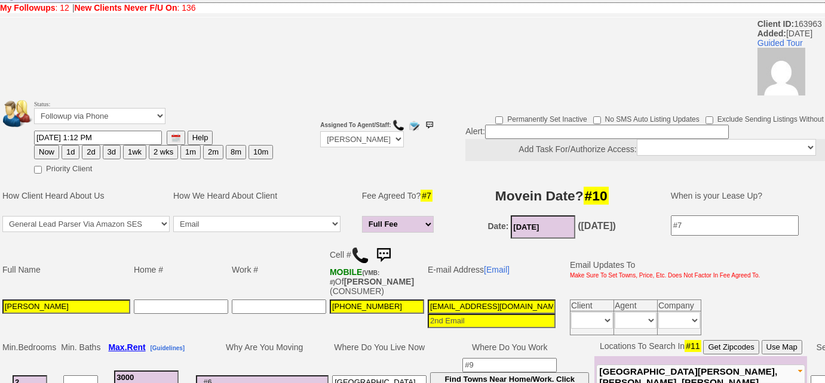
scroll to position [0, 0]
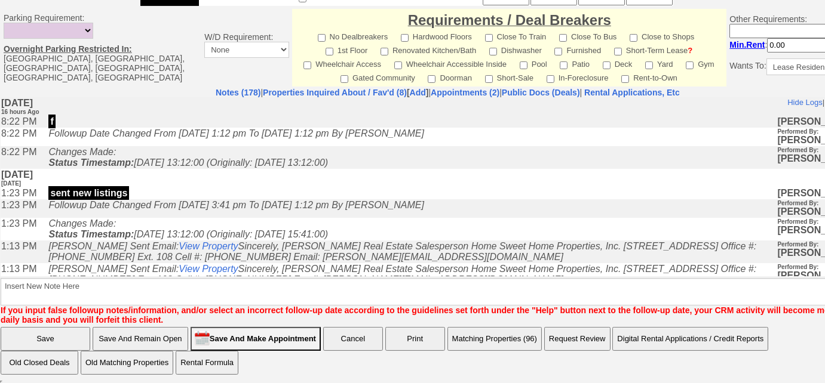
click at [490, 332] on button "Matching Properties (96)" at bounding box center [494, 339] width 94 height 24
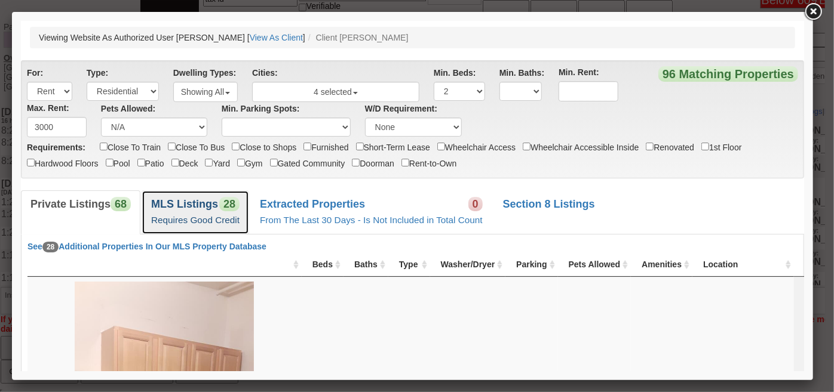
click at [223, 210] on span "28" at bounding box center [229, 203] width 20 height 14
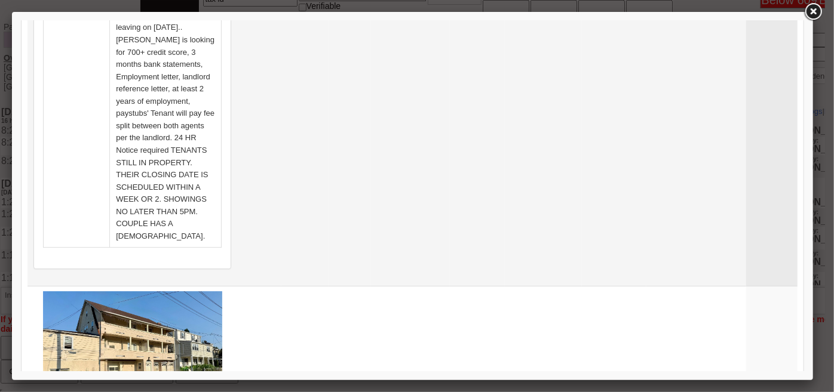
scroll to position [2063, 0]
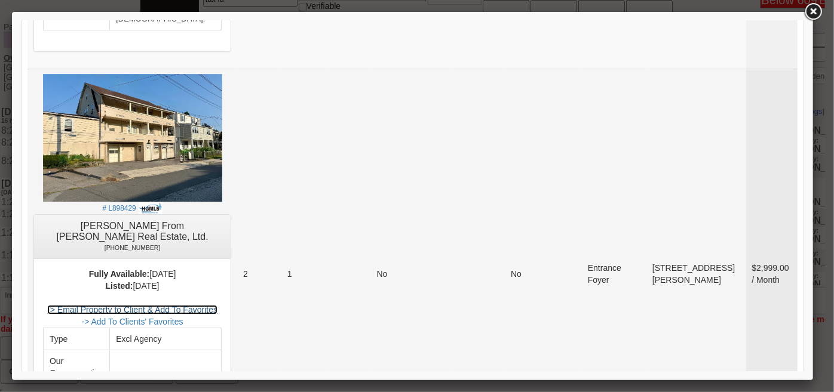
click at [210, 305] on link "-> Email Property to Client & Add To Favorites" at bounding box center [132, 310] width 170 height 10
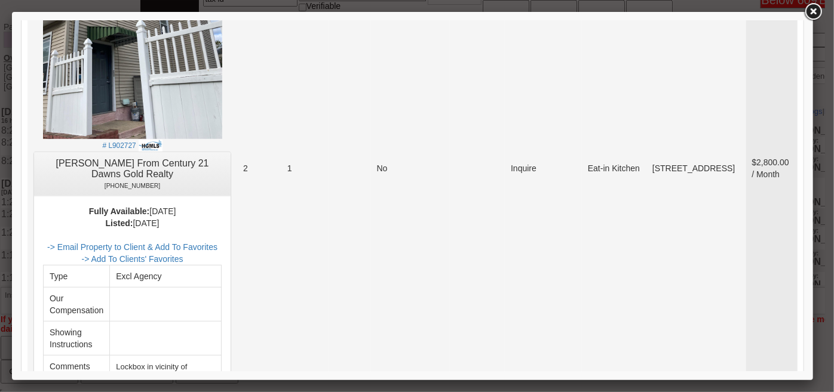
scroll to position [4886, 0]
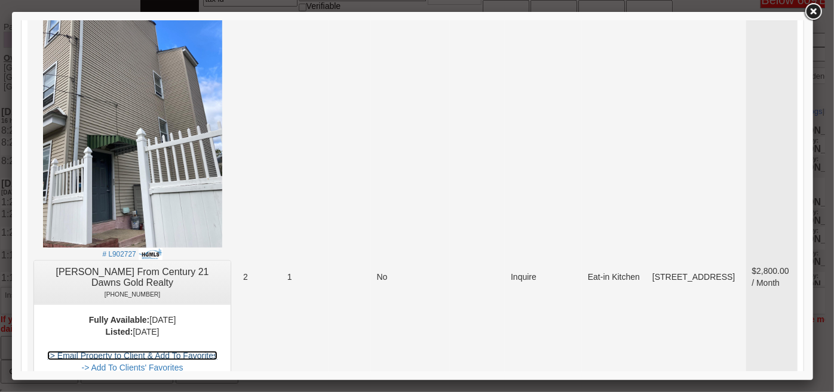
click at [206, 351] on link "-> Email Property to Client & Add To Favorites" at bounding box center [132, 356] width 170 height 10
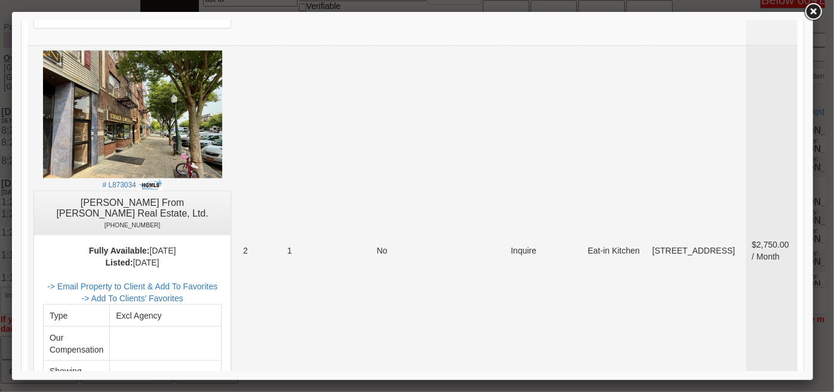
scroll to position [5375, 0]
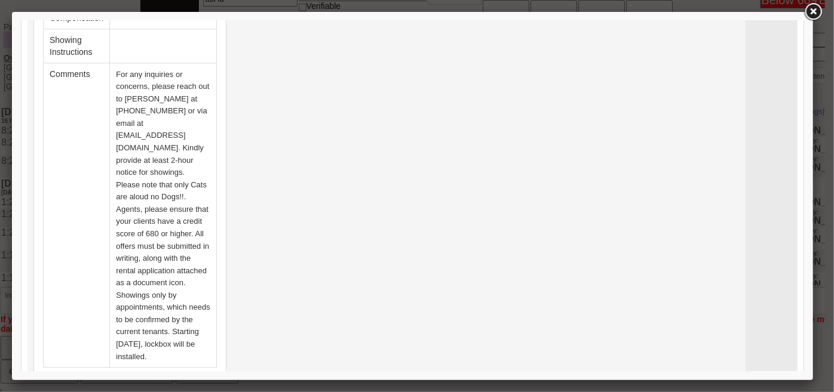
scroll to position [1683, 0]
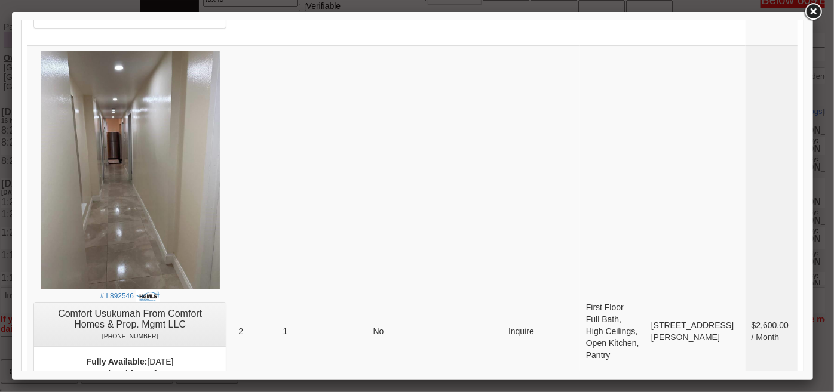
scroll to position [4343, 0]
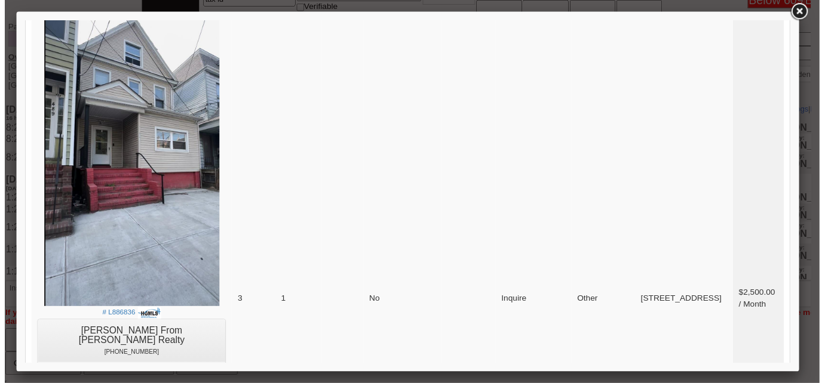
scroll to position [4851, 0]
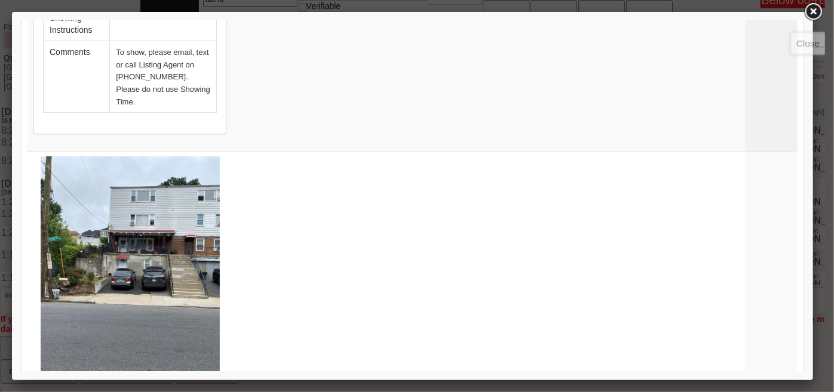
click at [812, 7] on link at bounding box center [812, 11] width 21 height 21
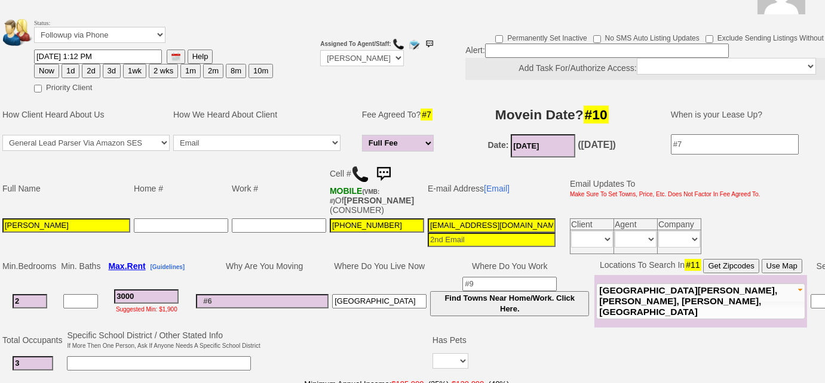
scroll to position [0, 0]
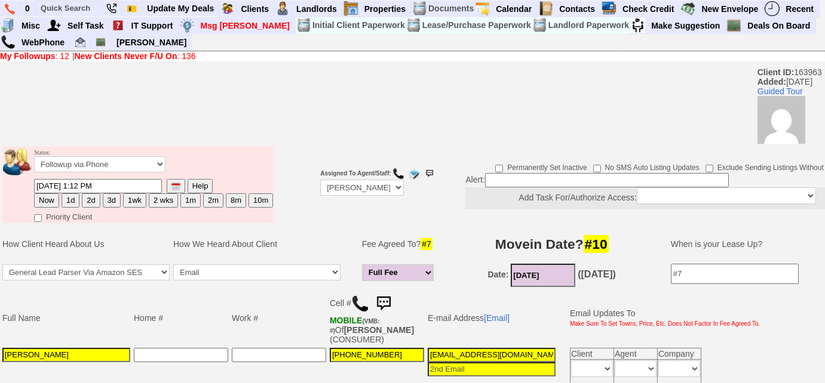
click at [106, 194] on button "3d" at bounding box center [112, 200] width 18 height 14
type input "08/25/2025 12:27 PM"
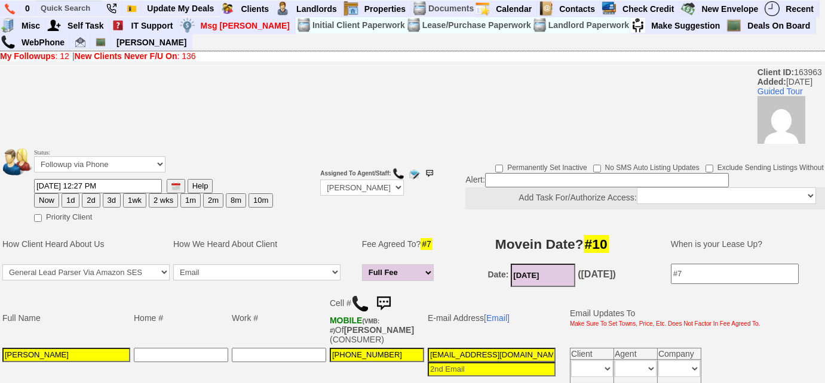
click at [109, 198] on button "3d" at bounding box center [112, 200] width 18 height 14
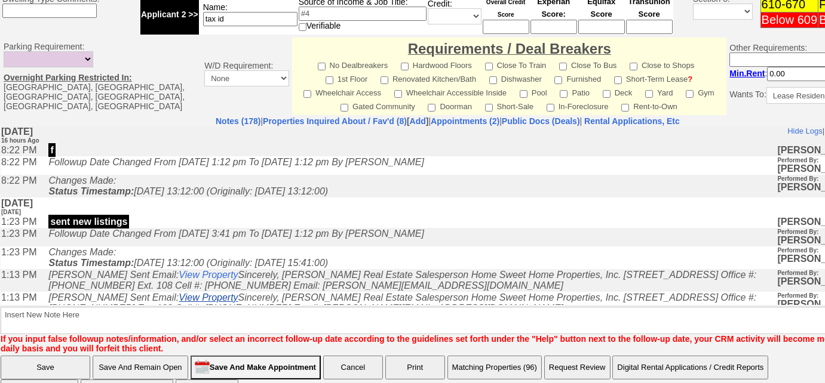
scroll to position [594, 0]
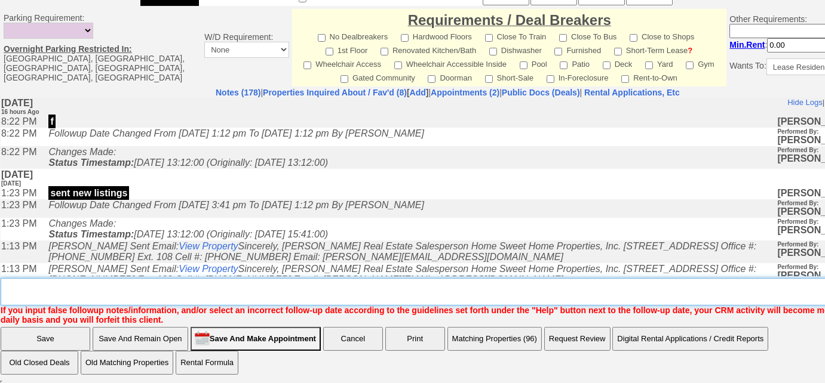
click at [196, 284] on textarea "Insert New Note Here" at bounding box center [452, 291] width 902 height 27
type textarea "f"
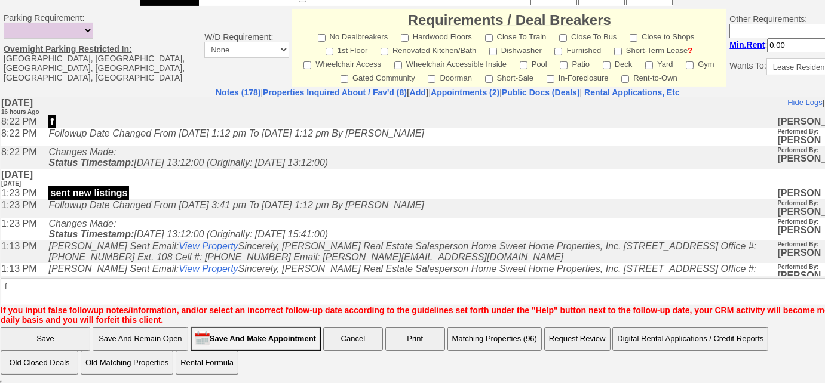
click at [53, 342] on input "Save" at bounding box center [46, 339] width 90 height 24
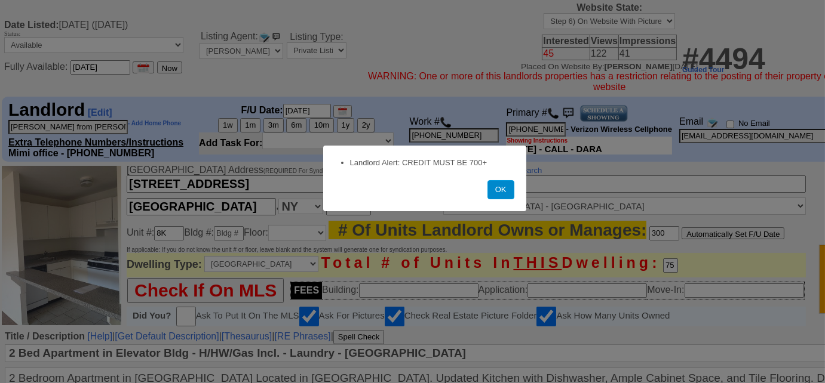
click at [502, 197] on button "OK" at bounding box center [500, 189] width 27 height 19
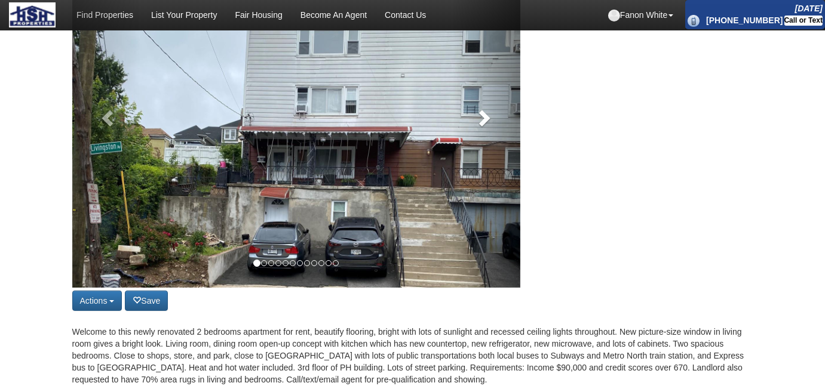
scroll to position [217, 0]
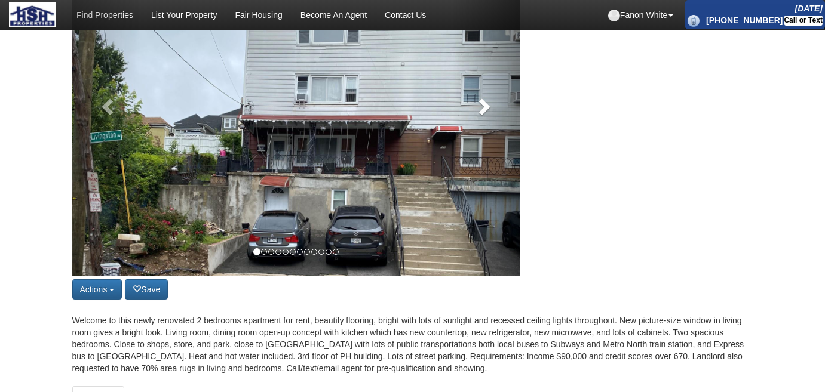
click at [493, 105] on link at bounding box center [486, 103] width 67 height 346
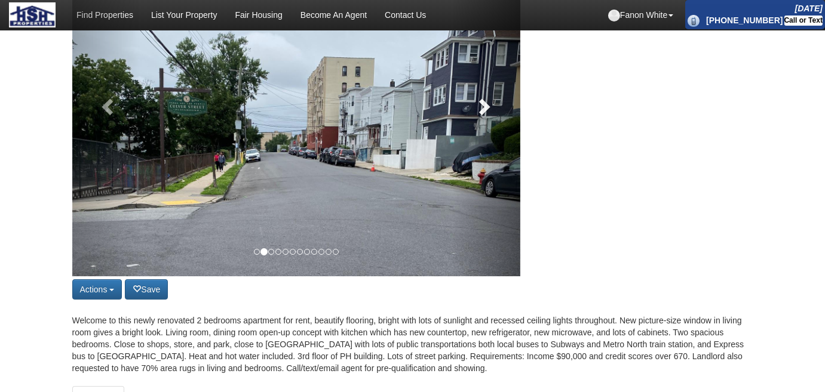
click at [493, 105] on link at bounding box center [486, 103] width 67 height 346
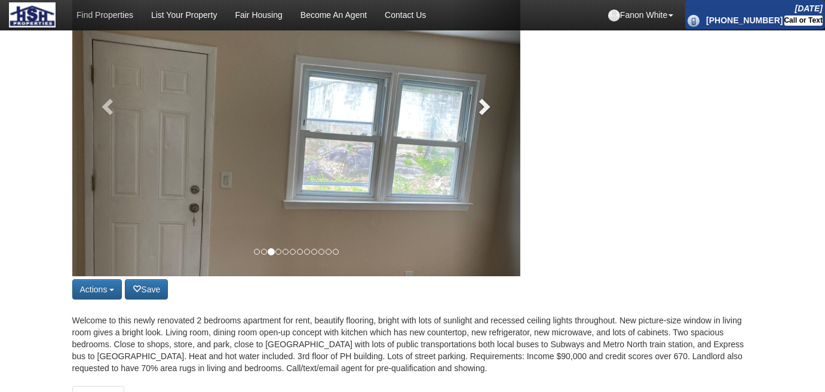
click at [493, 105] on link at bounding box center [486, 103] width 67 height 346
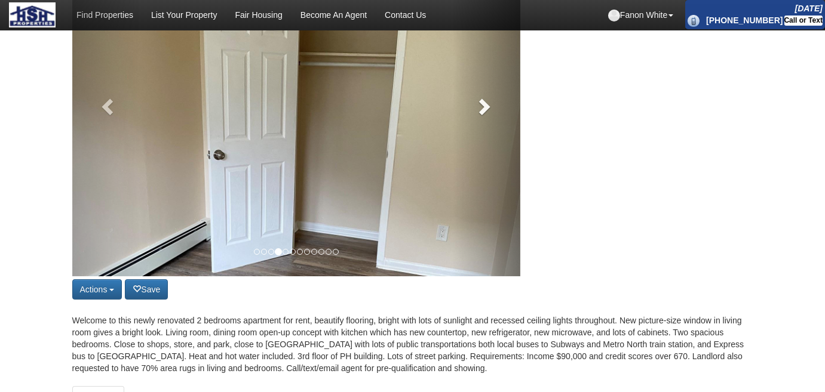
click at [493, 105] on link at bounding box center [486, 103] width 67 height 346
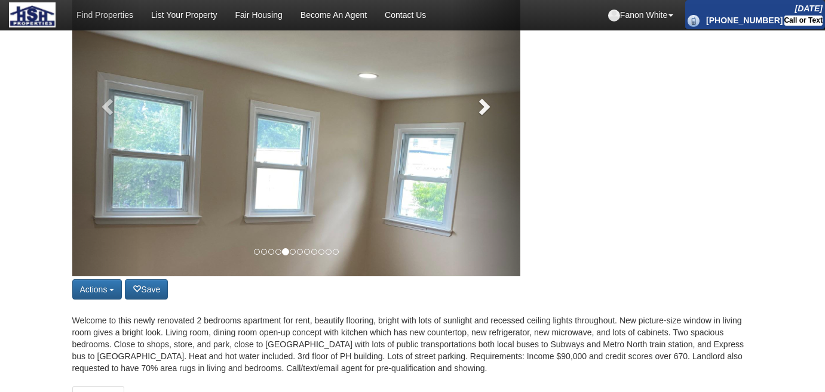
click at [493, 105] on link at bounding box center [486, 103] width 67 height 346
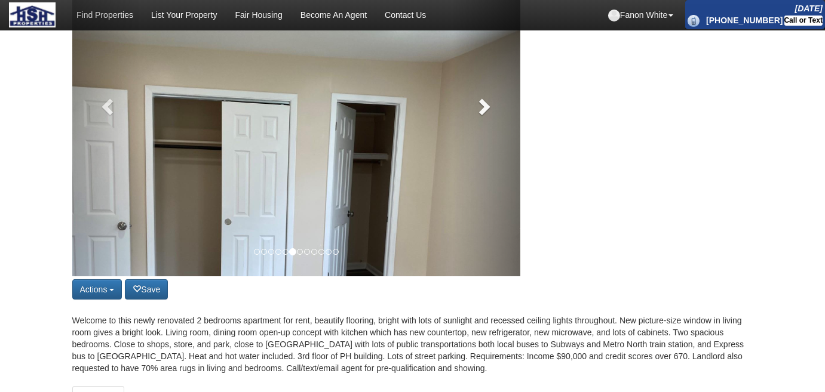
click at [493, 105] on link at bounding box center [486, 103] width 67 height 346
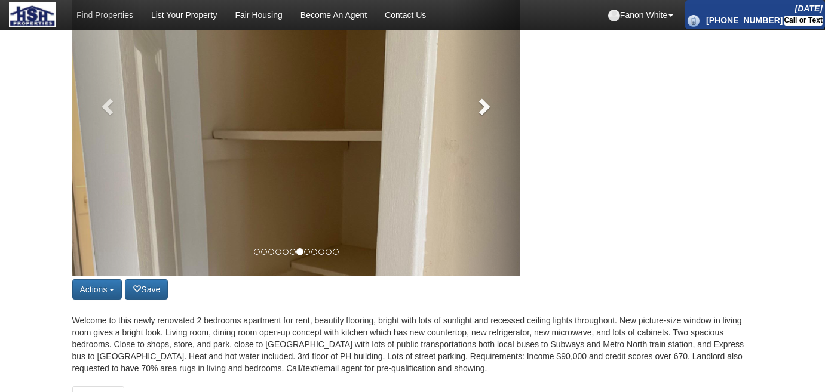
click at [489, 104] on link at bounding box center [486, 103] width 67 height 346
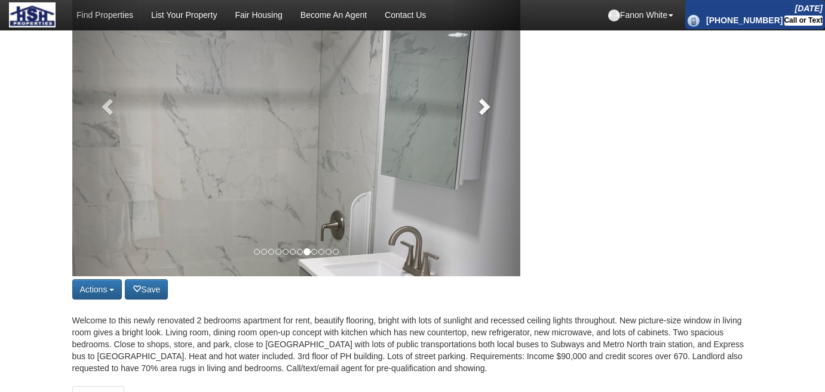
click at [489, 104] on link at bounding box center [486, 103] width 67 height 346
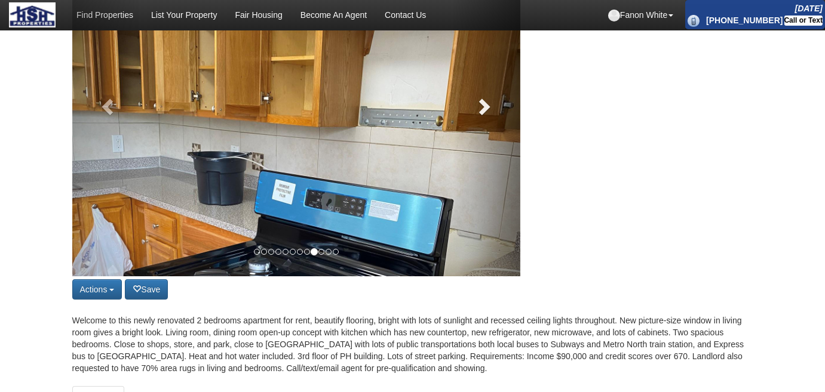
click at [489, 104] on link at bounding box center [486, 103] width 67 height 346
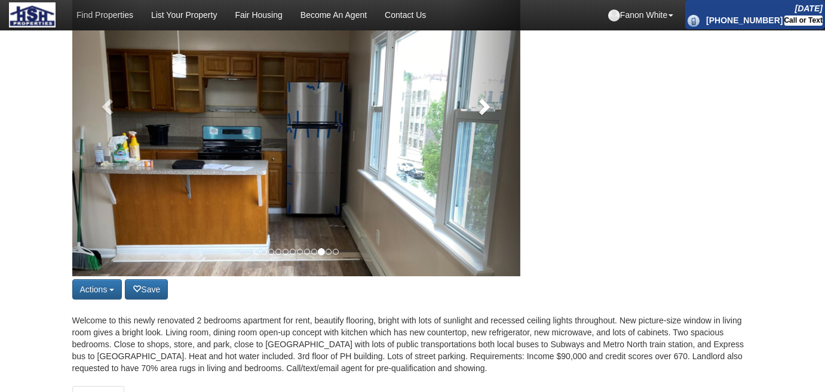
click at [489, 104] on link at bounding box center [486, 103] width 67 height 346
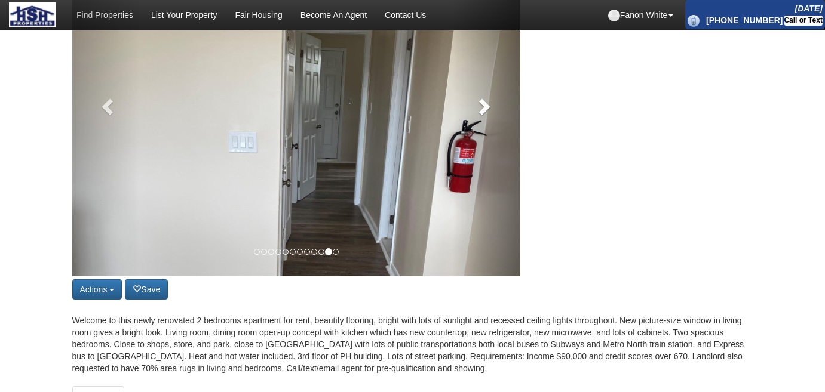
click at [489, 104] on link at bounding box center [486, 103] width 67 height 346
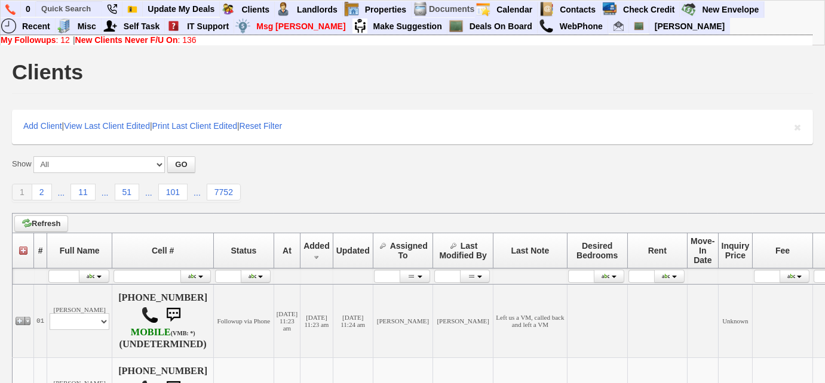
click at [149, 39] on b "New Clients Never F/U On" at bounding box center [126, 40] width 103 height 10
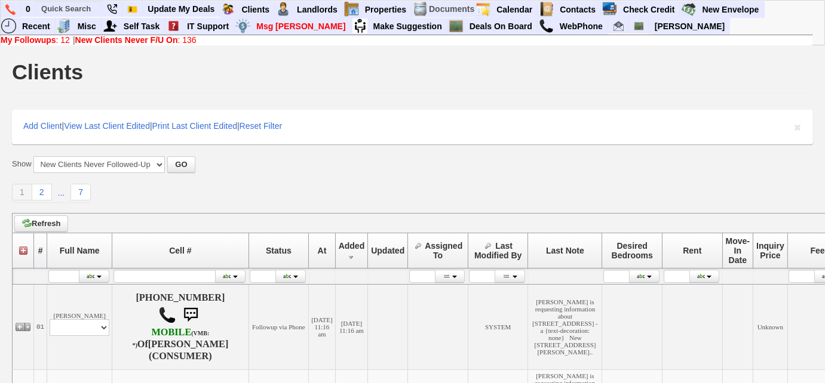
click at [36, 40] on b "My Followups" at bounding box center [29, 40] width 56 height 10
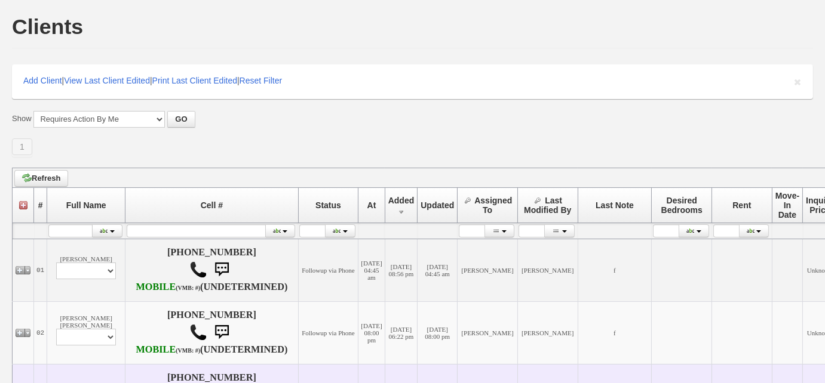
scroll to position [217, 0]
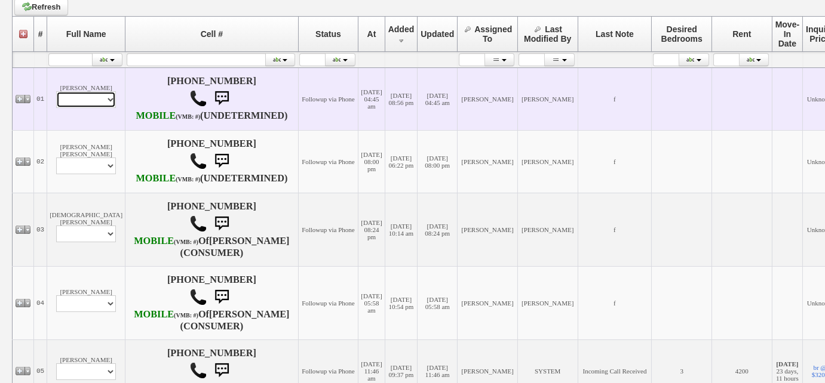
drag, startPoint x: 90, startPoint y: 103, endPoint x: 92, endPoint y: 110, distance: 8.0
click at [90, 103] on select "Profile Edit Print Email Externally (Will Not Be Tracked In CRM) Closed Deals" at bounding box center [86, 99] width 60 height 17
select select "ChangeURL,/crm/custom/edit_client_form.php?redirect=%2Fcrm%2Fclients.php&id=167…"
click at [56, 96] on select "Profile Edit Print Email Externally (Will Not Be Tracked In CRM) Closed Deals" at bounding box center [86, 99] width 60 height 17
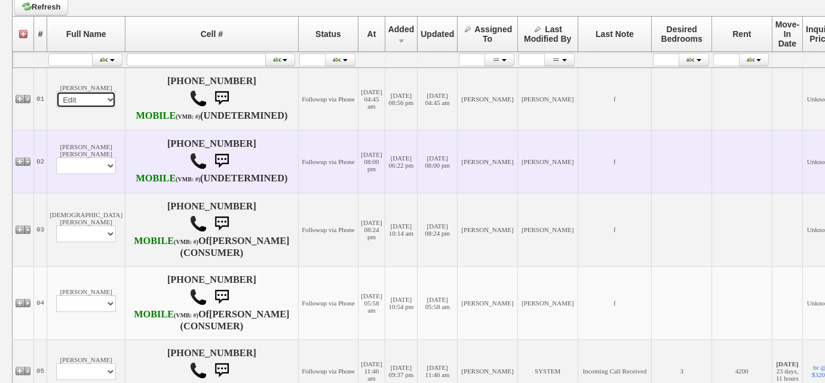
select select
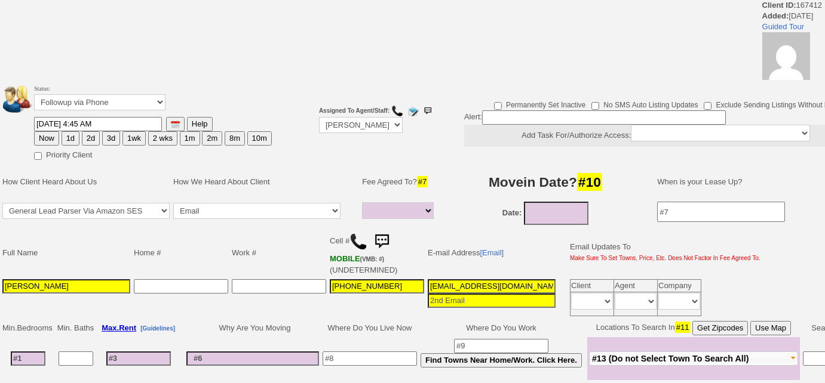
select select
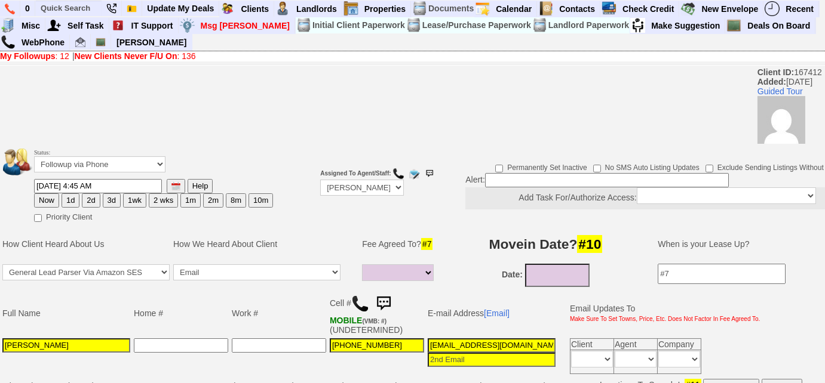
click at [46, 56] on b "My Followups" at bounding box center [28, 56] width 56 height 10
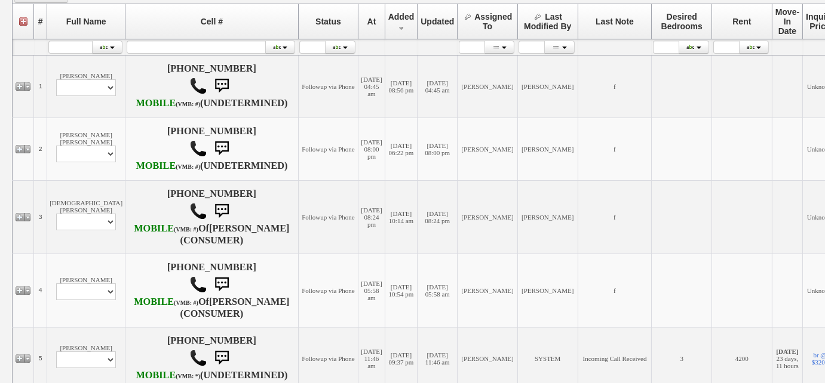
scroll to position [325, 0]
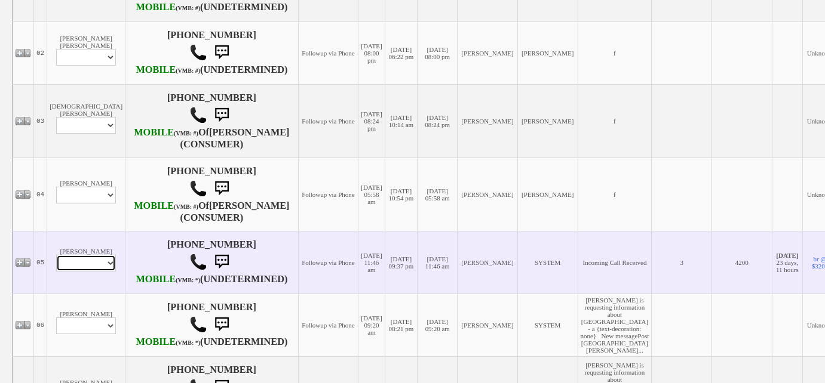
click at [100, 272] on select "Profile Edit Print Email Externally (Will Not Be Tracked In CRM) Closed Deals" at bounding box center [86, 263] width 60 height 17
select select "ChangeURL,/crm/custom/edit_client_form.php?redirect=%2Fcrm%2Fclients.php&id=167…"
click at [56, 272] on select "Profile Edit Print Email Externally (Will Not Be Tracked In CRM) Closed Deals" at bounding box center [86, 263] width 60 height 17
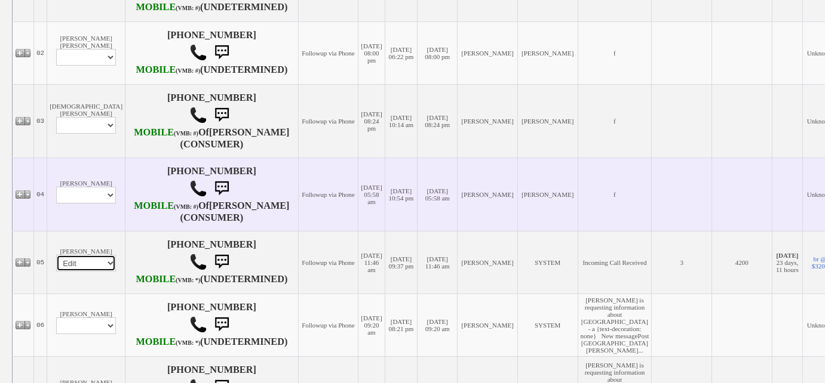
select select
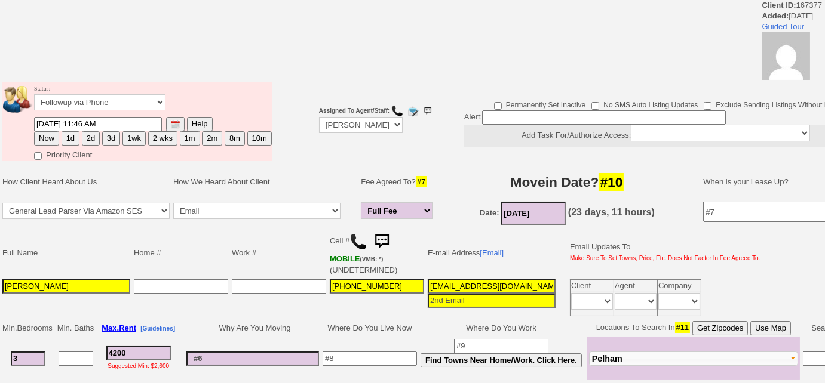
click at [358, 242] on img at bounding box center [358, 242] width 18 height 18
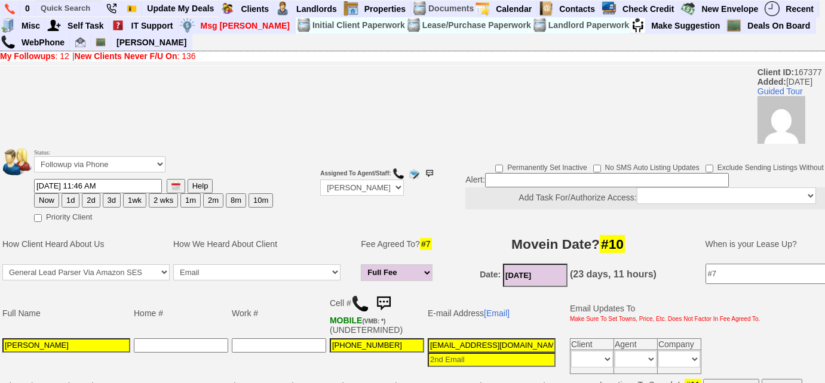
click at [108, 201] on button "3d" at bounding box center [112, 200] width 18 height 14
type input "08/25/2025 12:50 PM"
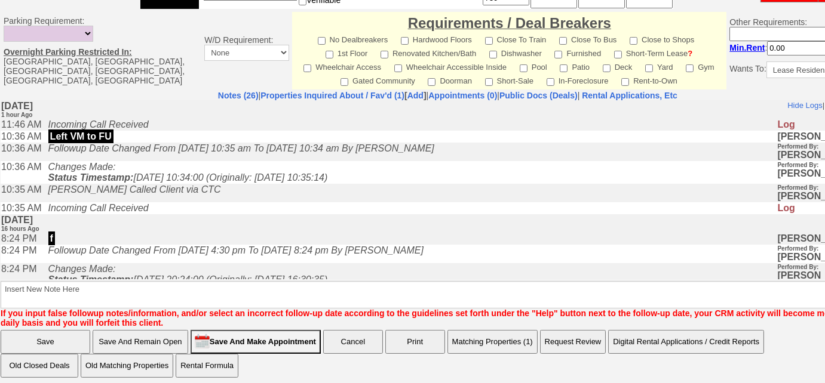
scroll to position [584, 0]
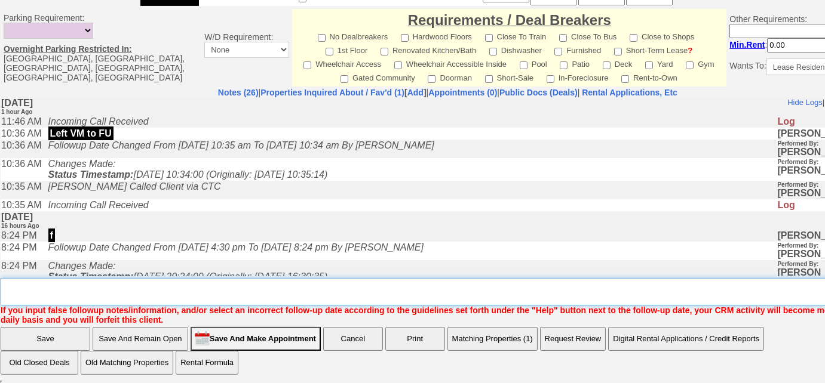
click at [97, 284] on textarea "Insert New Note Here" at bounding box center [452, 291] width 902 height 27
type textarea "Left VM to FU"
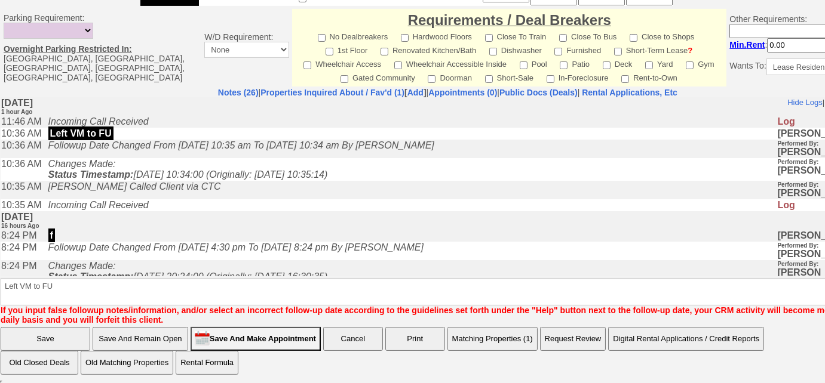
click at [47, 342] on input "Save" at bounding box center [46, 339] width 90 height 24
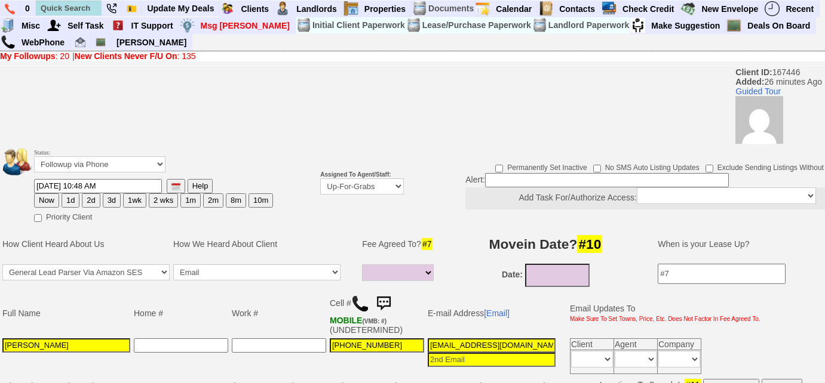
select select
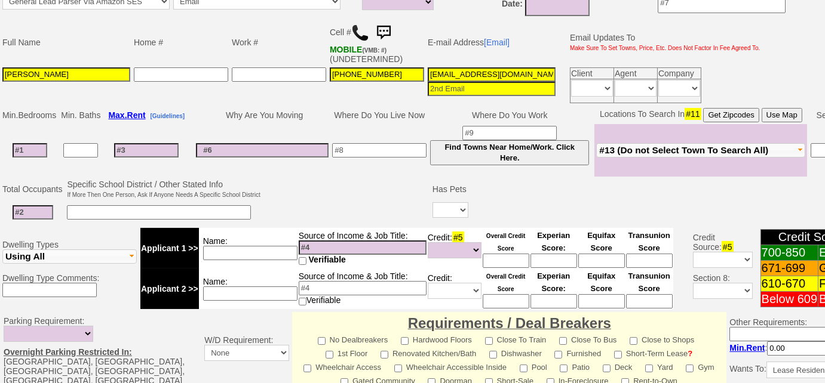
scroll to position [575, 0]
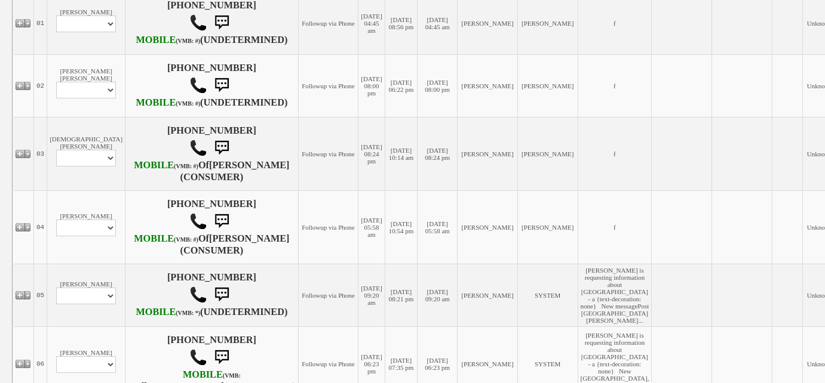
scroll to position [325, 0]
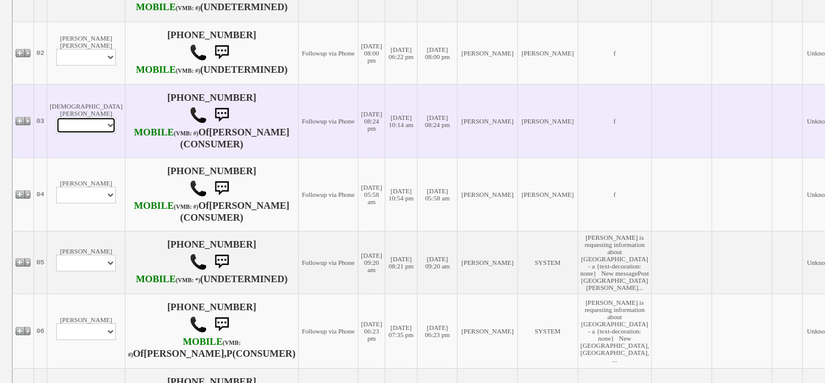
click at [82, 134] on select "Profile Edit Print Closed Deals" at bounding box center [86, 125] width 60 height 17
select select "ChangeURL,/crm/custom/edit_client_form.php?redirect=%2Fcrm%2Fclients.php&id=167…"
click at [56, 134] on select "Profile Edit Print Closed Deals" at bounding box center [86, 125] width 60 height 17
select select
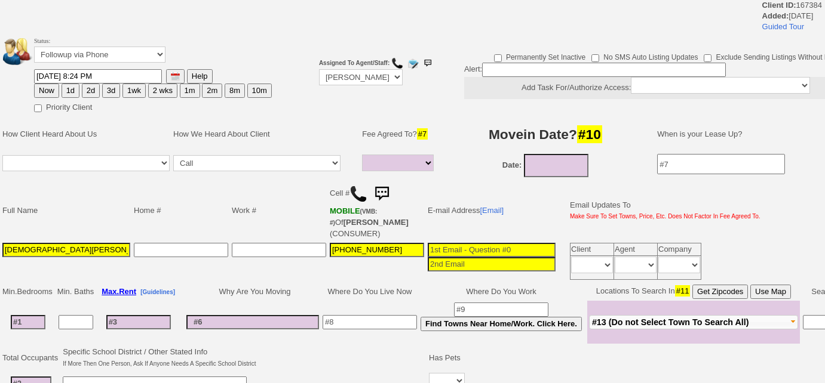
select select
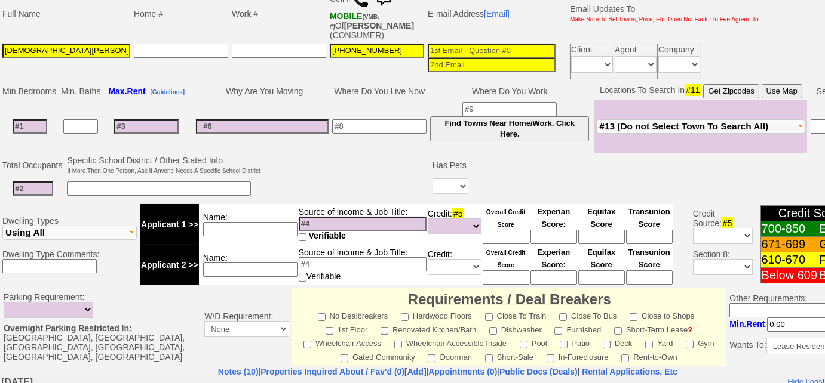
scroll to position [165, 0]
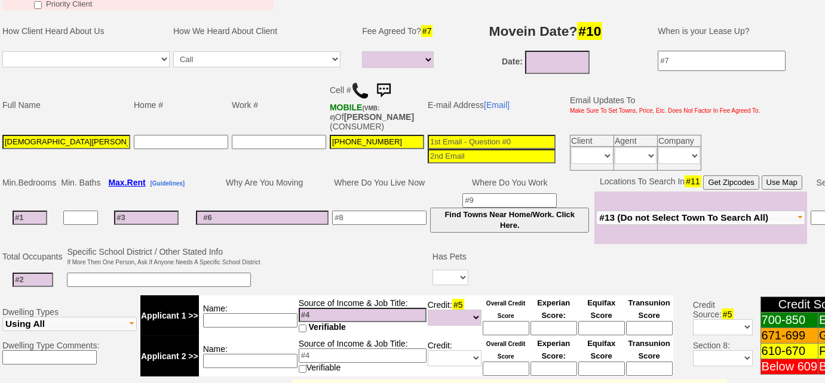
click at [361, 93] on img at bounding box center [360, 91] width 18 height 18
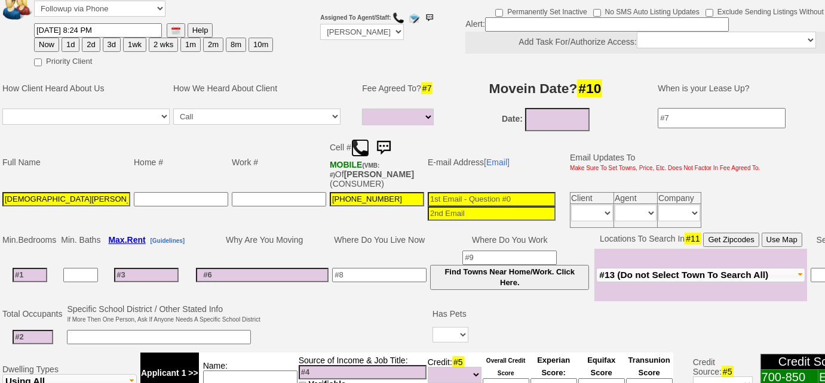
scroll to position [102, 0]
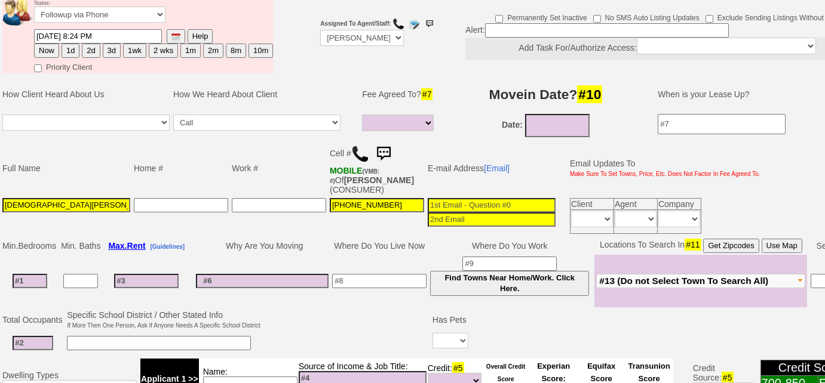
click at [103, 51] on button "3d" at bounding box center [112, 51] width 18 height 14
type input "08/25/2025 12:51 PM"
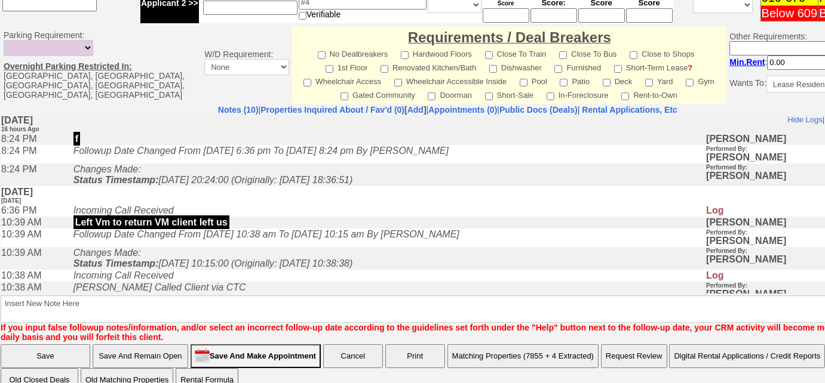
scroll to position [536, 0]
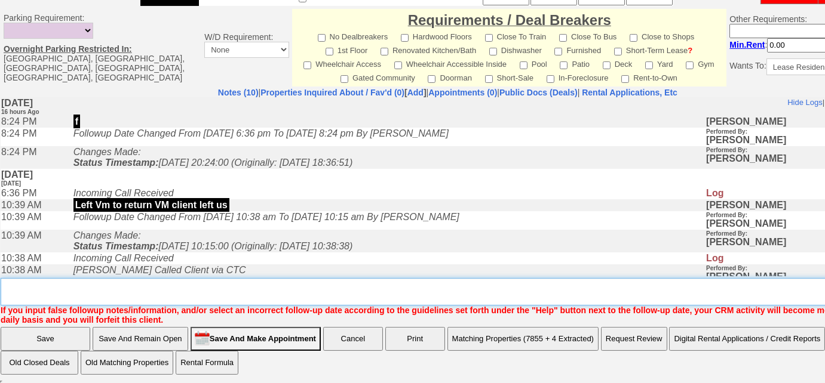
click at [45, 294] on textarea "Insert New Note Here" at bounding box center [452, 291] width 902 height 27
type textarea "Left VM to FU"
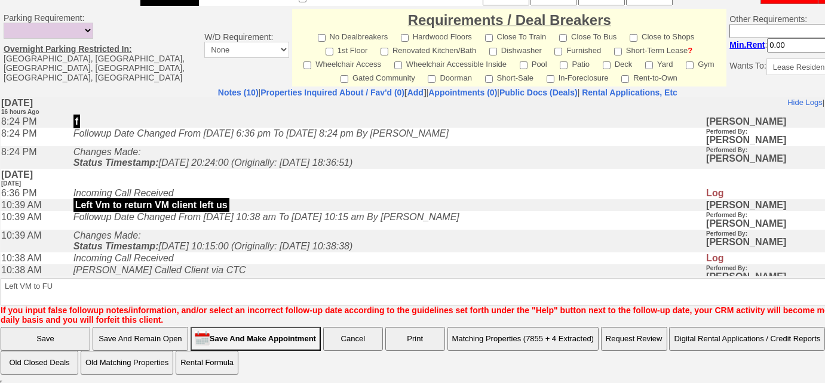
click at [41, 340] on input "Save" at bounding box center [46, 339] width 90 height 24
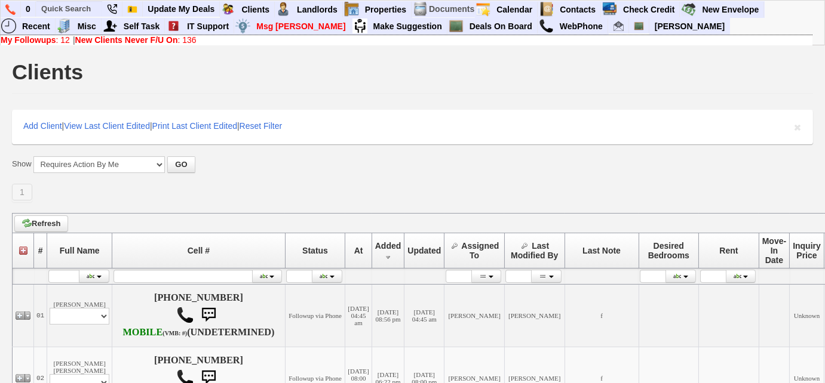
scroll to position [380, 0]
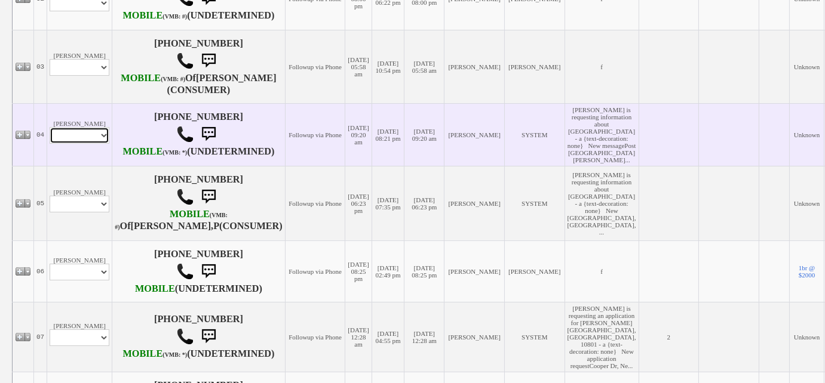
drag, startPoint x: 84, startPoint y: 186, endPoint x: 84, endPoint y: 193, distance: 7.2
click at [84, 144] on select "Profile Edit Print Email Externally (Will Not Be Tracked In CRM) Closed Deals" at bounding box center [80, 135] width 60 height 17
select select "ChangeURL,/crm/custom/edit_client_form.php?redirect=%2Fcrm%2Fclients.php&id=167…"
click at [50, 144] on select "Profile Edit Print Email Externally (Will Not Be Tracked In CRM) Closed Deals" at bounding box center [80, 135] width 60 height 17
select select
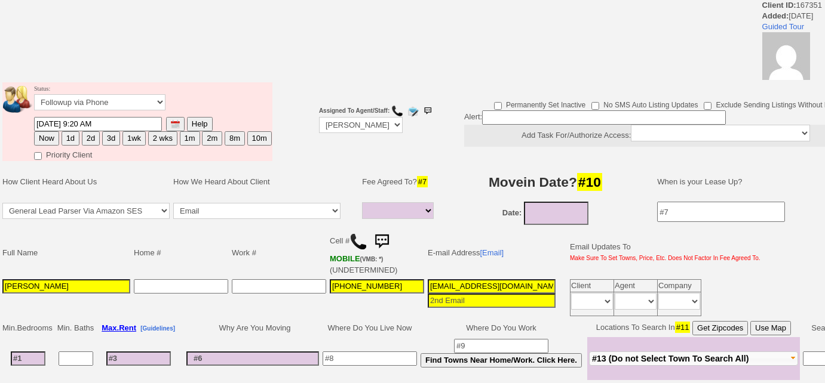
select select
